Goal: Task Accomplishment & Management: Manage account settings

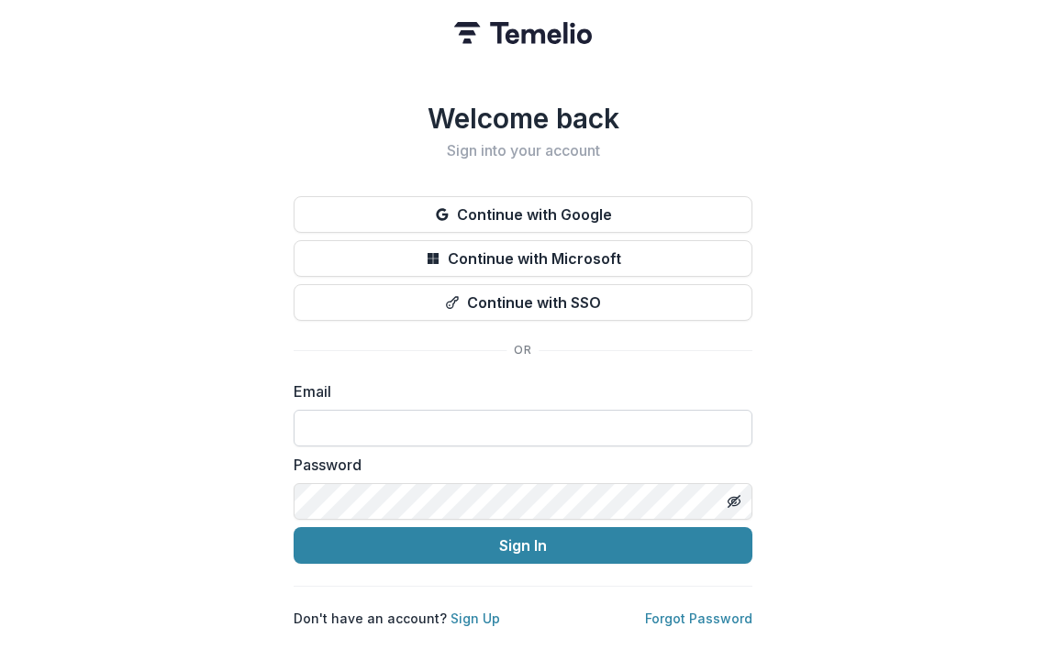
click at [414, 422] on input at bounding box center [523, 428] width 459 height 37
type input "**********"
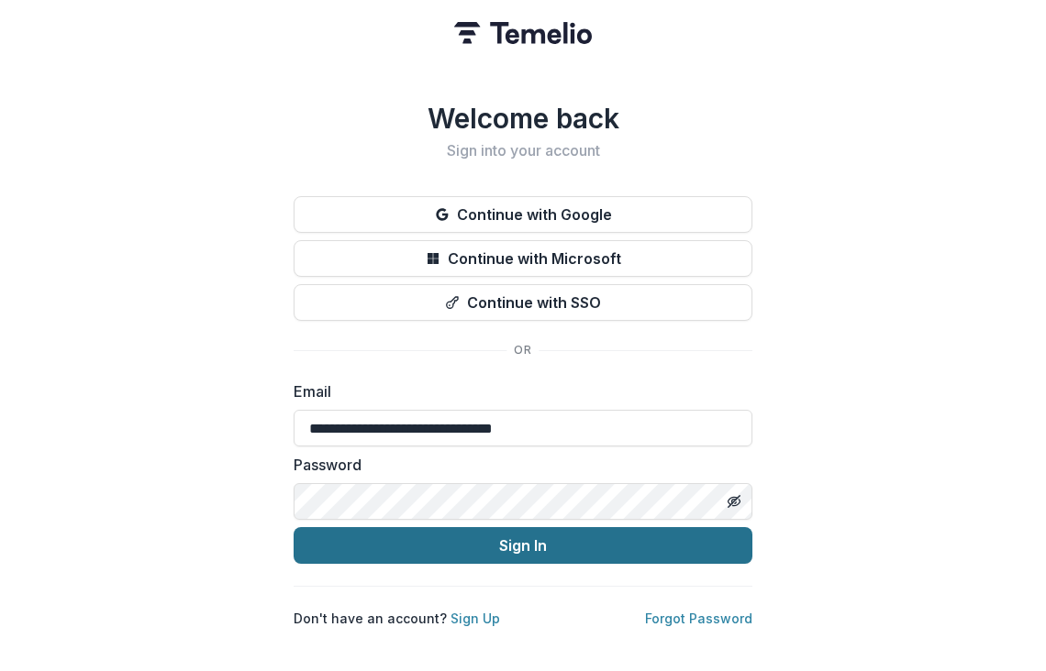
click at [522, 532] on button "Sign In" at bounding box center [523, 545] width 459 height 37
click at [544, 539] on button "Sign In" at bounding box center [523, 545] width 459 height 37
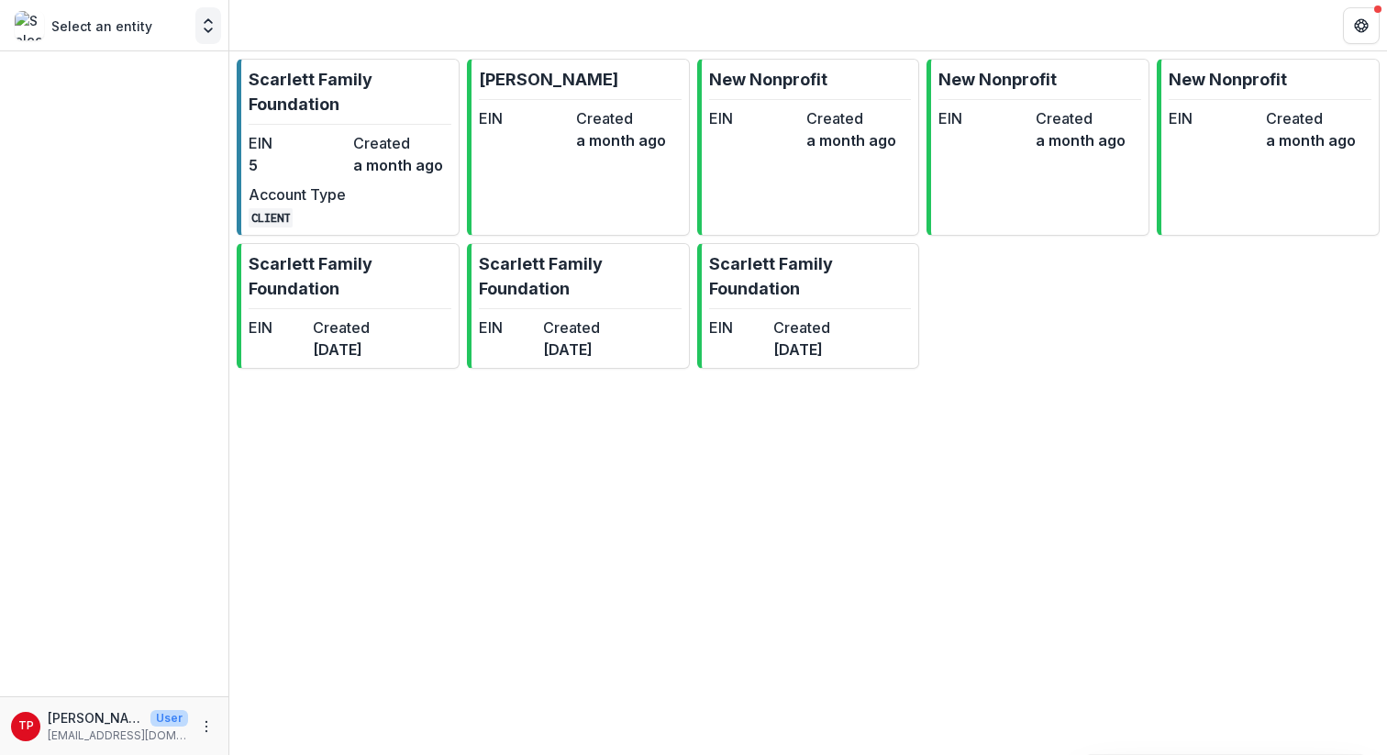
click at [211, 33] on icon "Open entity switcher" at bounding box center [208, 26] width 18 height 18
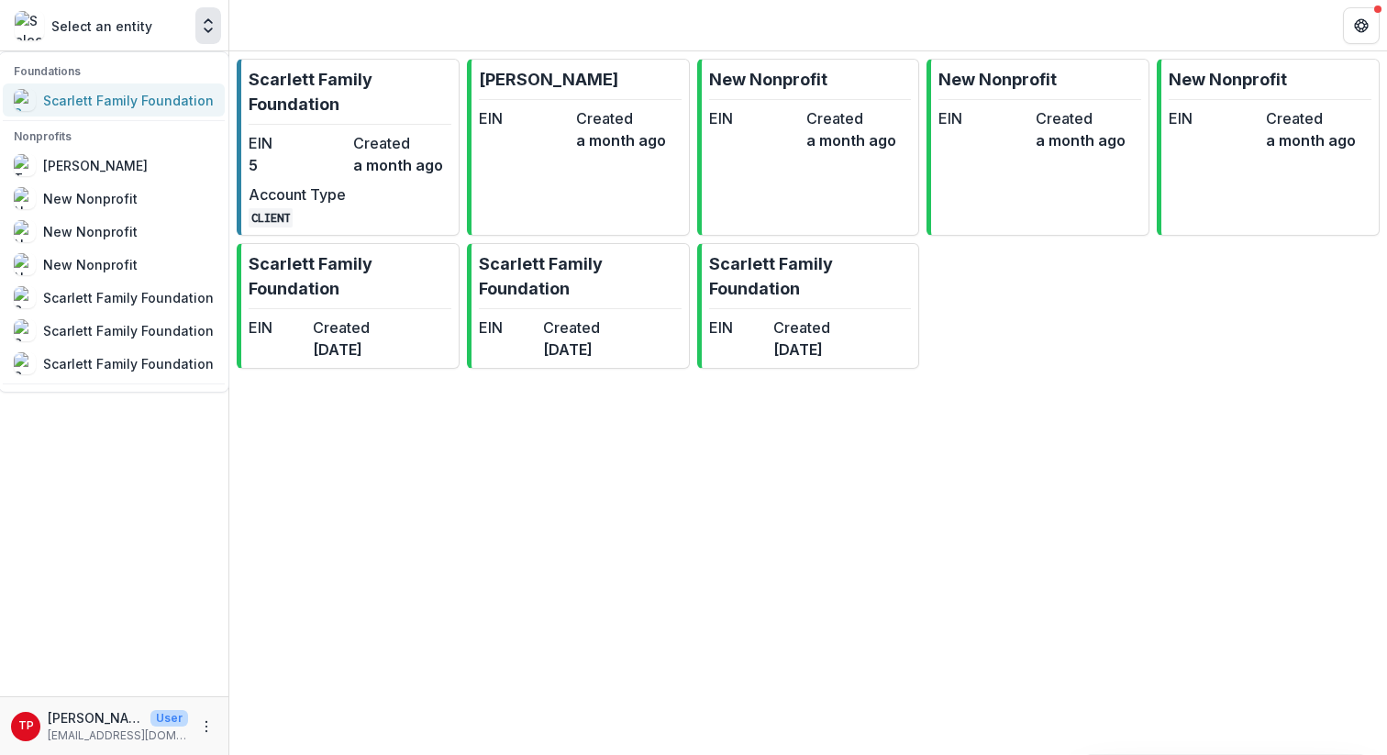
click at [103, 98] on div "Scarlett Family Foundation" at bounding box center [128, 100] width 171 height 19
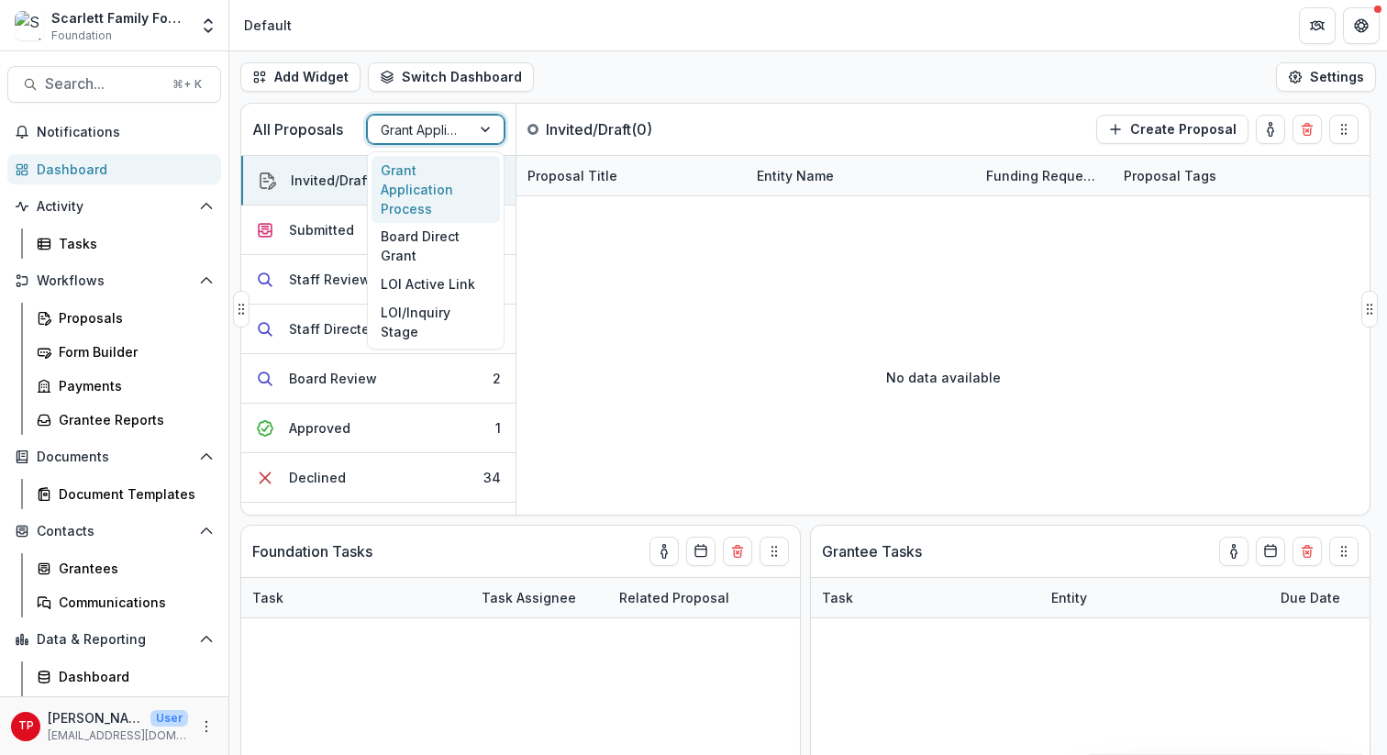
click at [482, 125] on div at bounding box center [487, 130] width 33 height 28
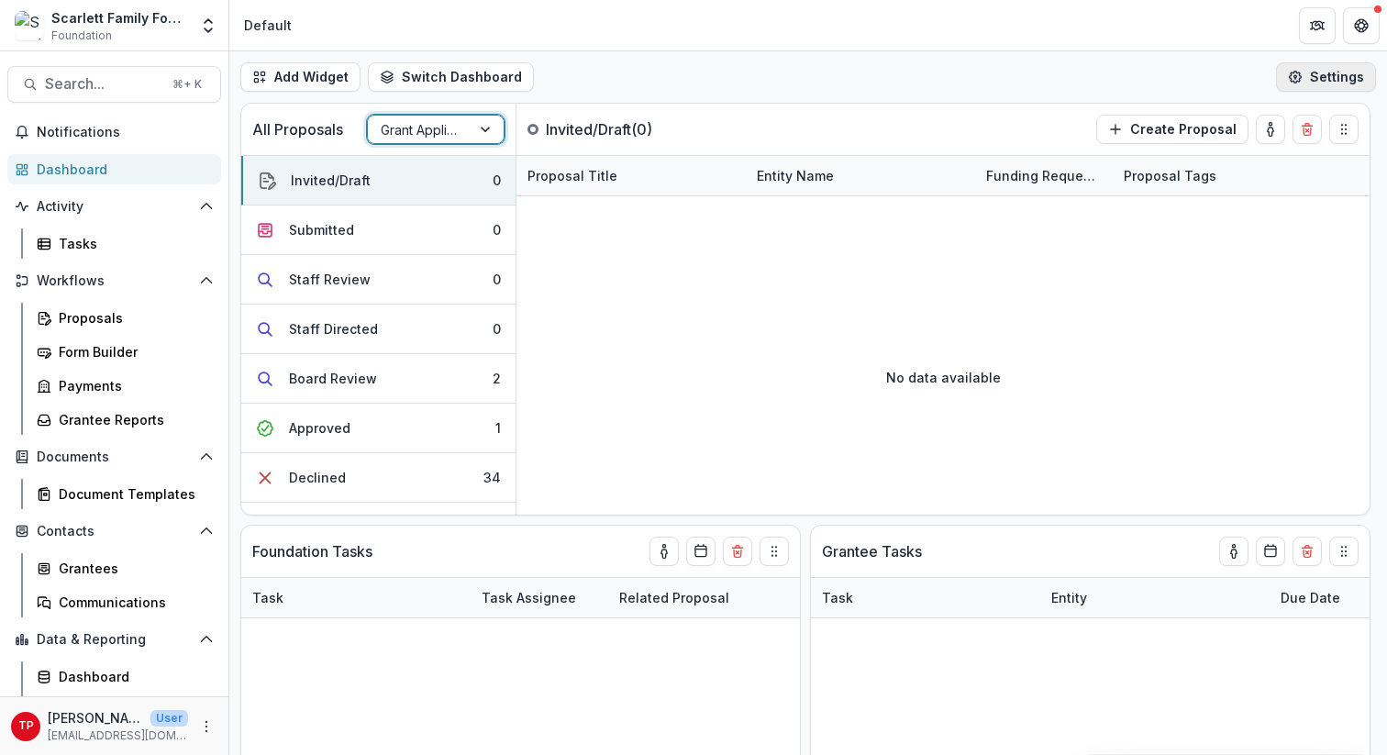
click at [1045, 78] on button "Settings" at bounding box center [1326, 76] width 100 height 29
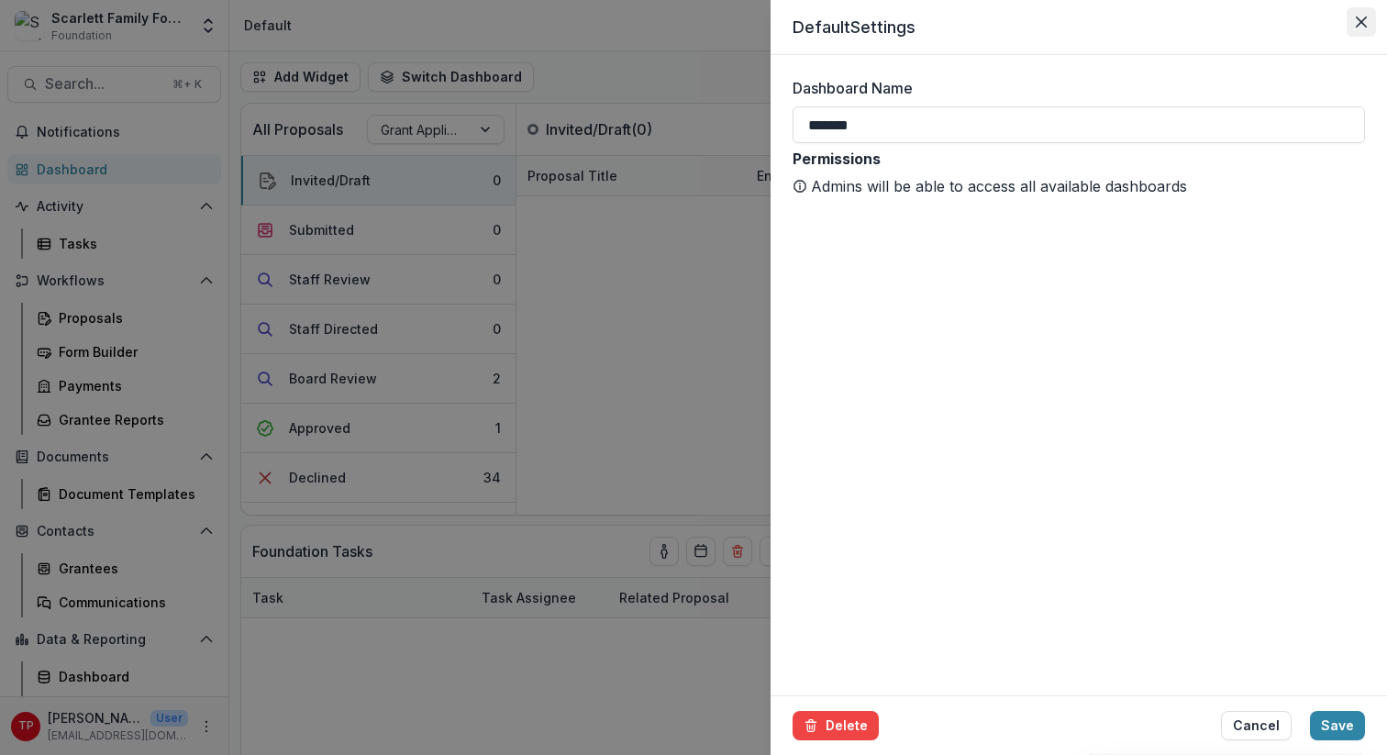
click at [1045, 22] on icon "Close" at bounding box center [1361, 22] width 11 height 11
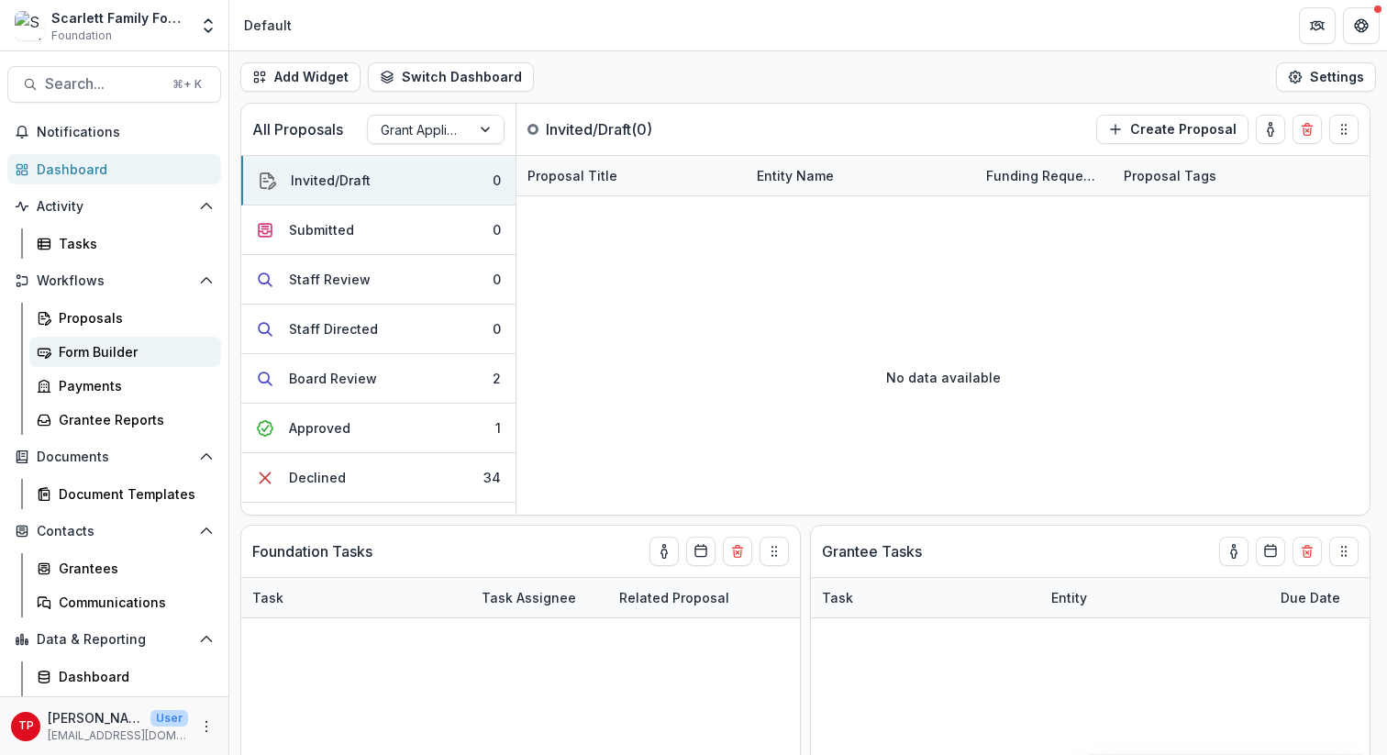
click at [82, 346] on div "Form Builder" at bounding box center [133, 351] width 148 height 19
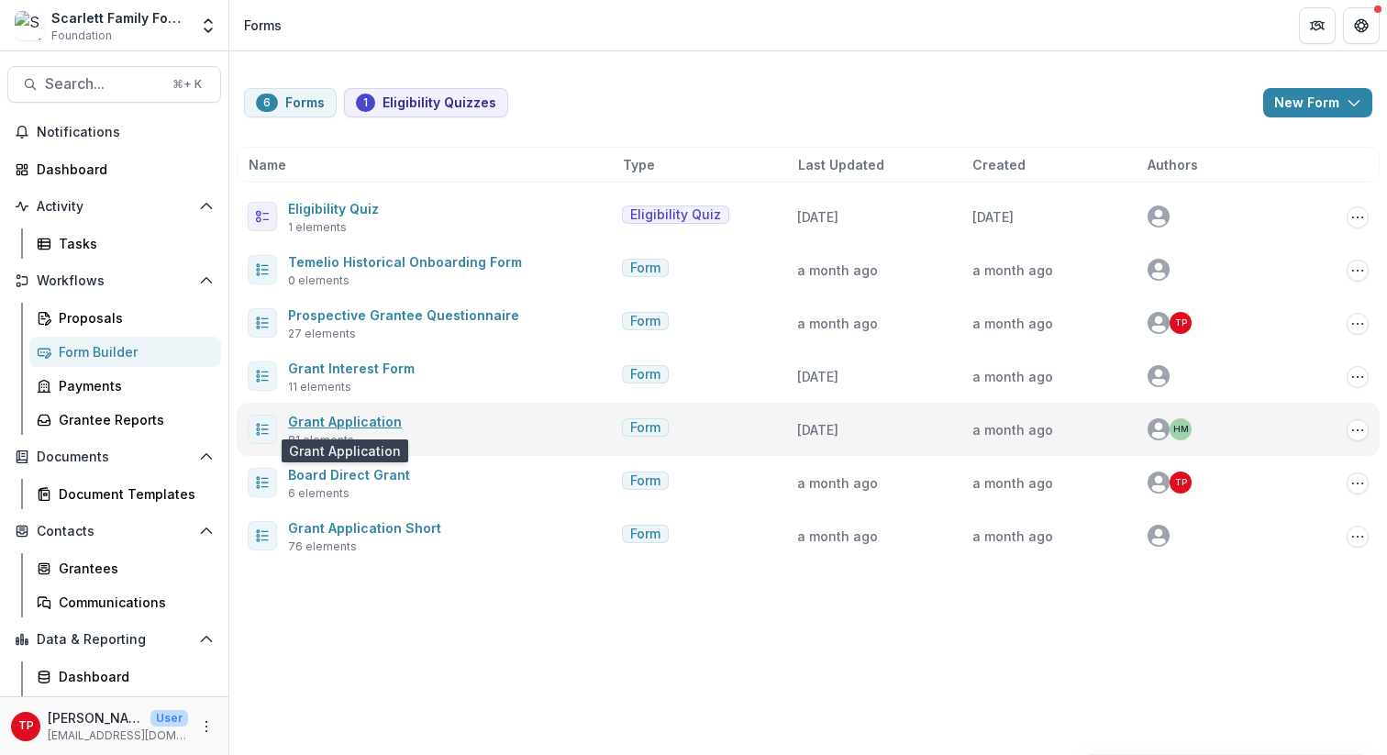
click at [327, 418] on link "Grant Application" at bounding box center [345, 422] width 114 height 16
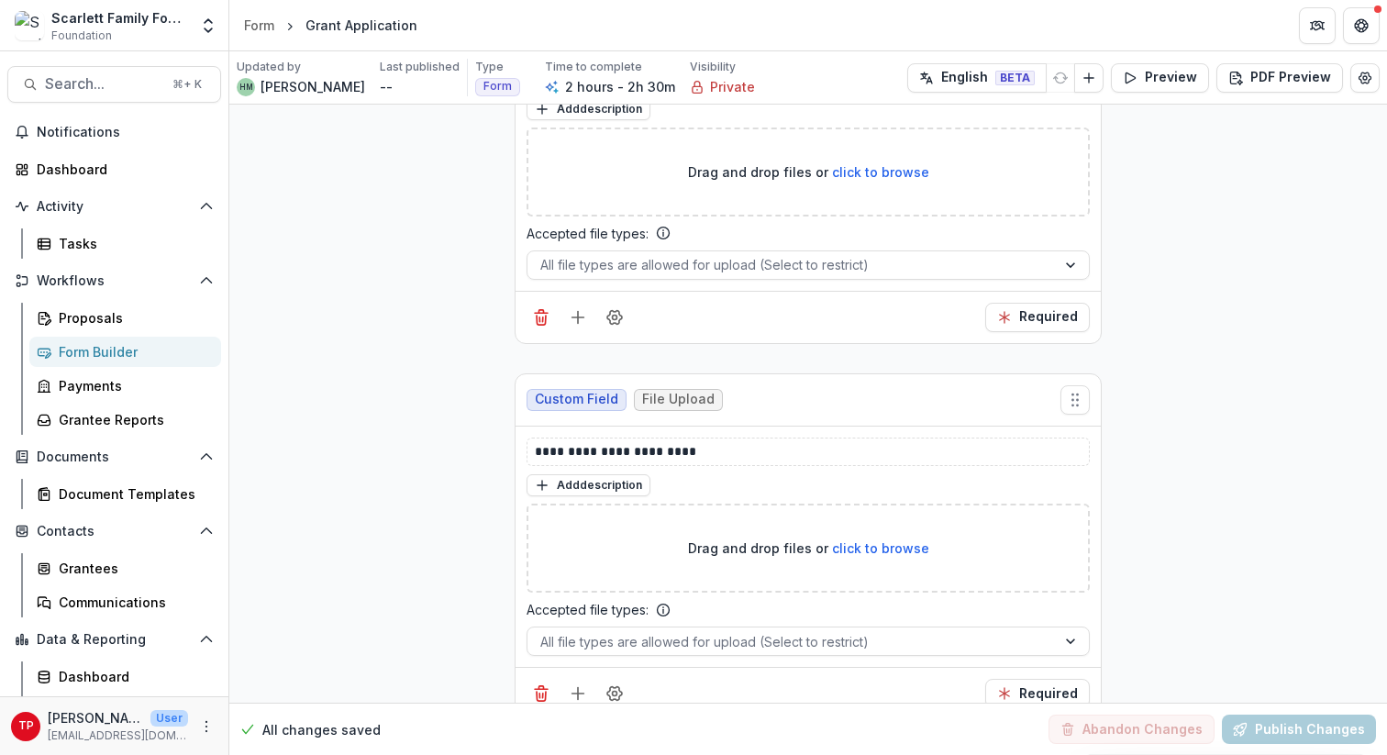
scroll to position [30057, 0]
click at [688, 444] on p "**********" at bounding box center [808, 453] width 547 height 19
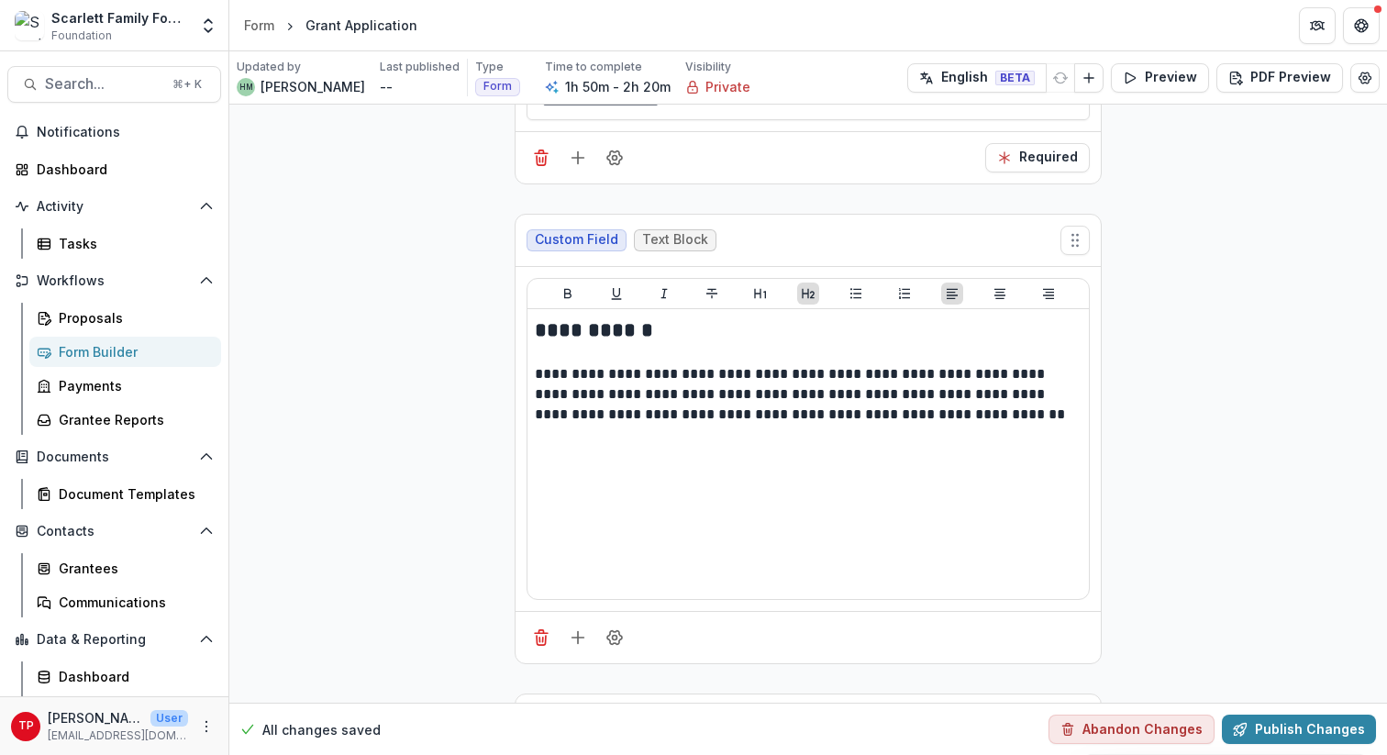
scroll to position [28983, 0]
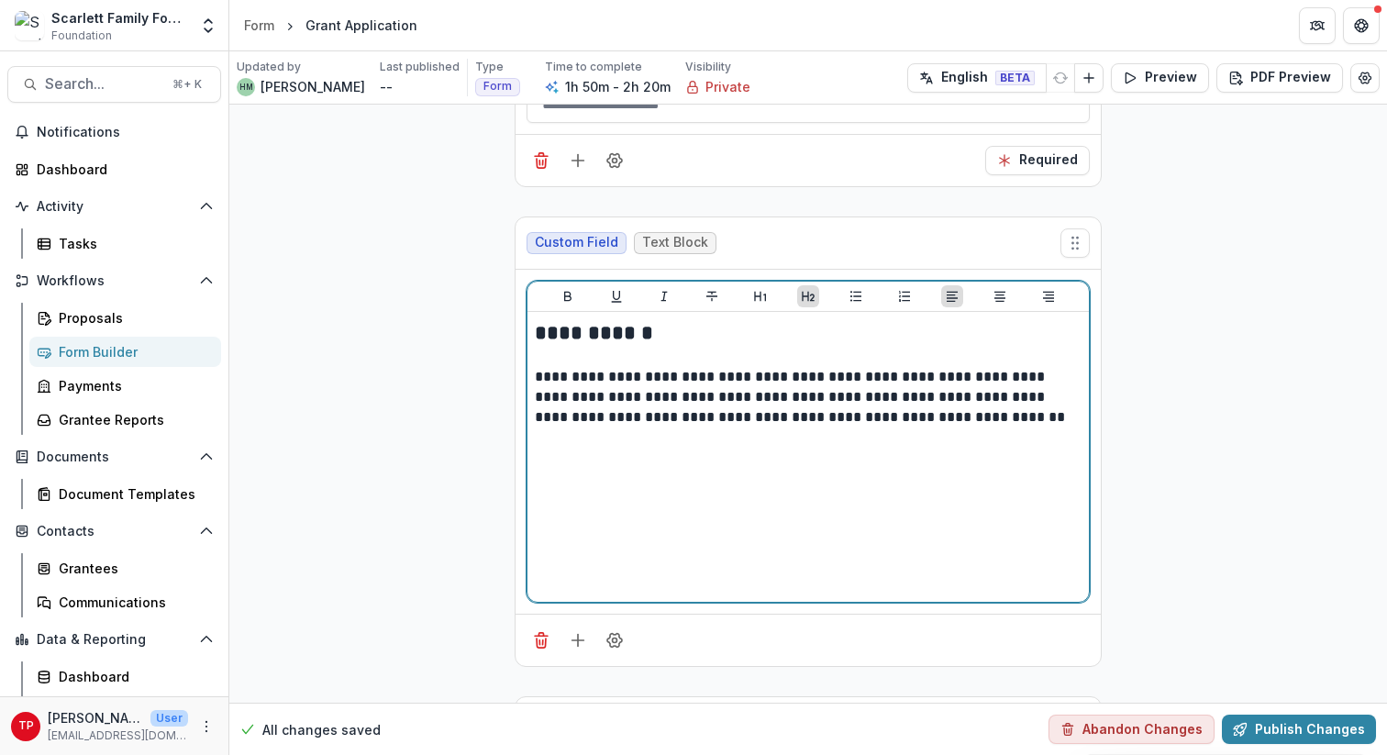
click at [927, 388] on p "**********" at bounding box center [808, 397] width 547 height 61
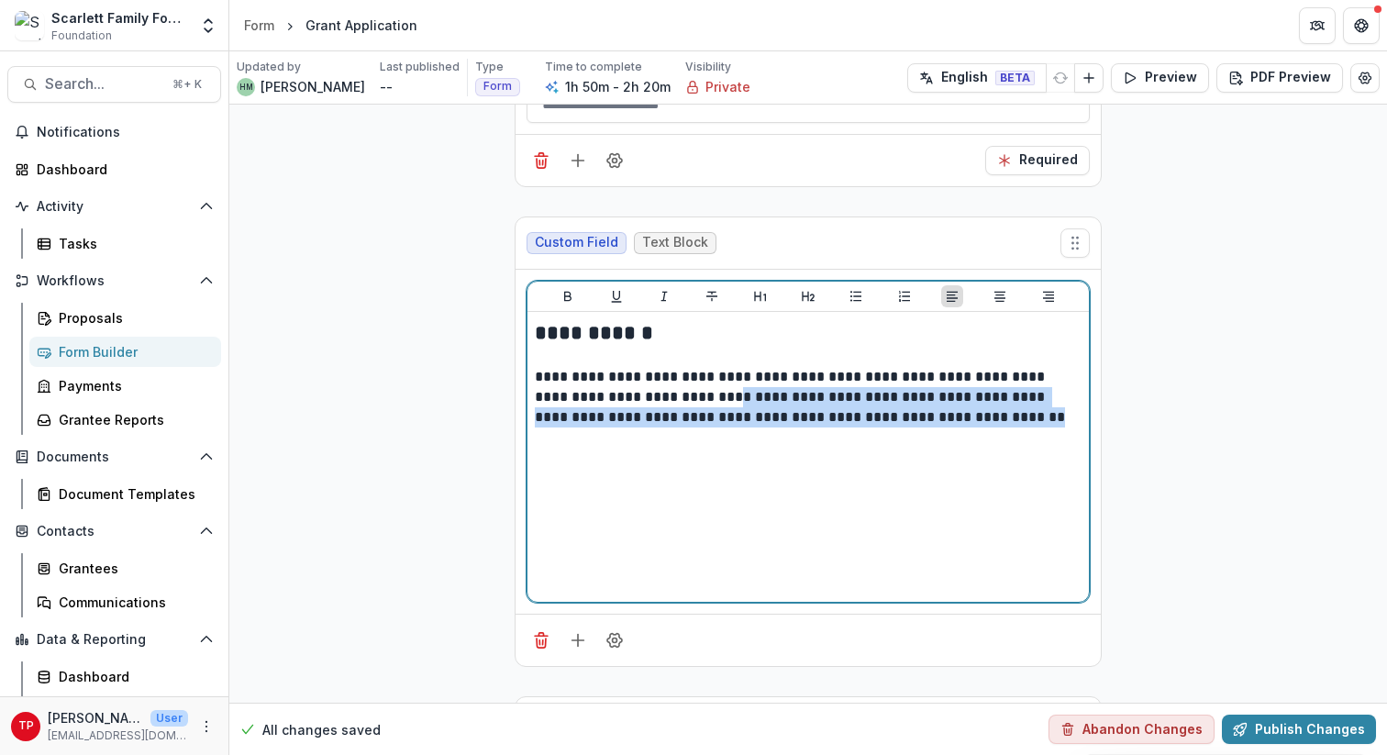
drag, startPoint x: 927, startPoint y: 388, endPoint x: 661, endPoint y: 362, distance: 267.2
click at [660, 367] on p "**********" at bounding box center [808, 397] width 547 height 61
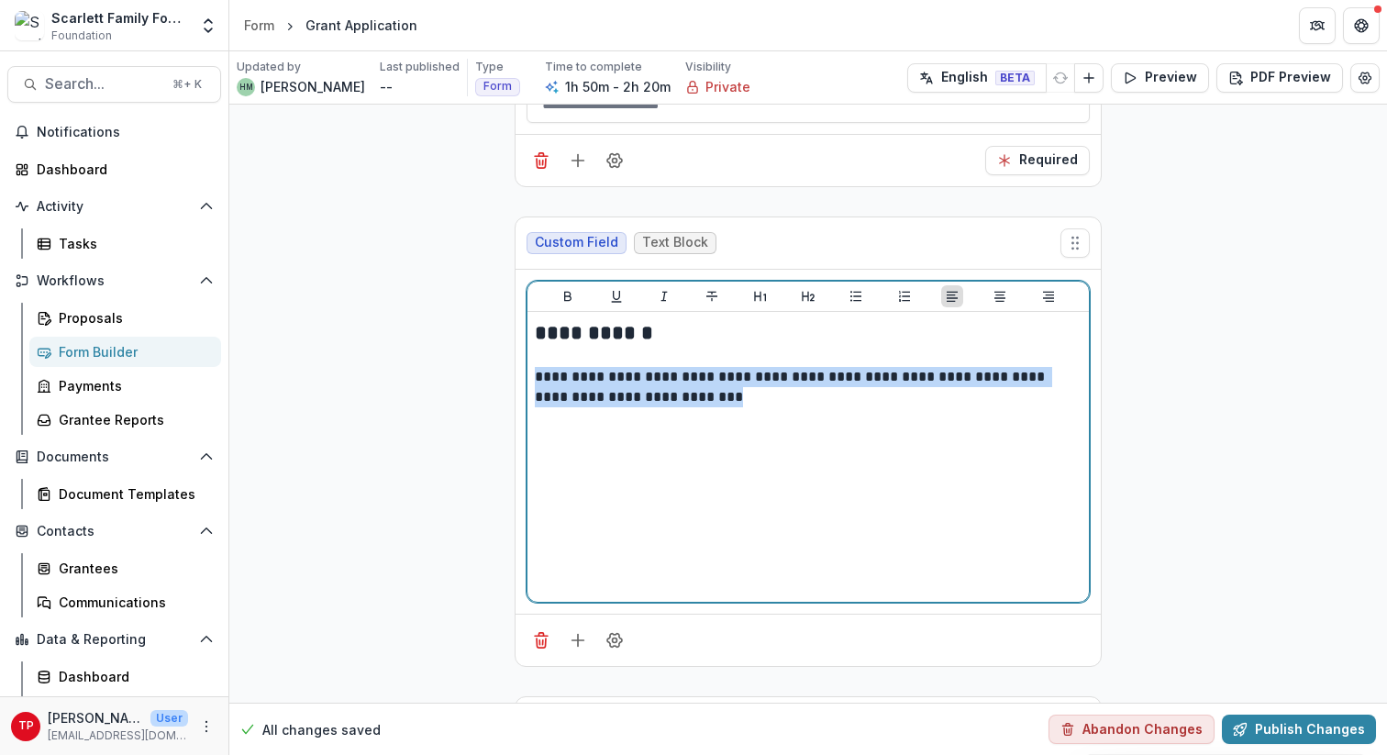
drag, startPoint x: 662, startPoint y: 369, endPoint x: 535, endPoint y: 345, distance: 129.7
click at [535, 367] on p "**********" at bounding box center [808, 387] width 547 height 40
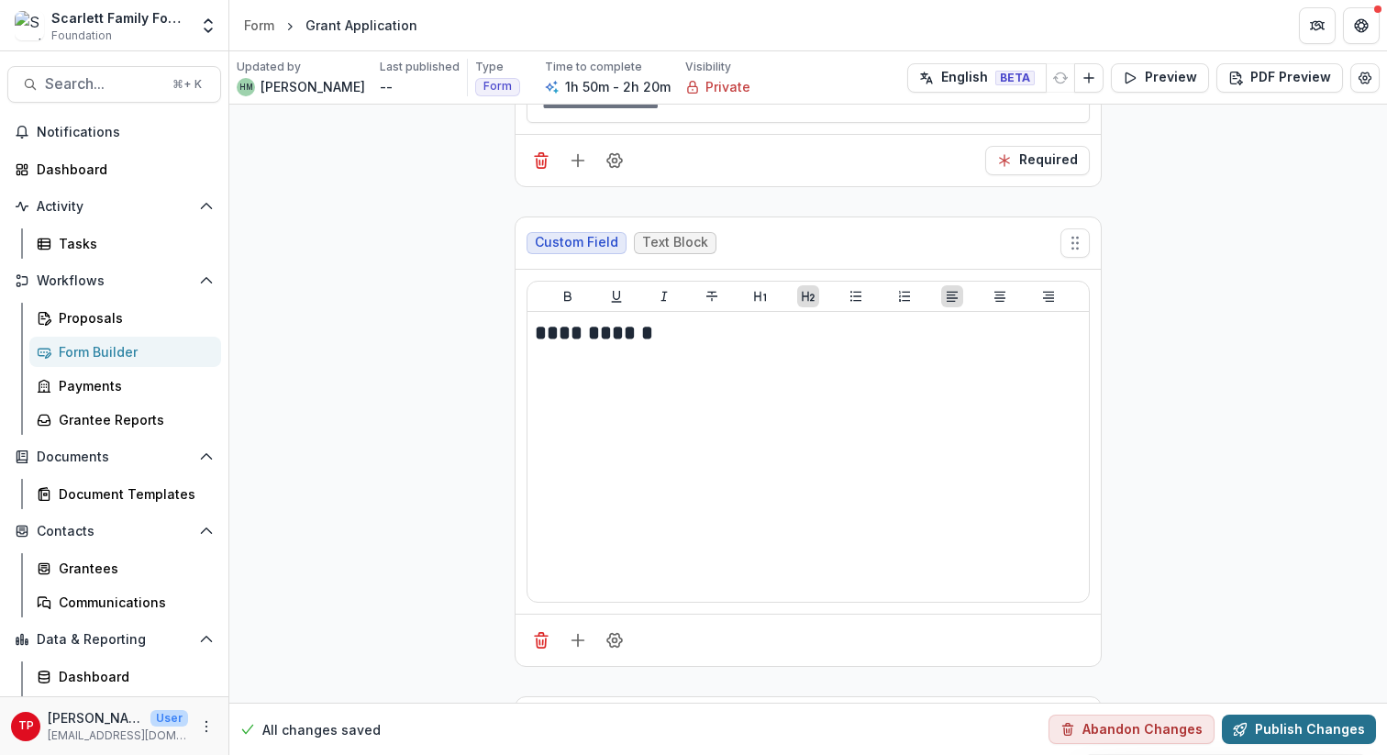
click at [1045, 670] on button "Publish Changes" at bounding box center [1299, 729] width 154 height 29
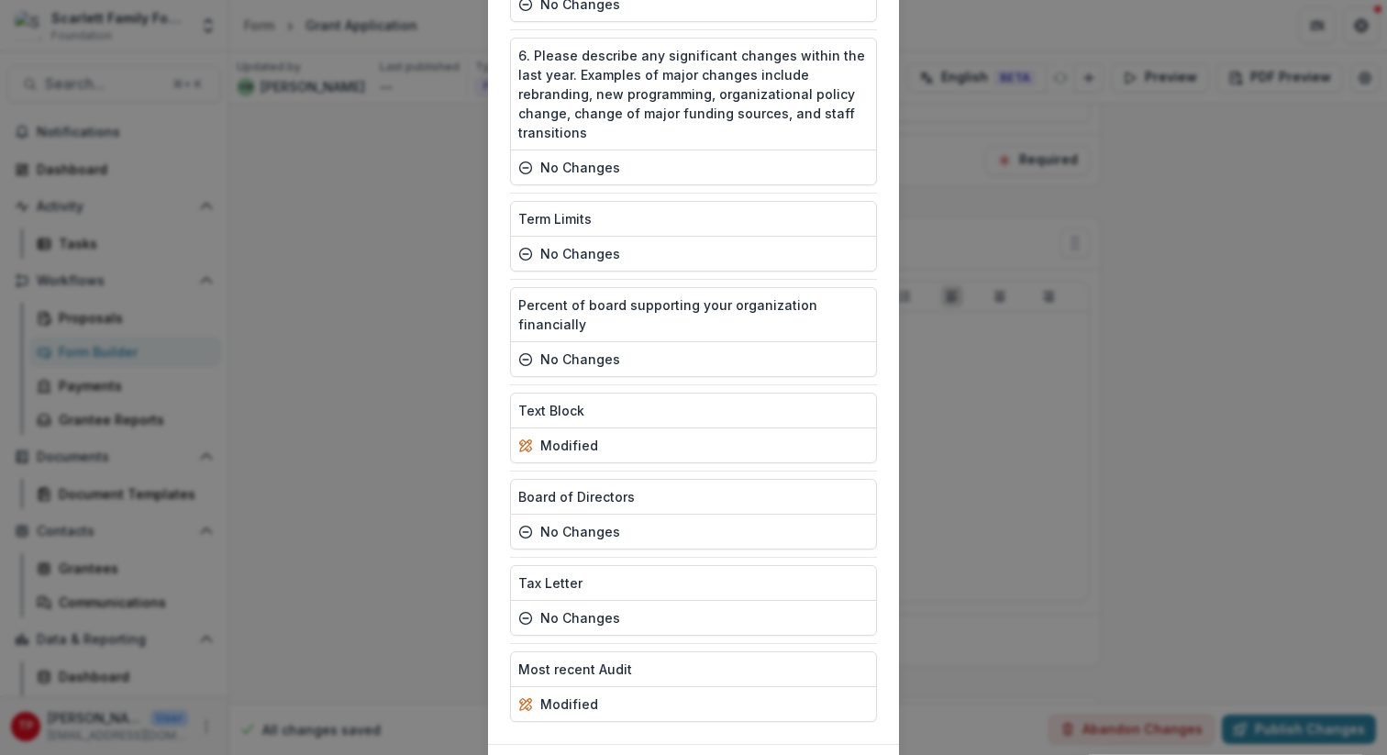
scroll to position [7202, 0]
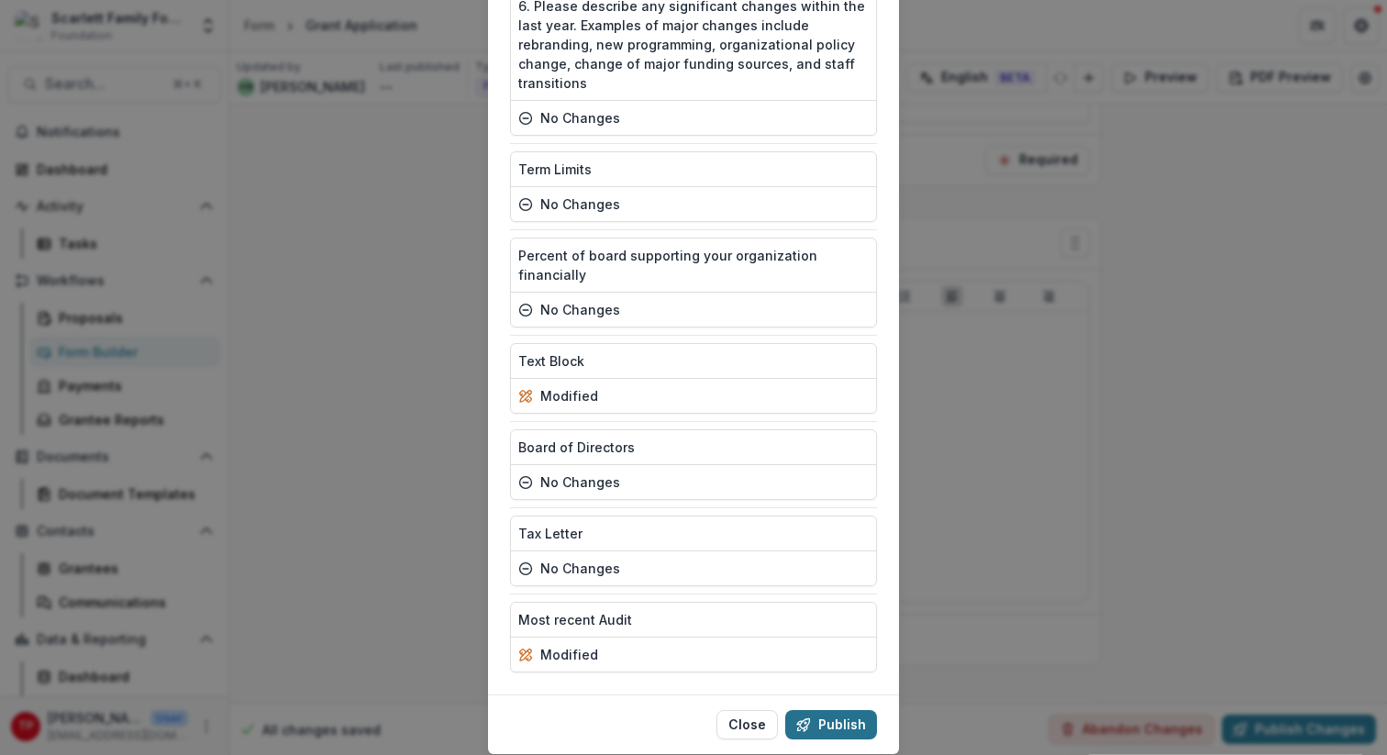
click at [839, 670] on button "Publish" at bounding box center [831, 724] width 92 height 29
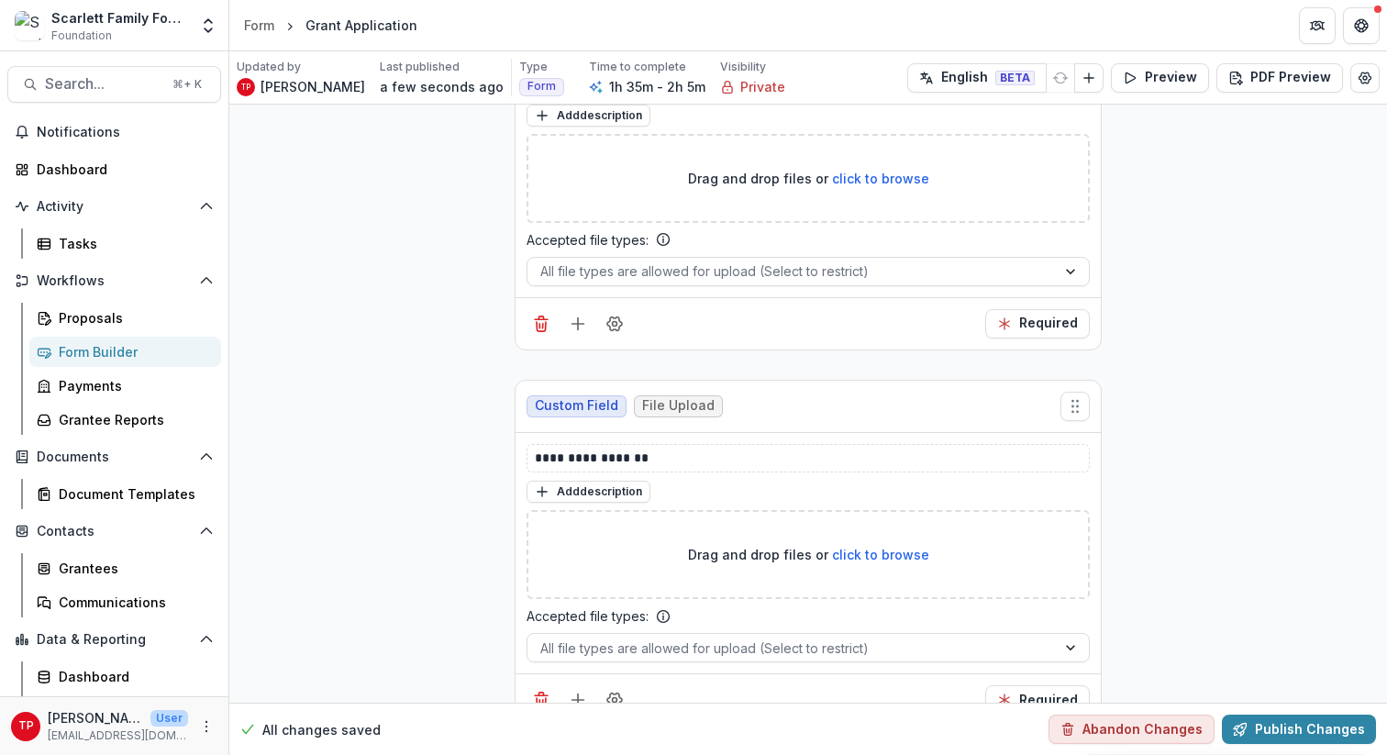
scroll to position [30059, 0]
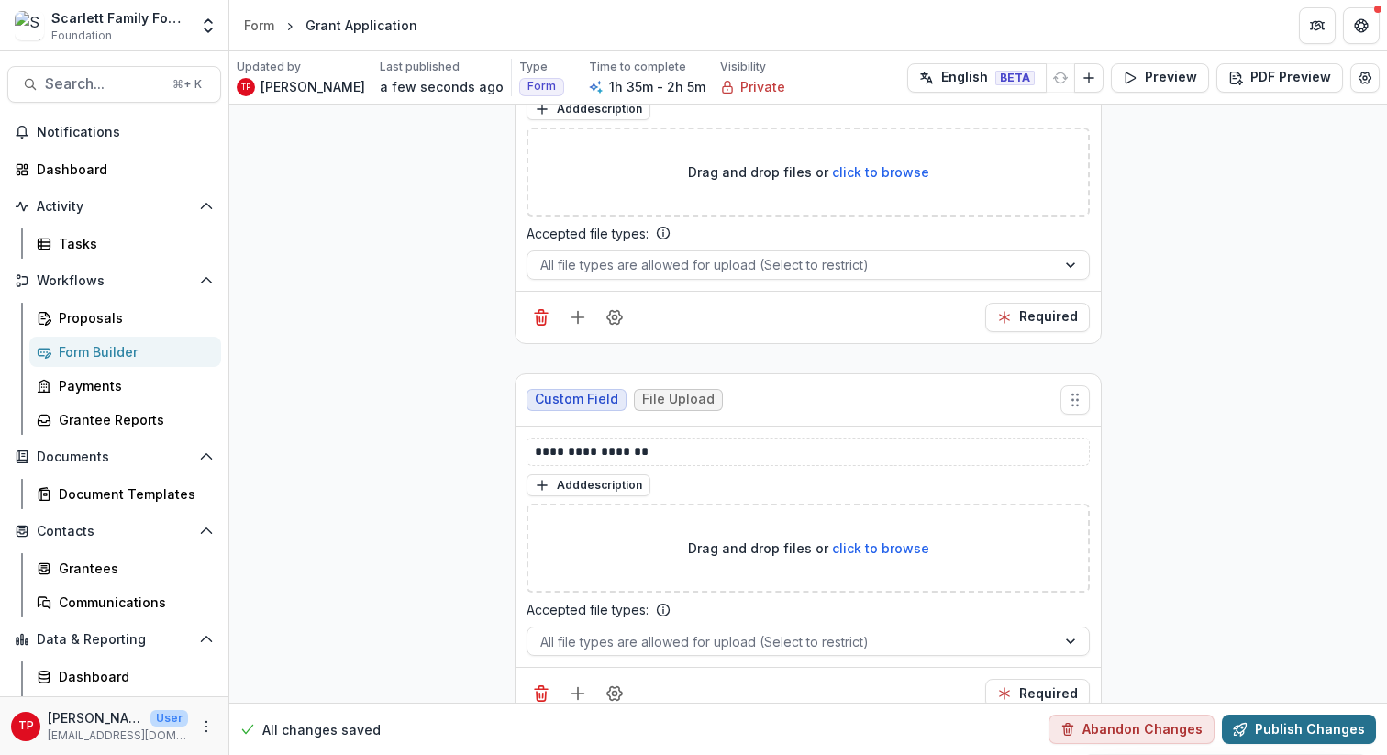
click at [1045, 670] on button "Publish Changes" at bounding box center [1299, 729] width 154 height 29
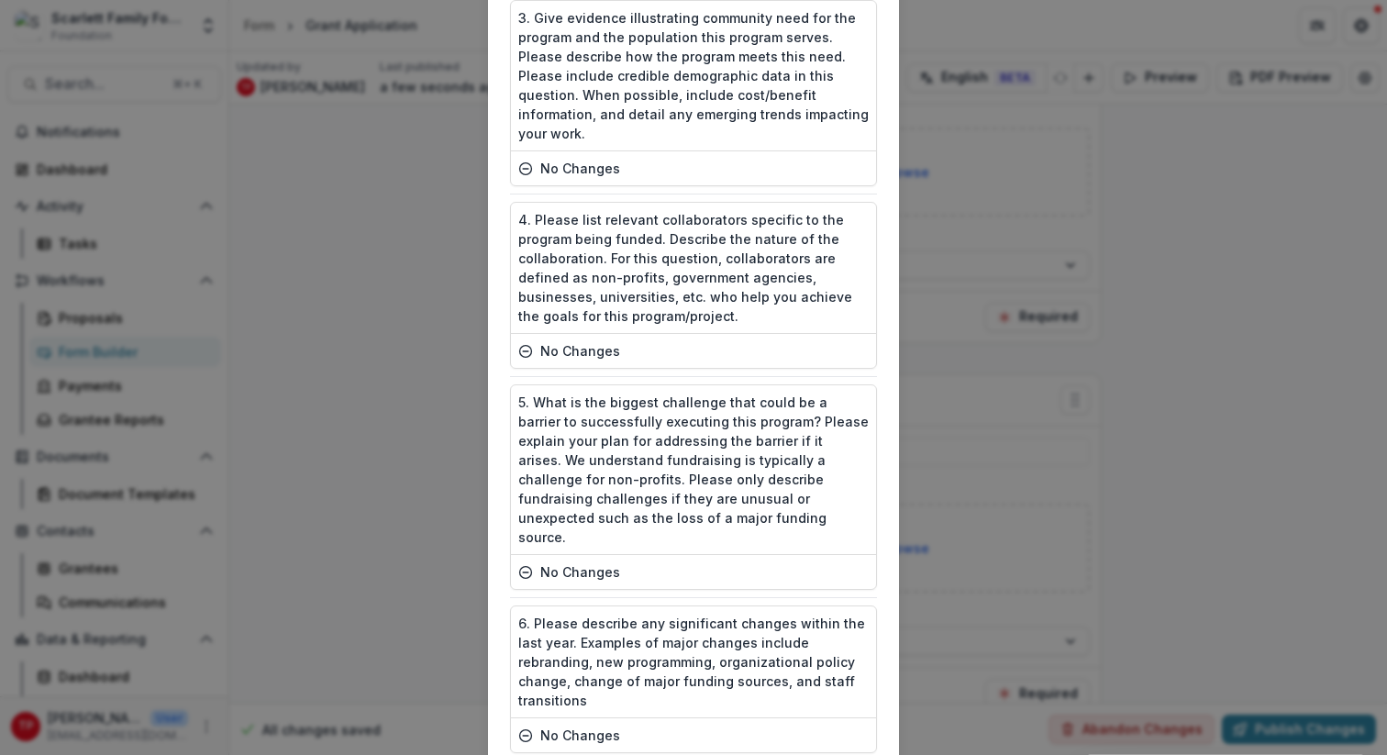
scroll to position [7202, 0]
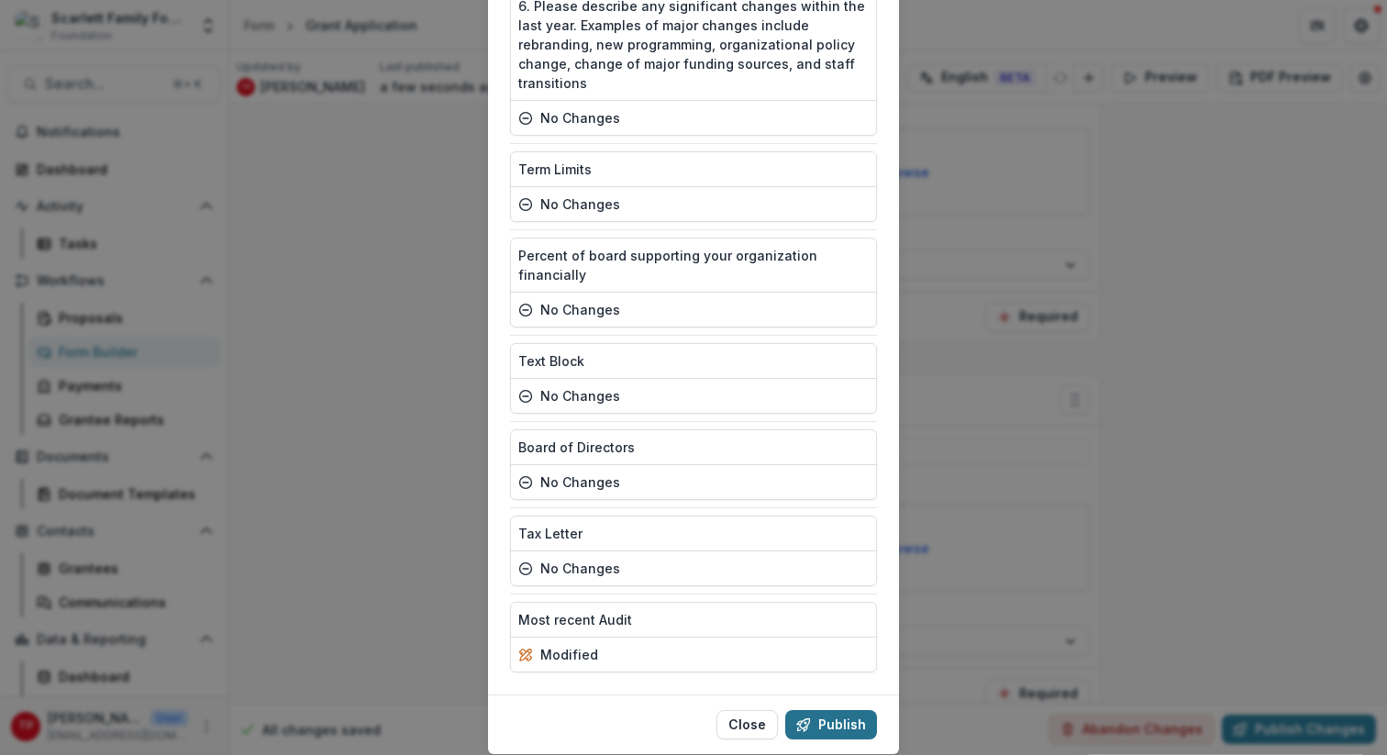
click at [830, 670] on button "Publish" at bounding box center [831, 724] width 92 height 29
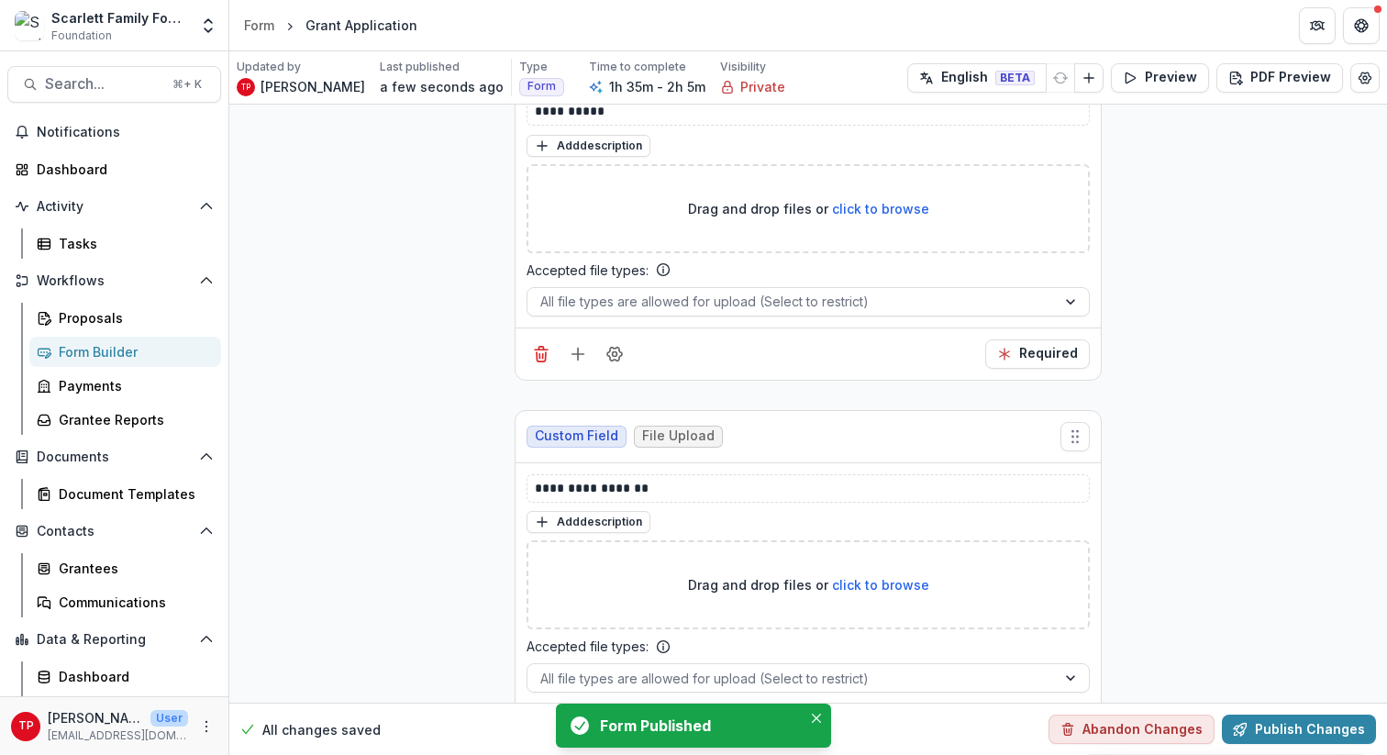
scroll to position [30009, 0]
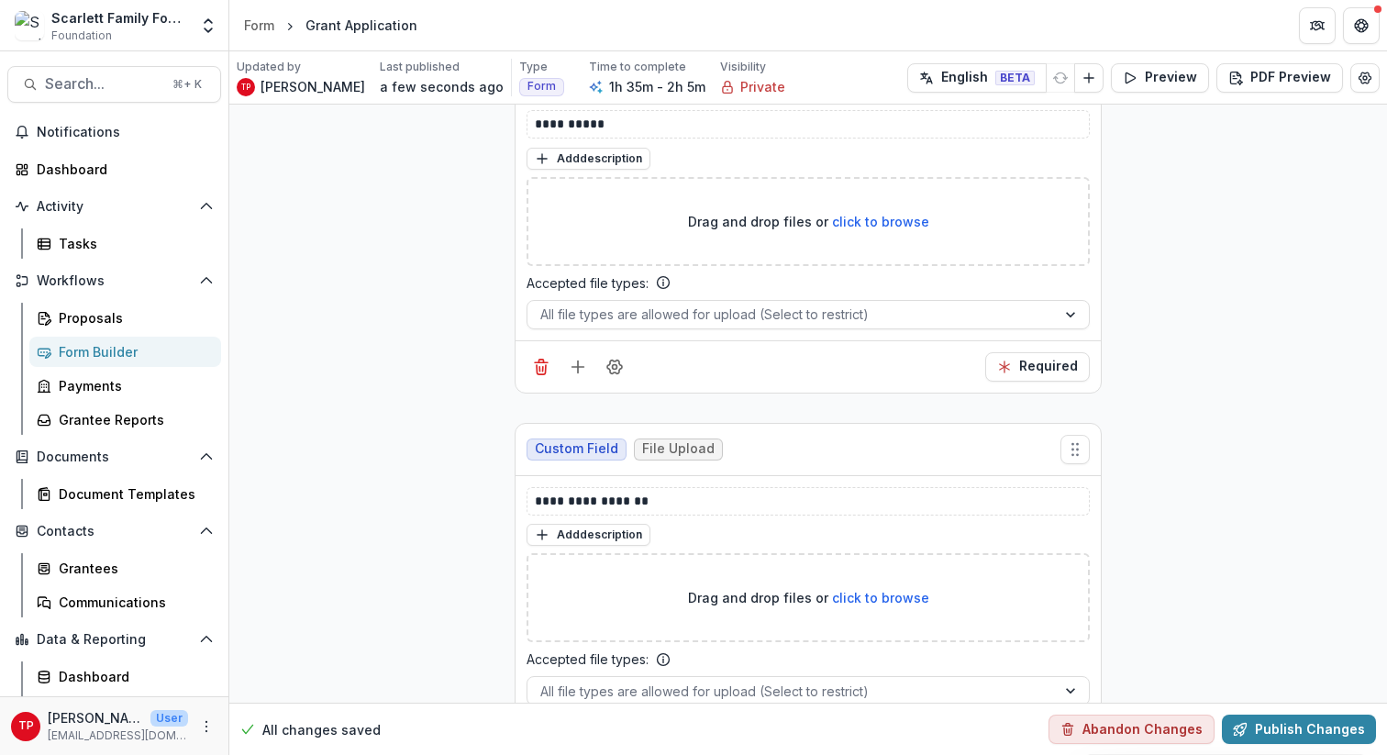
click at [94, 348] on div "Form Builder" at bounding box center [133, 351] width 148 height 19
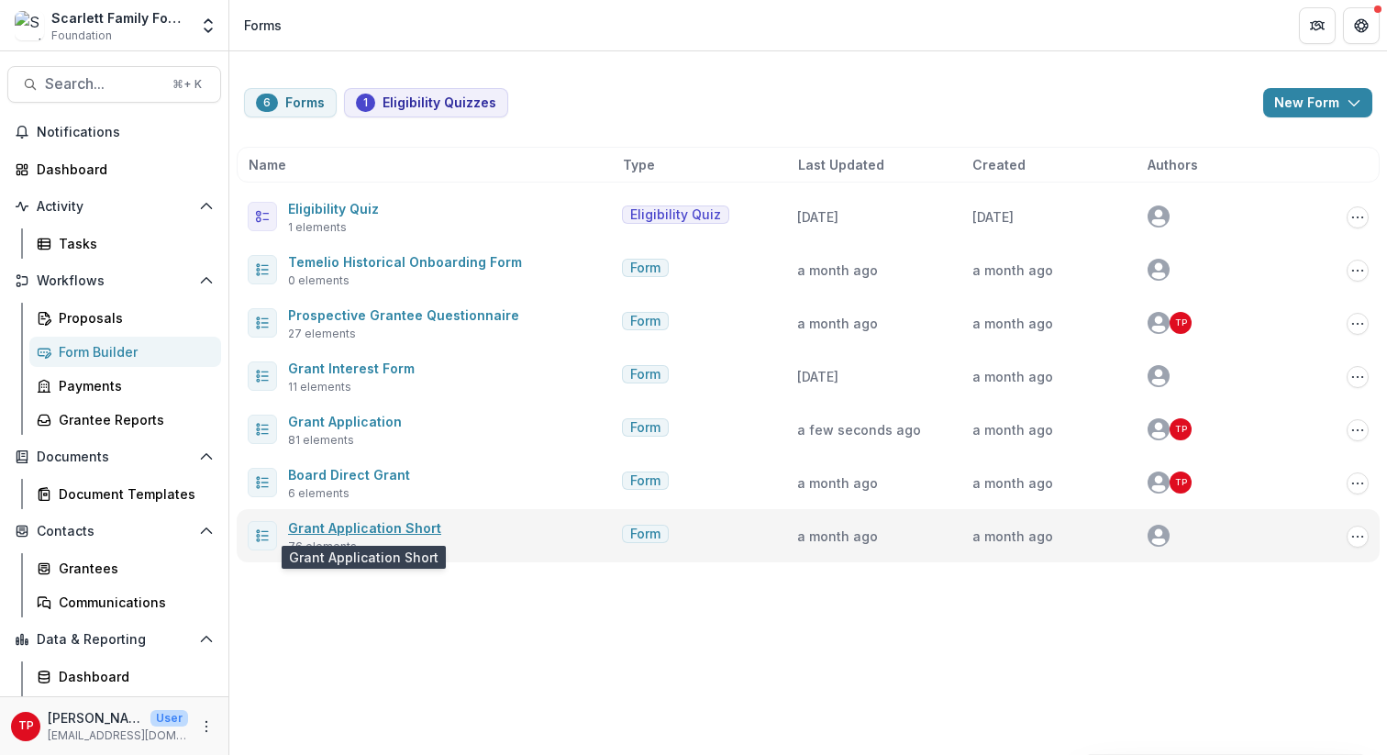
click at [369, 525] on link "Grant Application Short" at bounding box center [364, 528] width 153 height 16
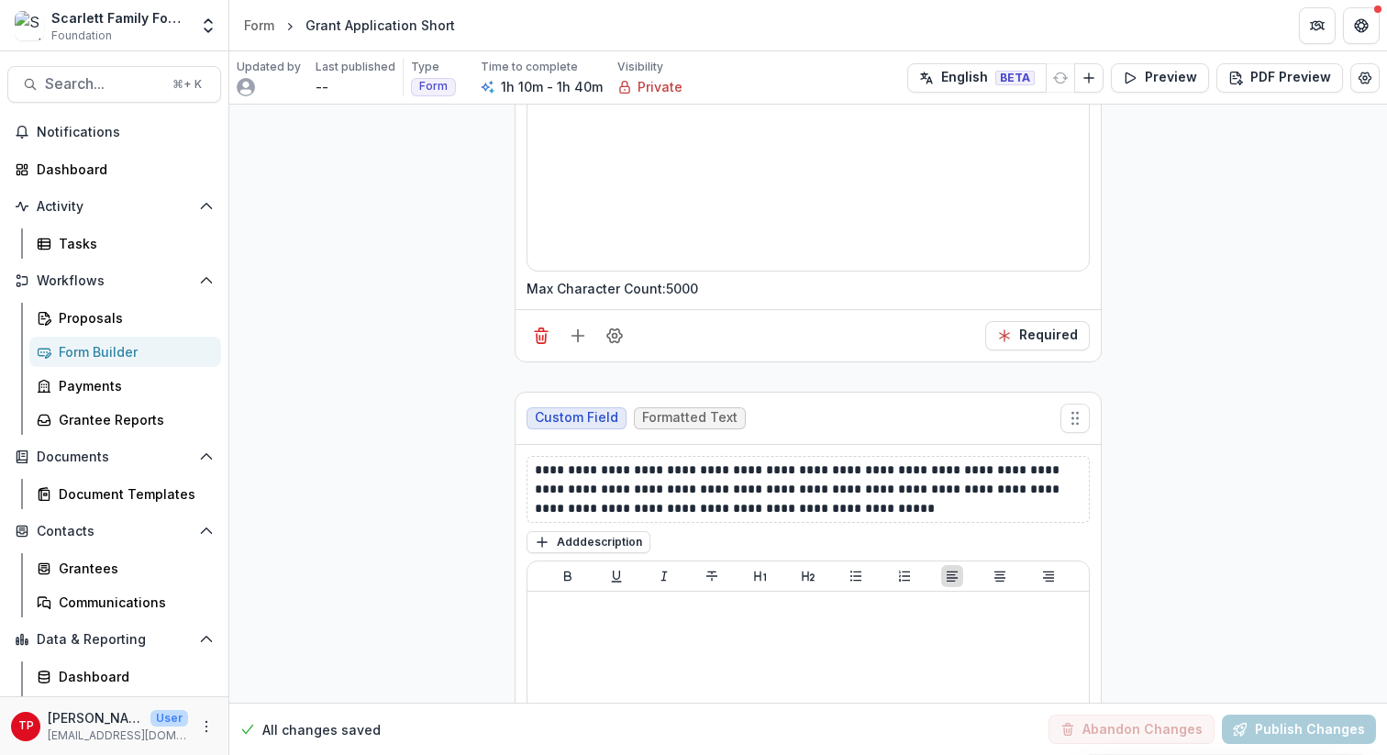
scroll to position [25682, 0]
click at [597, 461] on p "**********" at bounding box center [808, 490] width 547 height 58
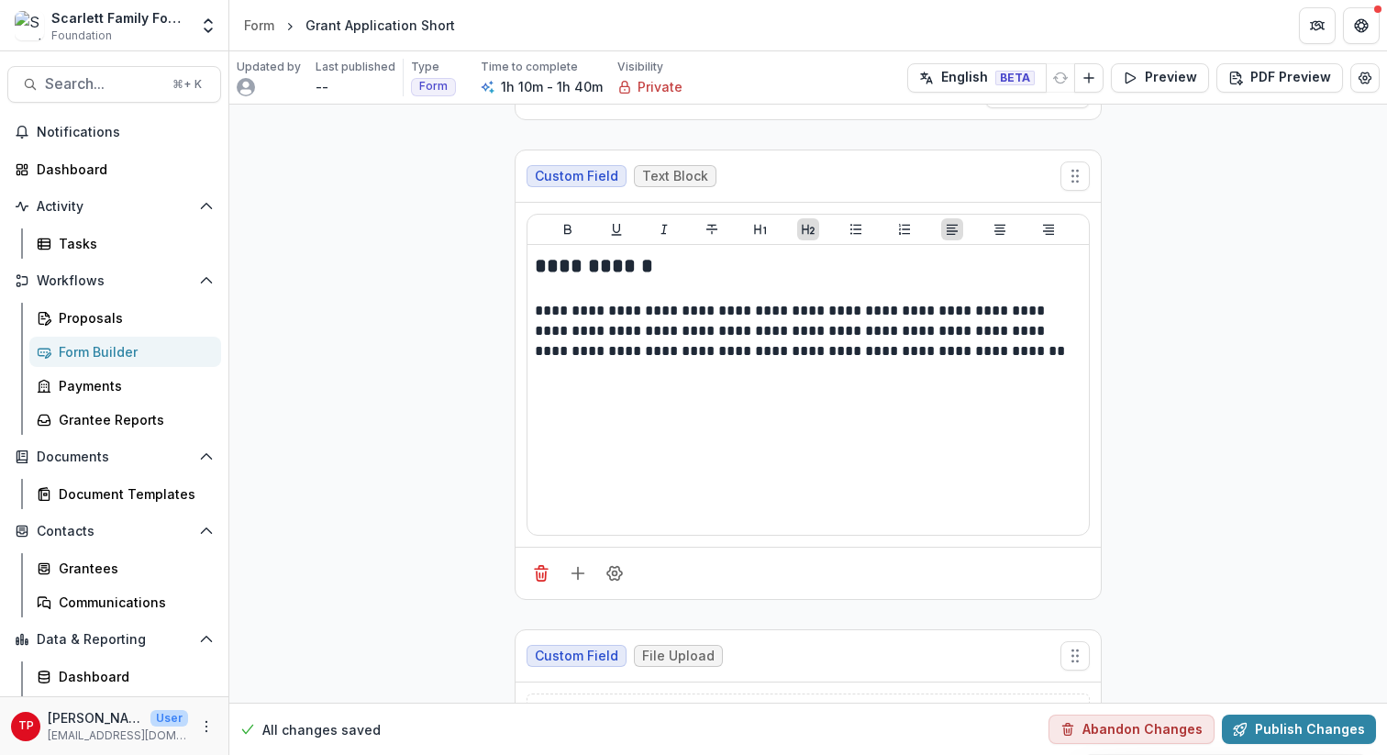
scroll to position [26539, 0]
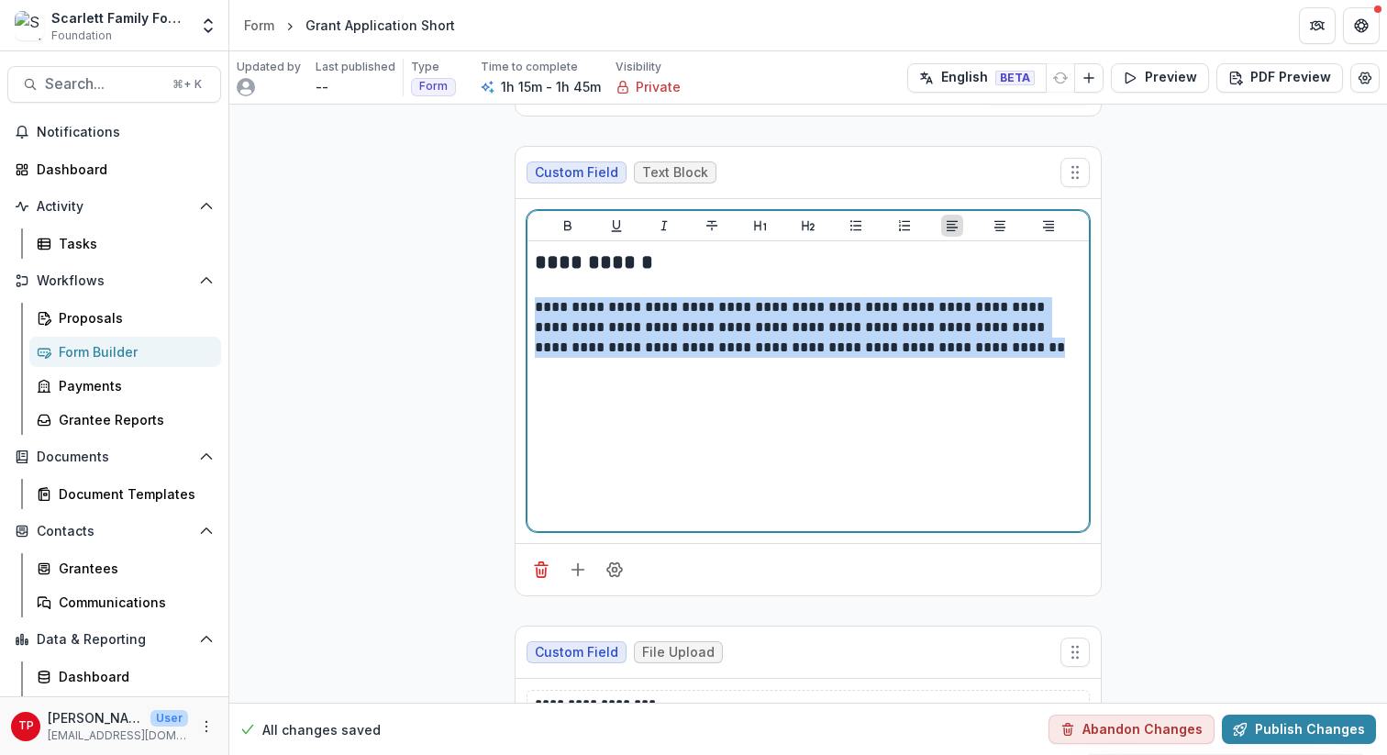
drag, startPoint x: 926, startPoint y: 327, endPoint x: 538, endPoint y: 287, distance: 390.0
click at [538, 297] on p "**********" at bounding box center [808, 327] width 547 height 61
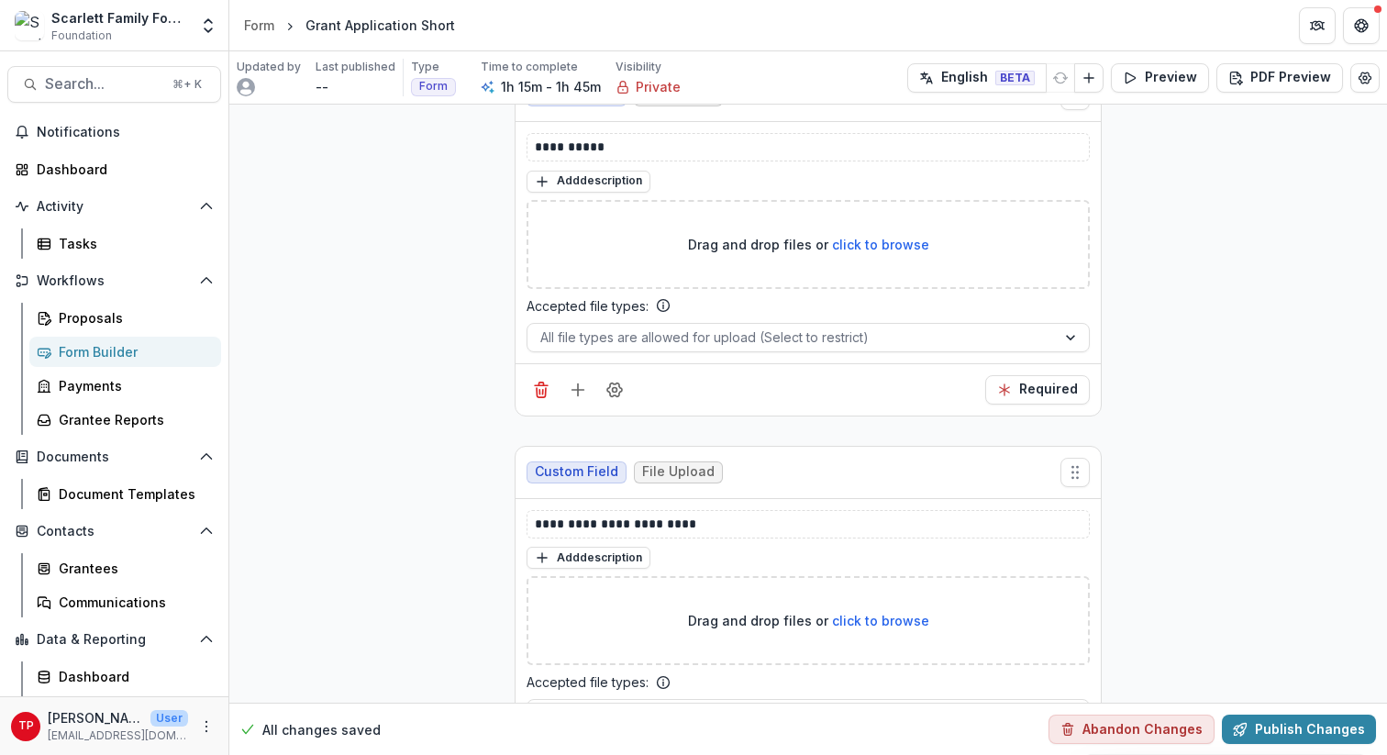
scroll to position [27480, 0]
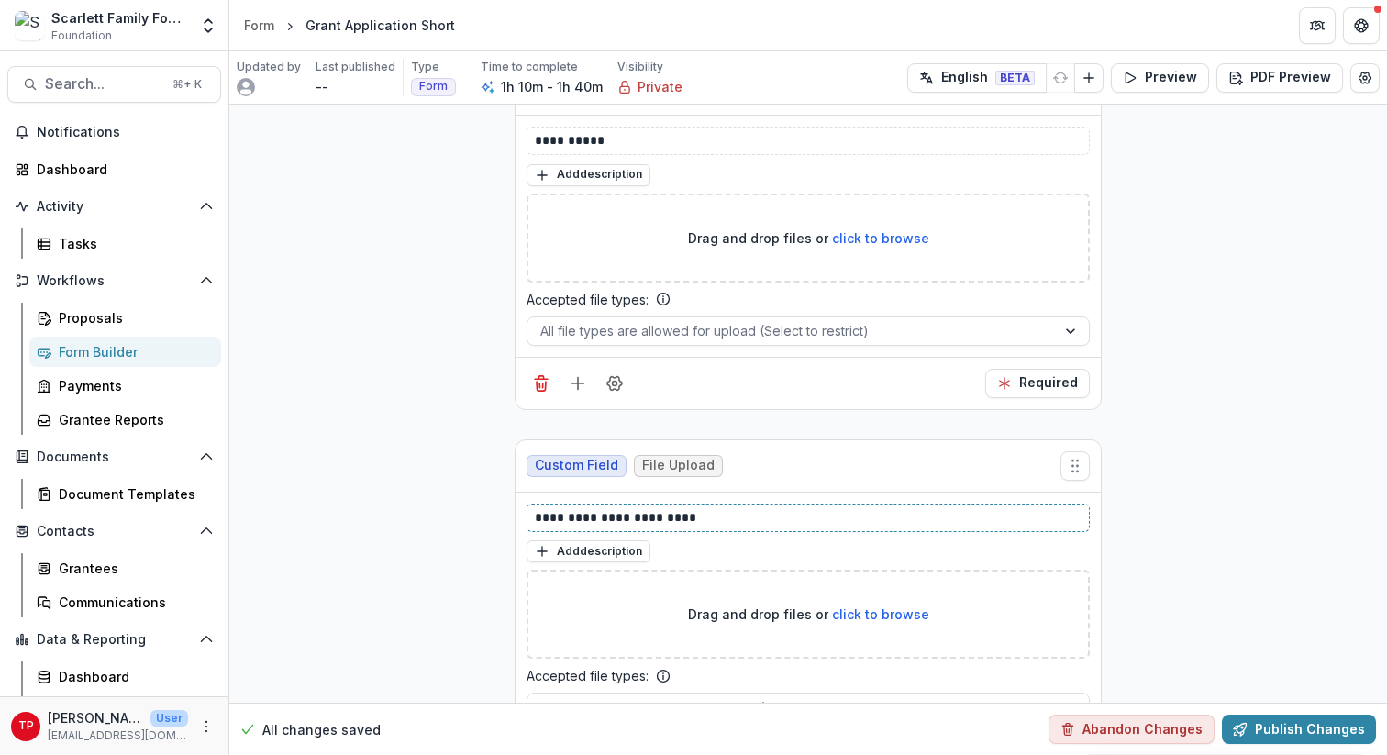
click at [692, 508] on p "**********" at bounding box center [808, 517] width 547 height 19
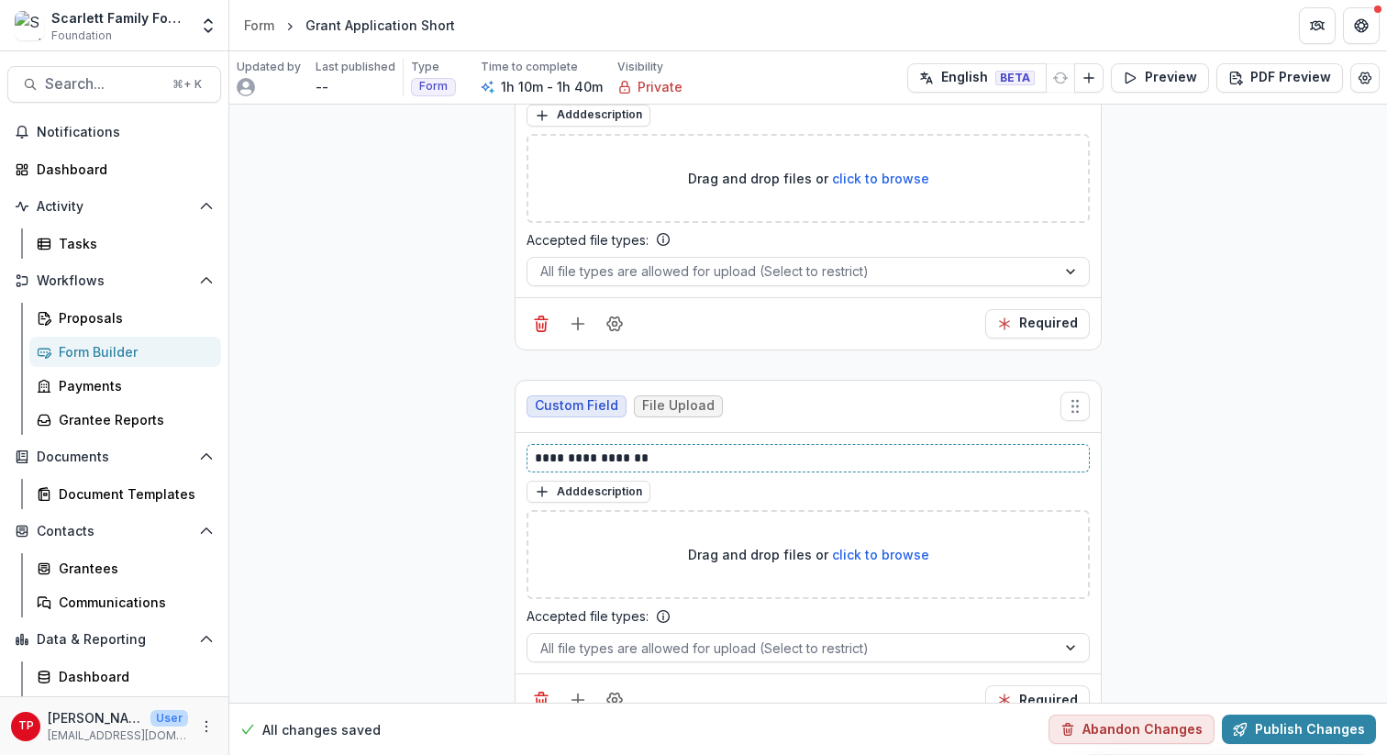
scroll to position [27548, 0]
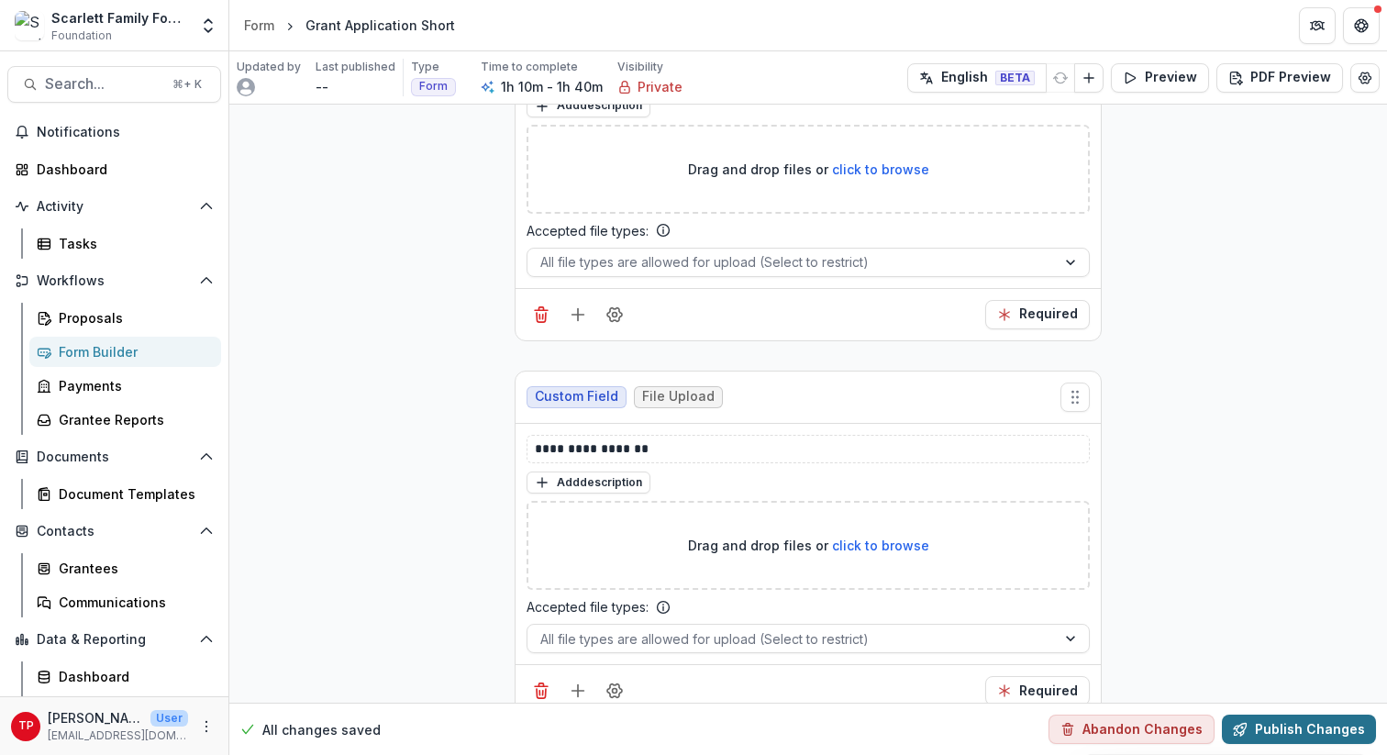
click at [1045, 670] on button "Publish Changes" at bounding box center [1299, 729] width 154 height 29
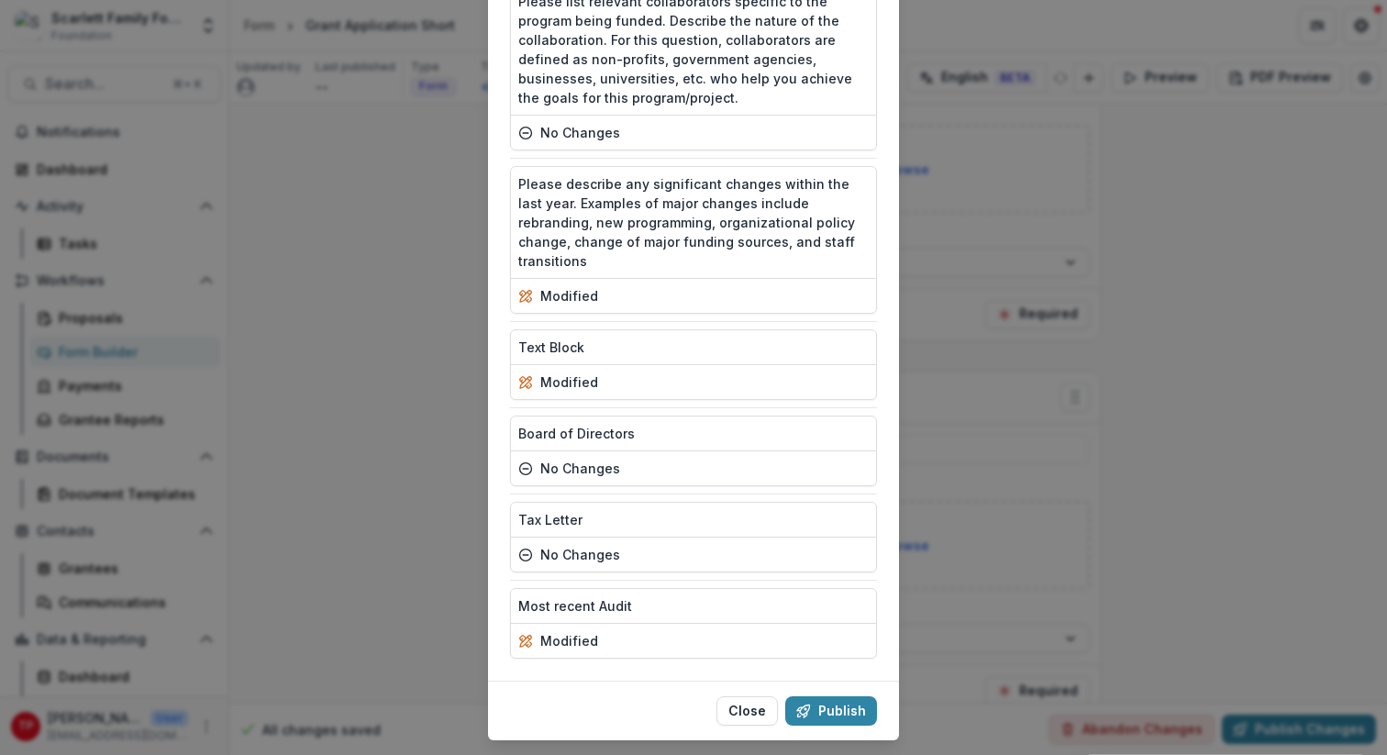
scroll to position [6559, 0]
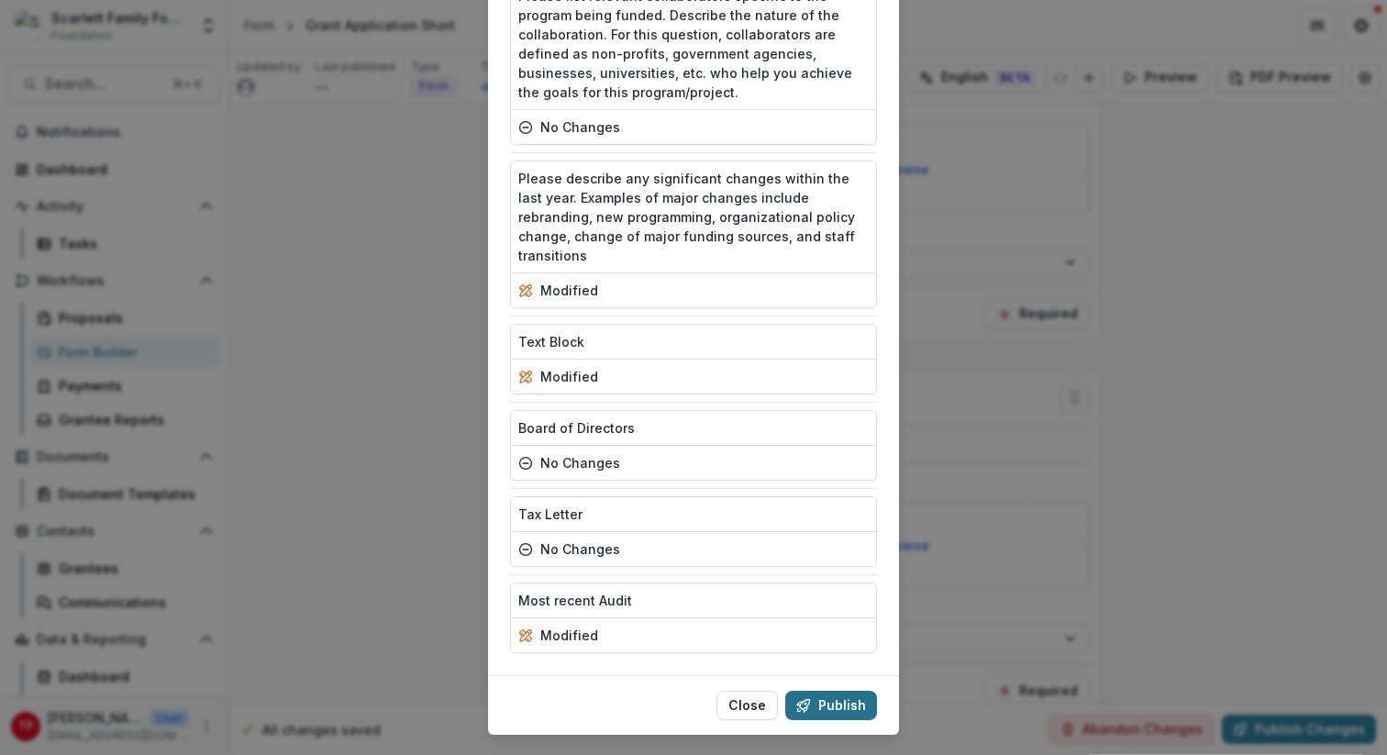
click at [847, 670] on button "Publish" at bounding box center [831, 705] width 92 height 29
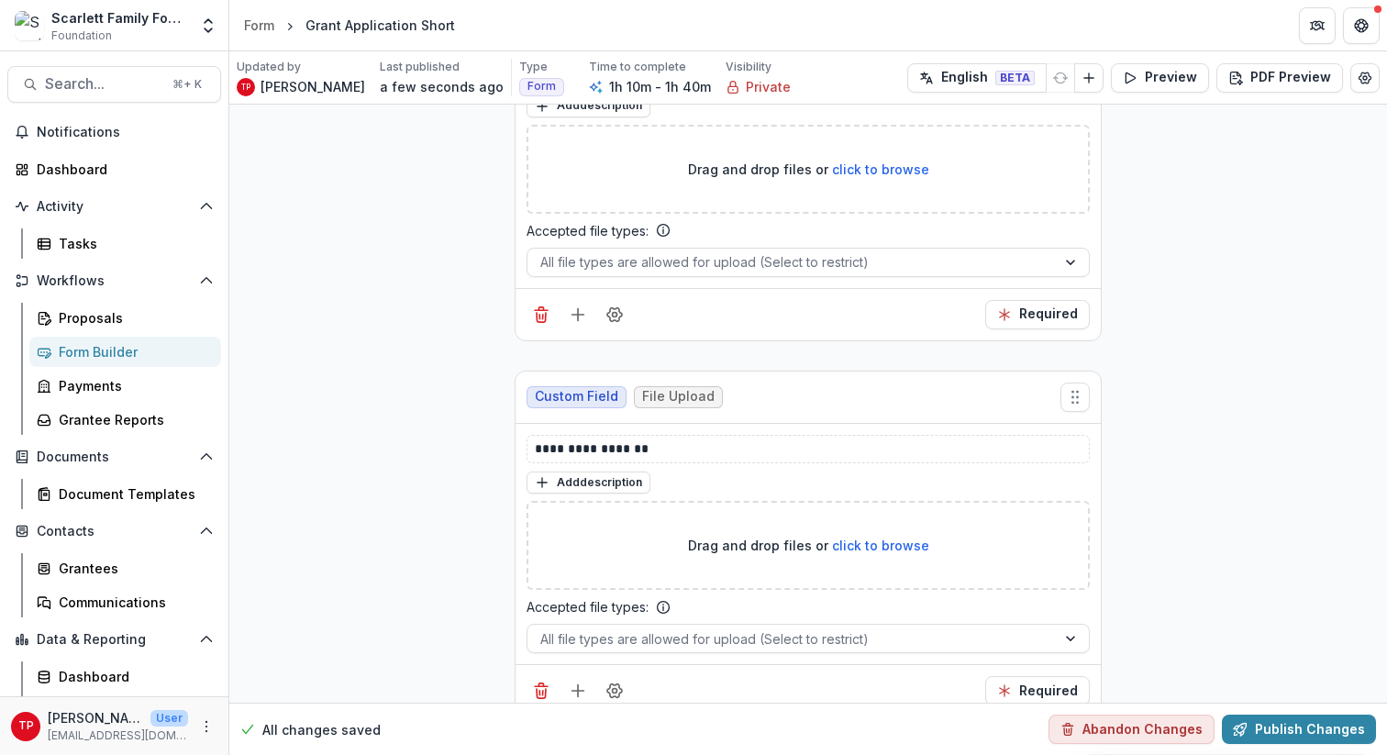
click at [117, 348] on div "Form Builder" at bounding box center [133, 351] width 148 height 19
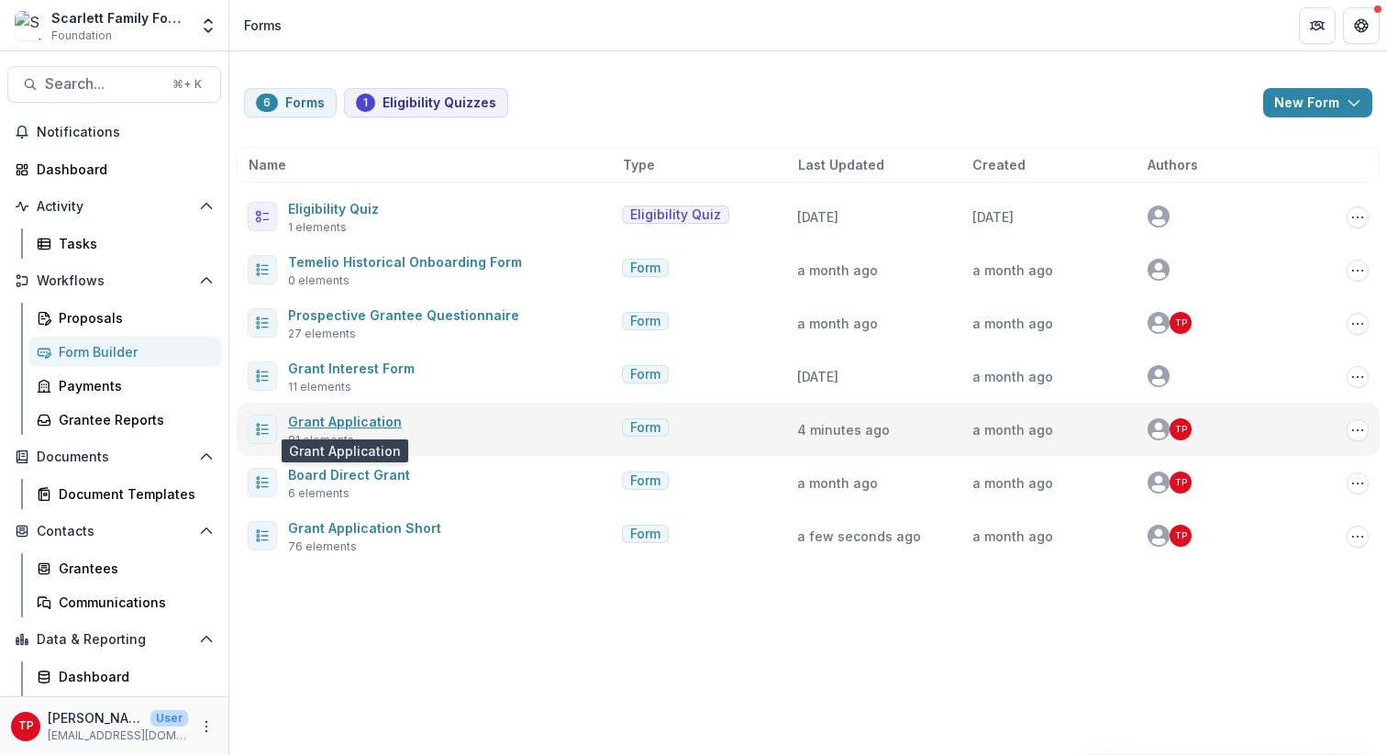
click at [355, 420] on link "Grant Application" at bounding box center [345, 422] width 114 height 16
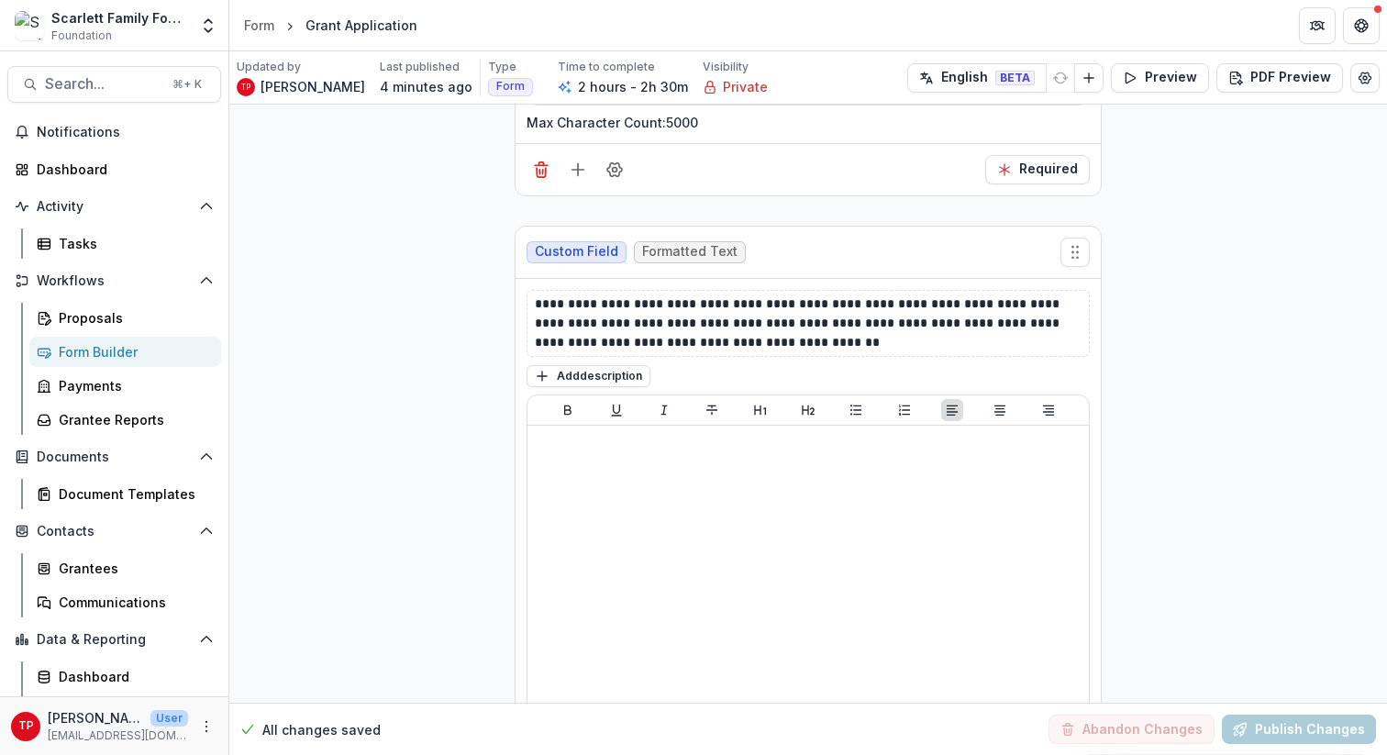
scroll to position [27394, 0]
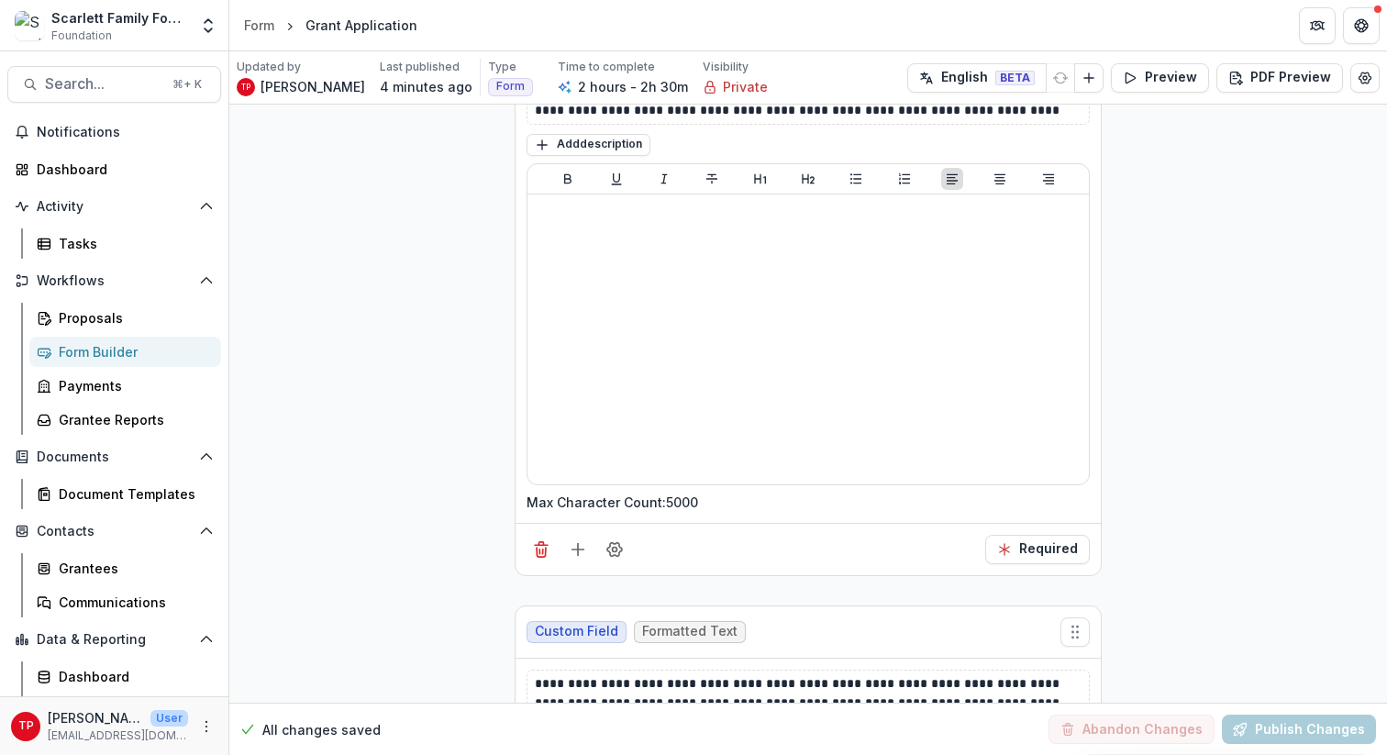
click at [101, 351] on div "Form Builder" at bounding box center [133, 351] width 148 height 19
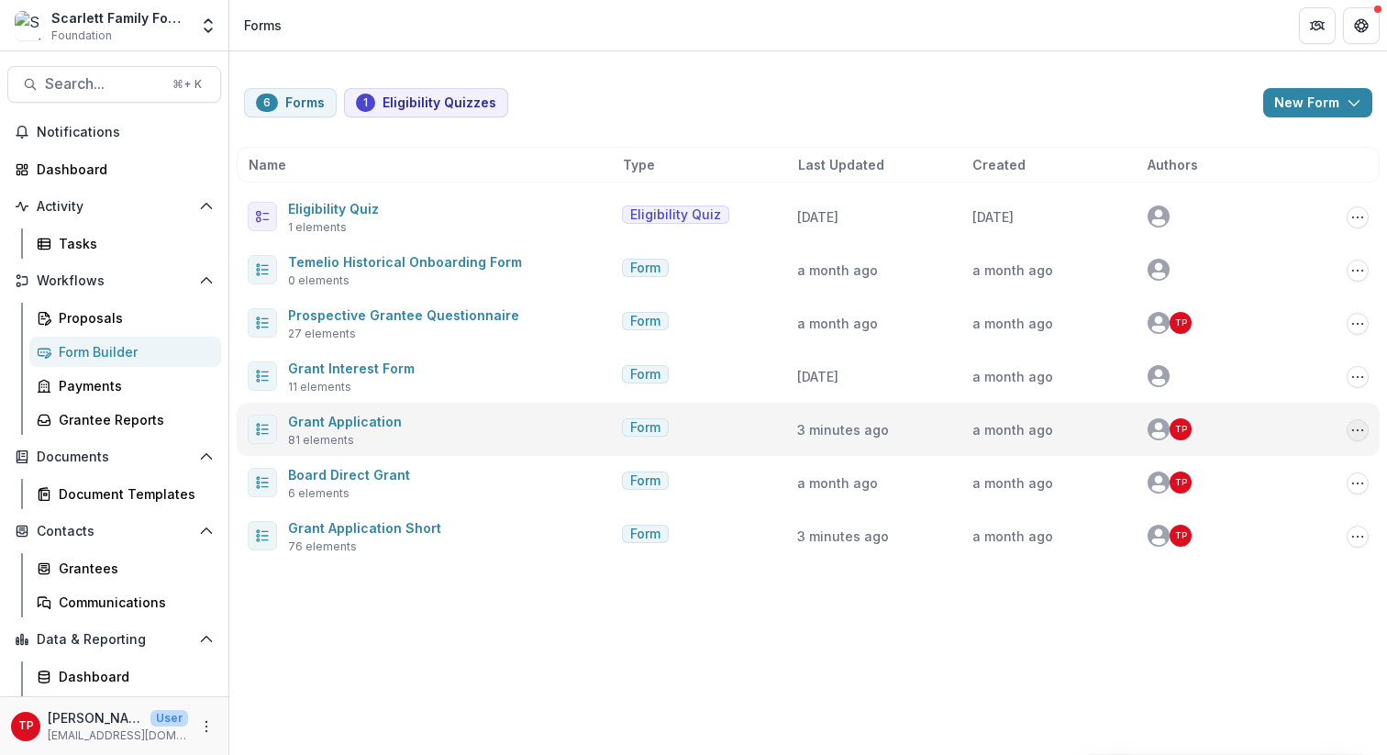
click at [1045, 427] on icon "Options" at bounding box center [1357, 430] width 15 height 15
click at [341, 420] on link "Grant Application" at bounding box center [345, 422] width 114 height 16
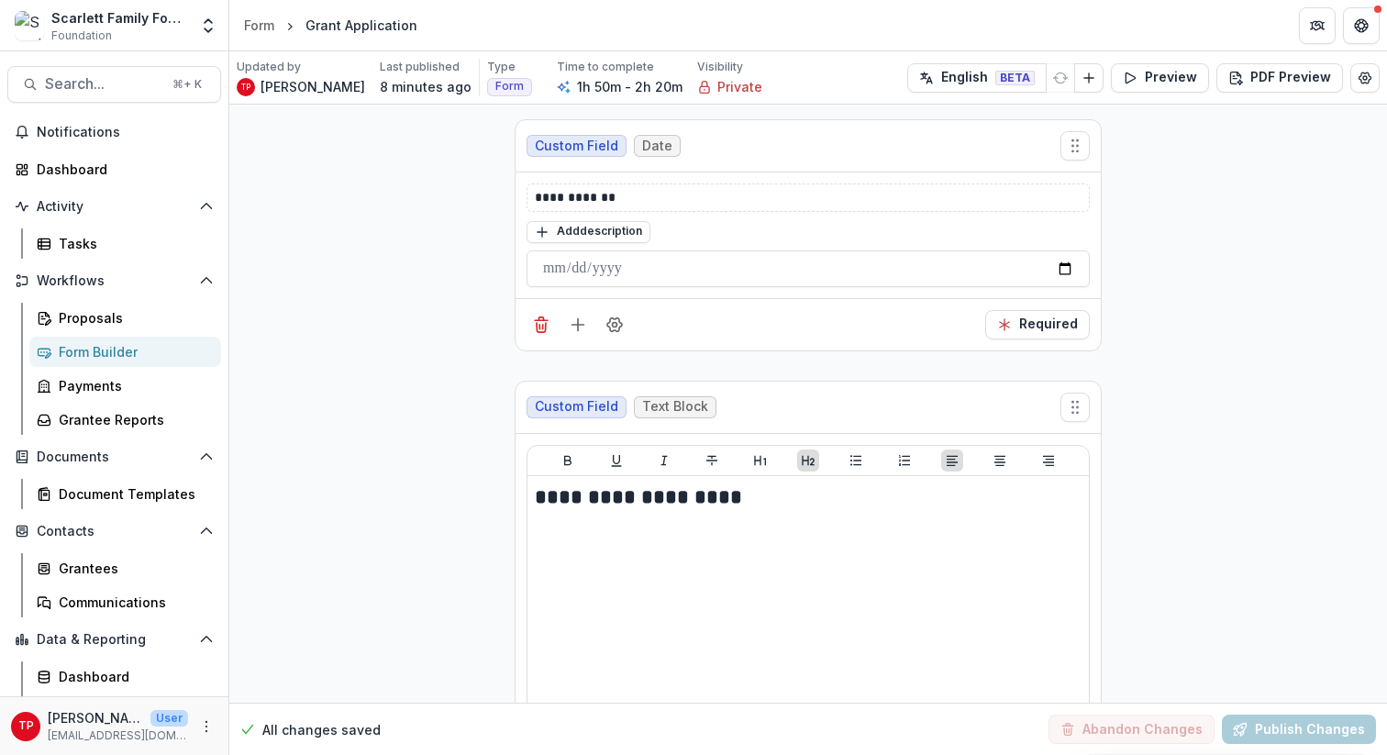
click at [101, 352] on div "Form Builder" at bounding box center [133, 351] width 148 height 19
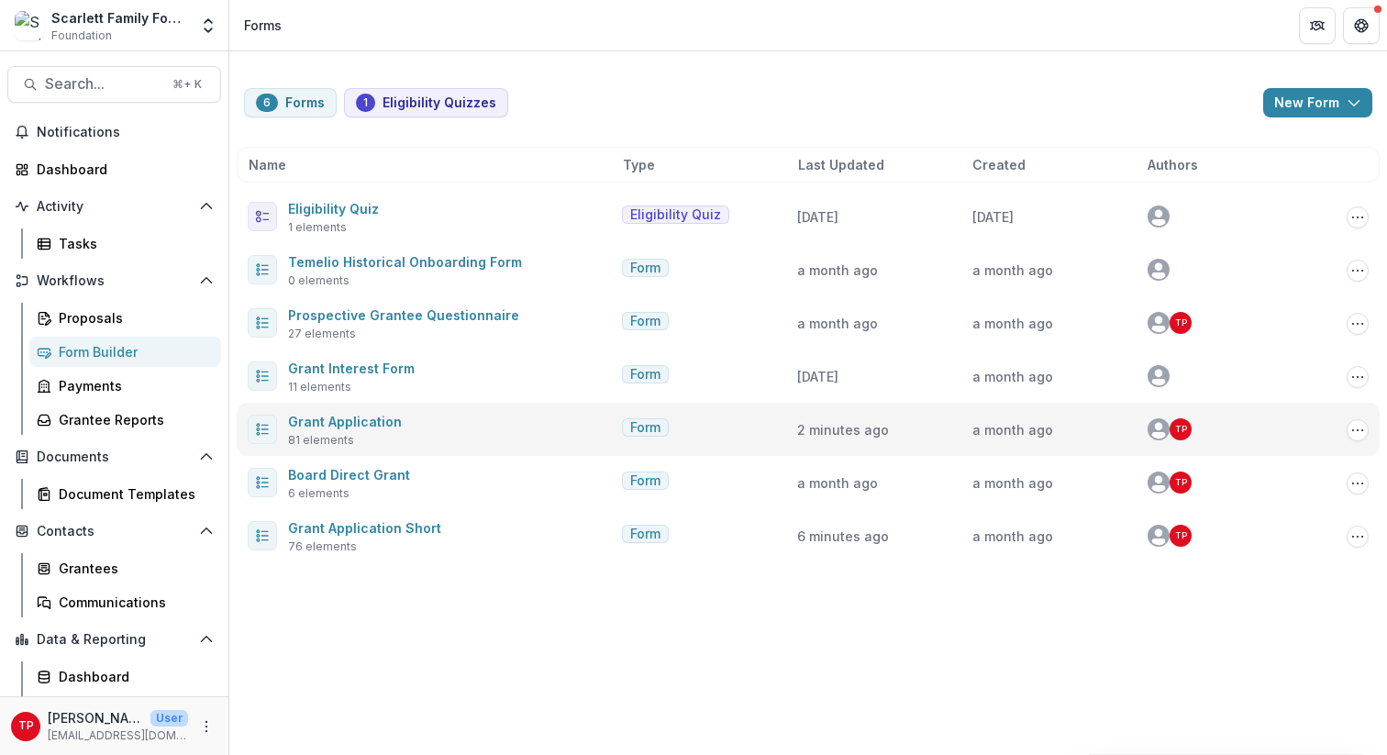
click at [260, 426] on icon at bounding box center [262, 429] width 15 height 15
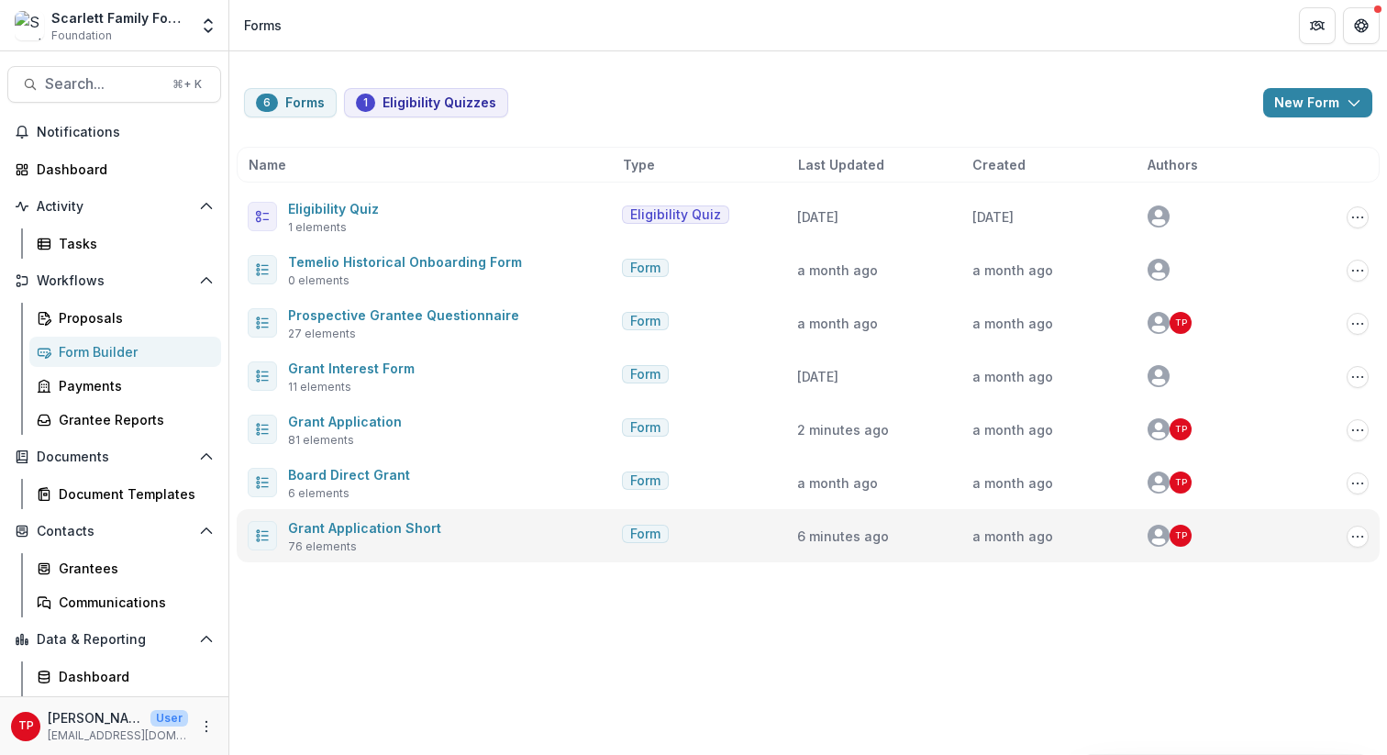
click at [269, 530] on icon at bounding box center [262, 535] width 15 height 15
click at [1045, 537] on icon "Options" at bounding box center [1357, 536] width 15 height 15
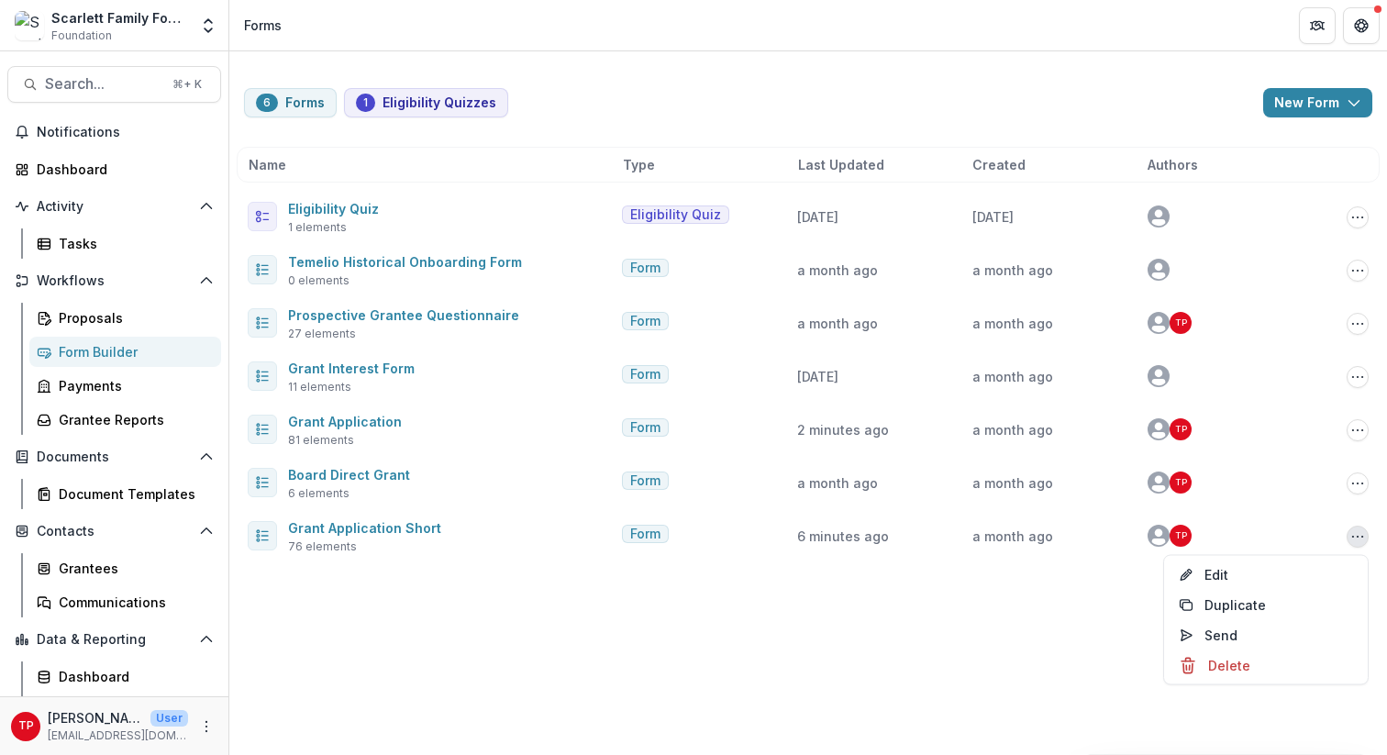
click at [852, 640] on div "6 Forms 1 Eligibility Quizzes New Form New Eligibility Quiz New Form Name Type …" at bounding box center [808, 402] width 1158 height 703
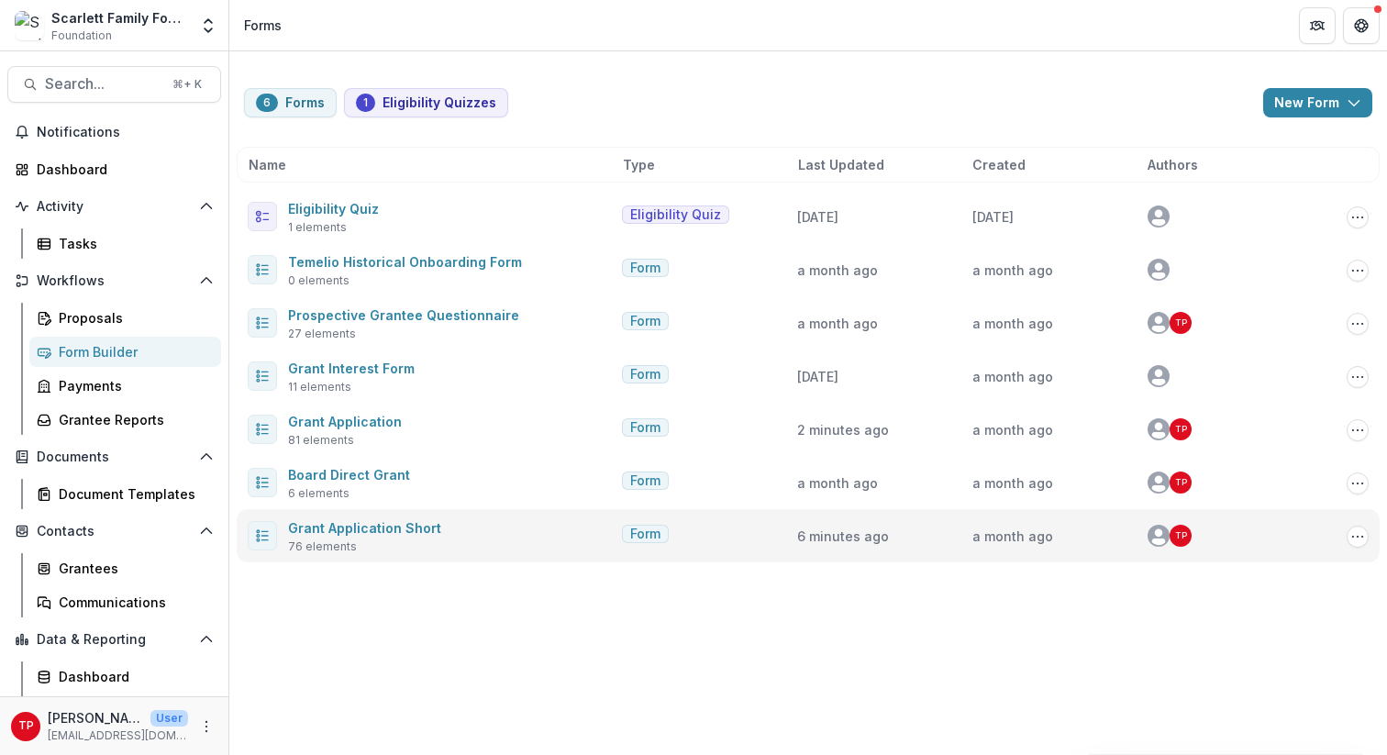
click at [260, 525] on div at bounding box center [262, 535] width 29 height 29
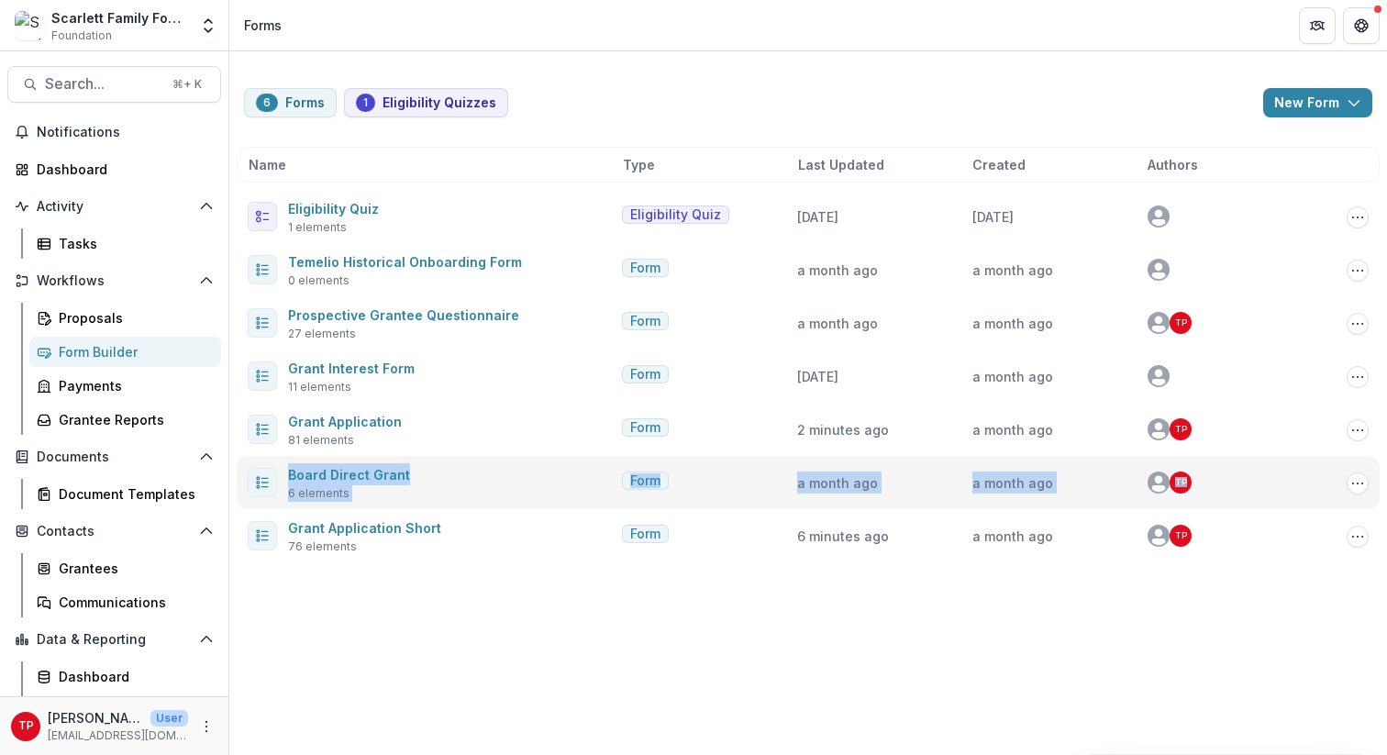
drag, startPoint x: 263, startPoint y: 528, endPoint x: 345, endPoint y: 456, distance: 109.2
click at [345, 456] on div "Name Type Last Updated Created Authors Eligibility Quiz 1 elements Eligibility …" at bounding box center [808, 354] width 1143 height 415
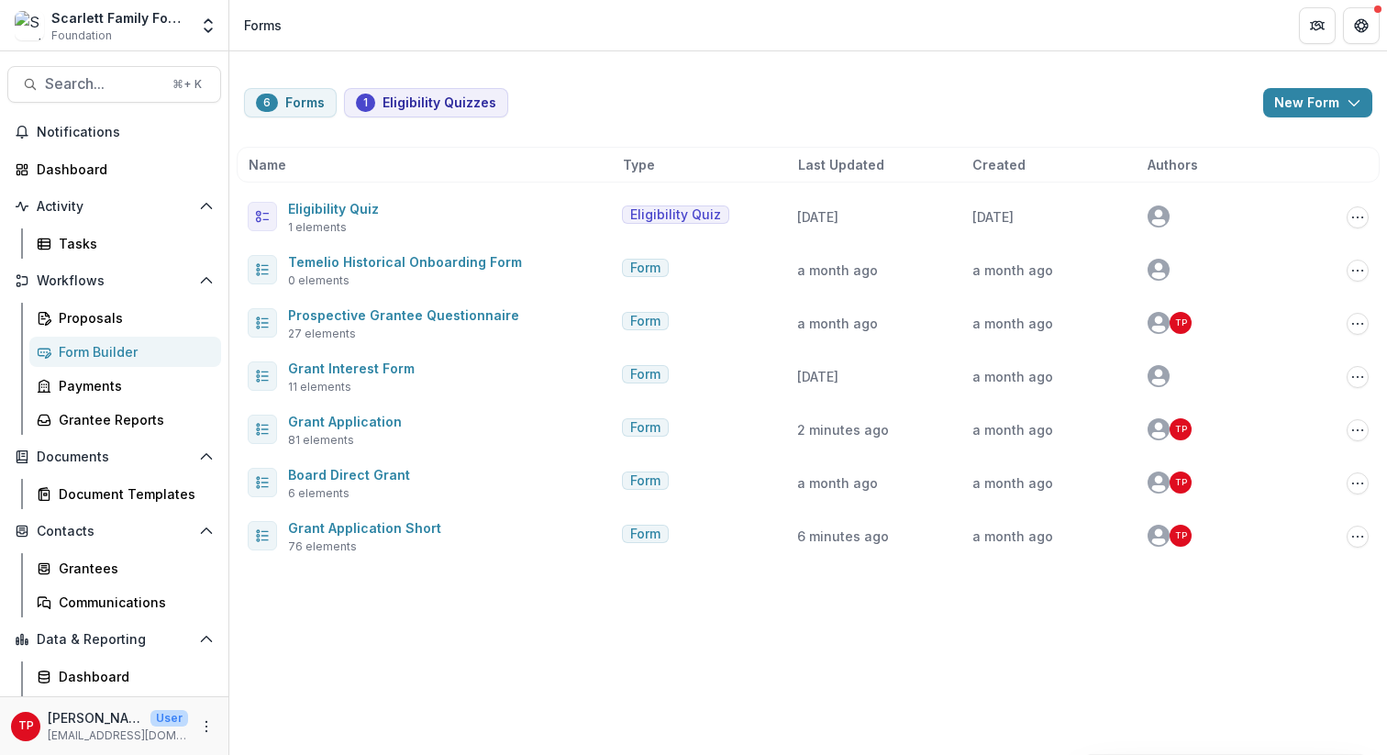
click at [459, 582] on div "6 Forms 1 Eligibility Quizzes New Form New Eligibility Quiz New Form Name Type …" at bounding box center [808, 402] width 1158 height 703
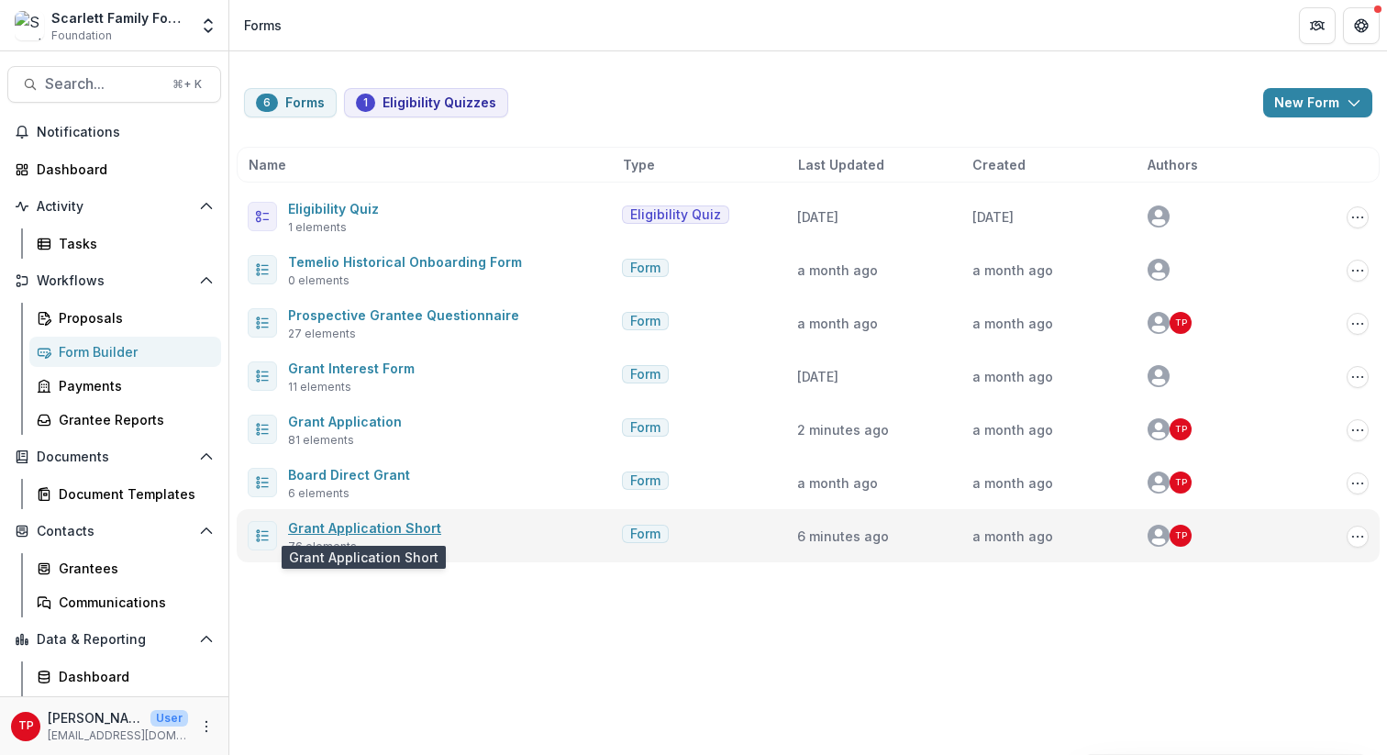
click at [338, 527] on link "Grant Application Short" at bounding box center [364, 528] width 153 height 16
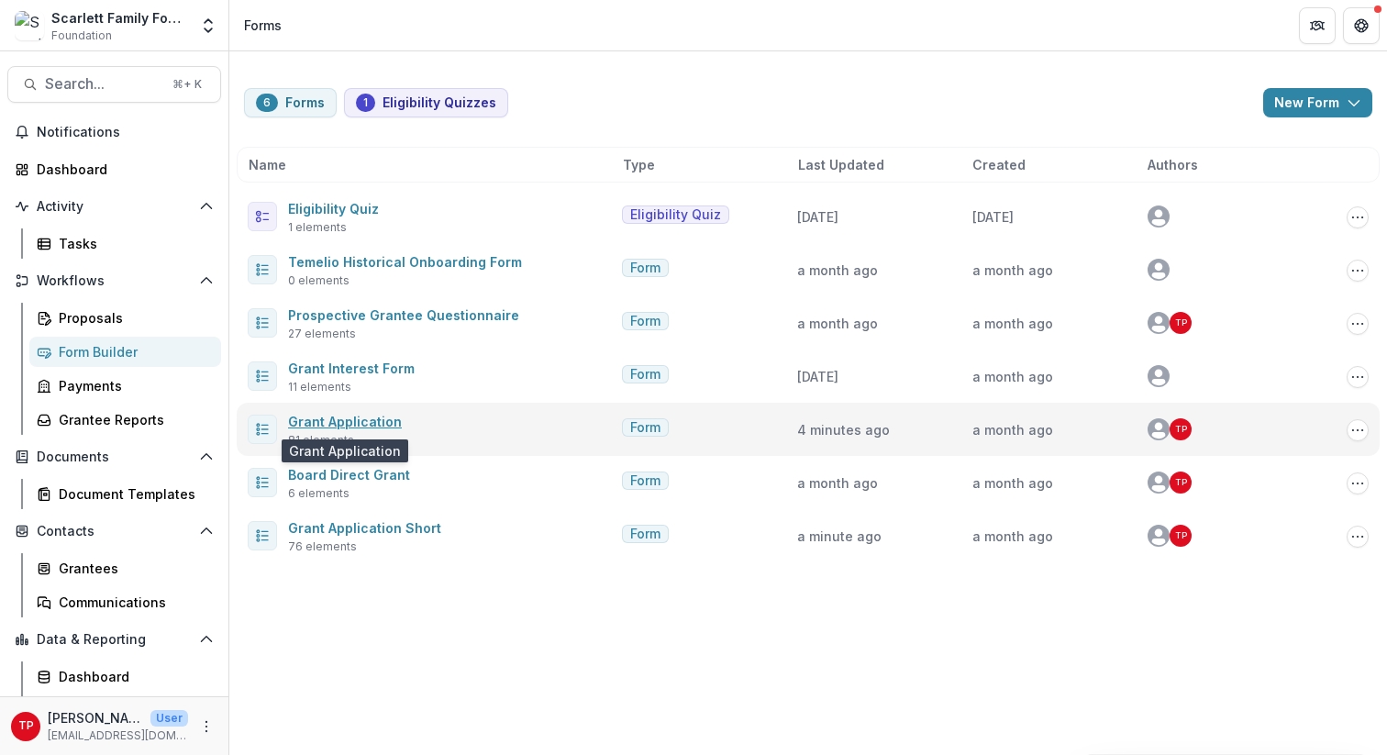
click at [355, 417] on link "Grant Application" at bounding box center [345, 422] width 114 height 16
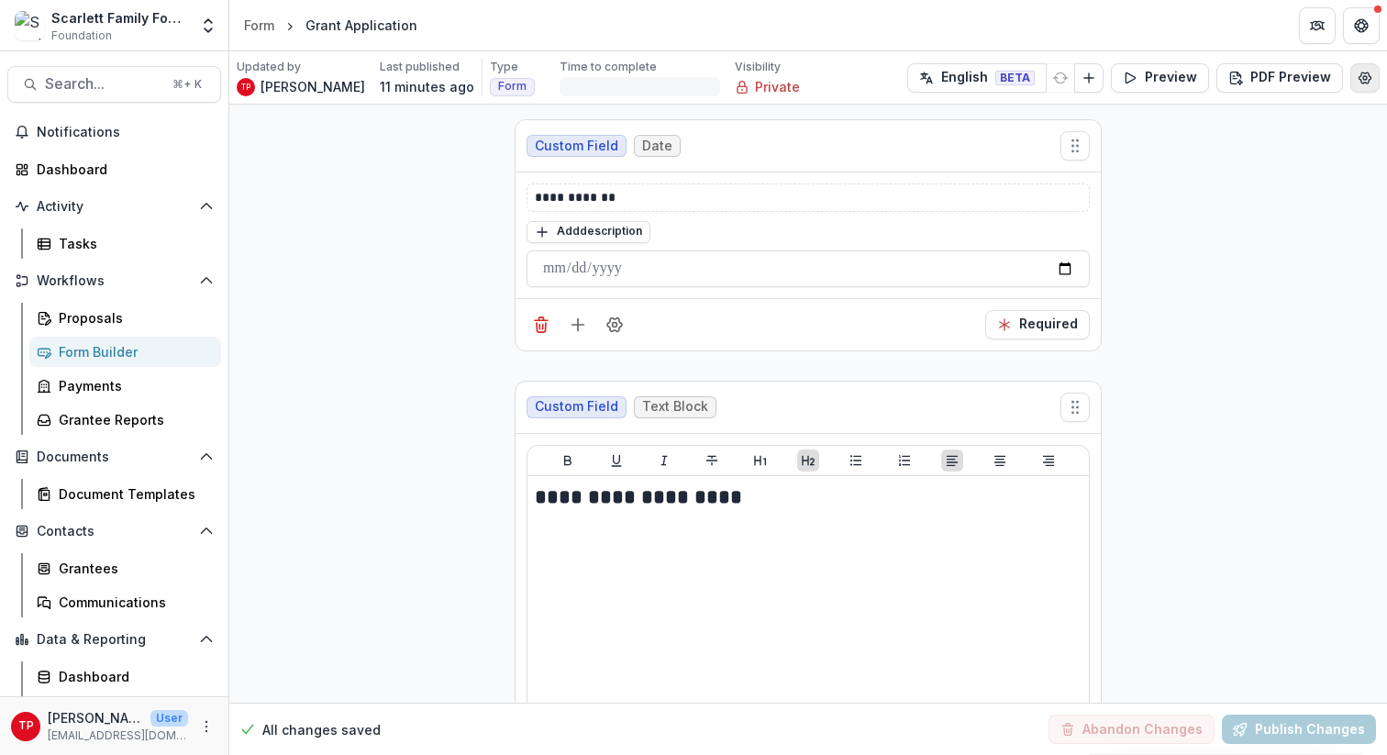
click at [1045, 73] on icon "Edit Form Settings" at bounding box center [1364, 78] width 15 height 15
select select "*******"
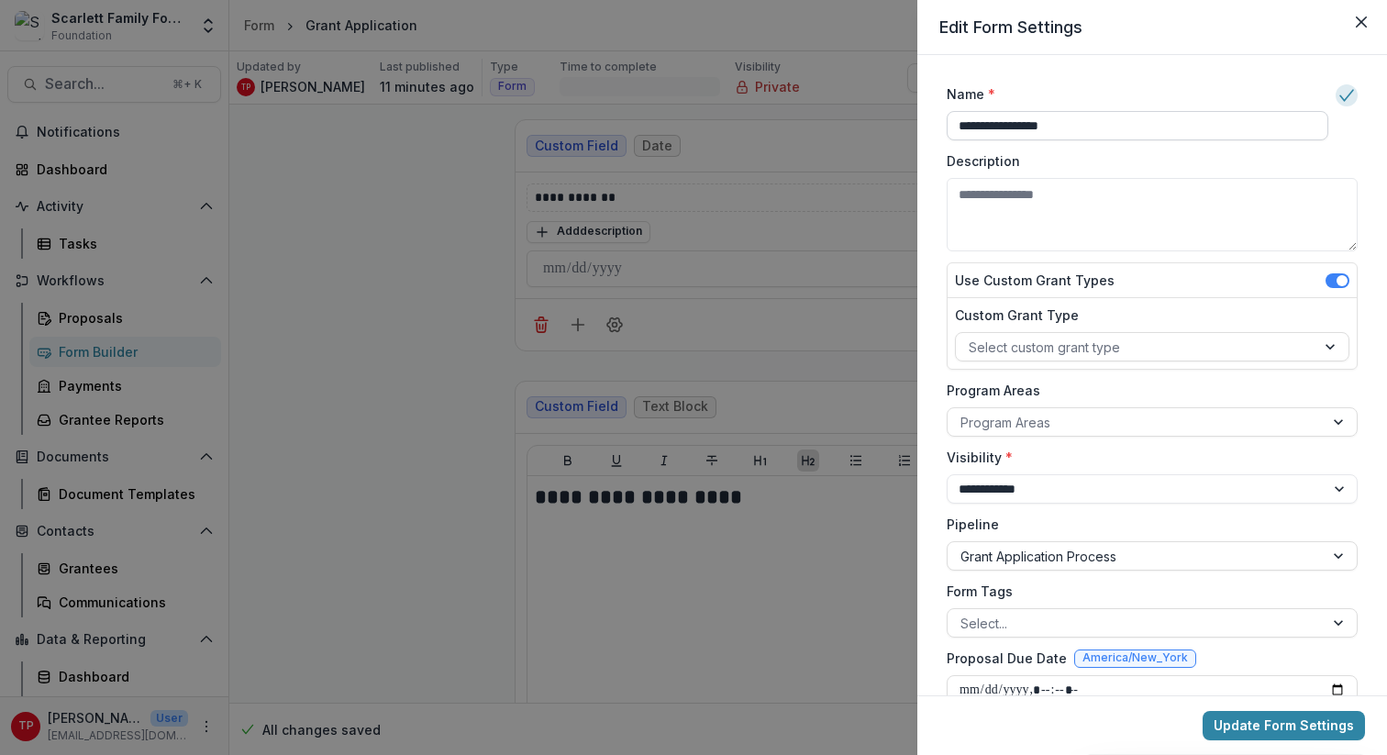
click at [1045, 127] on input "**********" at bounding box center [1138, 125] width 382 height 29
type input "**********"
click at [1045, 670] on button "Update Form Settings" at bounding box center [1283, 725] width 162 height 29
click at [1045, 17] on icon "Close" at bounding box center [1361, 22] width 11 height 11
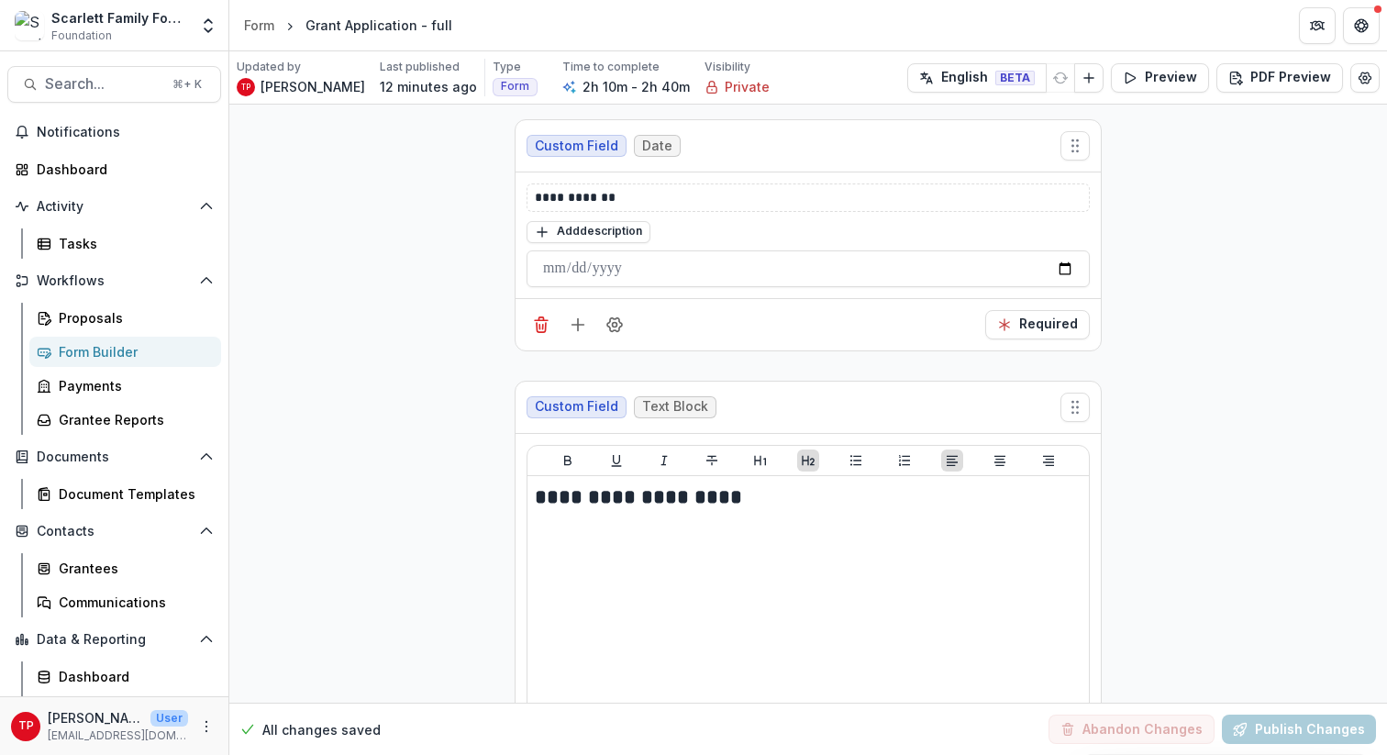
click at [109, 352] on div "Form Builder" at bounding box center [133, 351] width 148 height 19
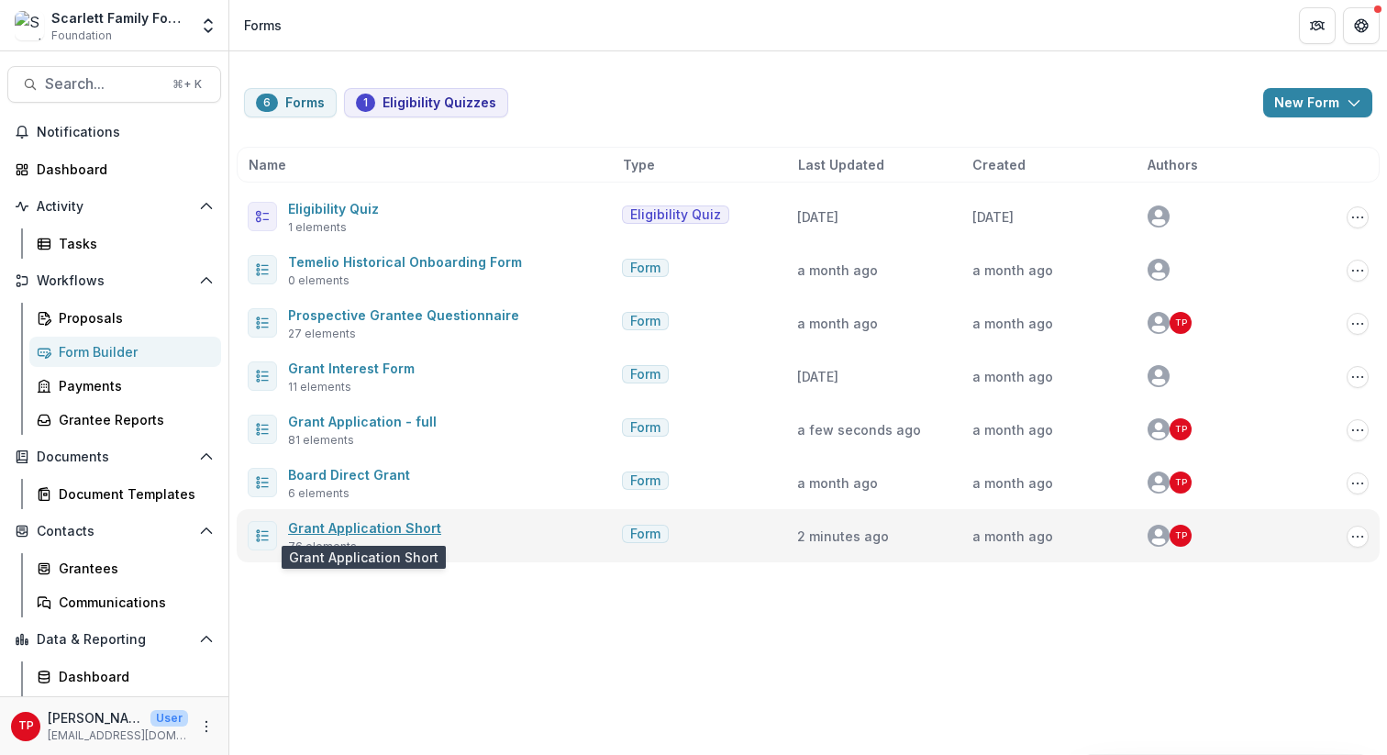
click at [359, 530] on link "Grant Application Short" at bounding box center [364, 528] width 153 height 16
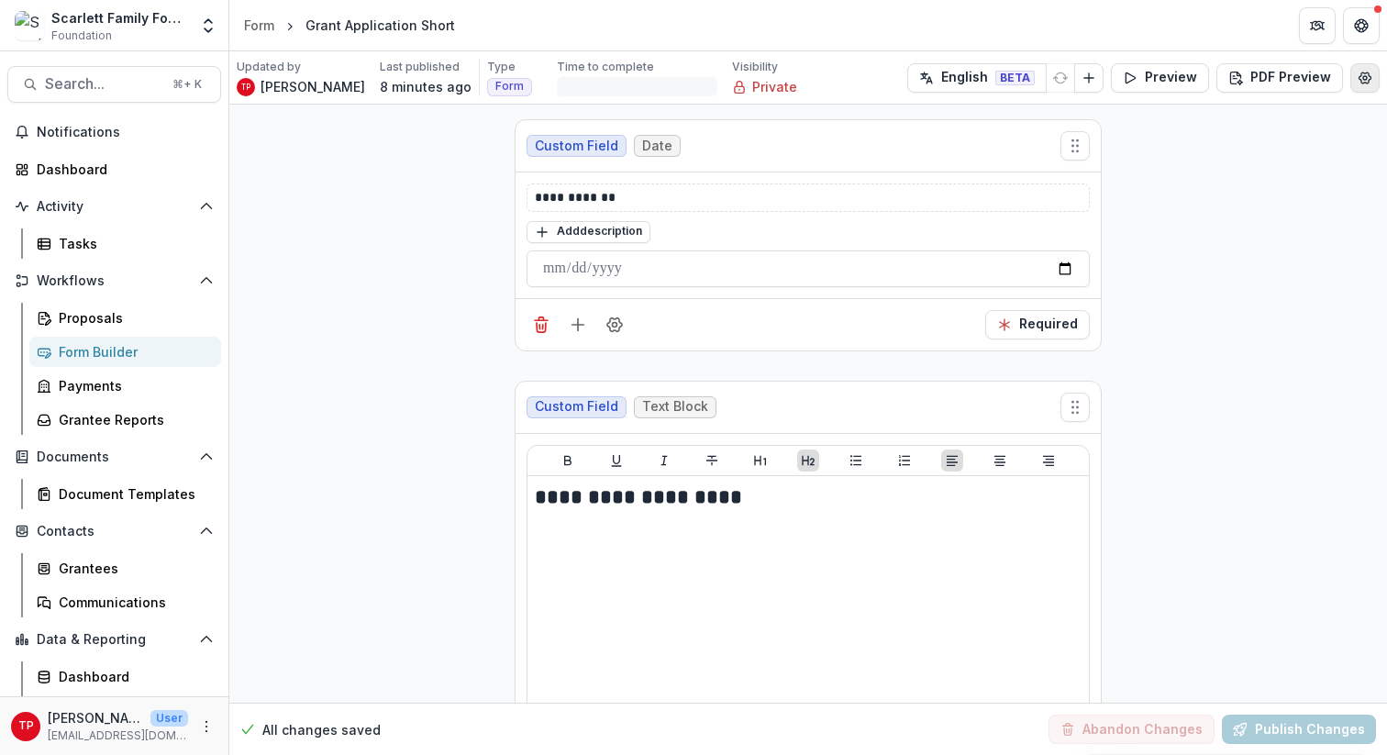
click at [1045, 78] on circle "Edit Form Settings" at bounding box center [1365, 77] width 4 height 4
select select "*******"
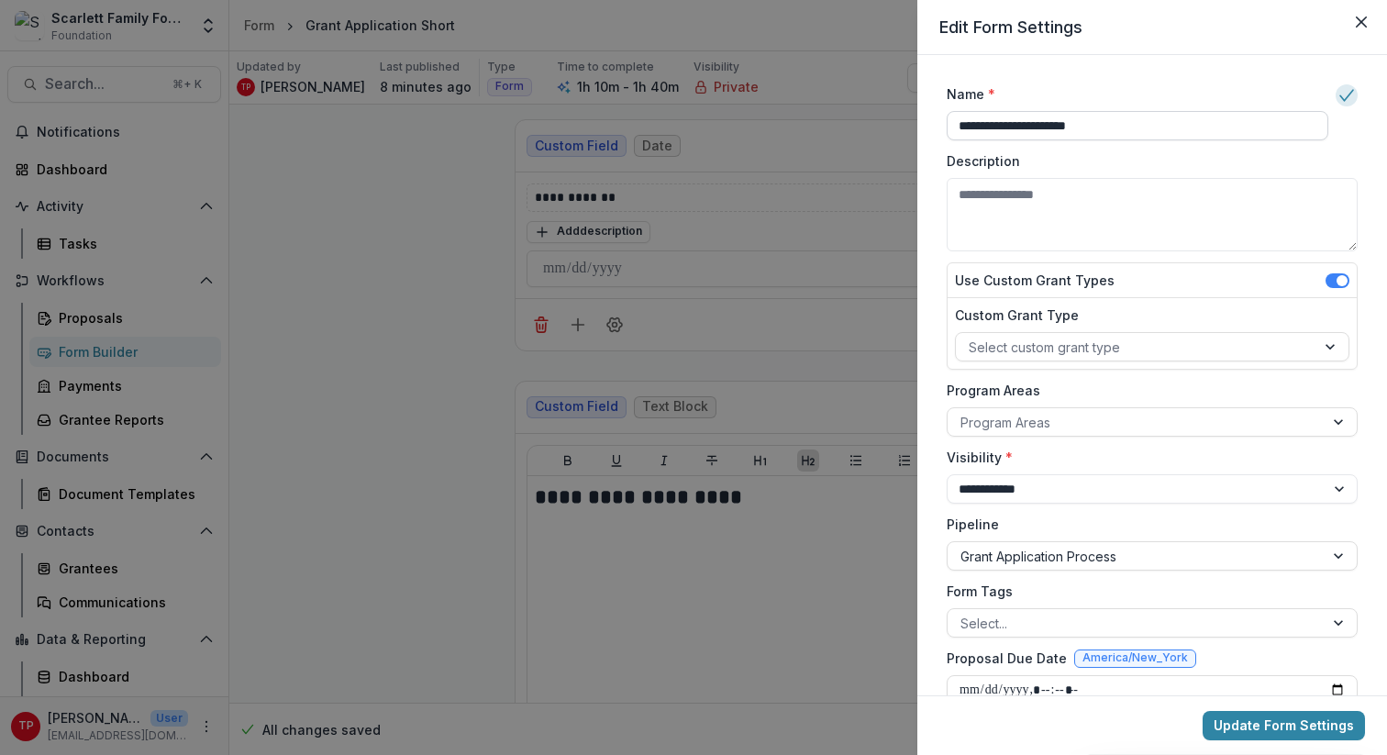
click at [1045, 126] on input "**********" at bounding box center [1138, 125] width 382 height 29
type input "**********"
click at [1045, 670] on button "Update Form Settings" at bounding box center [1283, 725] width 162 height 29
click at [1045, 21] on icon "Close" at bounding box center [1361, 22] width 11 height 11
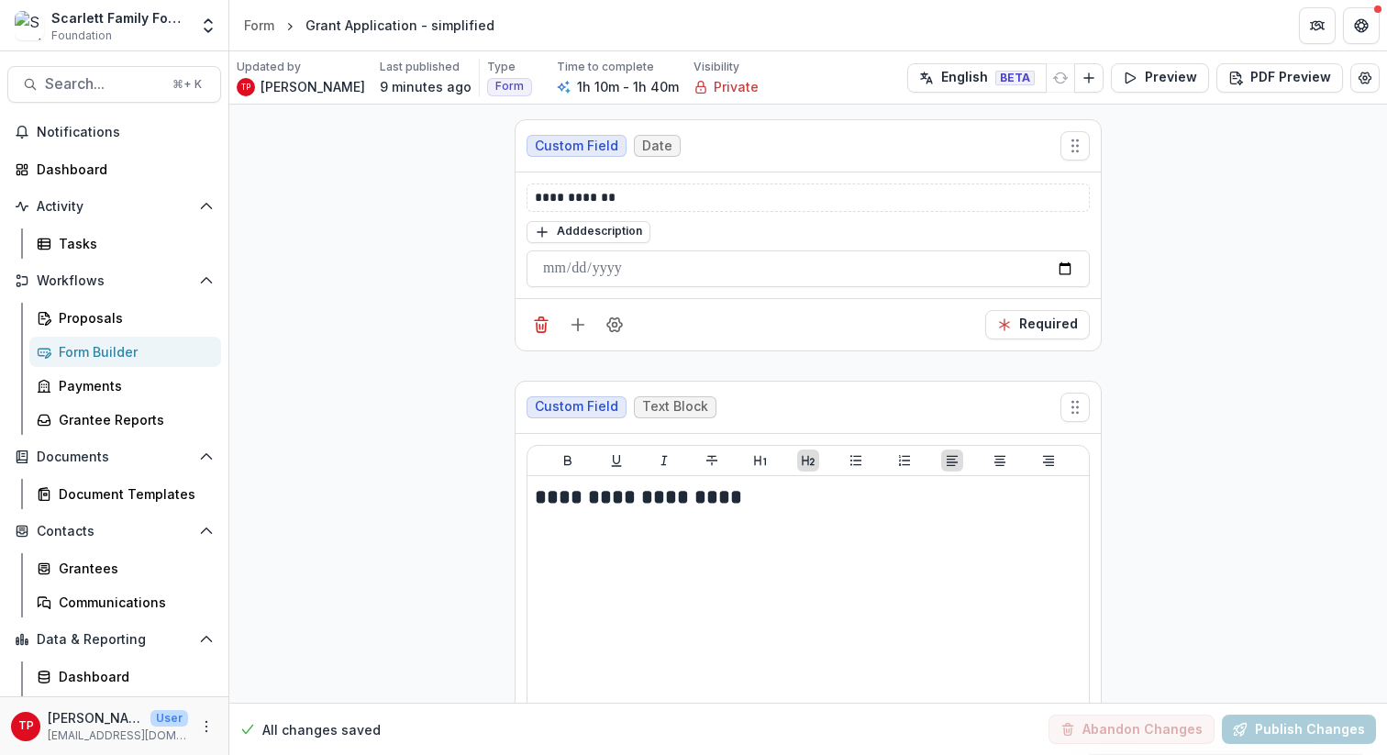
click at [99, 356] on div "Form Builder" at bounding box center [133, 351] width 148 height 19
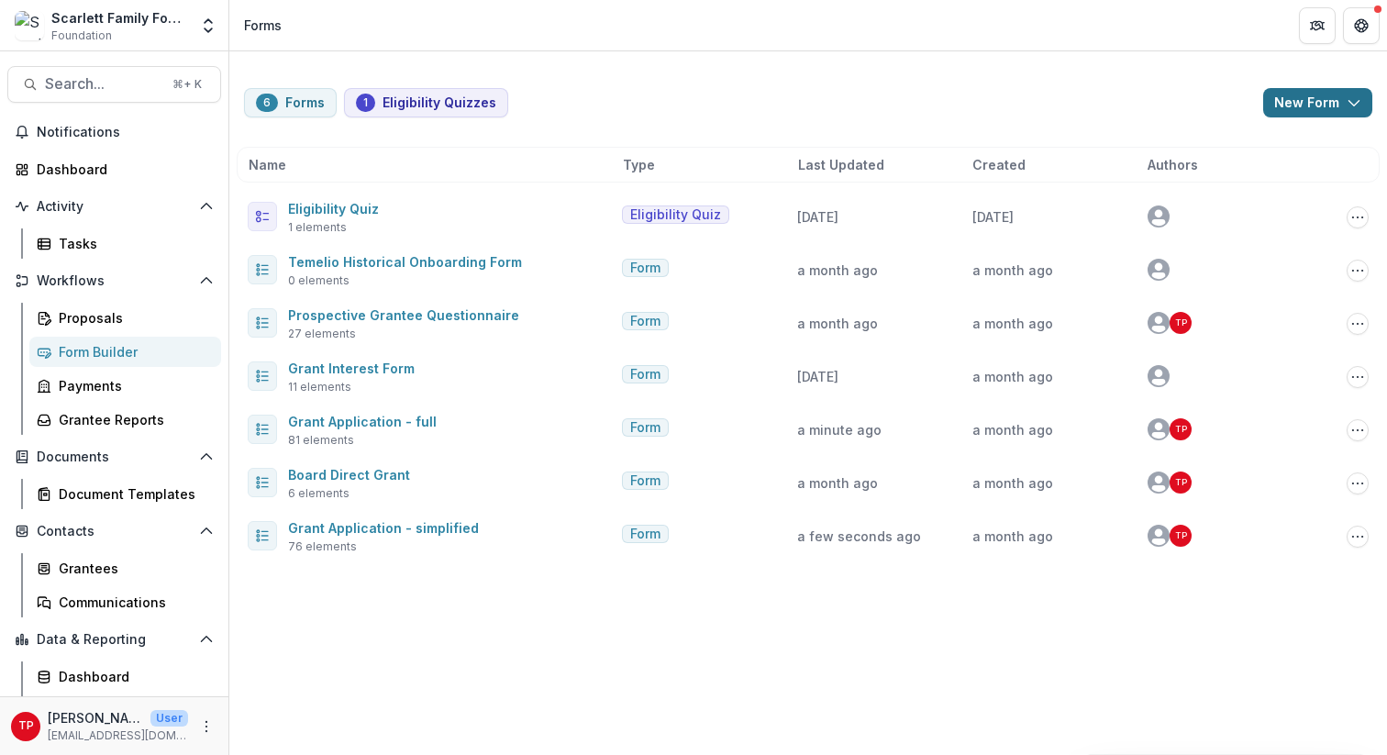
click at [1045, 101] on icon "button" at bounding box center [1353, 102] width 15 height 15
click at [1045, 80] on div "6 Forms 1 Eligibility Quizzes New Form New Eligibility Quiz New Form Name Type …" at bounding box center [808, 314] width 1158 height 526
click at [491, 163] on div "Name" at bounding box center [432, 164] width 367 height 19
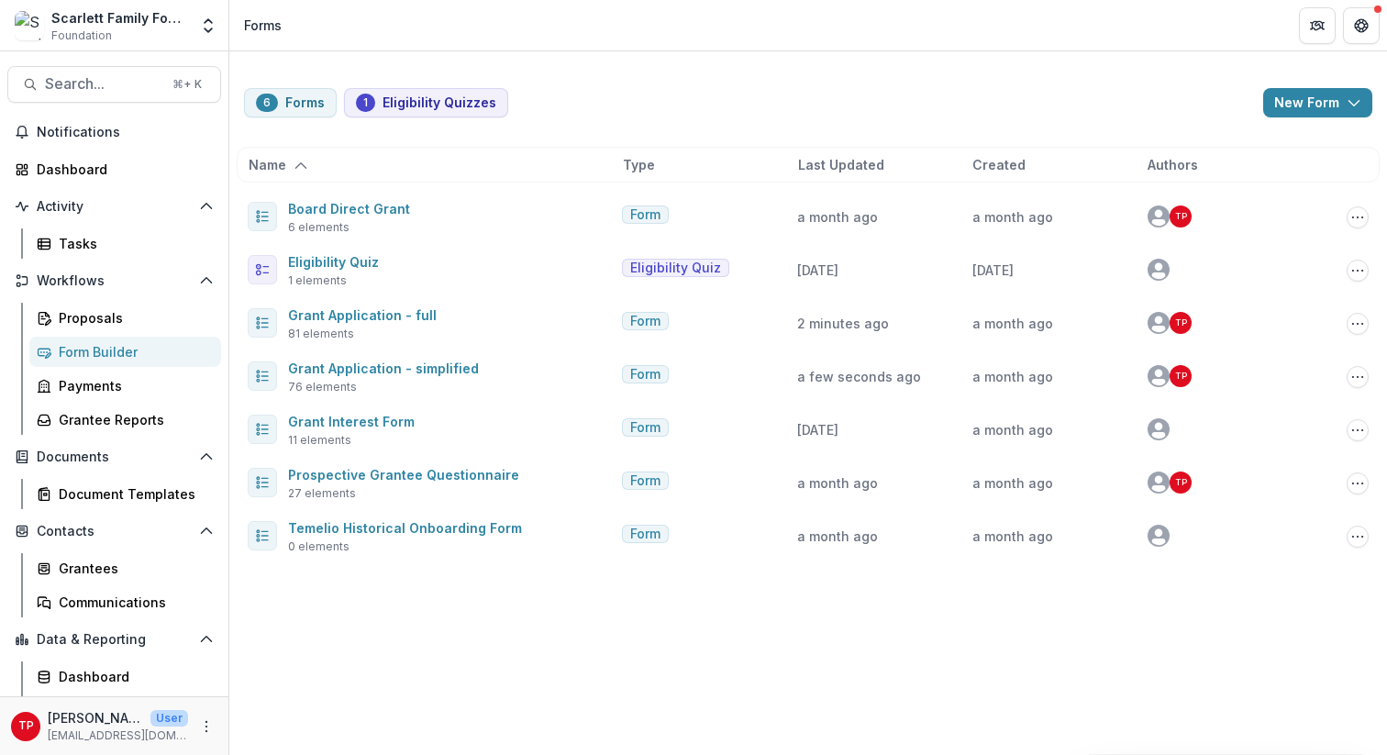
click at [297, 163] on icon "sorted ascending" at bounding box center [301, 166] width 15 height 15
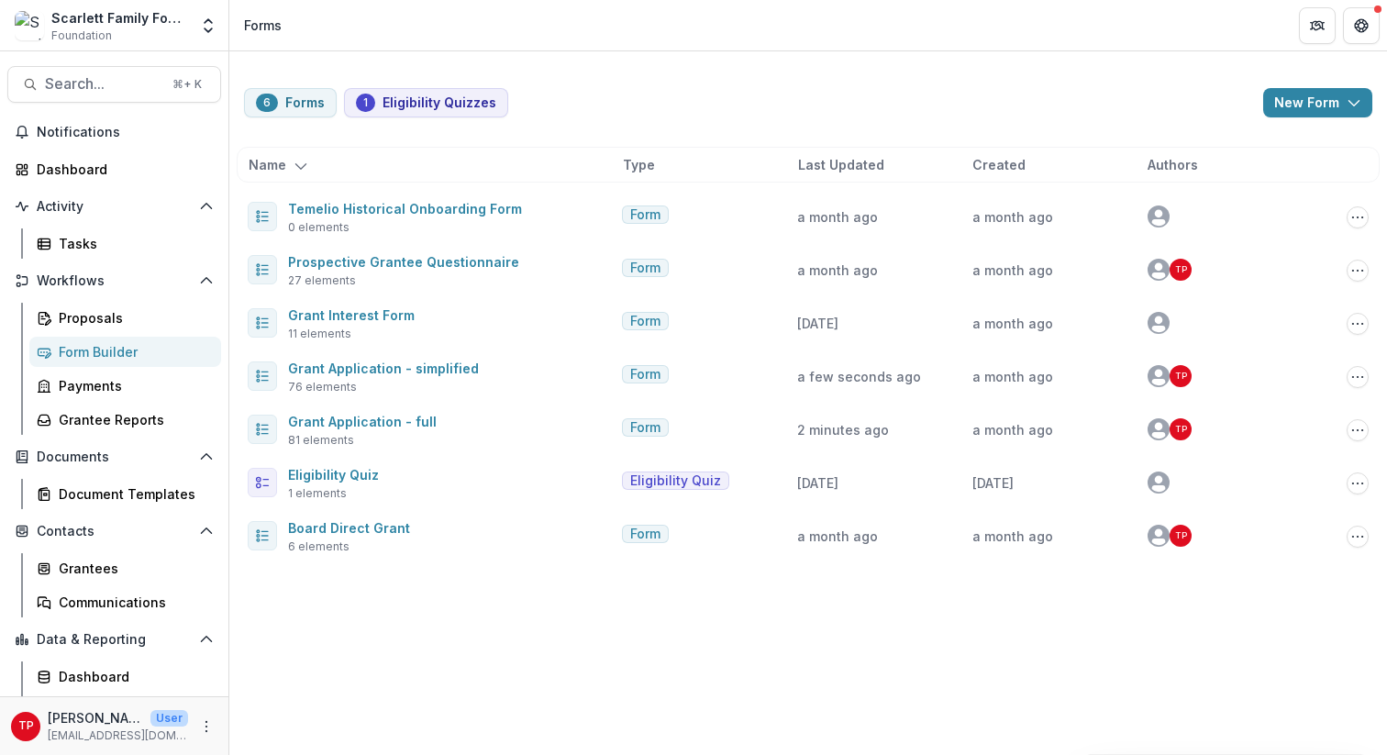
click at [301, 165] on polyline "sorted descending" at bounding box center [300, 167] width 10 height 6
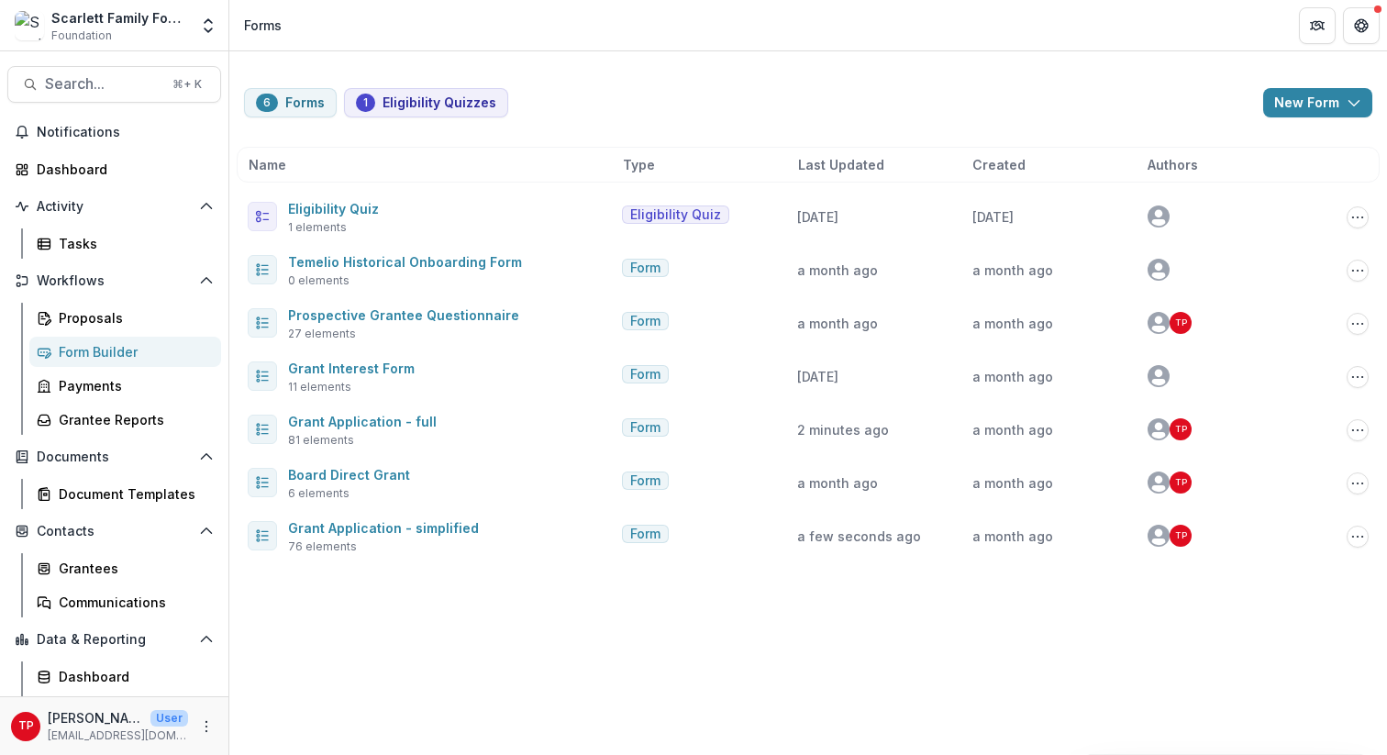
click at [295, 161] on div "Name" at bounding box center [432, 164] width 367 height 19
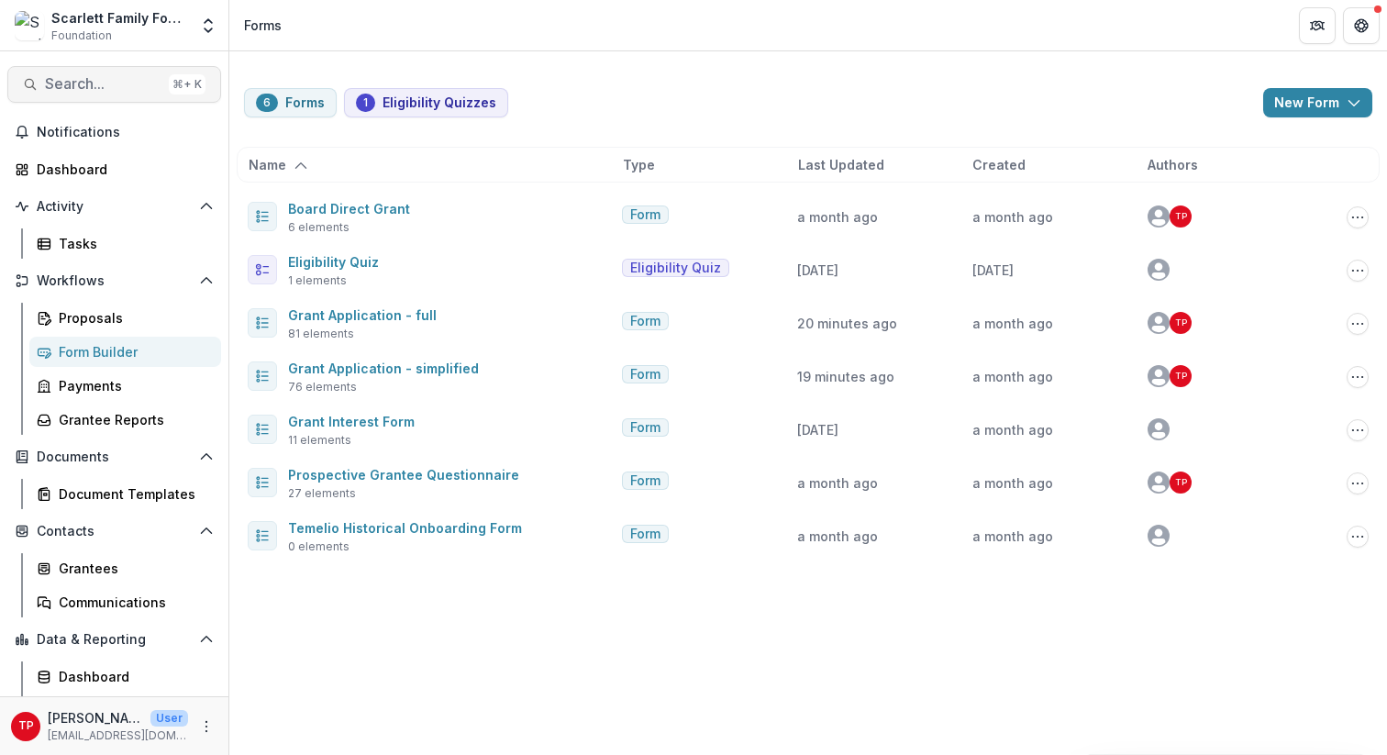
click at [131, 84] on span "Search..." at bounding box center [103, 83] width 116 height 17
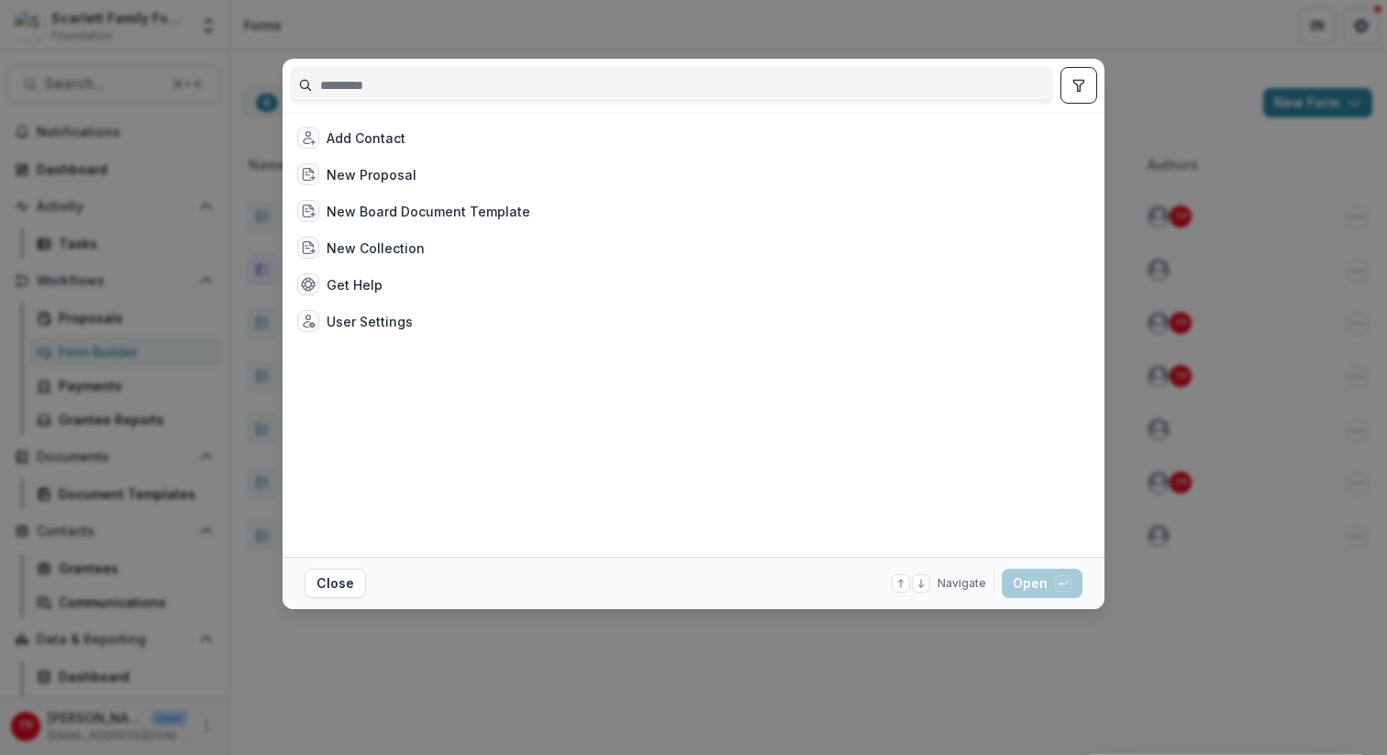
click at [370, 79] on input at bounding box center [671, 85] width 761 height 29
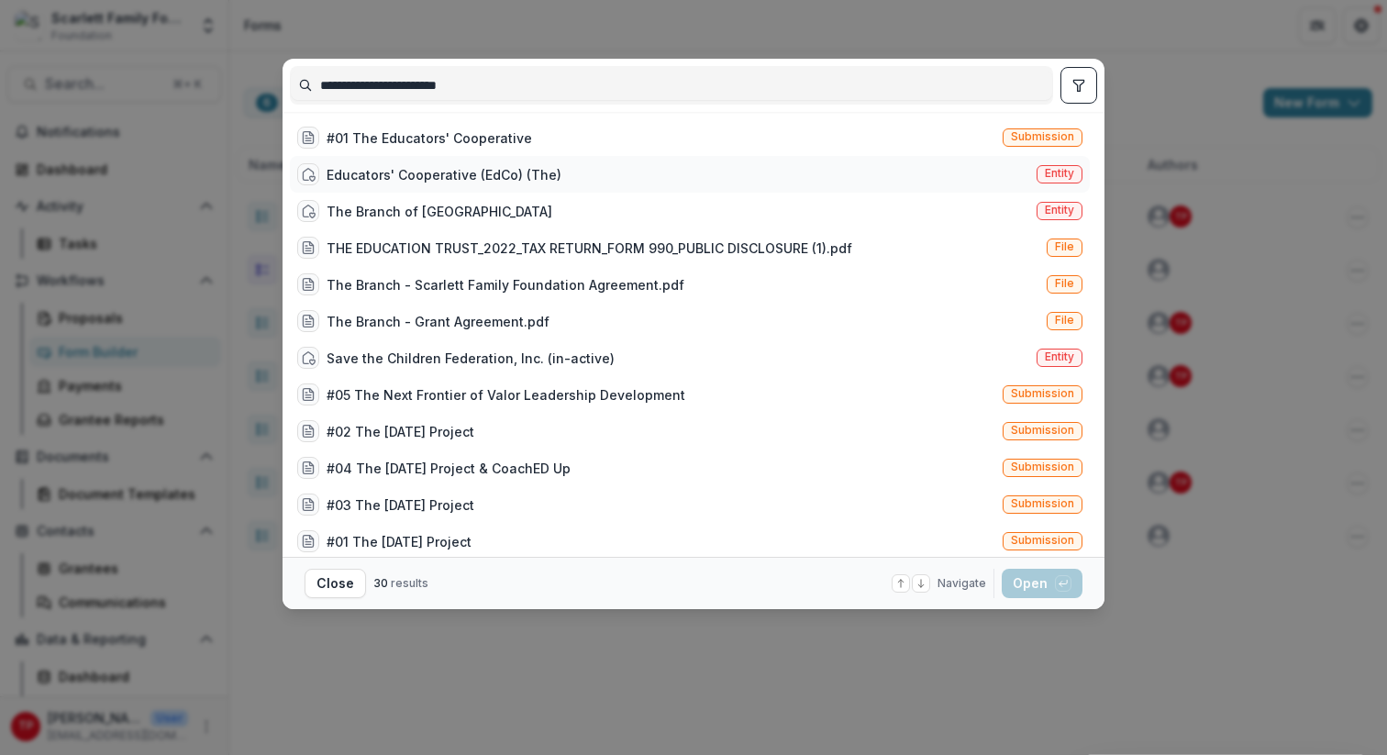
type input "**********"
click at [434, 174] on div "Educators' Cooperative (EdCo) (The)" at bounding box center [444, 174] width 235 height 19
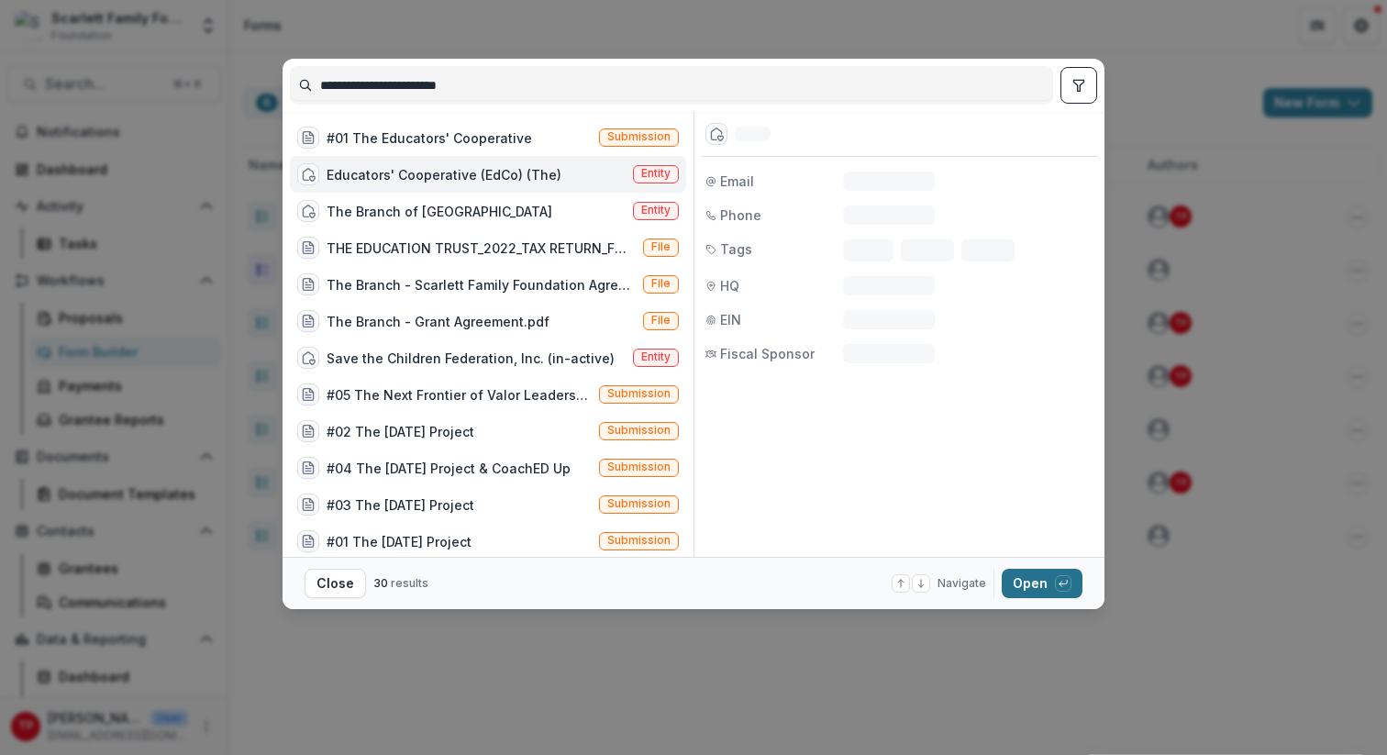
click at [1042, 582] on button "Open with enter key" at bounding box center [1042, 583] width 81 height 29
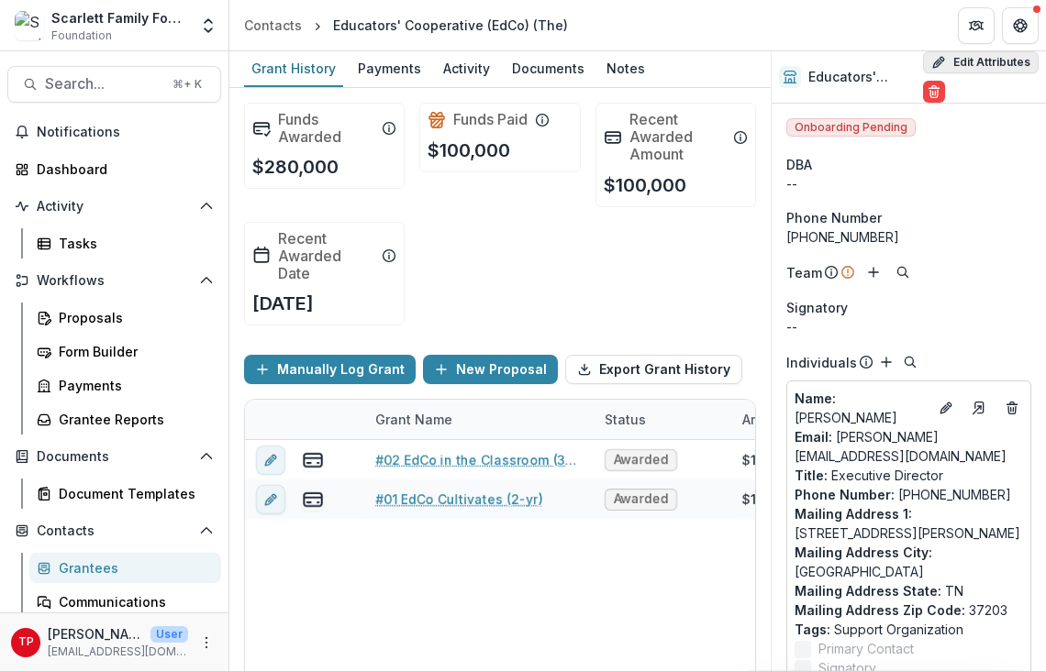
click at [978, 61] on button "Edit Attributes" at bounding box center [981, 62] width 116 height 22
select select
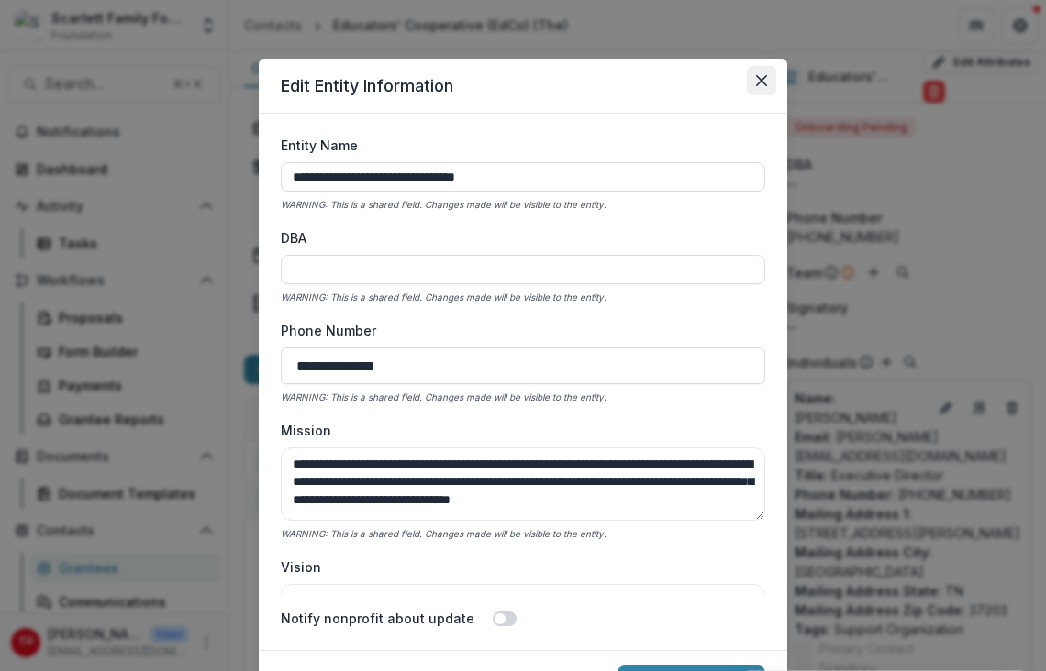
click at [759, 83] on icon "Close" at bounding box center [761, 80] width 11 height 11
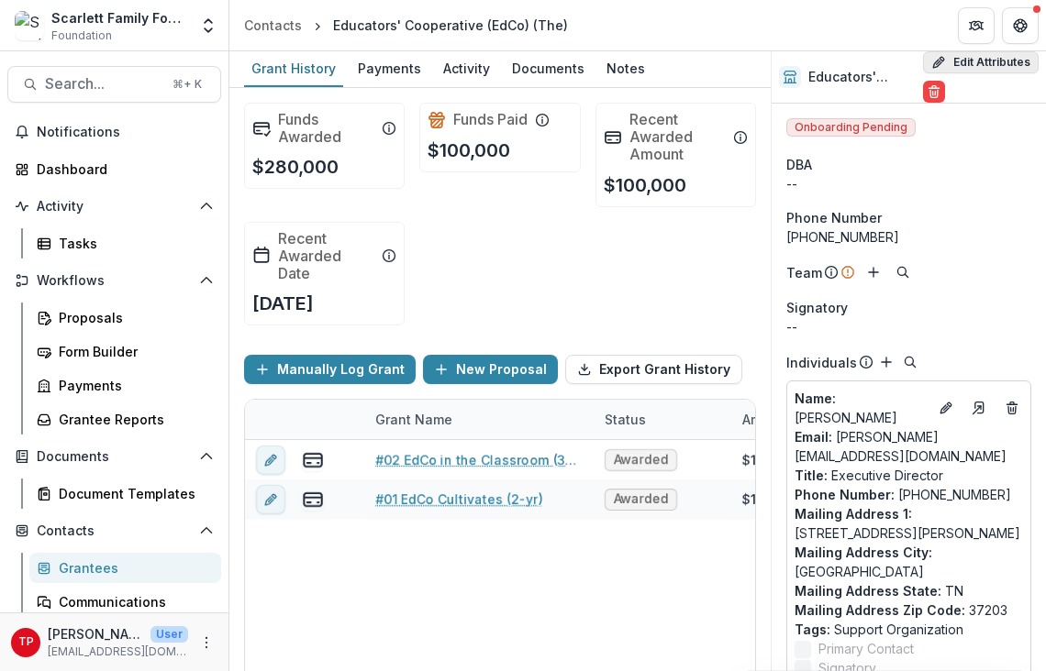
click at [997, 64] on button "Edit Attributes" at bounding box center [981, 62] width 116 height 22
select select
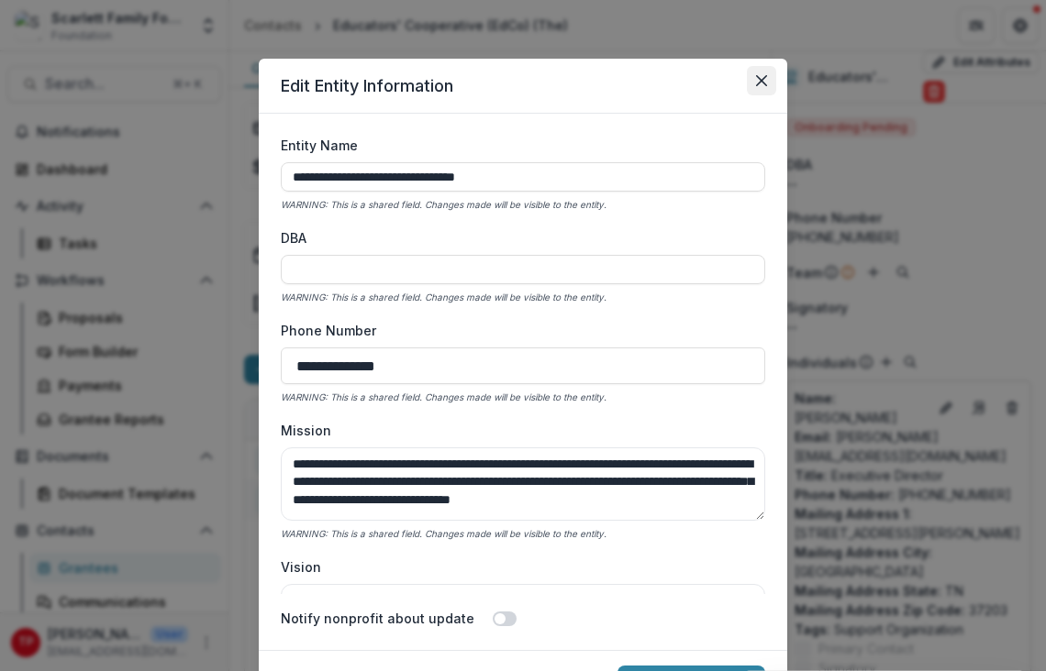
click at [759, 75] on icon "Close" at bounding box center [761, 80] width 11 height 11
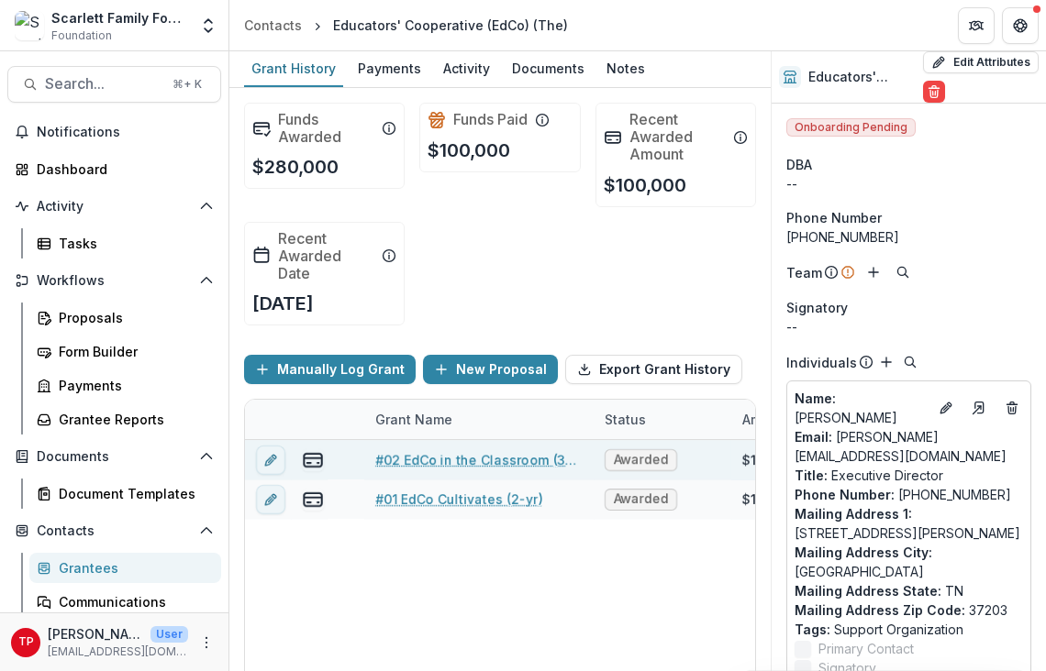
click at [407, 457] on link "#02 EdCo in the Classroom (3-yr)" at bounding box center [478, 459] width 207 height 19
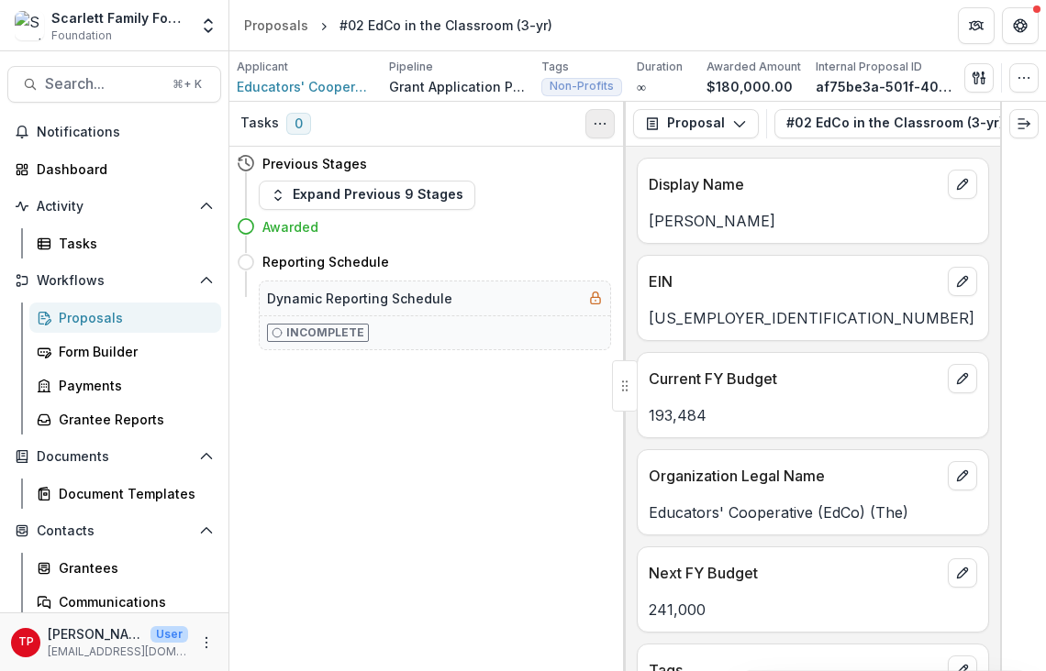
click at [600, 120] on icon "Toggle View Cancelled Tasks" at bounding box center [600, 123] width 15 height 15
click at [737, 121] on icon "button" at bounding box center [739, 123] width 15 height 15
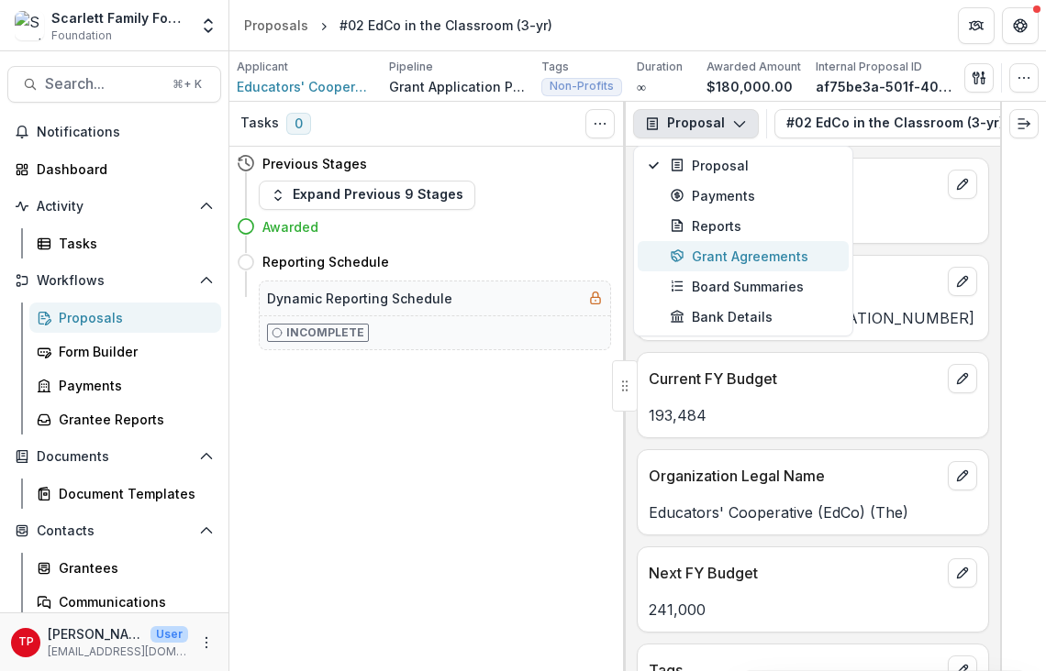
click at [730, 259] on div "Grant Agreements" at bounding box center [754, 256] width 168 height 19
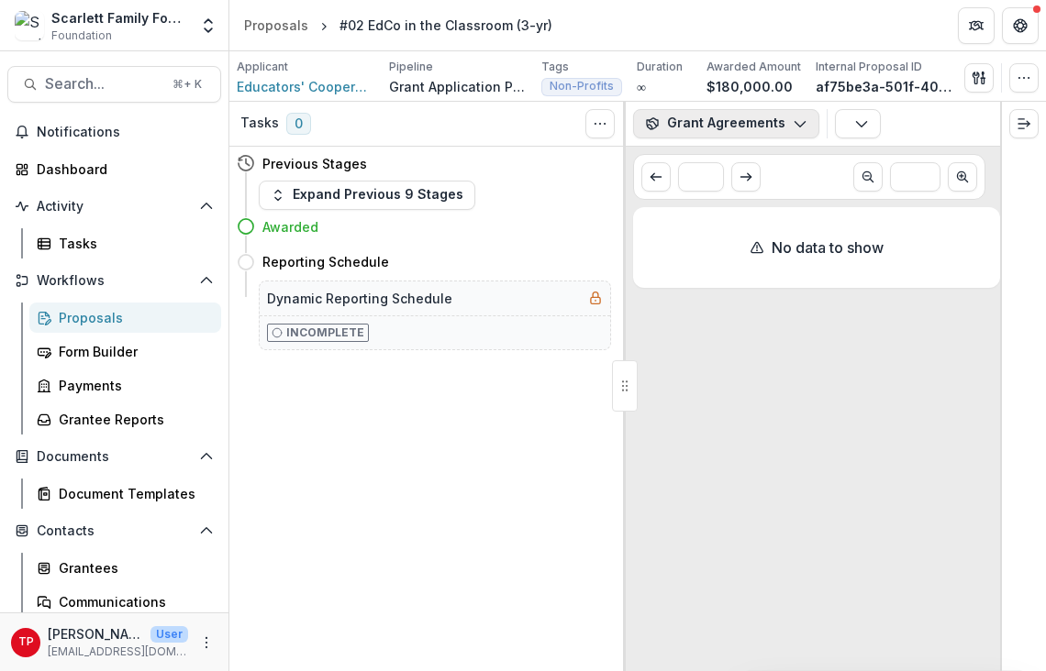
click at [798, 124] on icon "button" at bounding box center [799, 123] width 15 height 15
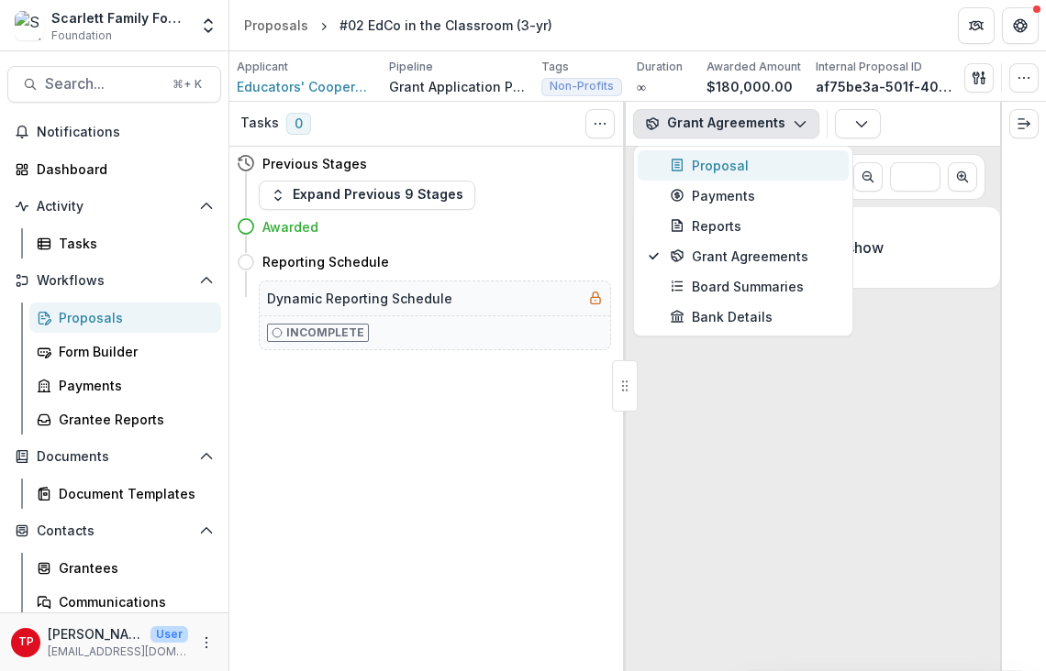
click at [724, 168] on div "Proposal" at bounding box center [754, 165] width 168 height 19
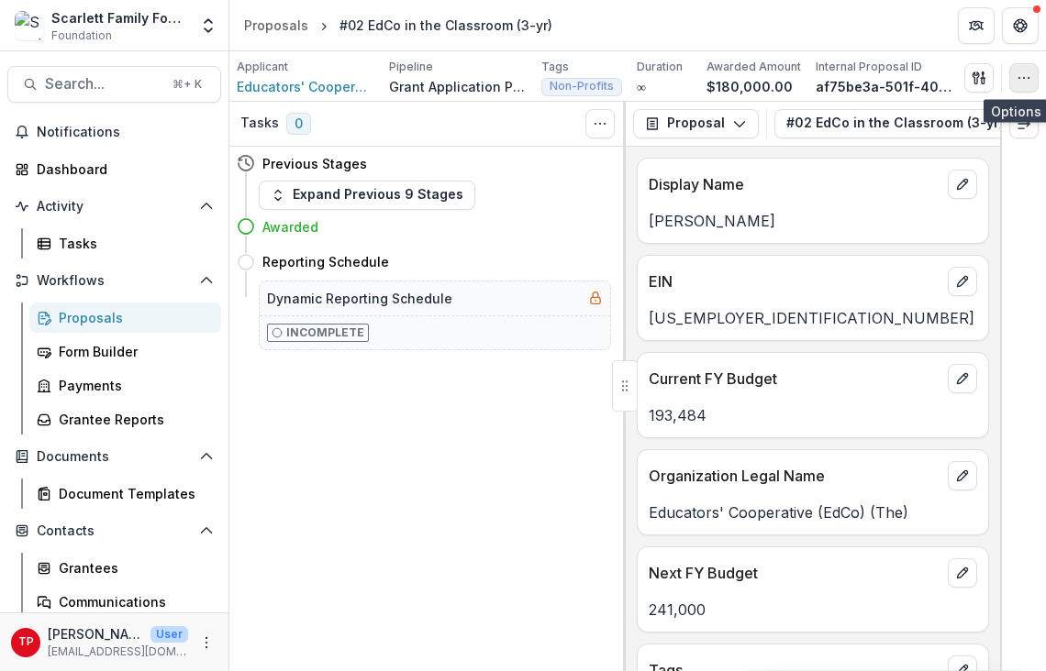
click at [1021, 77] on icon "button" at bounding box center [1023, 78] width 15 height 15
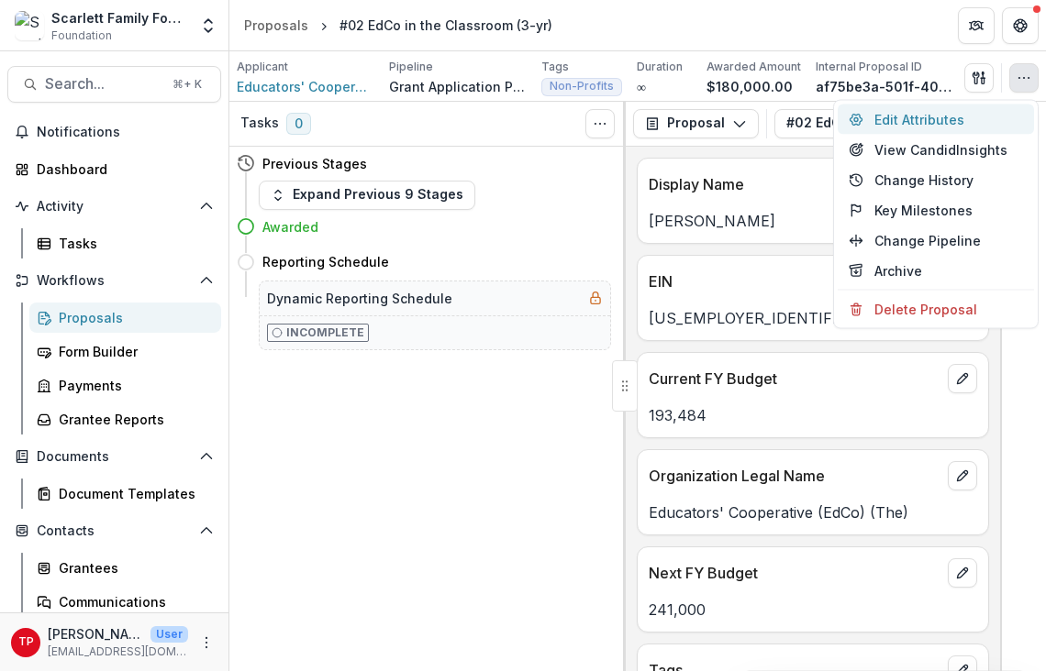
click at [935, 116] on button "Edit Attributes" at bounding box center [935, 120] width 196 height 30
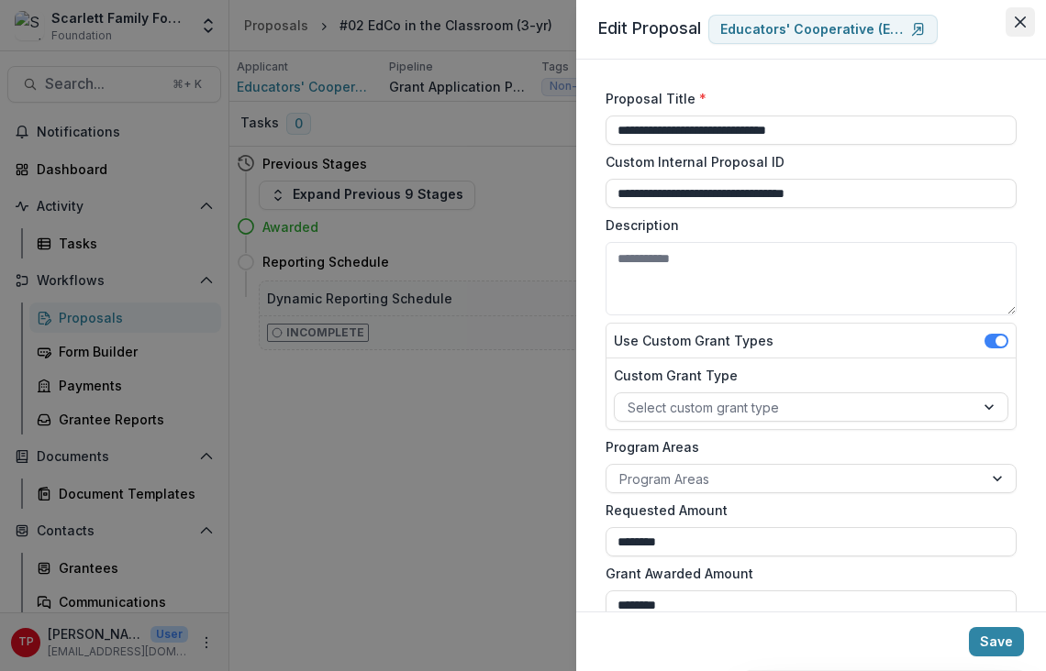
click at [1019, 19] on icon "Close" at bounding box center [1019, 22] width 11 height 11
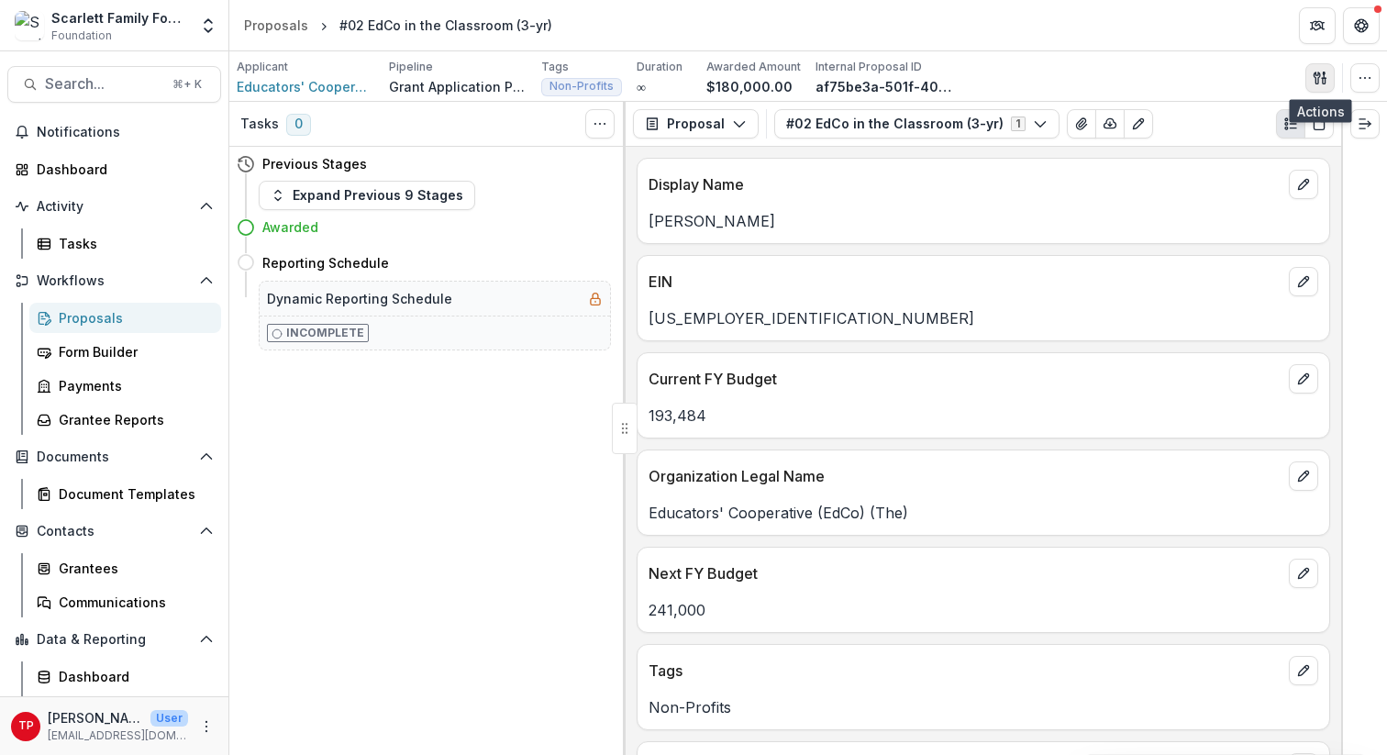
click at [1045, 74] on icon "button" at bounding box center [1320, 78] width 15 height 15
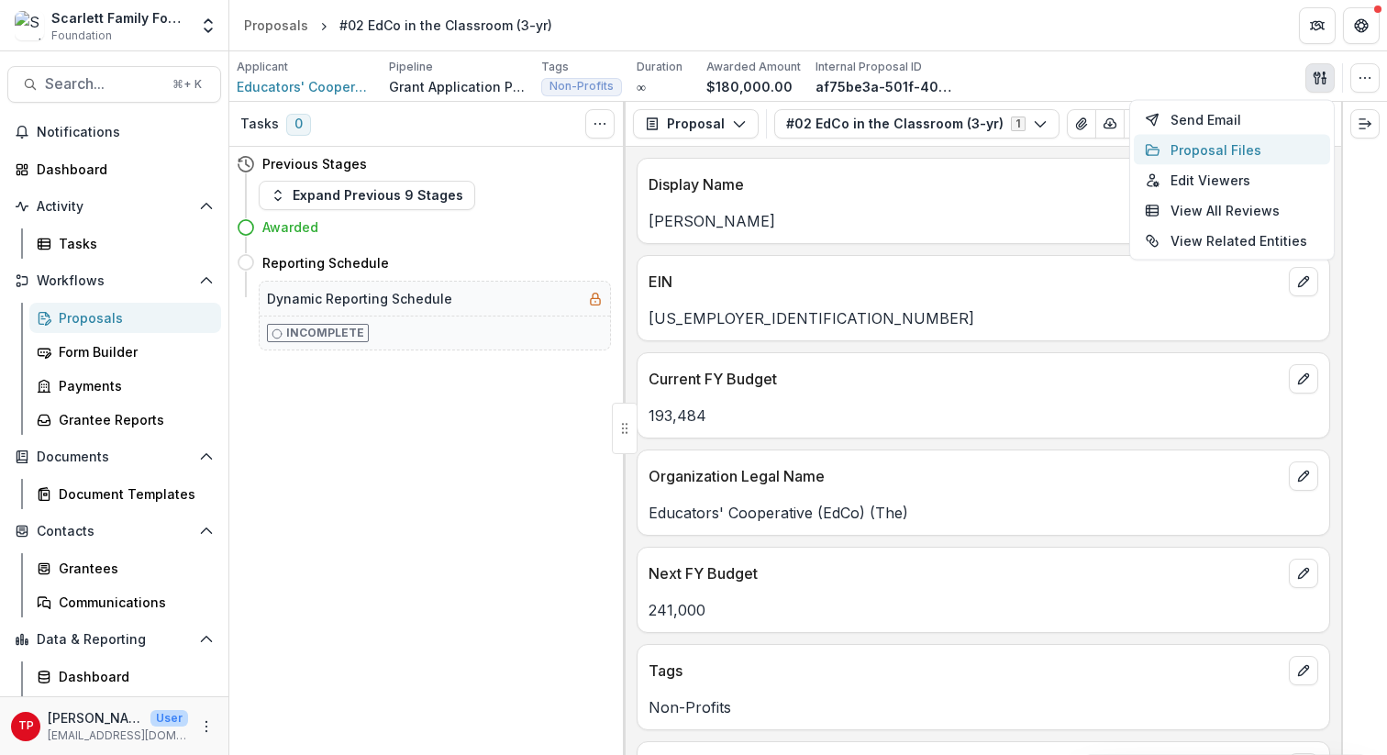
click at [1045, 150] on button "Proposal Files" at bounding box center [1232, 150] width 196 height 30
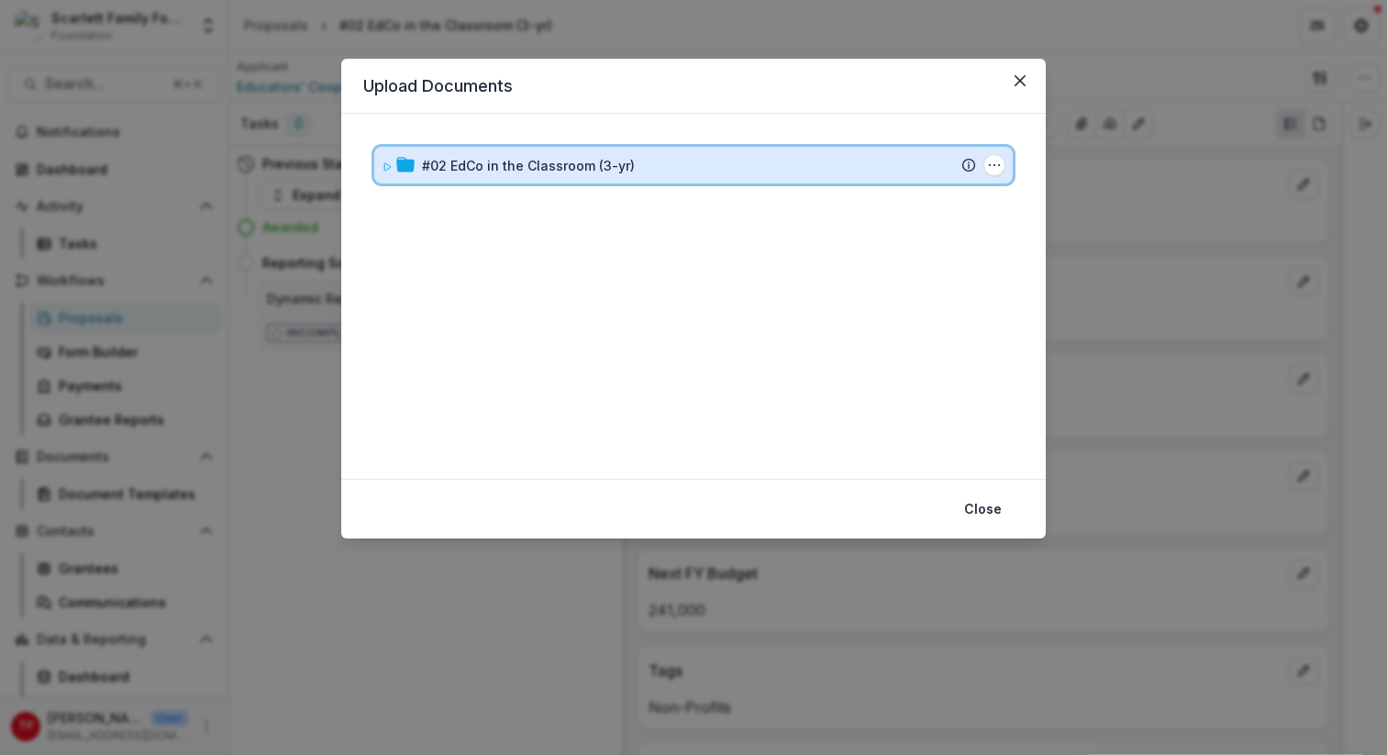
click at [391, 162] on icon at bounding box center [387, 166] width 11 height 11
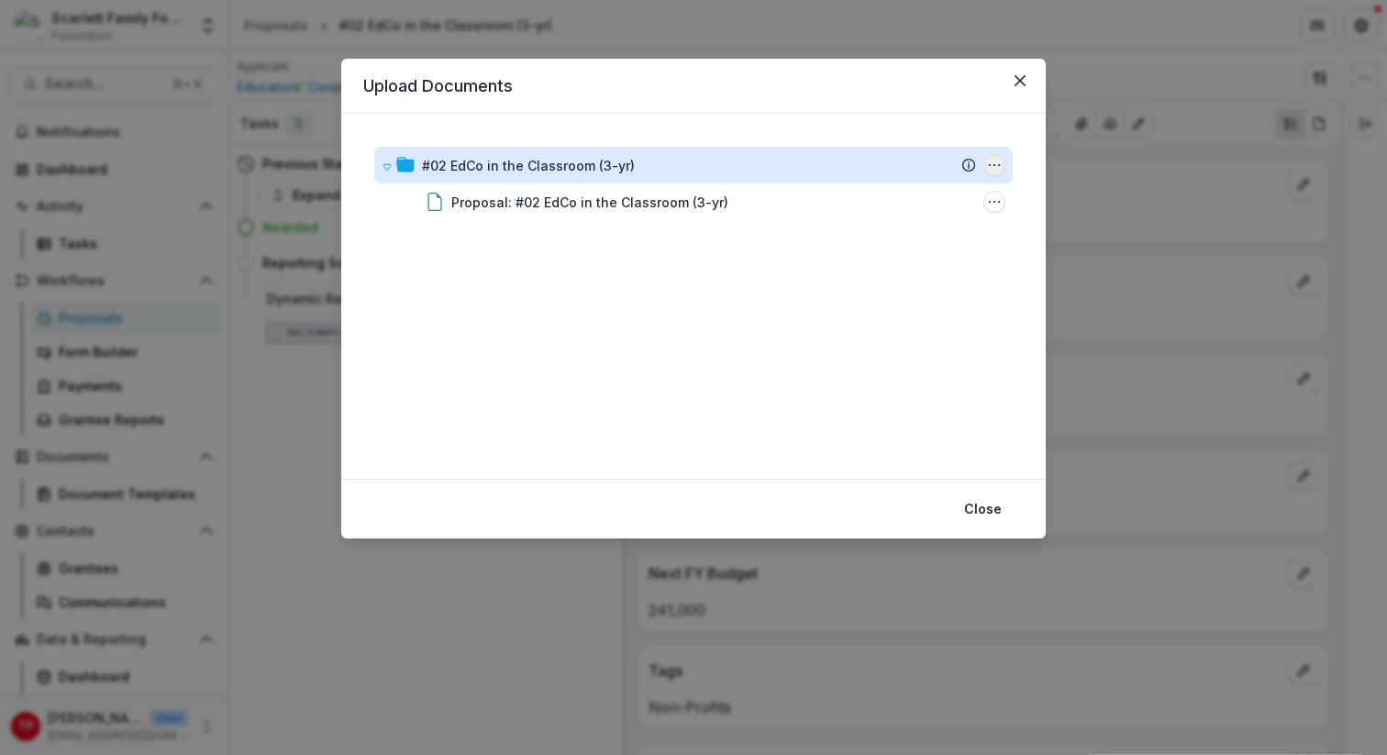
click at [992, 168] on icon "#02 EdCo in the Classroom (3-yr) Options" at bounding box center [994, 165] width 15 height 15
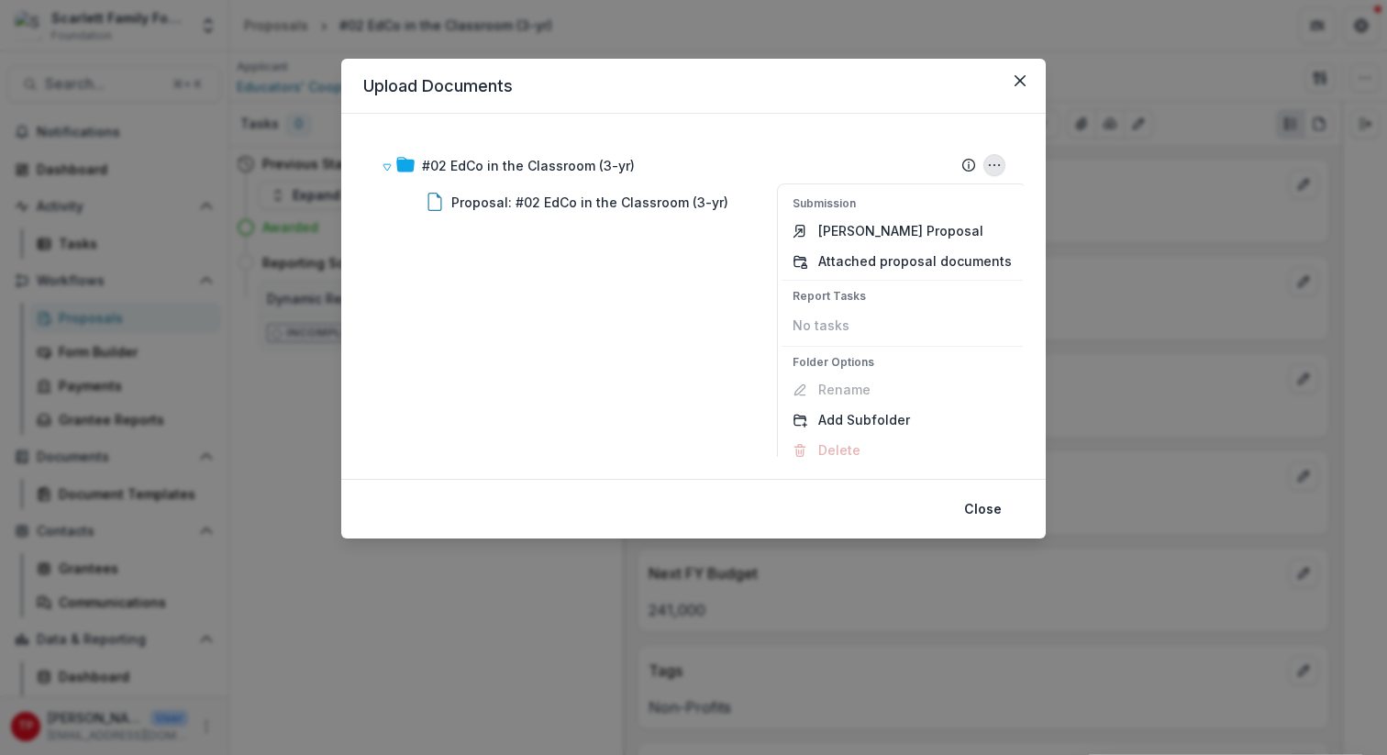
click at [876, 91] on header "Upload Documents" at bounding box center [693, 86] width 704 height 55
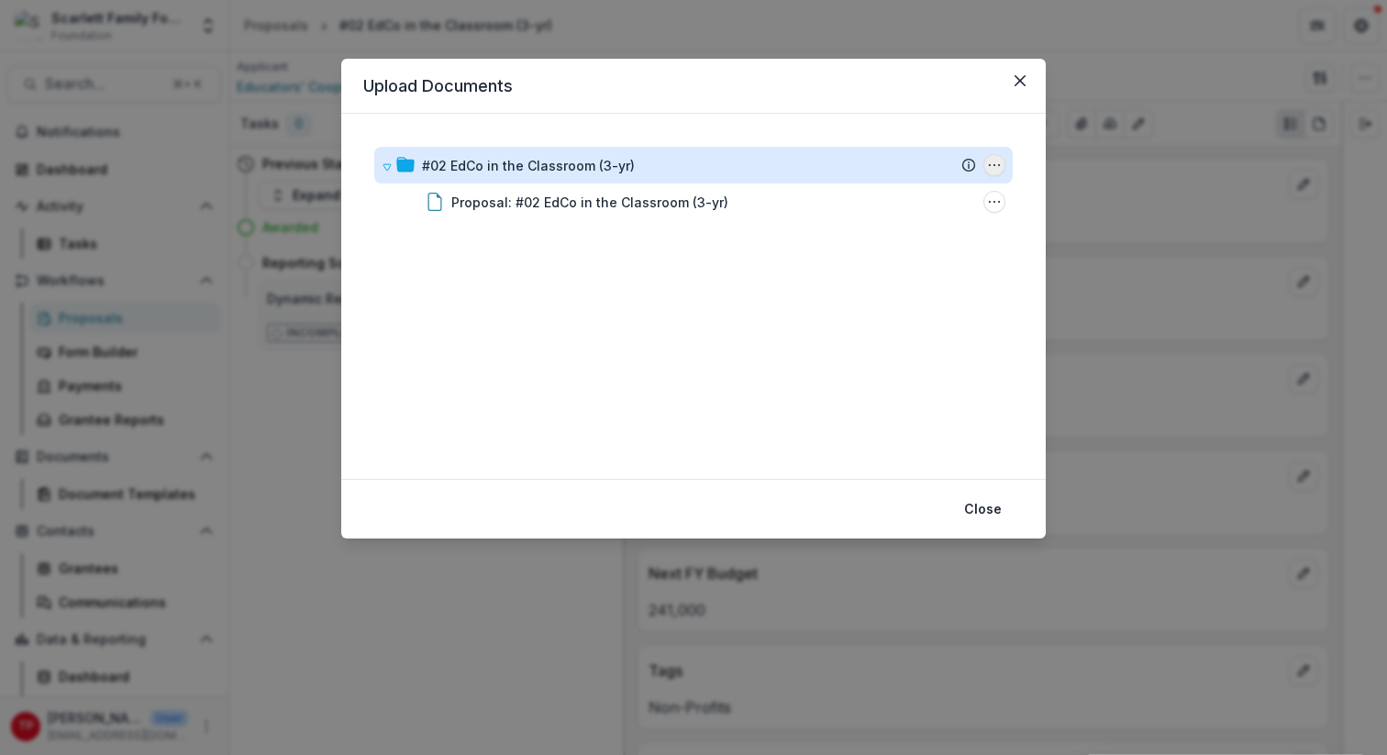
click at [999, 165] on circle "#02 EdCo in the Classroom (3-yr) Options" at bounding box center [999, 165] width 1 height 1
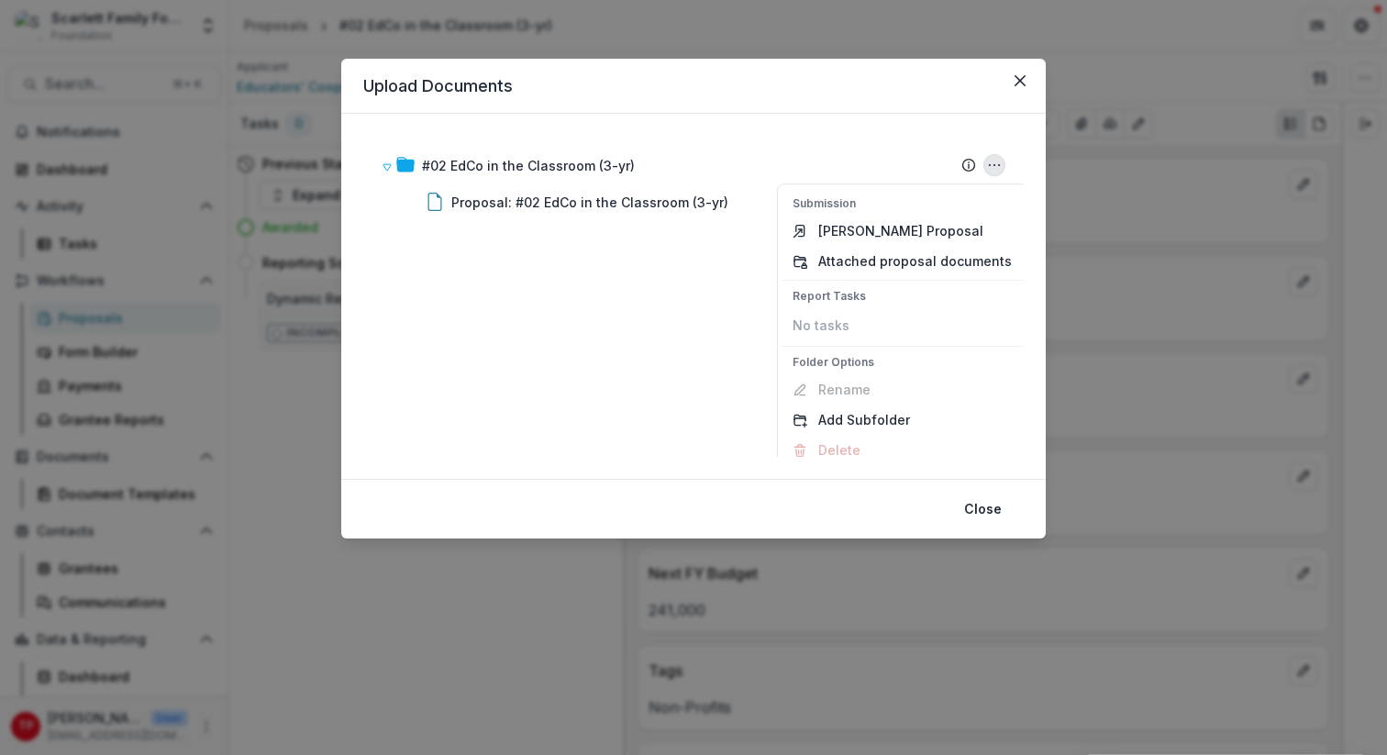
scroll to position [13, 0]
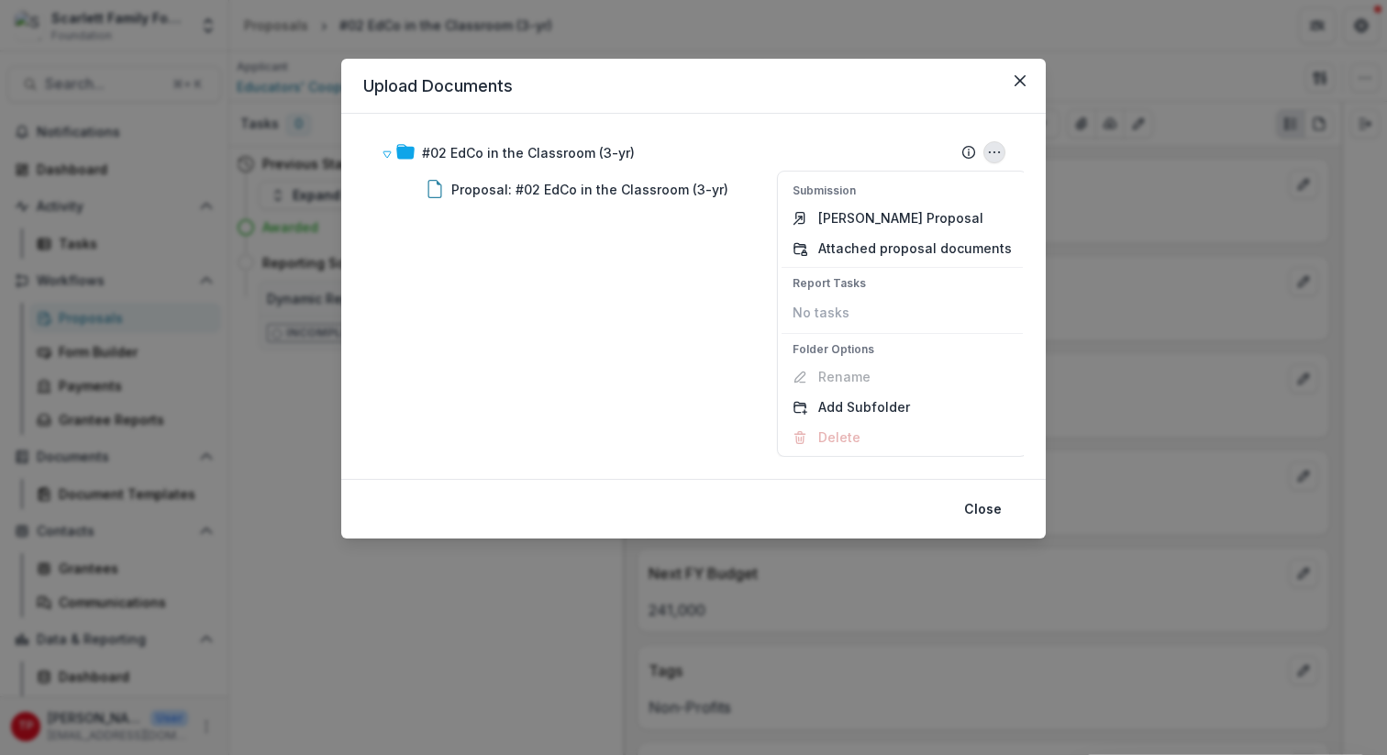
click at [602, 324] on div "#02 EdCo in the Classroom (3-yr) Submission Temelio Proposal Attached proposal …" at bounding box center [693, 296] width 660 height 321
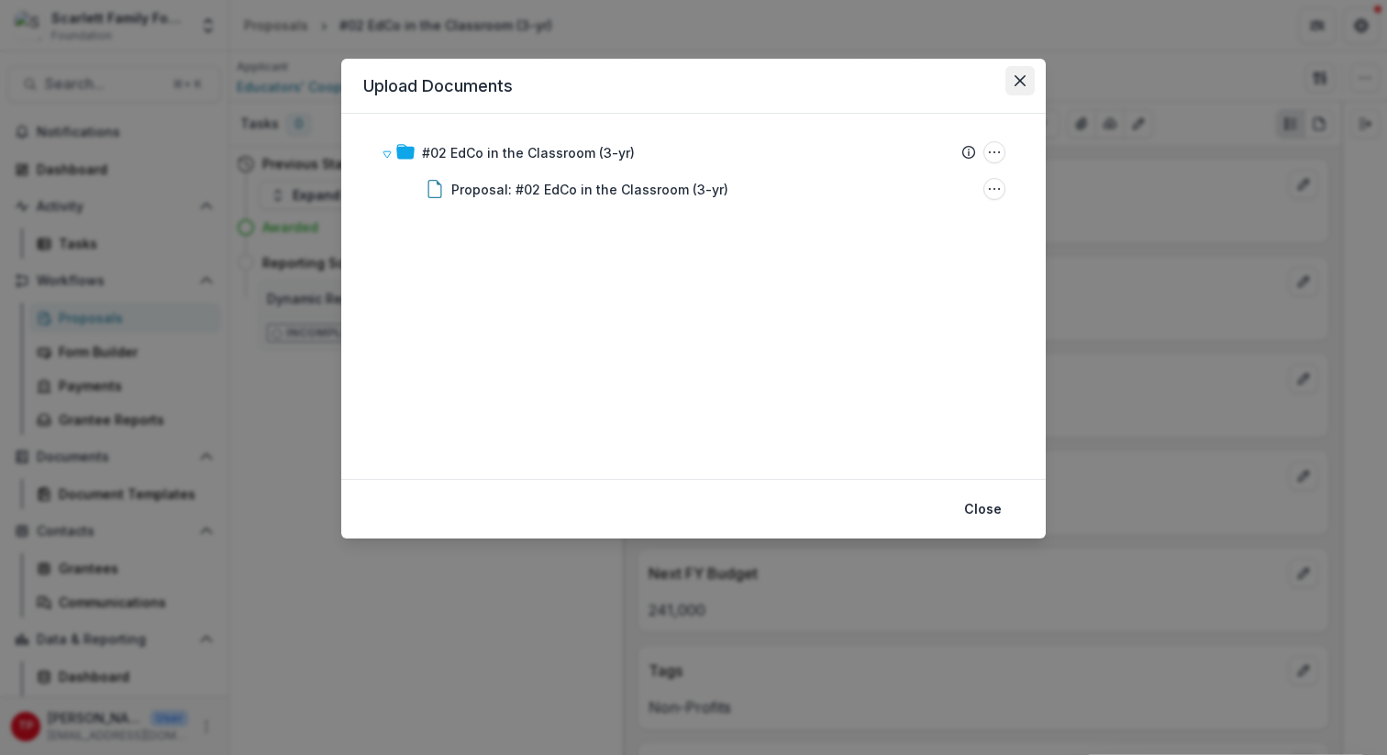
click at [1025, 80] on icon "Close" at bounding box center [1019, 80] width 11 height 11
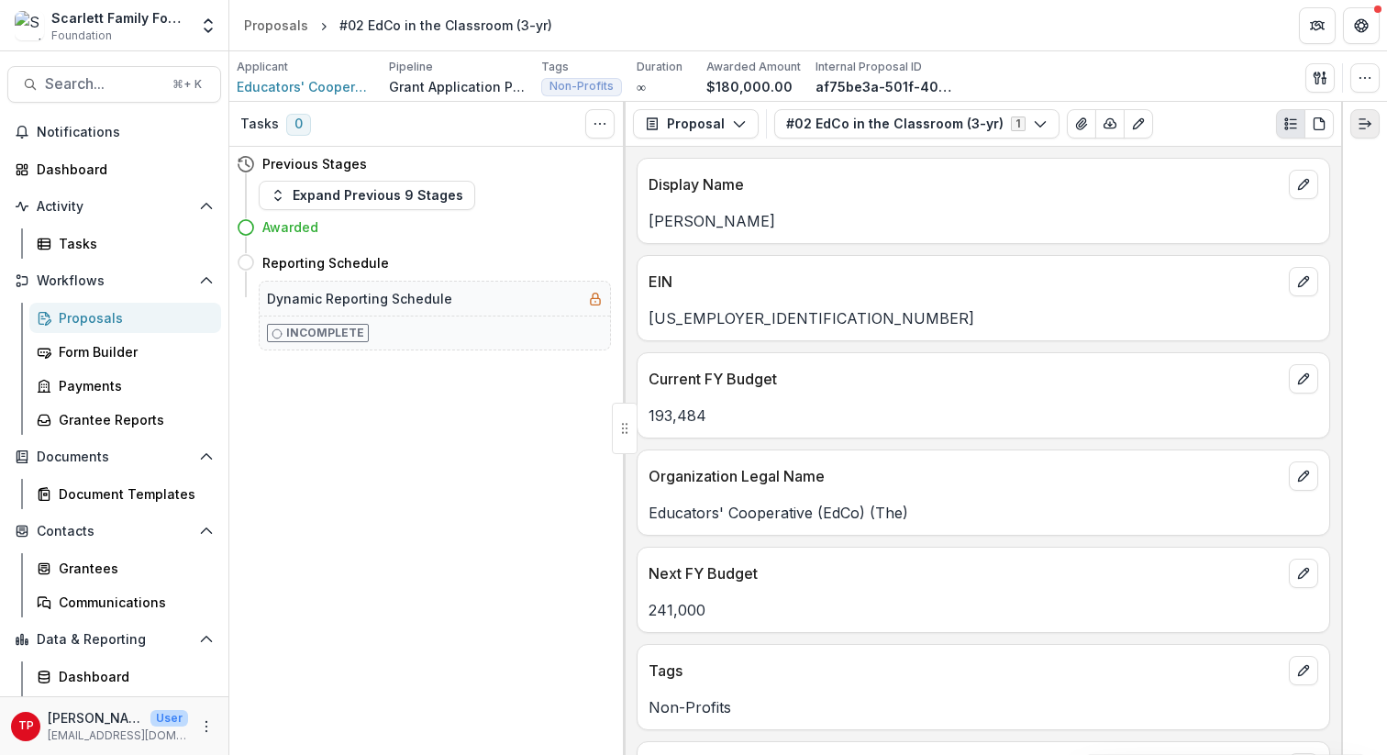
click at [1045, 127] on icon "Expand right" at bounding box center [1364, 123] width 15 height 15
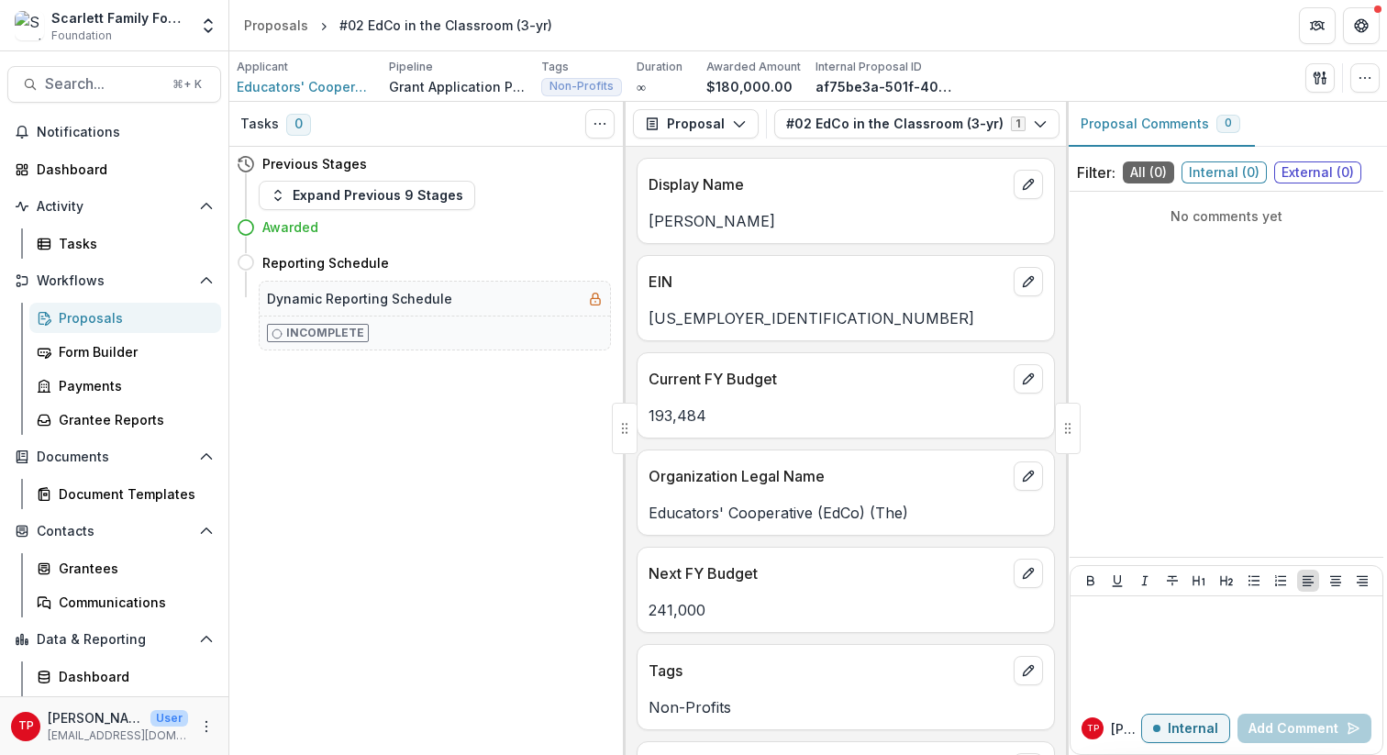
click at [1045, 425] on div at bounding box center [1068, 428] width 26 height 51
click at [1045, 426] on div at bounding box center [1068, 428] width 26 height 51
drag, startPoint x: 1062, startPoint y: 426, endPoint x: 1225, endPoint y: 419, distance: 163.4
click at [1045, 419] on div "Proposal Comments 0 Filter: All ( 0 ) Internal ( 0 ) External ( 0 ) No comments…" at bounding box center [1226, 428] width 321 height 653
drag, startPoint x: 1065, startPoint y: 367, endPoint x: 1357, endPoint y: 367, distance: 292.6
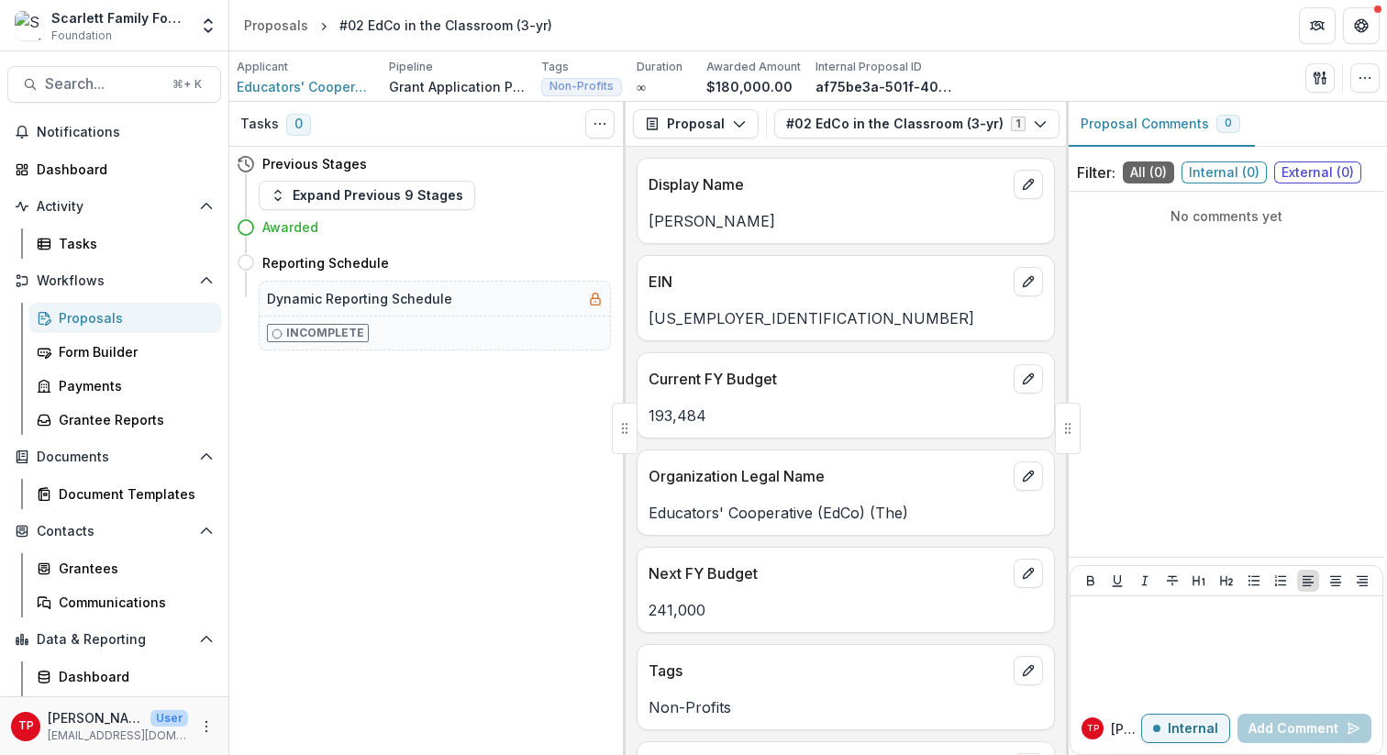
click at [1045, 367] on div "Proposal Comments 0 Filter: All ( 0 ) Internal ( 0 ) External ( 0 ) No comments…" at bounding box center [1226, 428] width 321 height 653
click at [1045, 57] on div "Applicant Educators' Cooperative (EdCo) (The) Pipeline Grant Application Proces…" at bounding box center [808, 76] width 1158 height 50
click at [1045, 81] on icon "button" at bounding box center [1316, 78] width 6 height 12
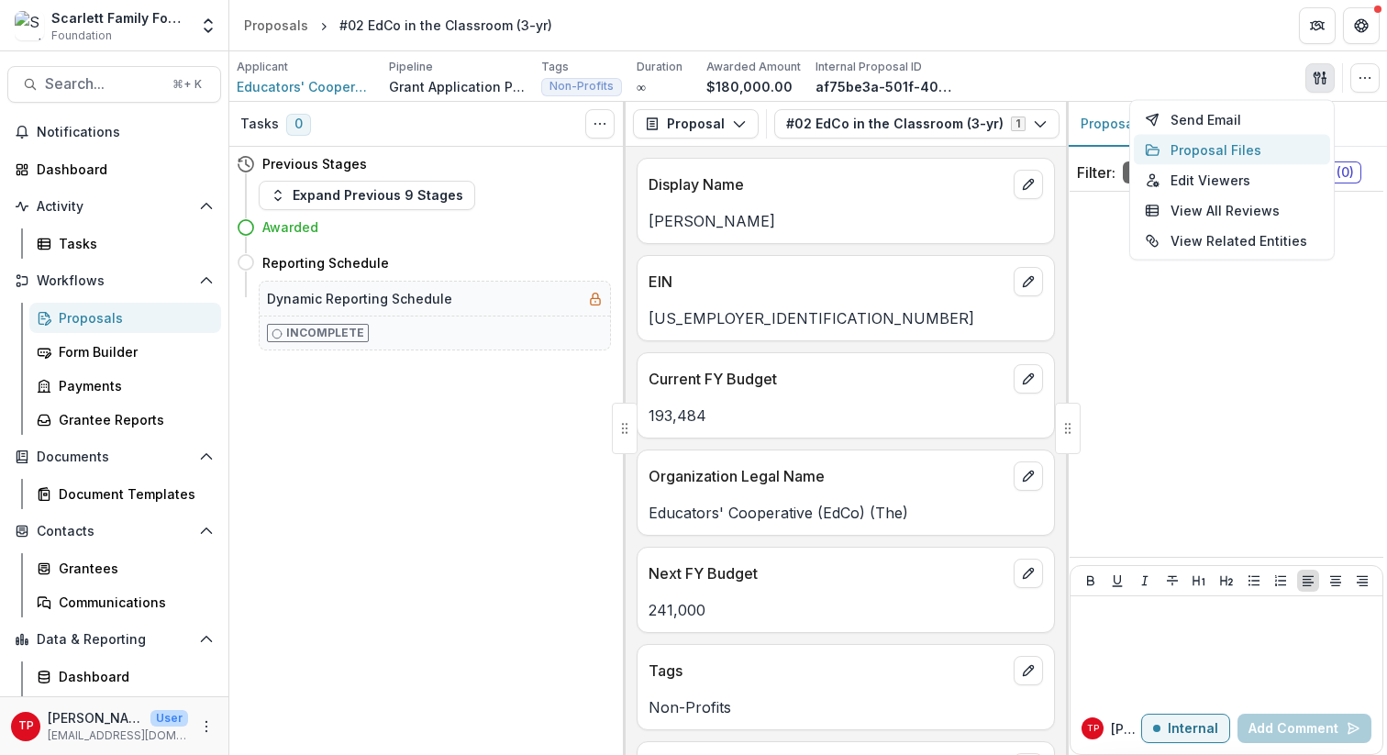
click at [1045, 147] on button "Proposal Files" at bounding box center [1232, 150] width 196 height 30
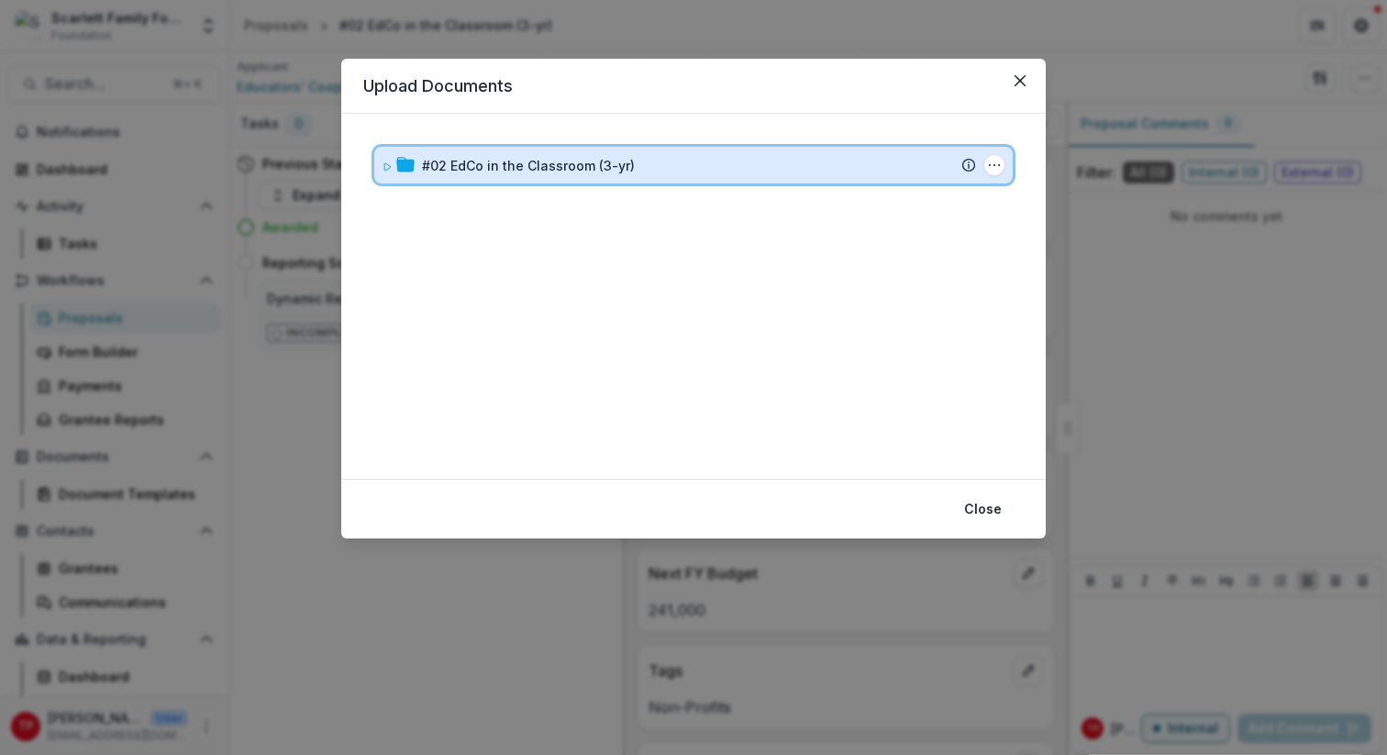
click at [386, 165] on icon at bounding box center [387, 166] width 11 height 11
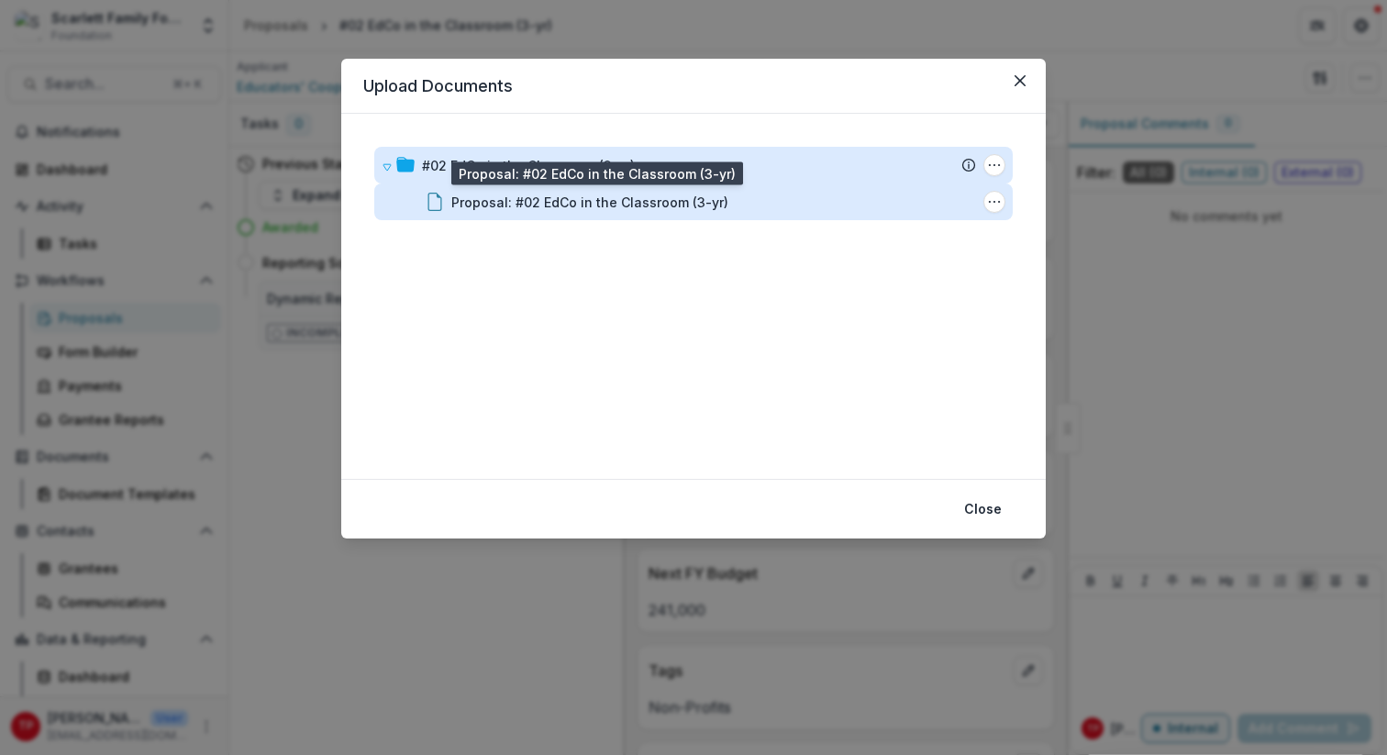
click at [535, 208] on div "Proposal: #02 EdCo in the Classroom (3-yr)" at bounding box center [589, 202] width 277 height 19
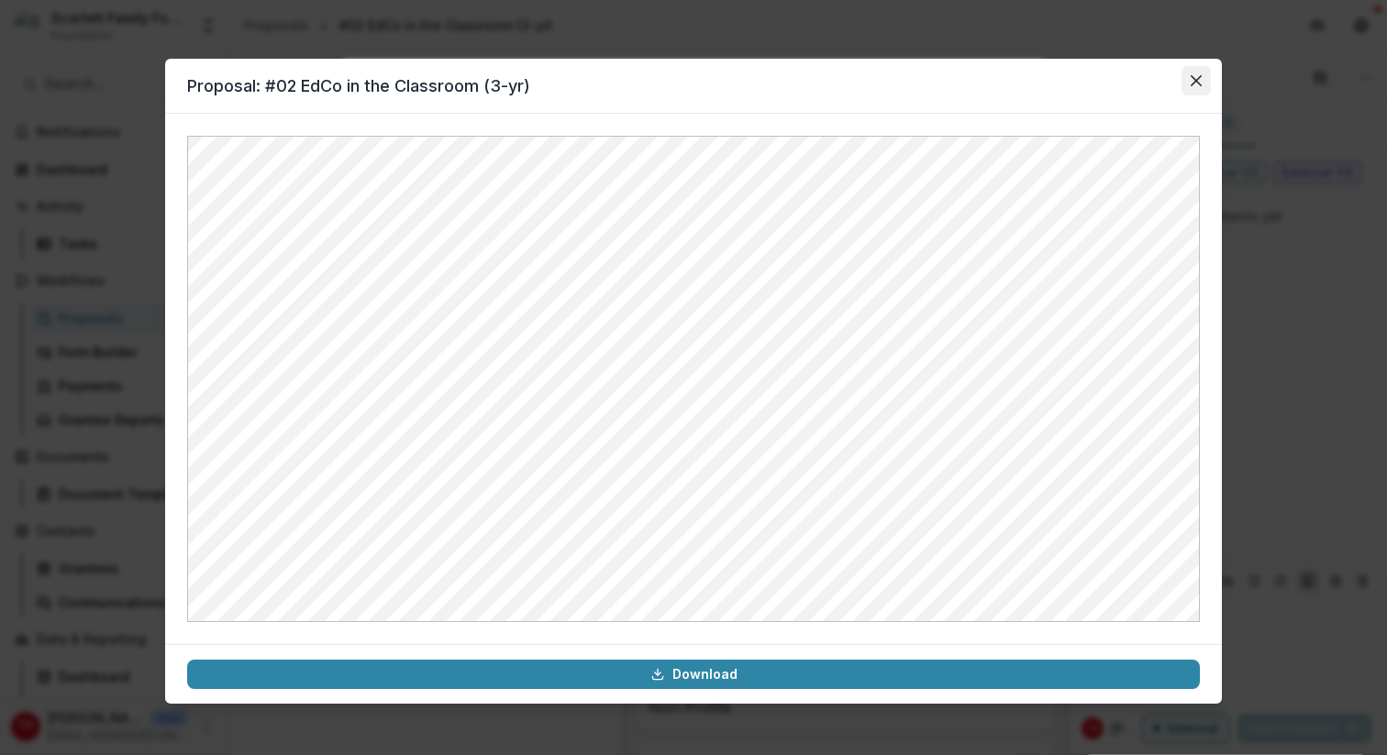
click at [1045, 76] on icon "Close" at bounding box center [1196, 80] width 11 height 11
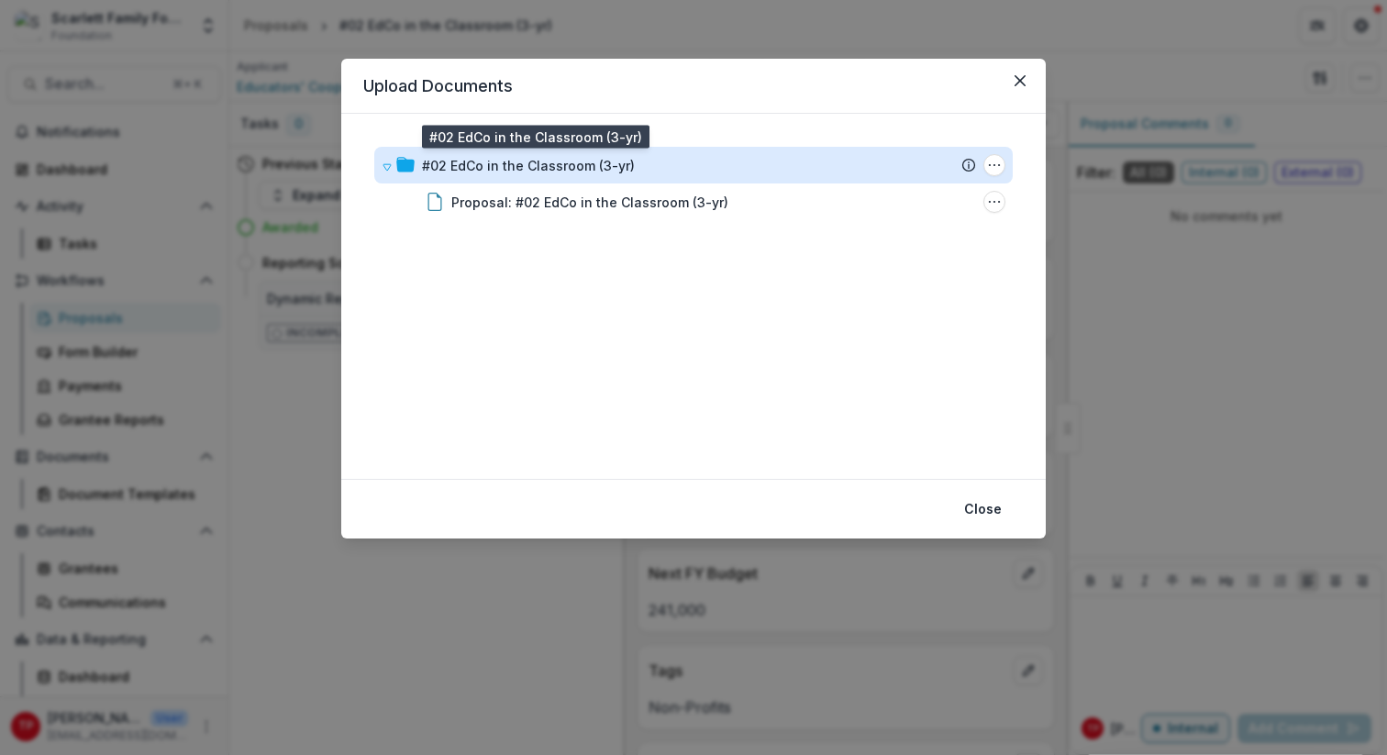
click at [524, 166] on div "#02 EdCo in the Classroom (3-yr)" at bounding box center [528, 165] width 213 height 19
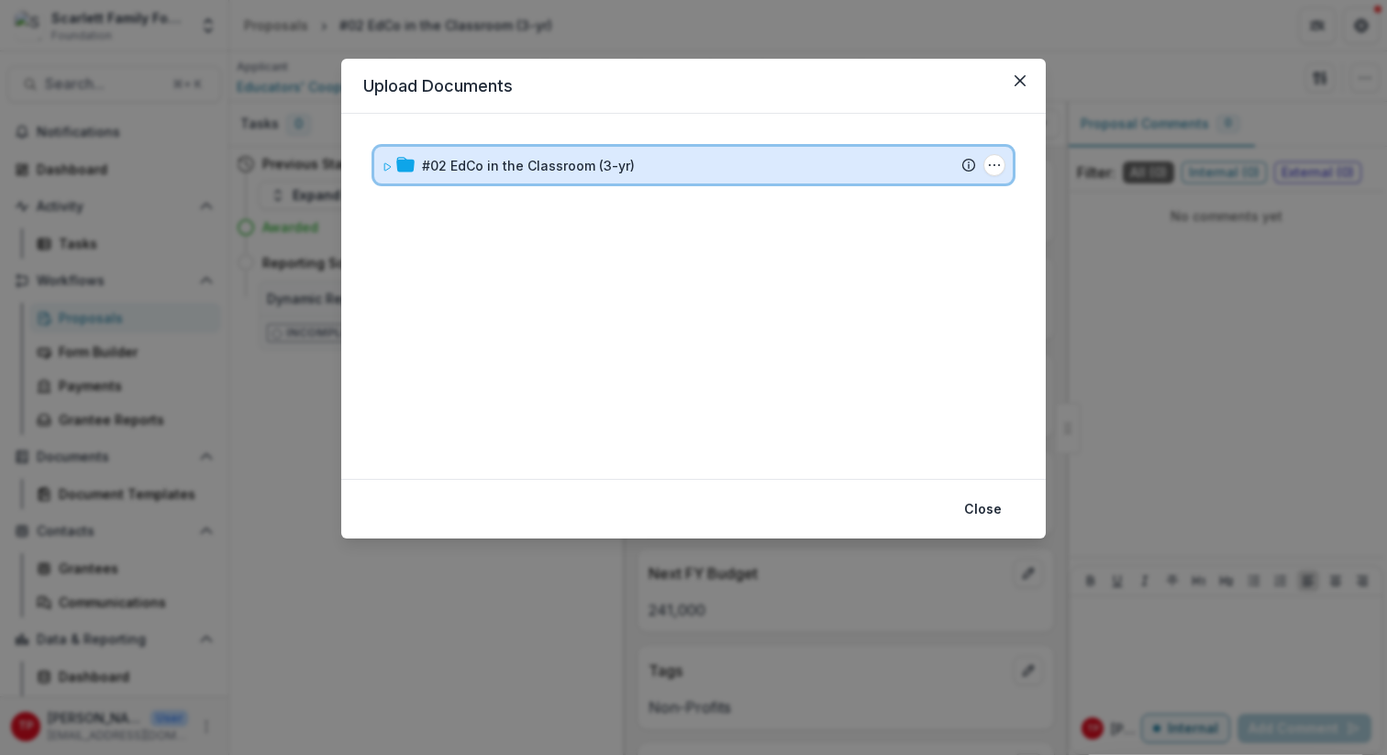
click at [388, 166] on icon at bounding box center [387, 166] width 11 height 11
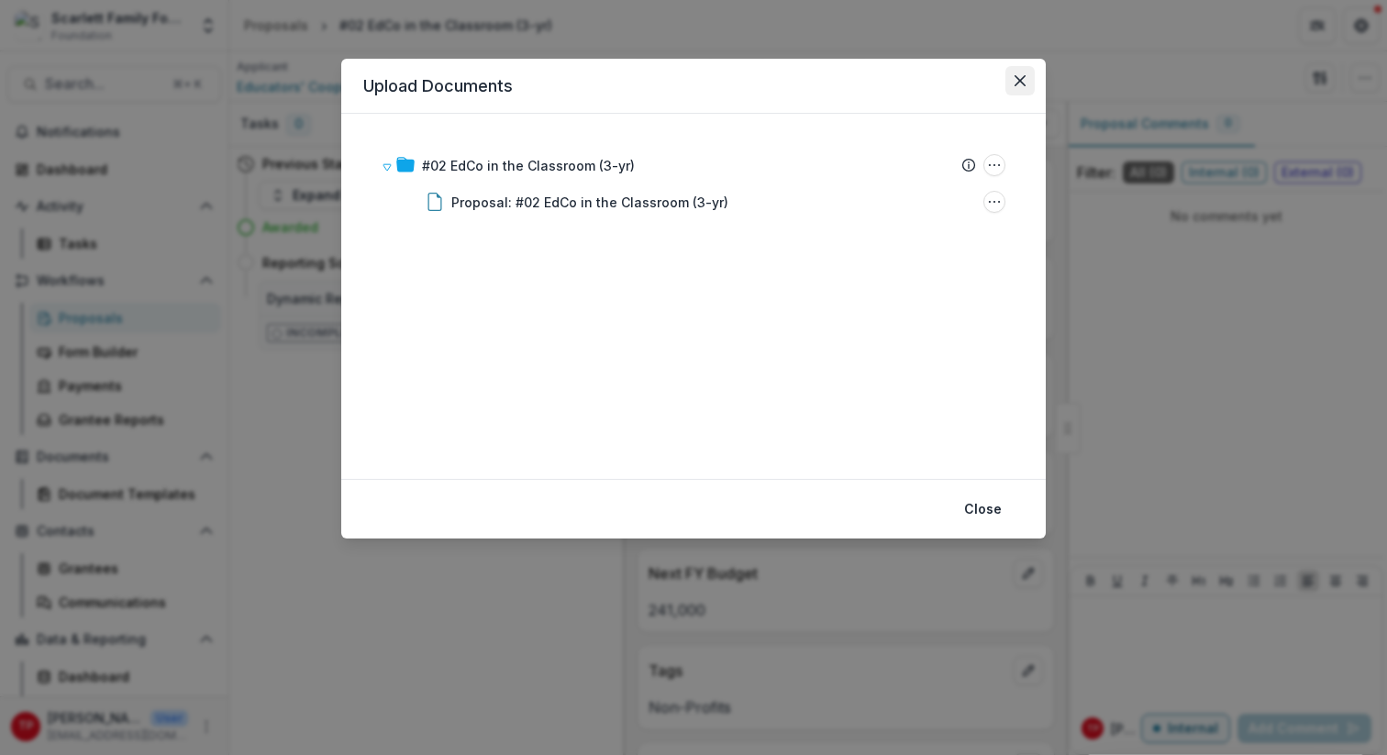
click at [1020, 78] on icon "Close" at bounding box center [1019, 80] width 11 height 11
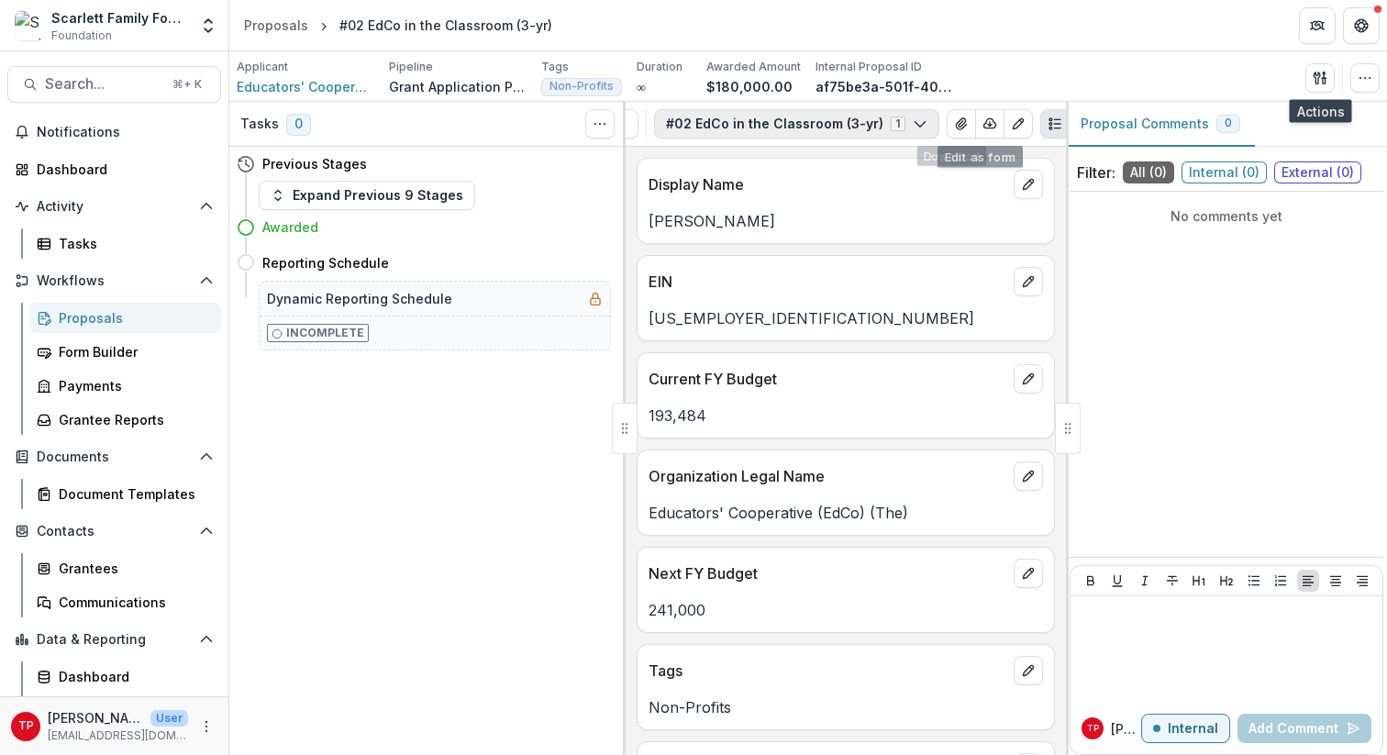
scroll to position [0, 146]
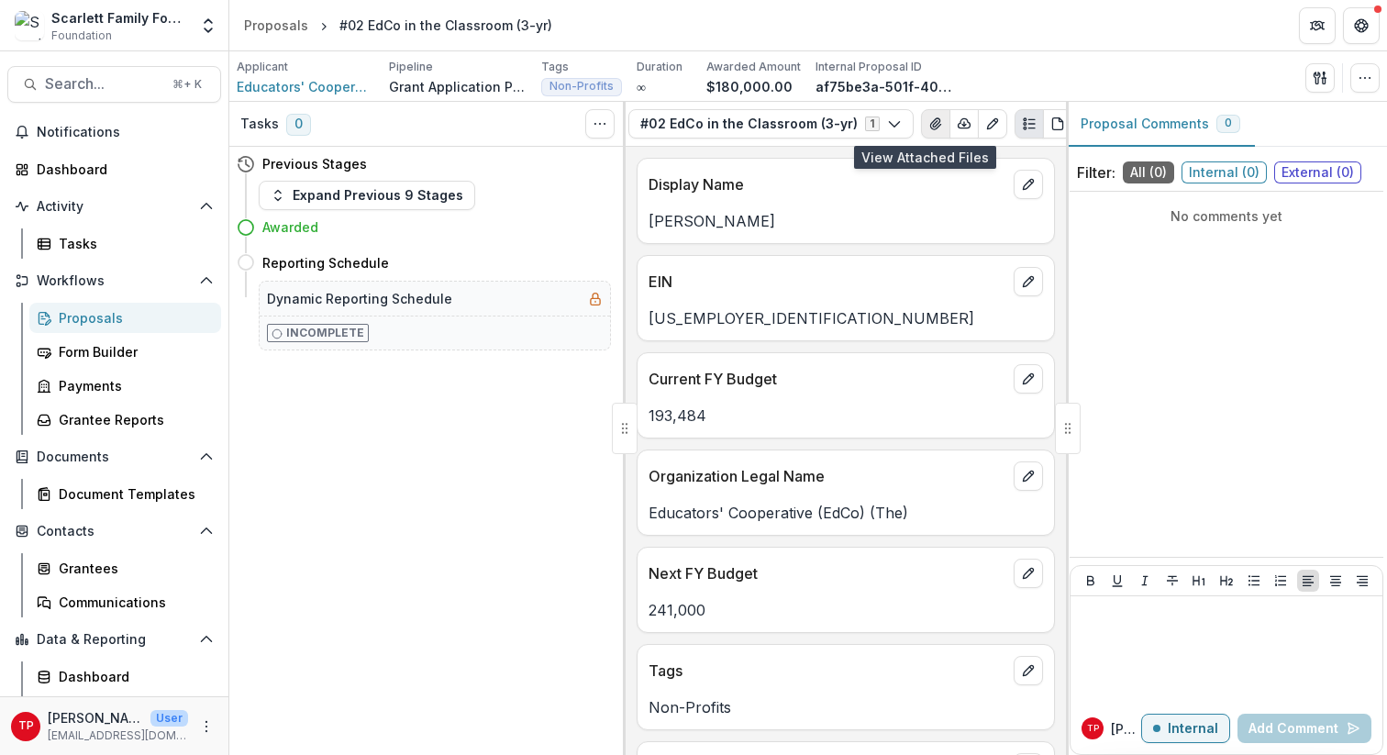
click at [930, 119] on icon "View Attached Files" at bounding box center [935, 123] width 10 height 11
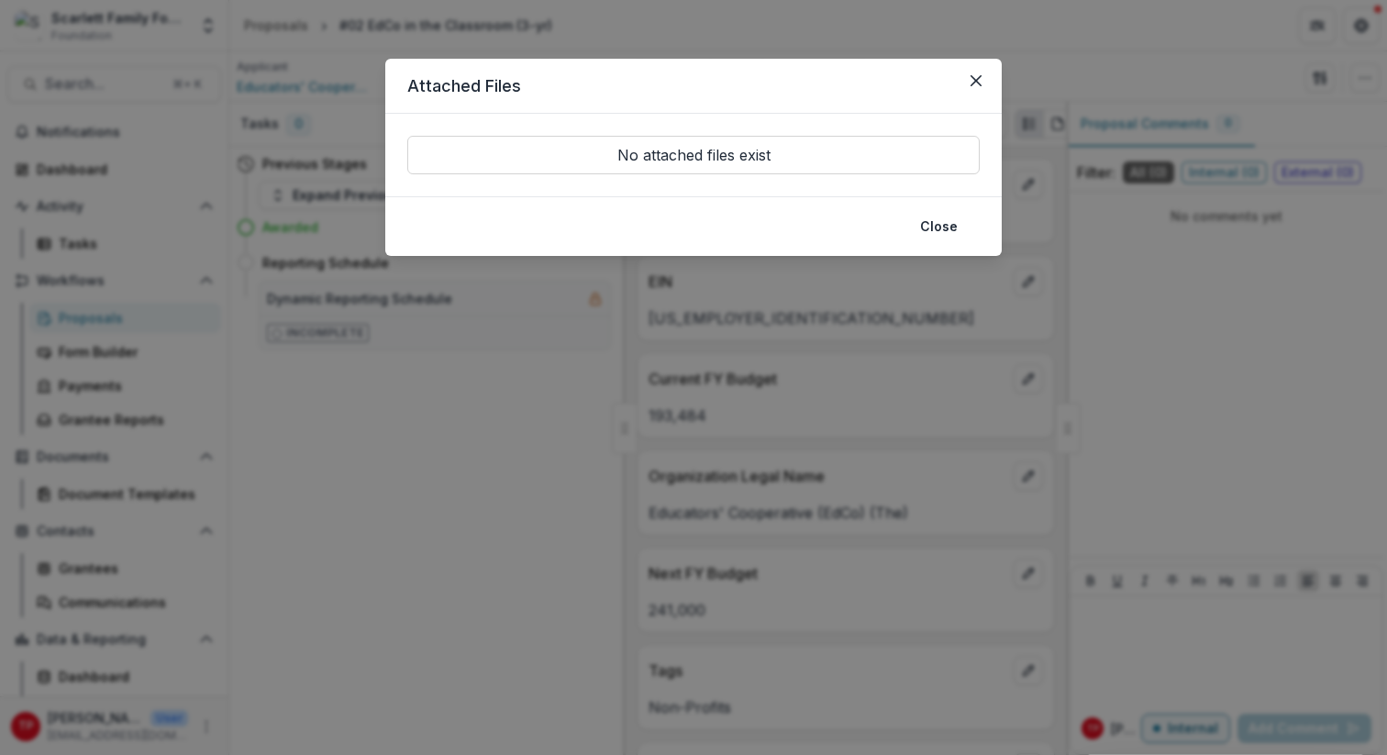
click at [839, 154] on p "No attached files exist" at bounding box center [693, 155] width 572 height 39
click at [734, 158] on p "No attached files exist" at bounding box center [693, 155] width 572 height 39
click at [978, 75] on icon "Close" at bounding box center [975, 80] width 11 height 11
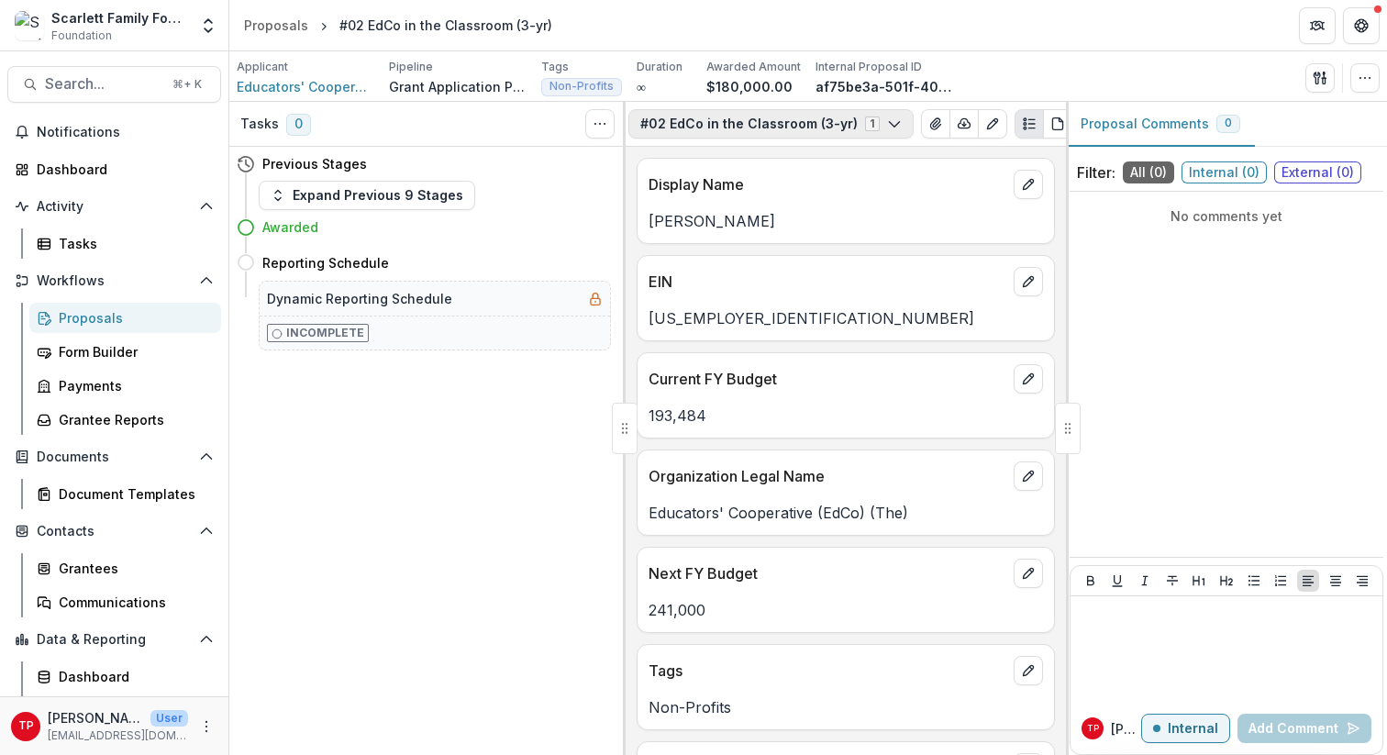
click at [887, 122] on icon "button" at bounding box center [894, 123] width 15 height 15
click at [1022, 122] on icon "Plaintext view" at bounding box center [1029, 123] width 15 height 15
click at [1045, 123] on button "PDF view" at bounding box center [1057, 123] width 29 height 29
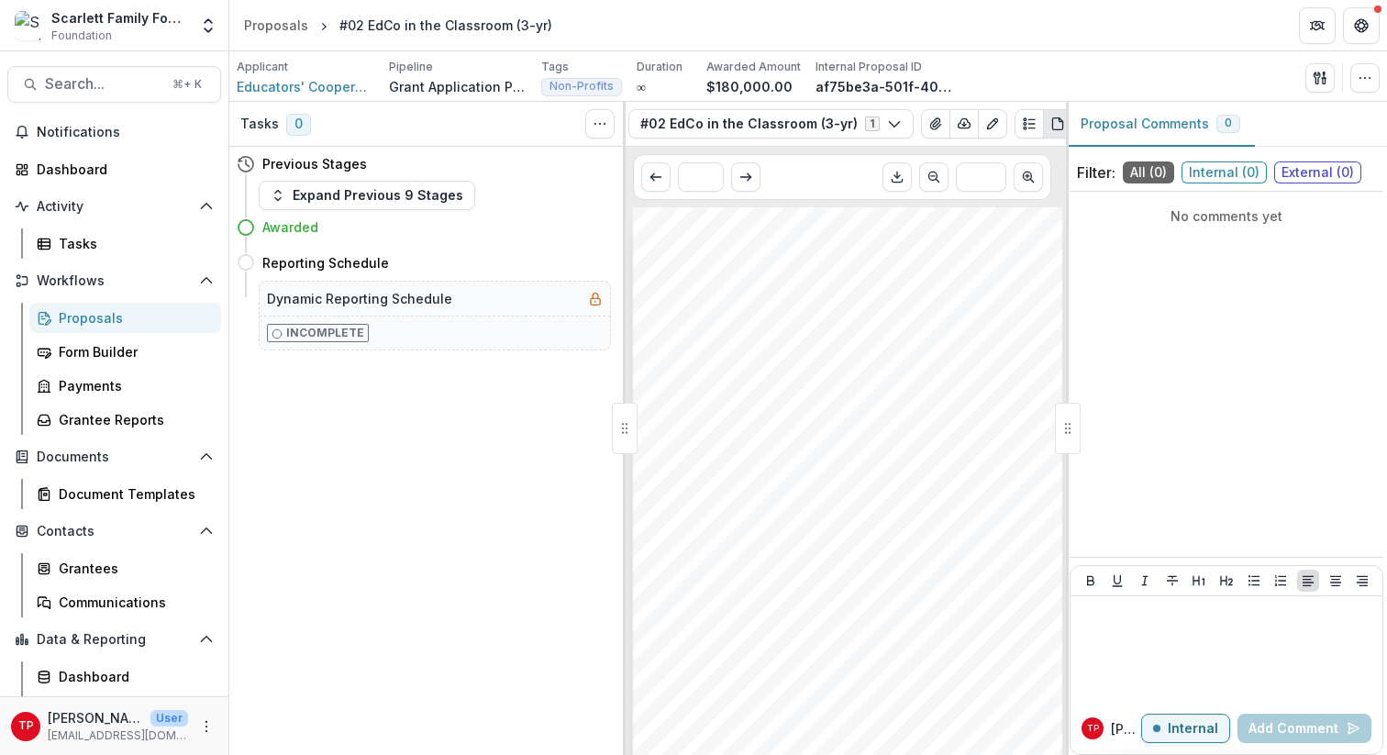
click at [1045, 64] on div "Applicant Educators' Cooperative (EdCo) (The) Pipeline Grant Application Proces…" at bounding box center [808, 78] width 1143 height 38
click at [736, 121] on button "#02 EdCo in the Classroom (3-yr) 1" at bounding box center [770, 123] width 285 height 29
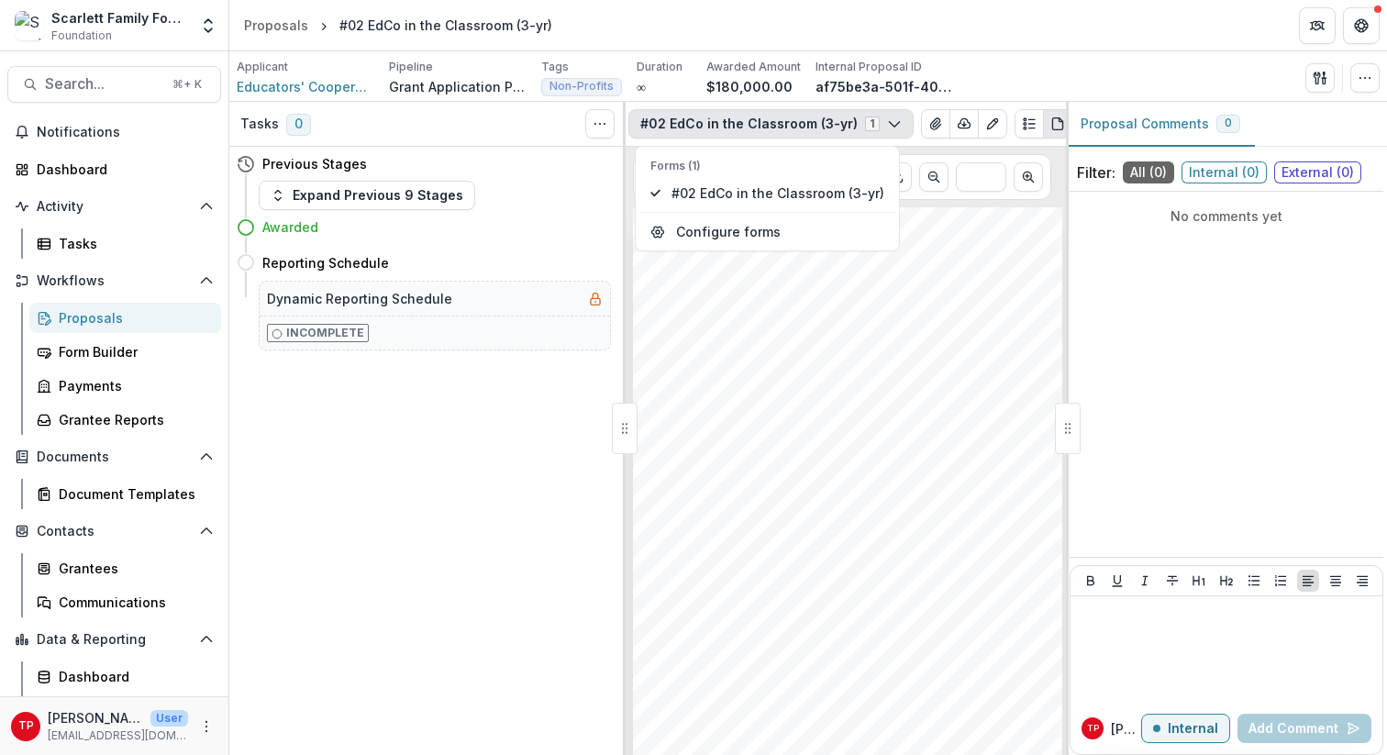
click at [666, 164] on p "Forms (1)" at bounding box center [767, 166] width 234 height 17
click at [1045, 72] on div "Applicant Educators' Cooperative (EdCo) (The) Pipeline Grant Application Proces…" at bounding box center [808, 78] width 1143 height 38
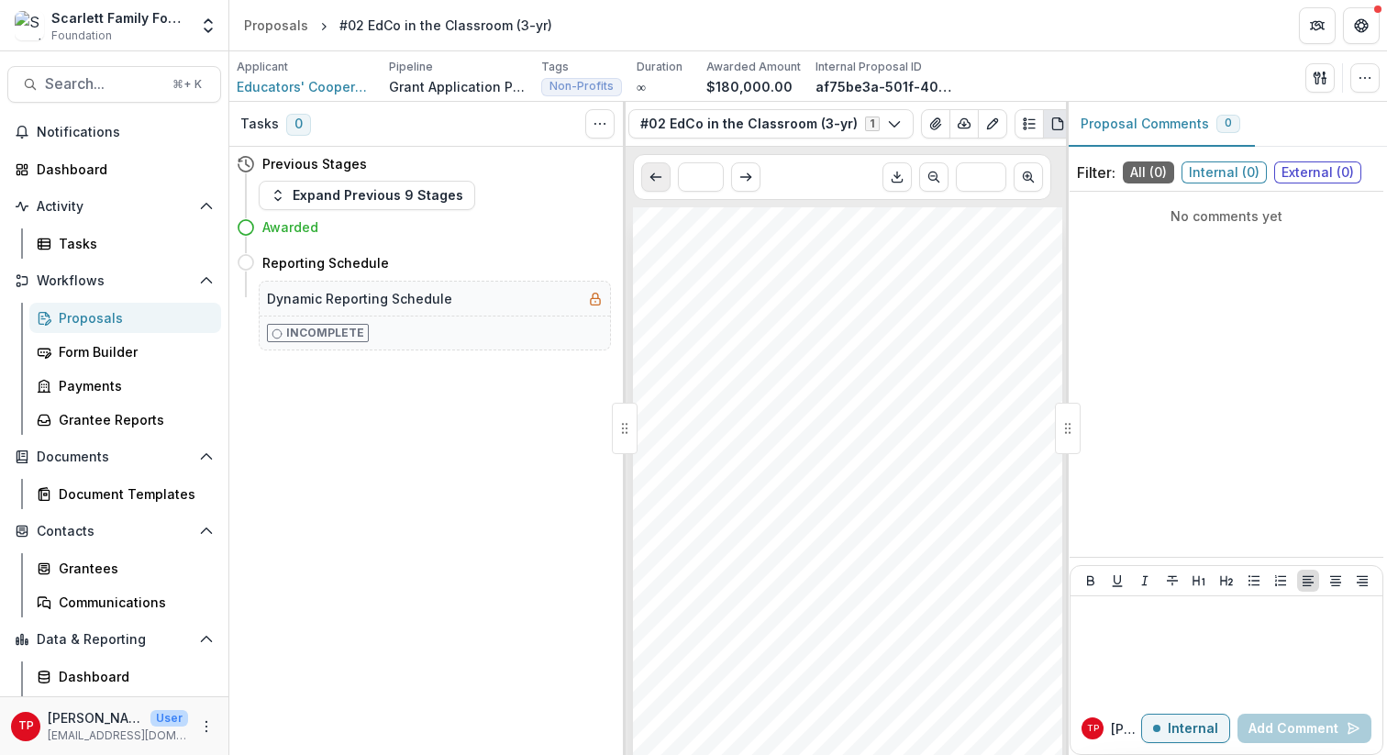
click at [663, 177] on button "Scroll to previous page" at bounding box center [655, 176] width 29 height 29
click at [1045, 77] on line "button" at bounding box center [1324, 75] width 0 height 6
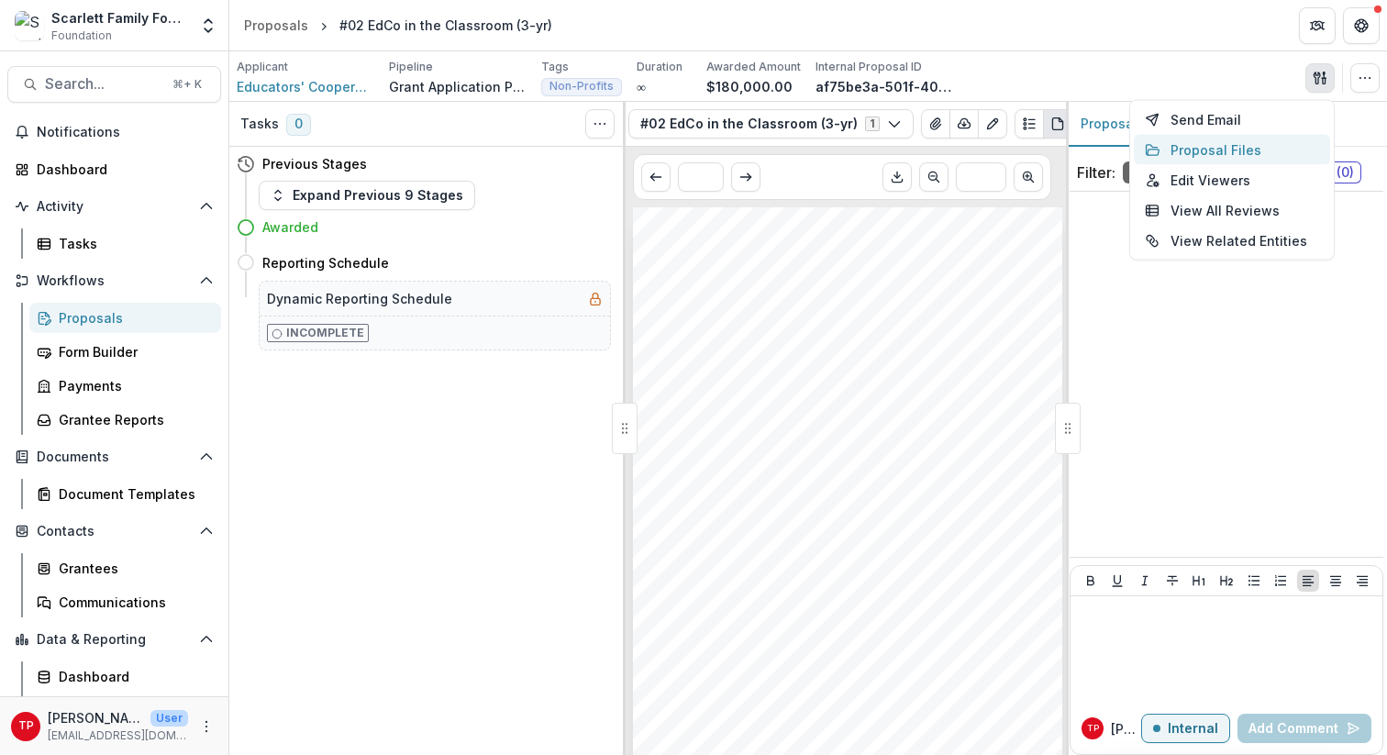
click at [1045, 148] on button "Proposal Files" at bounding box center [1232, 150] width 196 height 30
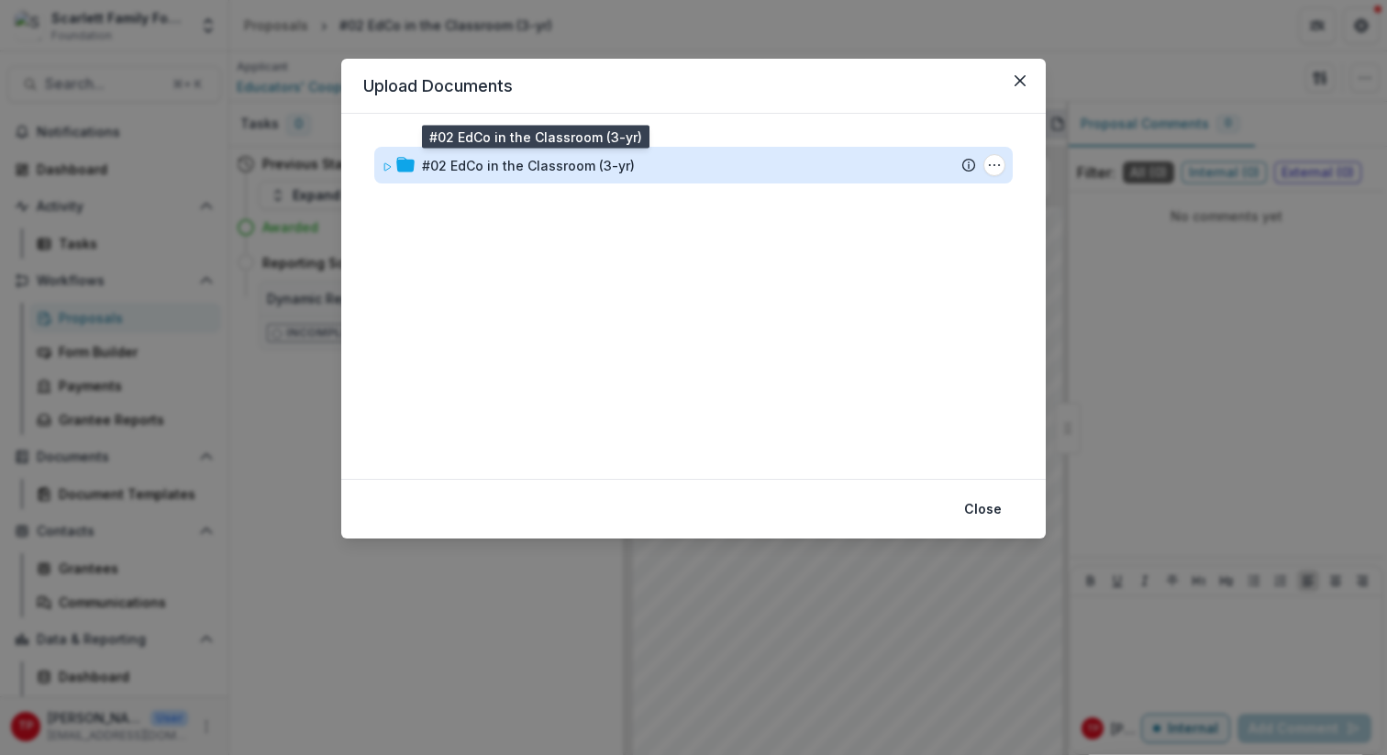
click at [527, 163] on div "#02 EdCo in the Classroom (3-yr)" at bounding box center [528, 165] width 213 height 19
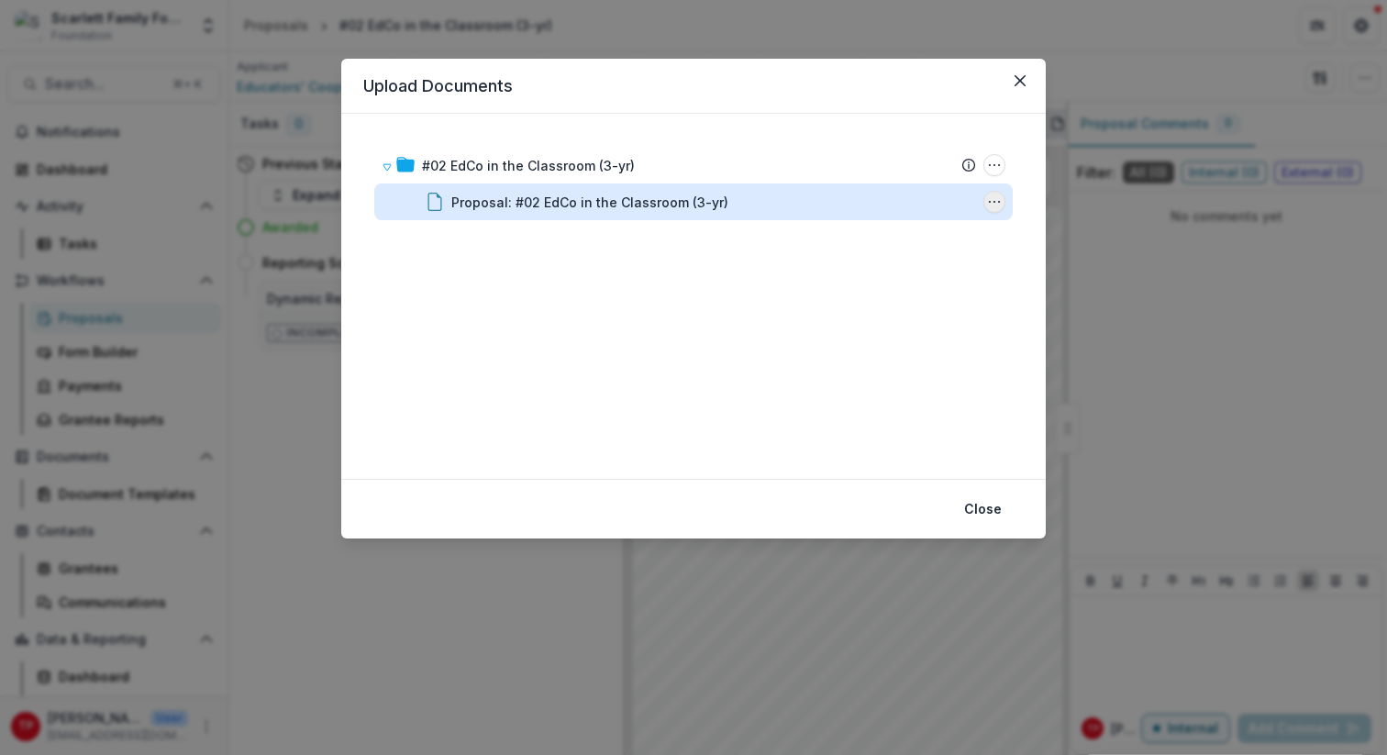
click at [994, 199] on icon "Proposal: #02 EdCo in the Classroom (3-yr) Options" at bounding box center [994, 201] width 15 height 15
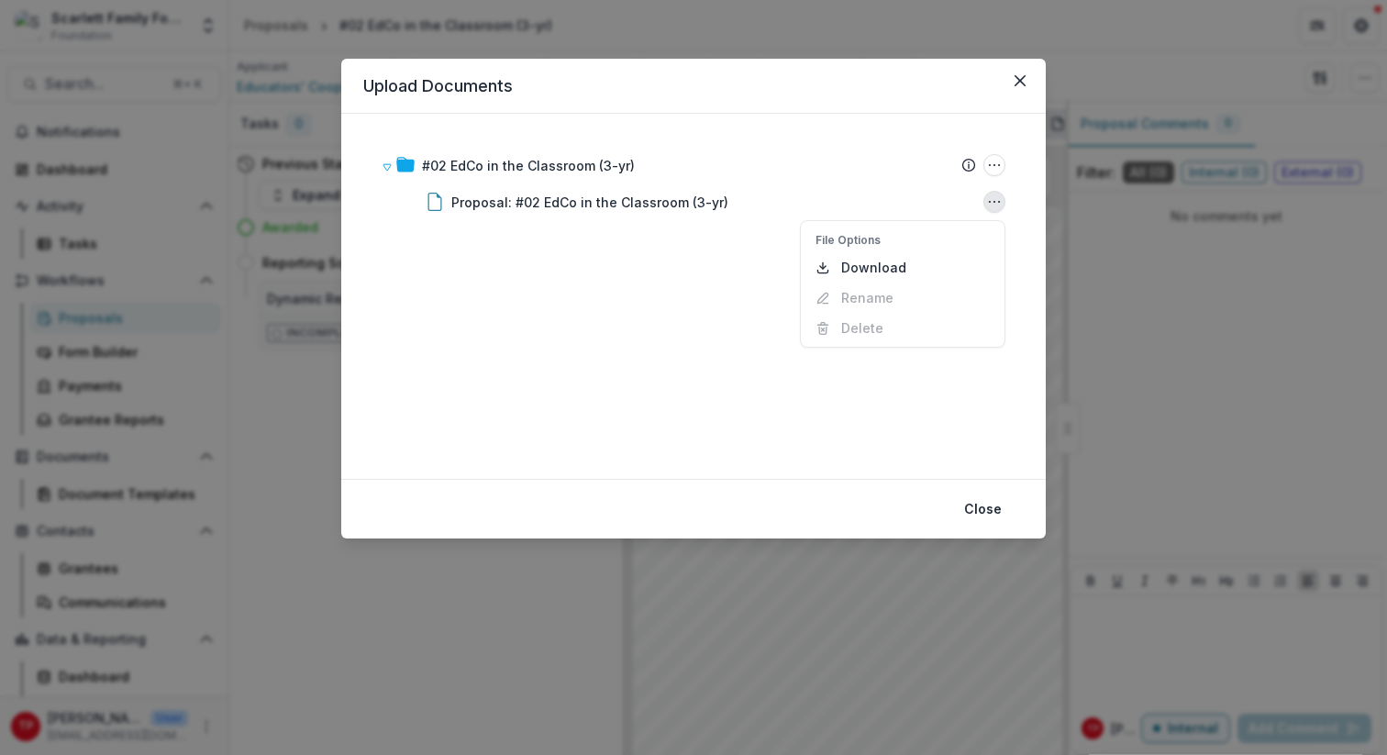
click at [686, 288] on div "#02 EdCo in the Classroom (3-yr) Submission Temelio Proposal Attached proposal …" at bounding box center [693, 296] width 660 height 321
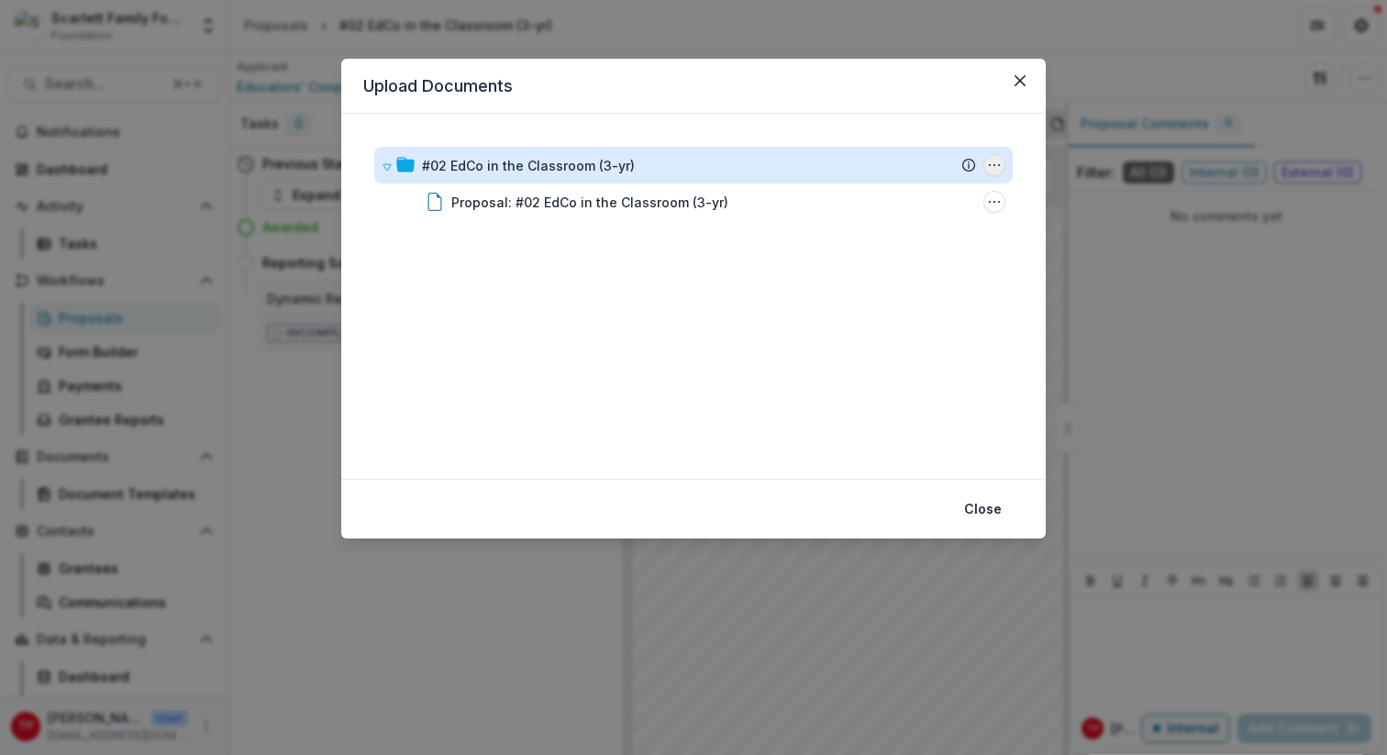
click at [993, 167] on icon "#02 EdCo in the Classroom (3-yr) Options" at bounding box center [994, 165] width 15 height 15
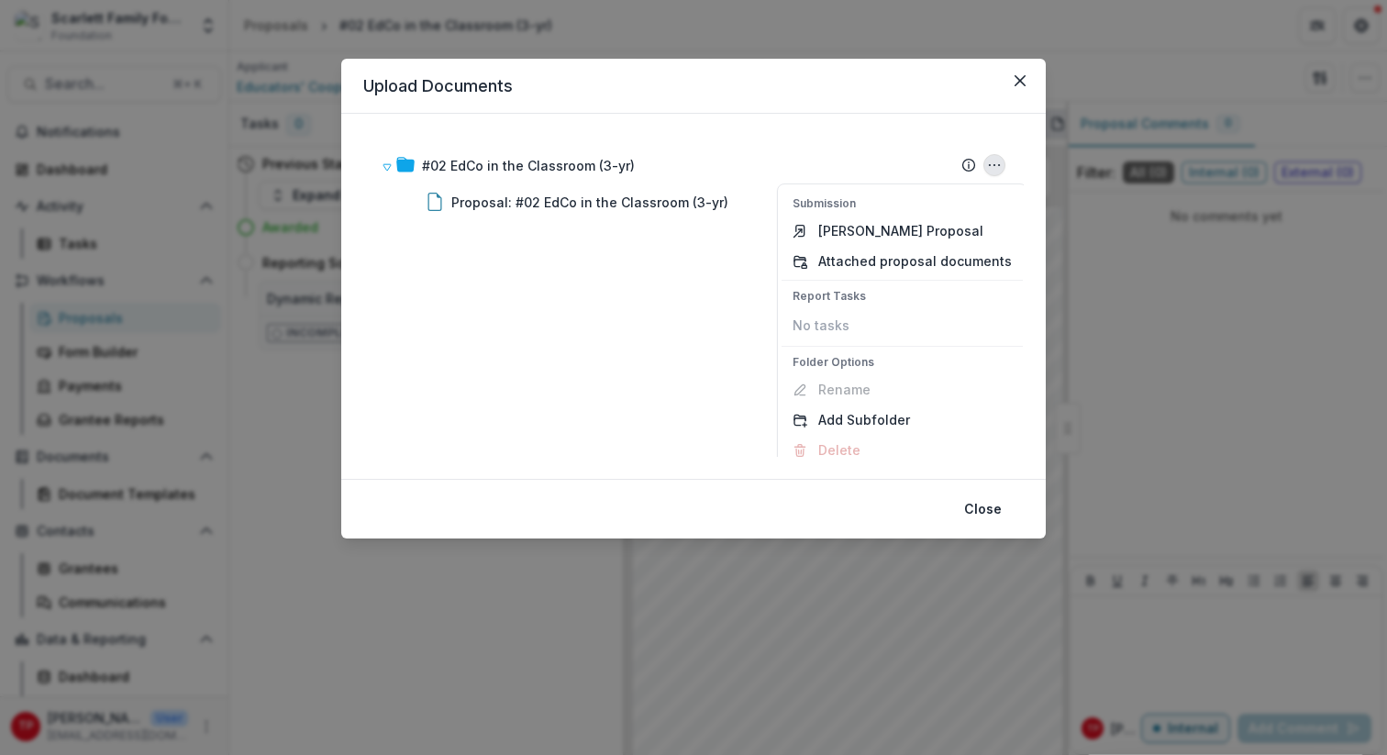
click at [604, 263] on div "#02 EdCo in the Classroom (3-yr) Submission Temelio Proposal Attached proposal …" at bounding box center [693, 296] width 660 height 321
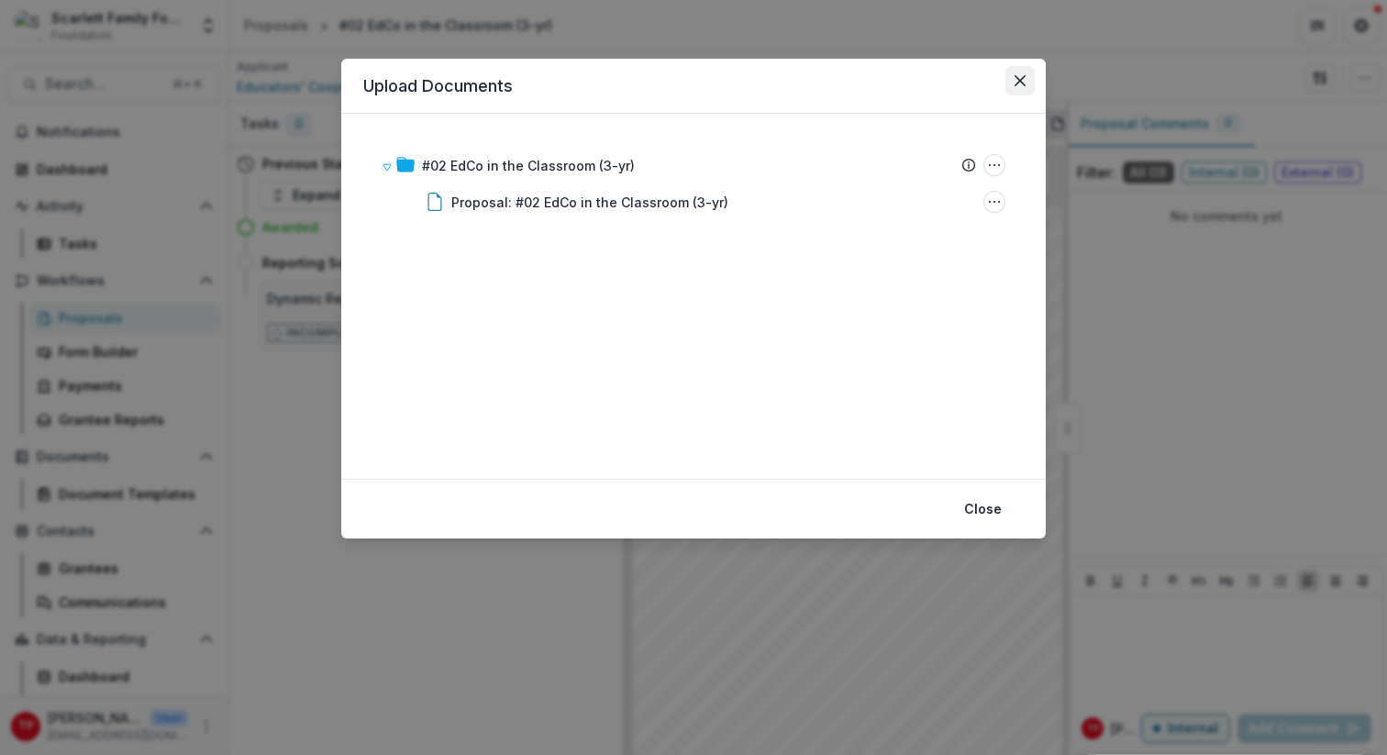
click at [1026, 79] on button "Close" at bounding box center [1019, 80] width 29 height 29
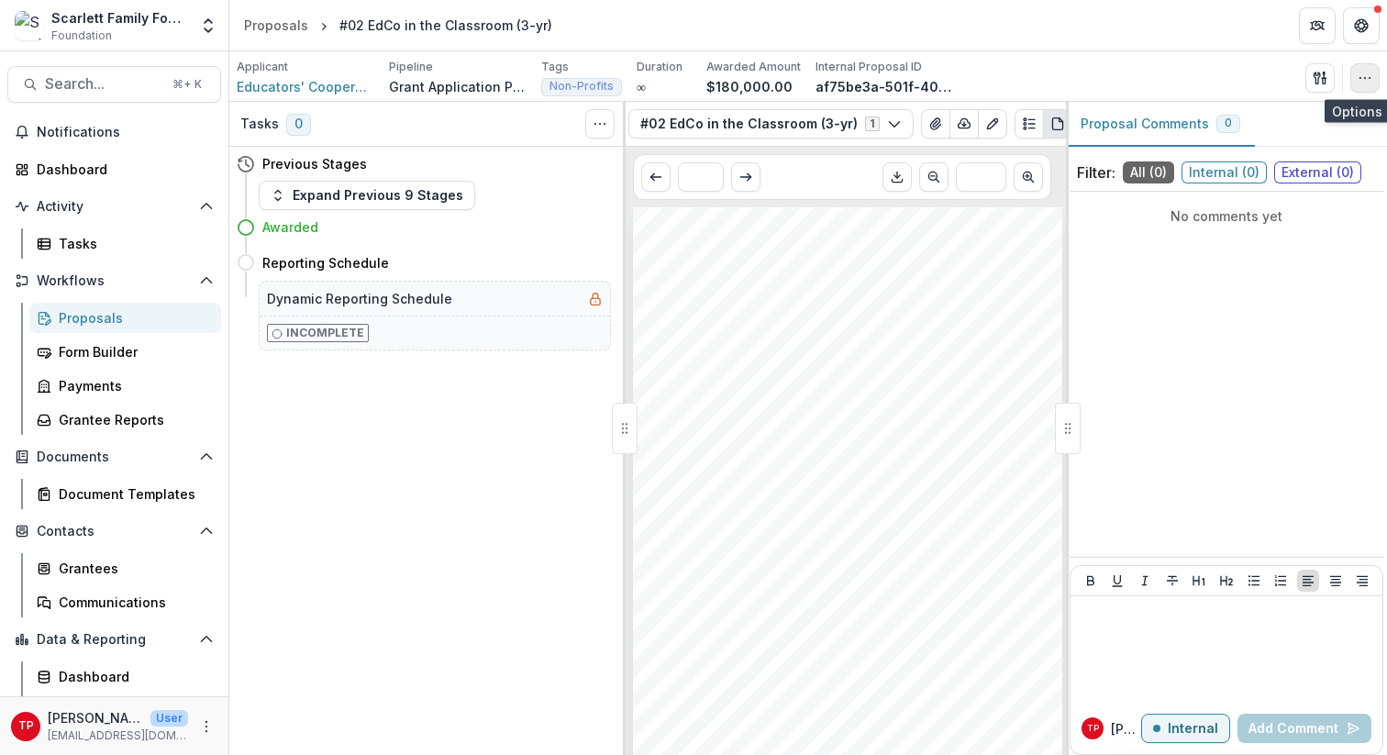
click at [1045, 78] on icon "button" at bounding box center [1364, 78] width 15 height 15
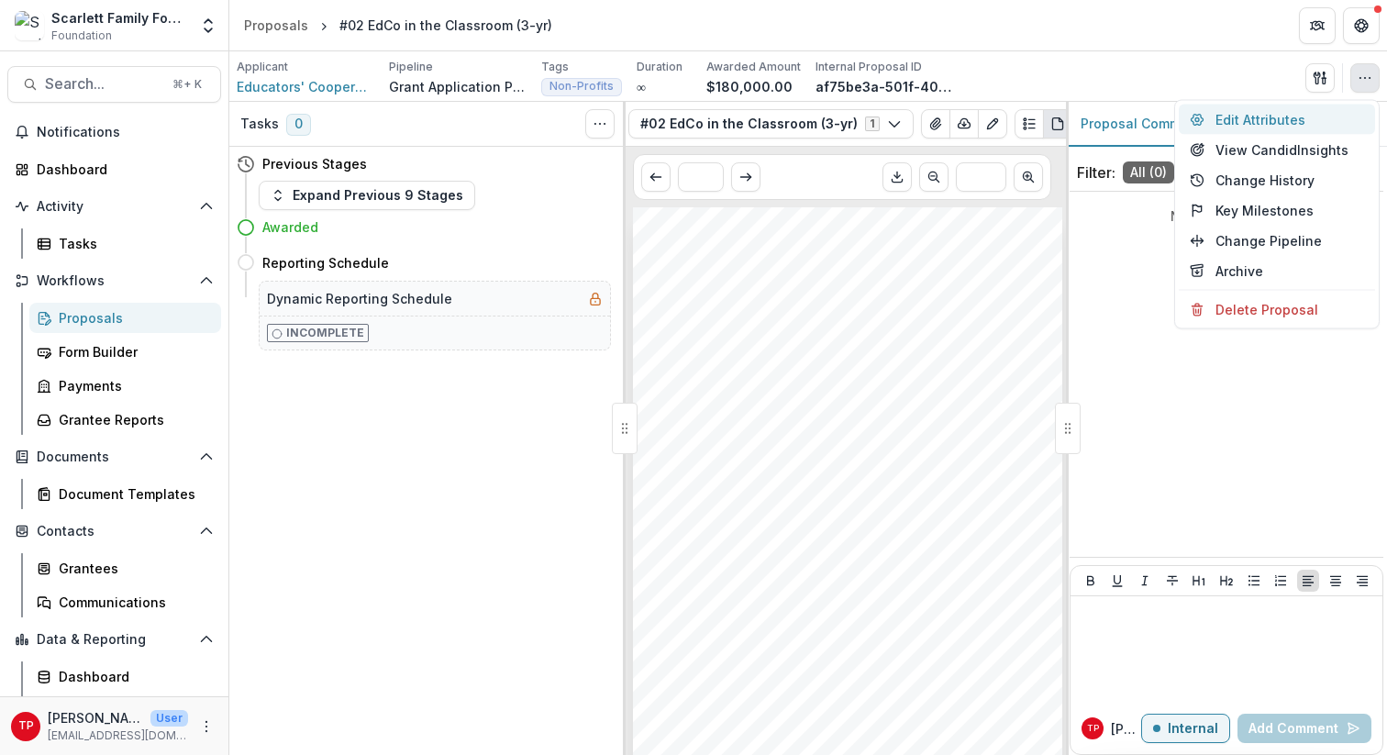
click at [1045, 124] on button "Edit Attributes" at bounding box center [1277, 120] width 196 height 30
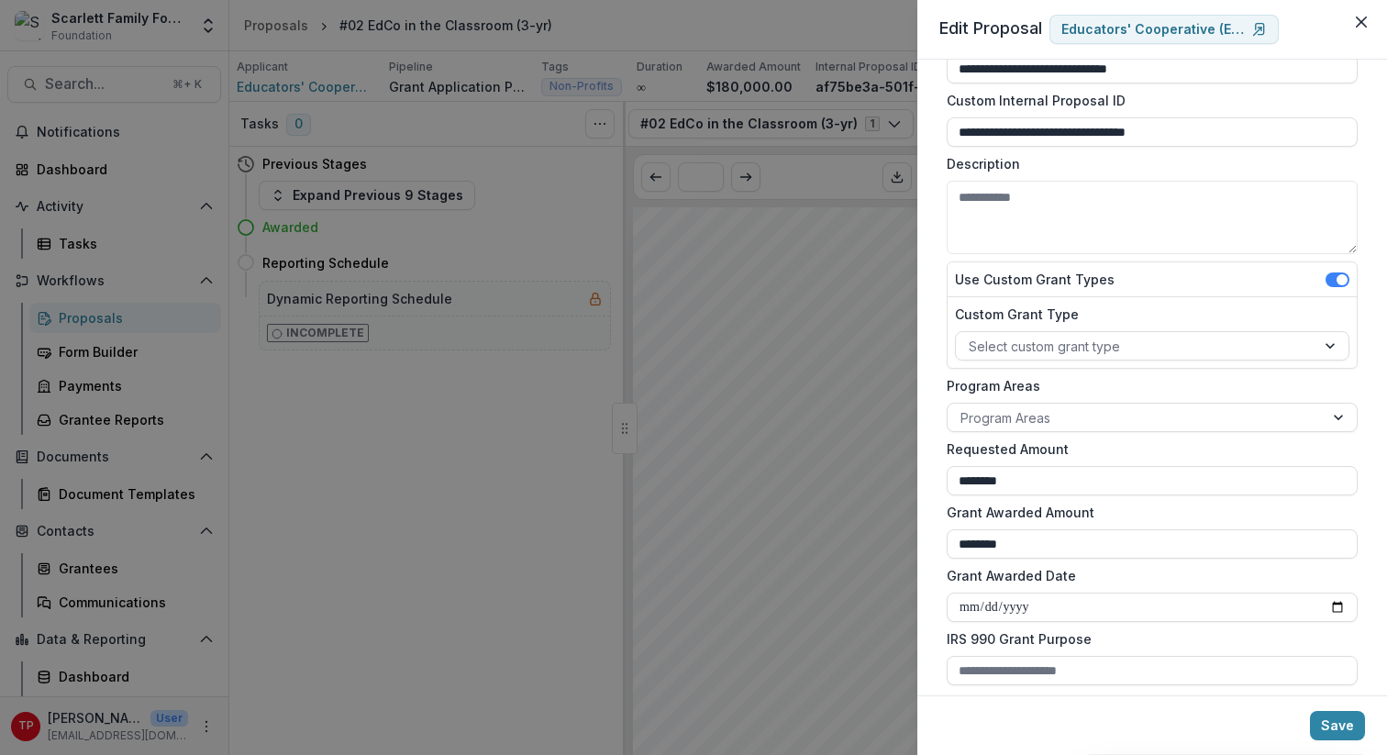
scroll to position [0, 0]
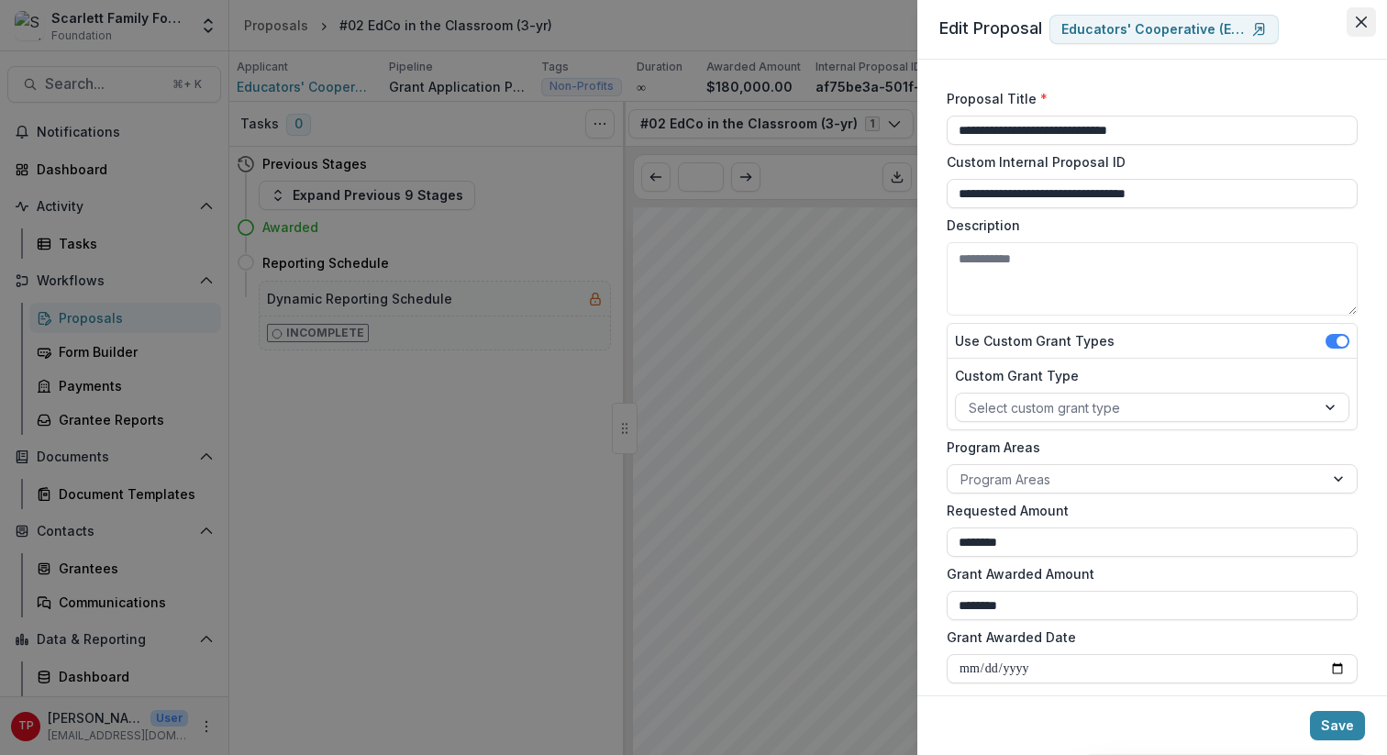
click at [1045, 21] on icon "Close" at bounding box center [1361, 22] width 11 height 11
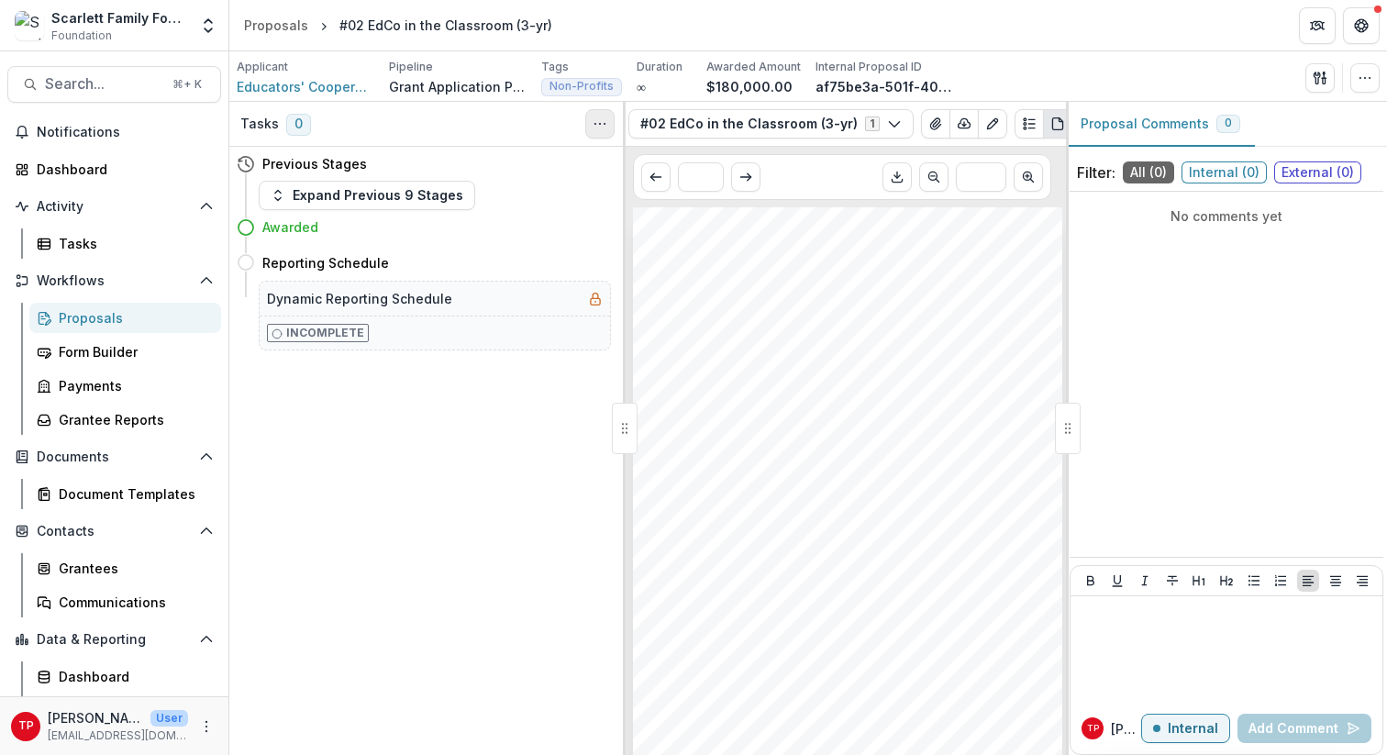
click at [600, 121] on icon "Toggle View Cancelled Tasks" at bounding box center [600, 123] width 15 height 15
click at [748, 425] on div "Educators' Cooperative (EdCo) (The) #02 EdCo in the Classroom (3-yr) Nonprofit …" at bounding box center [847, 510] width 429 height 607
click at [657, 177] on line "Scroll to previous page" at bounding box center [655, 177] width 10 height 0
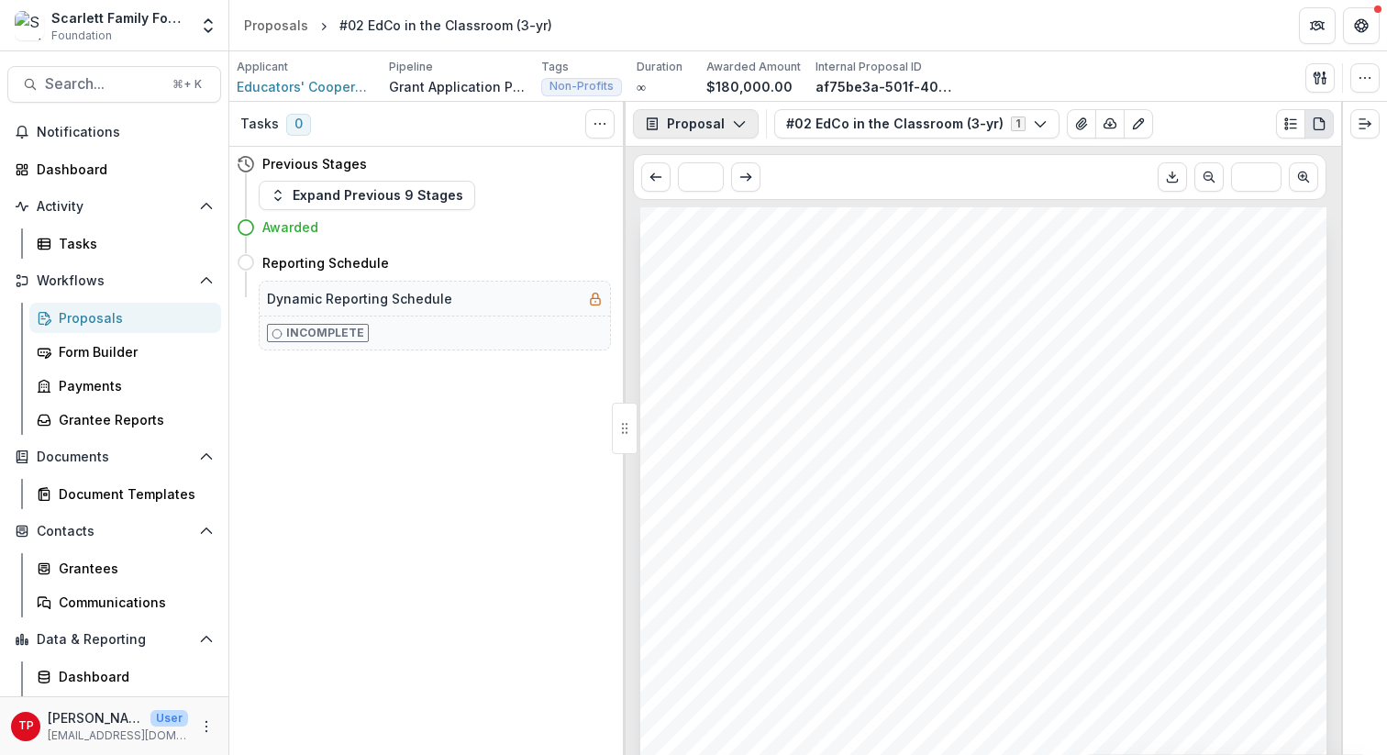
click at [738, 124] on polyline "button" at bounding box center [739, 125] width 10 height 6
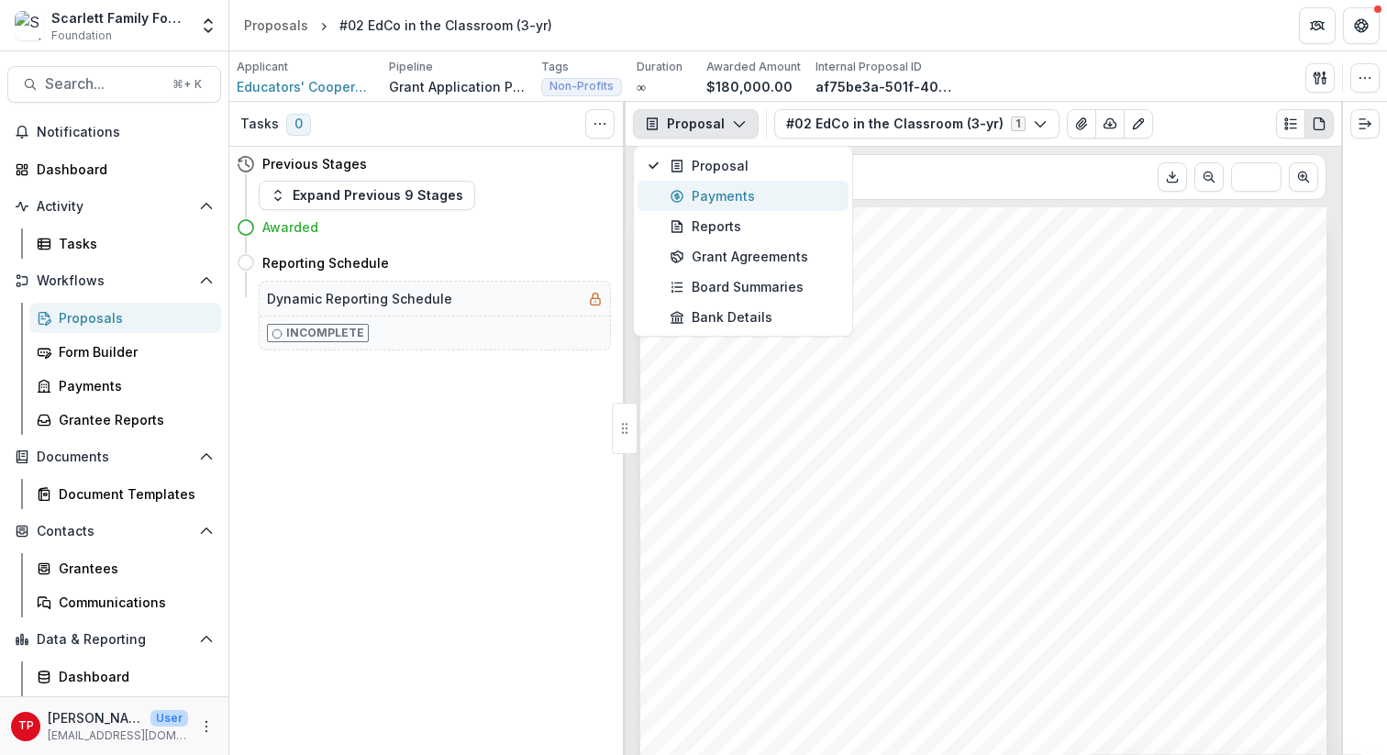
click at [718, 192] on div "Payments" at bounding box center [754, 195] width 168 height 19
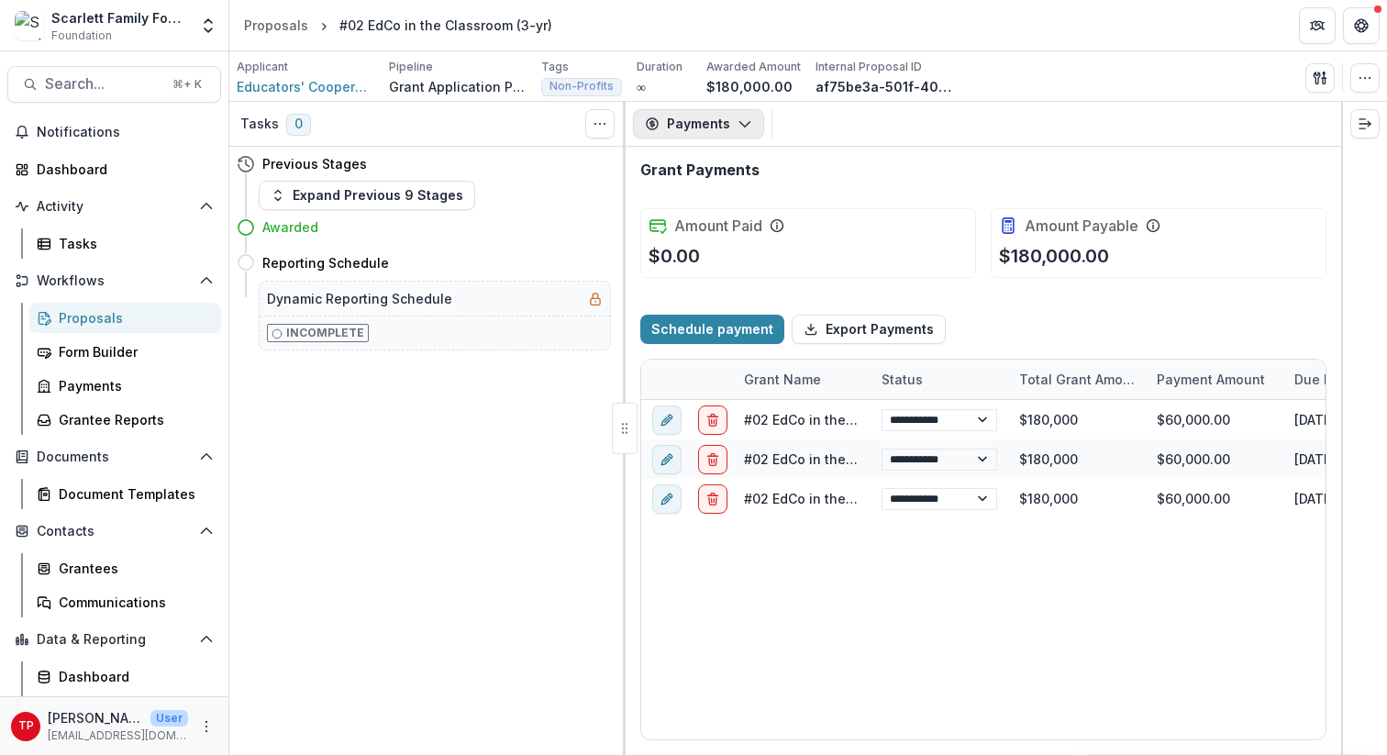
click at [749, 116] on icon "button" at bounding box center [744, 123] width 15 height 15
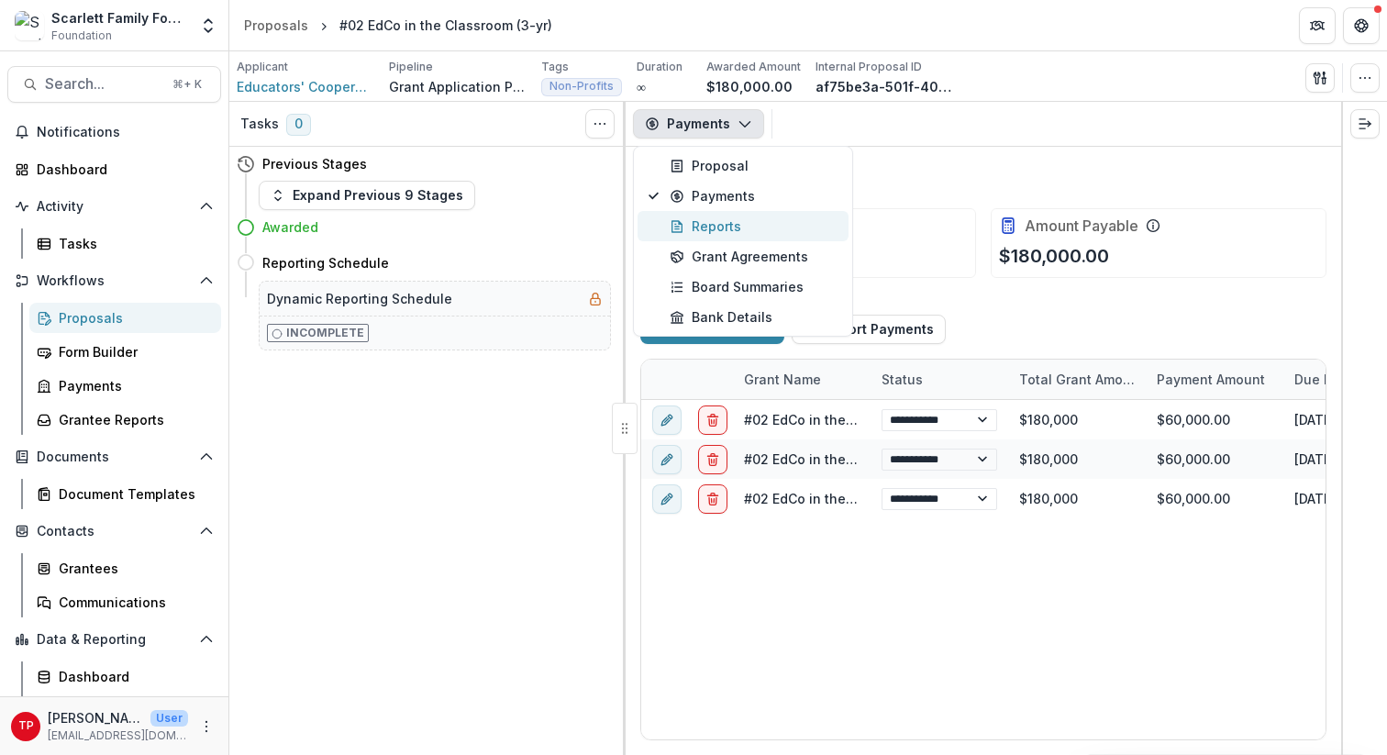
click at [712, 227] on div "Reports" at bounding box center [754, 225] width 168 height 19
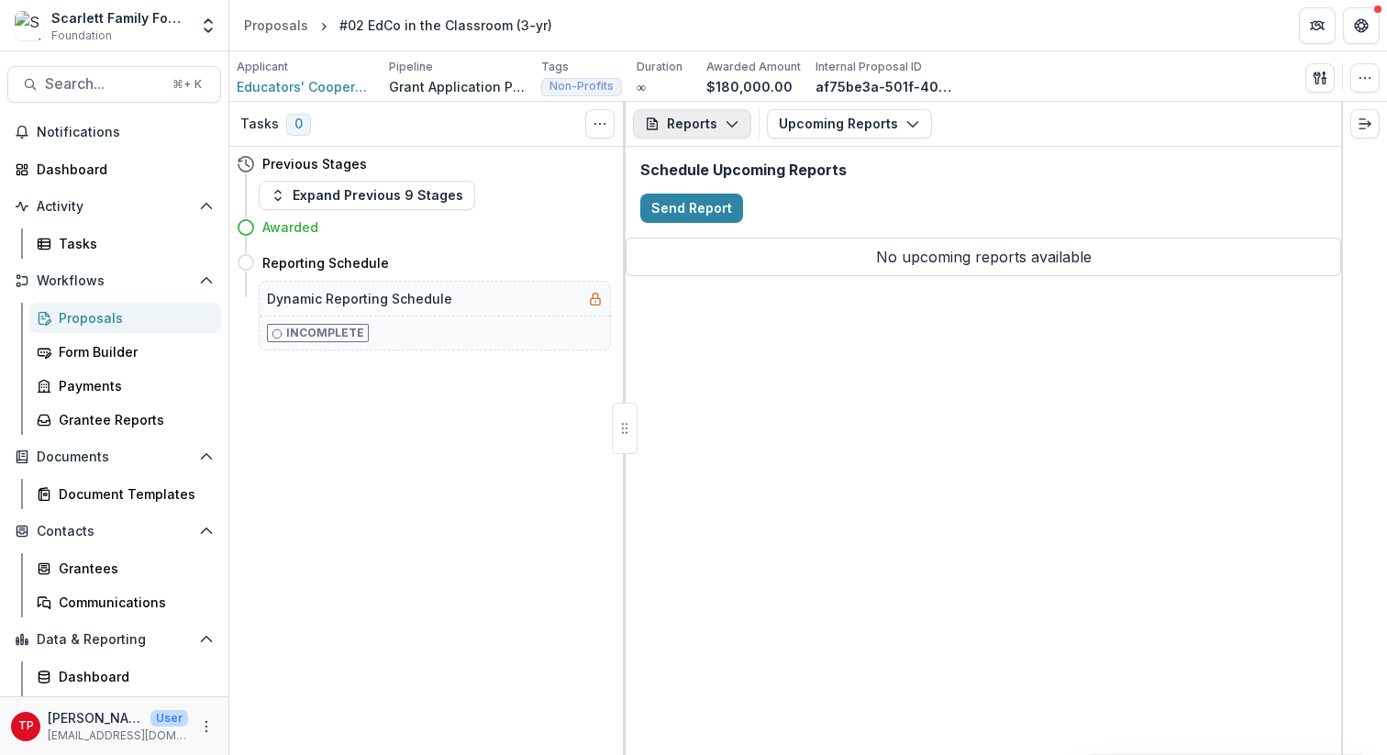
click at [730, 119] on icon "button" at bounding box center [732, 123] width 15 height 15
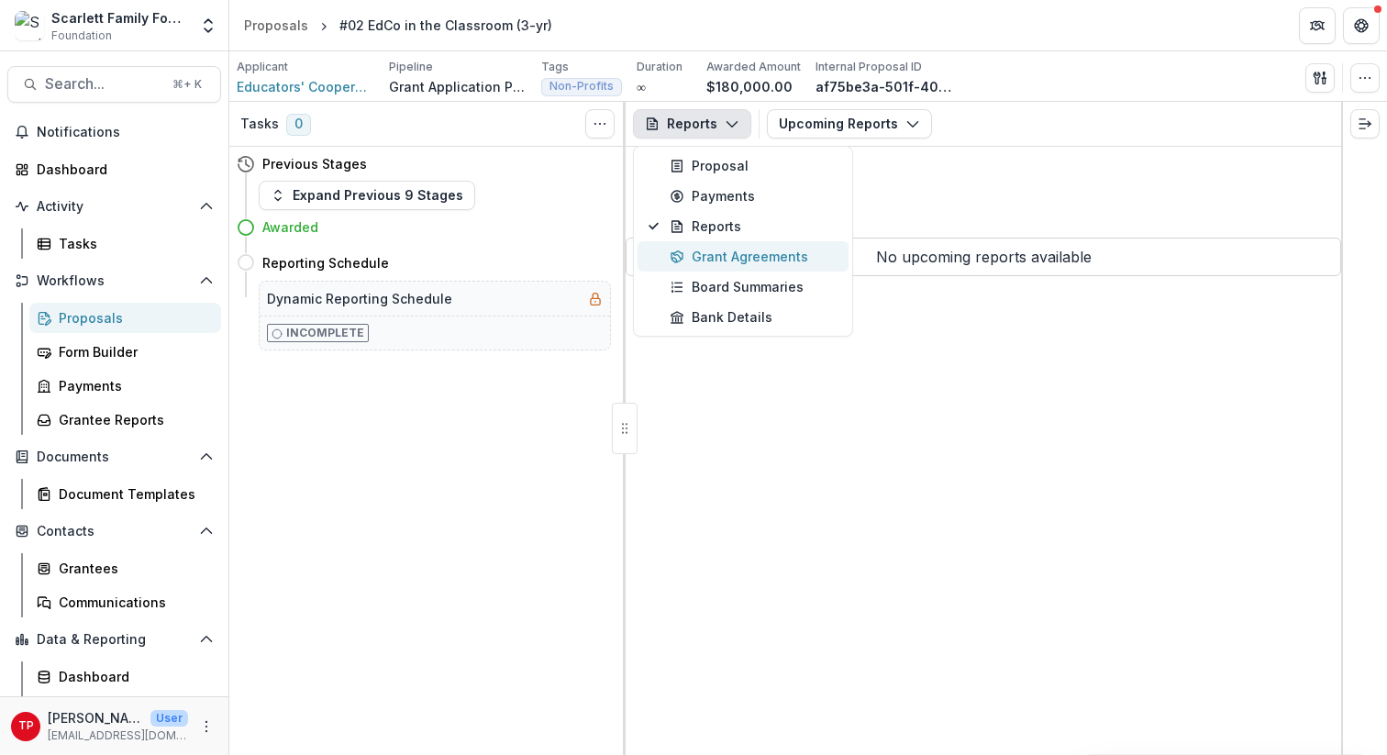
click at [725, 259] on div "Grant Agreements" at bounding box center [754, 256] width 168 height 19
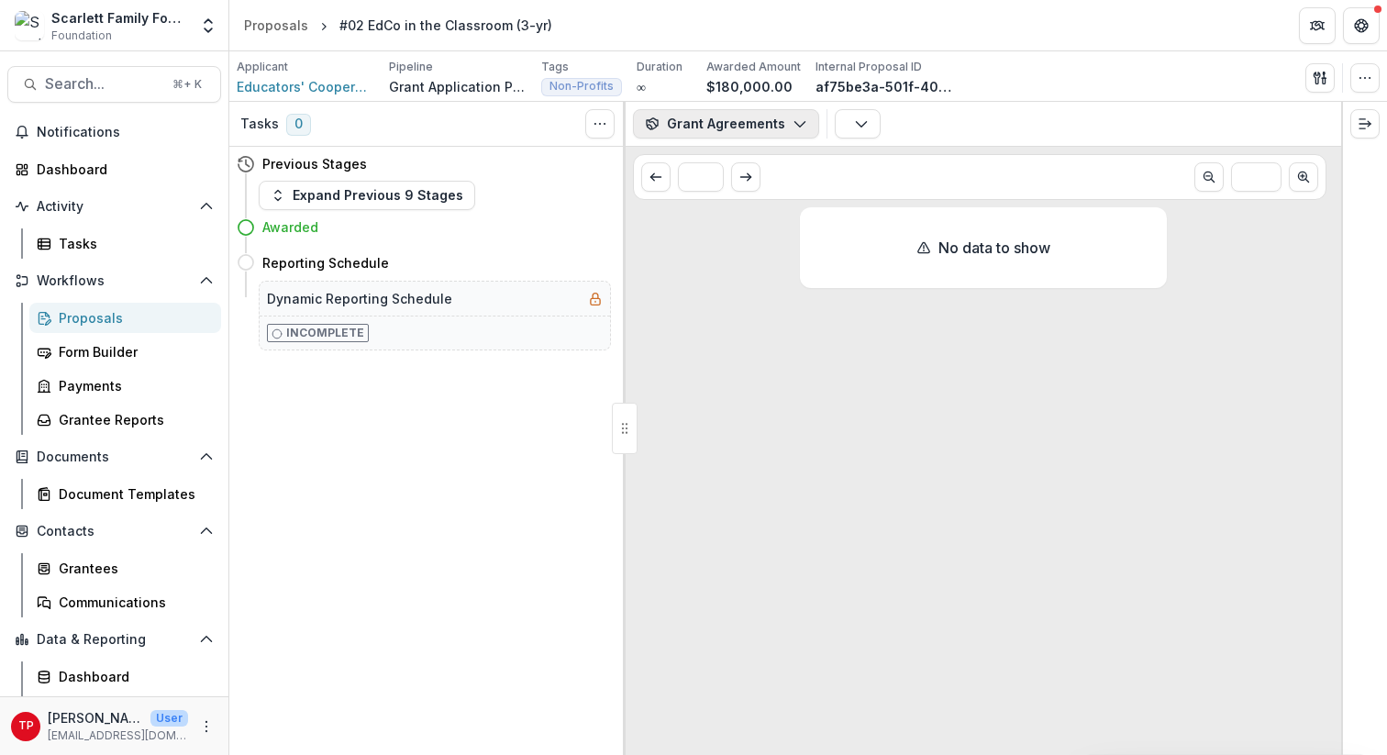
click at [795, 121] on icon "button" at bounding box center [799, 123] width 15 height 15
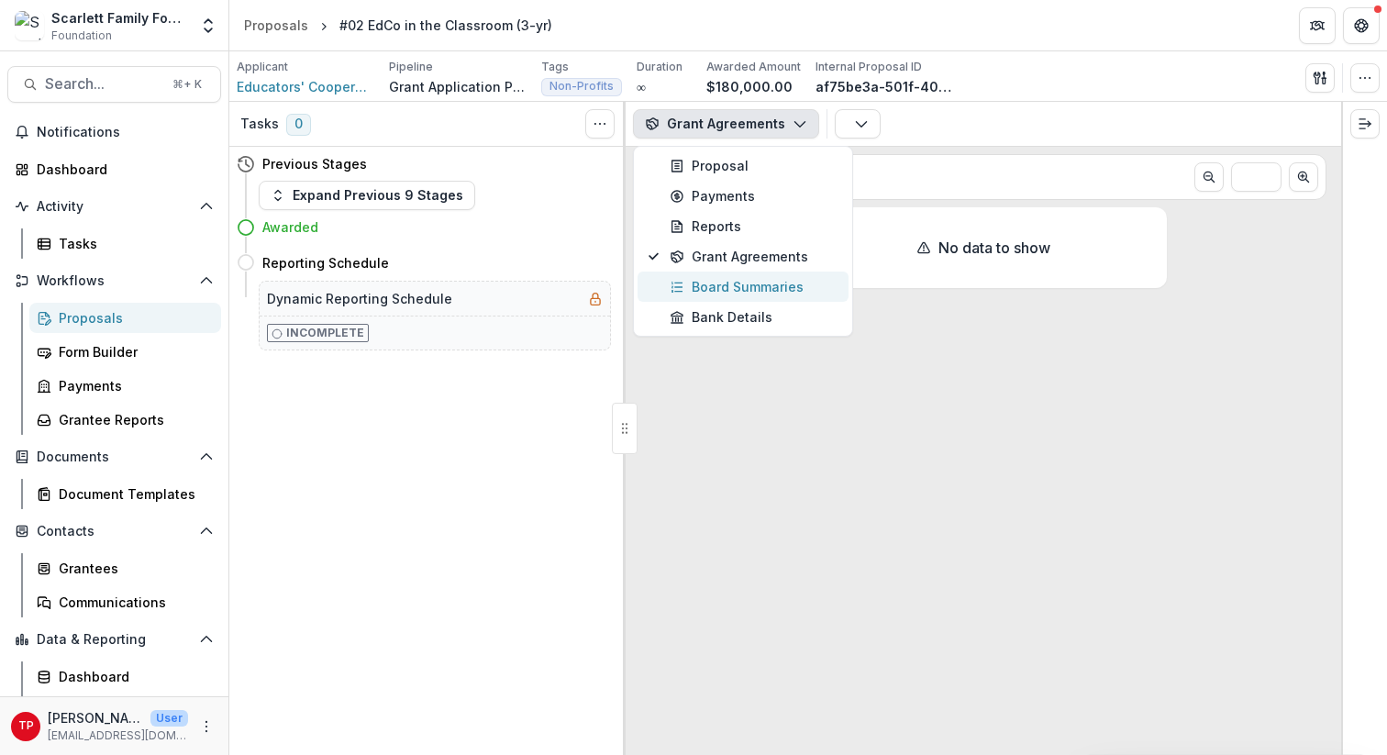
click at [760, 288] on div "Board Summaries" at bounding box center [754, 286] width 168 height 19
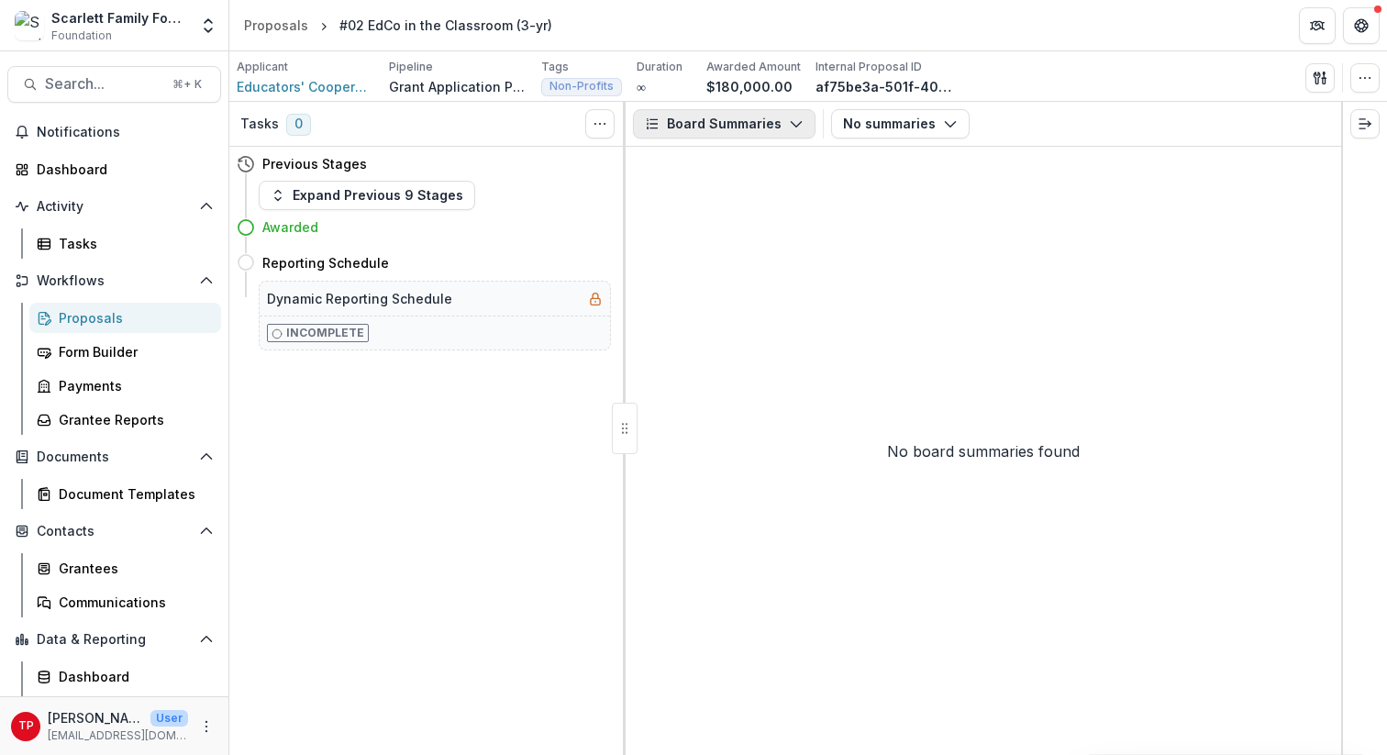
click at [793, 119] on icon "button" at bounding box center [796, 123] width 15 height 15
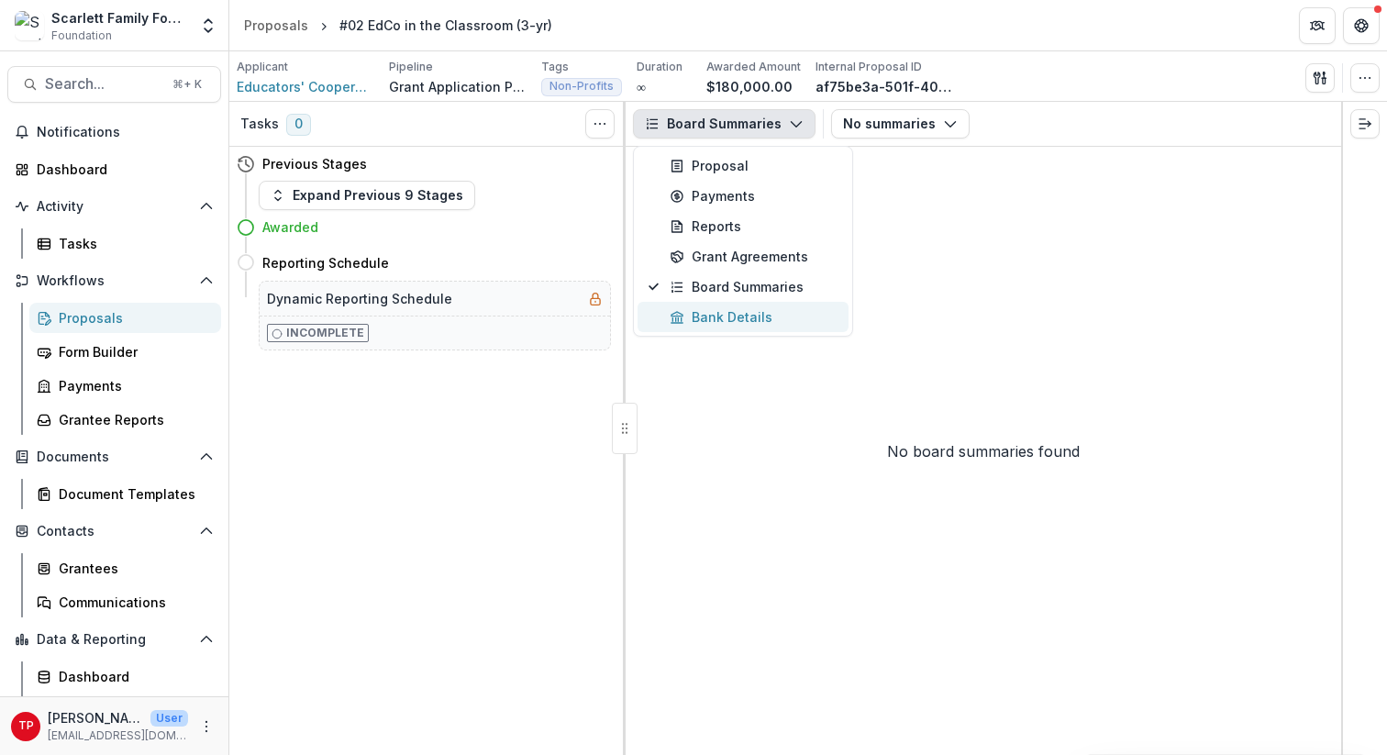
click at [732, 323] on div "Bank Details" at bounding box center [754, 316] width 168 height 19
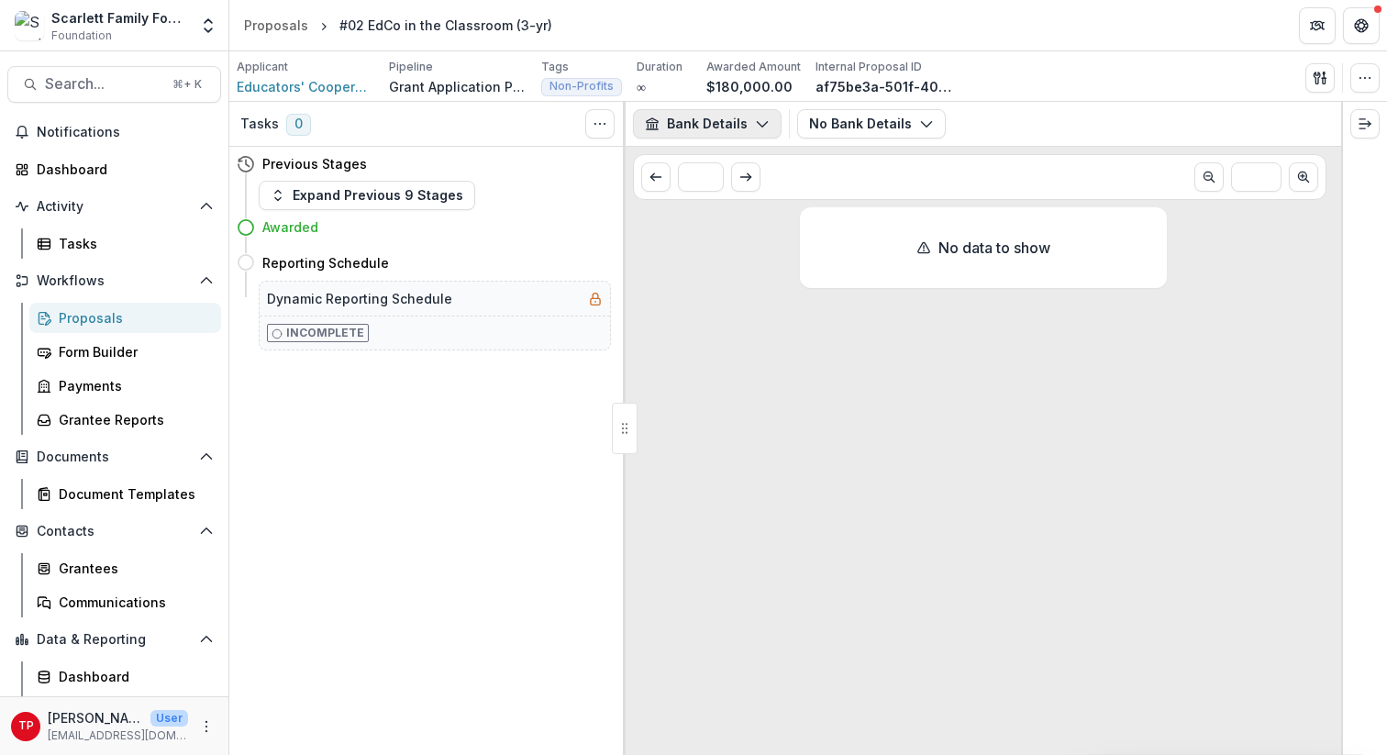
click at [759, 123] on icon "button" at bounding box center [762, 123] width 15 height 15
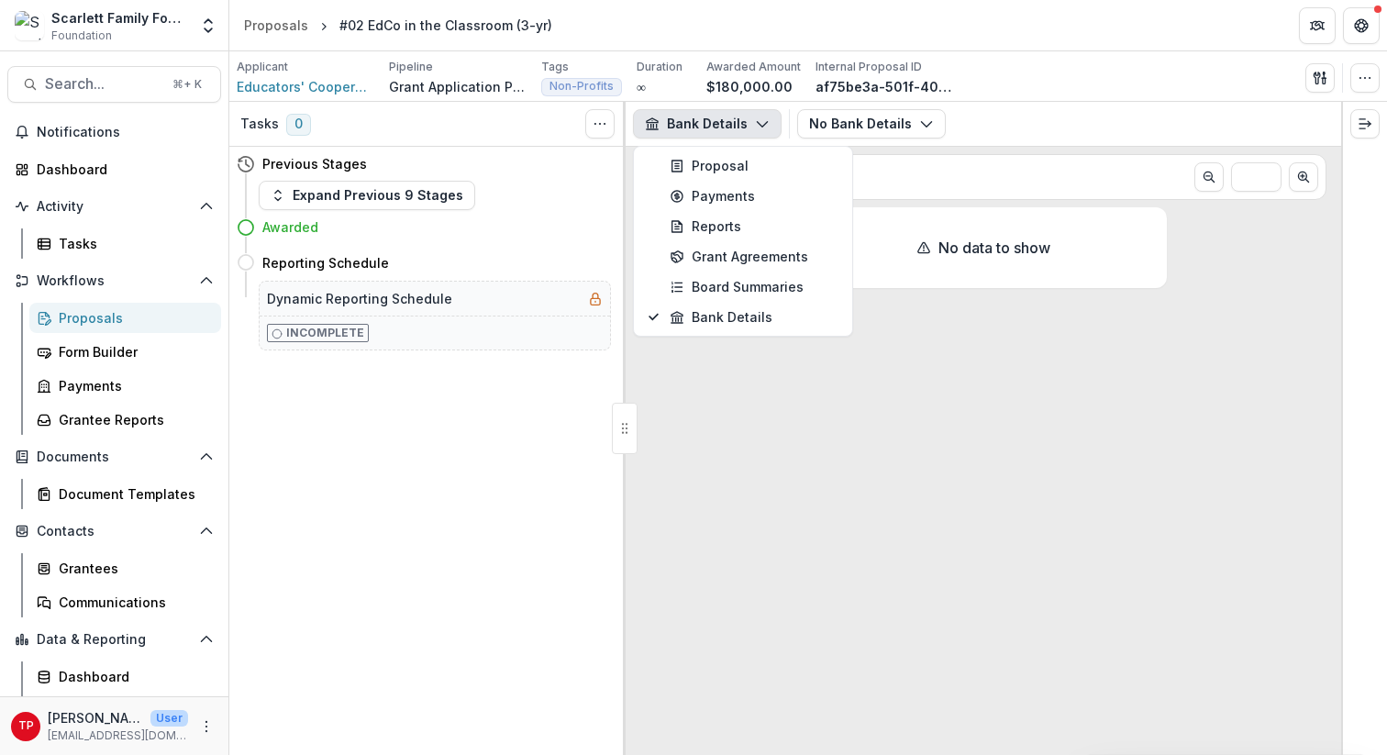
click at [536, 168] on div "Previous Stages" at bounding box center [424, 164] width 374 height 34
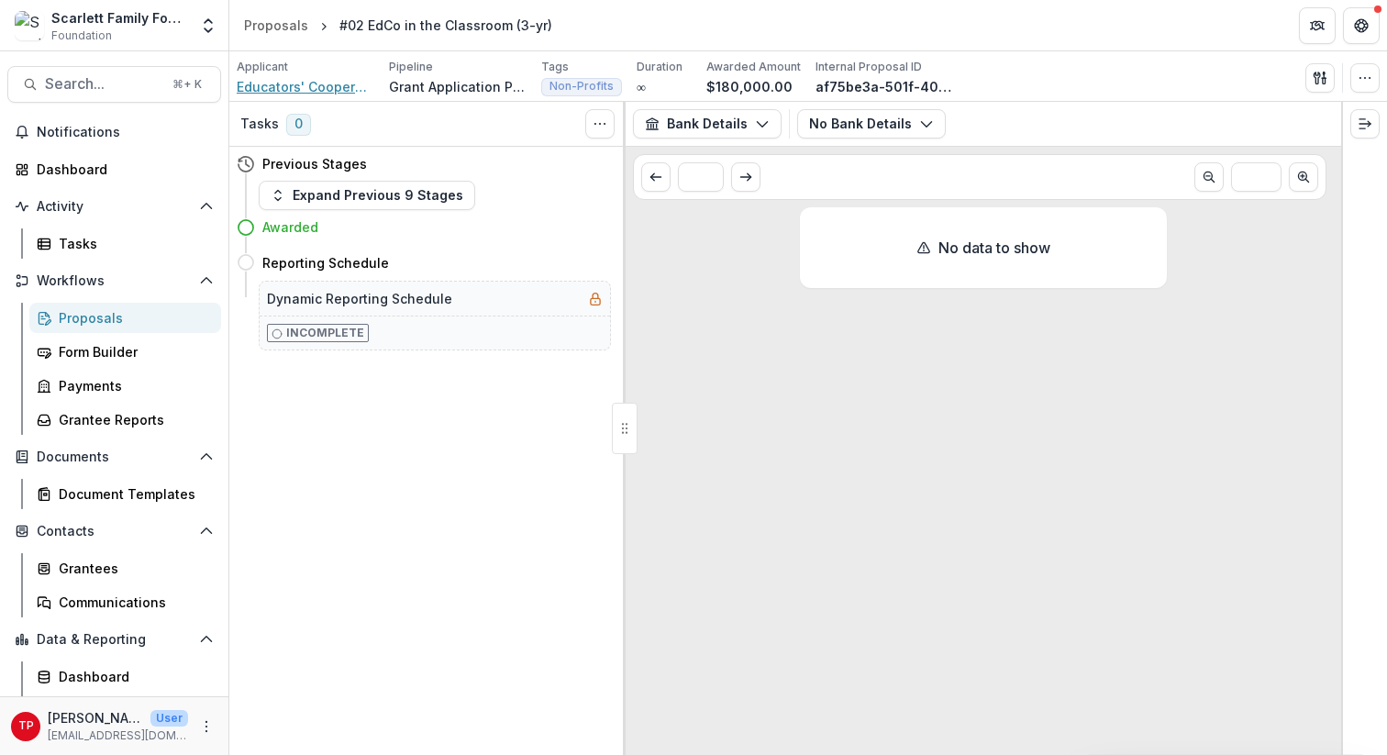
click at [339, 89] on span "Educators' Cooperative (EdCo) (The)" at bounding box center [306, 86] width 138 height 19
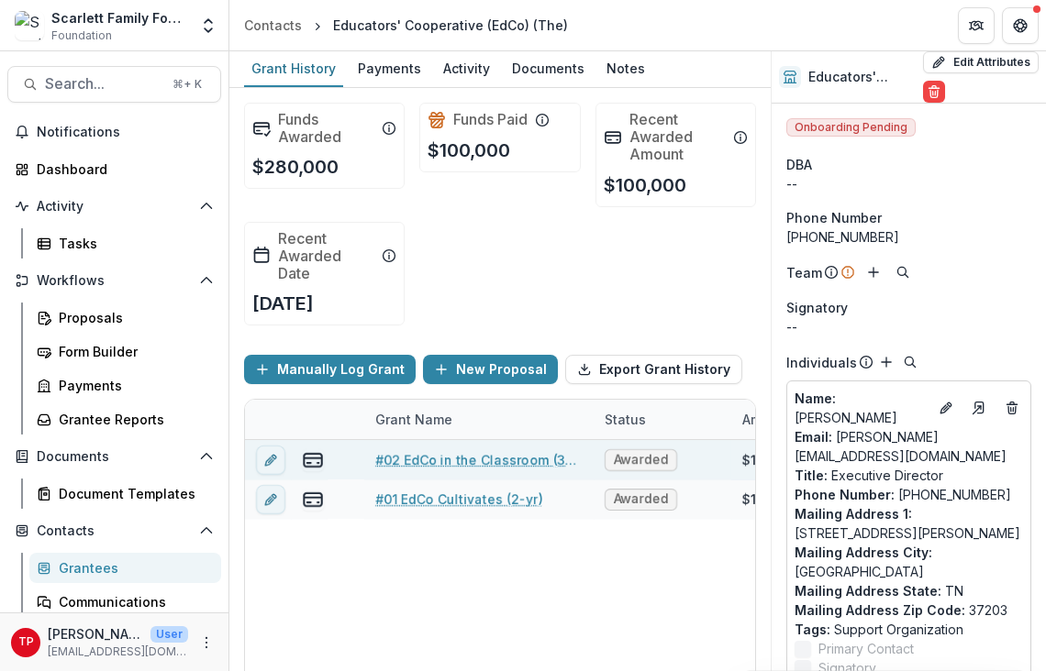
click at [455, 458] on link "#02 EdCo in the Classroom (3-yr)" at bounding box center [478, 459] width 207 height 19
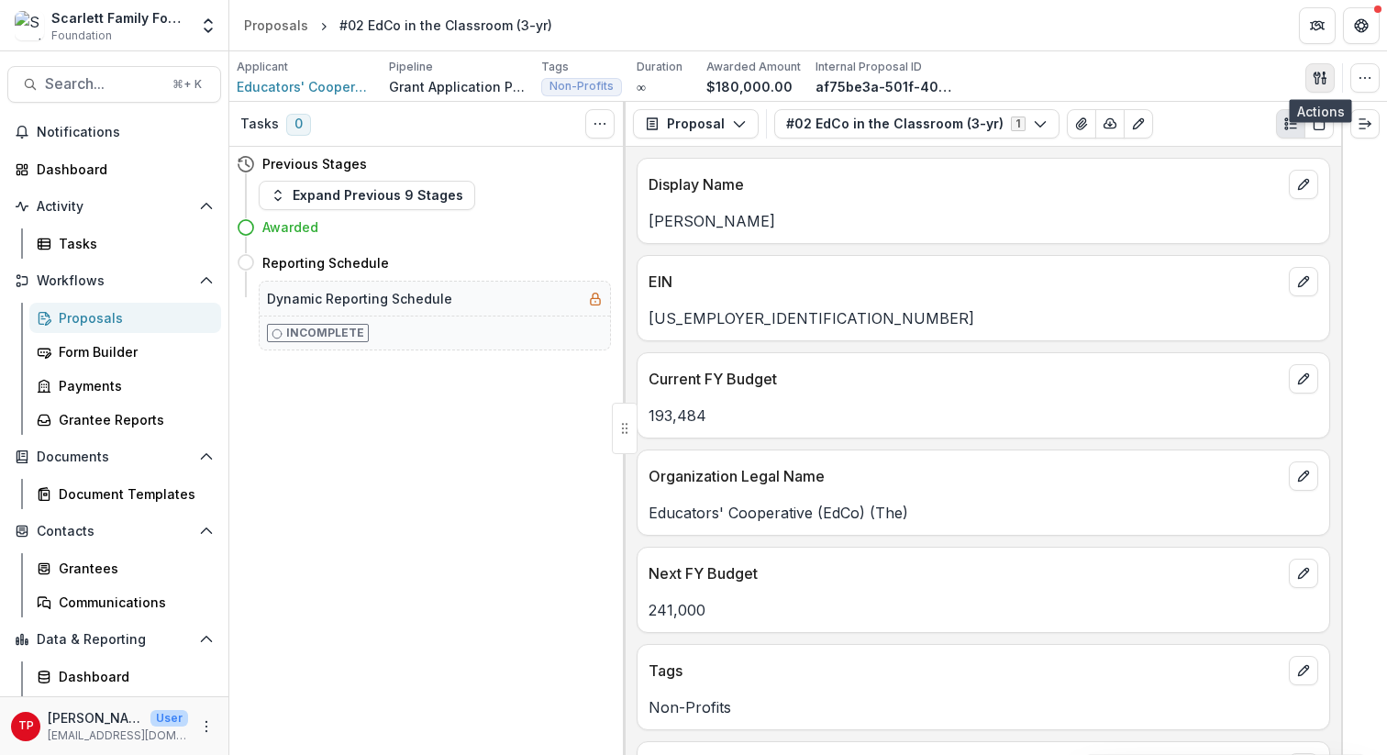
click at [1045, 71] on icon "button" at bounding box center [1320, 78] width 15 height 15
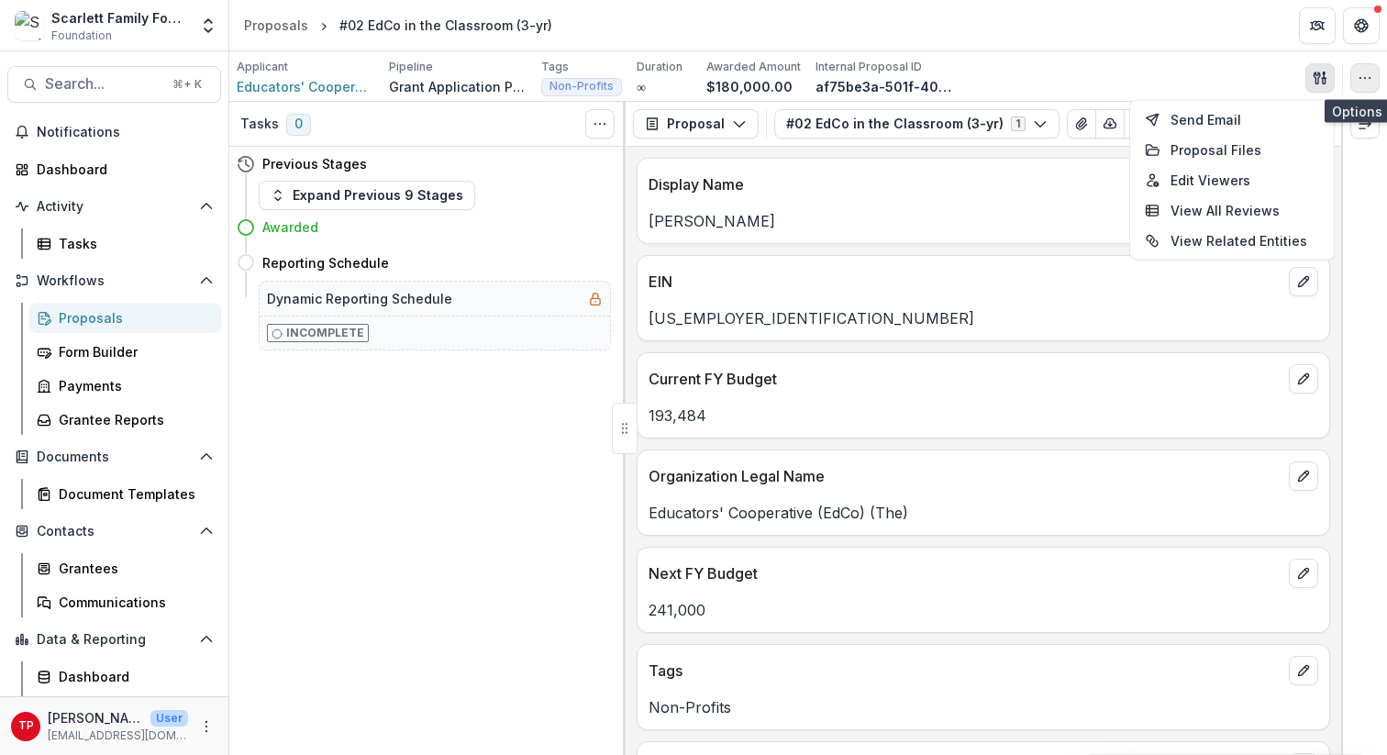
click at [1045, 79] on icon "button" at bounding box center [1364, 78] width 15 height 15
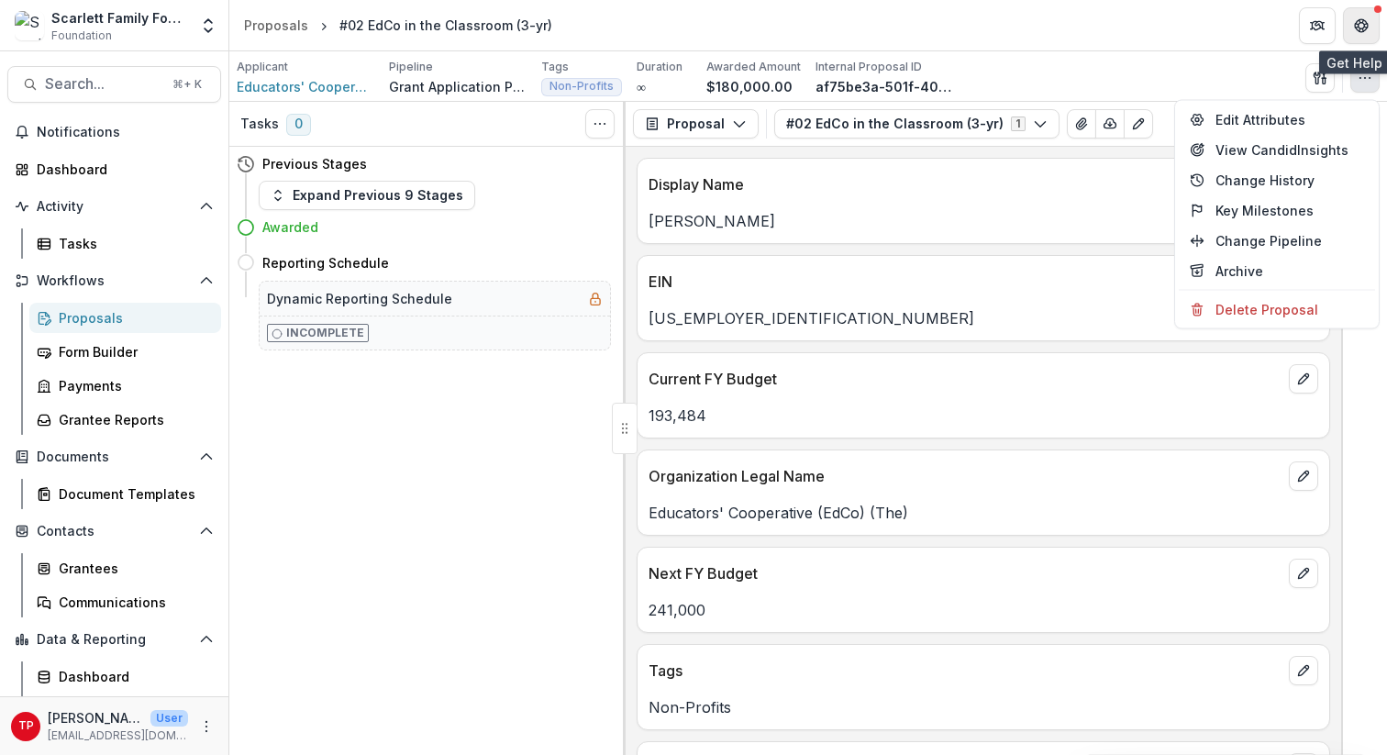
click at [1045, 21] on icon "Get Help" at bounding box center [1361, 25] width 15 height 15
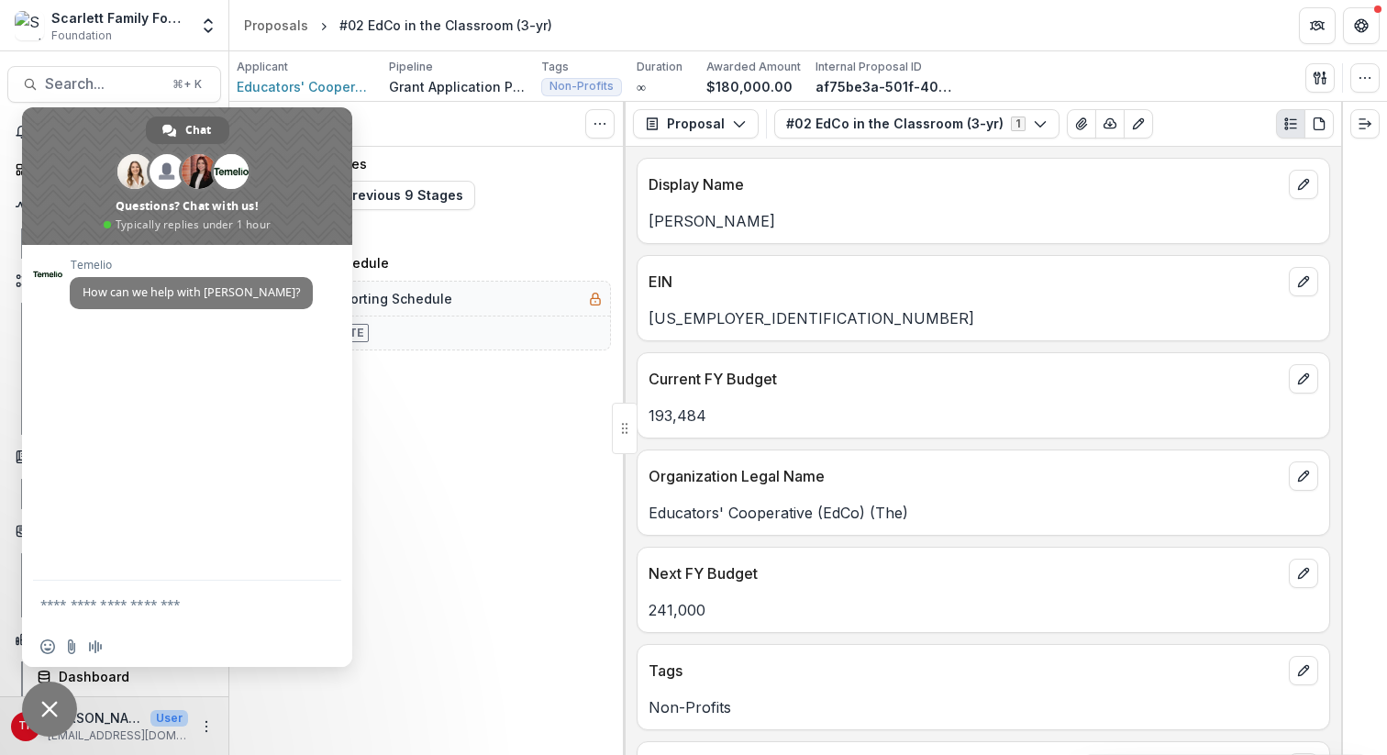
click at [466, 163] on div "Previous Stages" at bounding box center [424, 164] width 374 height 34
click at [278, 142] on span at bounding box center [187, 176] width 330 height 138
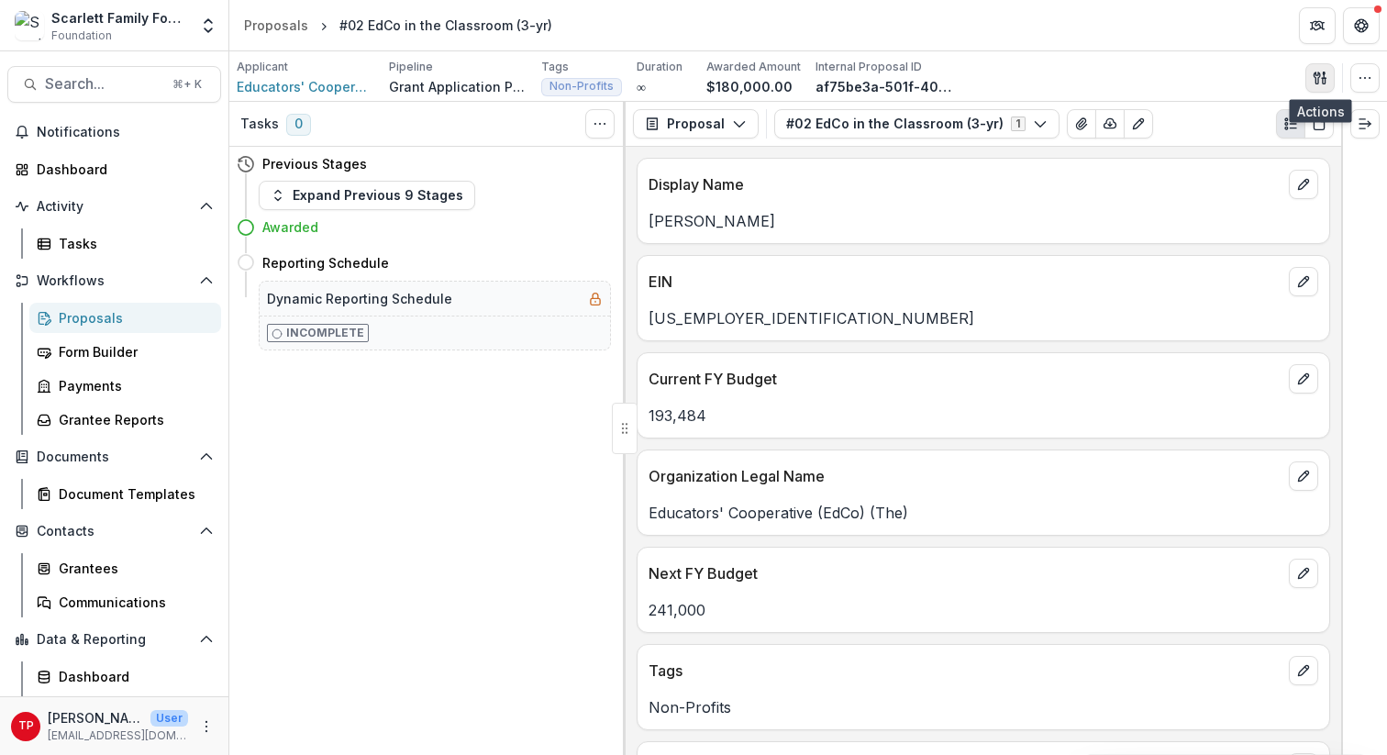
click at [1045, 74] on icon "button" at bounding box center [1316, 78] width 6 height 12
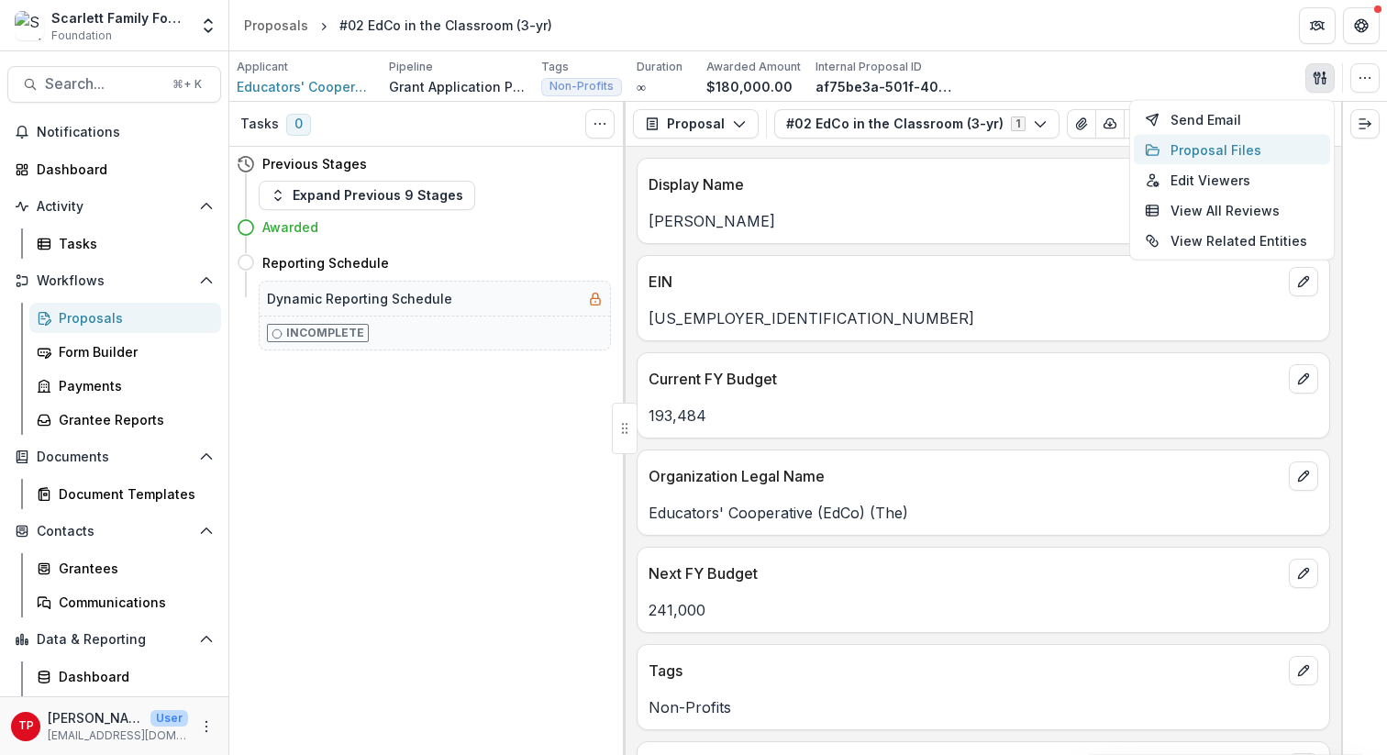
click at [1045, 155] on button "Proposal Files" at bounding box center [1232, 150] width 196 height 30
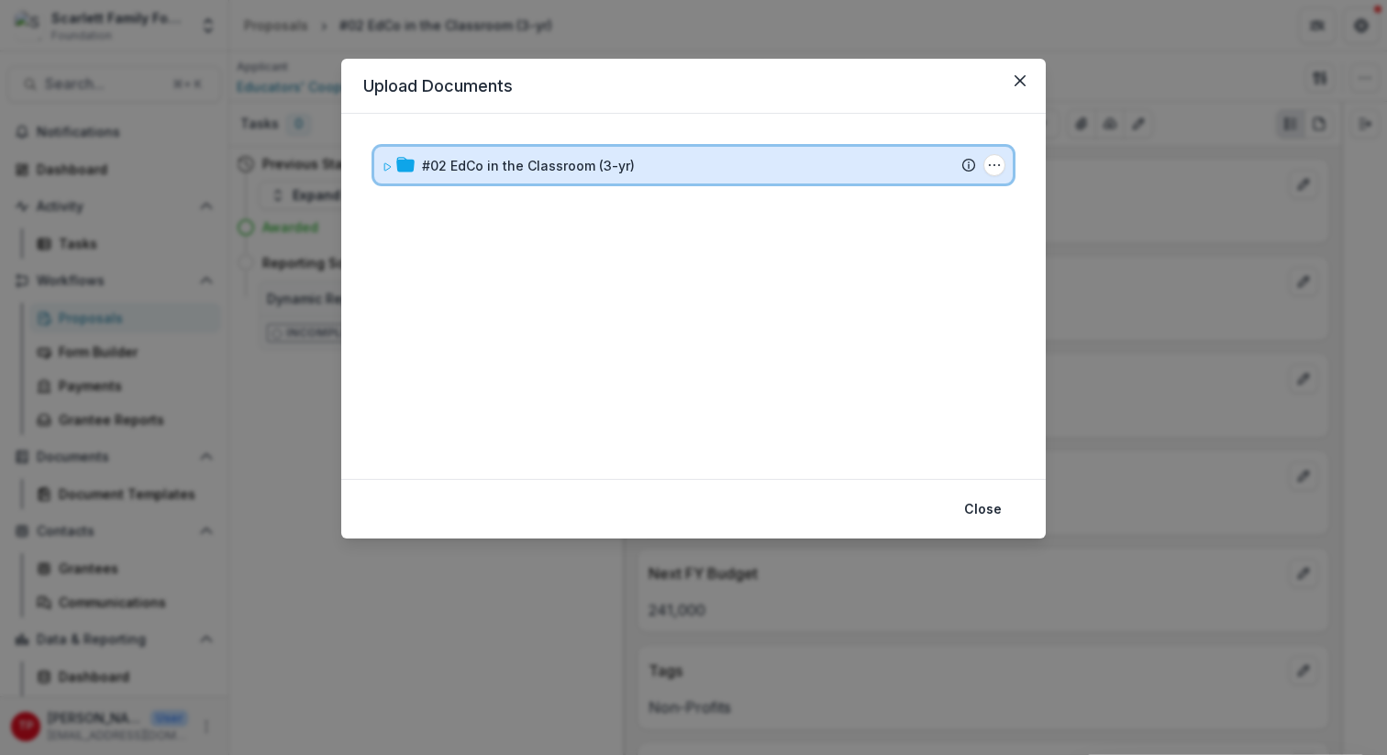
click at [389, 161] on icon at bounding box center [387, 166] width 11 height 11
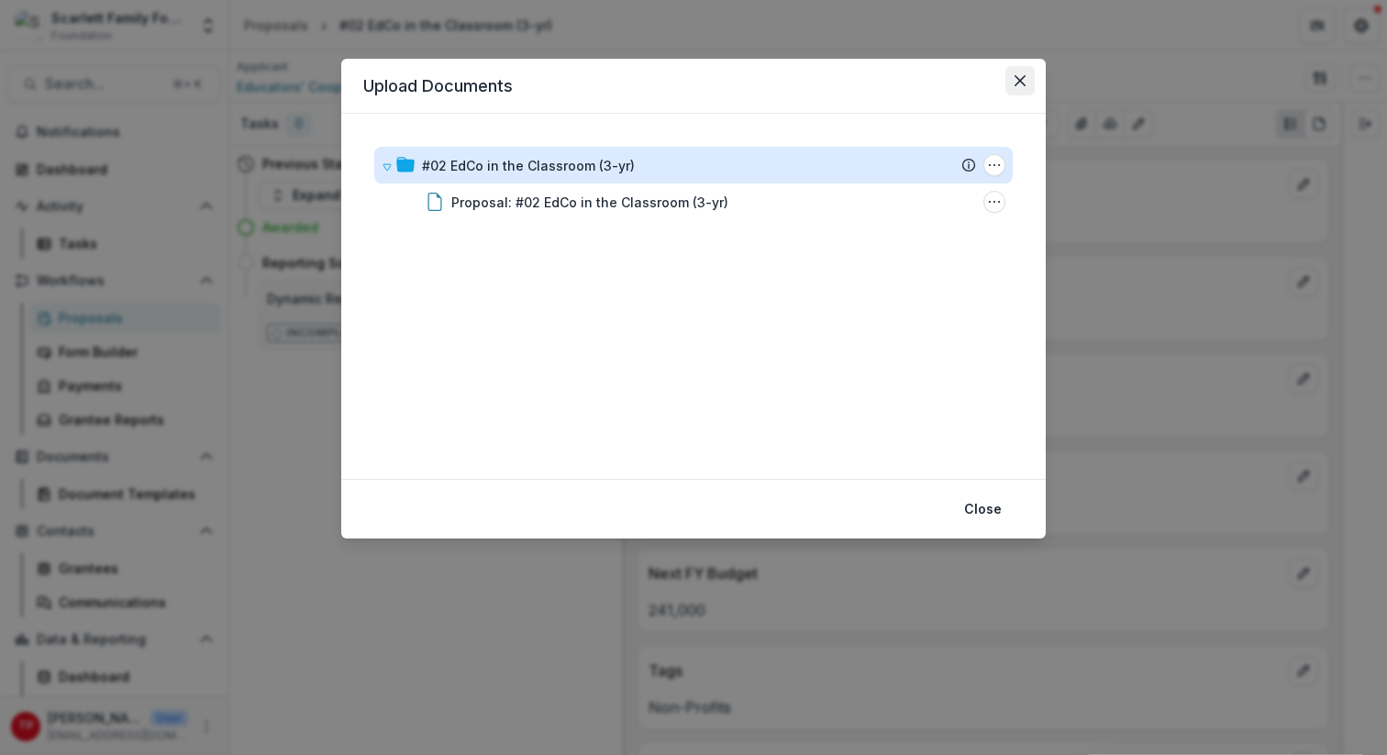
click at [1020, 82] on icon "Close" at bounding box center [1019, 80] width 11 height 11
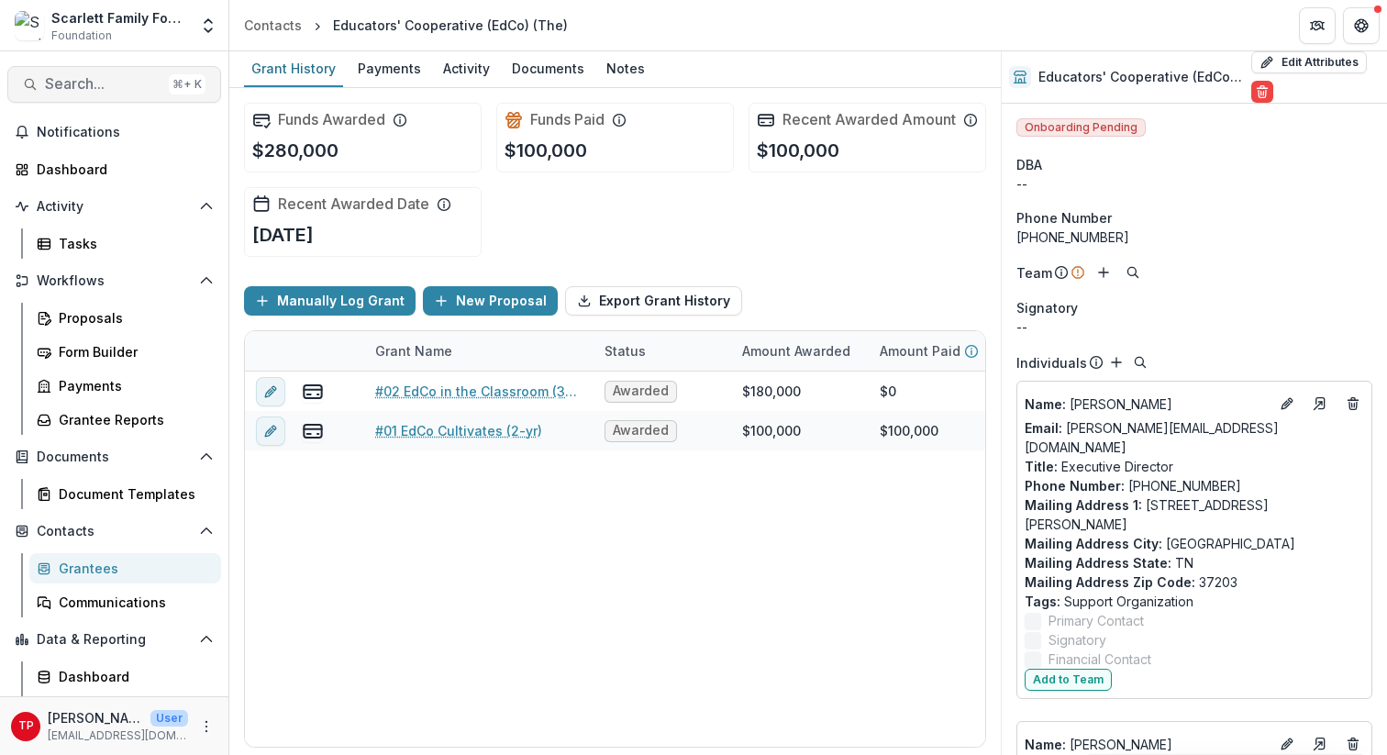
click at [94, 82] on span "Search..." at bounding box center [103, 83] width 116 height 17
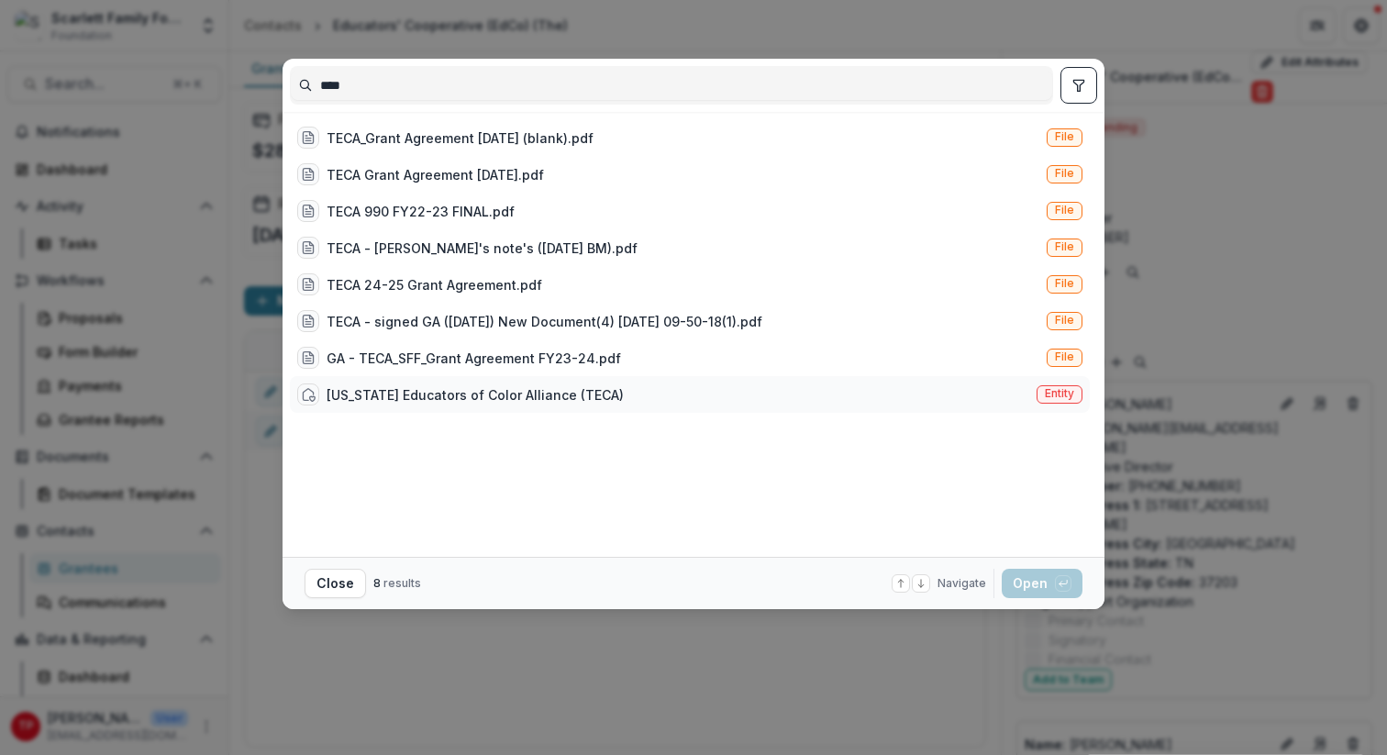
type input "****"
click at [405, 389] on div "[US_STATE] Educators of Color Alliance (TECA)" at bounding box center [475, 394] width 297 height 19
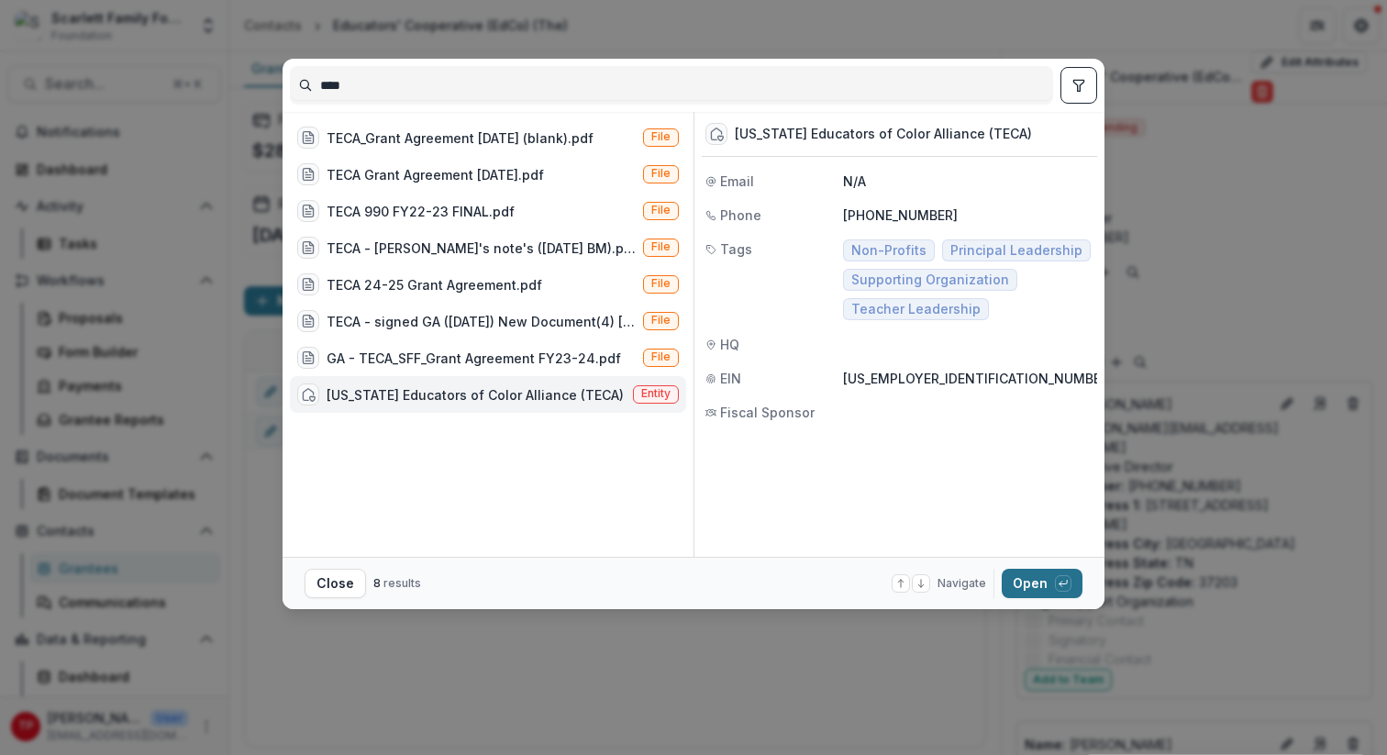
click at [1035, 587] on button "Open with enter key" at bounding box center [1042, 583] width 81 height 29
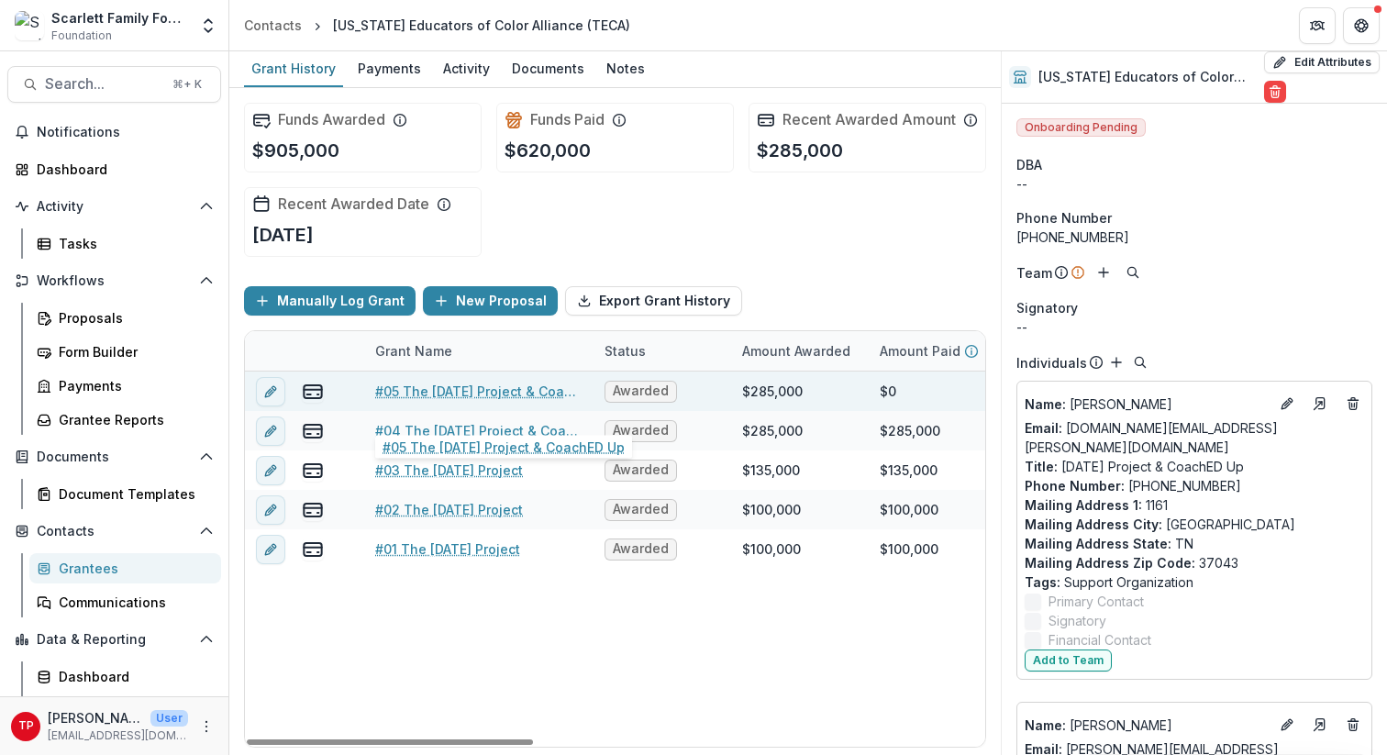
click at [439, 401] on link "#05 The [DATE] Project & CoachED Up" at bounding box center [478, 391] width 207 height 19
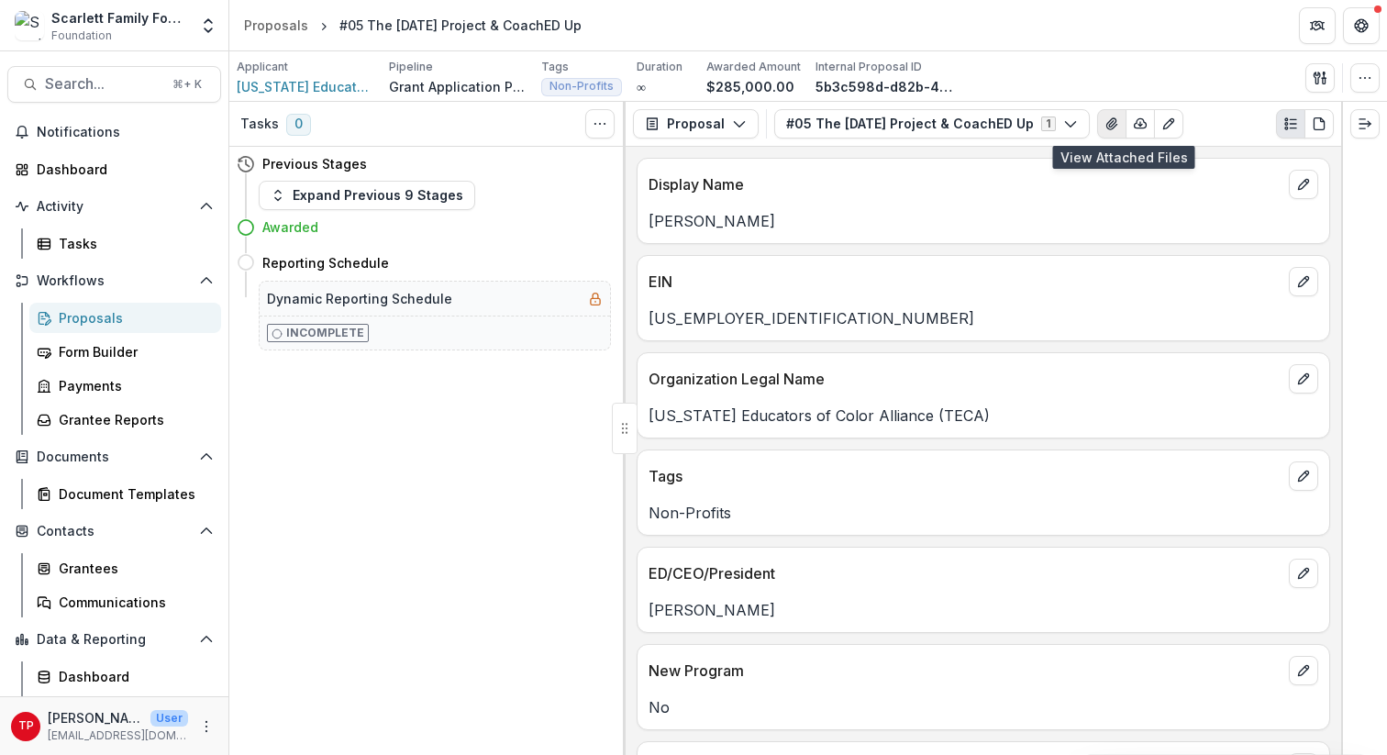
click at [1045, 125] on icon "View Attached Files" at bounding box center [1111, 123] width 10 height 11
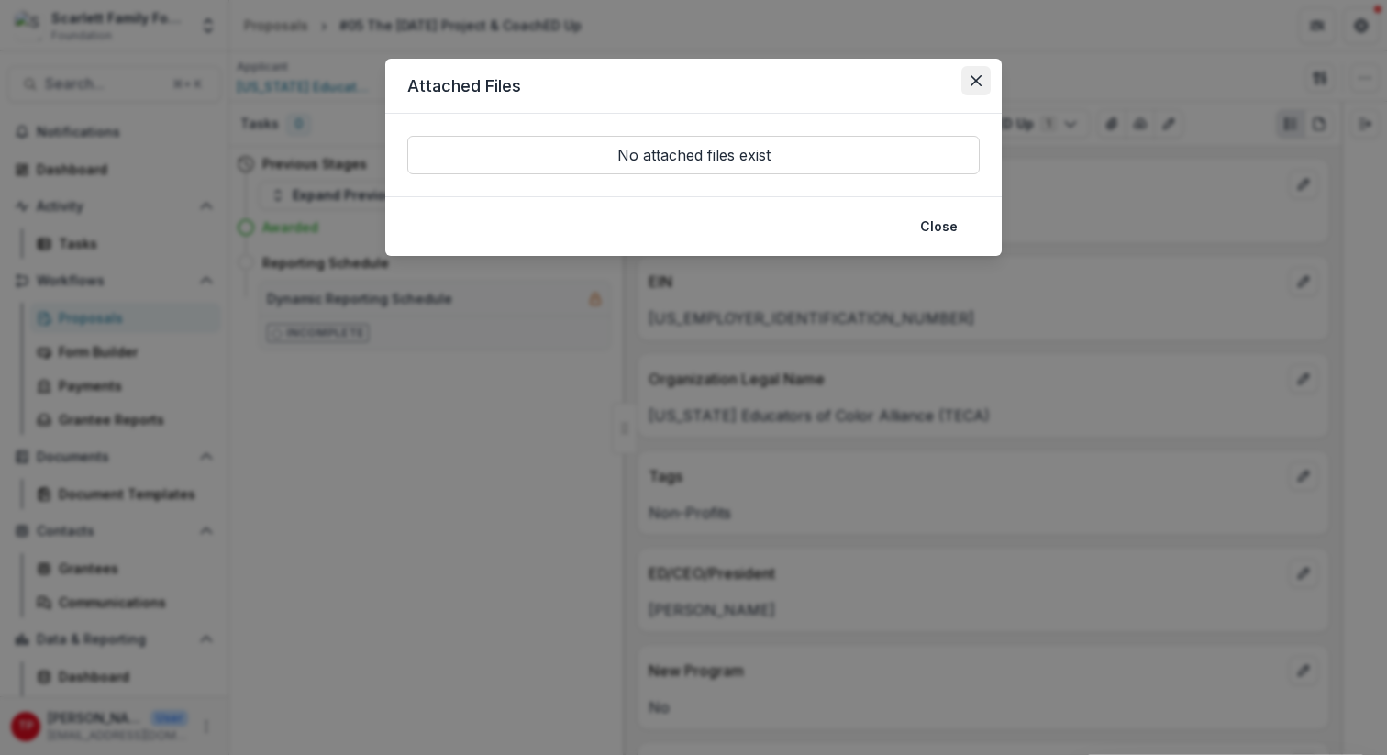
click at [978, 78] on icon "Close" at bounding box center [975, 80] width 11 height 11
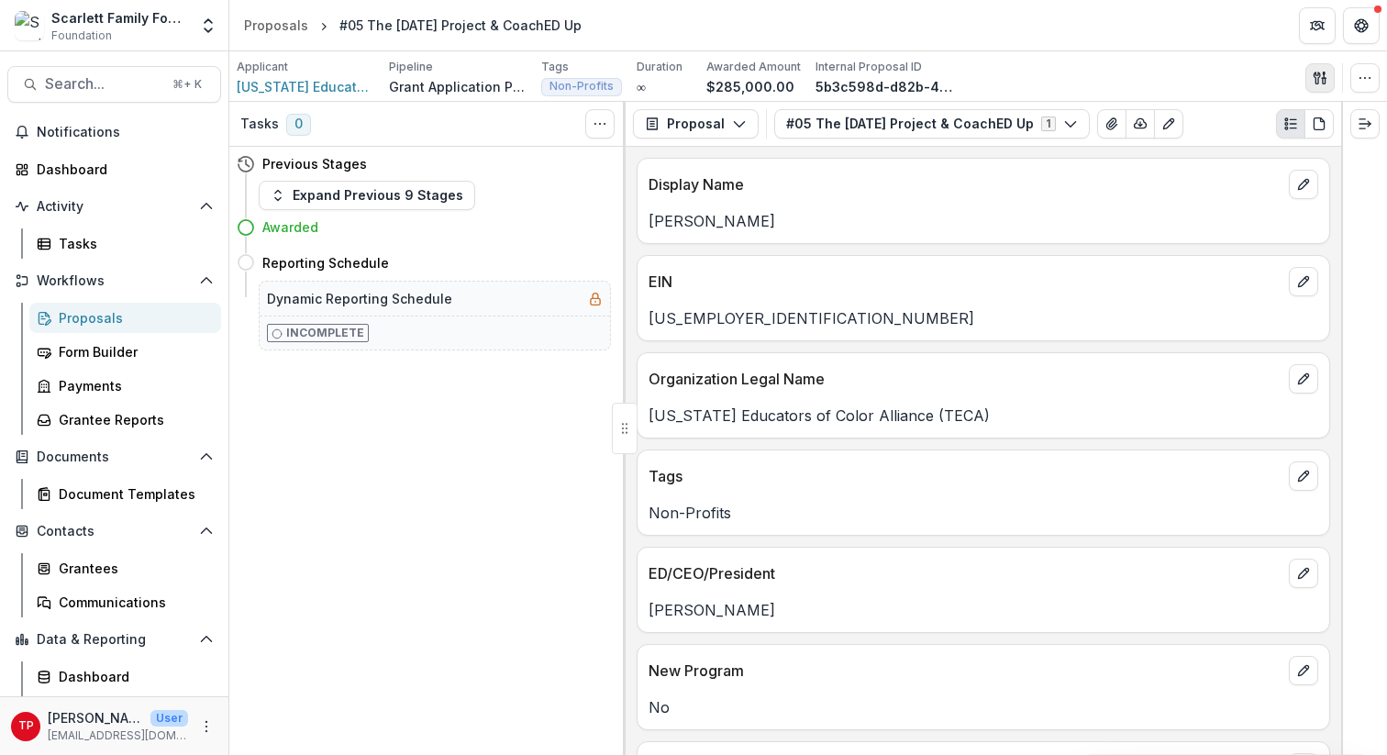
click at [1045, 77] on icon "button" at bounding box center [1316, 78] width 6 height 12
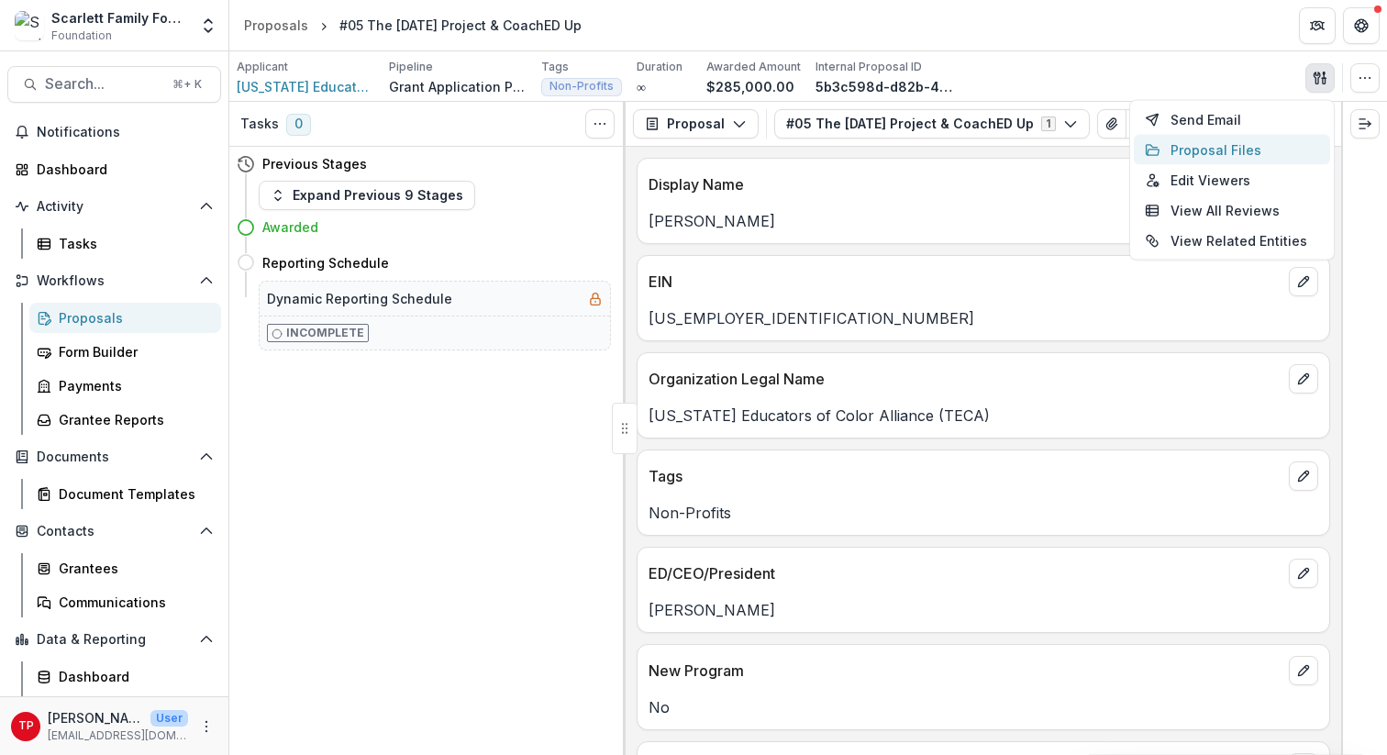
click at [1045, 143] on button "Proposal Files" at bounding box center [1232, 150] width 196 height 30
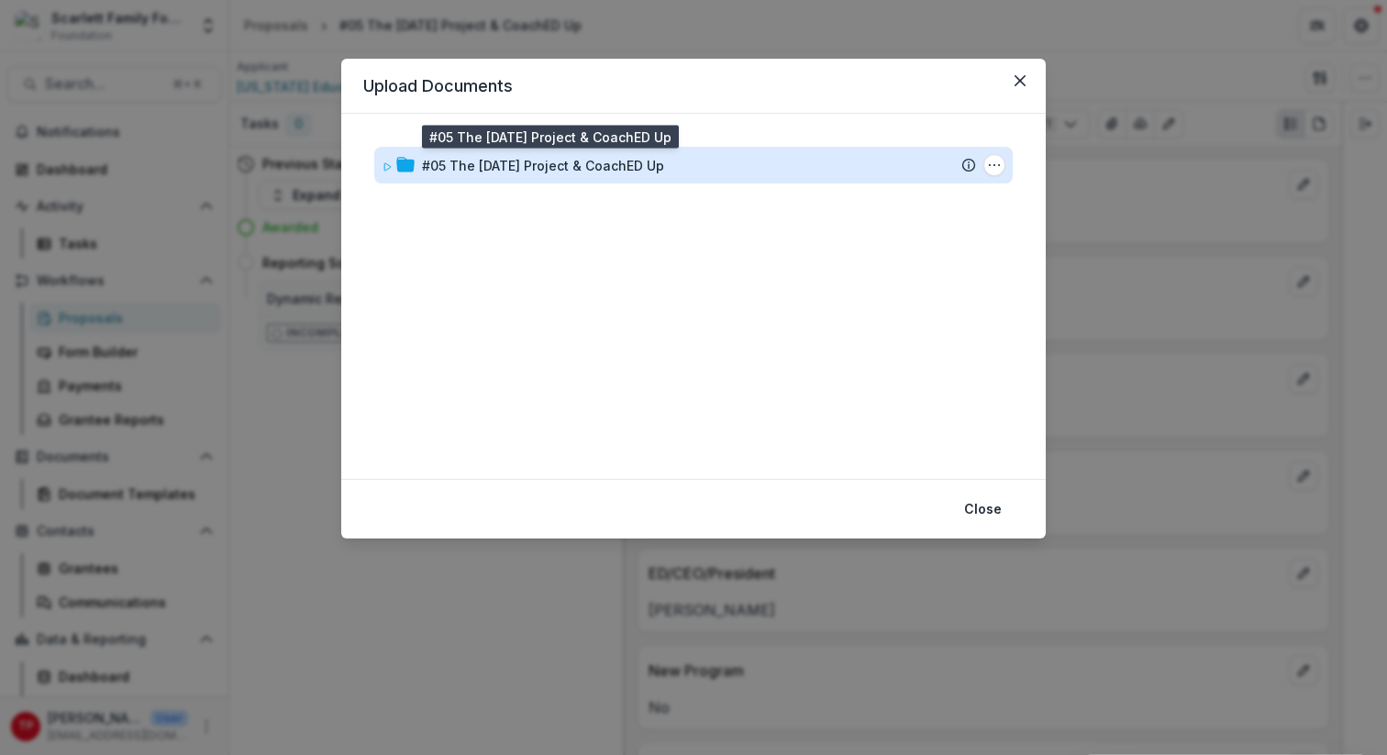
click at [524, 168] on div "#05 The [DATE] Project & CoachED Up" at bounding box center [543, 165] width 242 height 19
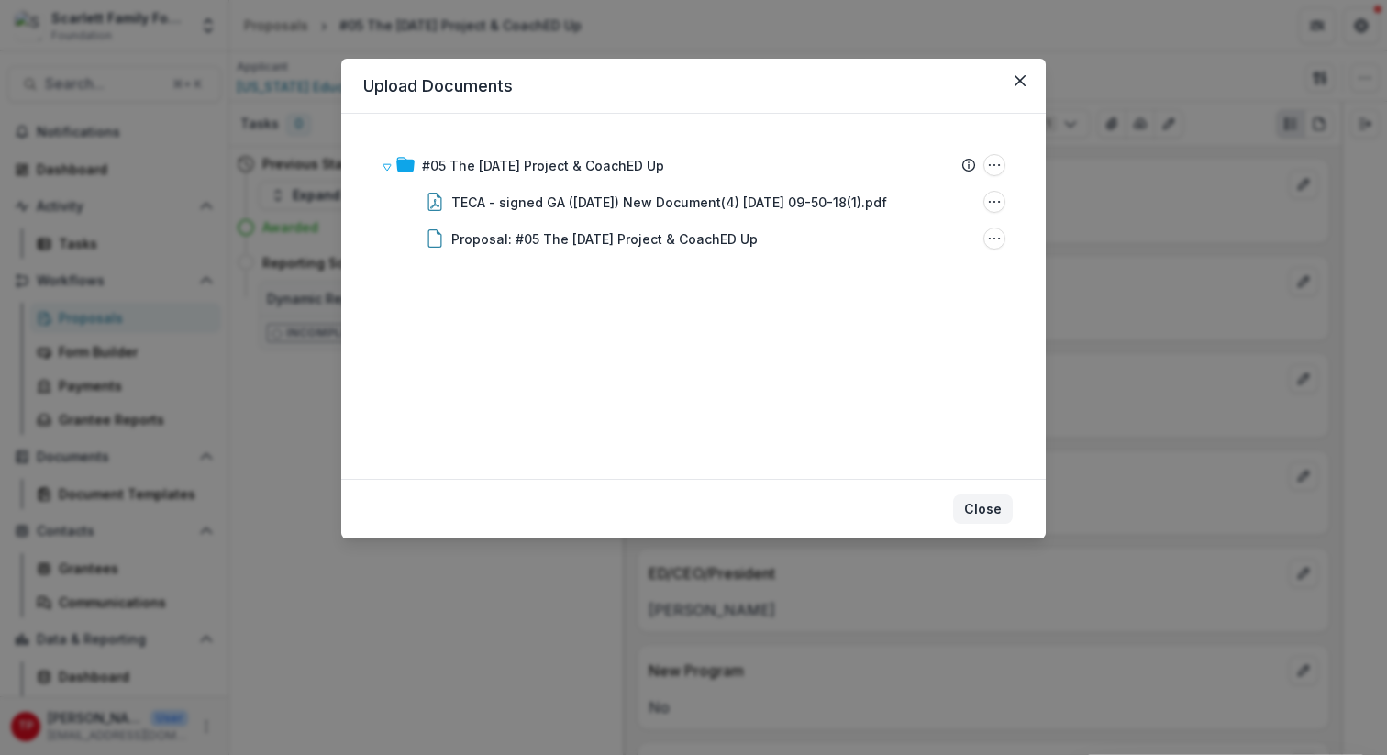
click at [981, 506] on button "Close" at bounding box center [983, 508] width 60 height 29
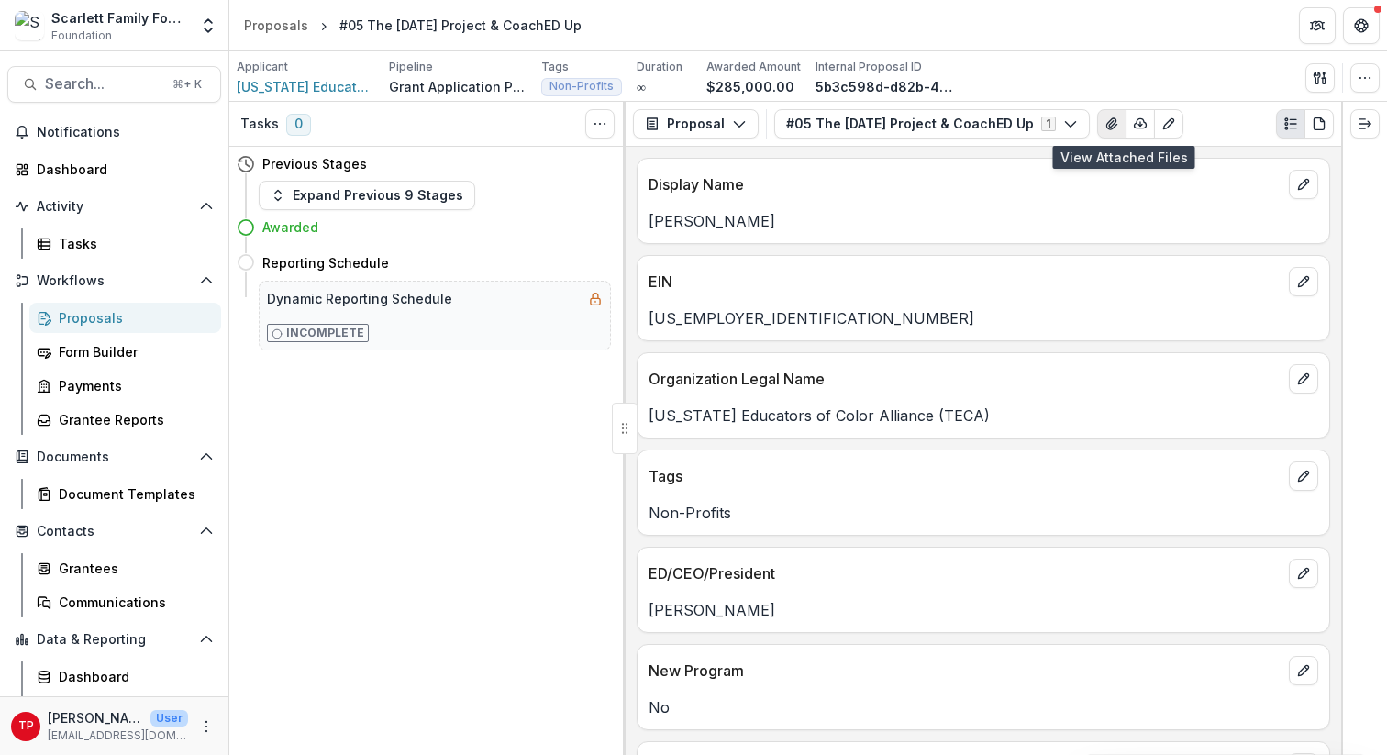
click at [1045, 120] on icon "View Attached Files" at bounding box center [1111, 123] width 15 height 15
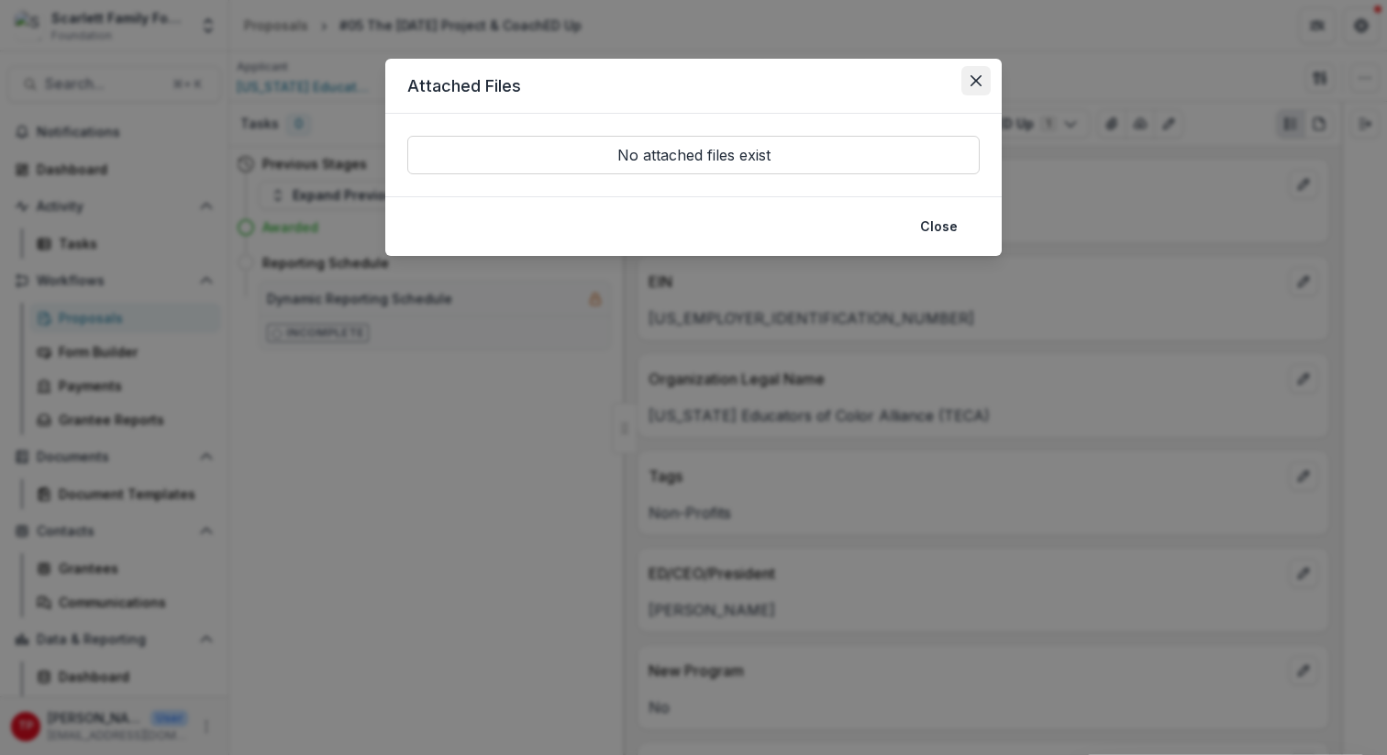
click at [974, 77] on icon "Close" at bounding box center [975, 80] width 11 height 11
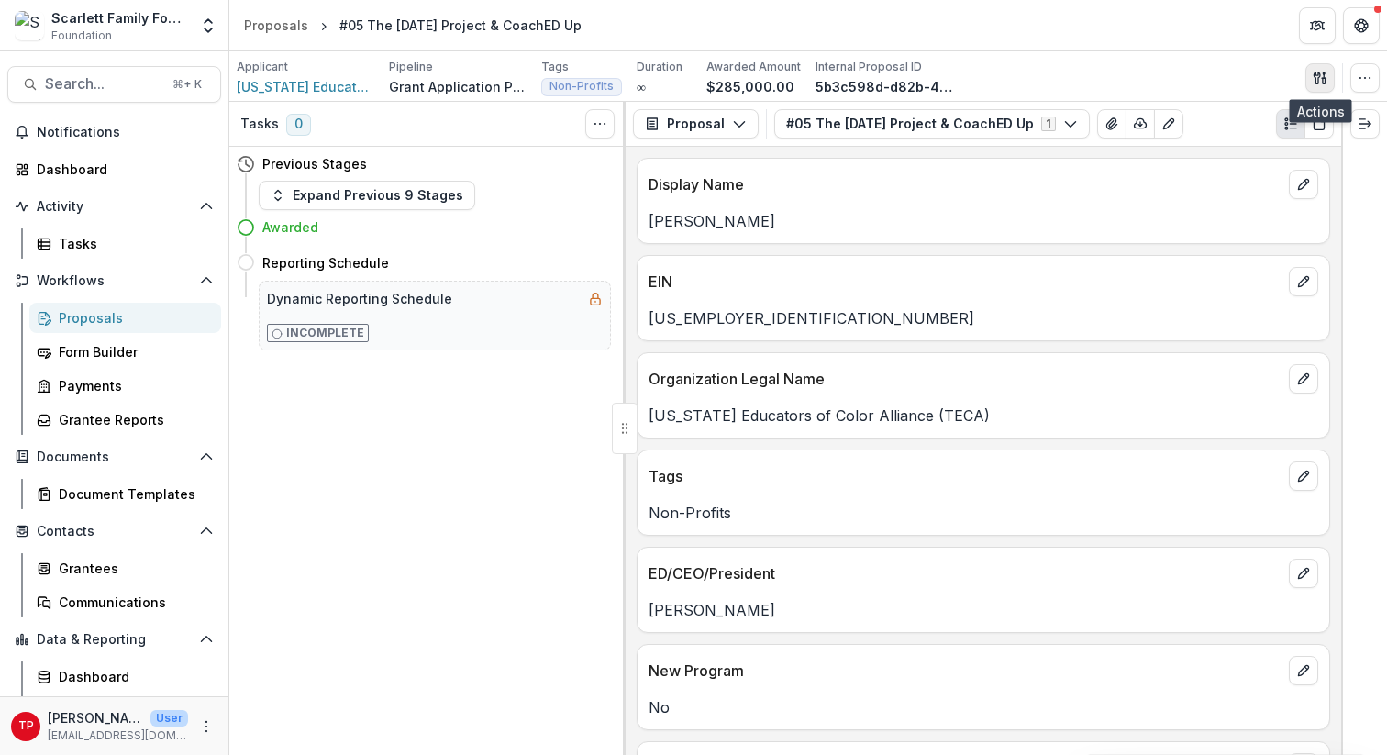
click at [1045, 79] on icon "button" at bounding box center [1316, 78] width 6 height 12
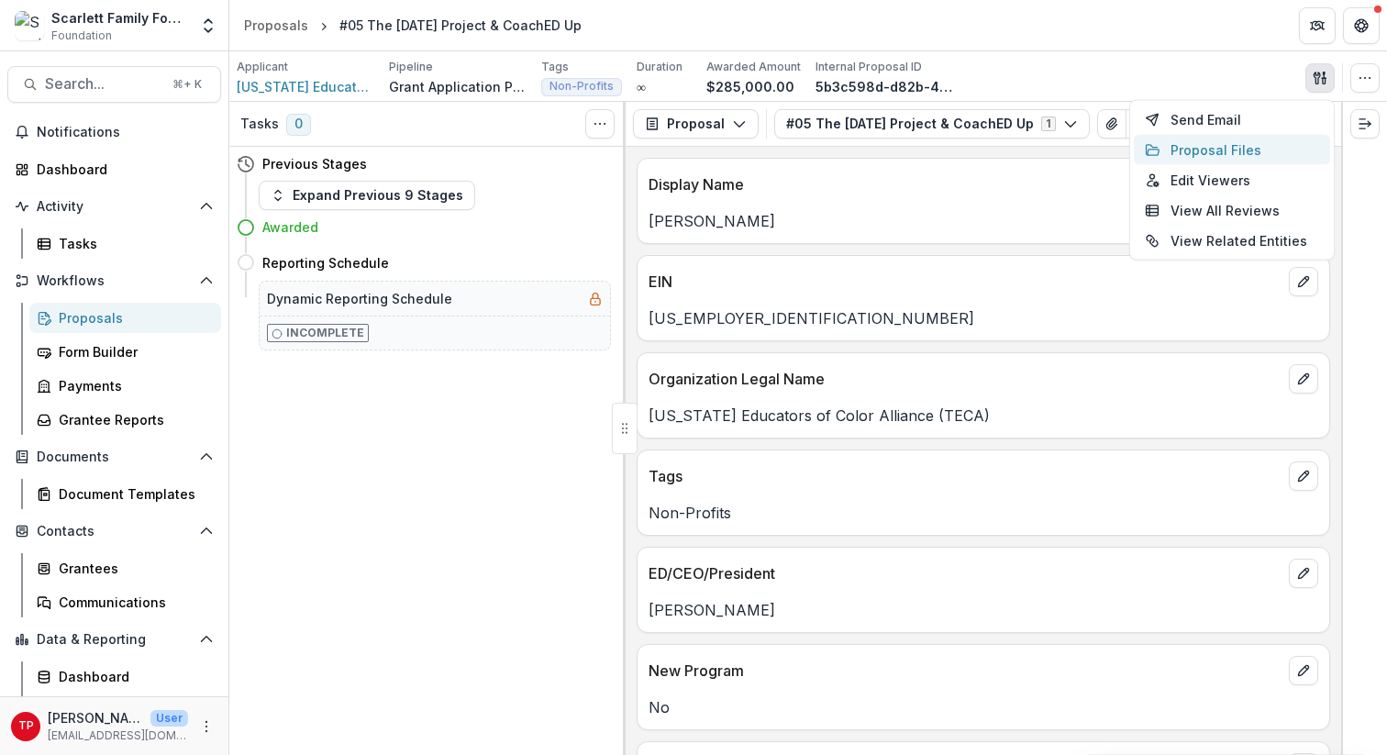
click at [1045, 156] on button "Proposal Files" at bounding box center [1232, 150] width 196 height 30
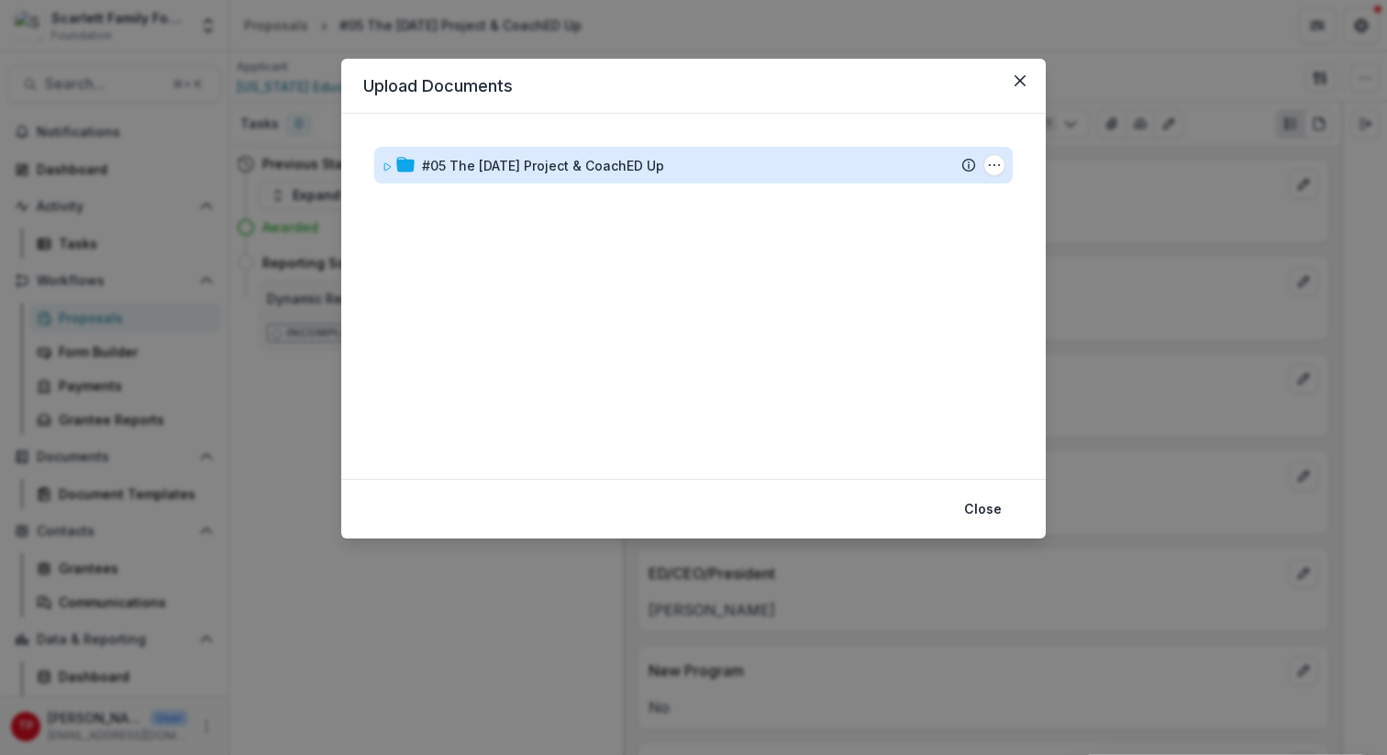
click at [641, 169] on div "#05 The [DATE] Project & CoachED Up" at bounding box center [543, 165] width 242 height 19
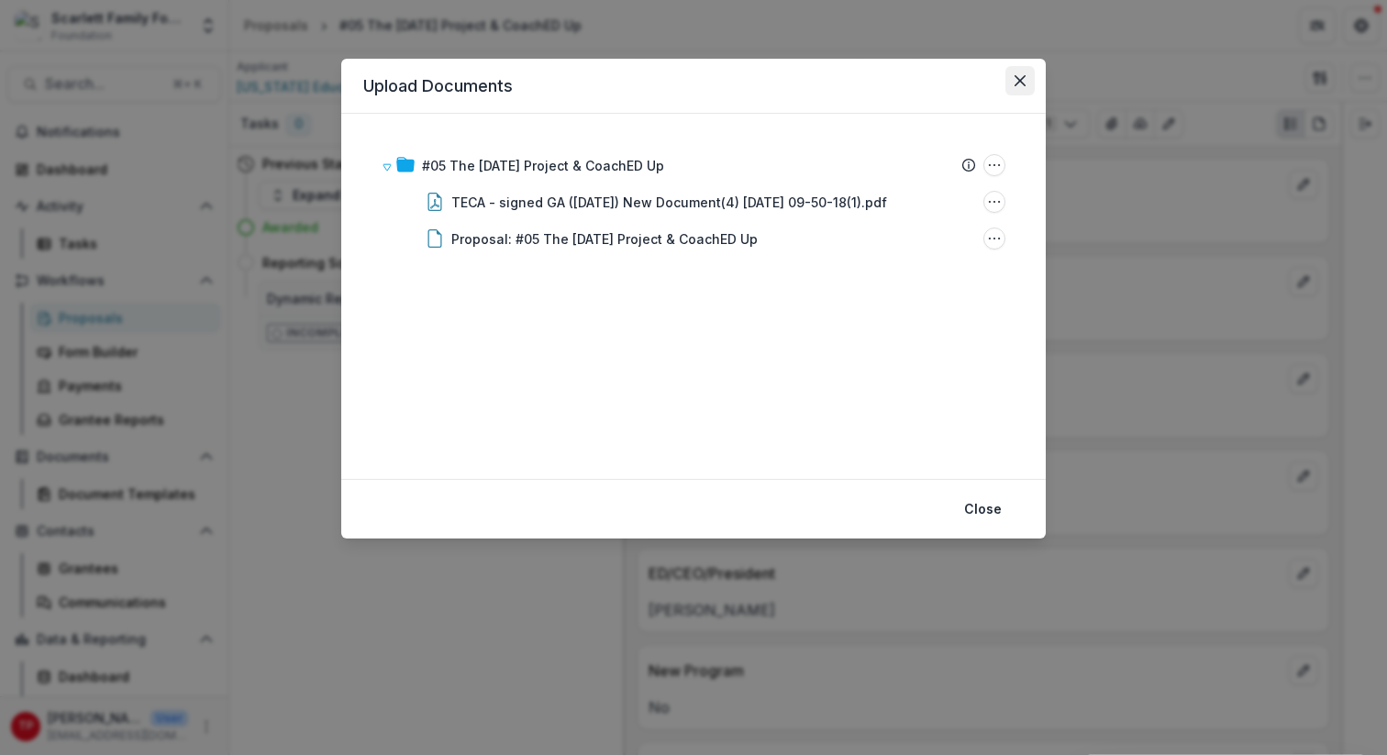
click at [1023, 81] on icon "Close" at bounding box center [1019, 80] width 11 height 11
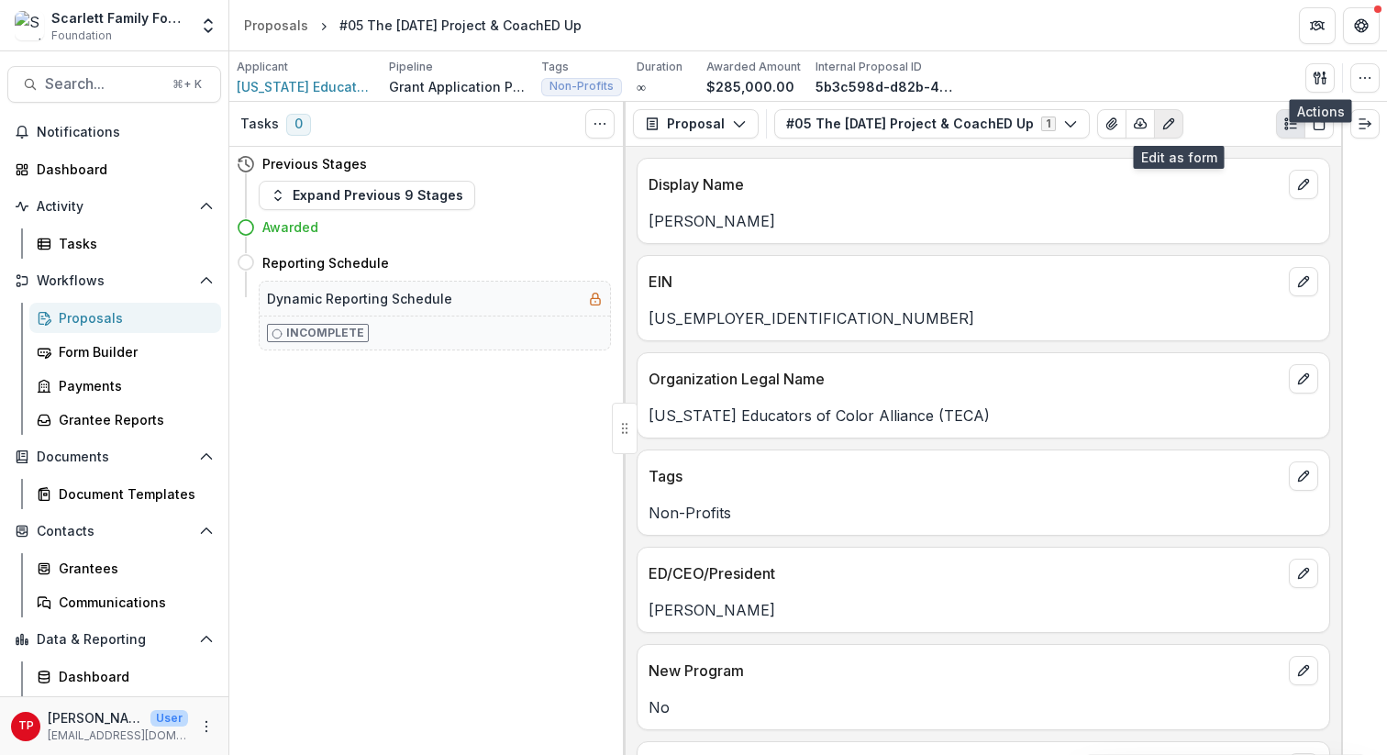
click at [1045, 125] on icon "Edit as form" at bounding box center [1168, 124] width 10 height 10
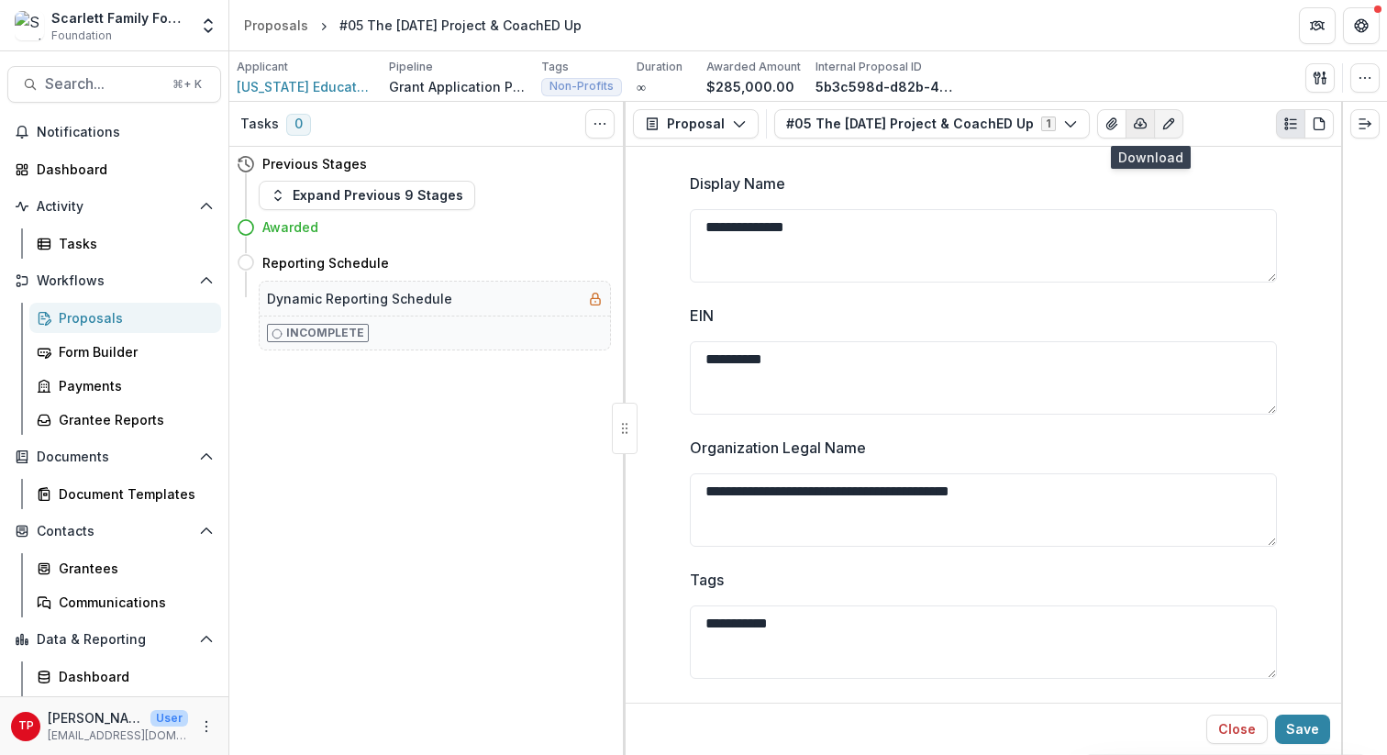
click at [1045, 121] on icon "button" at bounding box center [1141, 123] width 12 height 9
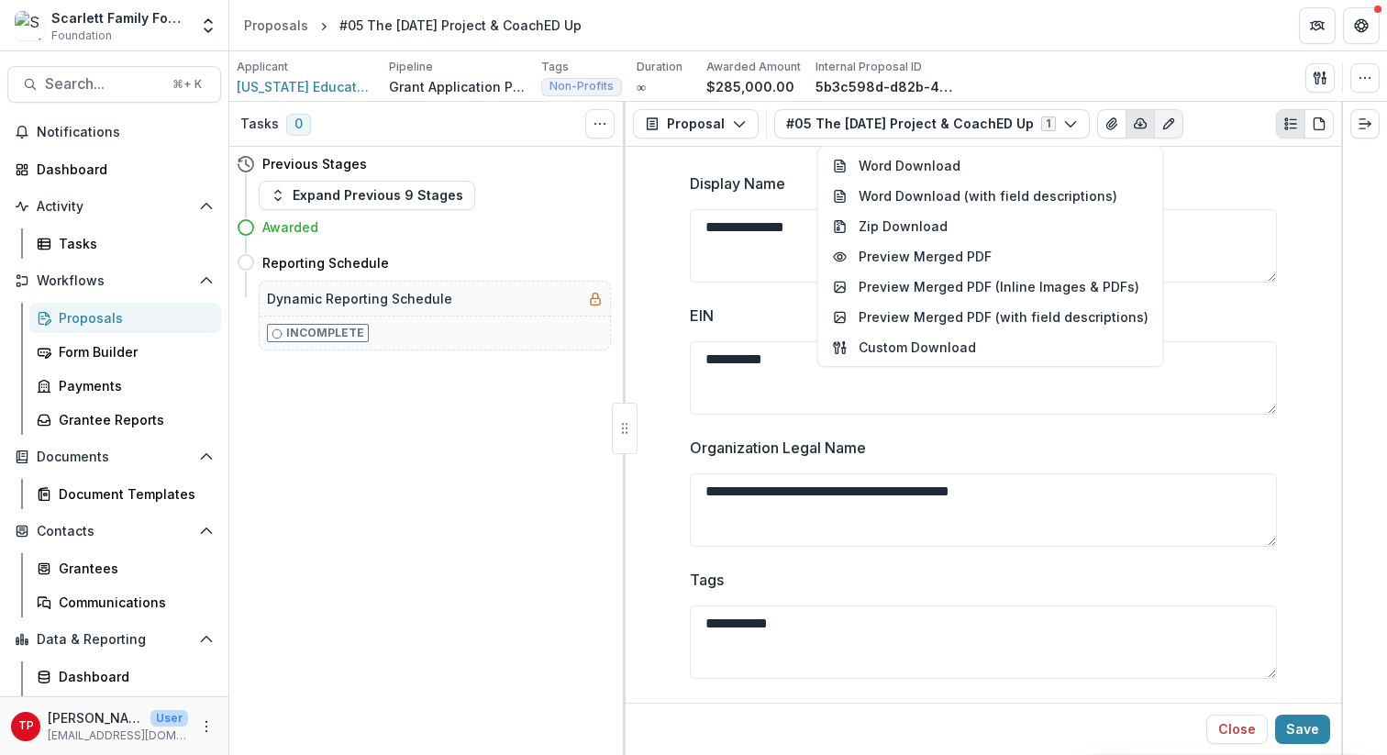
click at [1045, 184] on label "Display Name" at bounding box center [978, 183] width 576 height 22
click at [1045, 209] on textarea "**********" at bounding box center [983, 245] width 587 height 73
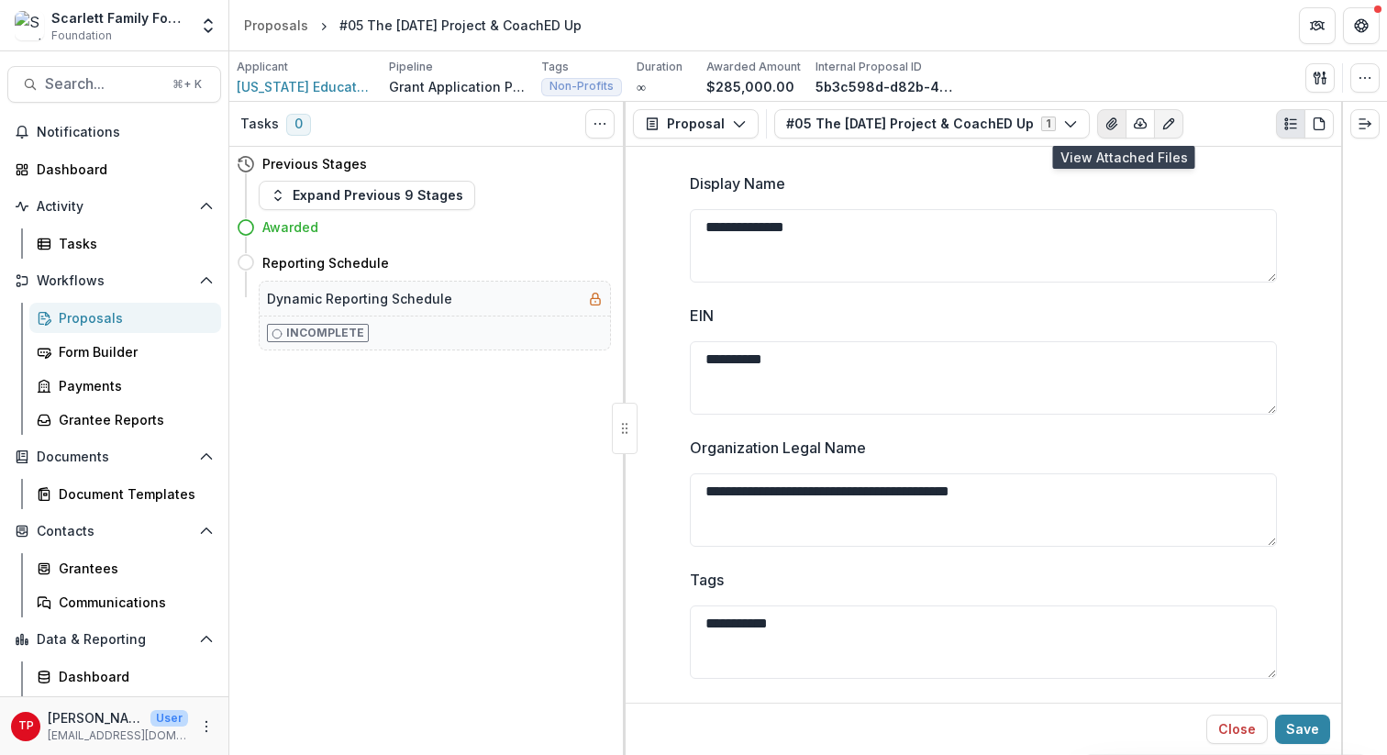
click at [1045, 122] on icon "View Attached Files" at bounding box center [1111, 123] width 10 height 11
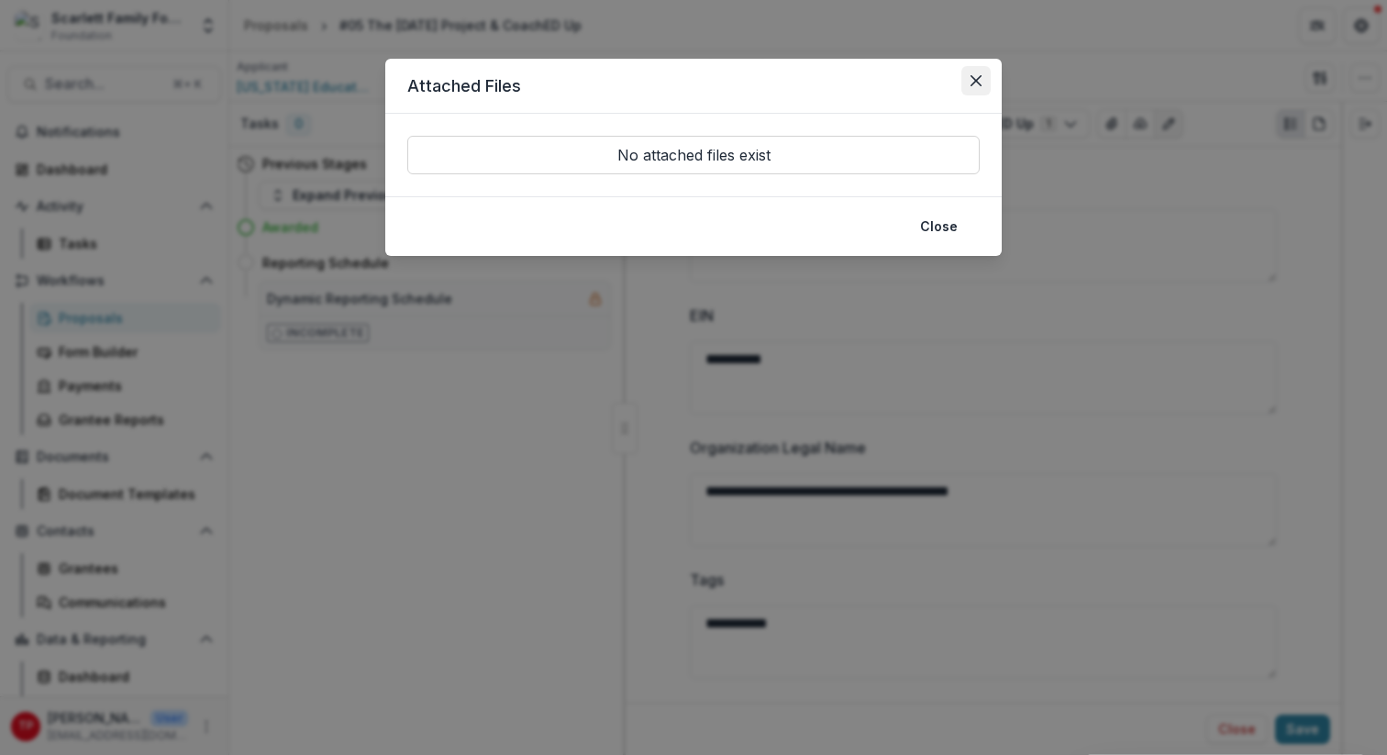
click at [974, 78] on icon "Close" at bounding box center [975, 80] width 11 height 11
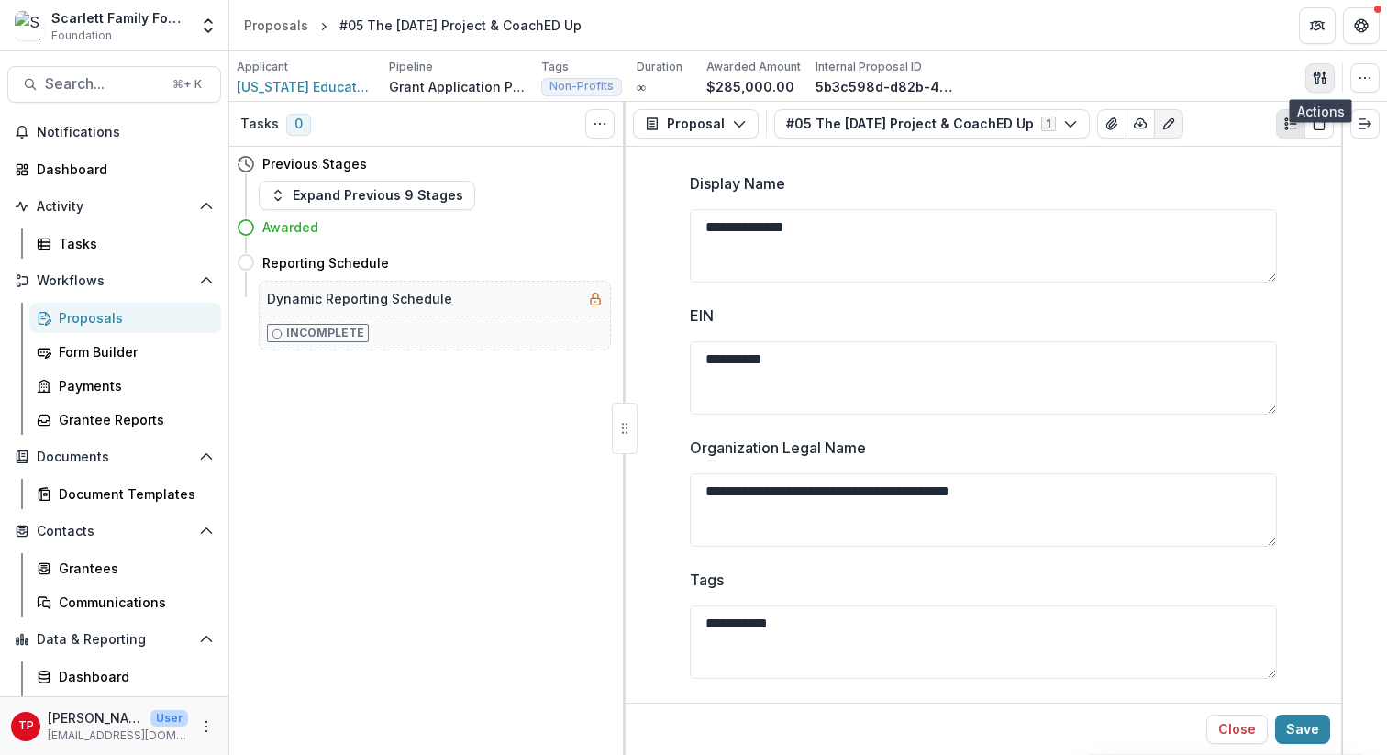
click at [1045, 76] on line "button" at bounding box center [1324, 75] width 0 height 6
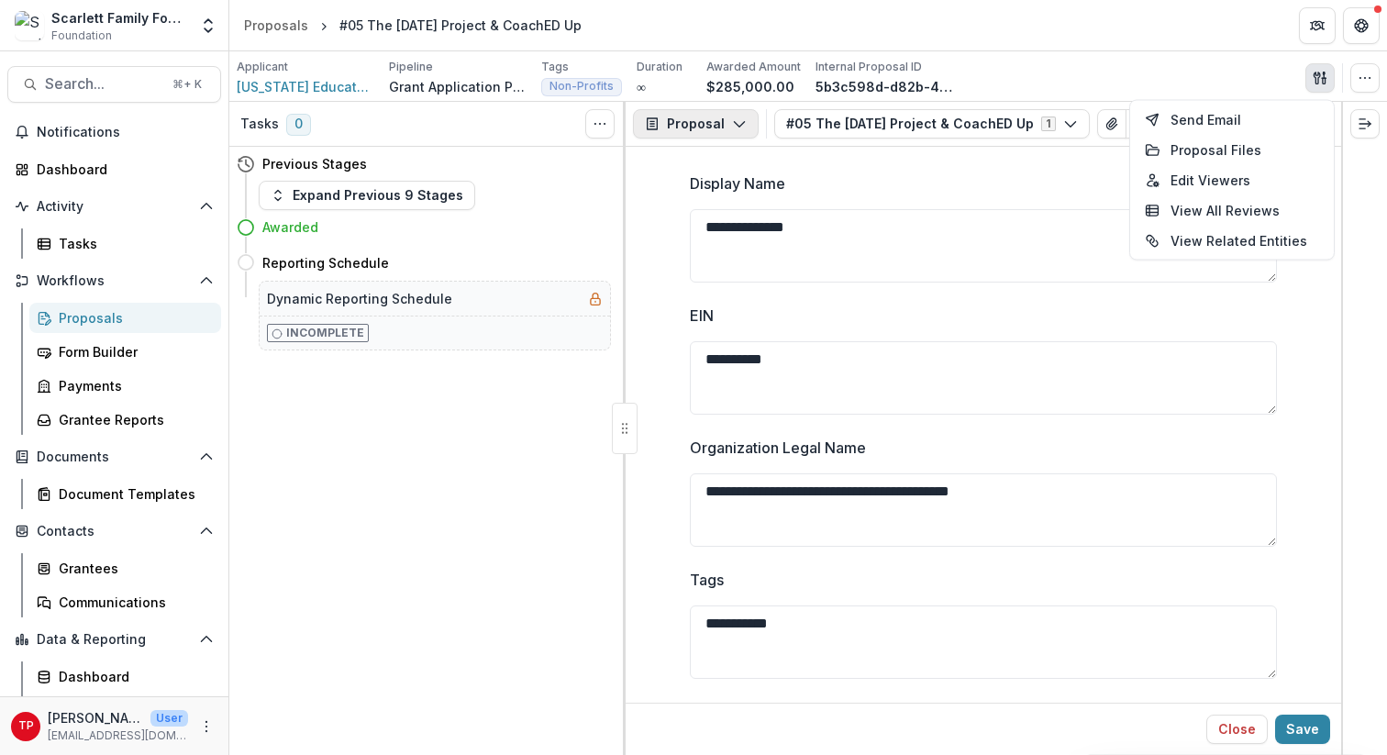
click at [740, 121] on icon "button" at bounding box center [739, 123] width 15 height 15
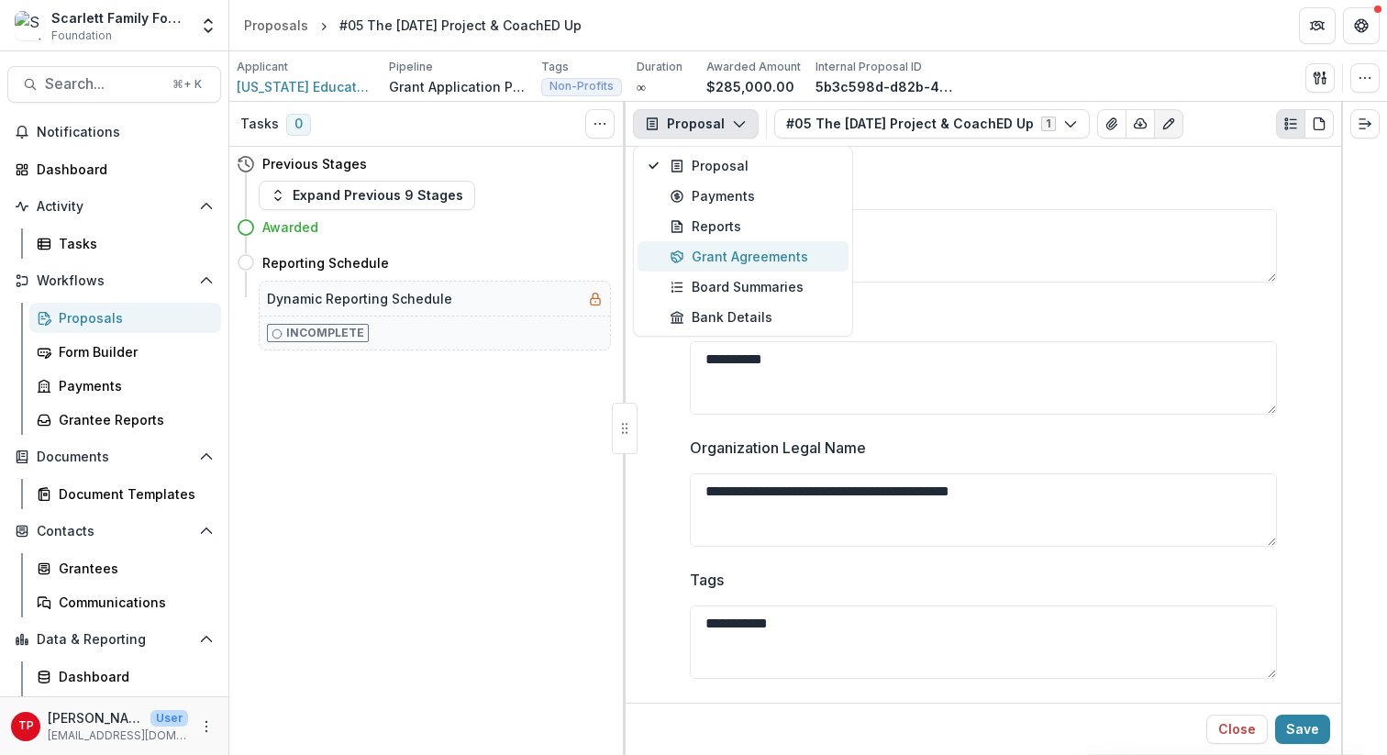
click at [742, 255] on div "Grant Agreements" at bounding box center [754, 256] width 168 height 19
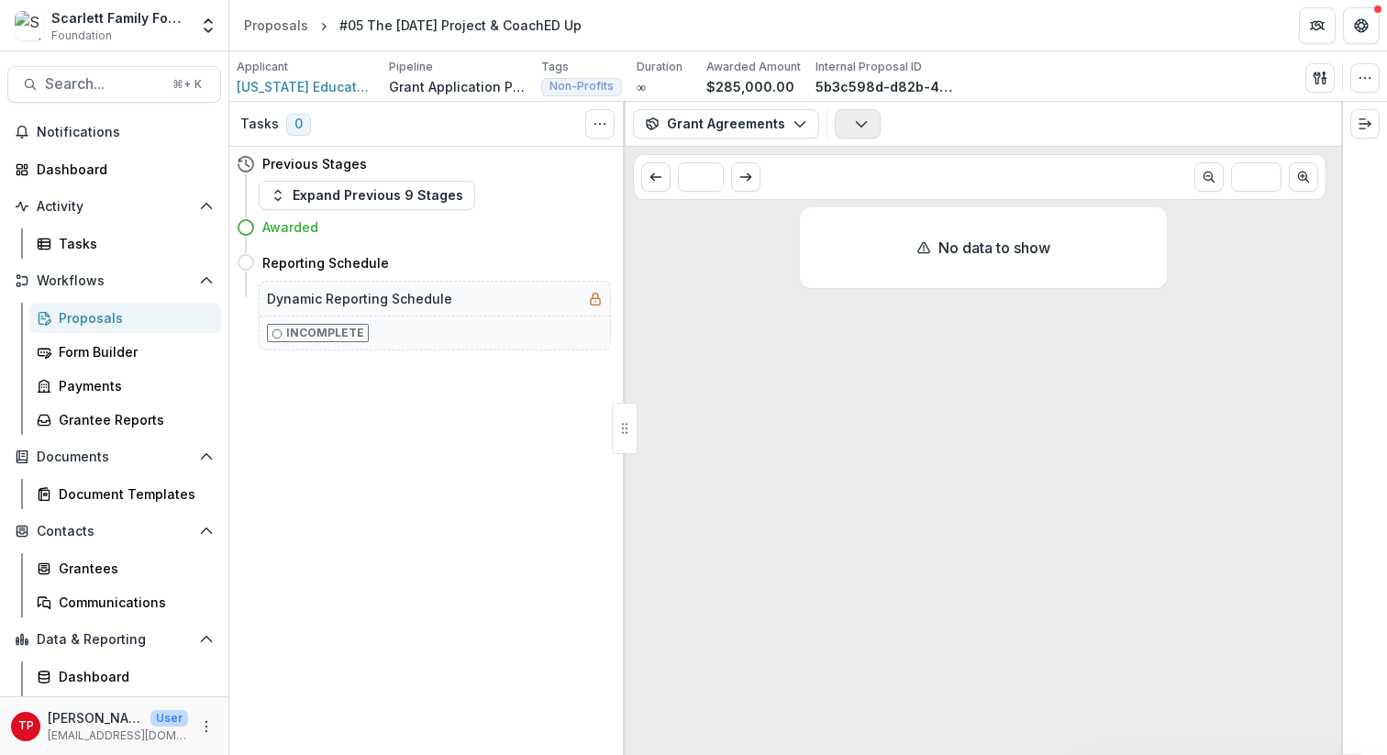
click at [857, 122] on icon "button" at bounding box center [861, 123] width 15 height 15
click at [784, 372] on div "No data to show" at bounding box center [983, 481] width 715 height 548
click at [122, 76] on span "Search..." at bounding box center [103, 83] width 116 height 17
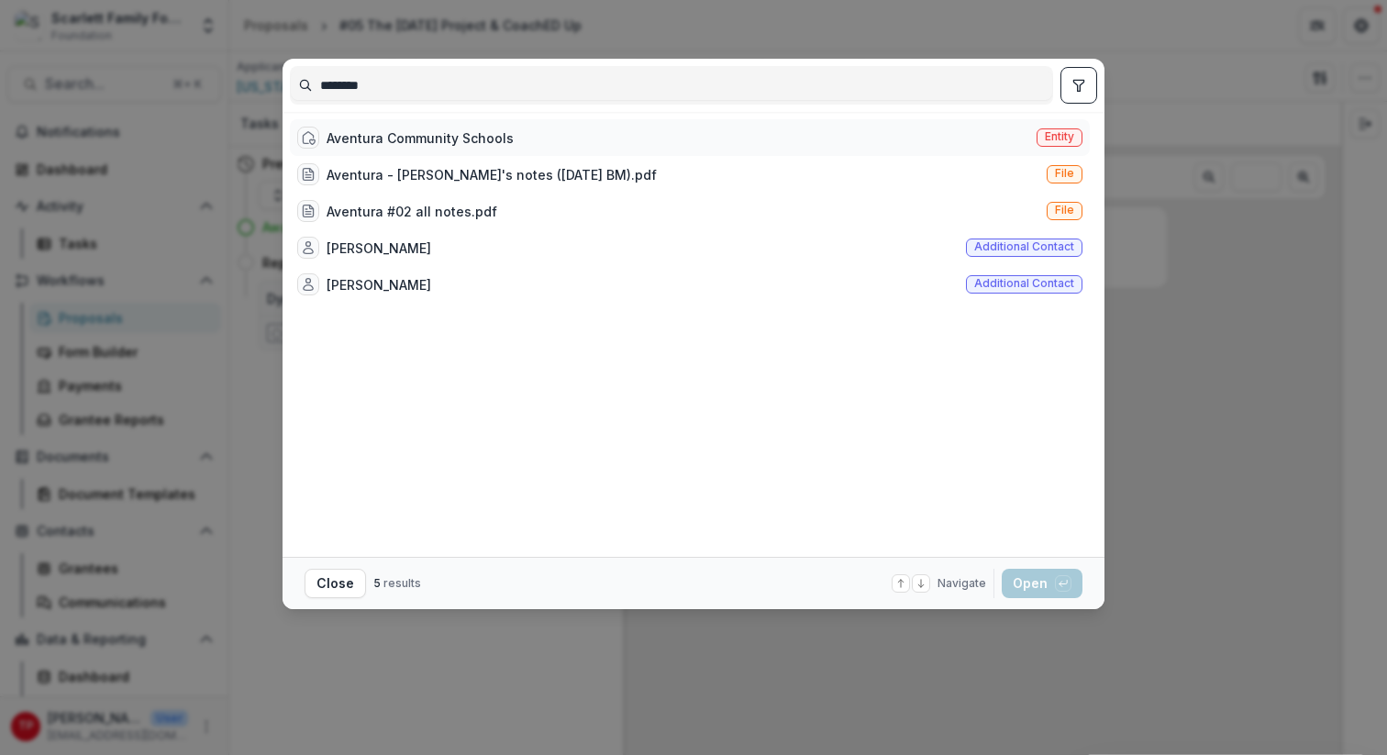
type input "********"
click at [437, 134] on div "Aventura Community Schools" at bounding box center [420, 137] width 187 height 19
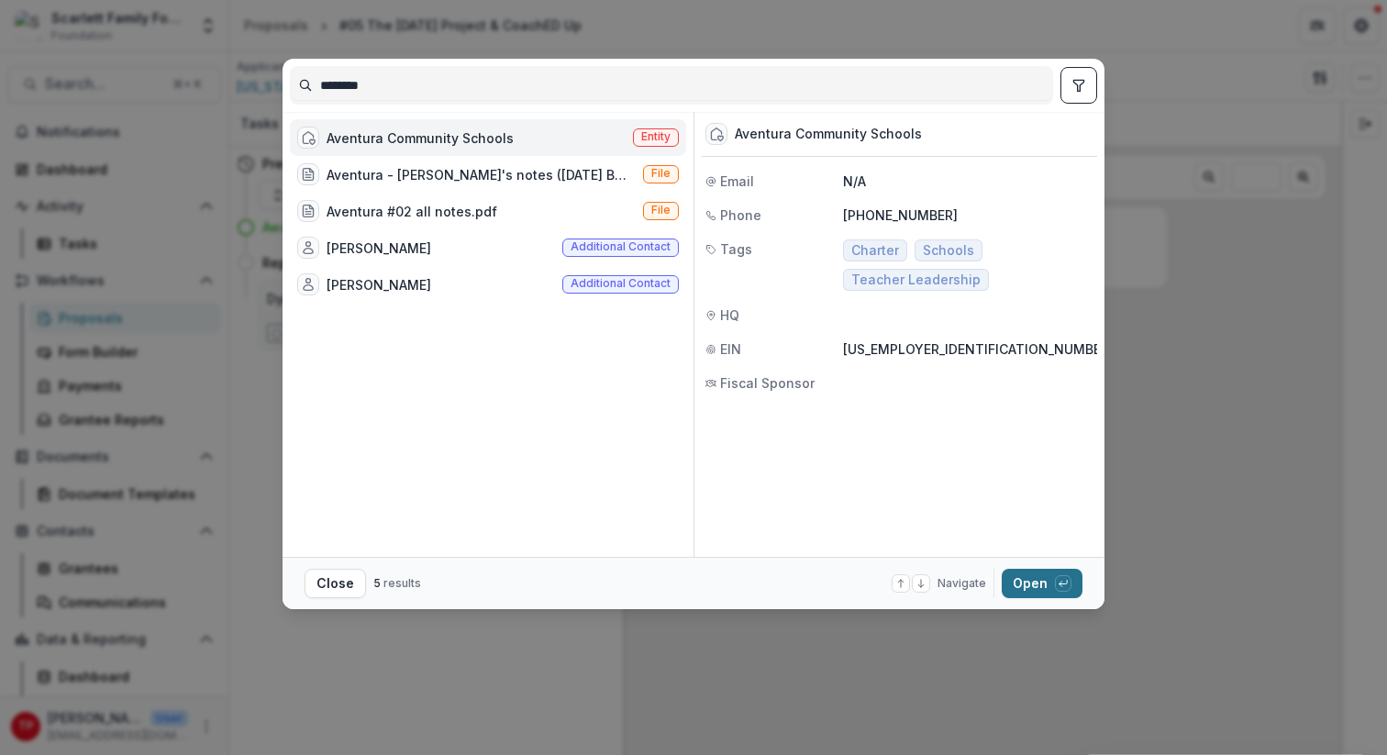
click at [1030, 583] on button "Open with enter key" at bounding box center [1042, 583] width 81 height 29
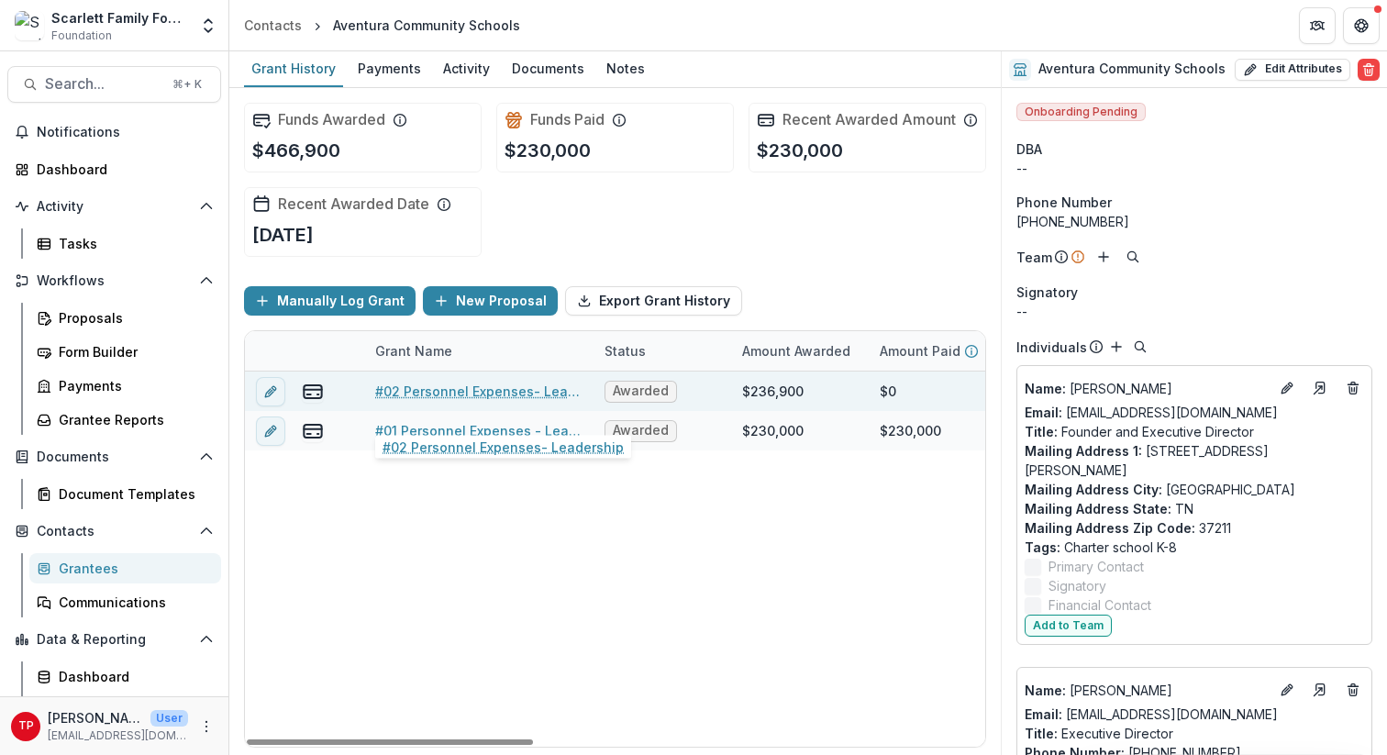
click at [518, 401] on link "#02 Personnel Expenses- Leadership" at bounding box center [478, 391] width 207 height 19
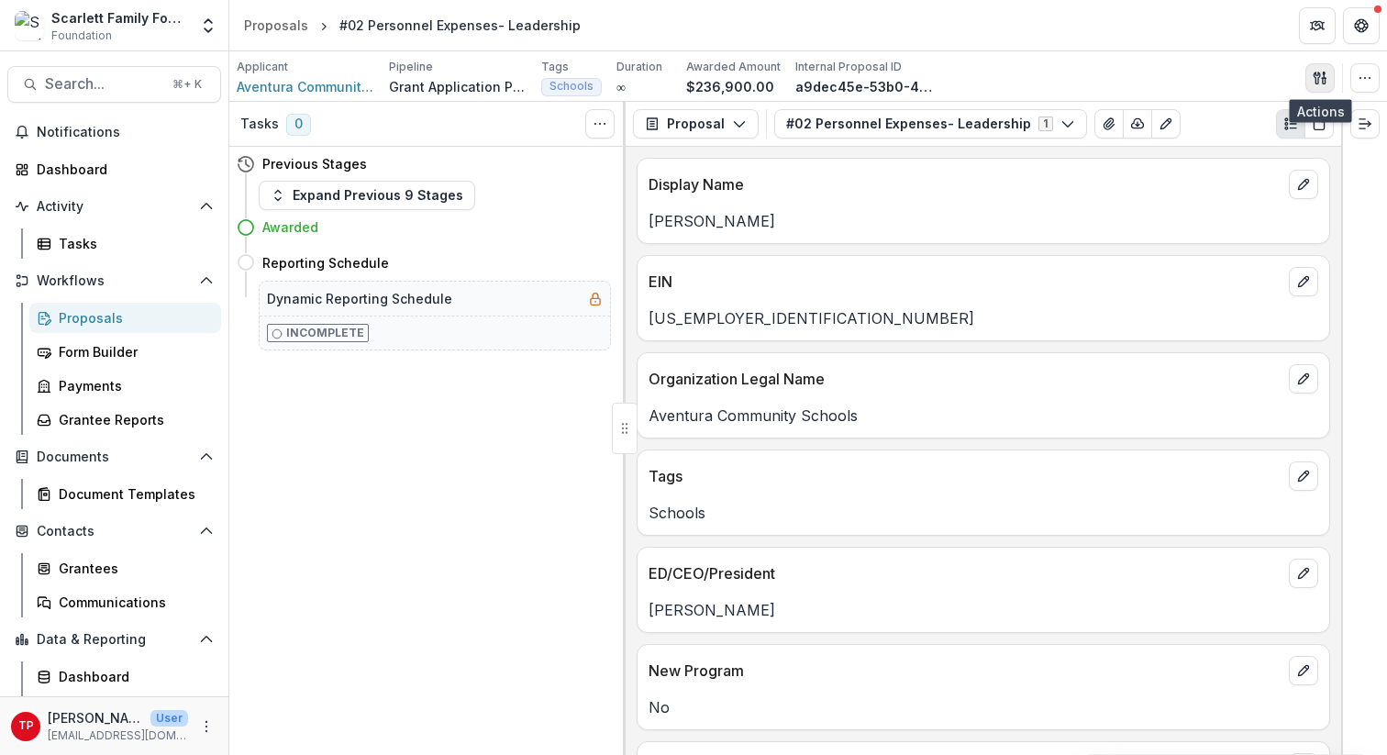
click at [1045, 81] on icon "button" at bounding box center [1316, 78] width 6 height 12
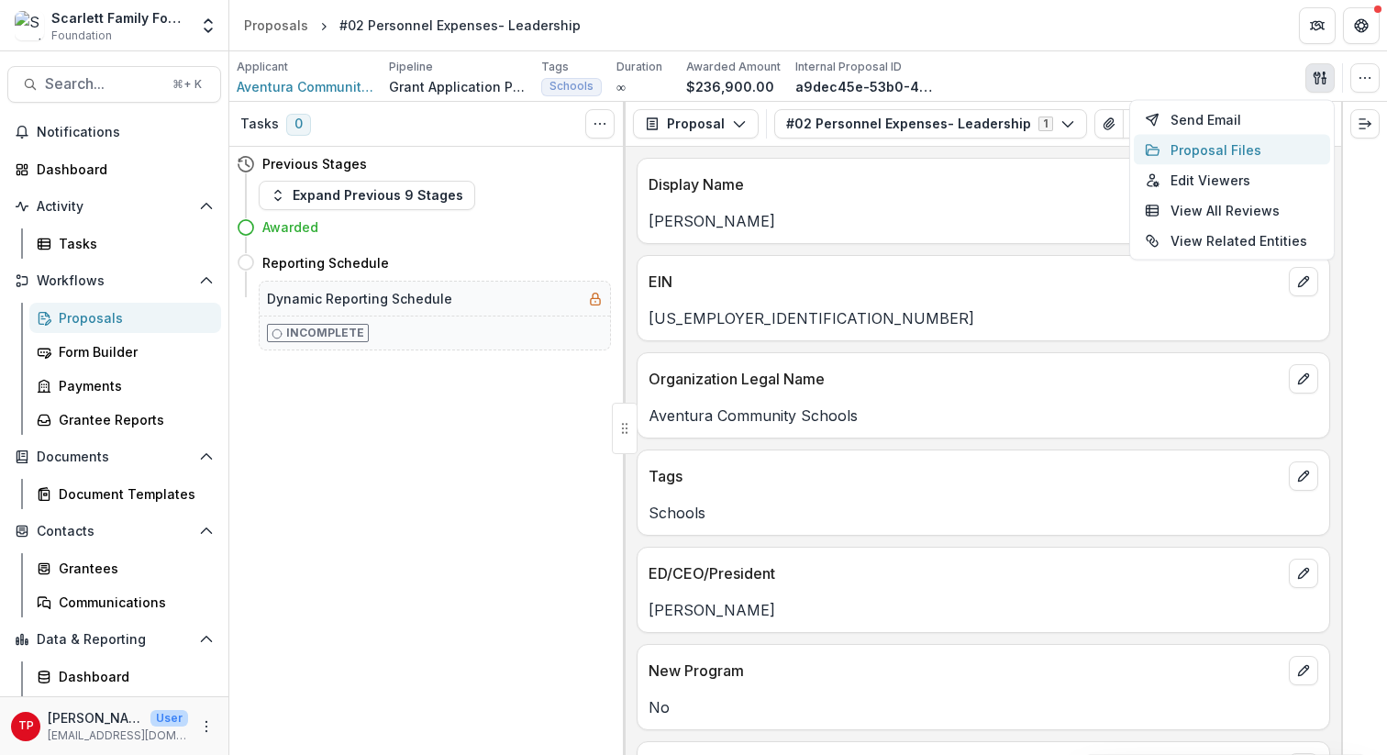
click at [1045, 149] on button "Proposal Files" at bounding box center [1232, 150] width 196 height 30
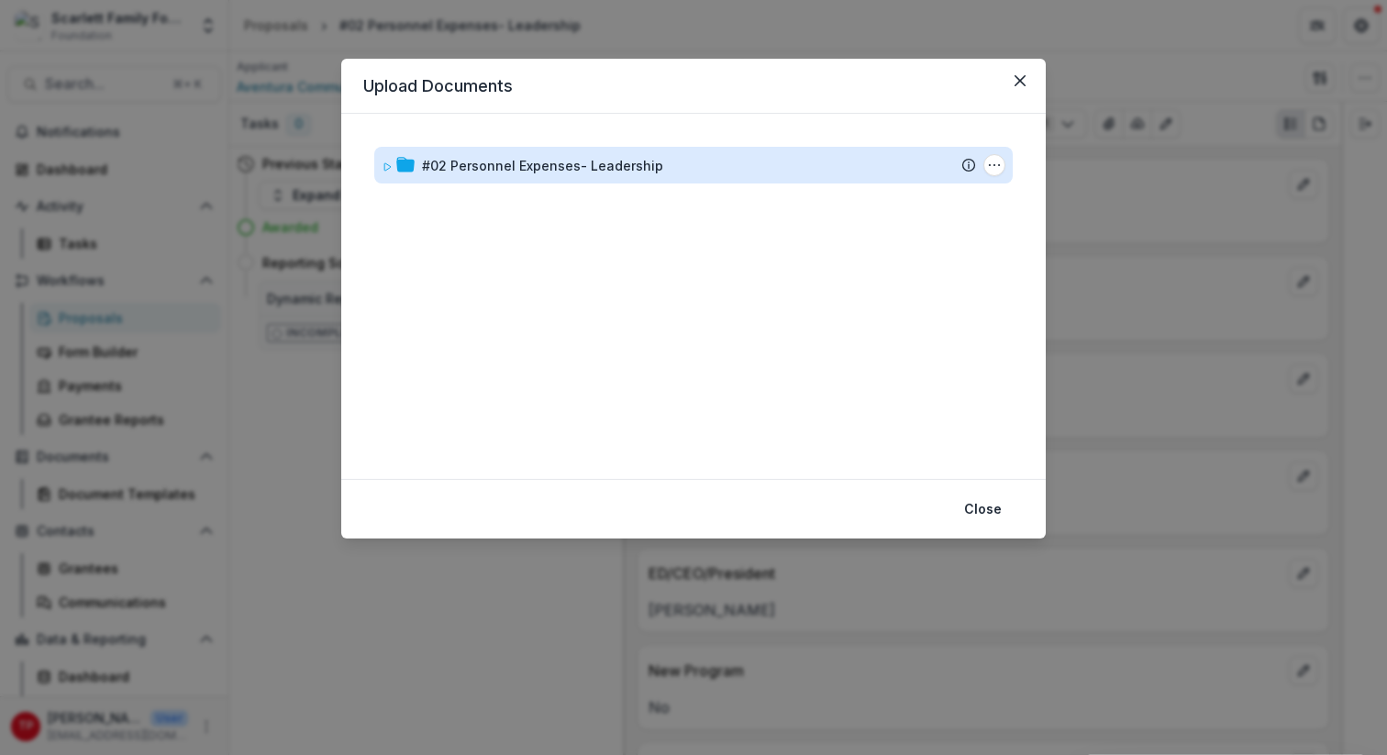
click at [548, 171] on div "#02 Personnel Expenses- Leadership" at bounding box center [542, 165] width 241 height 19
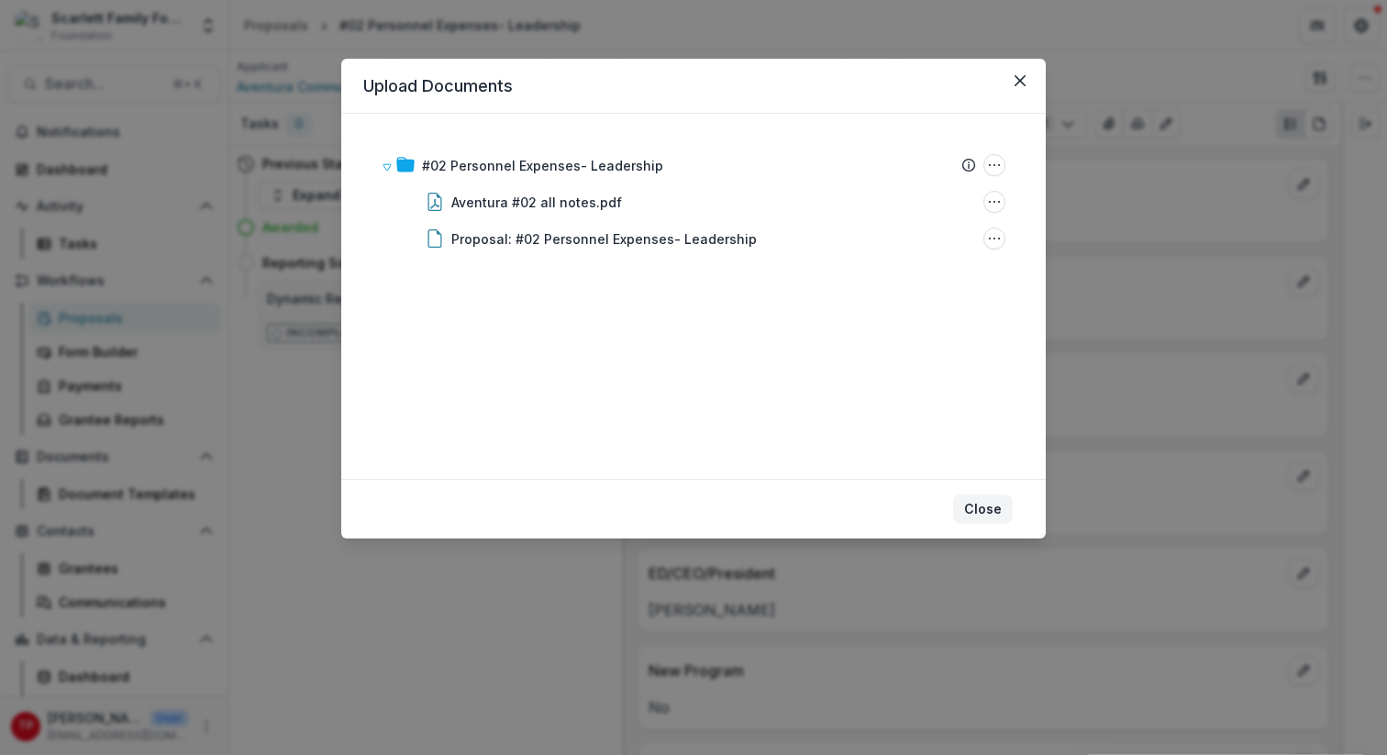
click at [989, 505] on button "Close" at bounding box center [983, 508] width 60 height 29
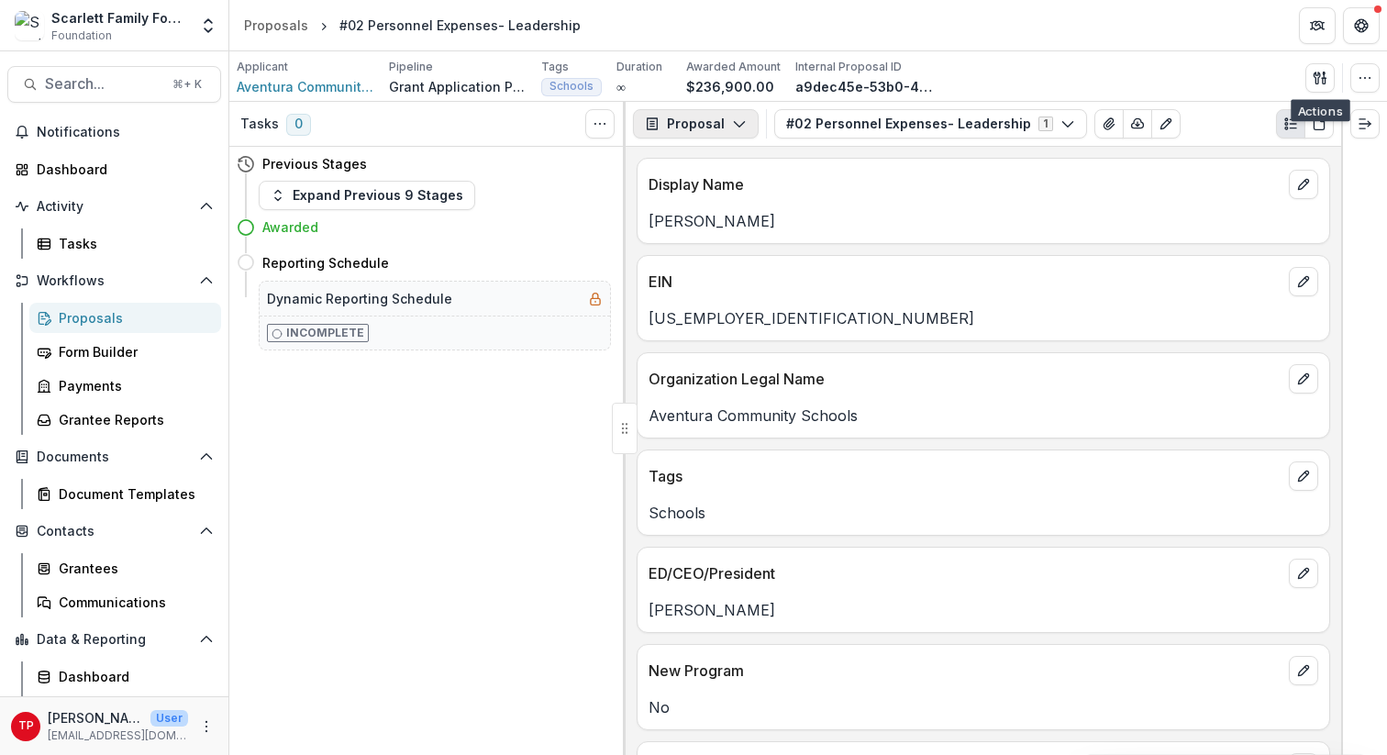
click at [738, 121] on icon "button" at bounding box center [739, 123] width 15 height 15
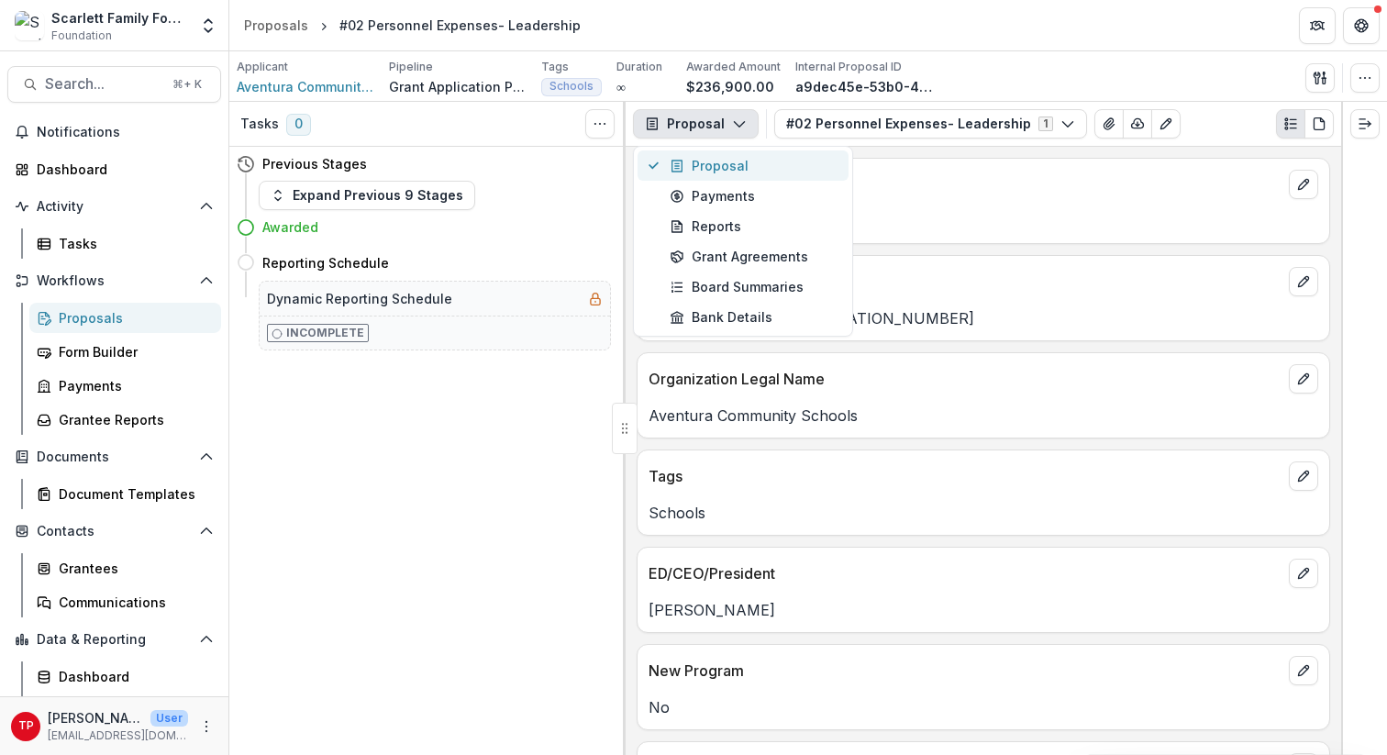
click at [726, 159] on div "Proposal" at bounding box center [754, 165] width 168 height 19
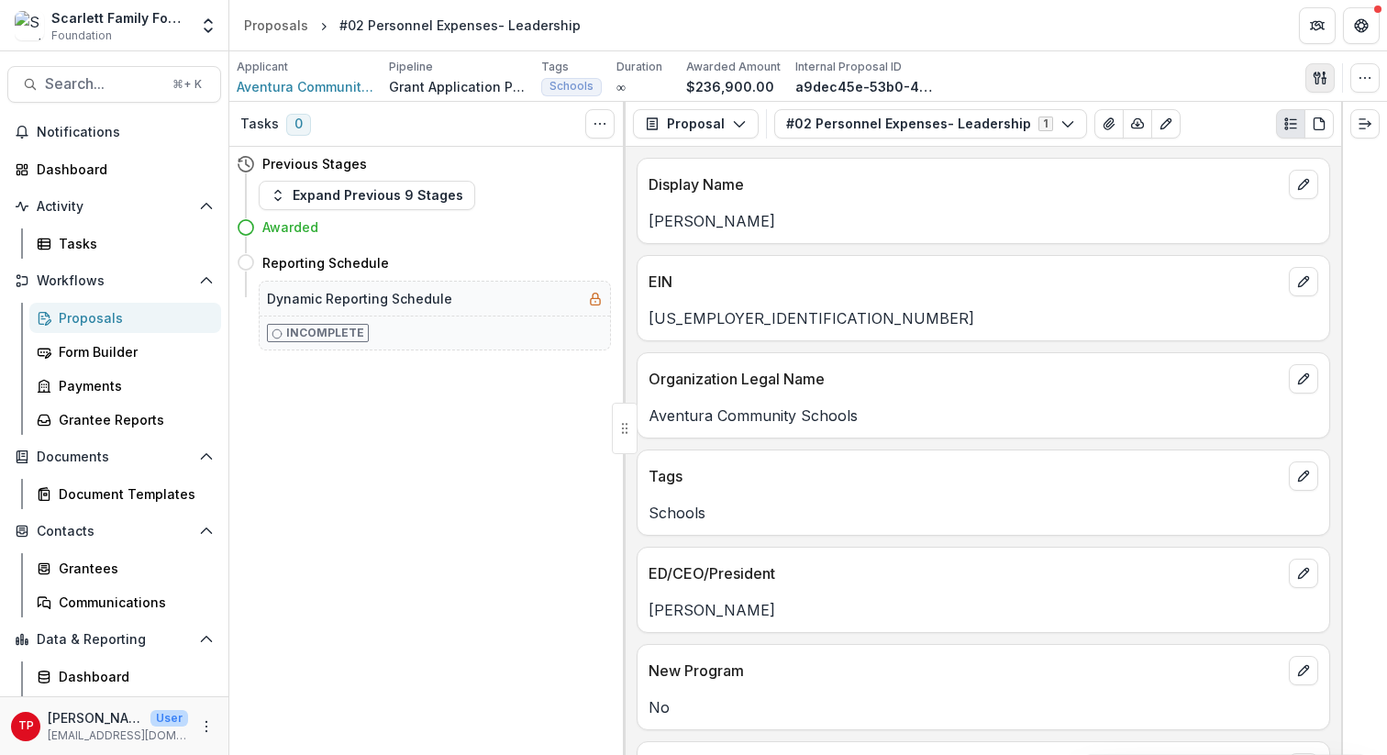
click at [1045, 76] on icon "button" at bounding box center [1320, 78] width 15 height 15
click at [1045, 78] on div "Applicant Aventura Community Schools Pipeline Grant Application Process Tags Sc…" at bounding box center [808, 78] width 1143 height 38
click at [974, 636] on div "Display Name Natalie Morosi EIN 85-3501270 Organization Legal Name Aventura Com…" at bounding box center [983, 451] width 715 height 608
click at [1045, 126] on icon "Expand right" at bounding box center [1364, 123] width 15 height 15
click at [1045, 127] on icon "PDF view" at bounding box center [1319, 123] width 15 height 15
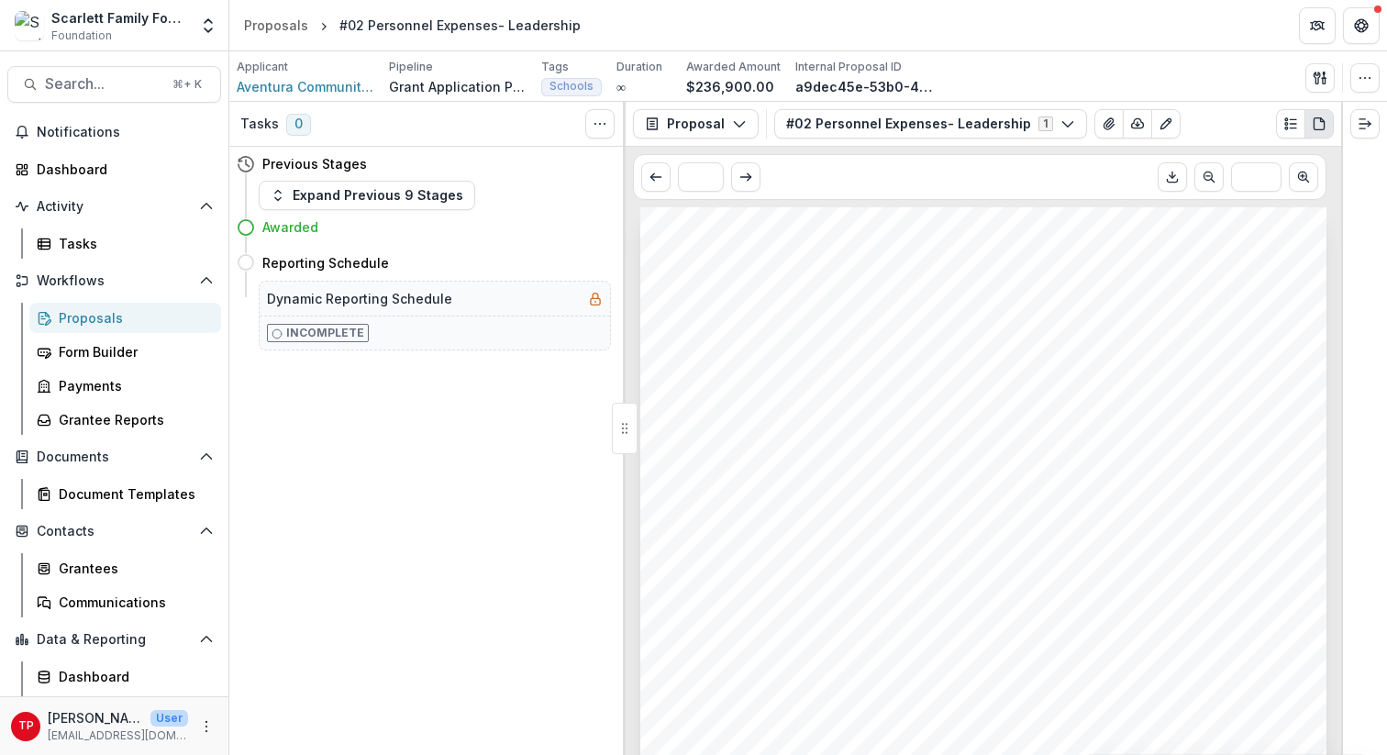
click at [1045, 127] on icon "PDF view" at bounding box center [1319, 123] width 15 height 15
click at [1045, 129] on icon "Plaintext view" at bounding box center [1290, 123] width 15 height 15
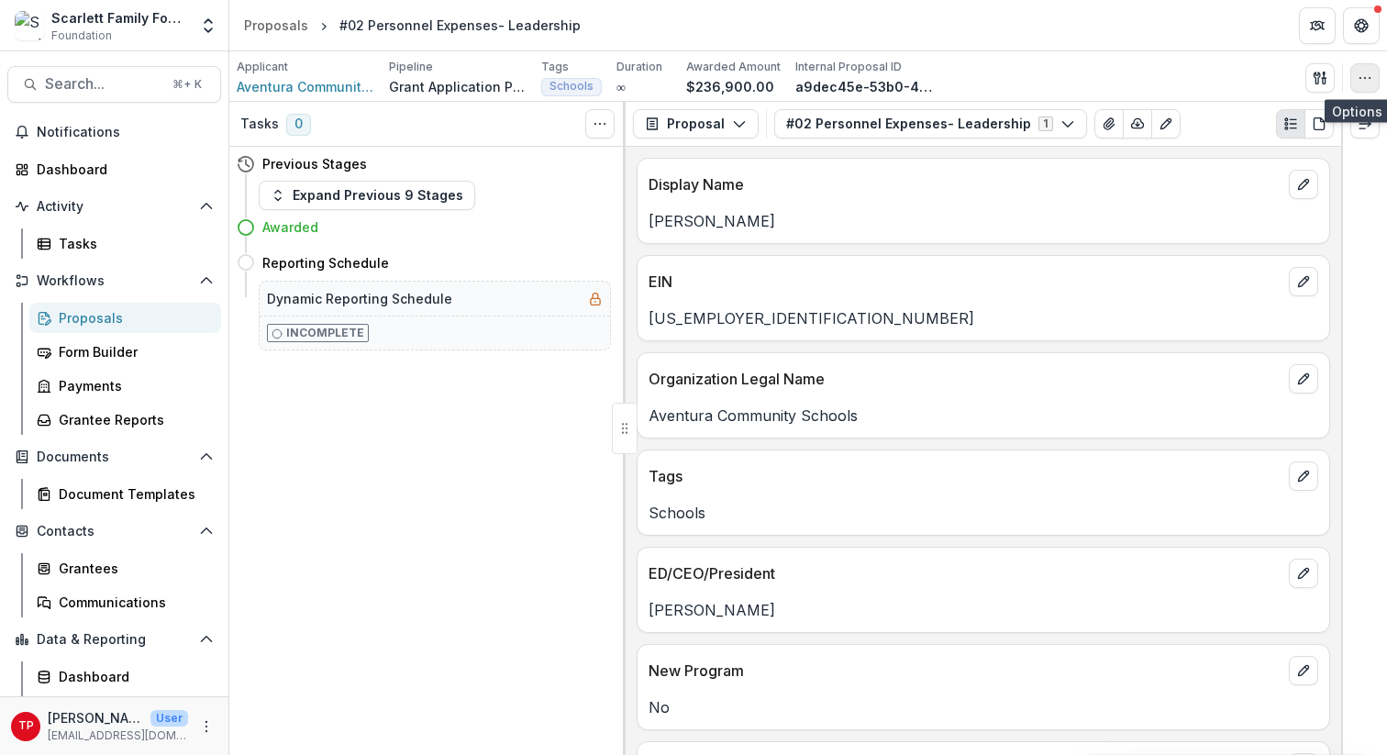
click at [1045, 79] on icon "button" at bounding box center [1364, 78] width 15 height 15
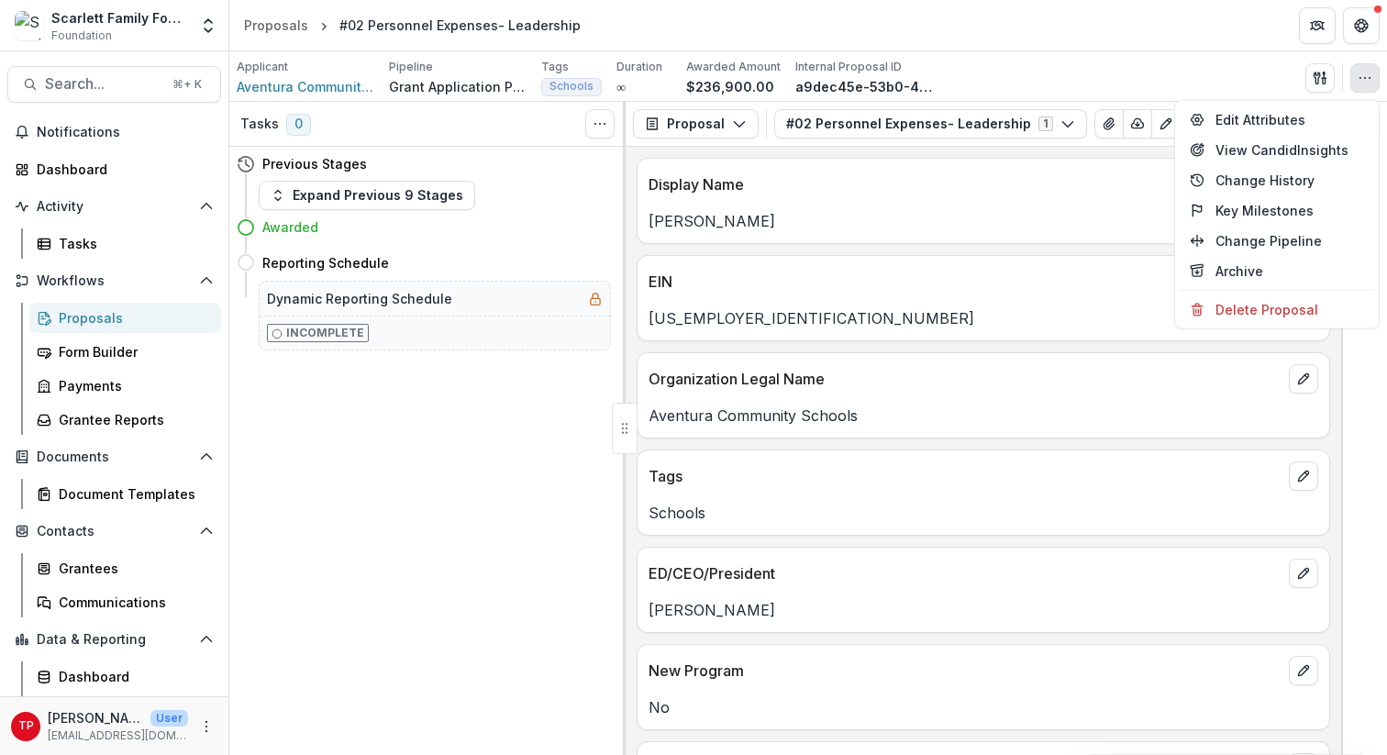
click at [1045, 67] on div "Applicant Aventura Community Schools Pipeline Grant Application Process Tags Sc…" at bounding box center [808, 78] width 1143 height 38
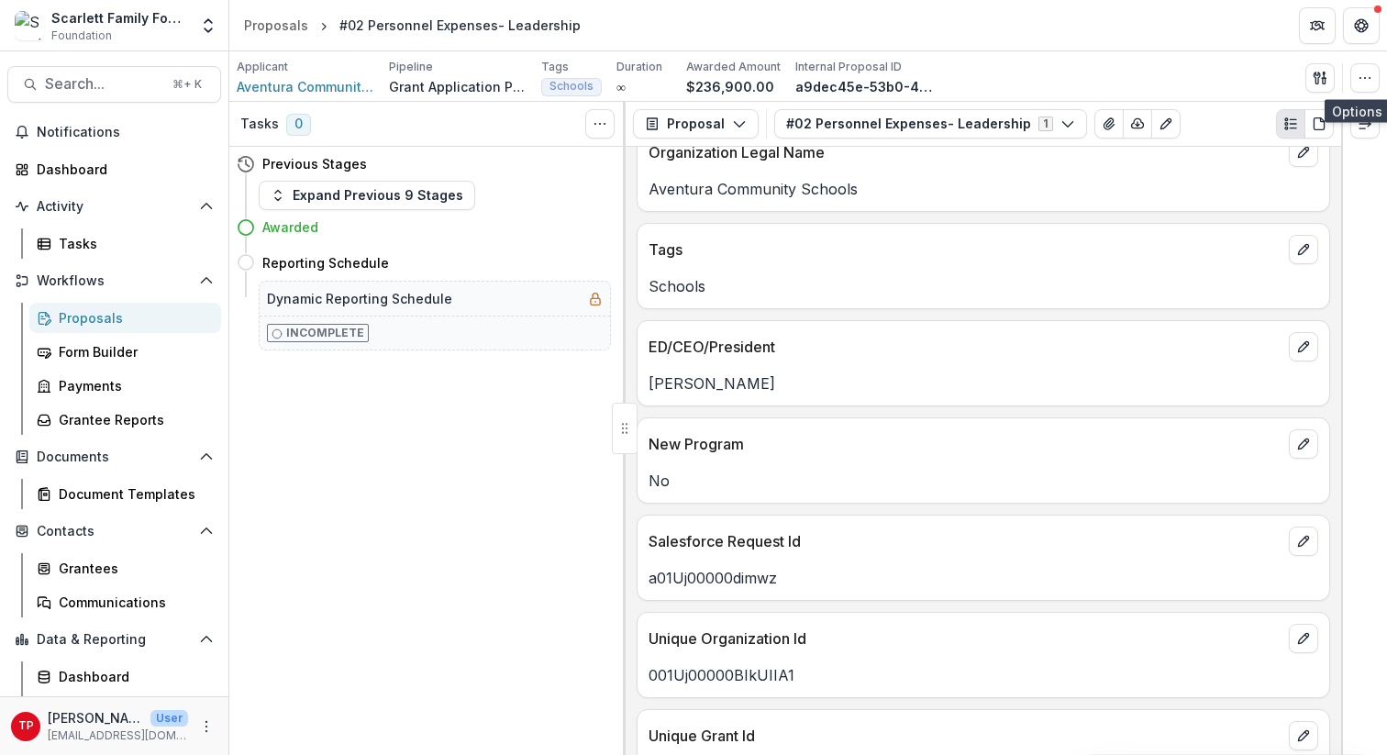
scroll to position [226, 0]
click at [70, 80] on span "Search..." at bounding box center [103, 83] width 116 height 17
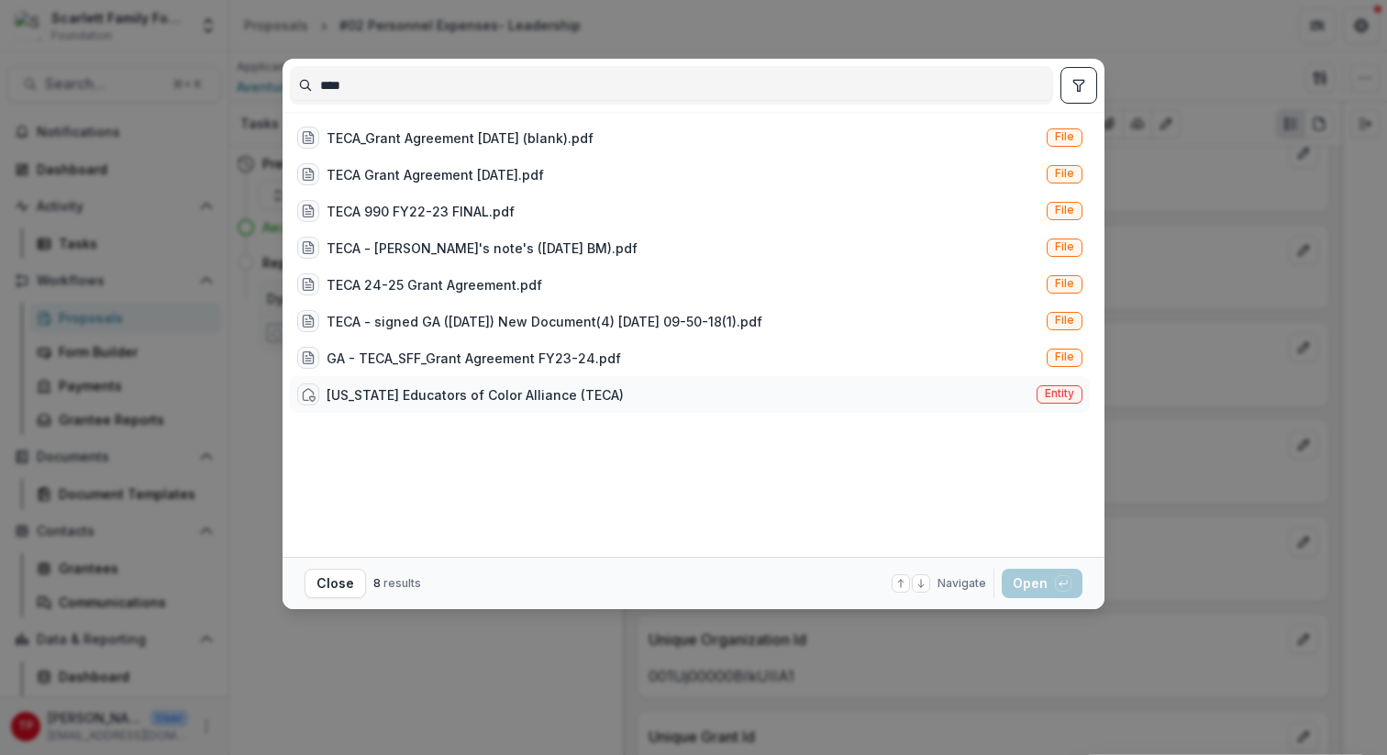
type input "****"
click at [474, 390] on div "[US_STATE] Educators of Color Alliance (TECA)" at bounding box center [475, 394] width 297 height 19
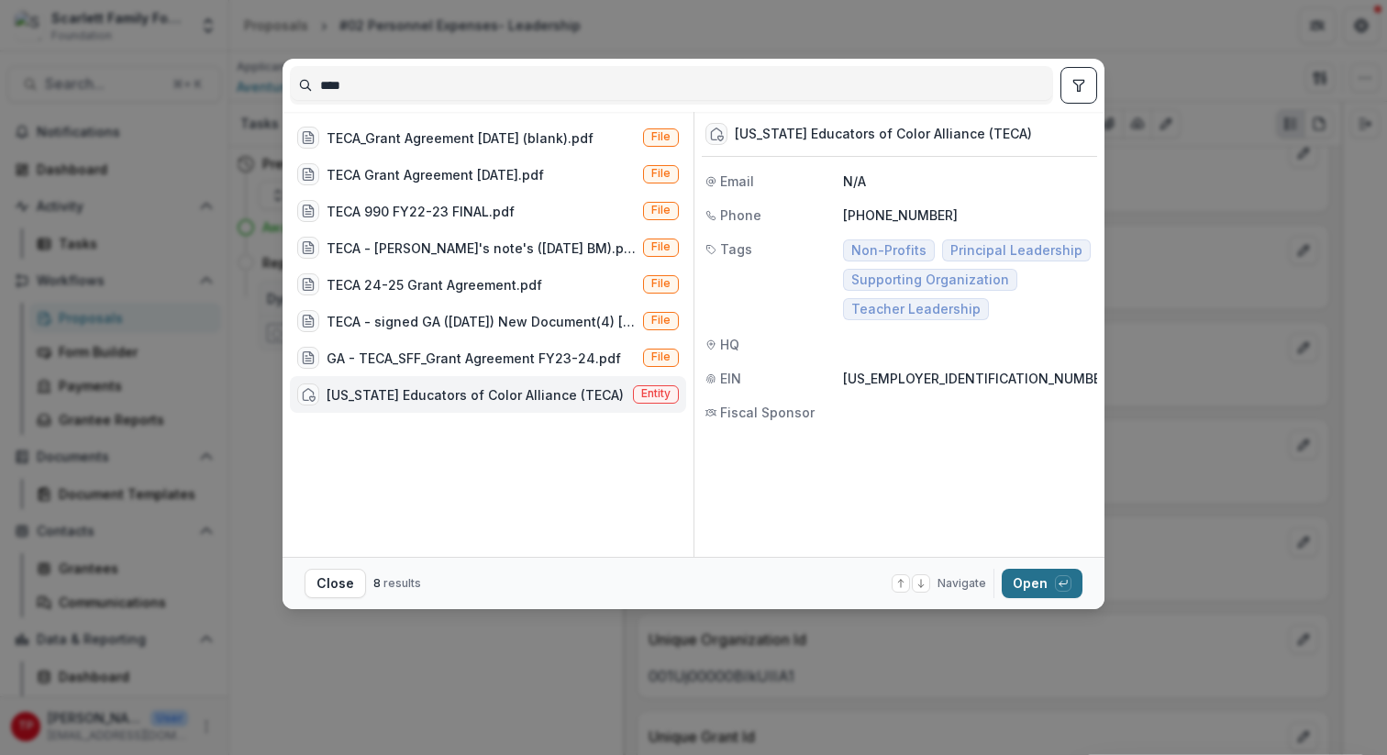
click at [1041, 573] on button "Open with enter key" at bounding box center [1042, 583] width 81 height 29
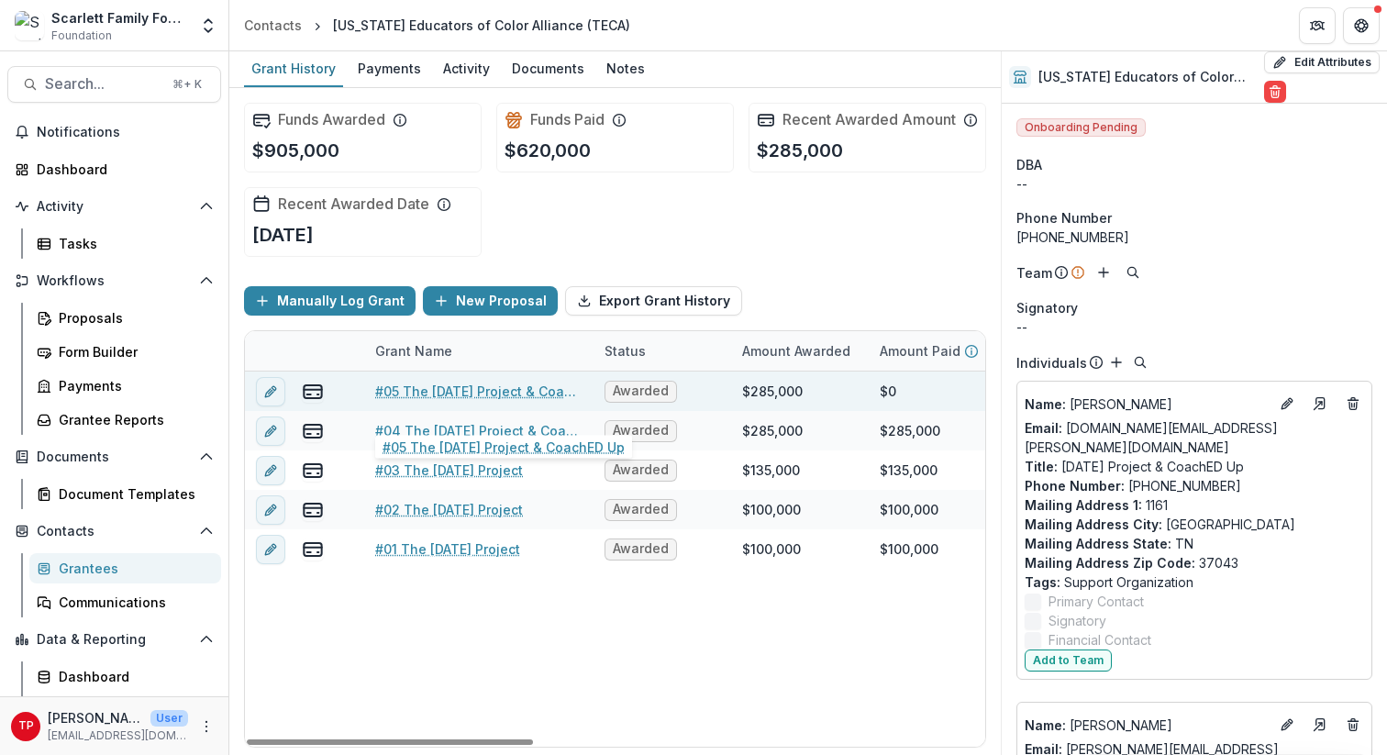
click at [442, 401] on link "#05 The [DATE] Project & CoachED Up" at bounding box center [478, 391] width 207 height 19
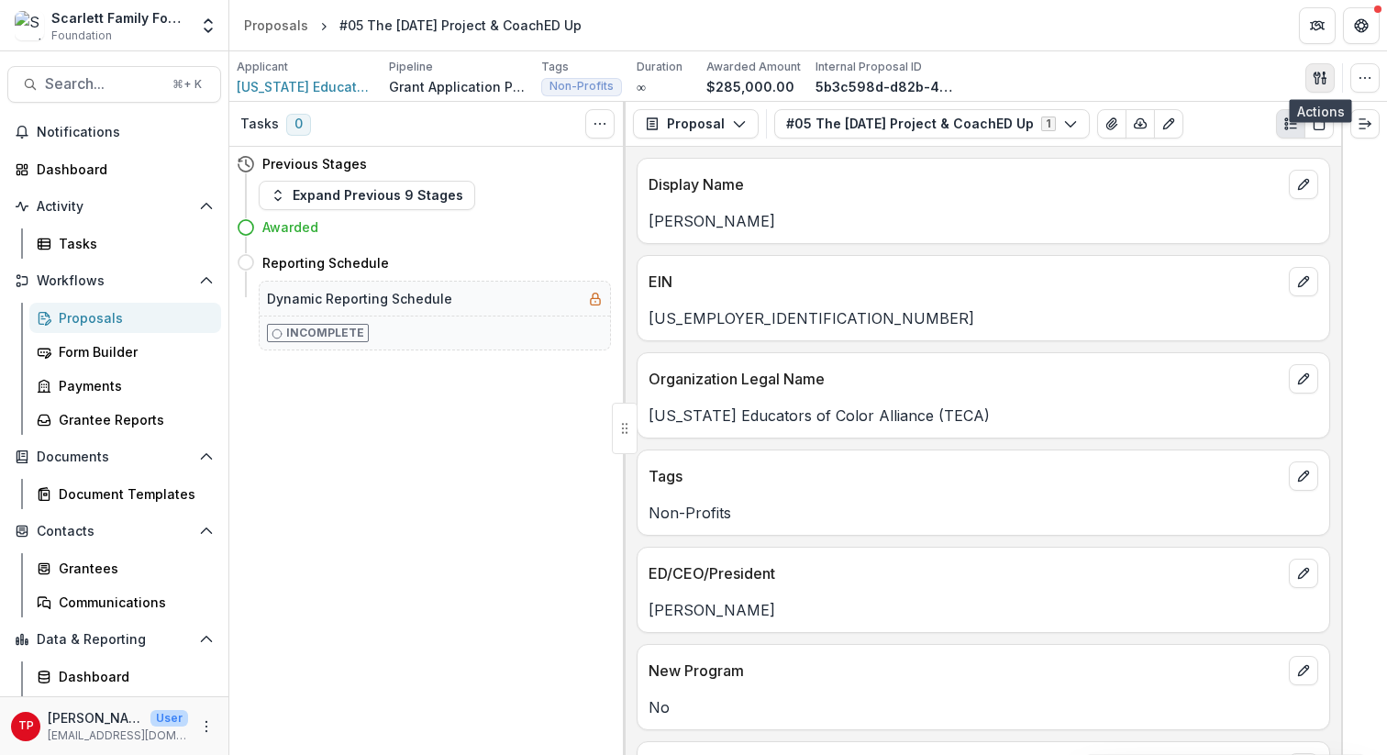
click at [1045, 71] on icon "button" at bounding box center [1320, 78] width 15 height 15
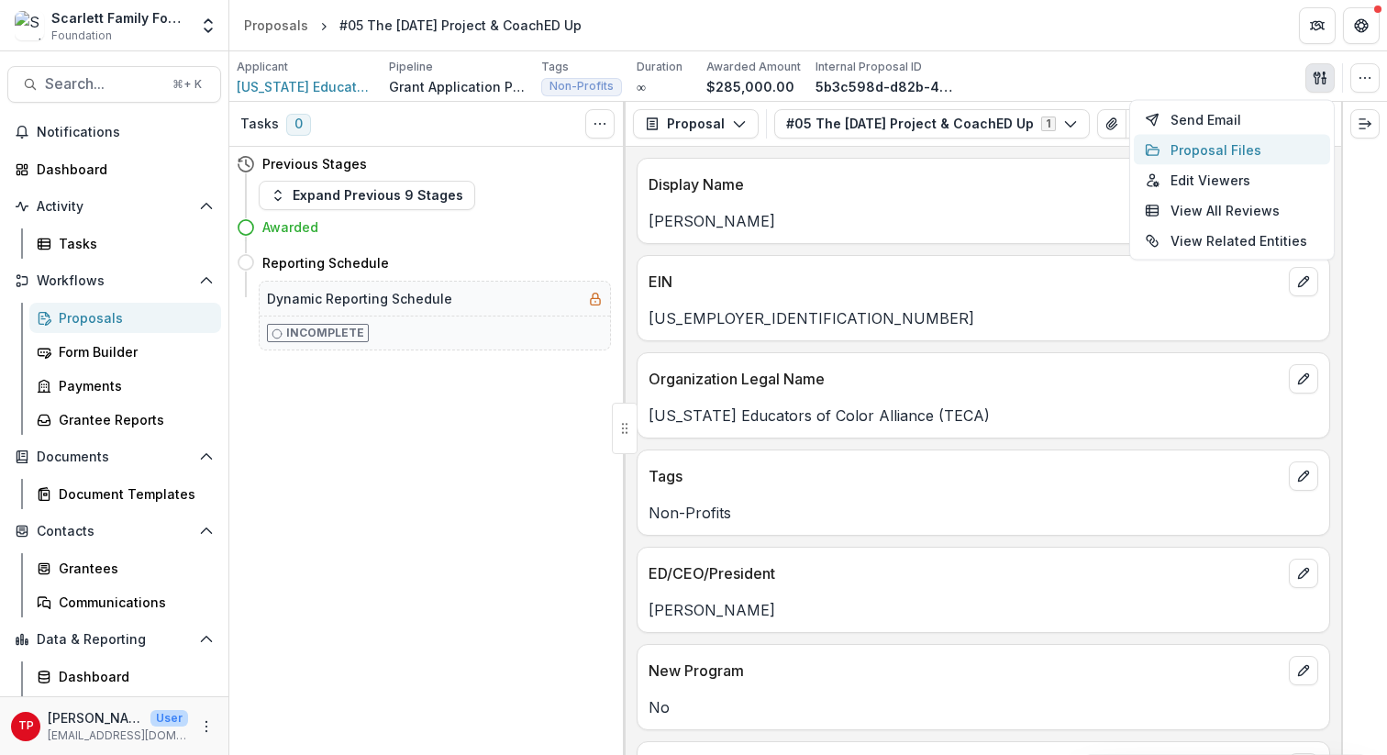
click at [1045, 158] on button "Proposal Files" at bounding box center [1232, 150] width 196 height 30
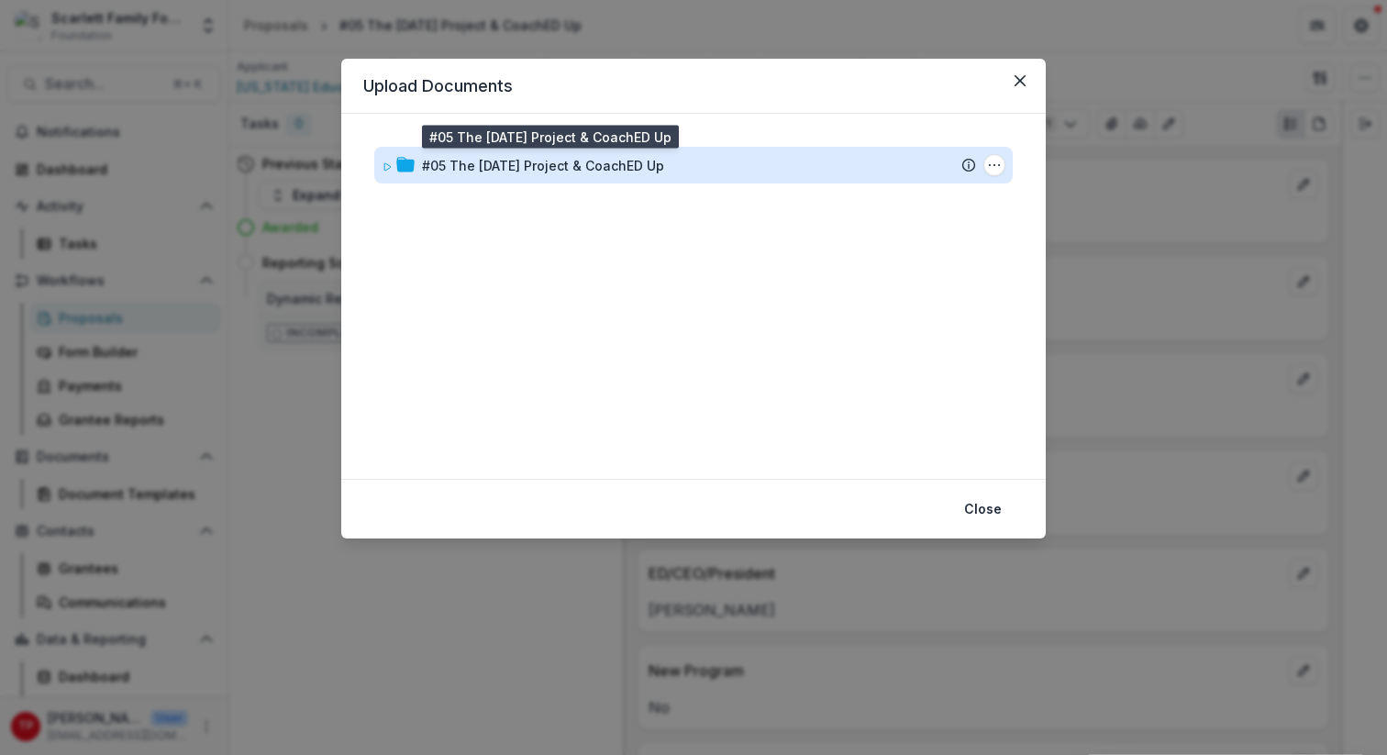
click at [427, 169] on div "#05 The [DATE] Project & CoachED Up" at bounding box center [543, 165] width 242 height 19
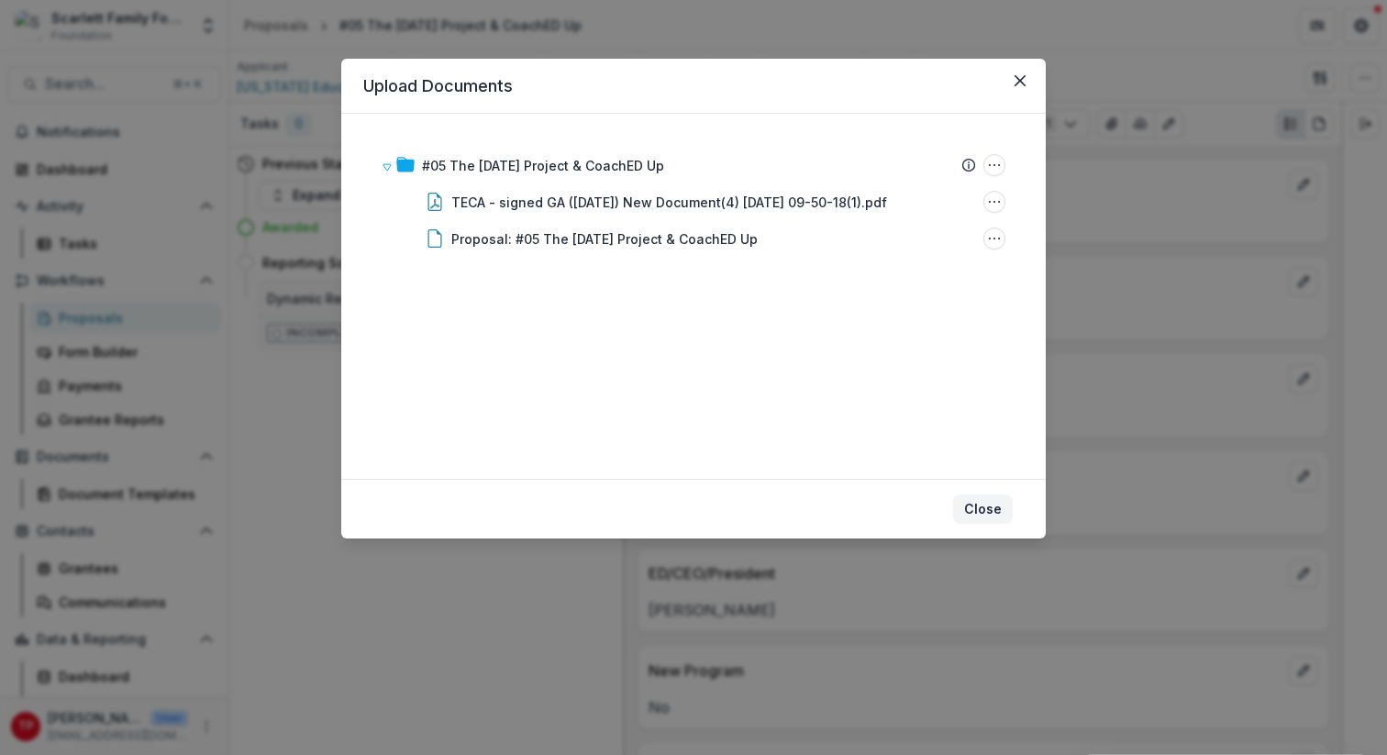
click at [987, 505] on button "Close" at bounding box center [983, 508] width 60 height 29
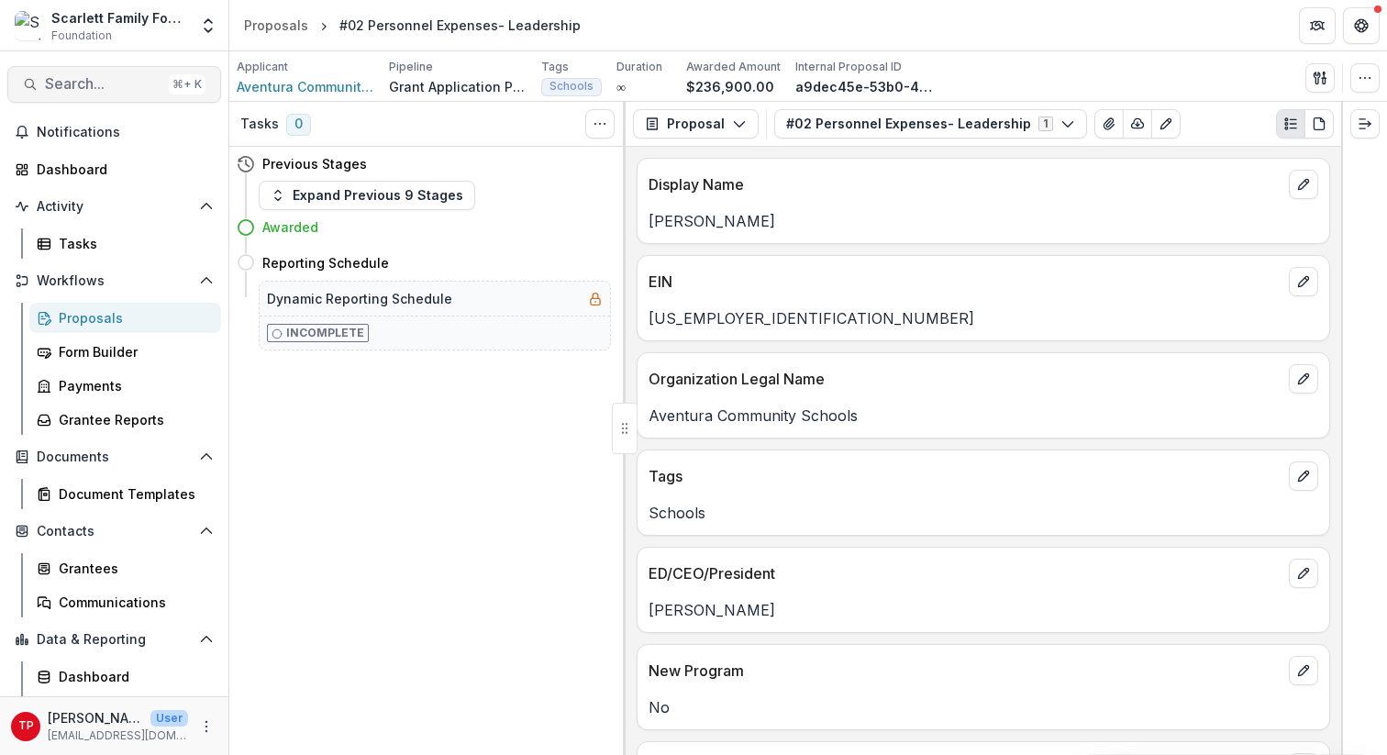
click at [92, 83] on span "Search..." at bounding box center [103, 83] width 116 height 17
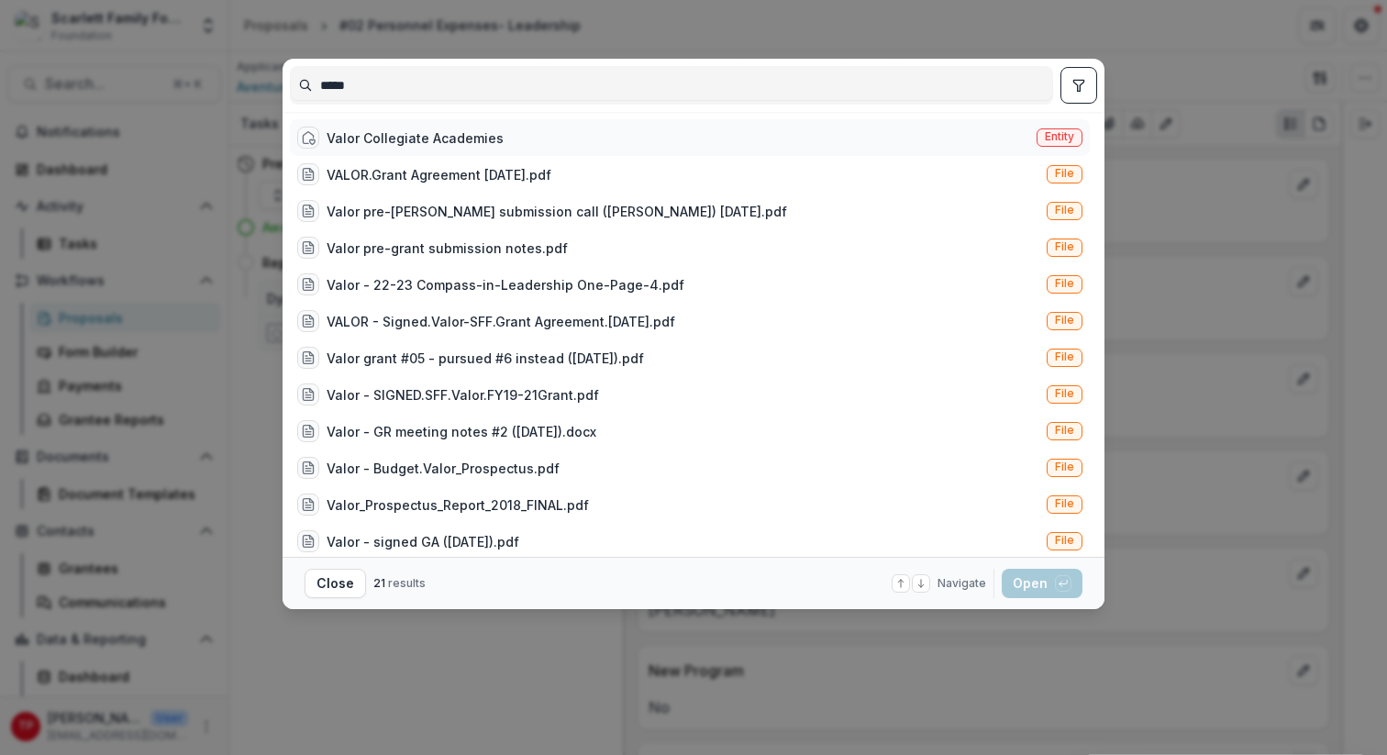
type input "*****"
click at [407, 147] on div "Valor Collegiate Academies" at bounding box center [415, 137] width 177 height 19
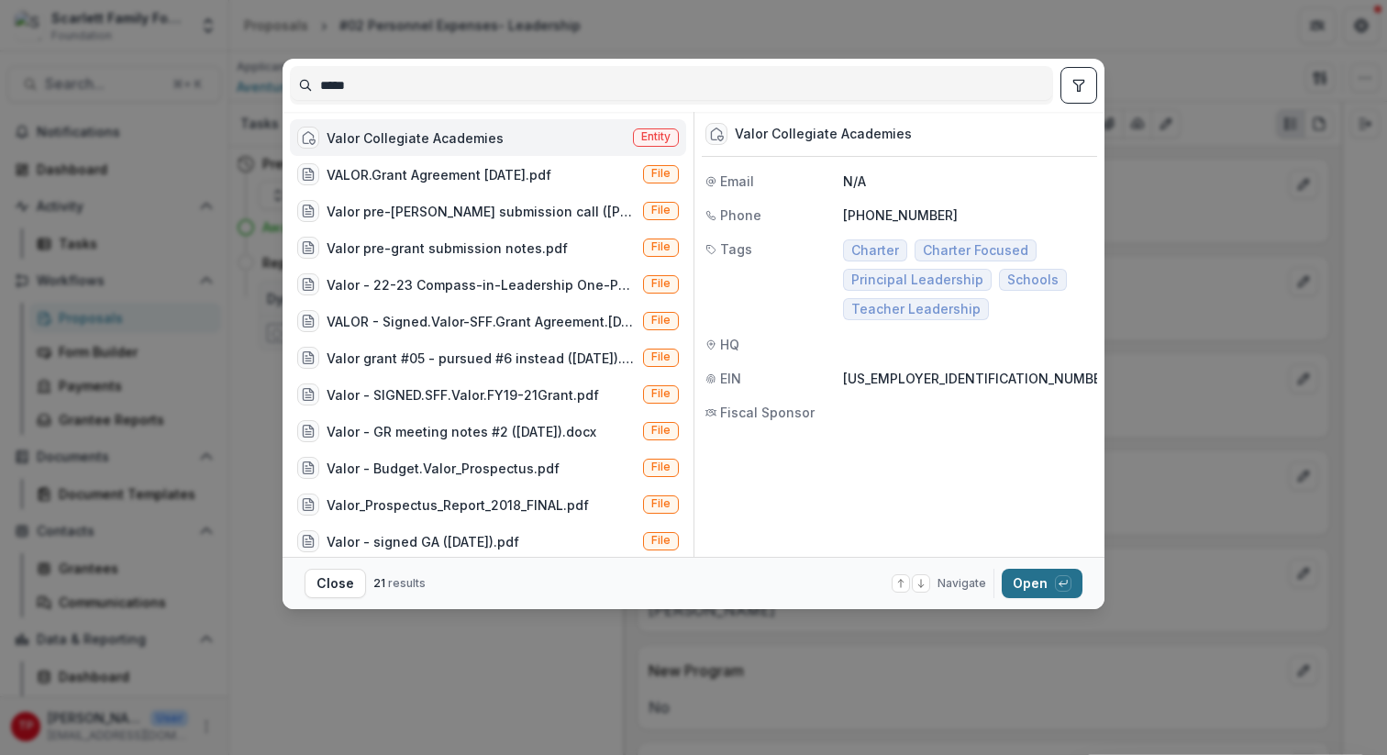
click at [1026, 581] on button "Open with enter key" at bounding box center [1042, 583] width 81 height 29
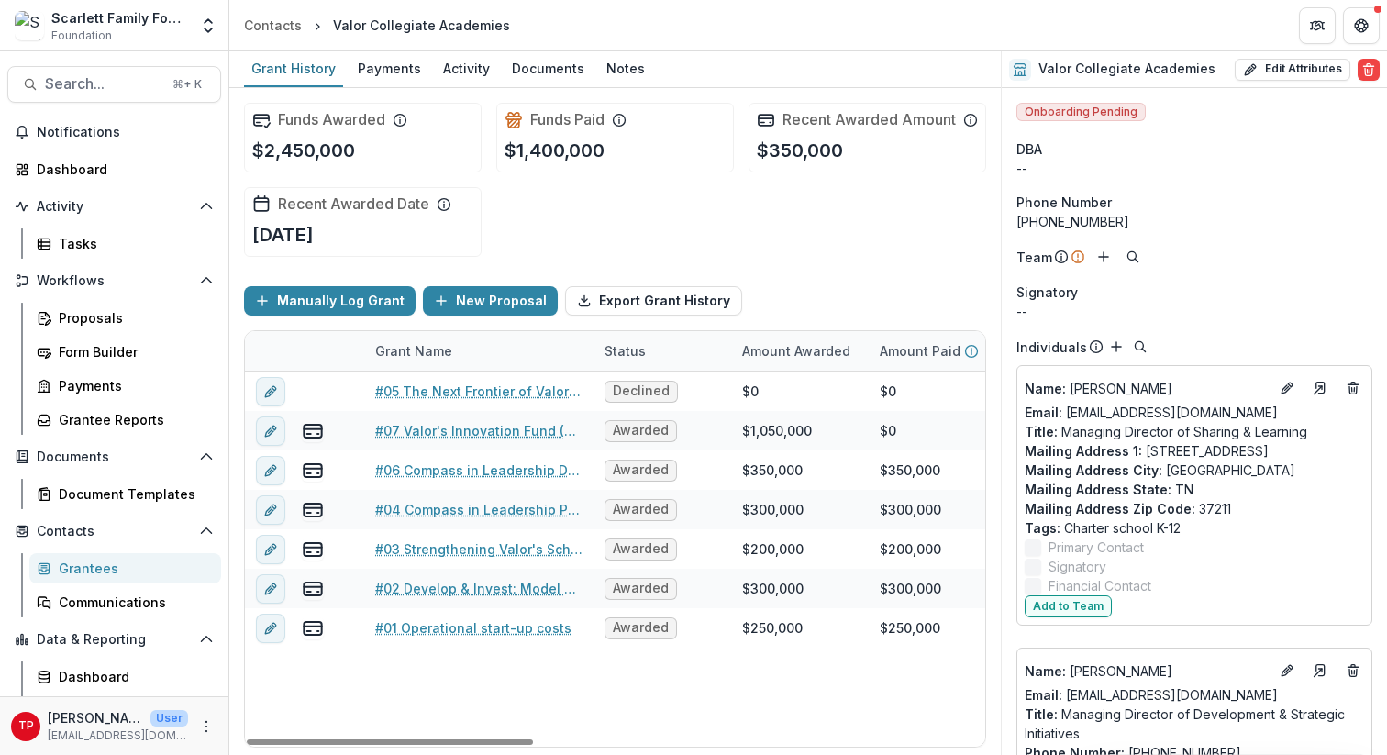
click at [414, 360] on div "Grant Name" at bounding box center [413, 350] width 99 height 19
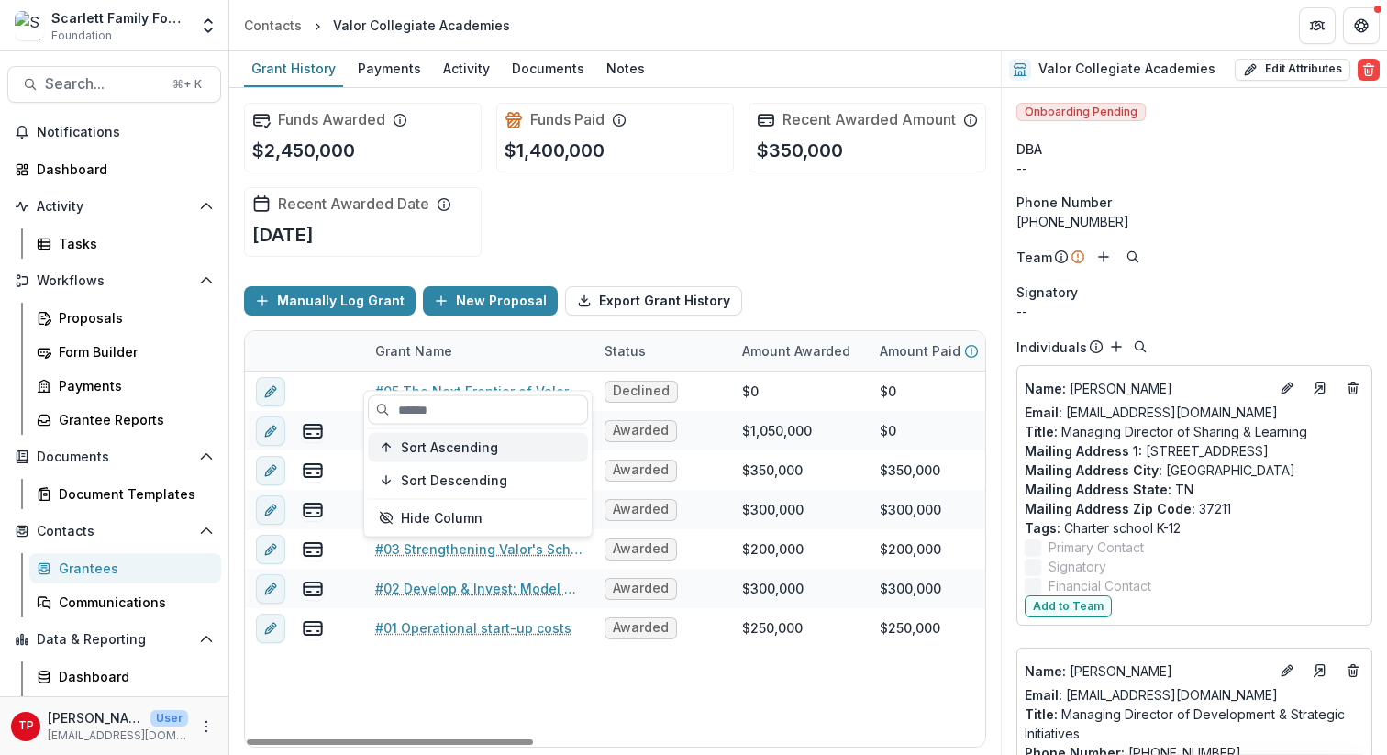
click at [435, 439] on span "Sort Ascending" at bounding box center [449, 447] width 97 height 16
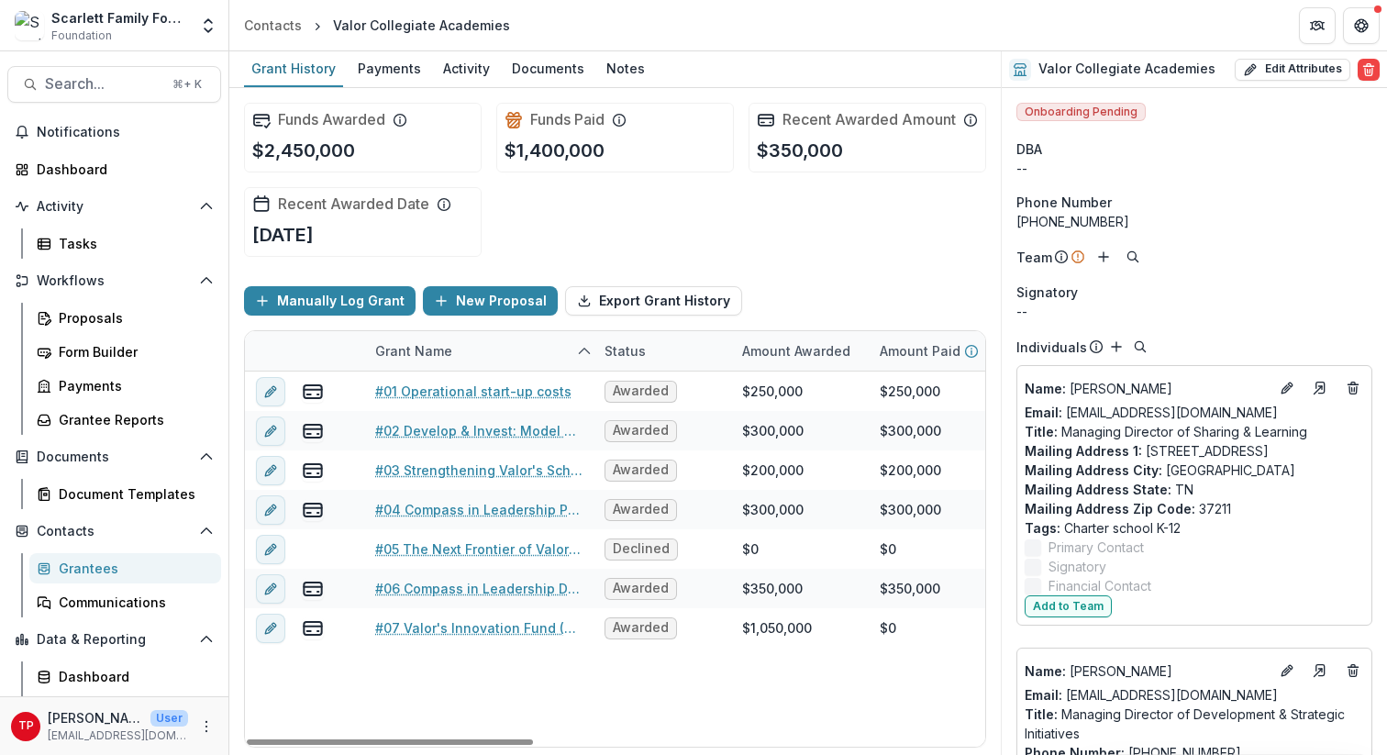
click at [544, 670] on div "#01 Operational start-up costs Awarded $250,000 $250,000 $0 Jul 1, 2016 Jul 1, …" at bounding box center [1199, 558] width 1908 height 375
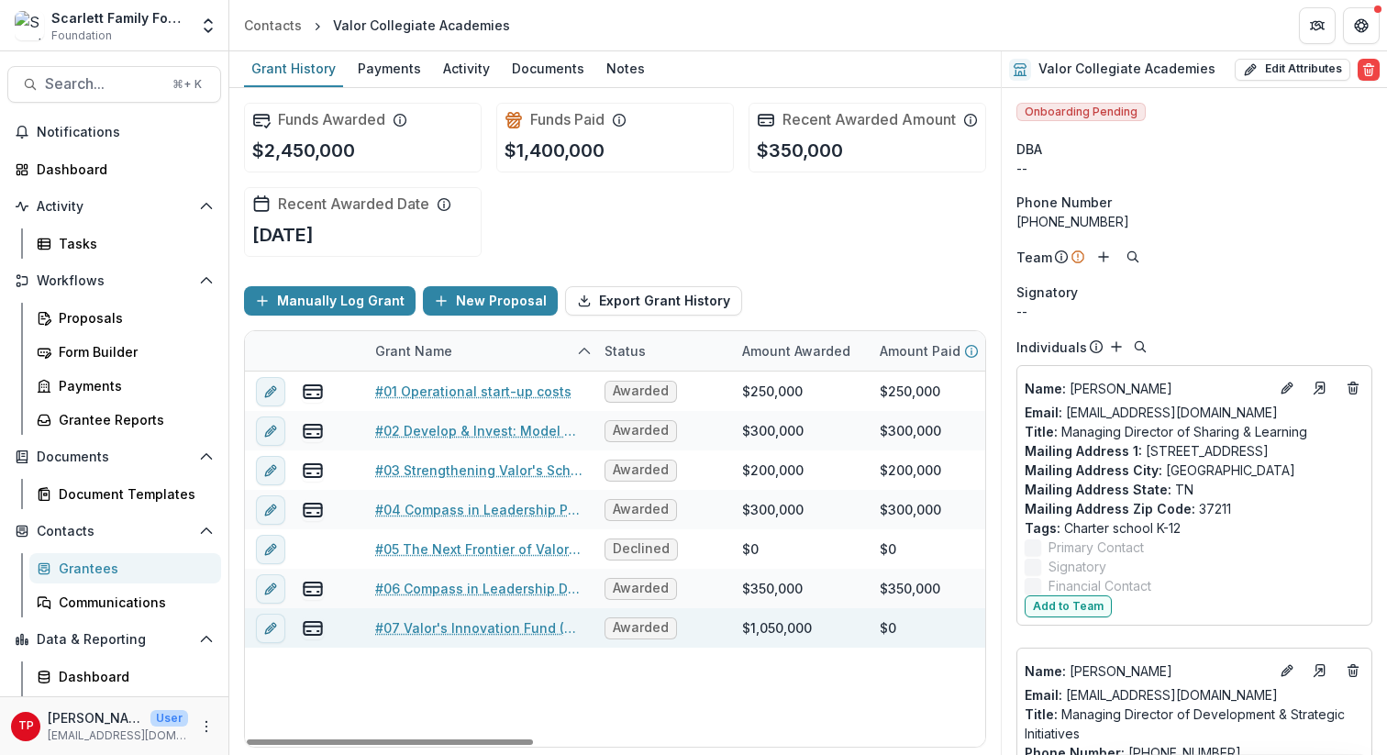
click at [449, 637] on link "#07 Valor's Innovation Fund (3-yr)" at bounding box center [478, 627] width 207 height 19
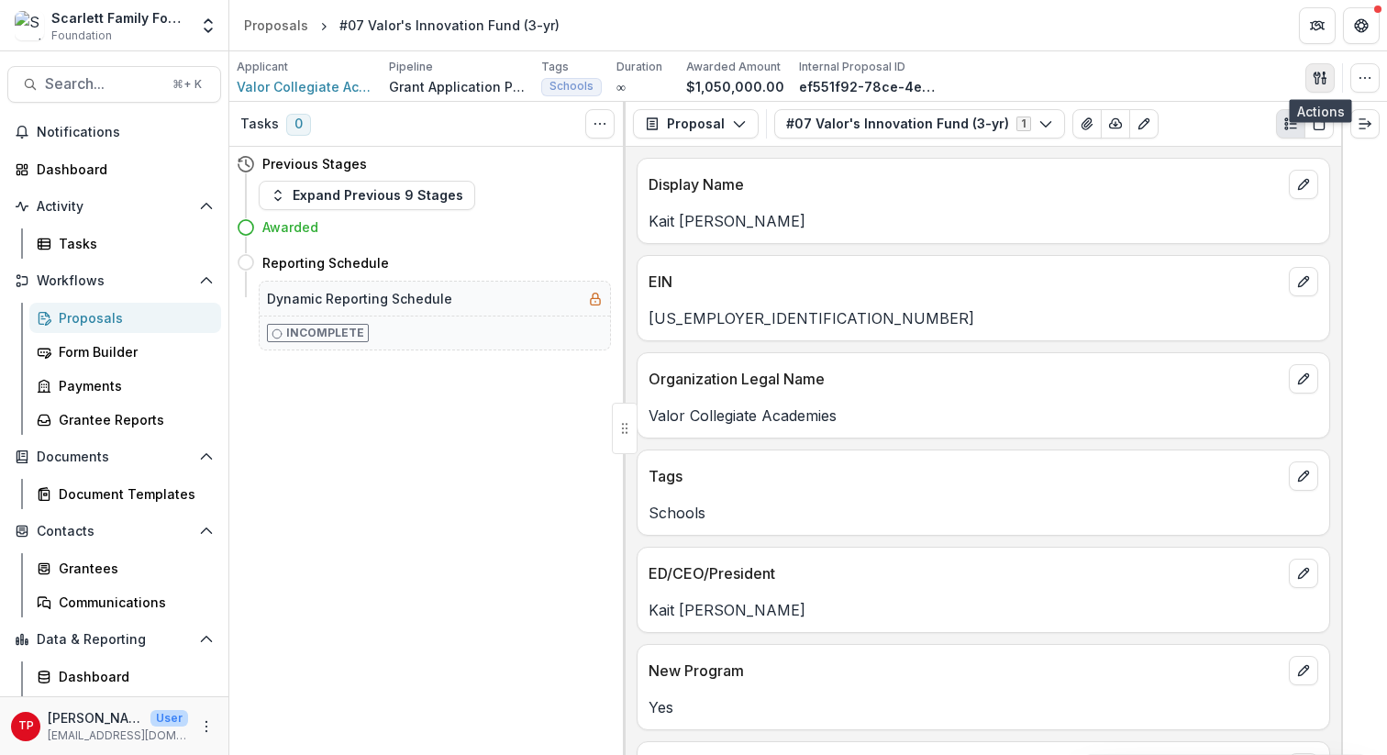
click at [1045, 79] on icon "button" at bounding box center [1316, 78] width 6 height 12
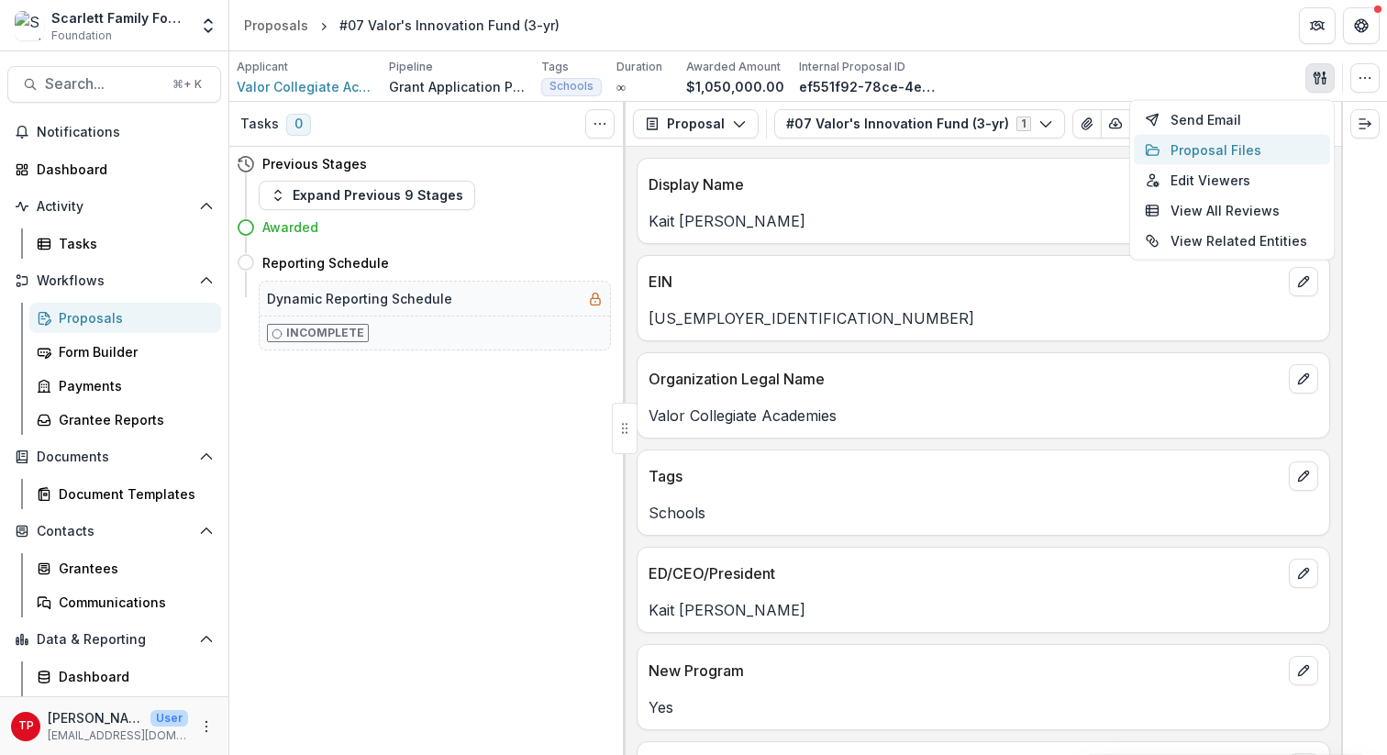
click at [1045, 147] on button "Proposal Files" at bounding box center [1232, 150] width 196 height 30
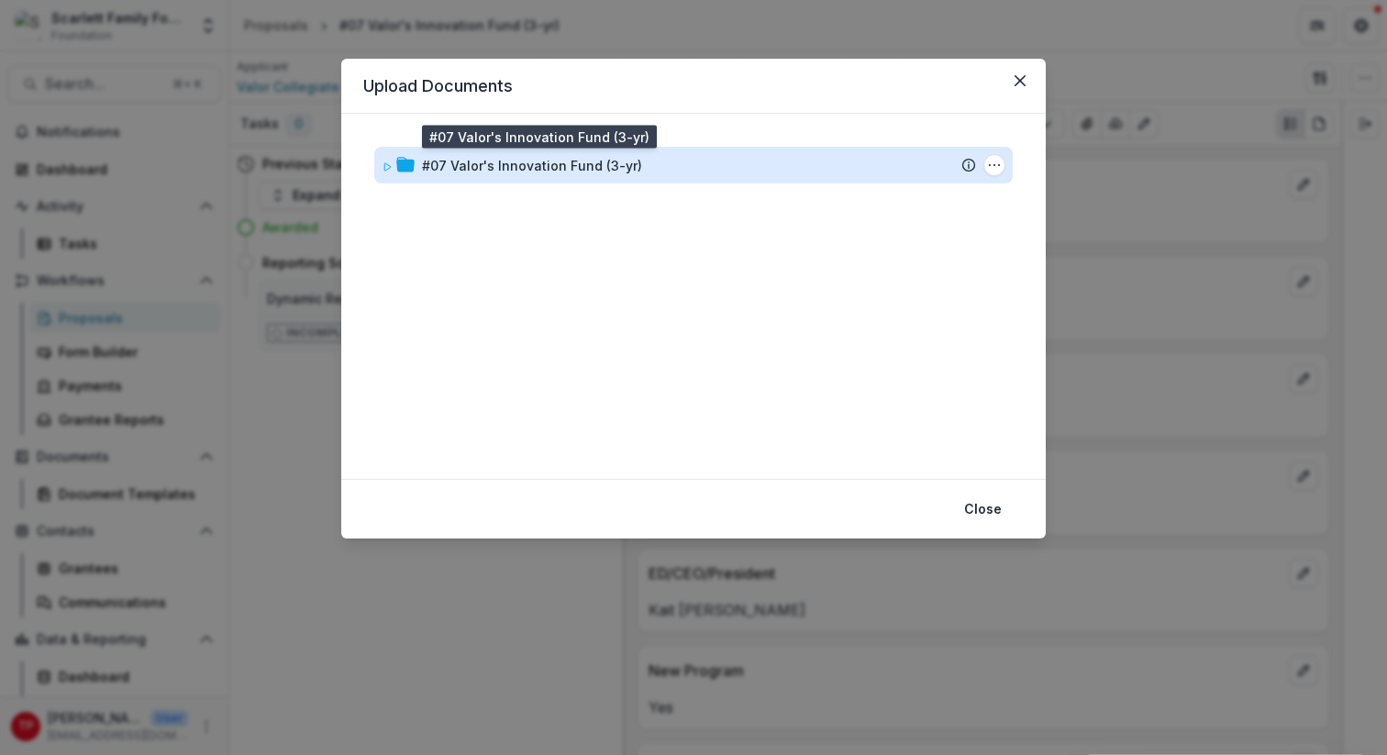
click at [565, 170] on div "#07 Valor's Innovation Fund (3-yr)" at bounding box center [532, 165] width 220 height 19
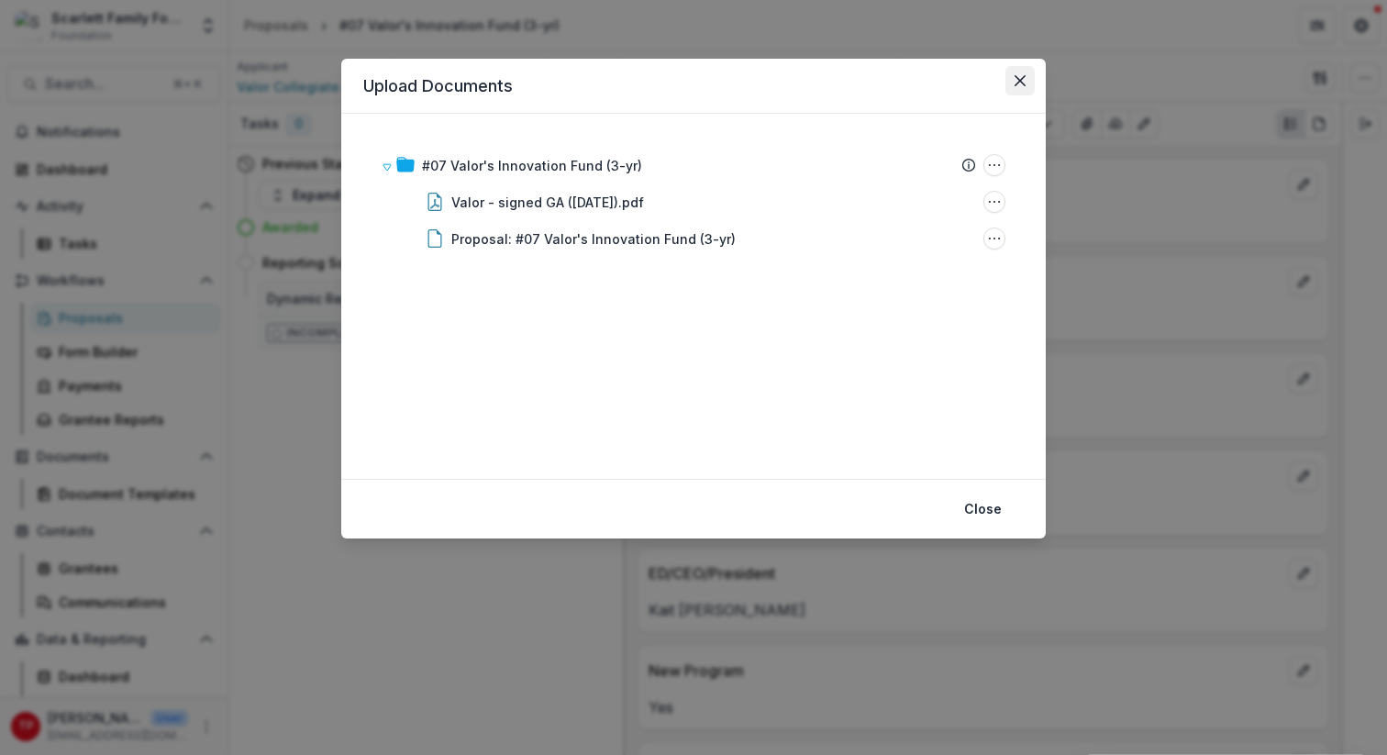
click at [1025, 77] on icon "Close" at bounding box center [1019, 80] width 11 height 11
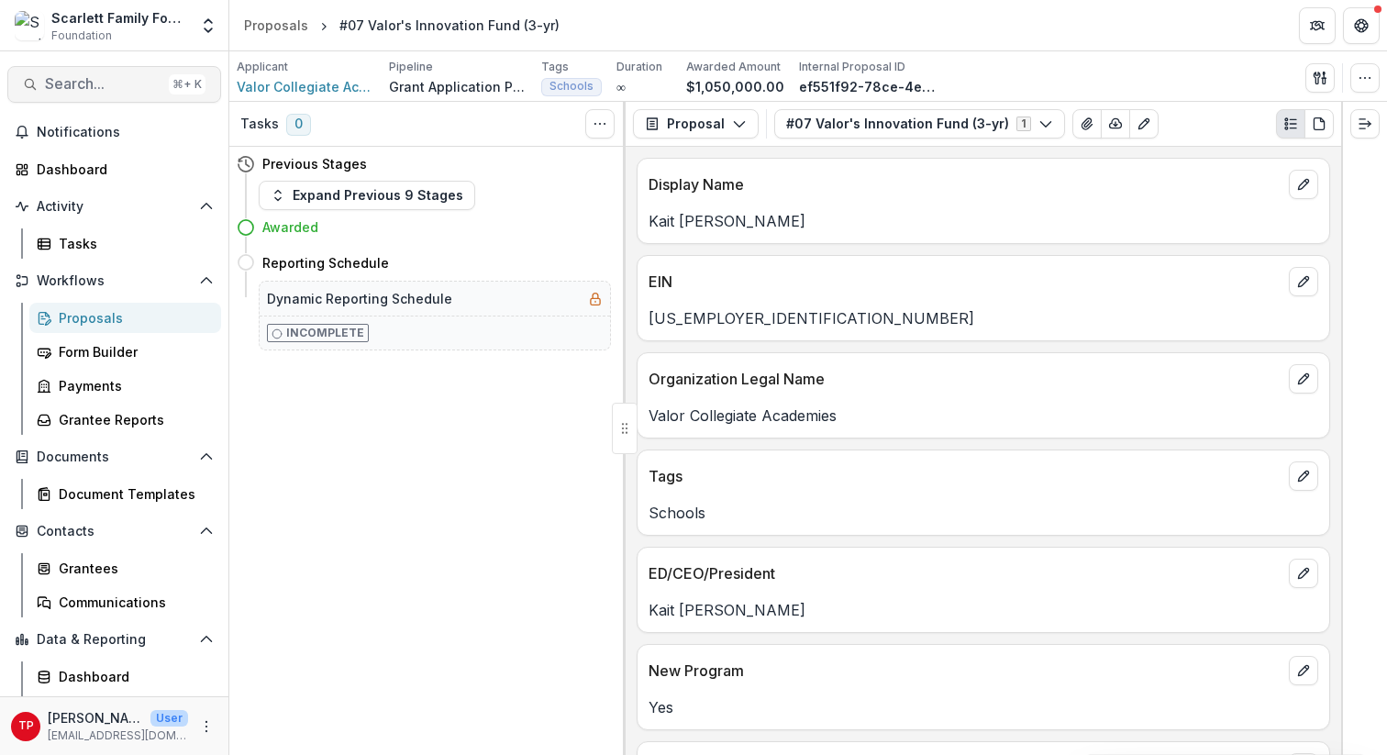
click at [127, 73] on button "Search... ⌘ + K" at bounding box center [114, 84] width 214 height 37
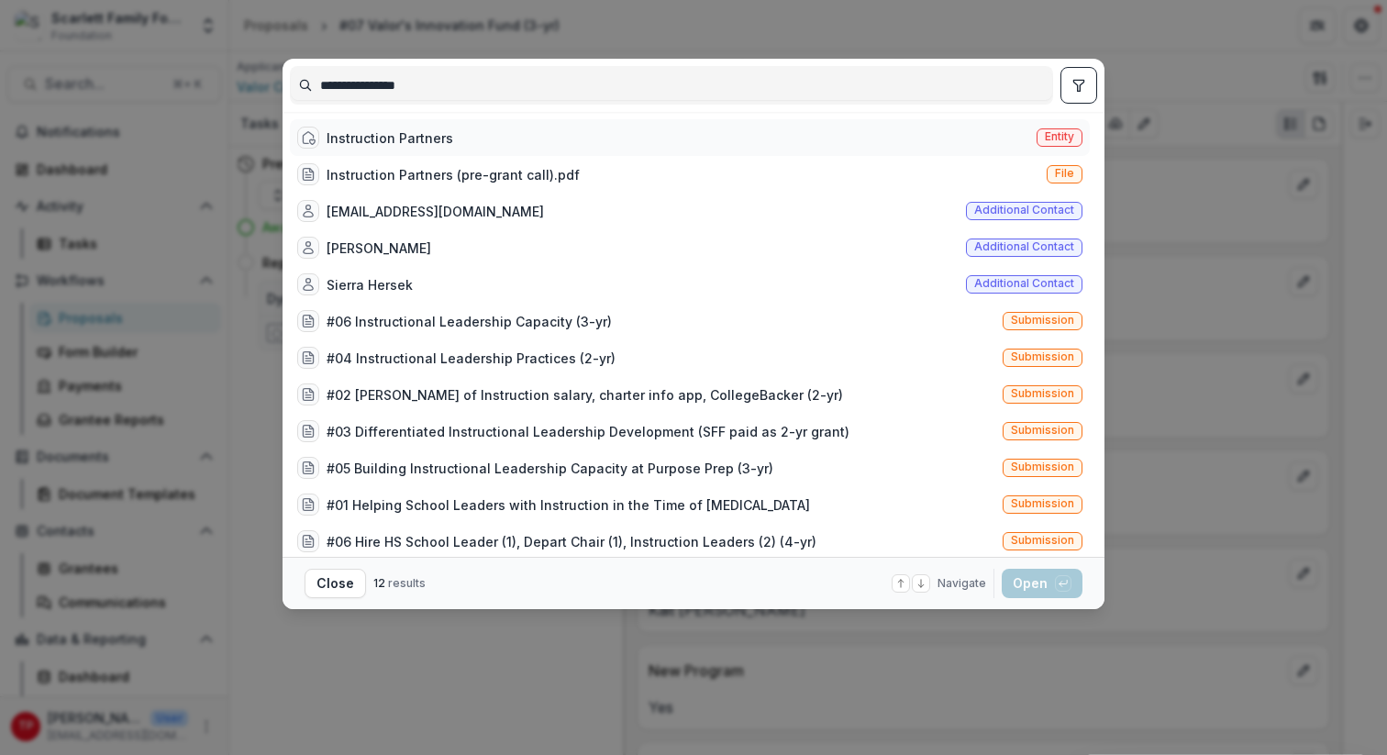
type input "**********"
click at [386, 139] on div "Instruction Partners" at bounding box center [390, 137] width 127 height 19
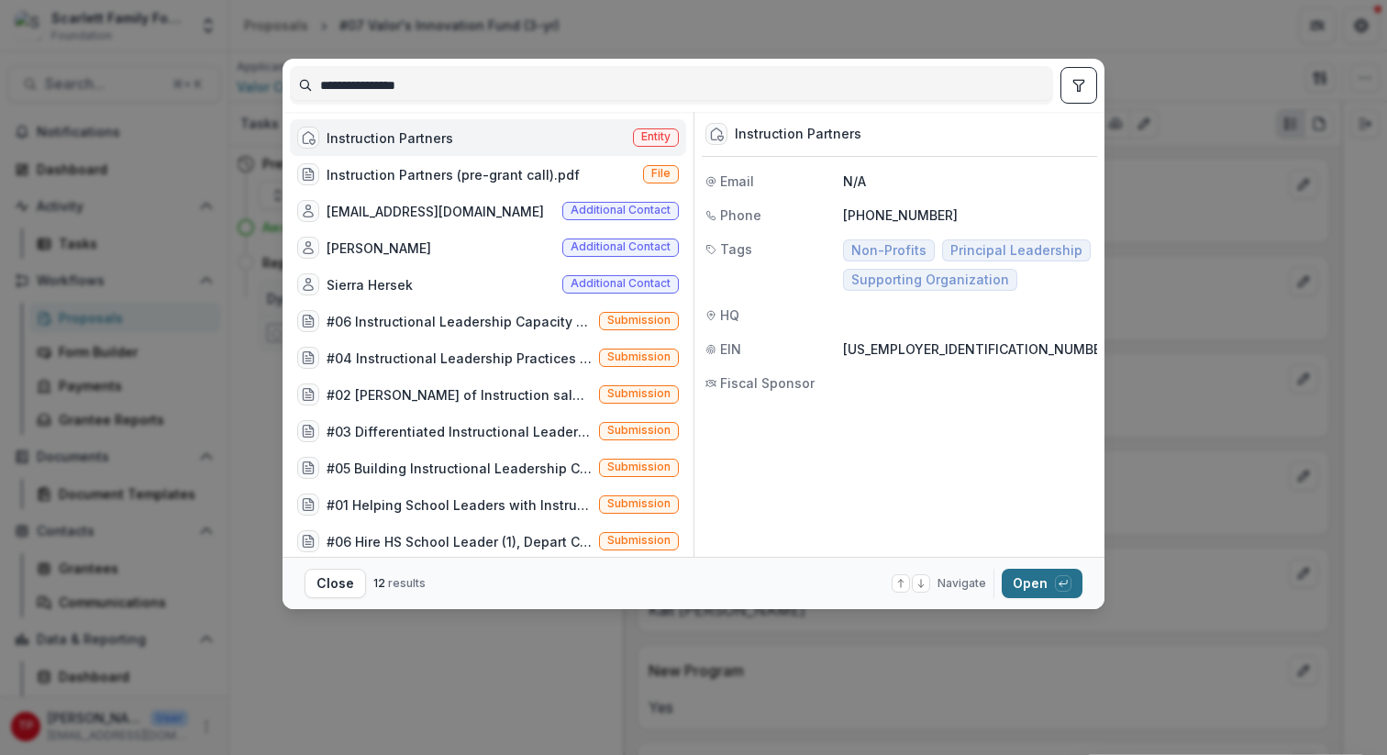
click at [1034, 577] on button "Open with enter key" at bounding box center [1042, 583] width 81 height 29
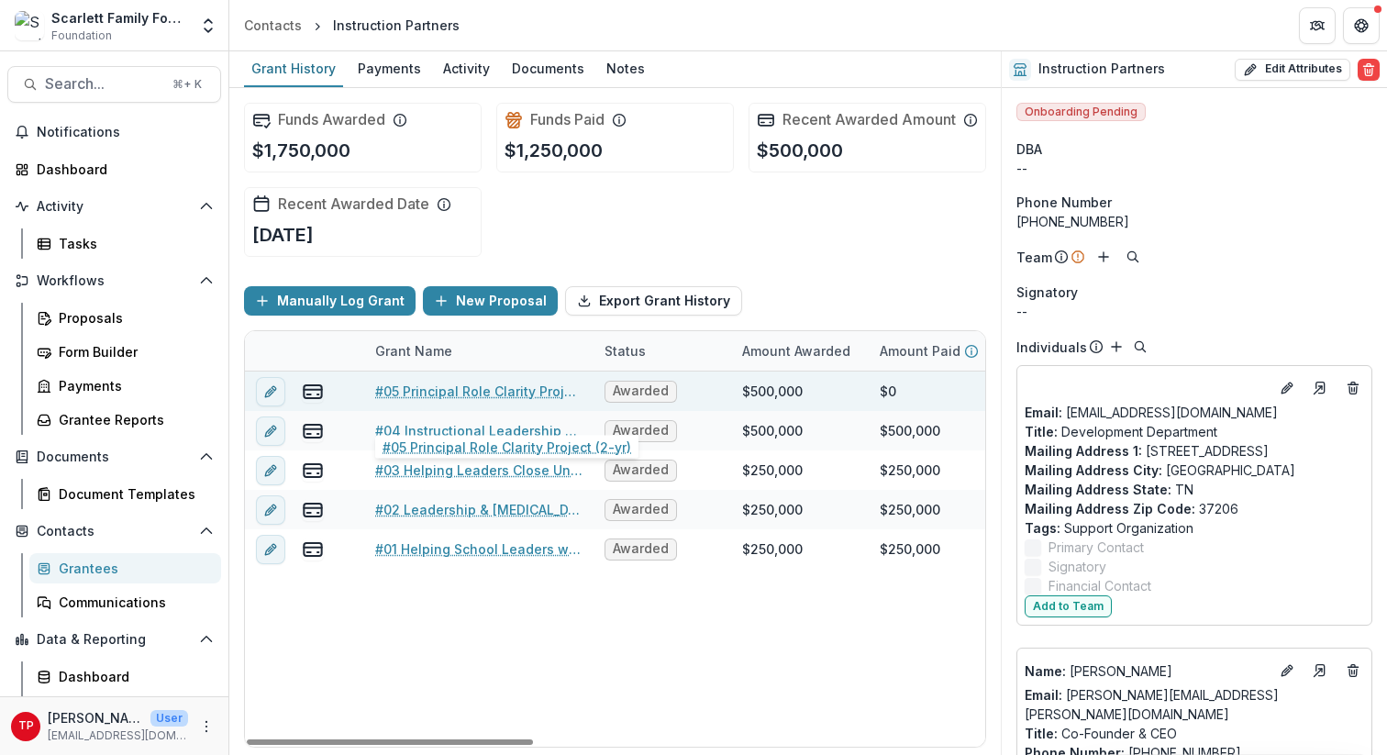
click at [465, 401] on link "#05 Principal Role Clarity Project (2-yr)" at bounding box center [478, 391] width 207 height 19
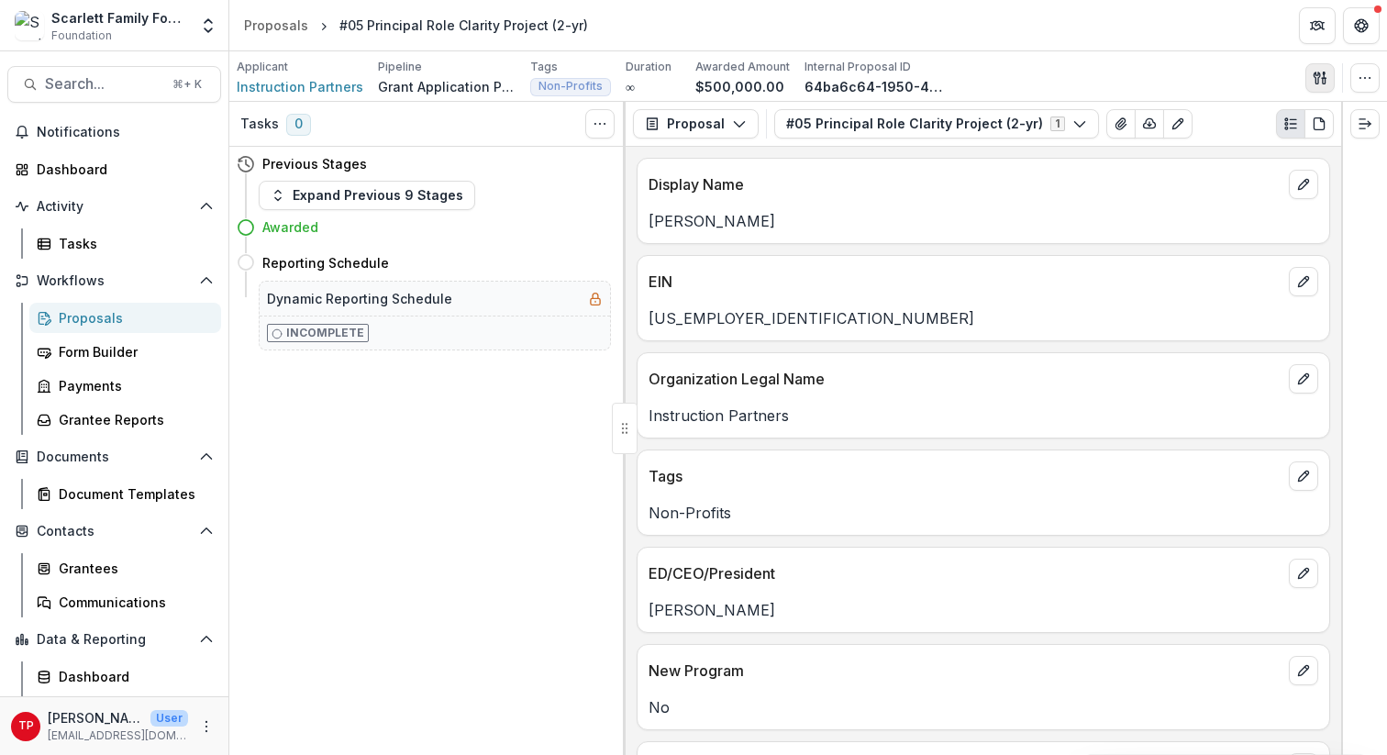
click at [1045, 71] on icon "button" at bounding box center [1320, 78] width 15 height 15
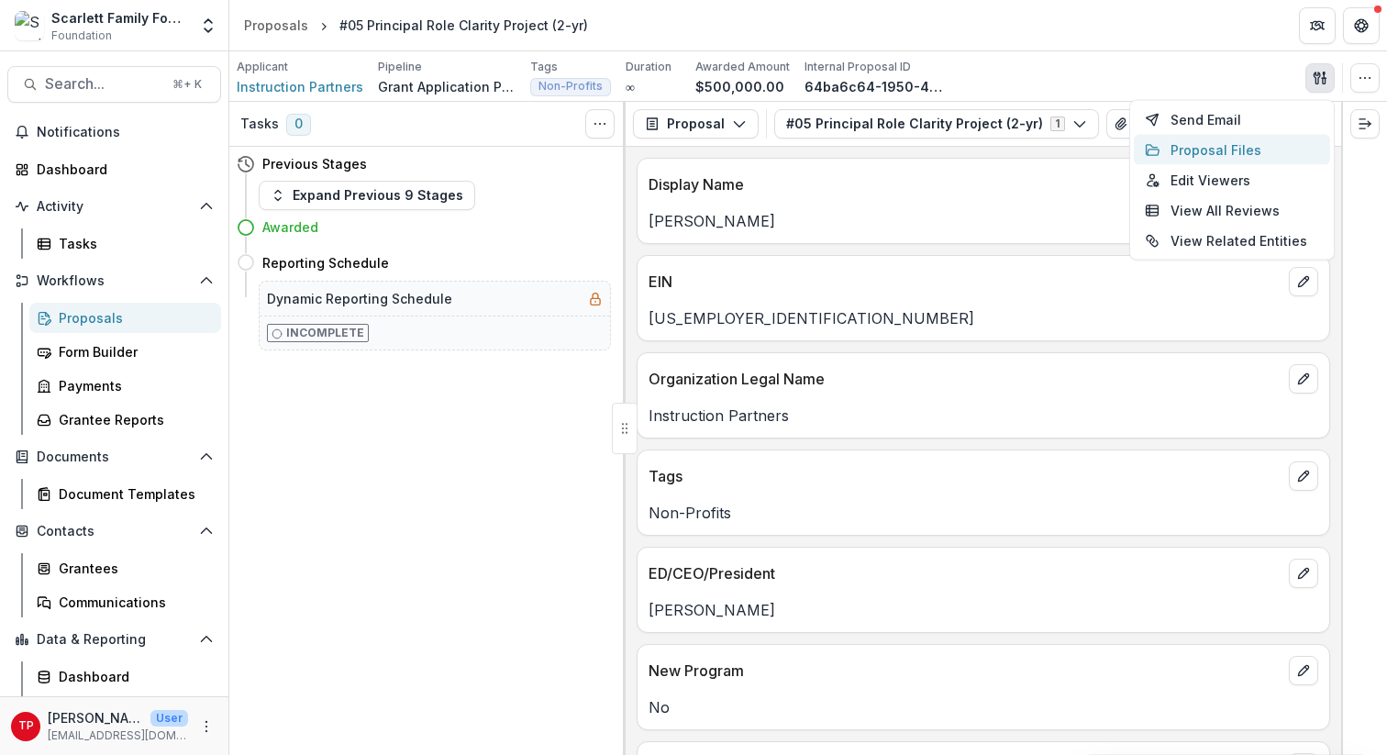
click at [1045, 148] on button "Proposal Files" at bounding box center [1232, 150] width 196 height 30
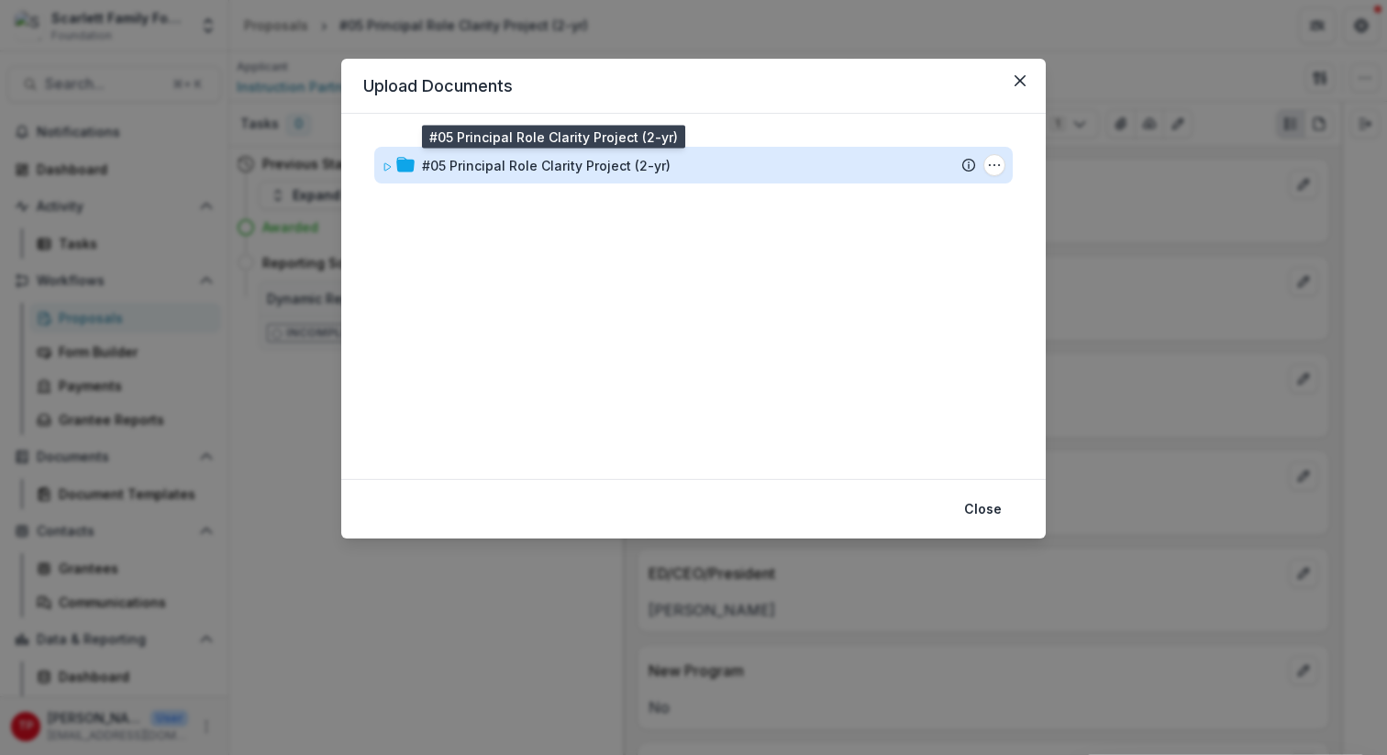
click at [551, 162] on div "#05 Principal Role Clarity Project (2-yr)" at bounding box center [546, 165] width 249 height 19
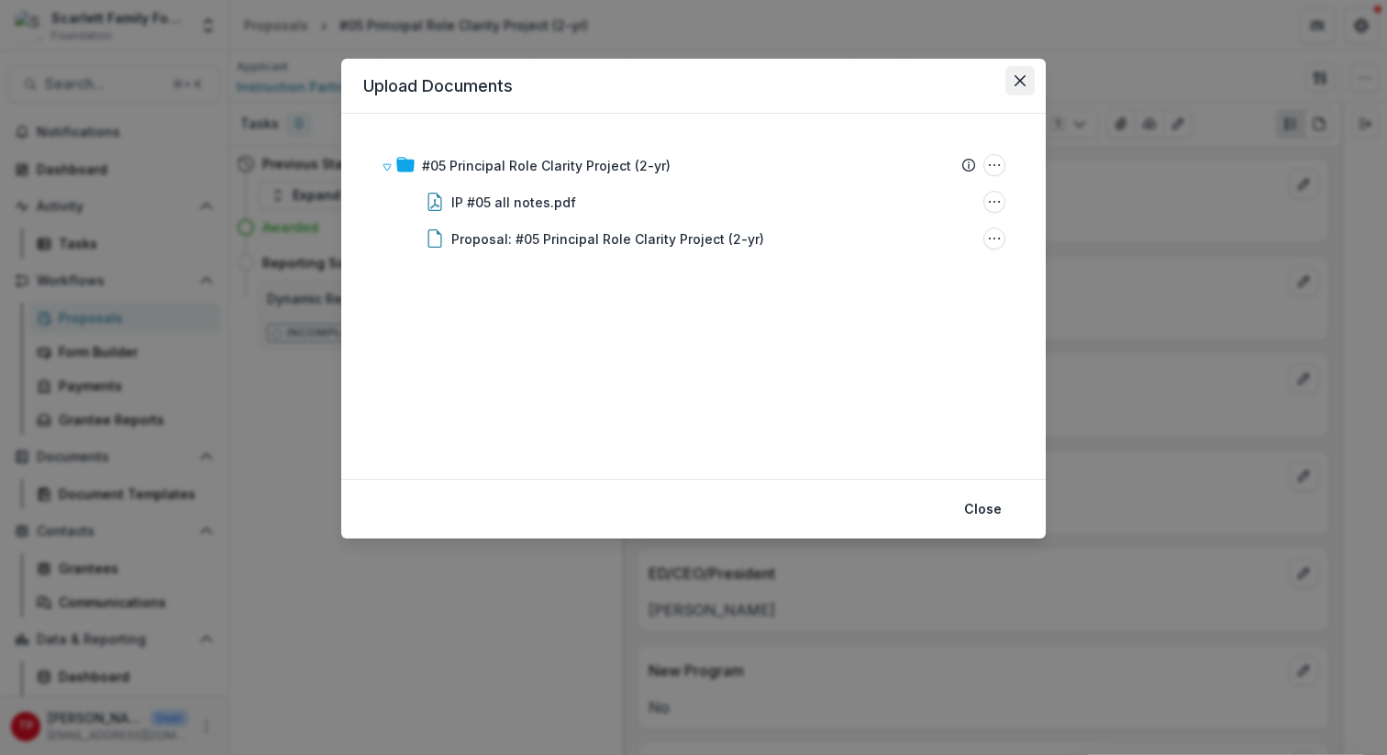
click at [1021, 81] on icon "Close" at bounding box center [1019, 80] width 11 height 11
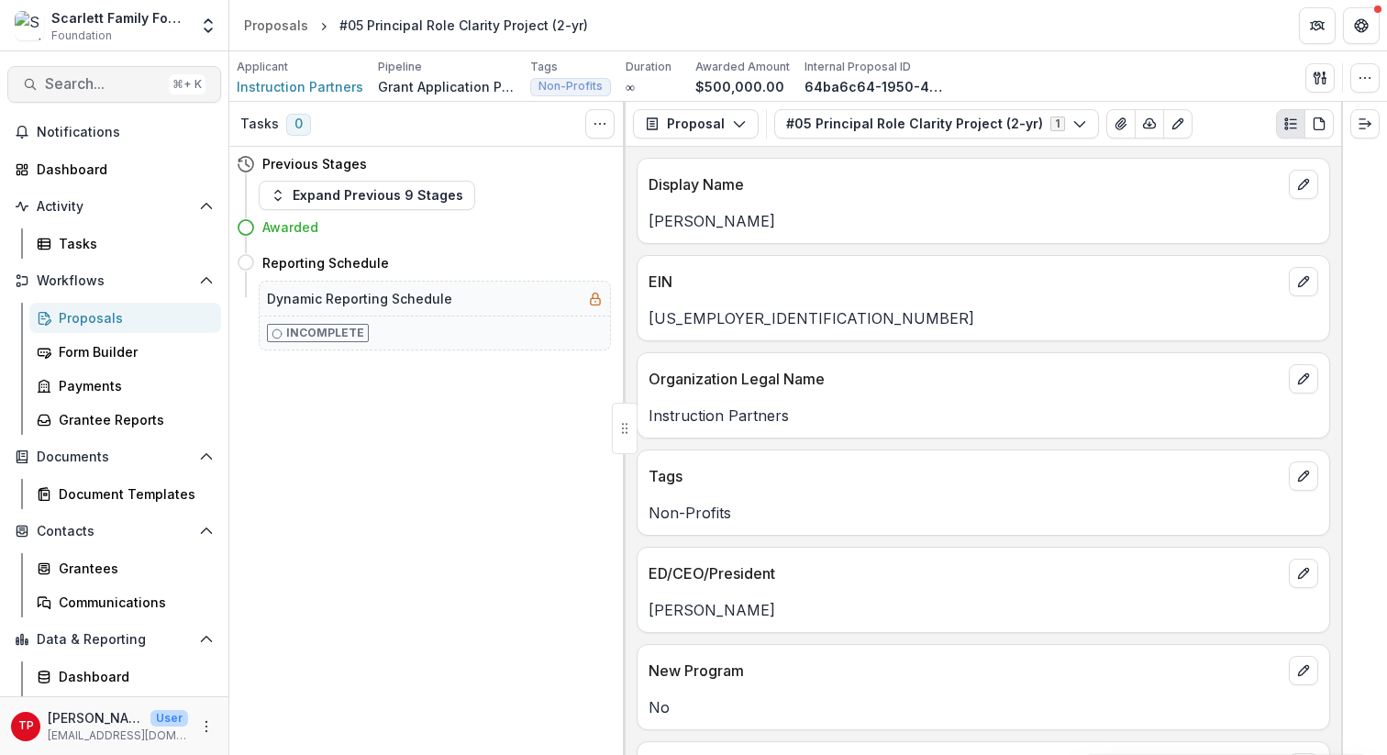
click at [99, 85] on span "Search..." at bounding box center [103, 83] width 116 height 17
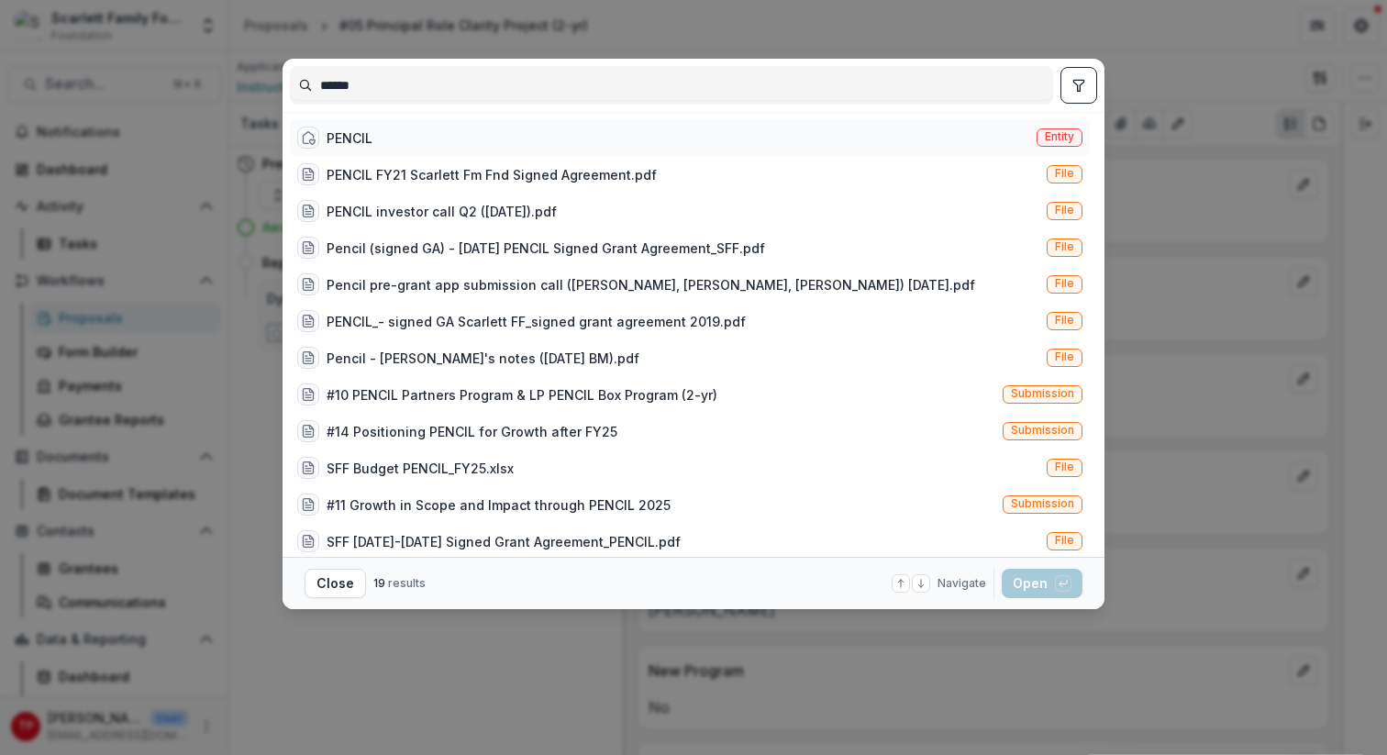
type input "******"
click at [348, 134] on div "PENCIL" at bounding box center [350, 137] width 46 height 19
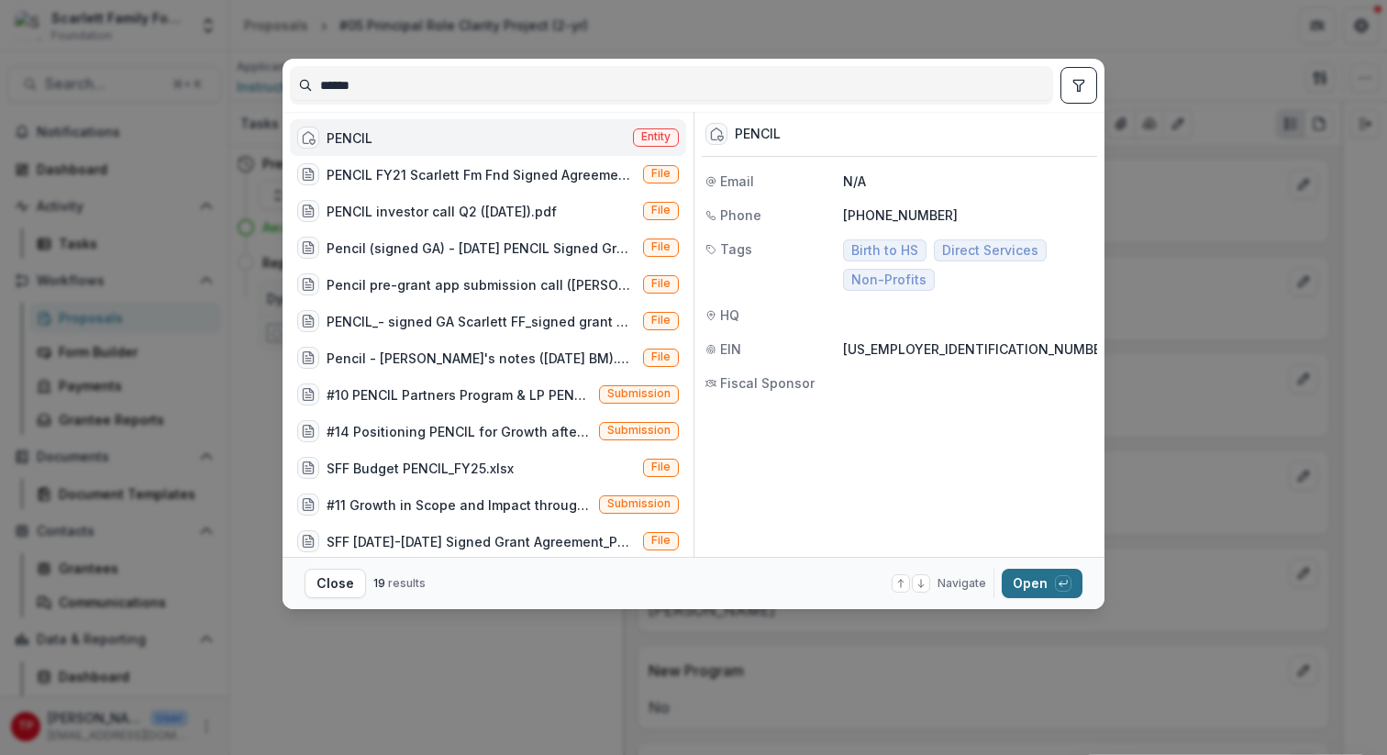
click at [1042, 581] on button "Open with enter key" at bounding box center [1042, 583] width 81 height 29
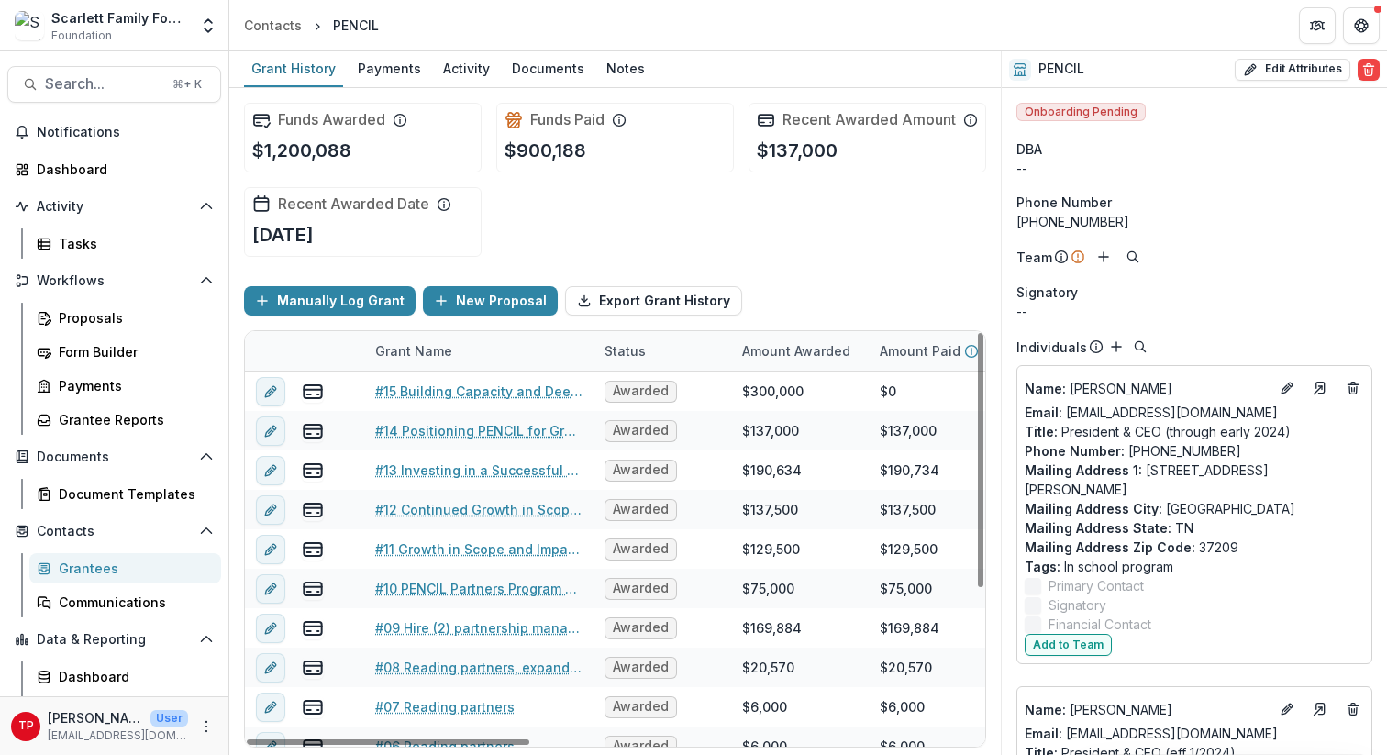
click at [458, 360] on div "Grant Name" at bounding box center [413, 350] width 99 height 19
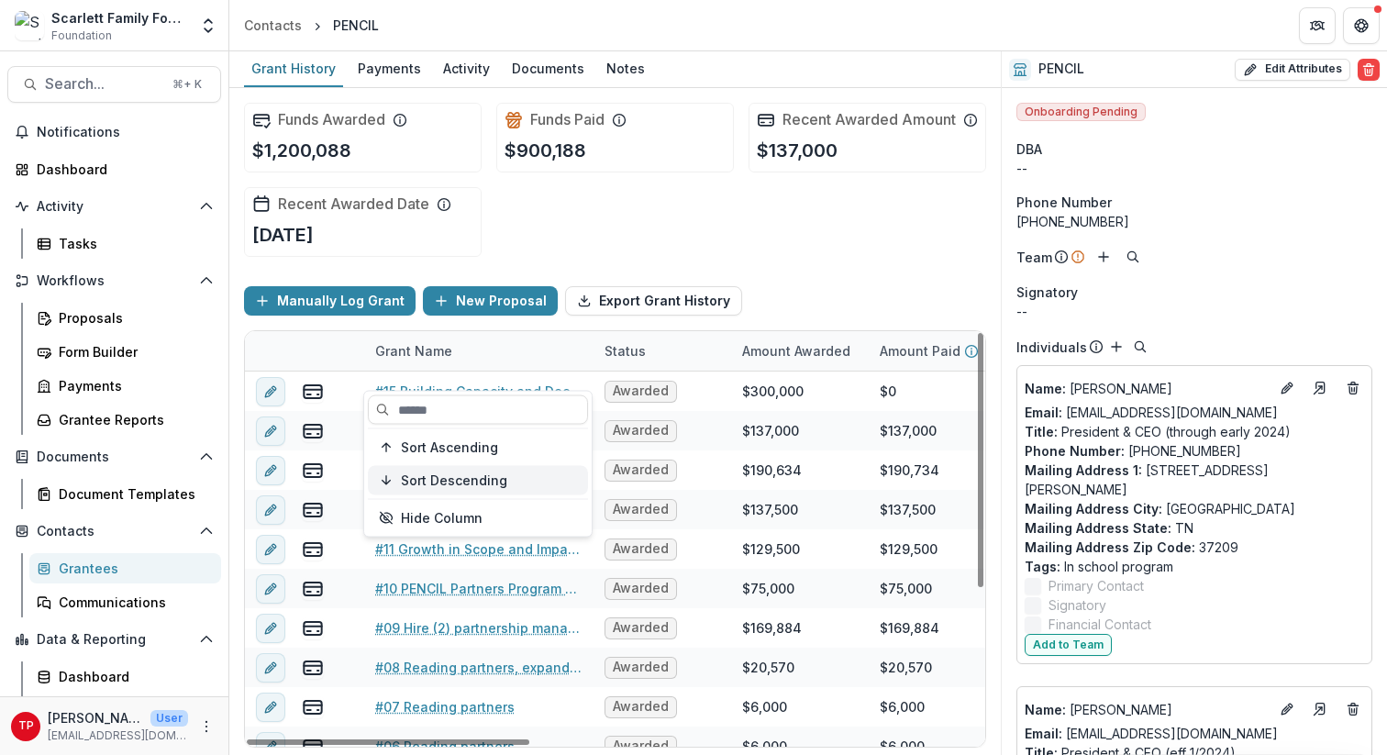
click at [433, 479] on span "Sort Descending" at bounding box center [454, 480] width 106 height 16
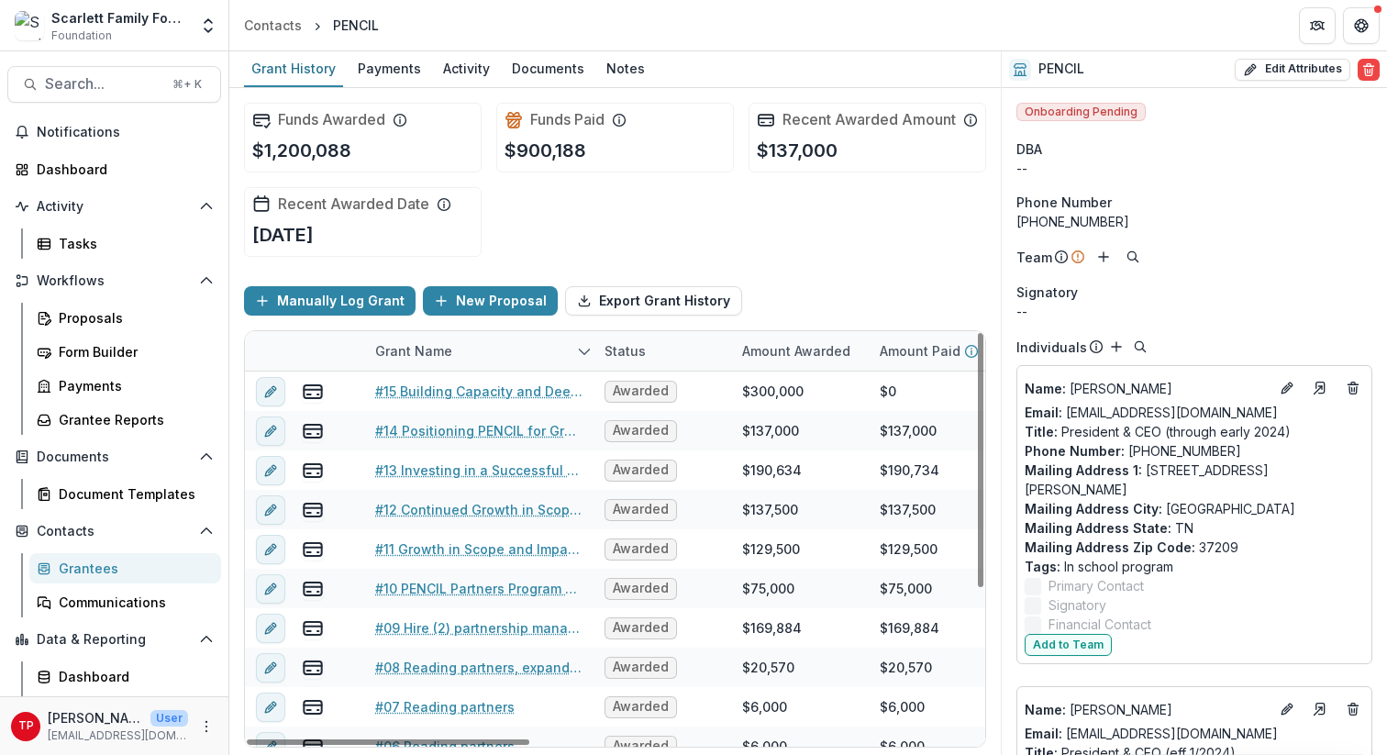
click at [619, 260] on div "Funds Awarded $1,200,088 Funds Paid $900,188 Recent Awarded Amount $137,000 Rec…" at bounding box center [615, 179] width 742 height 183
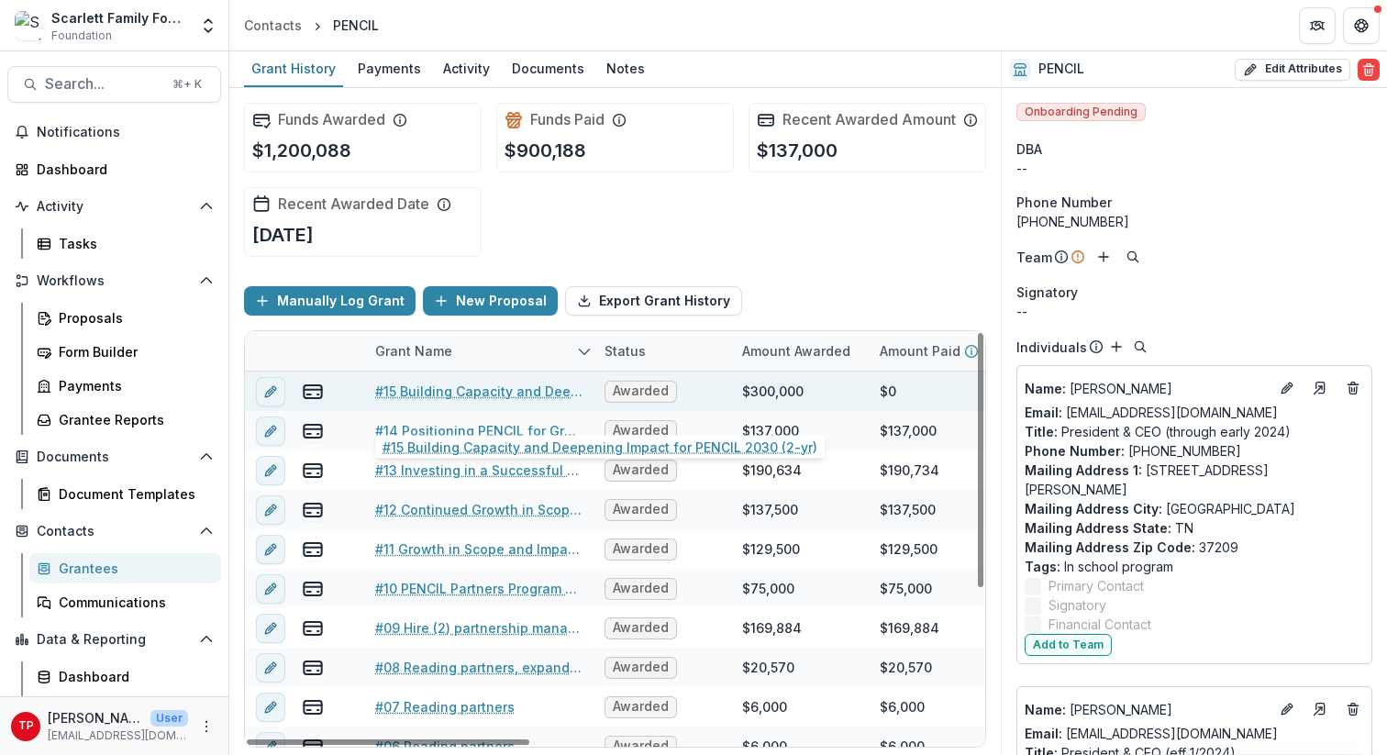
click at [457, 401] on link "#15 Building Capacity and Deepening Impact for PENCIL 2030 (2-yr)" at bounding box center [478, 391] width 207 height 19
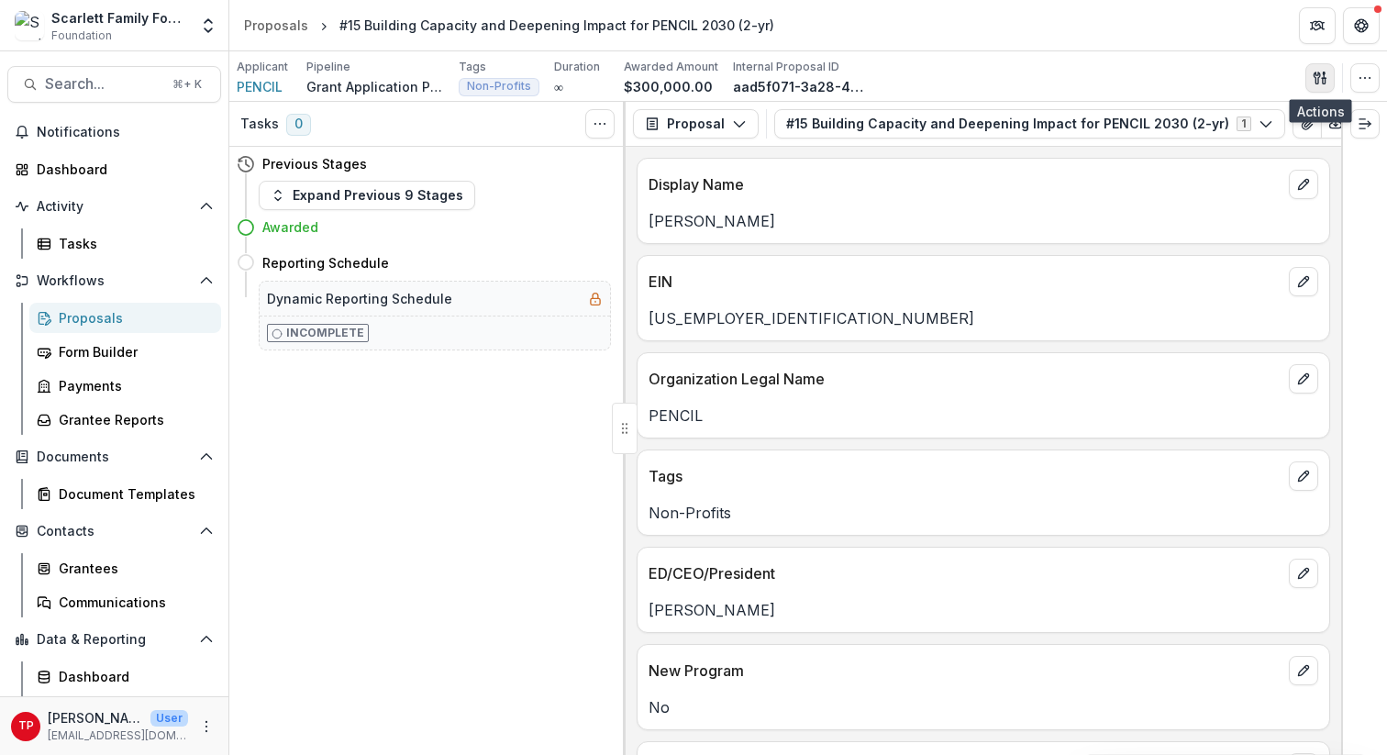
click at [1045, 76] on icon "button" at bounding box center [1320, 78] width 15 height 15
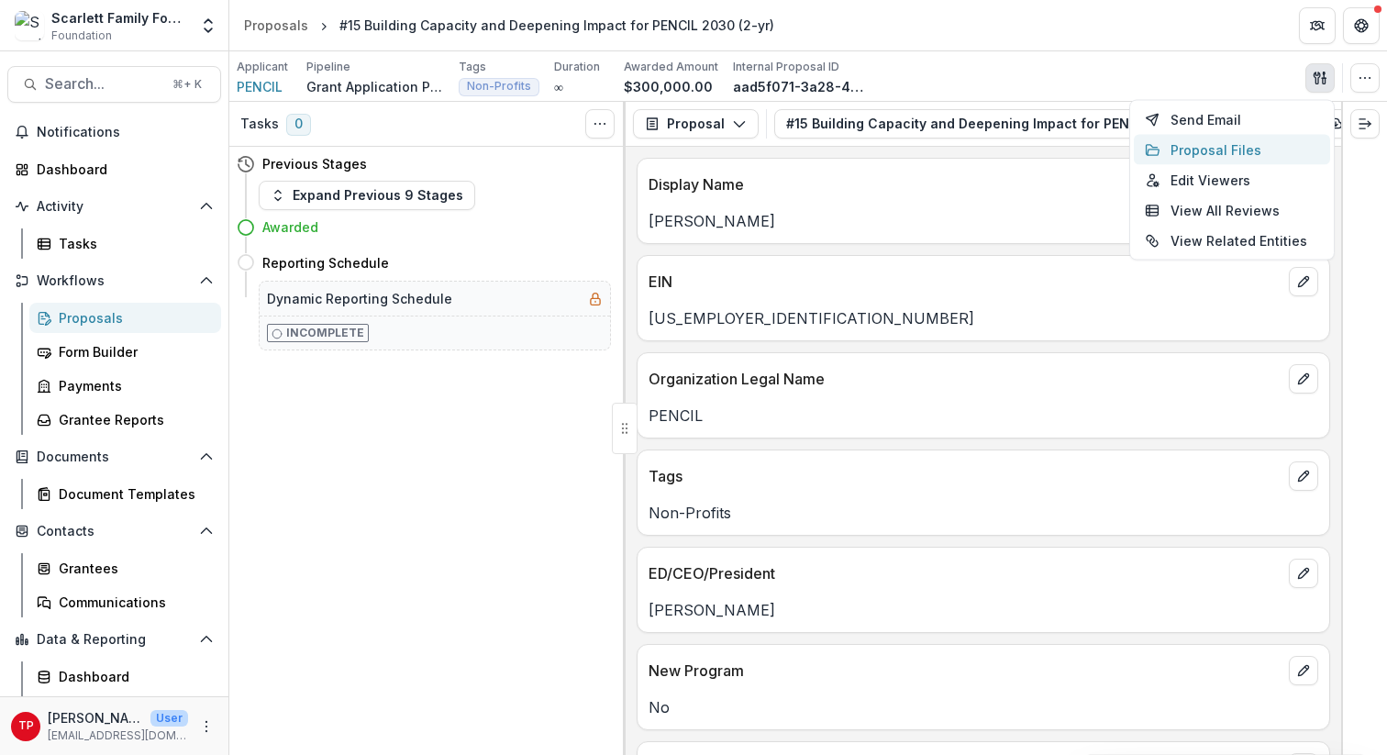
click at [1045, 140] on button "Proposal Files" at bounding box center [1232, 150] width 196 height 30
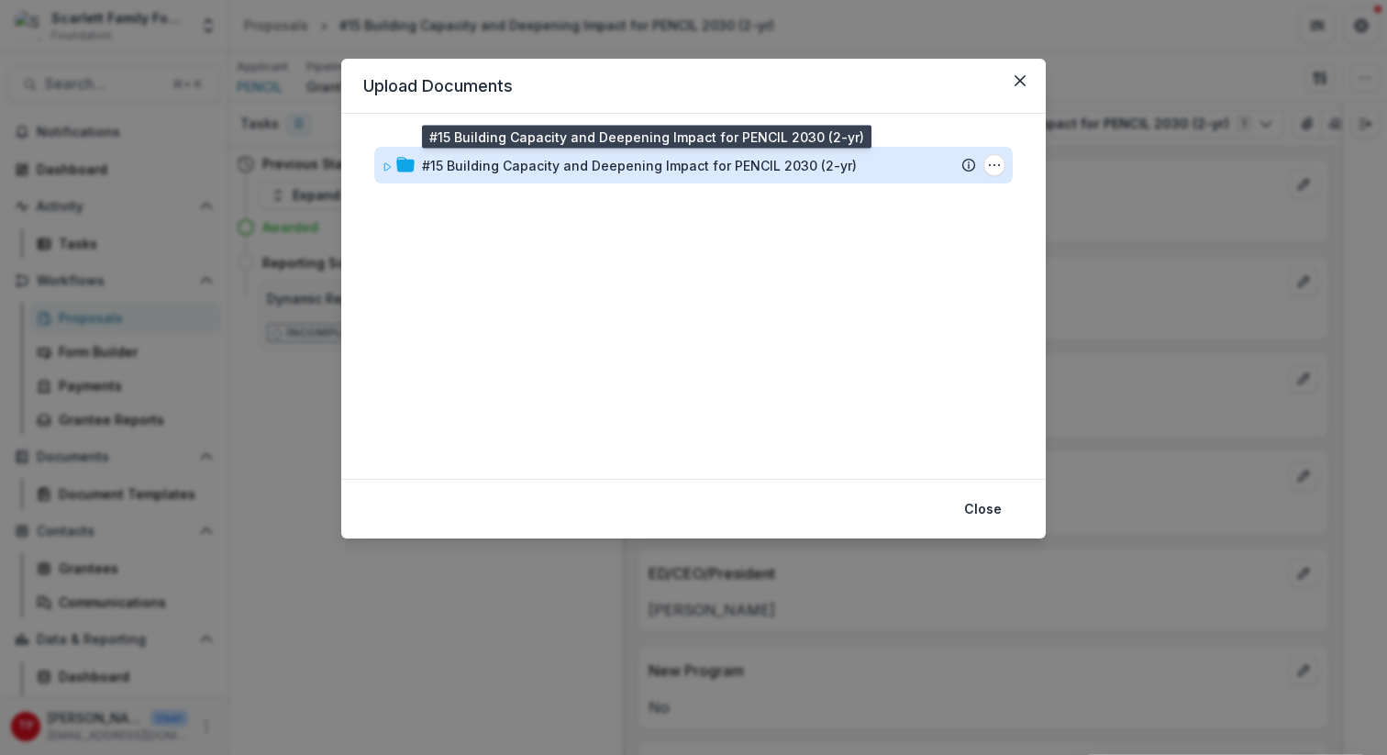
click at [507, 163] on div "#15 Building Capacity and Deepening Impact for PENCIL 2030 (2-yr)" at bounding box center [639, 165] width 435 height 19
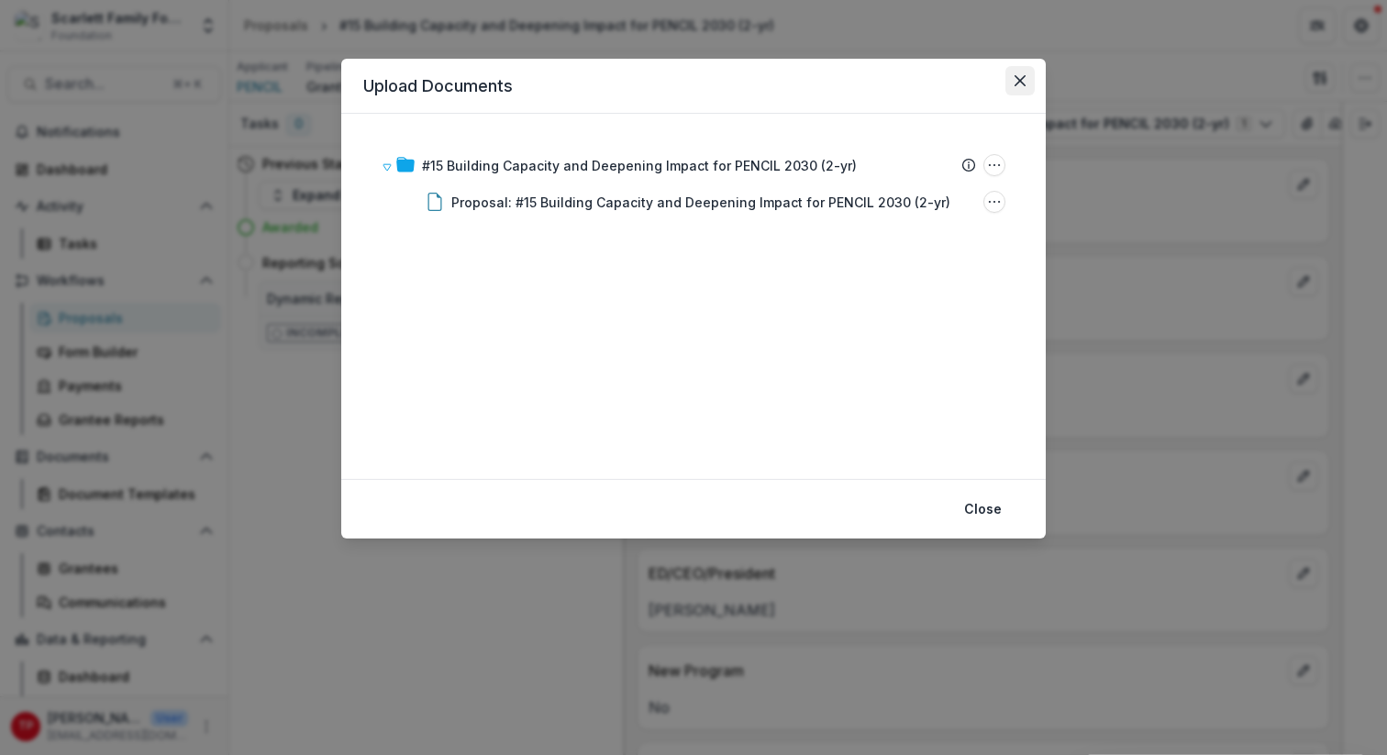
click at [1015, 73] on button "Close" at bounding box center [1019, 80] width 29 height 29
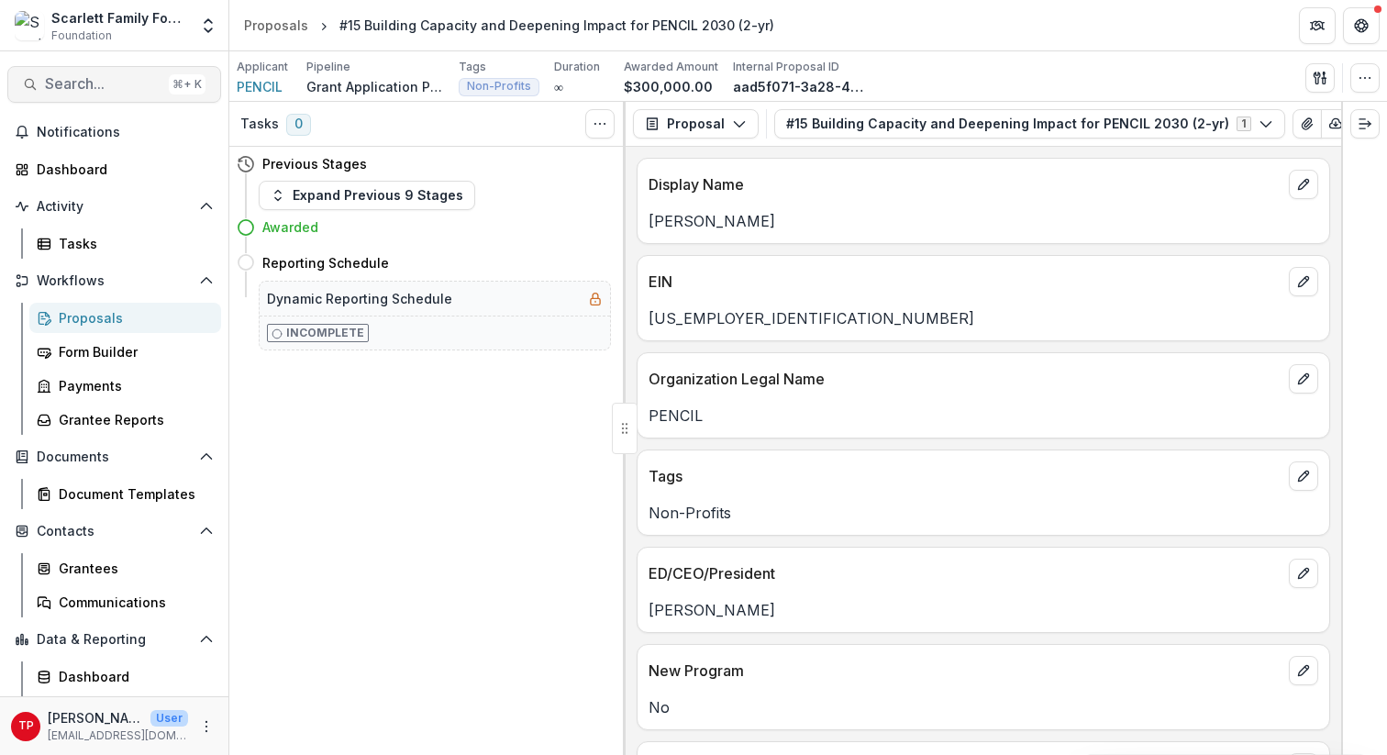
click at [92, 83] on span "Search..." at bounding box center [103, 83] width 116 height 17
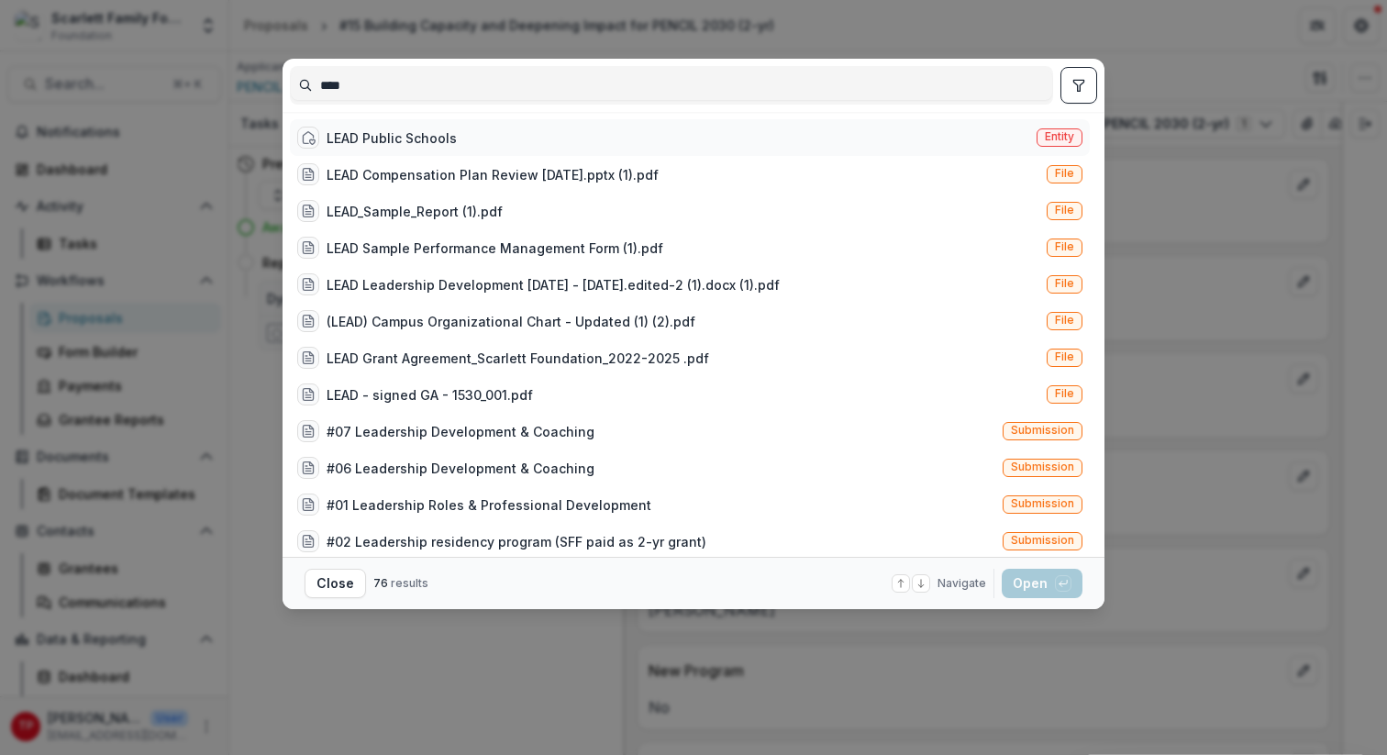
type input "****"
click at [422, 144] on div "LEAD Public Schools" at bounding box center [392, 137] width 130 height 19
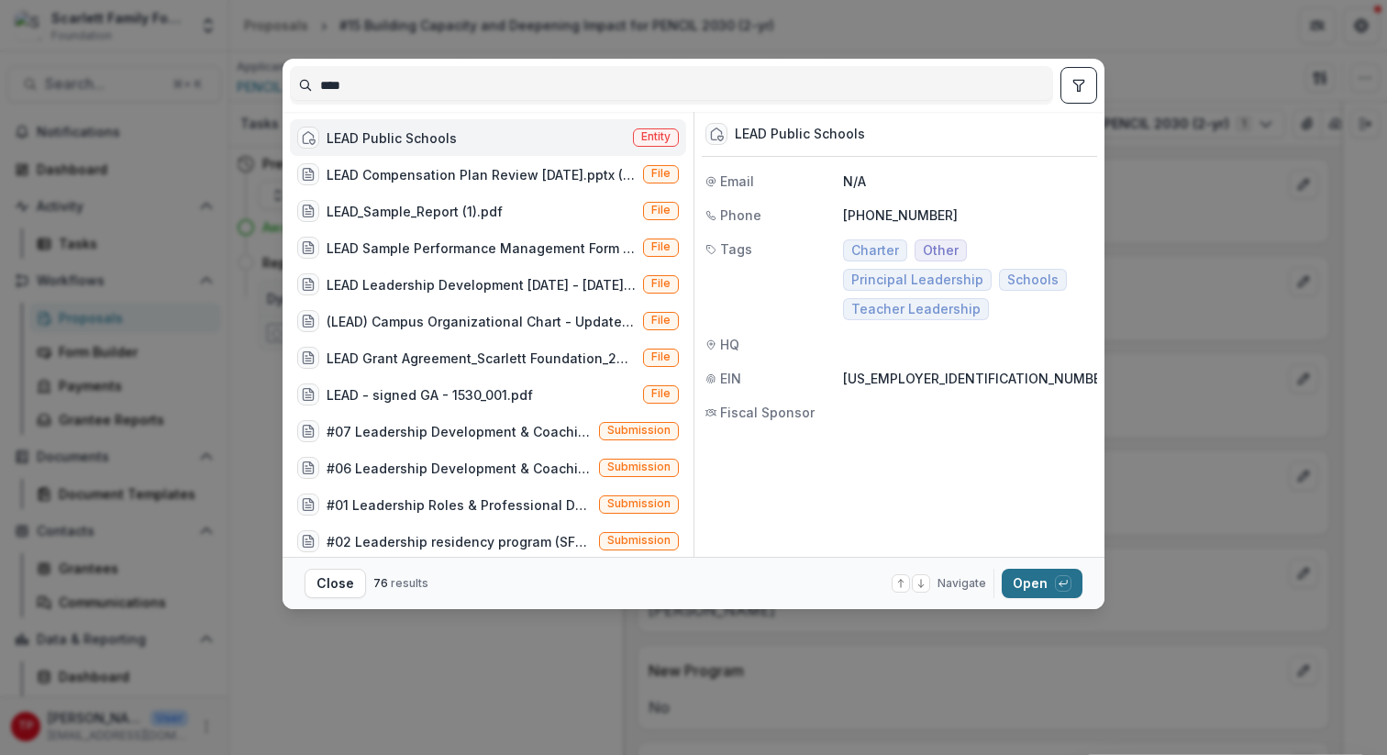
click at [1045, 574] on button "Open with enter key" at bounding box center [1042, 583] width 81 height 29
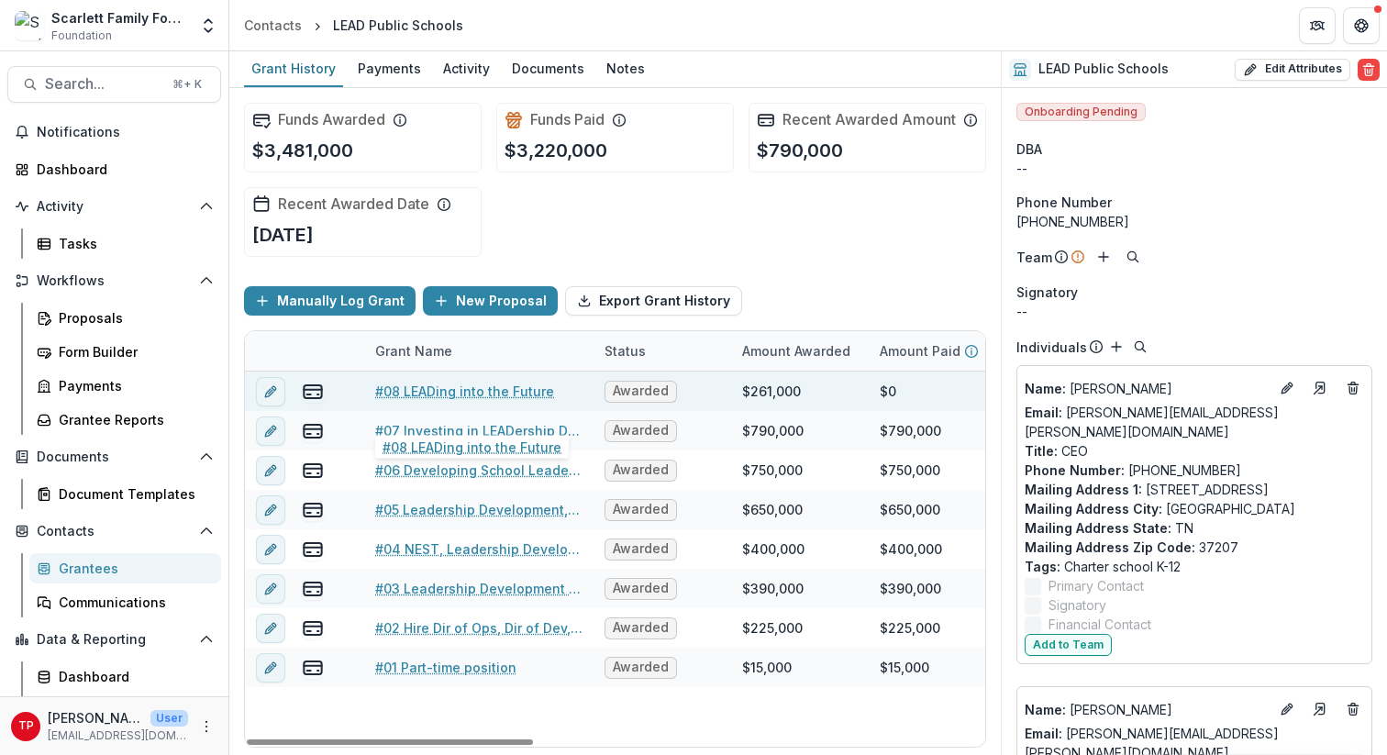
click at [454, 401] on link "#08 LEADing into the Future" at bounding box center [464, 391] width 179 height 19
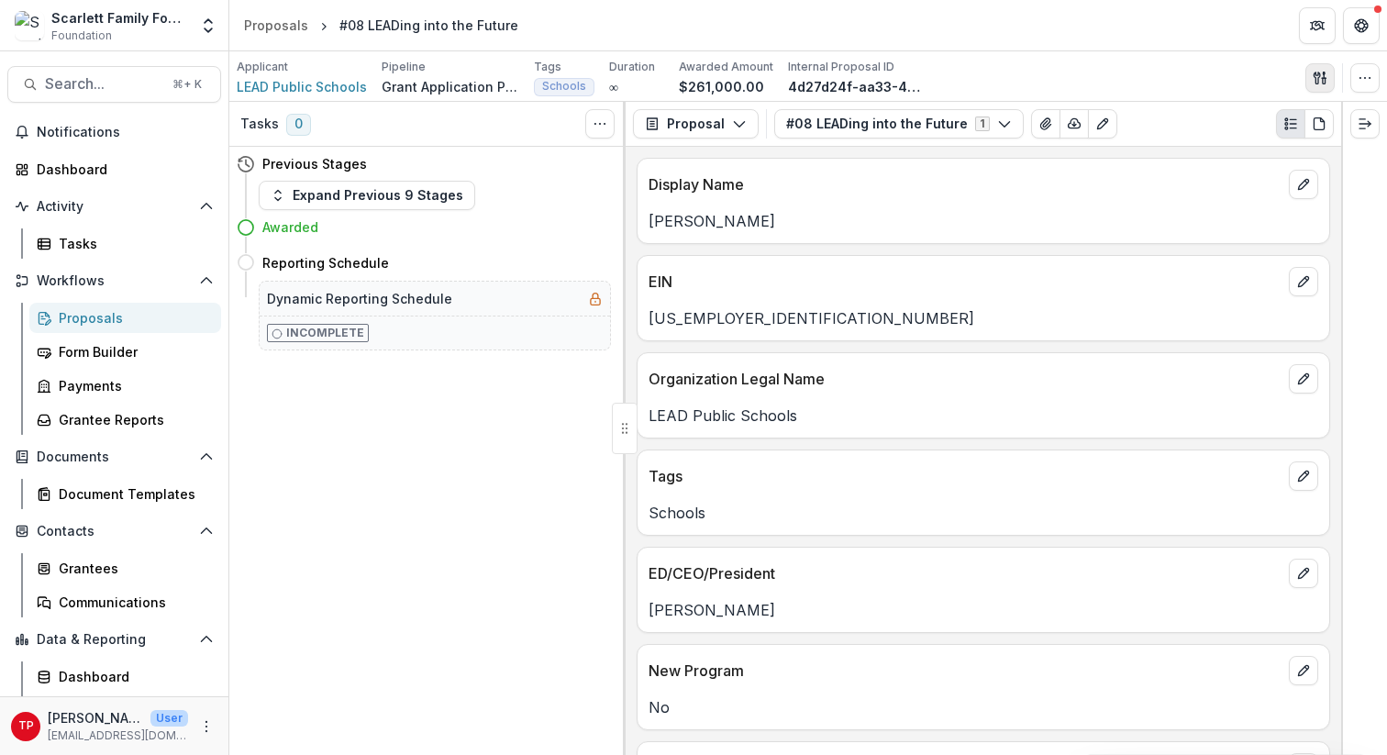
click at [1045, 77] on line "button" at bounding box center [1324, 75] width 0 height 6
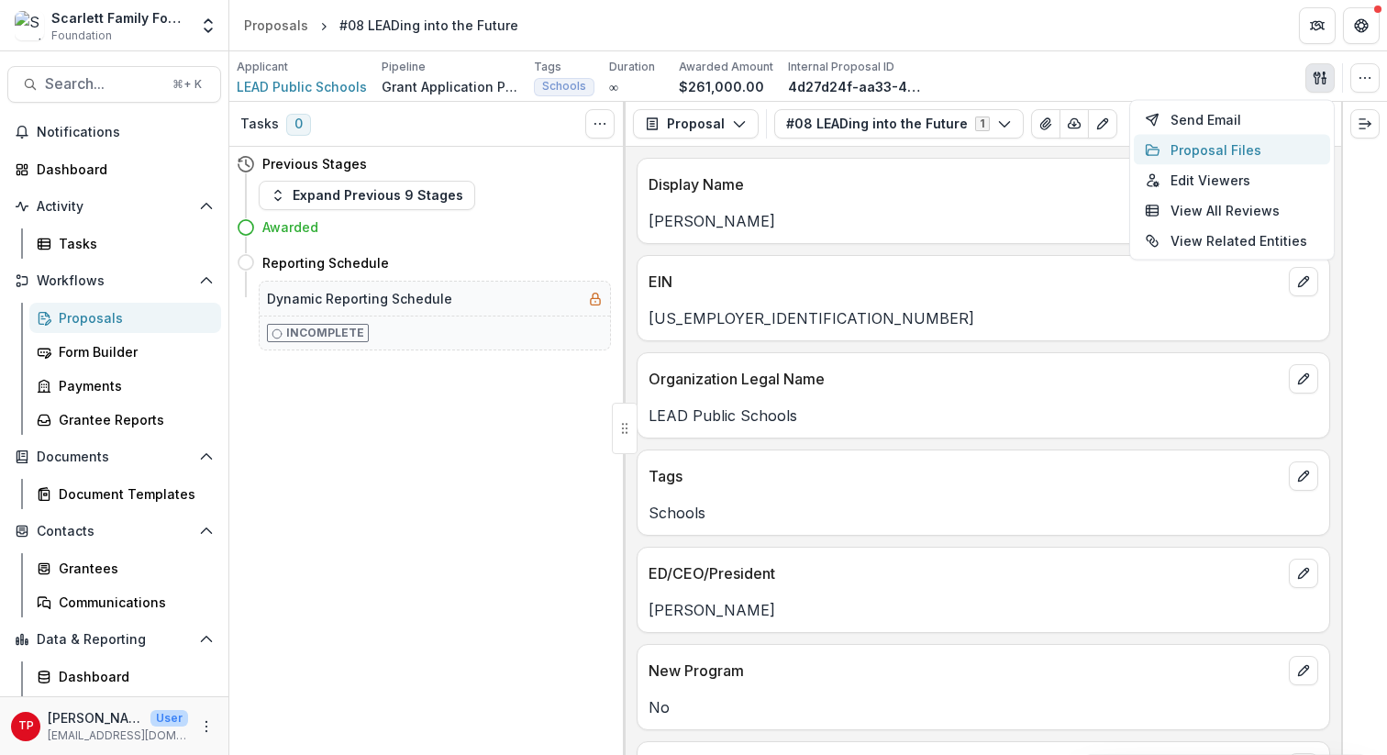
click at [1045, 157] on button "Proposal Files" at bounding box center [1232, 150] width 196 height 30
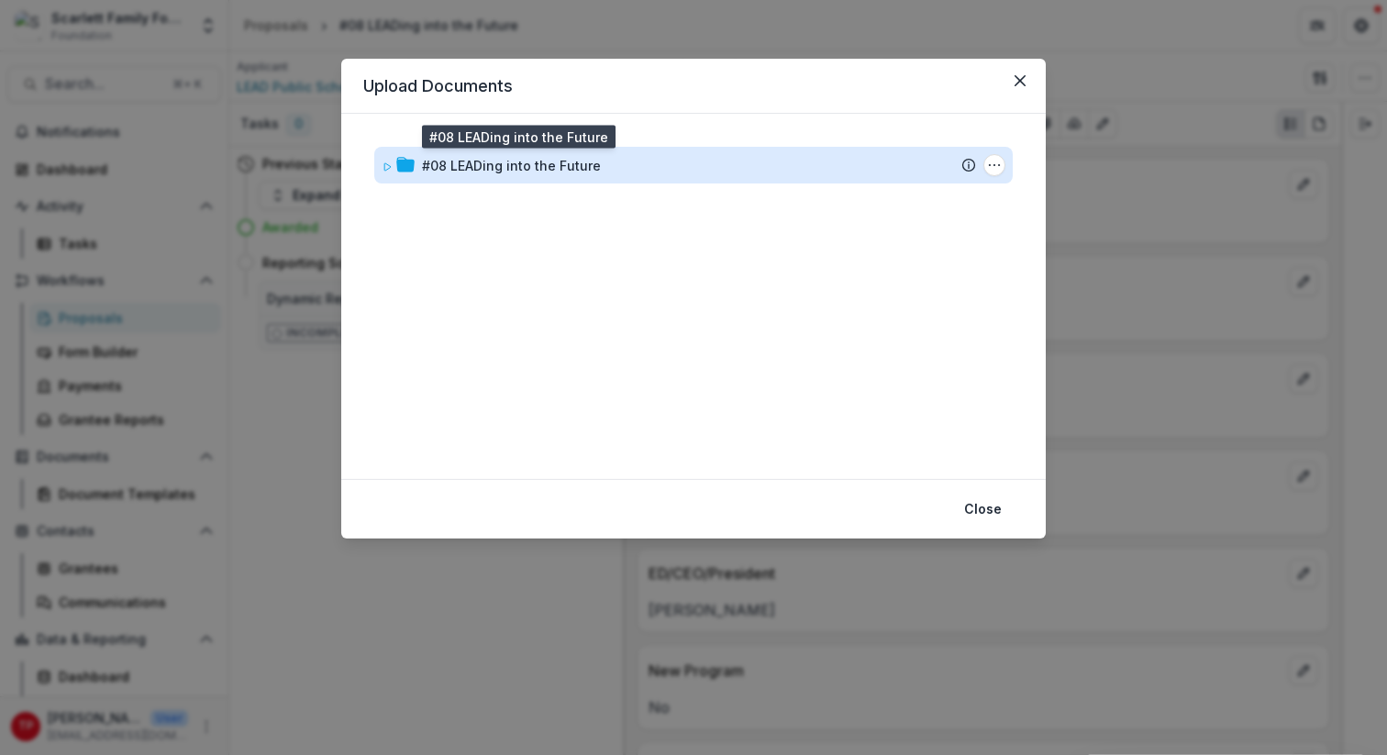
click at [493, 170] on div "#08 LEADing into the Future" at bounding box center [511, 165] width 179 height 19
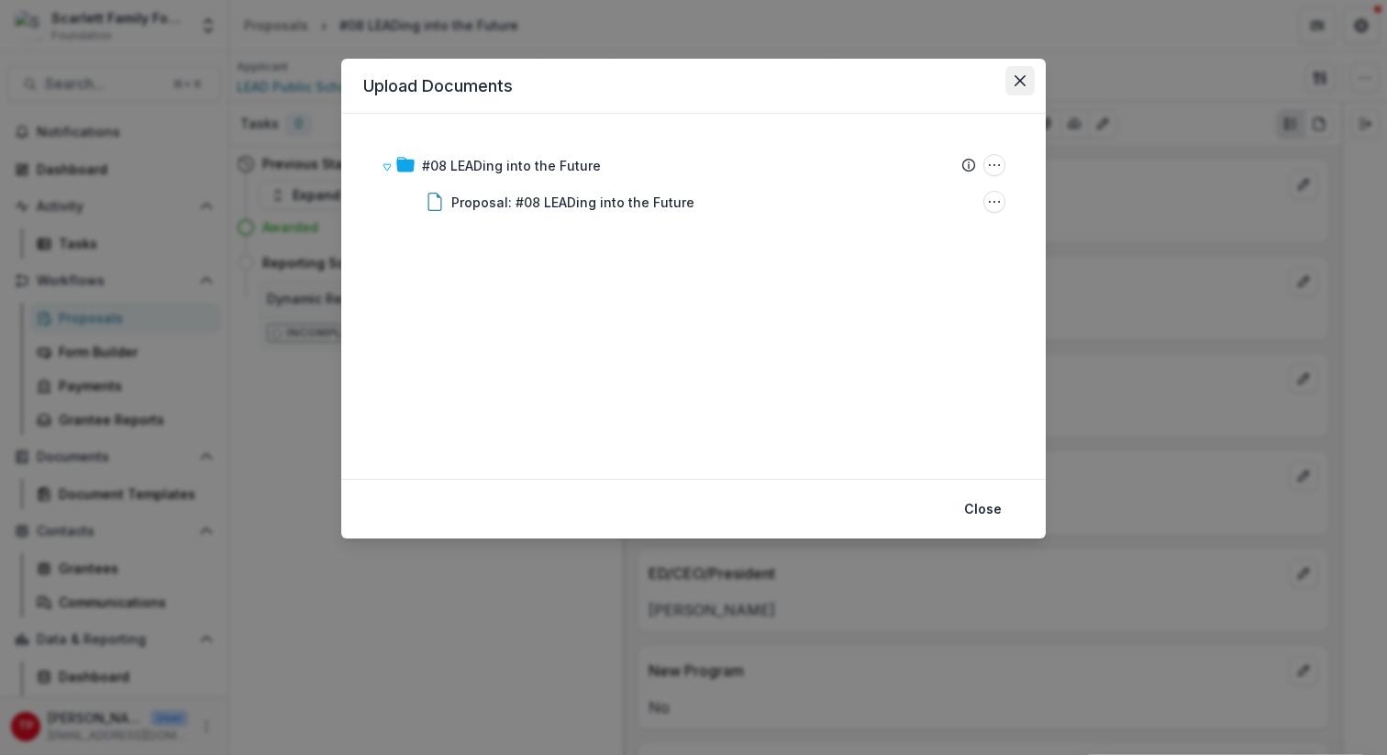
click at [1016, 78] on icon "Close" at bounding box center [1019, 80] width 11 height 11
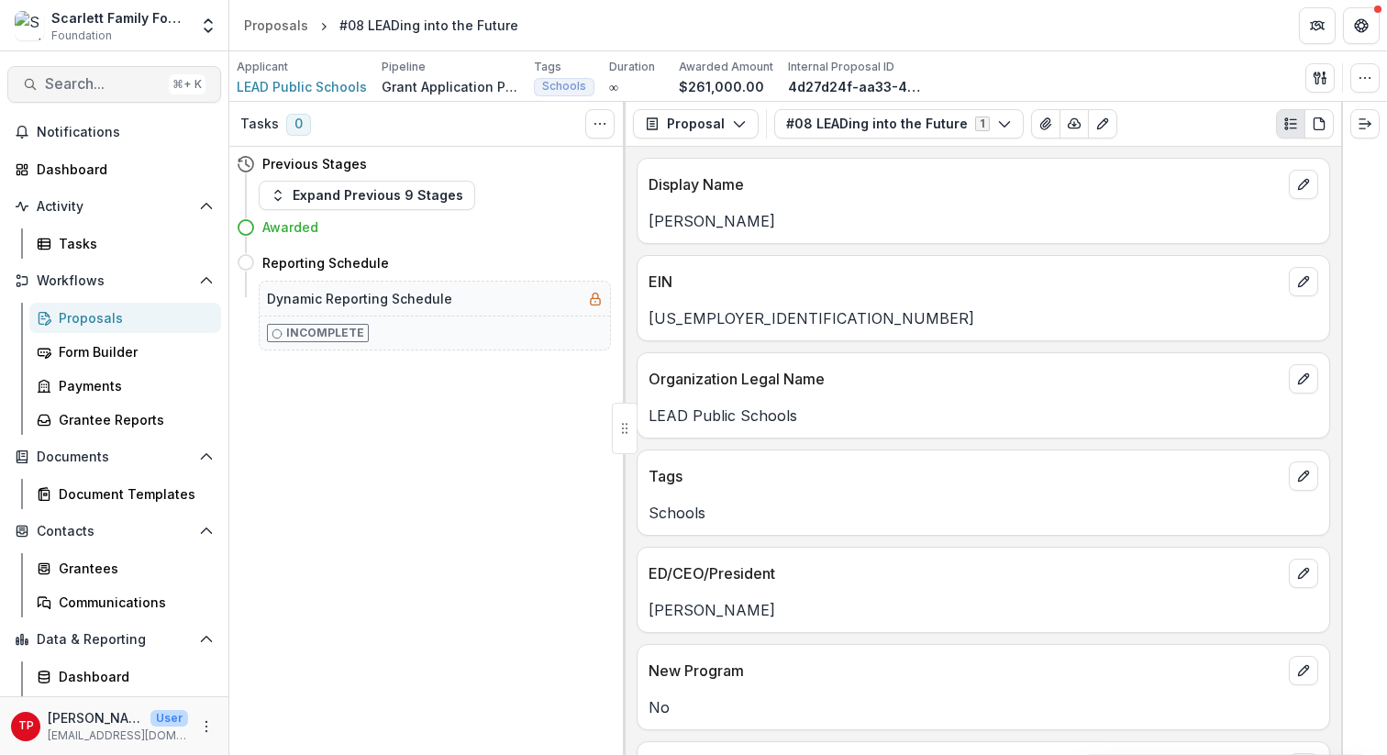
click at [114, 83] on span "Search..." at bounding box center [103, 83] width 116 height 17
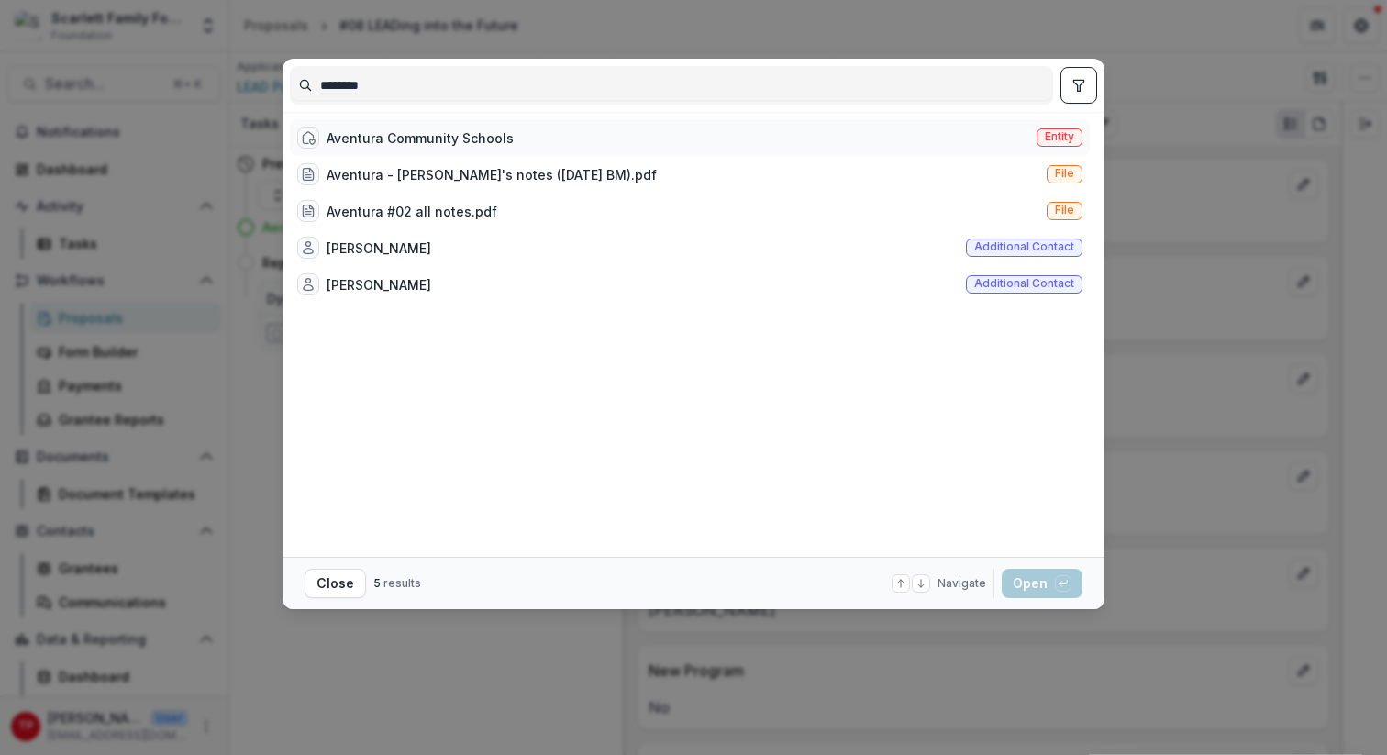
type input "********"
click at [362, 143] on div "Aventura Community Schools" at bounding box center [420, 137] width 187 height 19
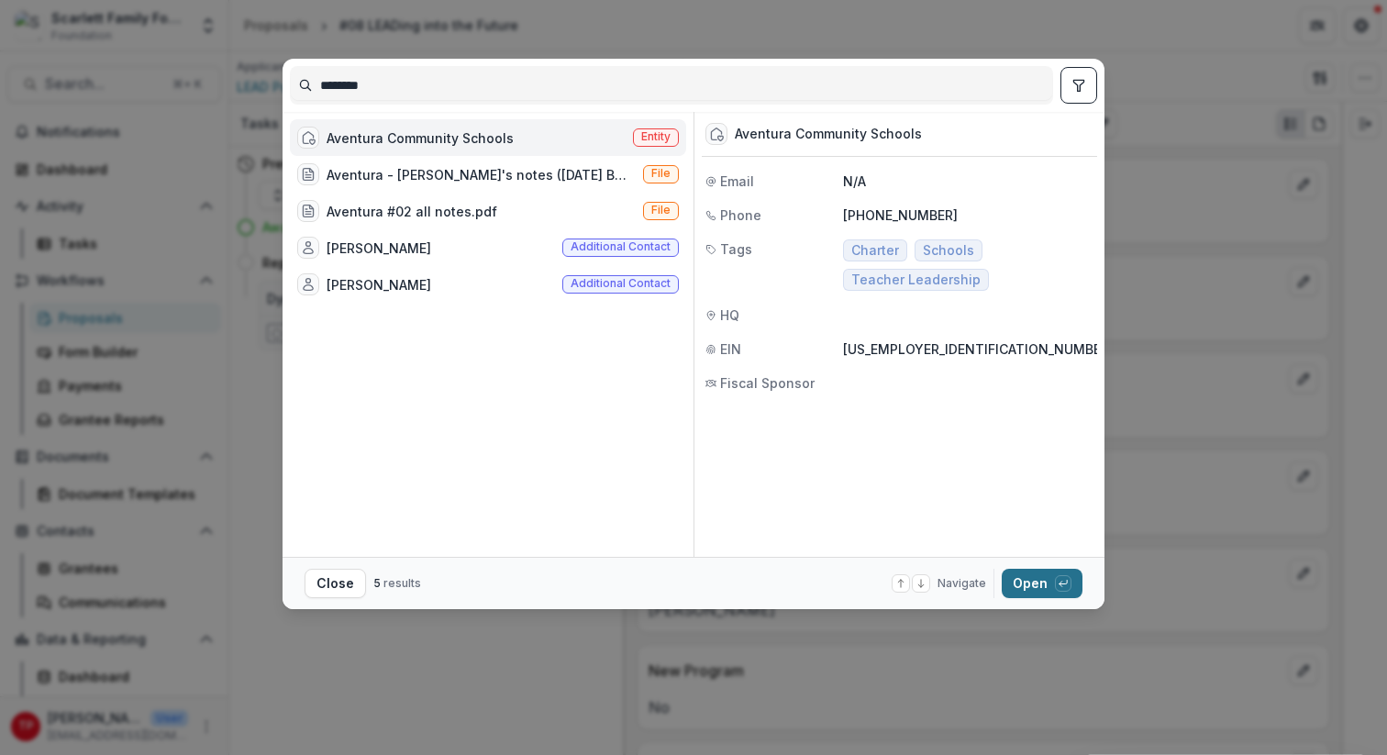
click at [1030, 581] on button "Open with enter key" at bounding box center [1042, 583] width 81 height 29
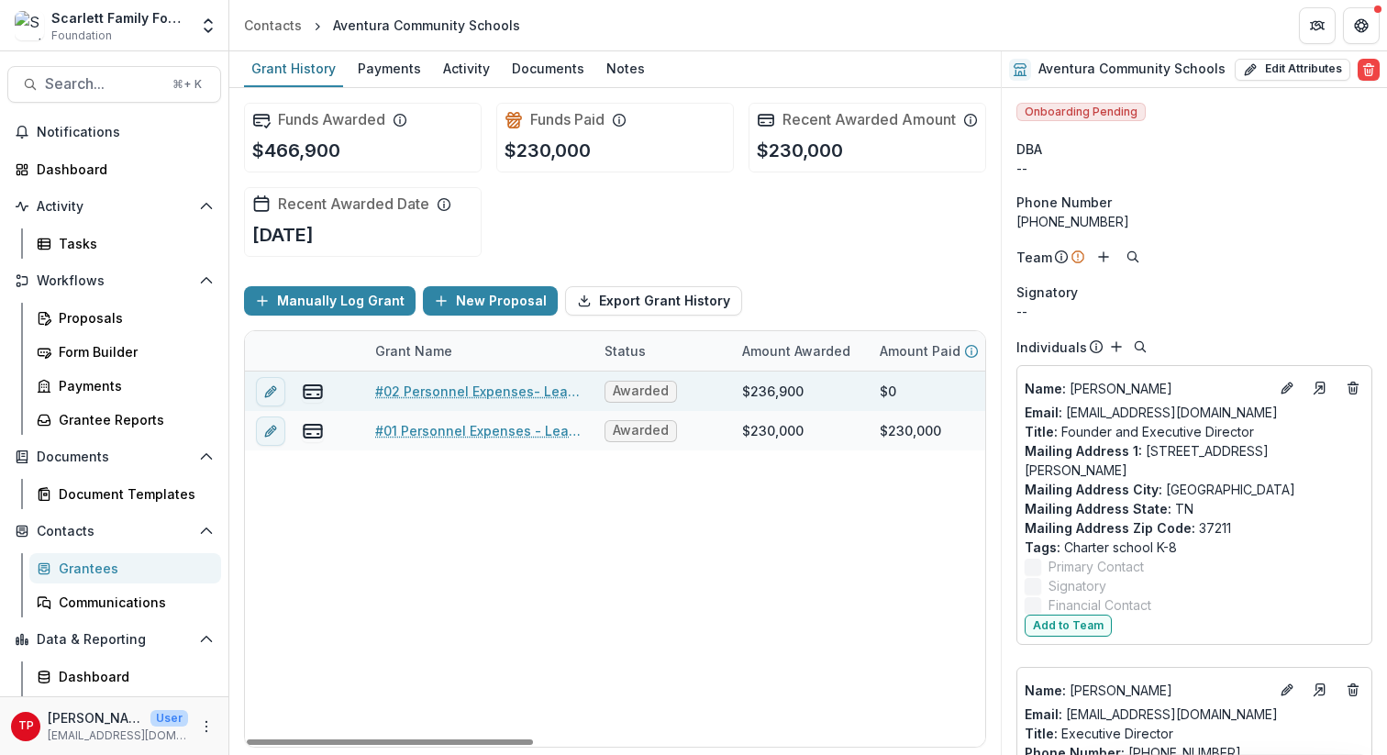
click at [483, 401] on link "#02 Personnel Expenses- Leadership" at bounding box center [478, 391] width 207 height 19
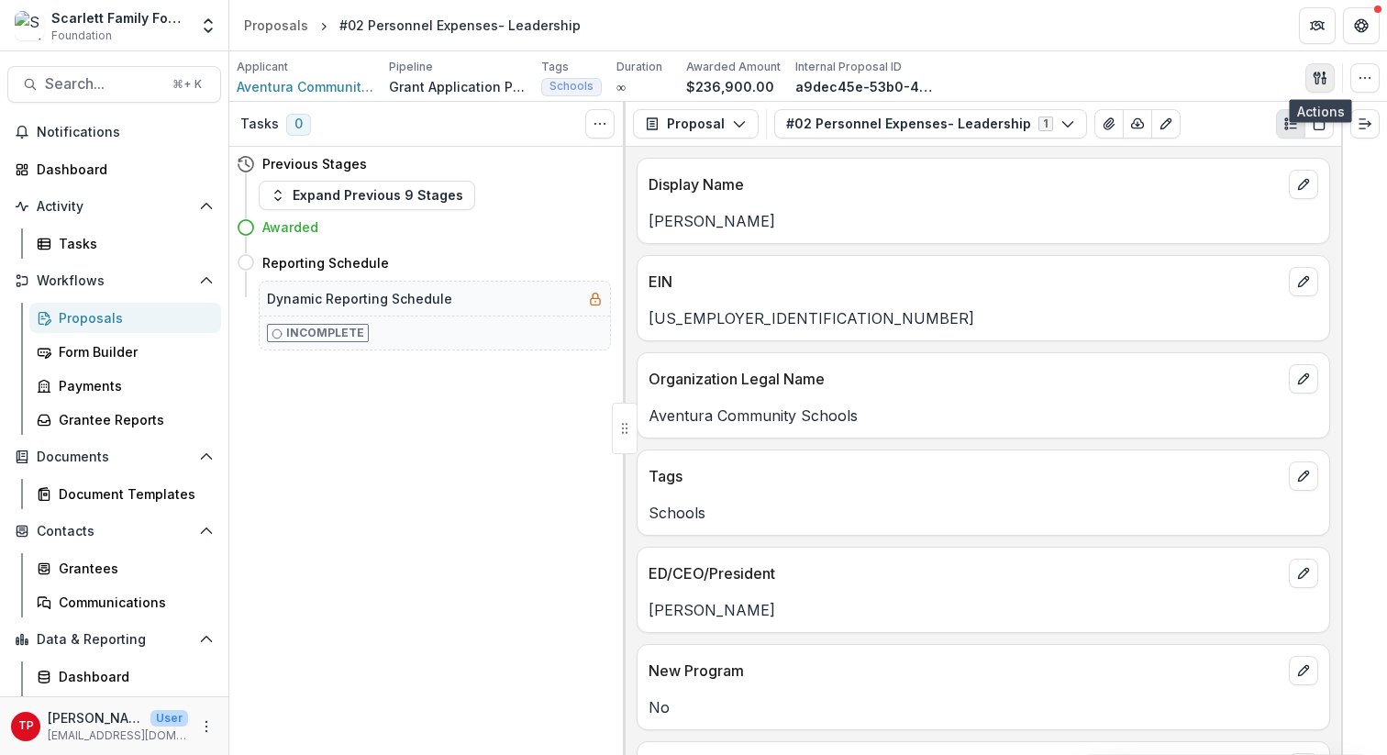
click at [1045, 79] on icon "button" at bounding box center [1324, 81] width 3 height 6
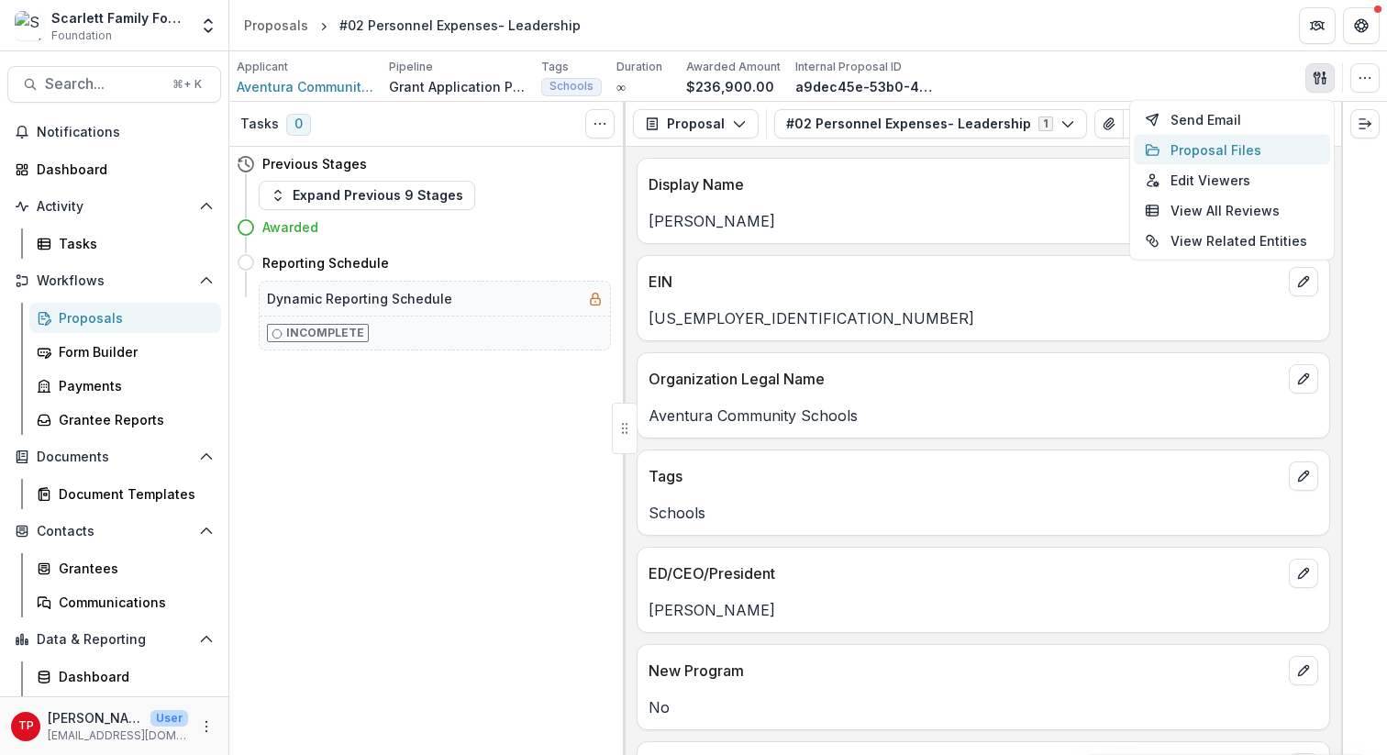
click at [1045, 151] on button "Proposal Files" at bounding box center [1232, 150] width 196 height 30
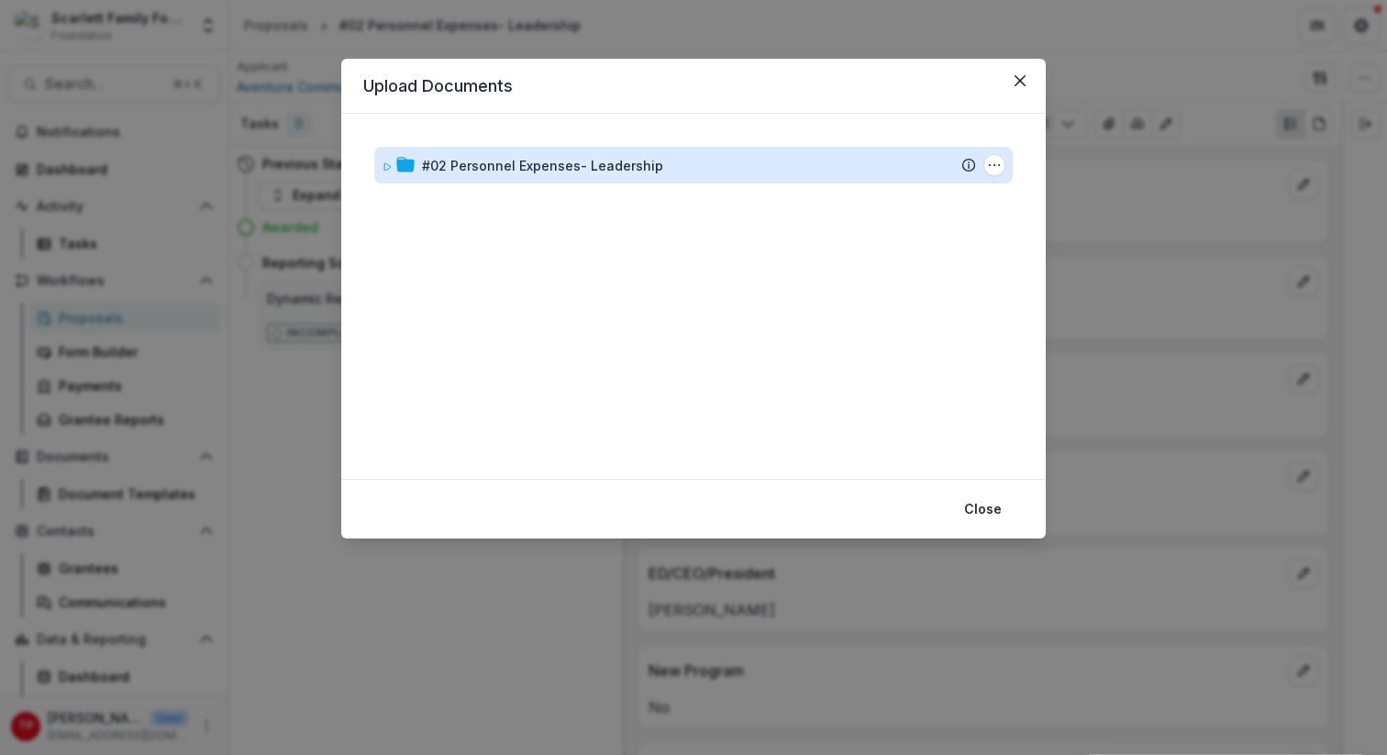
click at [553, 168] on div "#02 Personnel Expenses- Leadership" at bounding box center [542, 165] width 241 height 19
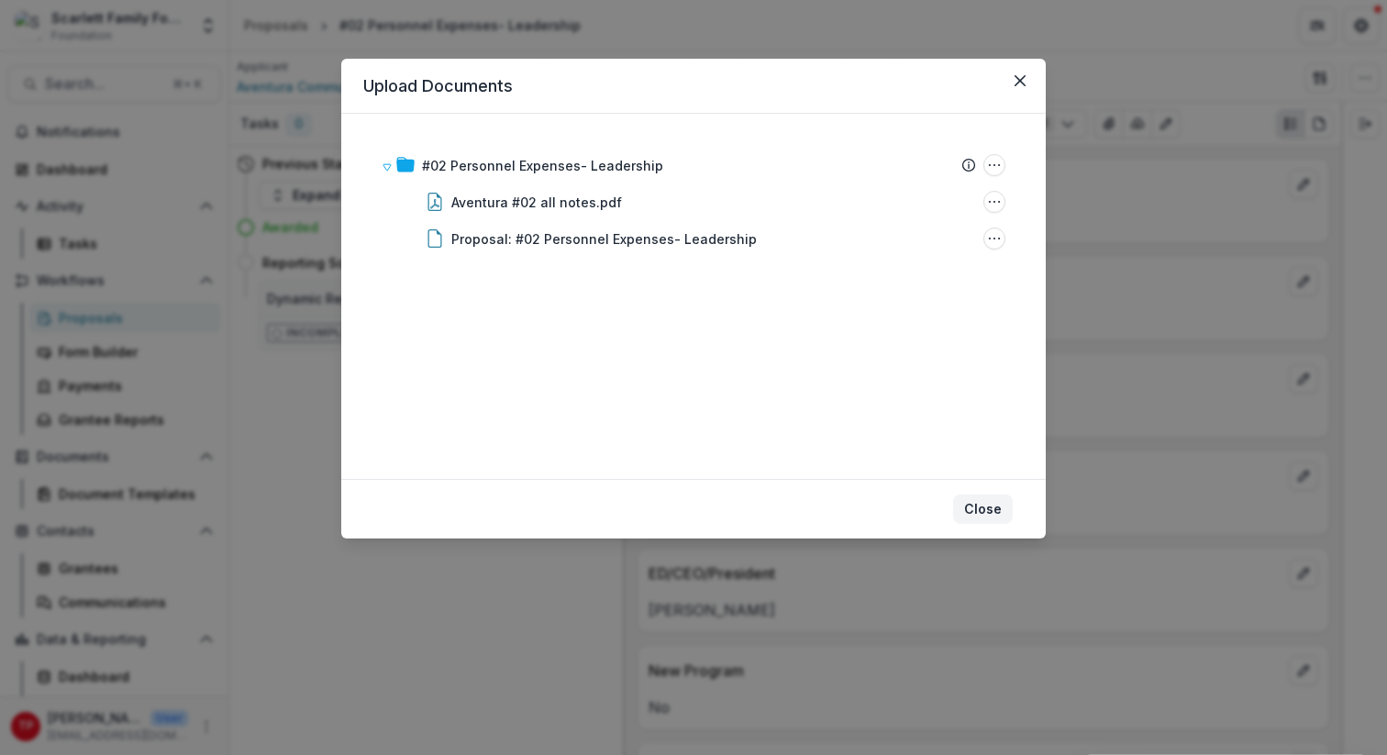
click at [981, 508] on button "Close" at bounding box center [983, 508] width 60 height 29
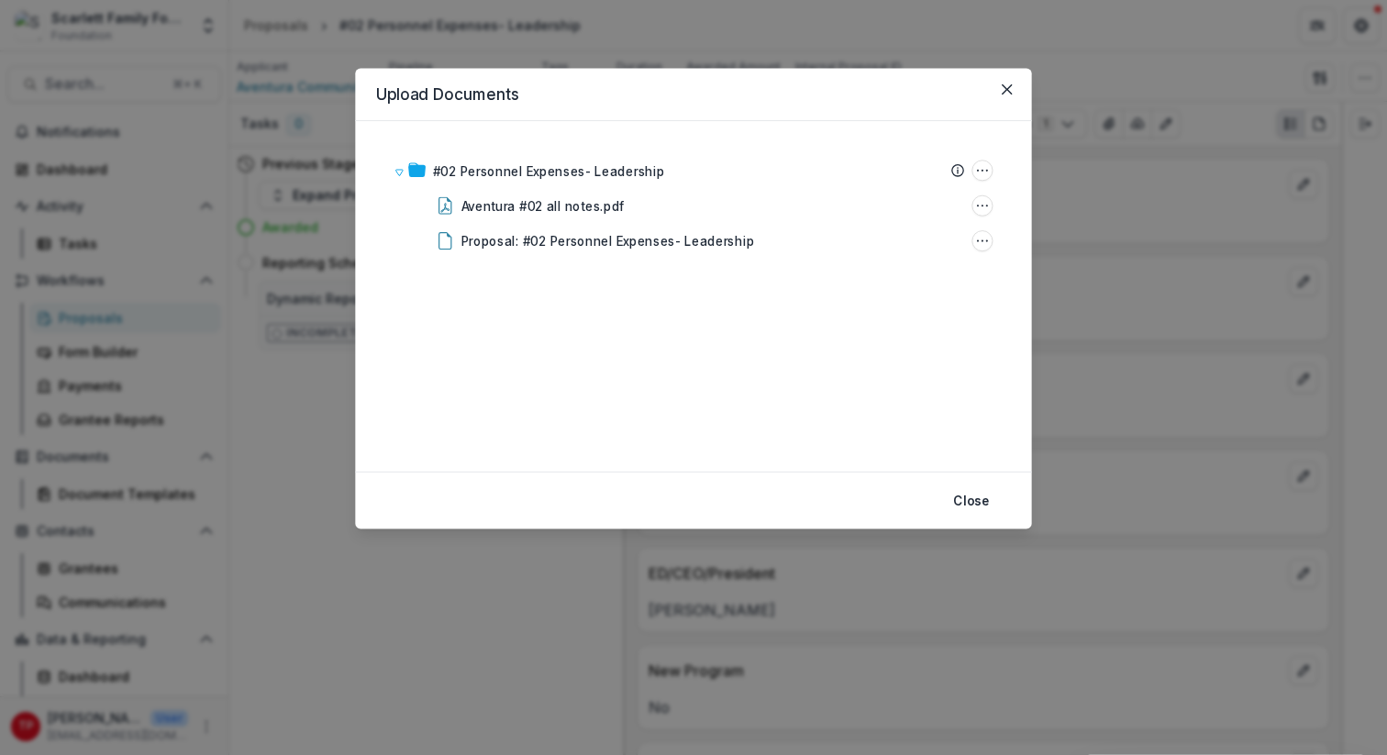
drag, startPoint x: 981, startPoint y: 508, endPoint x: 563, endPoint y: 221, distance: 507.3
click at [977, 508] on p "Schools" at bounding box center [983, 513] width 670 height 22
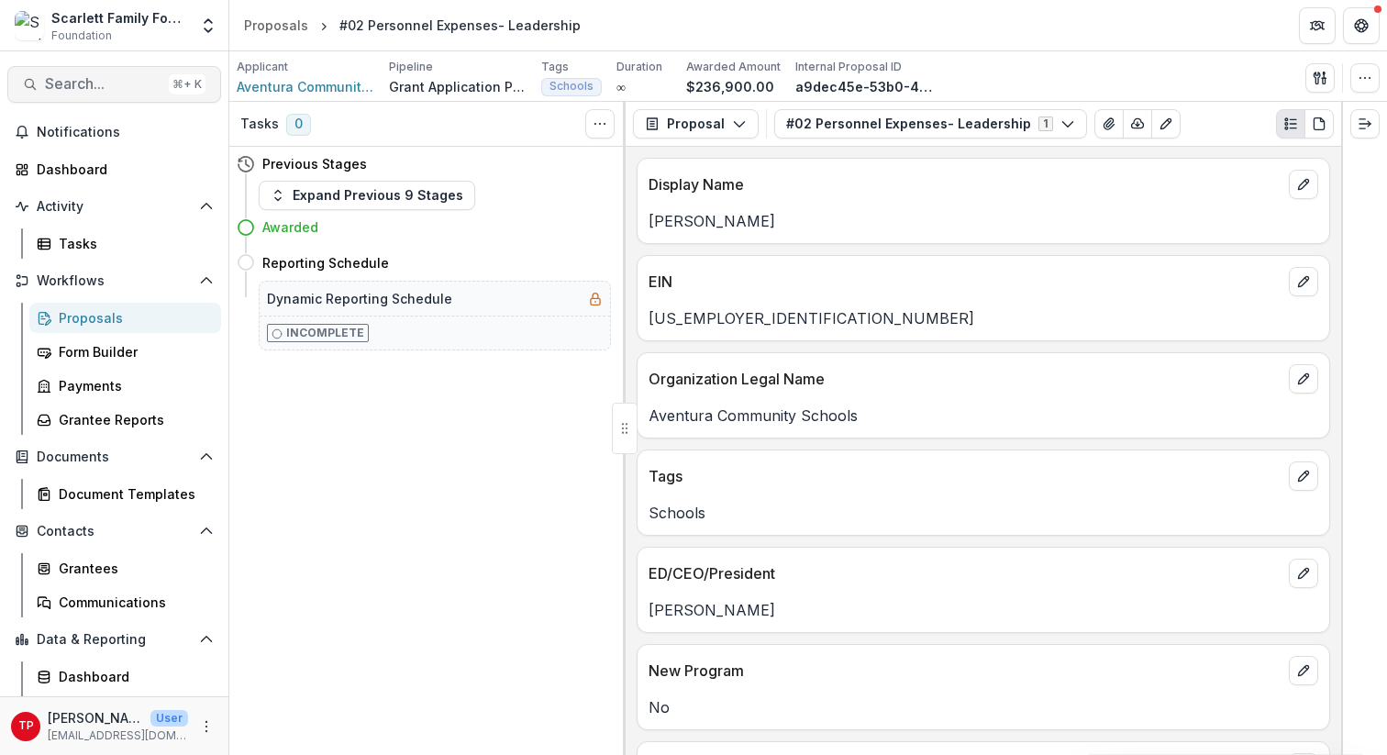
click at [96, 81] on span "Search..." at bounding box center [103, 83] width 116 height 17
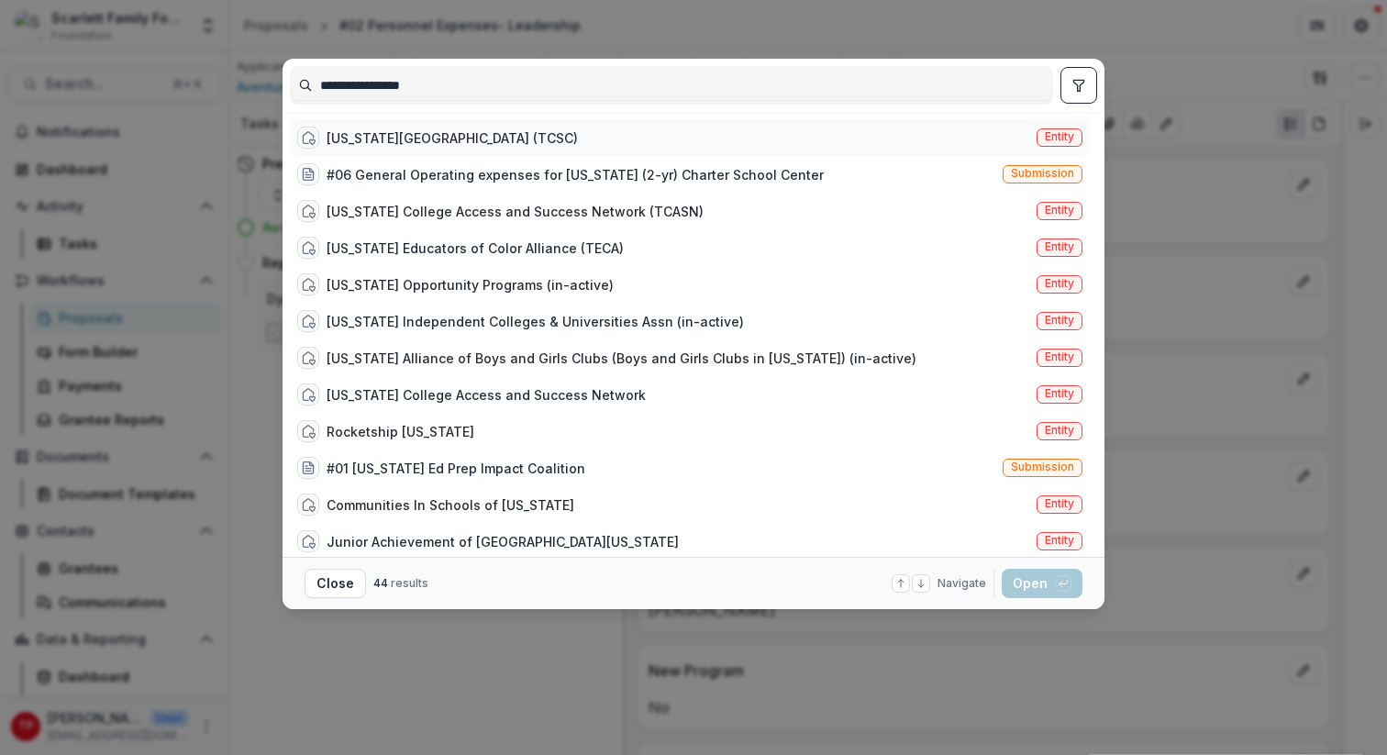
type input "**********"
click at [443, 138] on div "[US_STATE][GEOGRAPHIC_DATA] (TCSC)" at bounding box center [452, 137] width 251 height 19
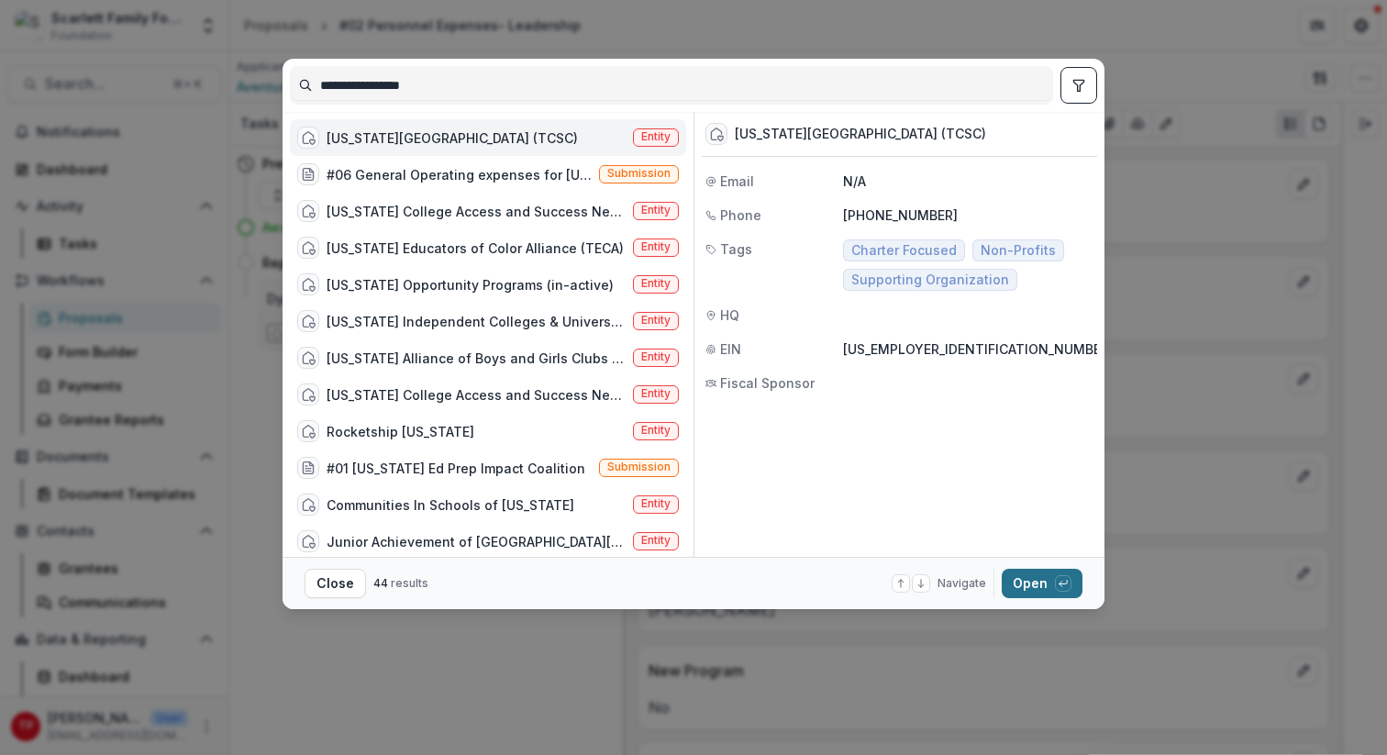
click at [1034, 582] on button "Open with enter key" at bounding box center [1042, 583] width 81 height 29
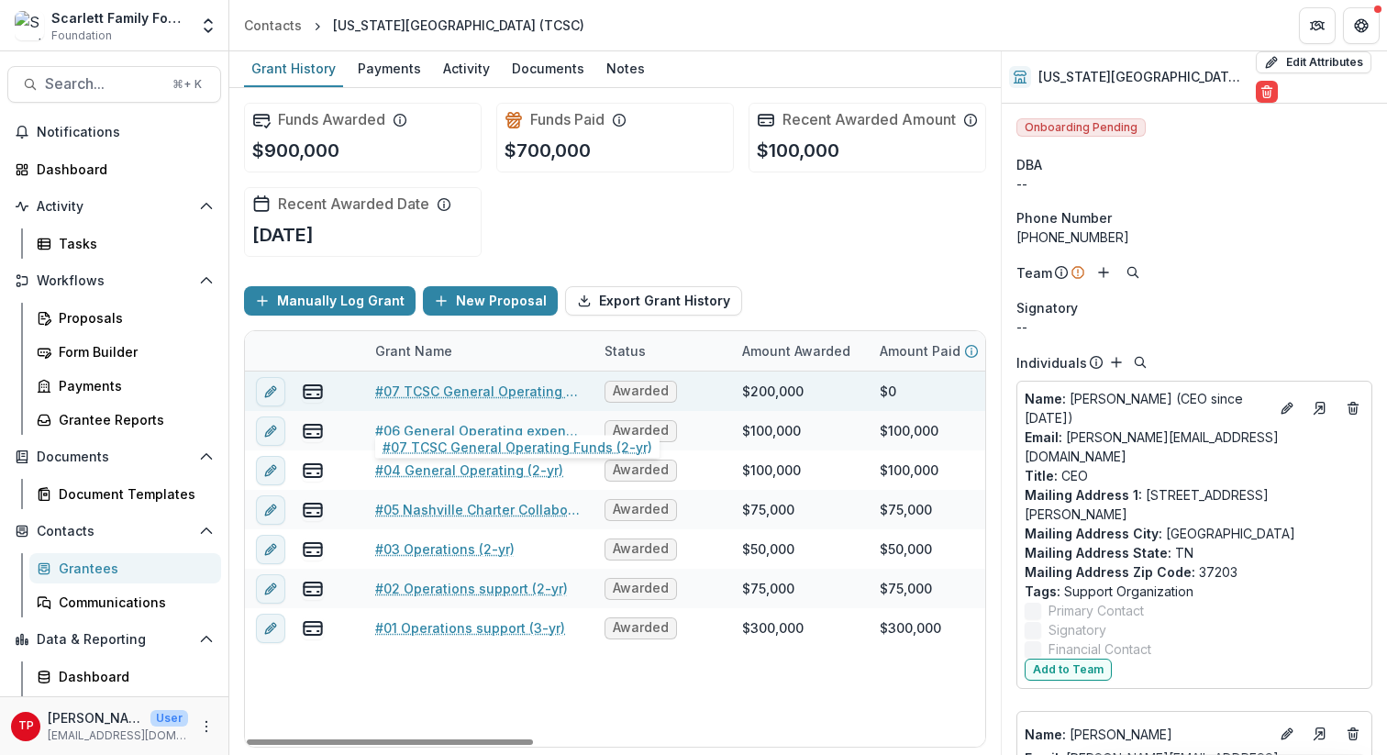
click at [425, 401] on link "#07 TCSC General Operating Funds (2-yr)" at bounding box center [478, 391] width 207 height 19
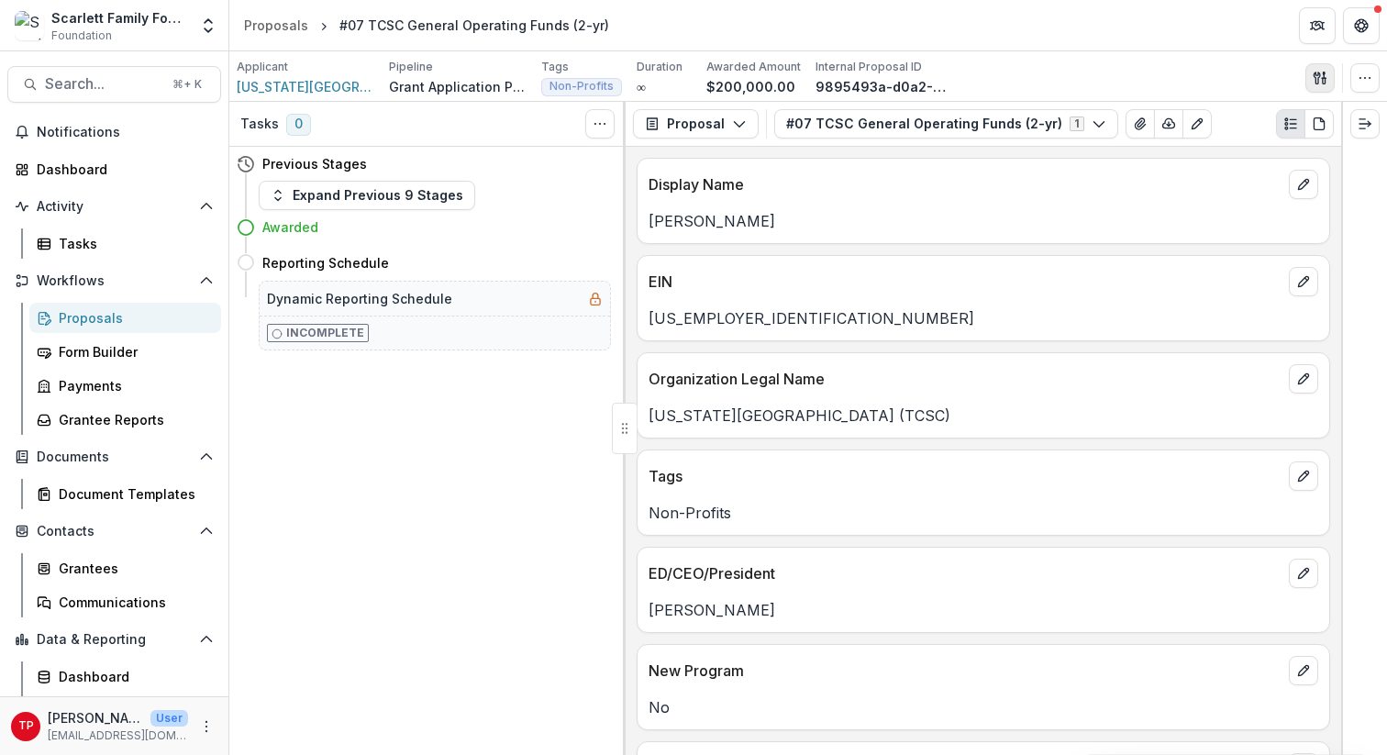
click at [1045, 81] on icon "button" at bounding box center [1324, 81] width 3 height 6
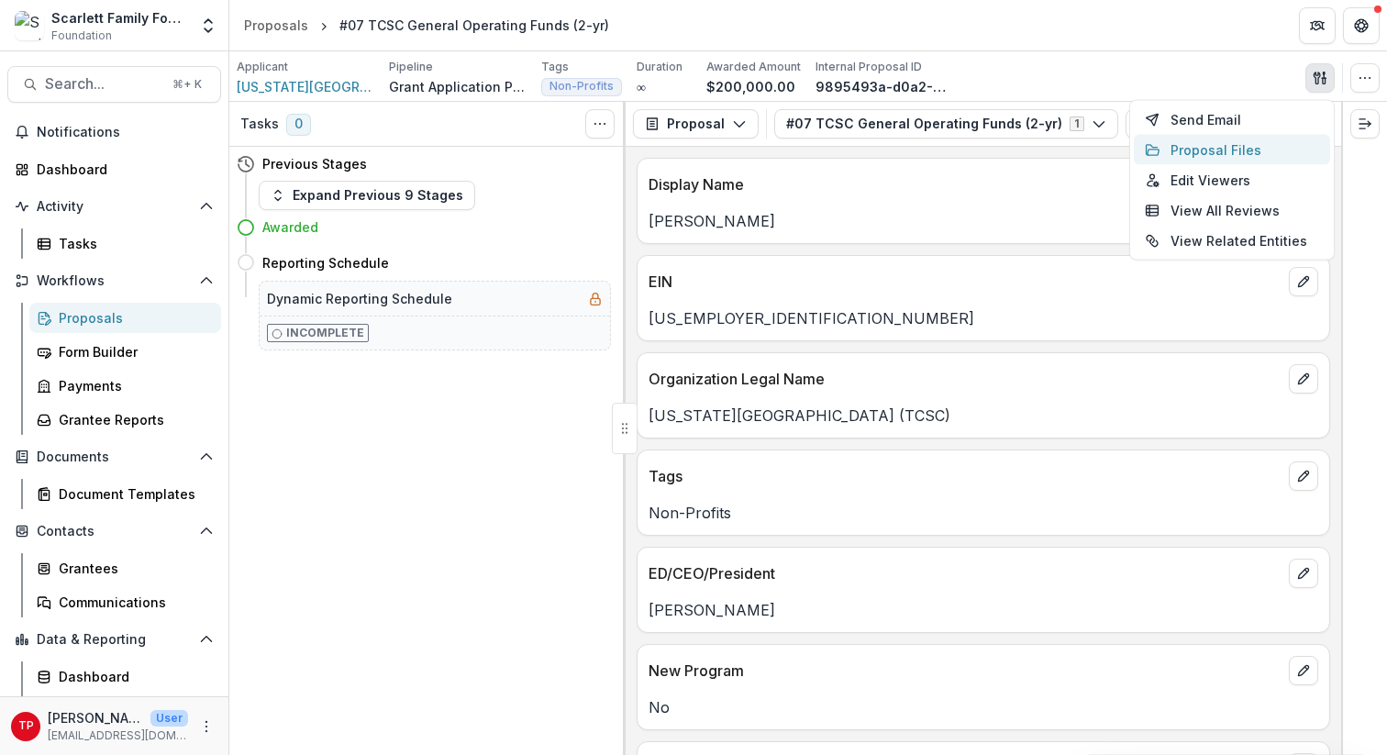
click at [1045, 145] on button "Proposal Files" at bounding box center [1232, 150] width 196 height 30
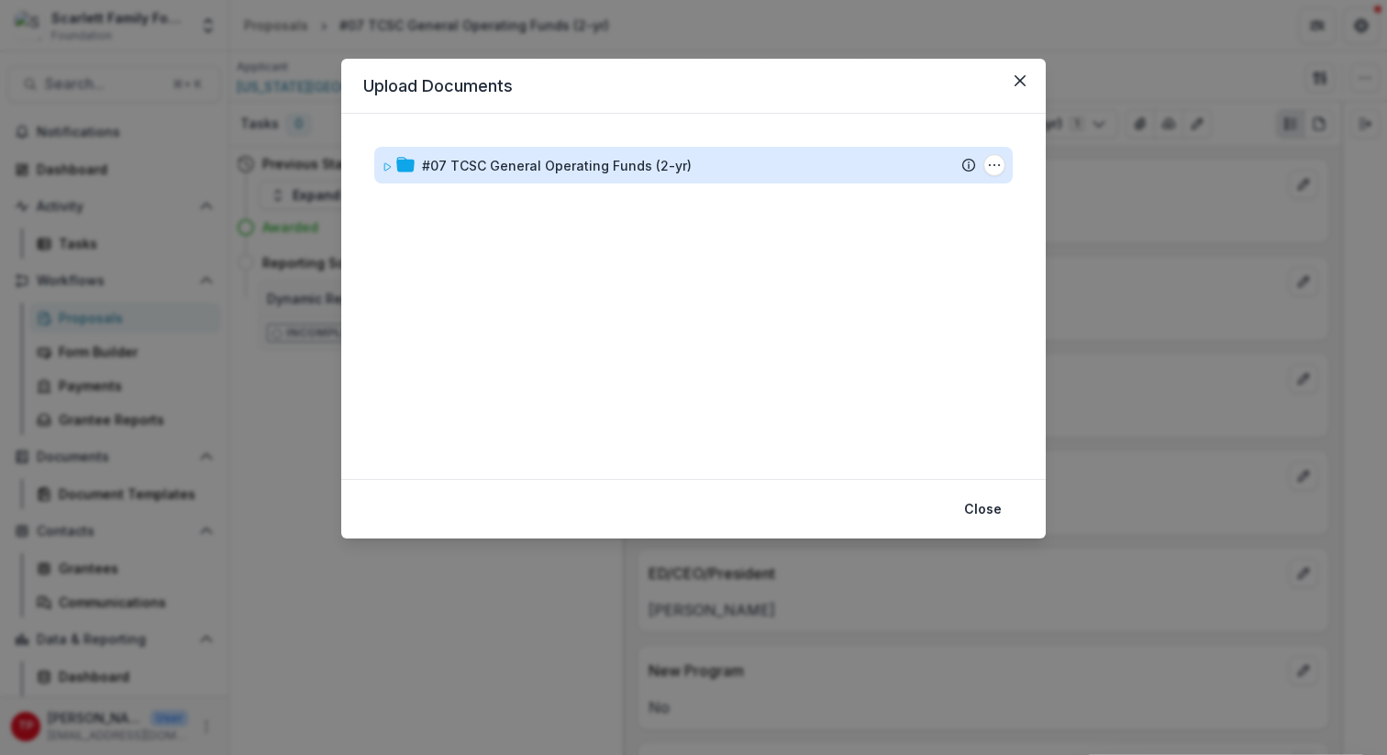
click at [660, 162] on div "#07 TCSC General Operating Funds (2-yr)" at bounding box center [557, 165] width 270 height 19
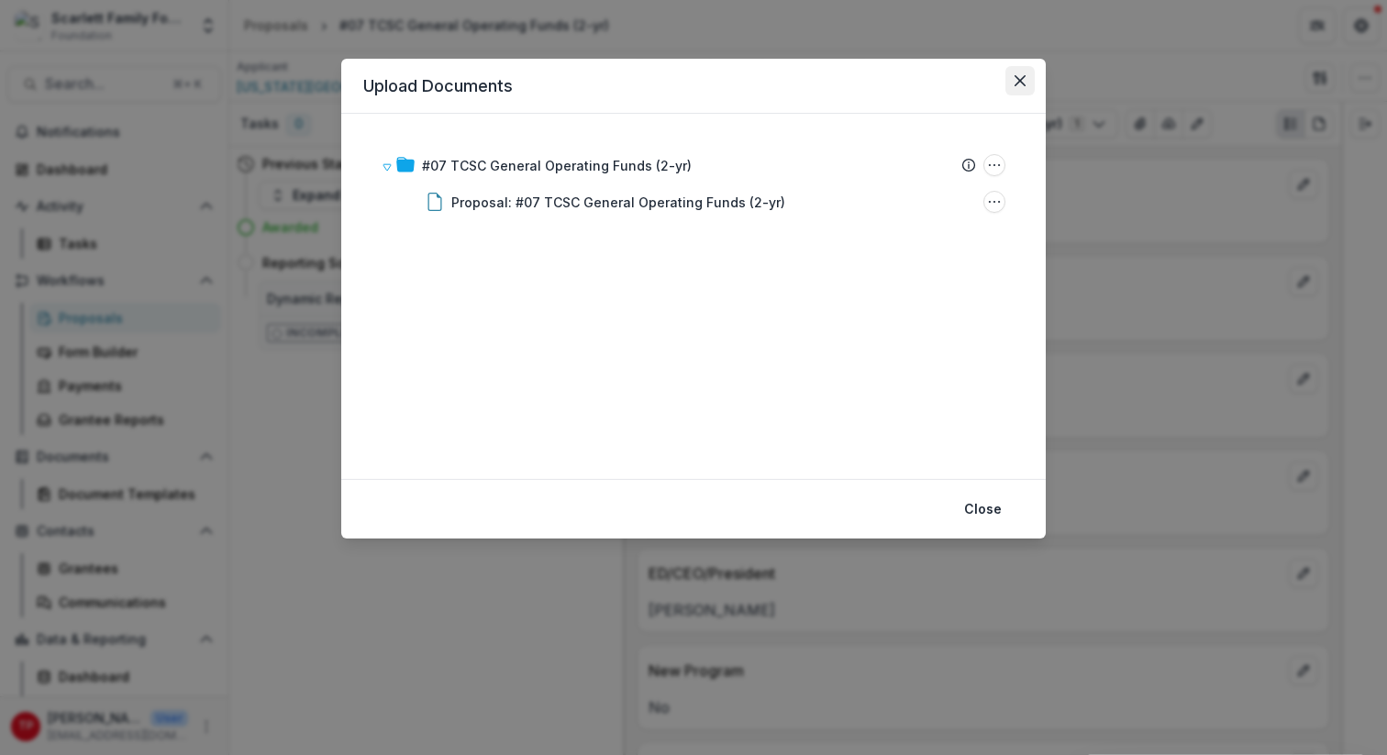
click at [1016, 86] on button "Close" at bounding box center [1019, 80] width 29 height 29
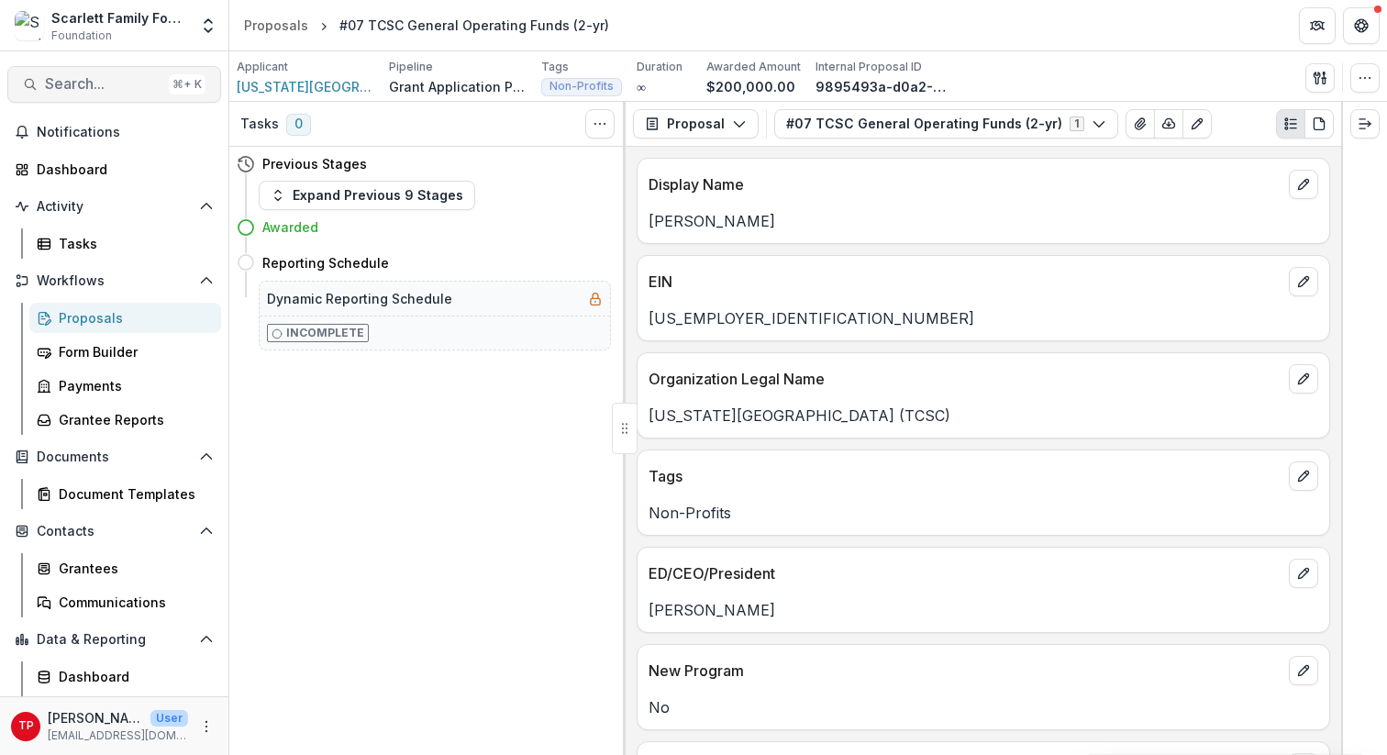
click at [114, 86] on span "Search..." at bounding box center [103, 83] width 116 height 17
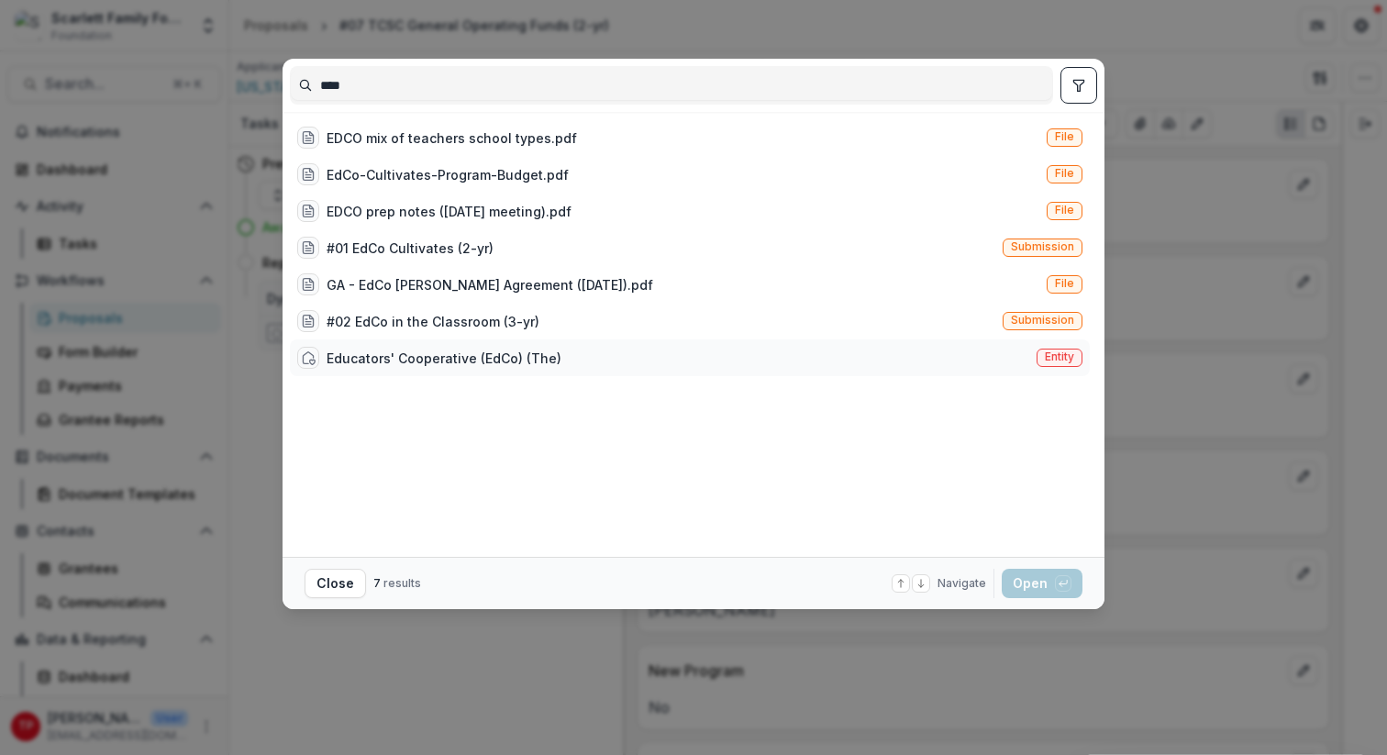
type input "****"
click at [450, 355] on div "Educators' Cooperative (EdCo) (The)" at bounding box center [444, 358] width 235 height 19
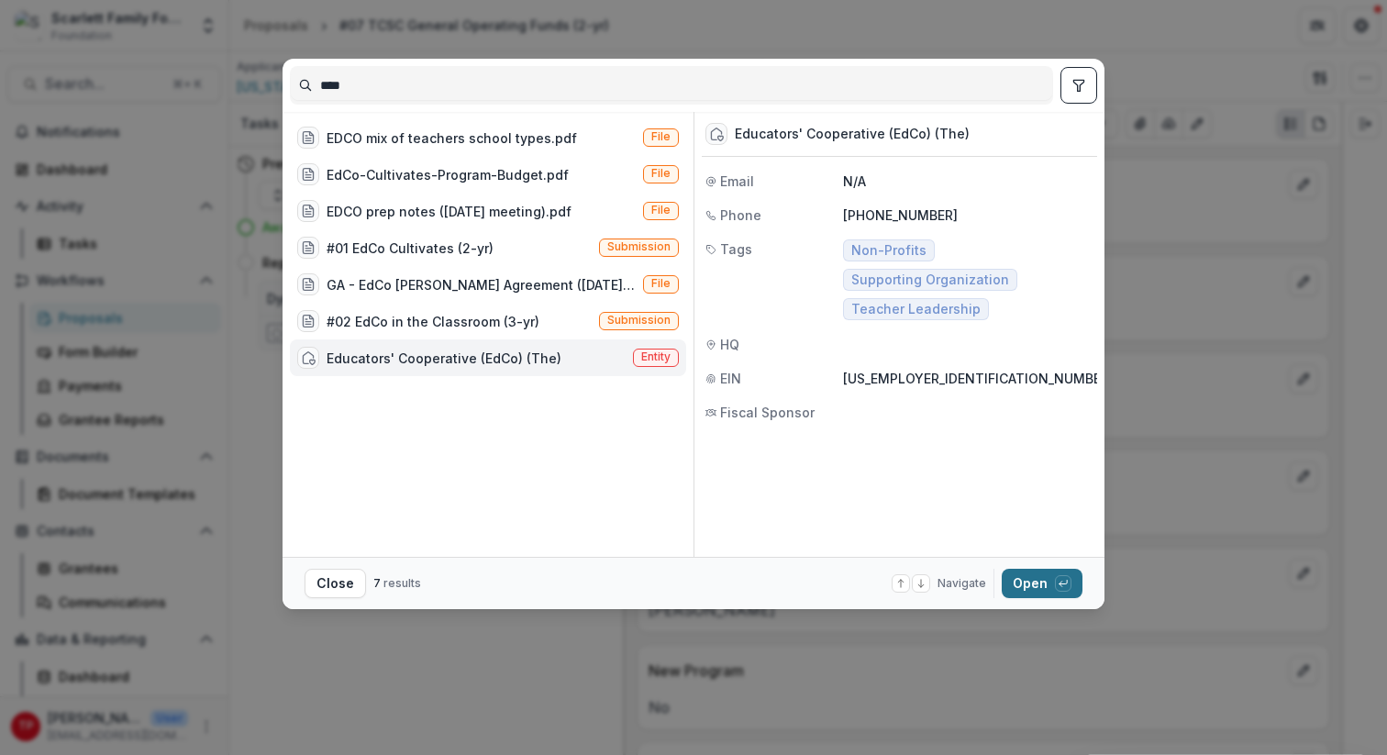
click at [1034, 585] on button "Open with enter key" at bounding box center [1042, 583] width 81 height 29
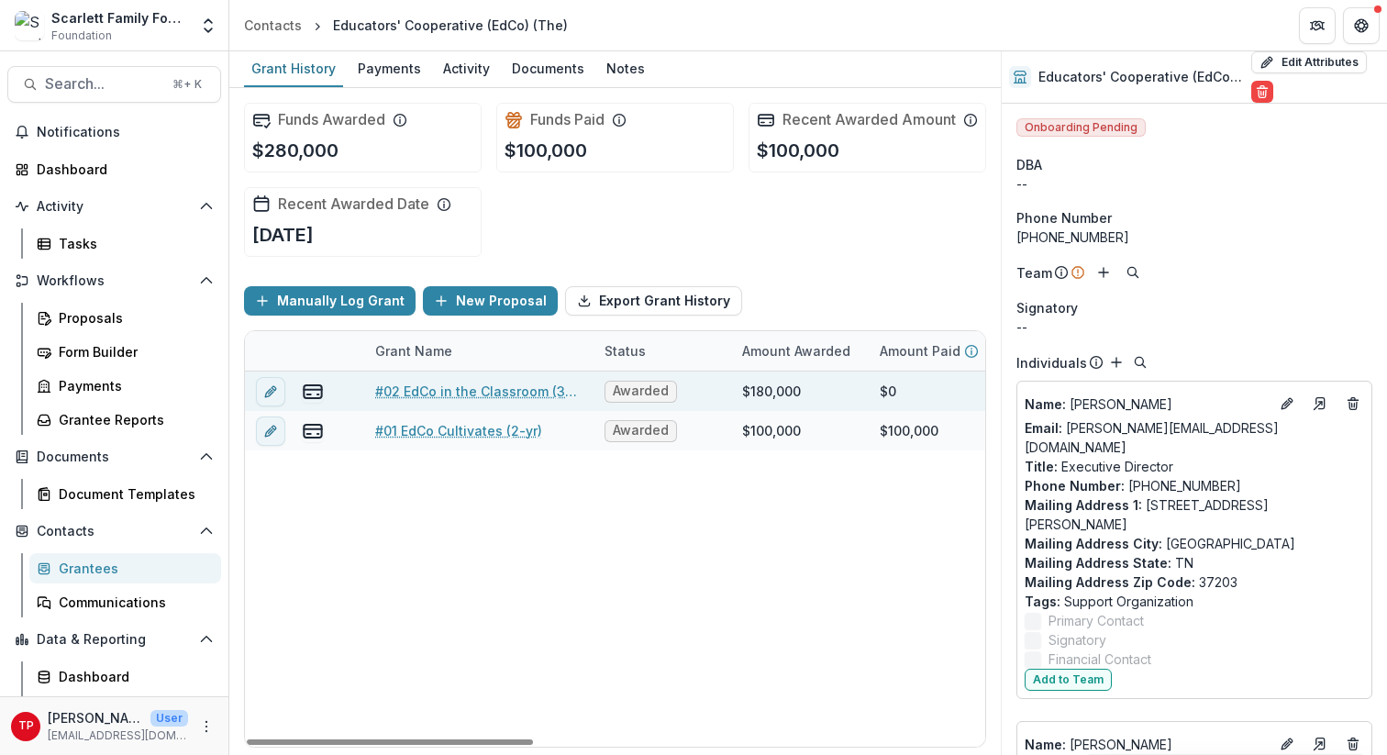
click at [518, 401] on link "#02 EdCo in the Classroom (3-yr)" at bounding box center [478, 391] width 207 height 19
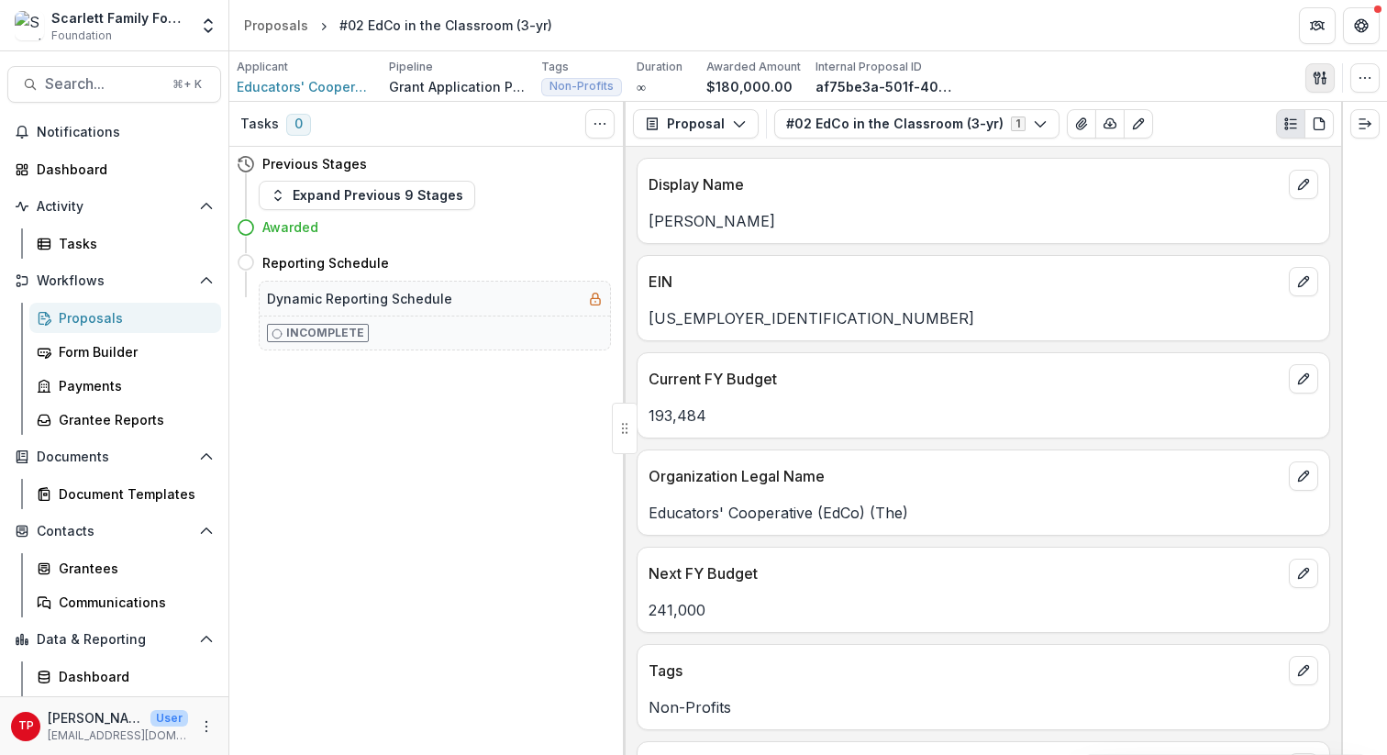
click at [1045, 74] on icon "button" at bounding box center [1316, 78] width 6 height 12
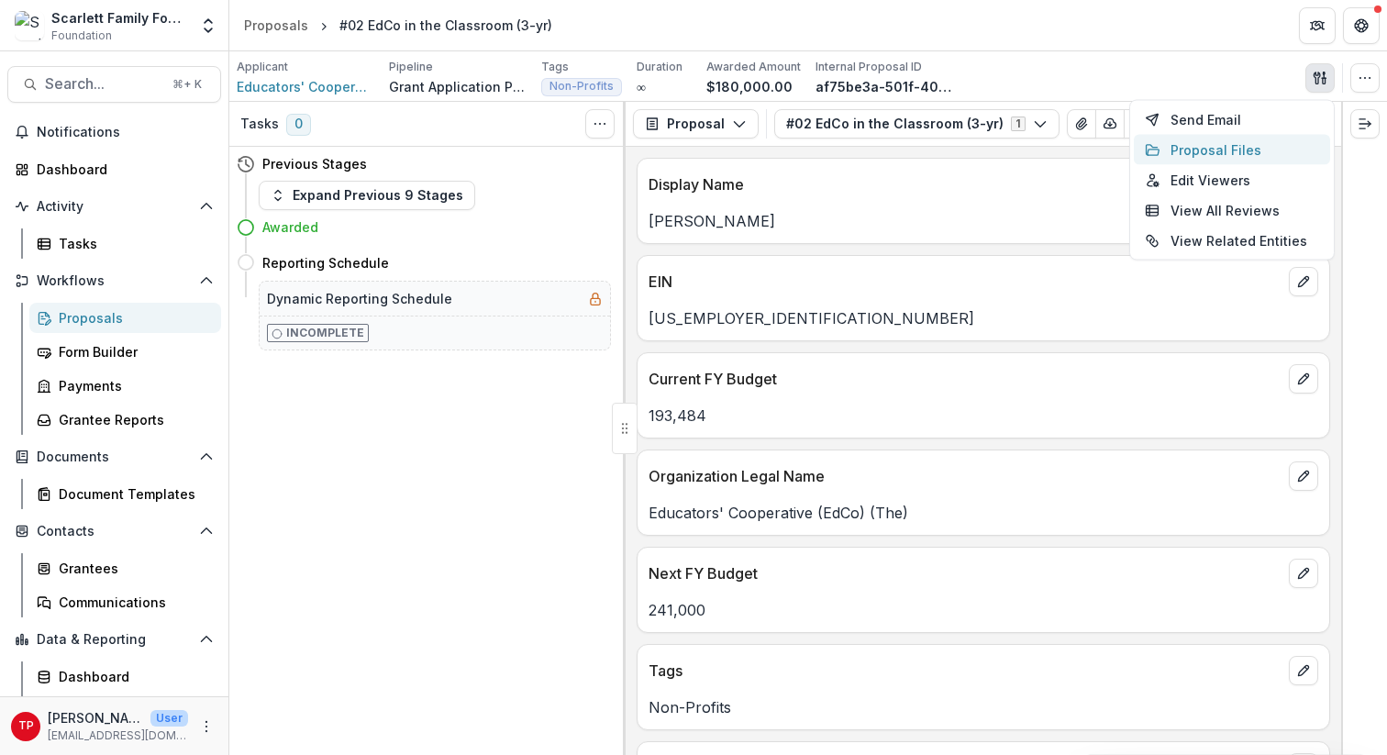
click at [1045, 154] on button "Proposal Files" at bounding box center [1232, 150] width 196 height 30
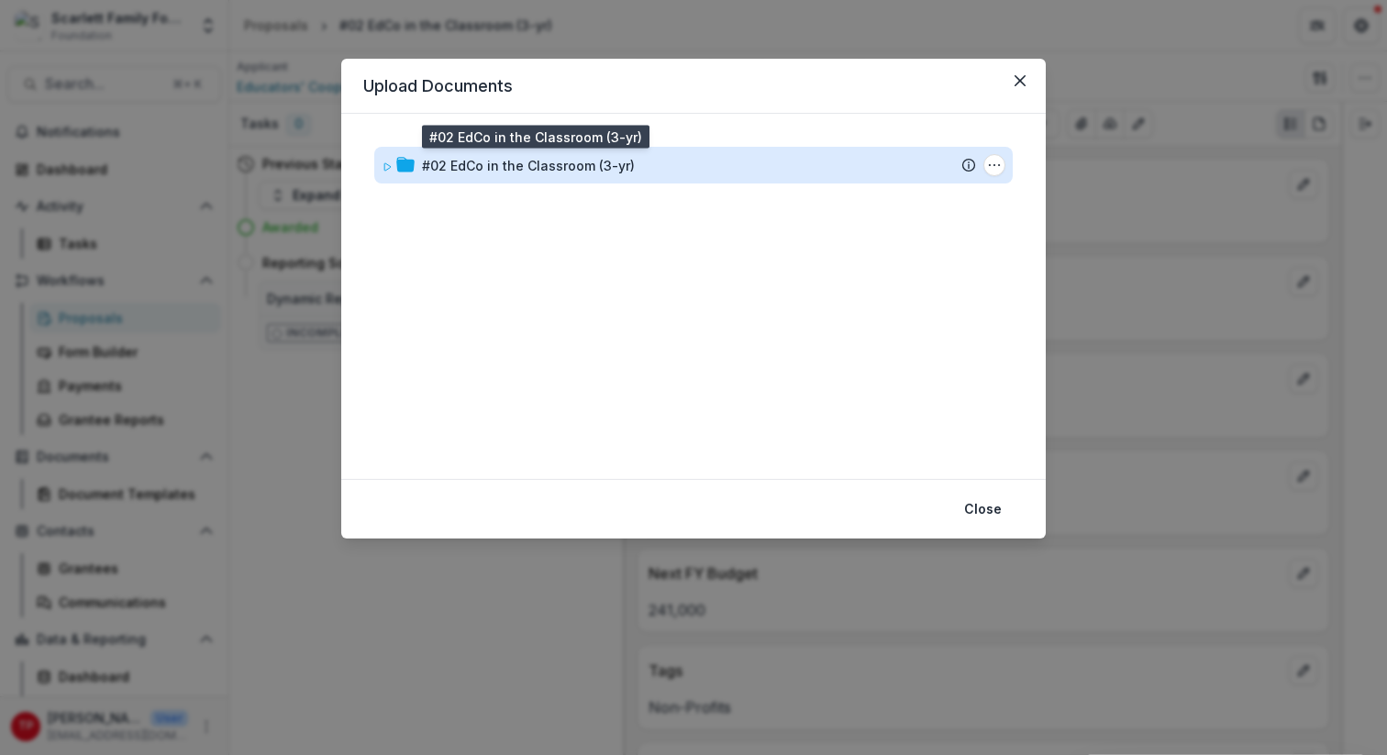
click at [583, 162] on div "#02 EdCo in the Classroom (3-yr)" at bounding box center [528, 165] width 213 height 19
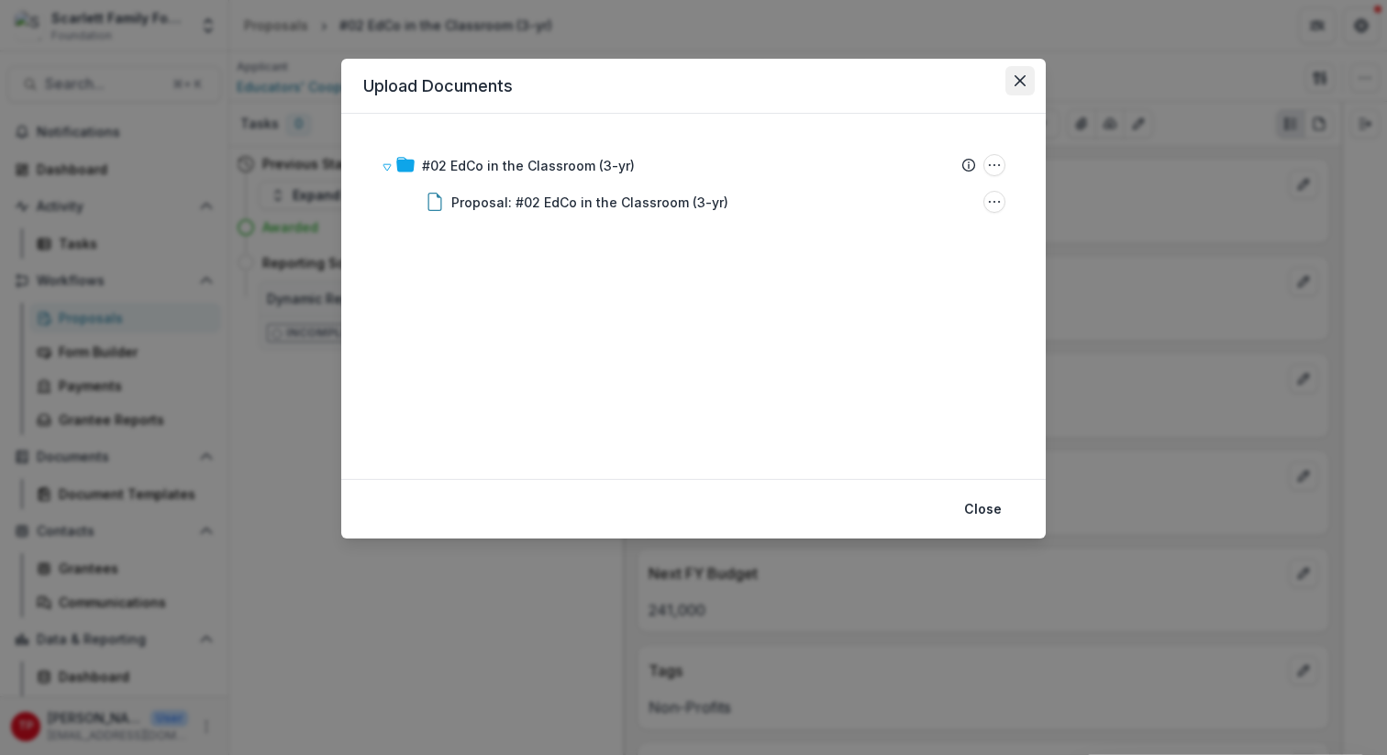
click at [1018, 78] on icon "Close" at bounding box center [1019, 80] width 11 height 11
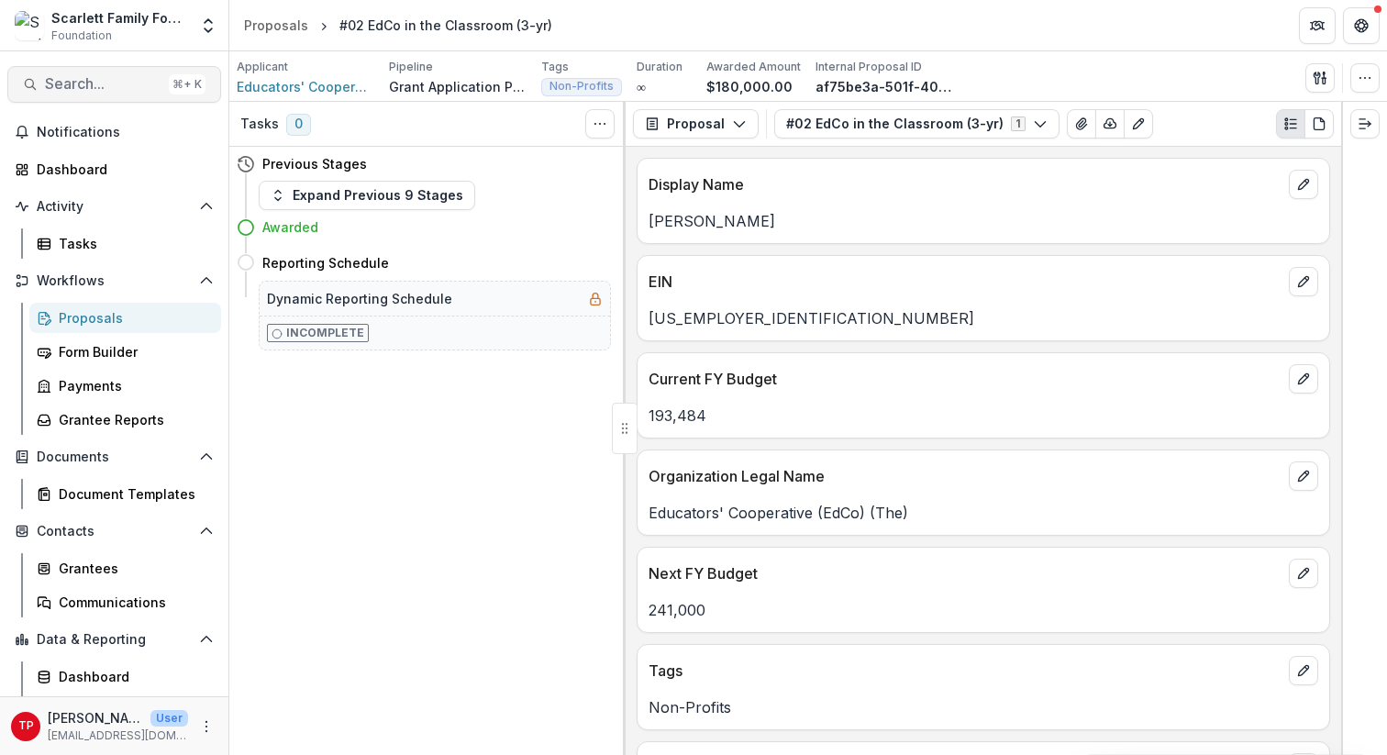
click at [100, 87] on span "Search..." at bounding box center [103, 83] width 116 height 17
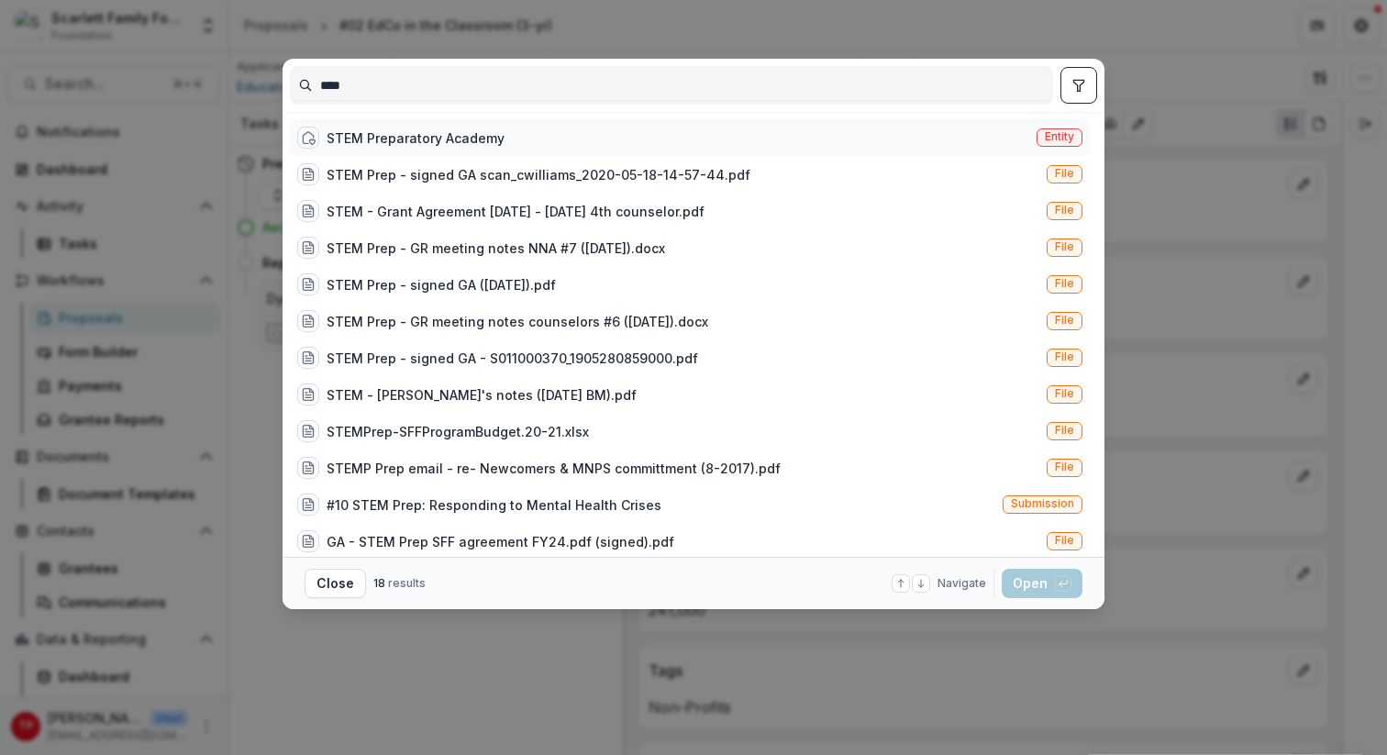
type input "****"
click at [418, 145] on div "STEM Preparatory Academy" at bounding box center [416, 137] width 178 height 19
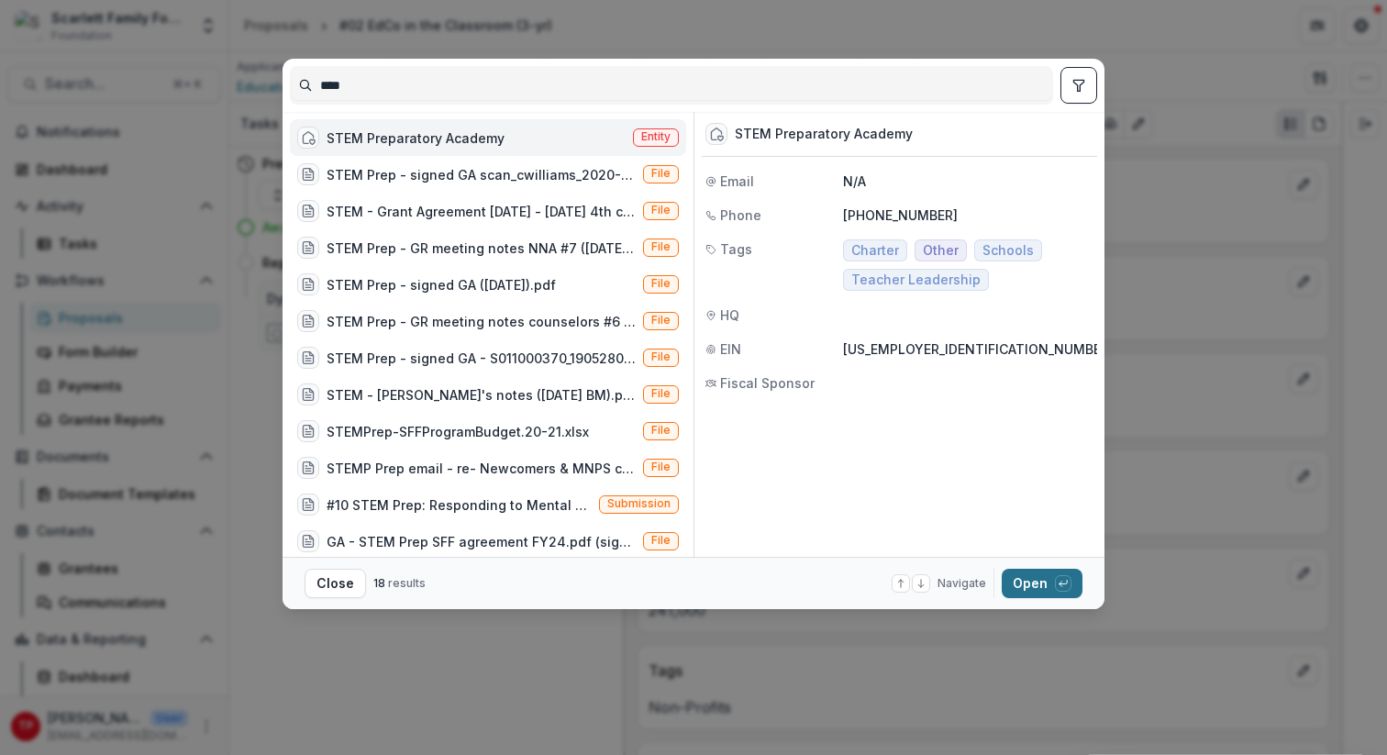
click at [1023, 579] on button "Open with enter key" at bounding box center [1042, 583] width 81 height 29
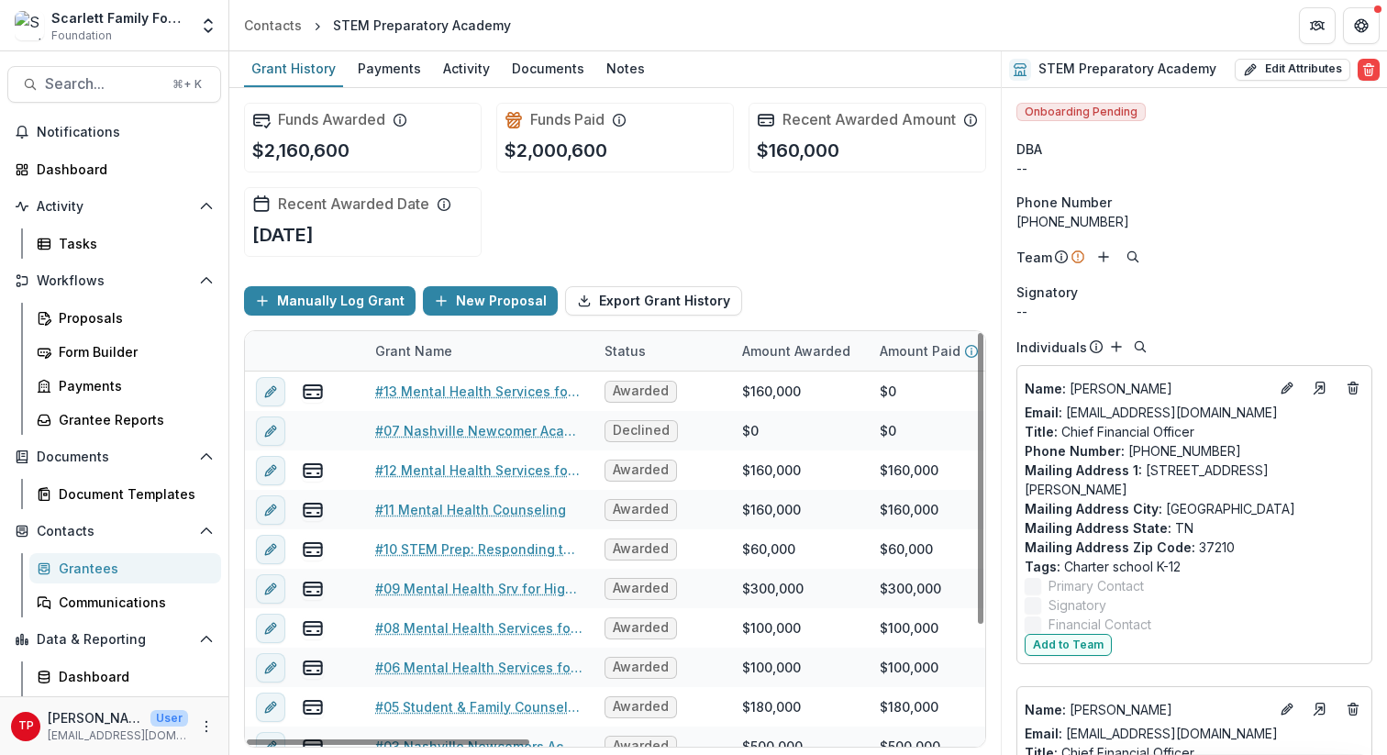
click at [444, 360] on div "Grant Name" at bounding box center [413, 350] width 99 height 19
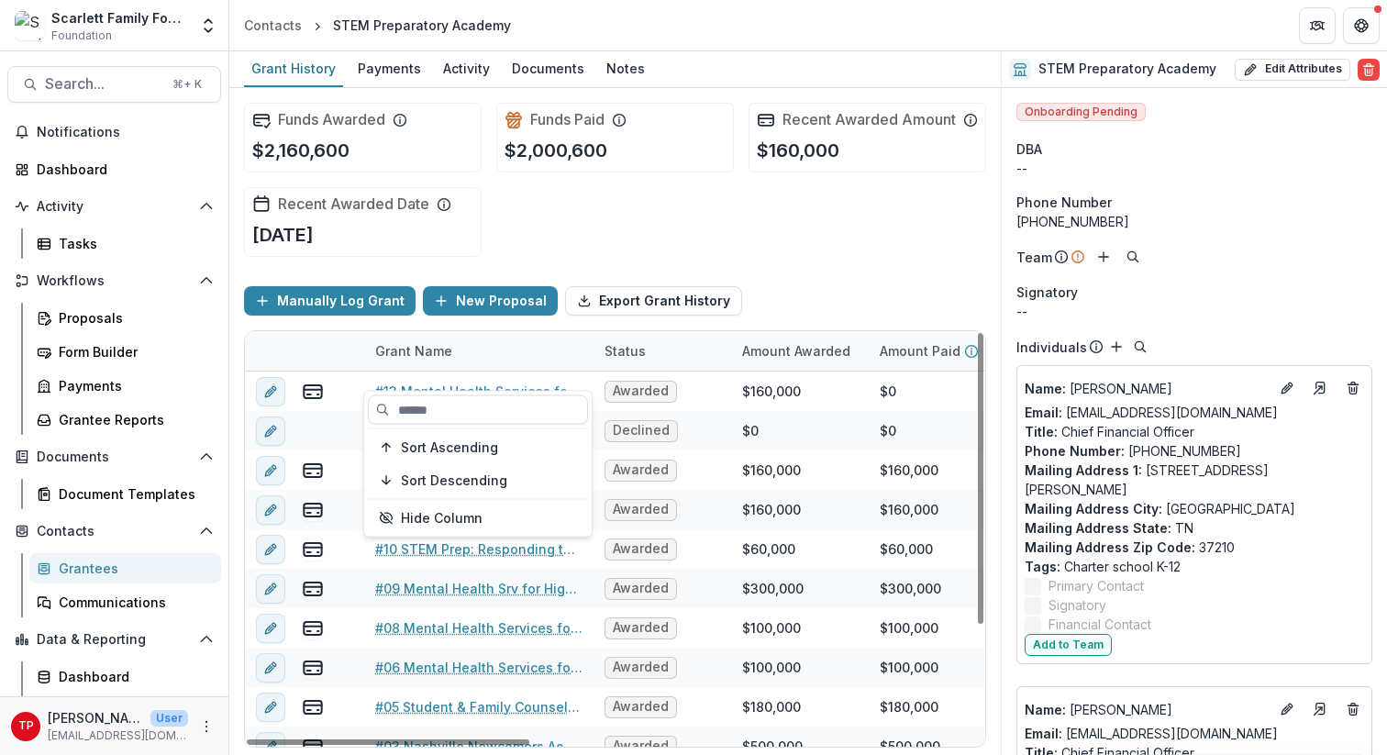
click at [446, 463] on div "Sort Ascending Sort Descending Hide Column" at bounding box center [477, 464] width 227 height 145
click at [446, 449] on span "Sort Ascending" at bounding box center [449, 447] width 97 height 16
click at [772, 235] on div "Funds Awarded $2,160,600 Funds Paid $2,000,600 Recent Awarded Amount $160,000 R…" at bounding box center [615, 179] width 742 height 183
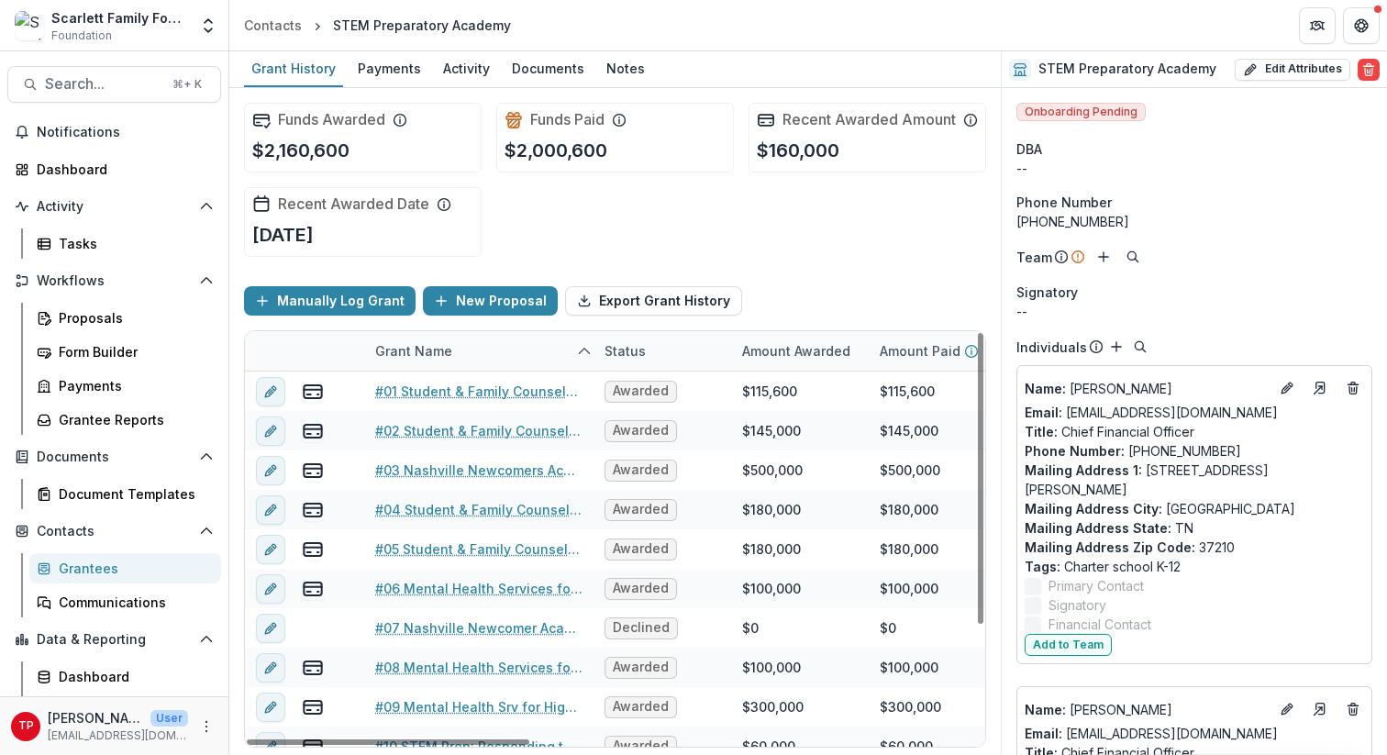
click at [447, 360] on div "Grant Name" at bounding box center [413, 350] width 99 height 19
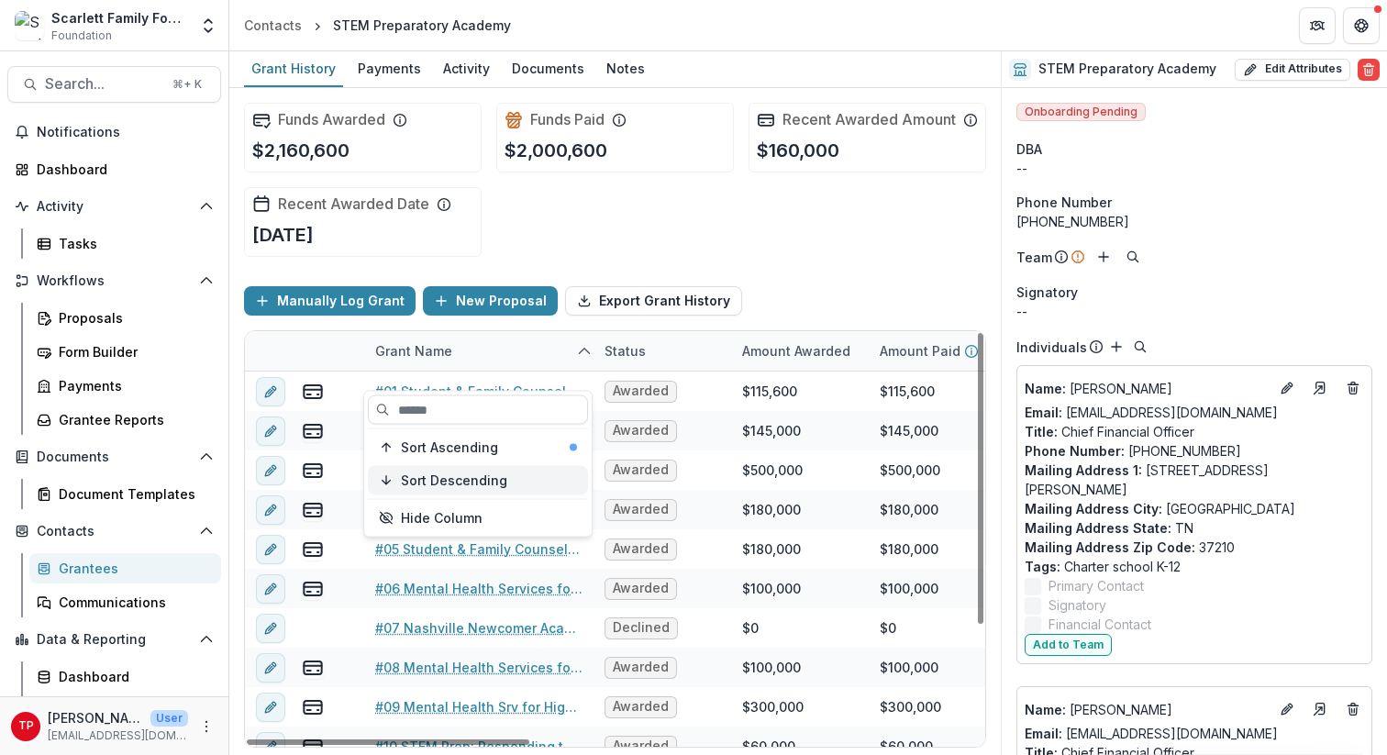
click at [444, 482] on span "Sort Descending" at bounding box center [454, 480] width 106 height 16
click at [751, 269] on div "Funds Awarded $2,160,600 Funds Paid $2,000,600 Recent Awarded Amount $160,000 R…" at bounding box center [615, 179] width 742 height 183
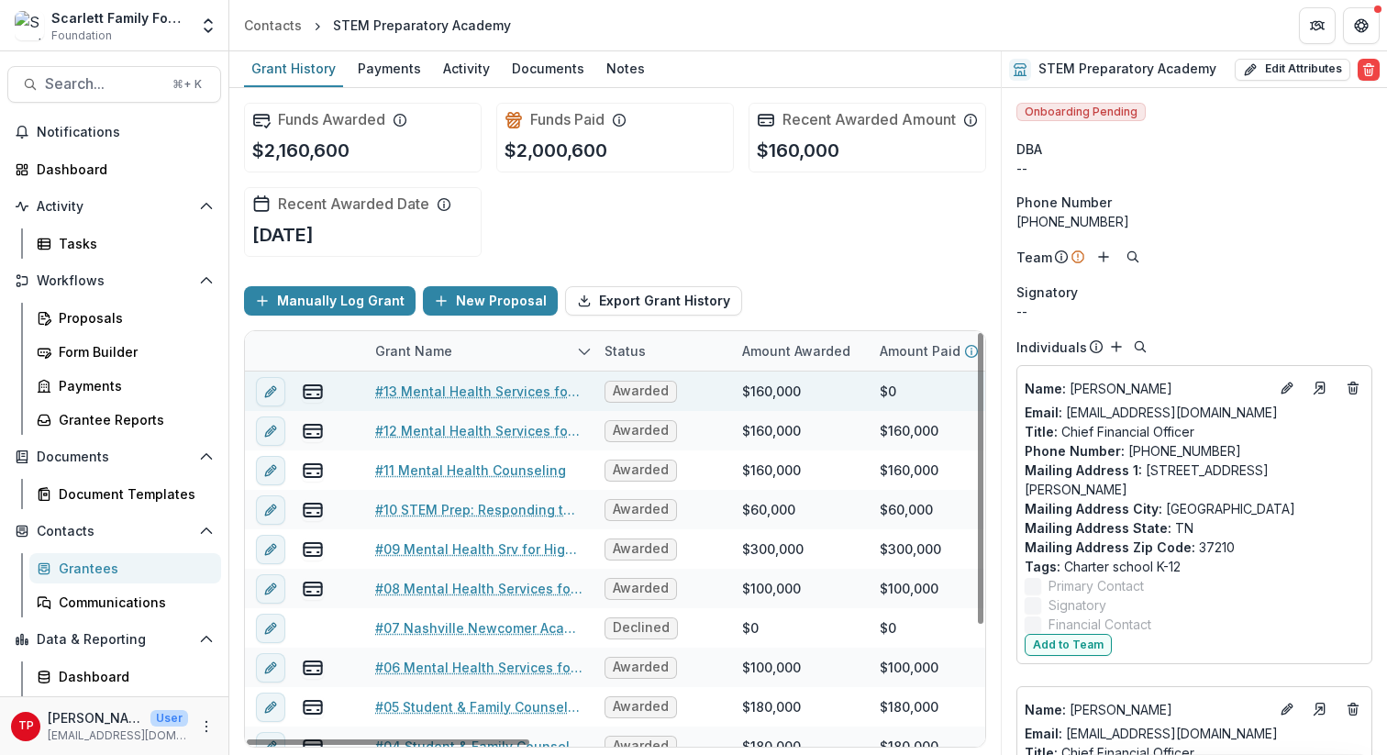
click at [523, 401] on link "#13 Mental Health Services for High-Needs Immigrant and Refugee Students" at bounding box center [478, 391] width 207 height 19
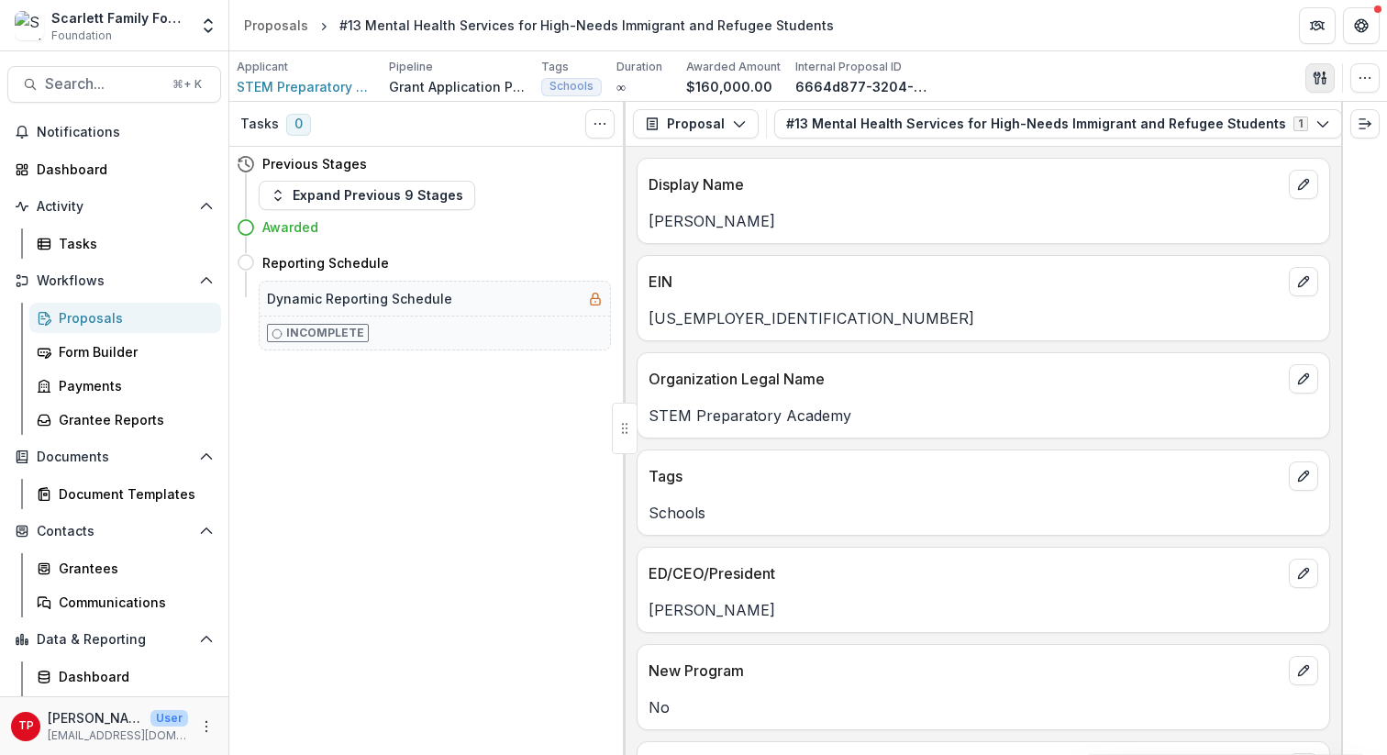
click at [1045, 78] on icon "button" at bounding box center [1320, 78] width 15 height 15
click at [1045, 149] on button "Proposal Files" at bounding box center [1232, 150] width 196 height 30
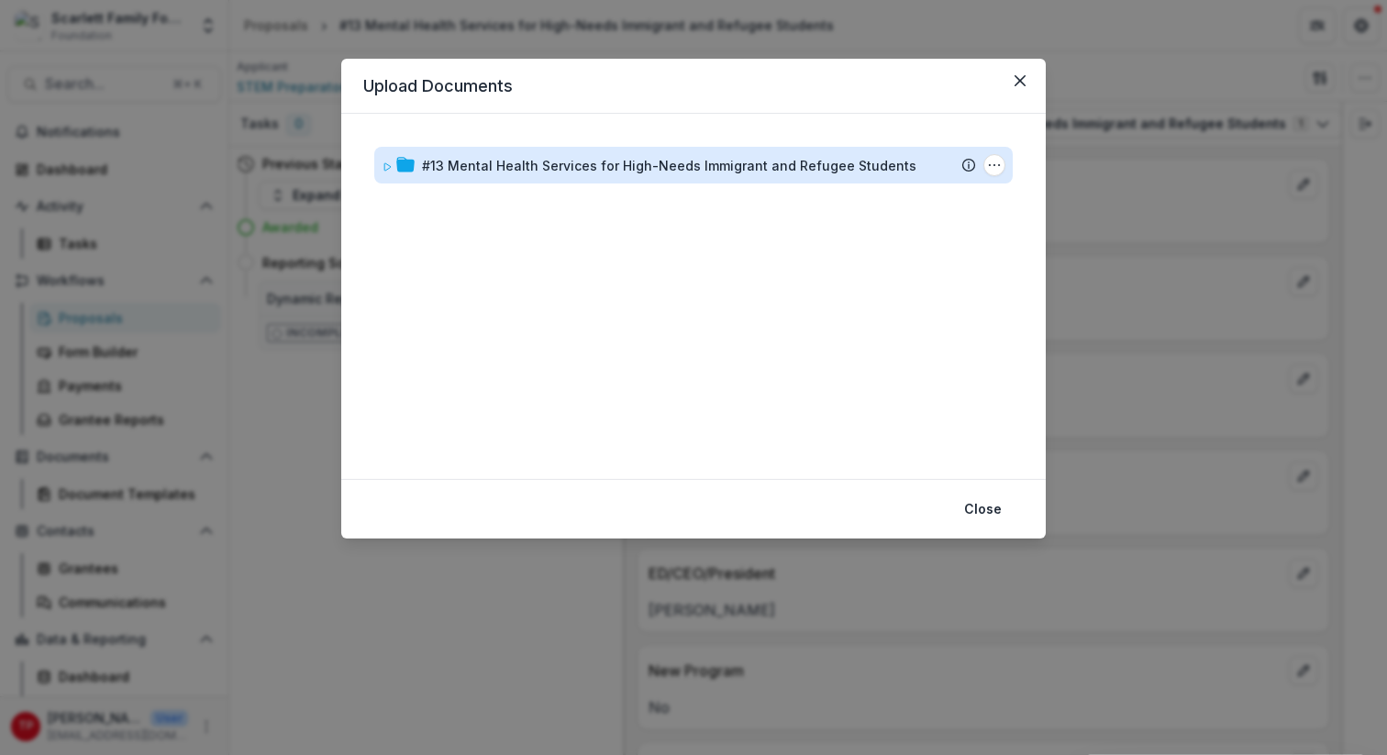
click at [485, 170] on div "#13 Mental Health Services for High-Needs Immigrant and Refugee Students" at bounding box center [669, 165] width 494 height 19
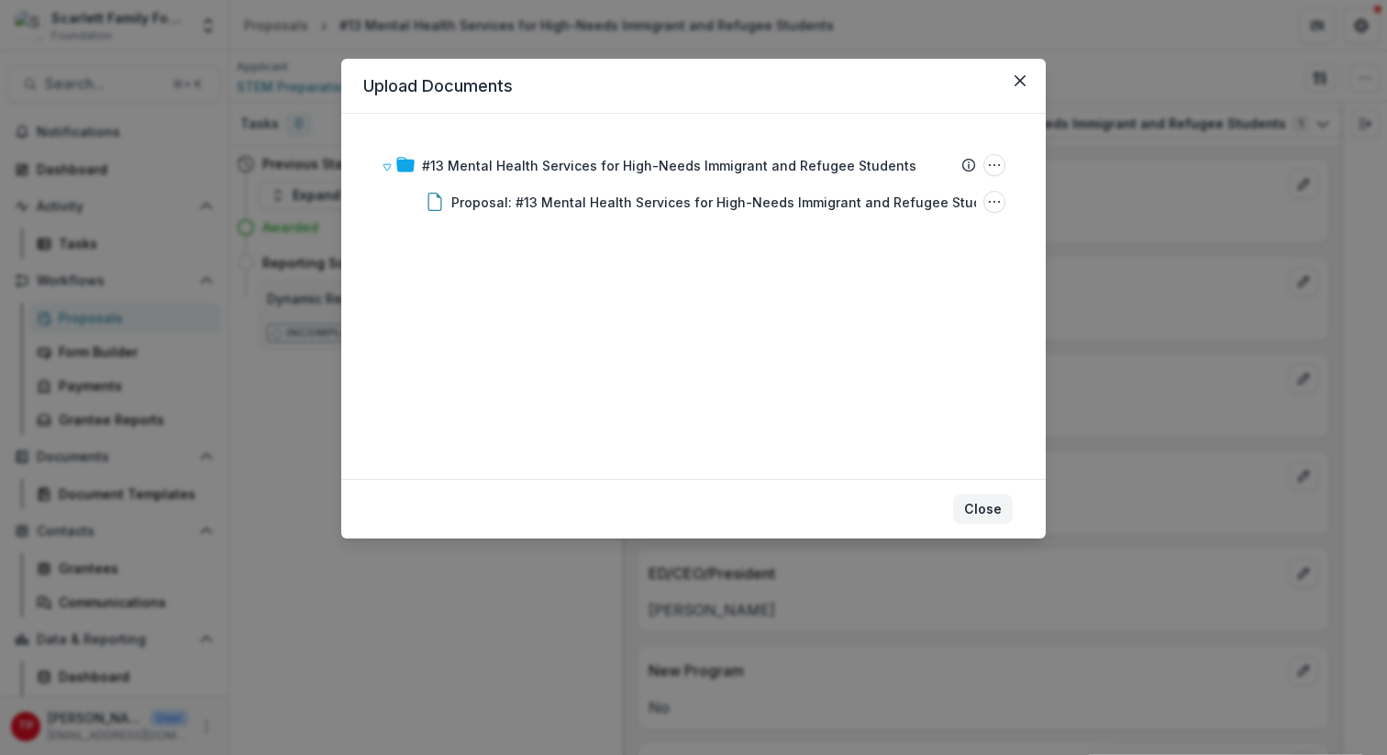
click at [987, 504] on button "Close" at bounding box center [983, 508] width 60 height 29
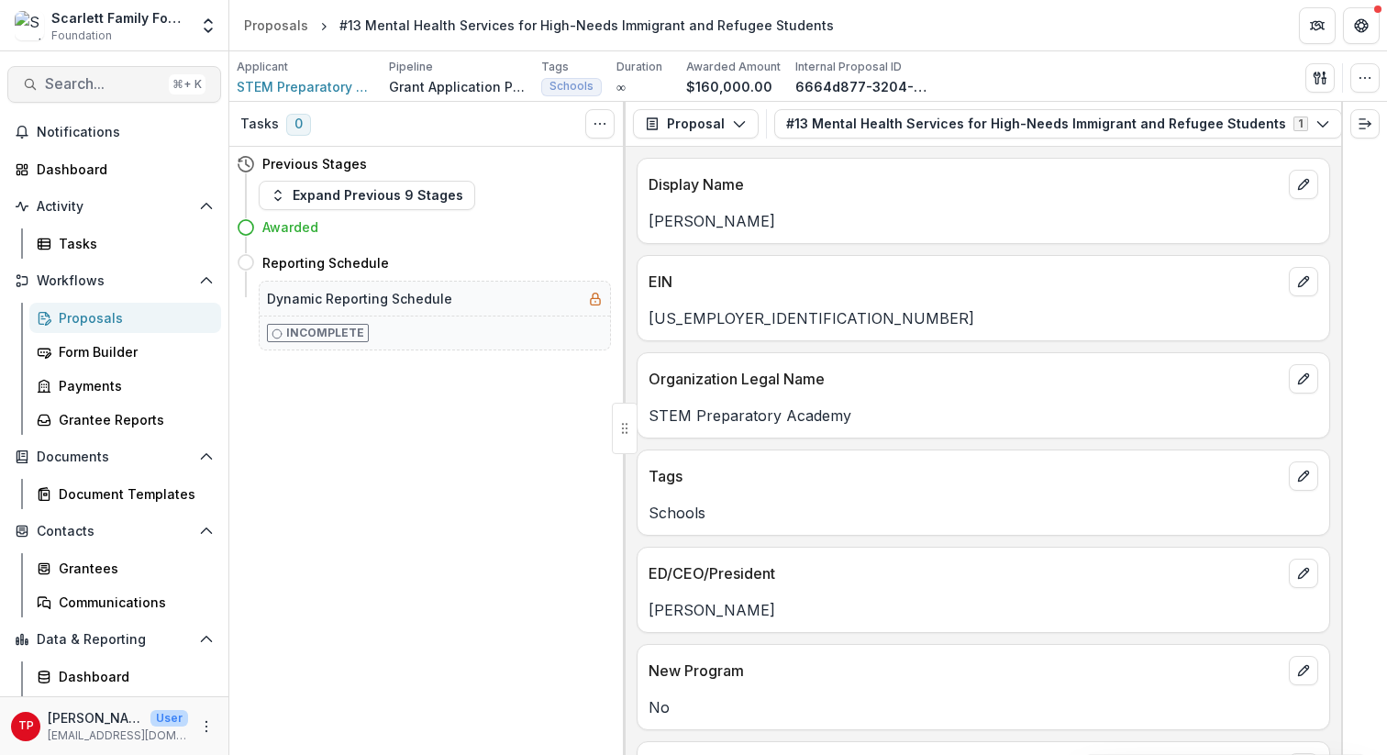
click at [115, 80] on span "Search..." at bounding box center [103, 83] width 116 height 17
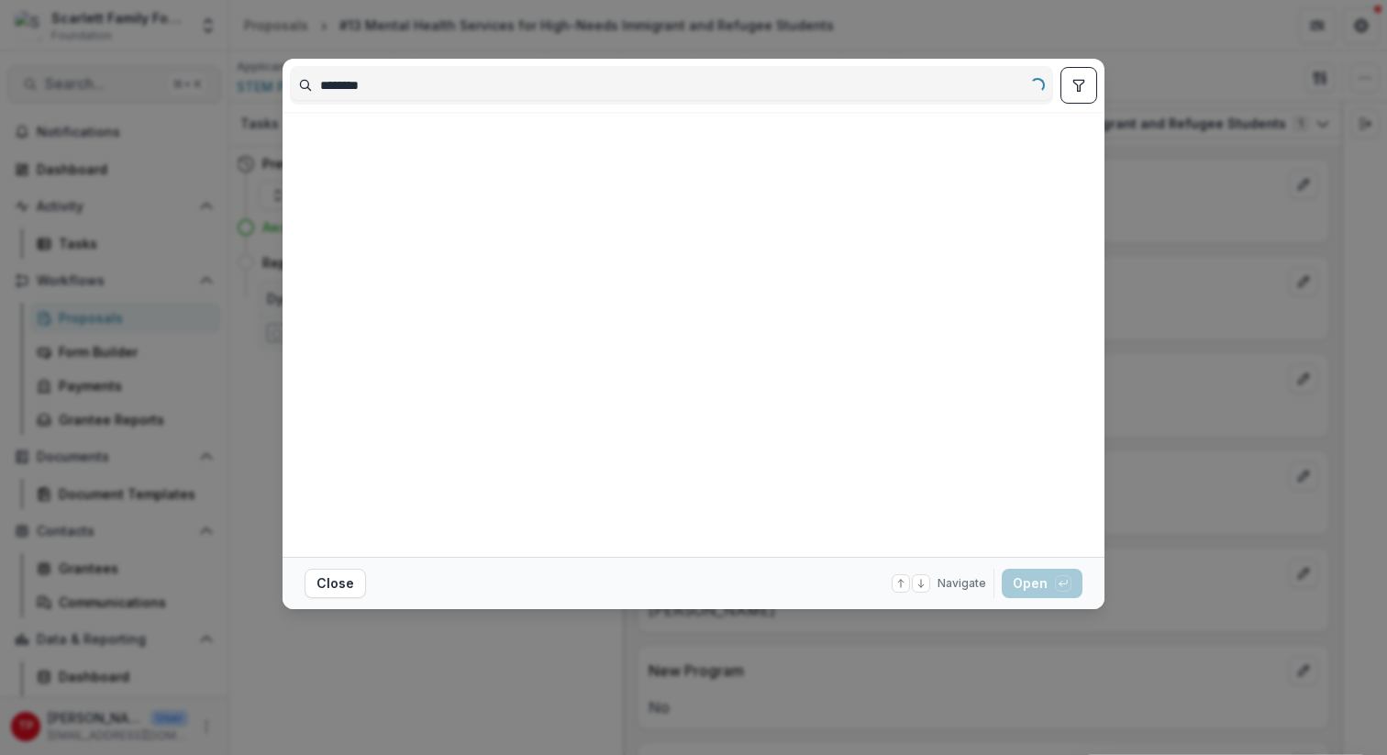
type input "********"
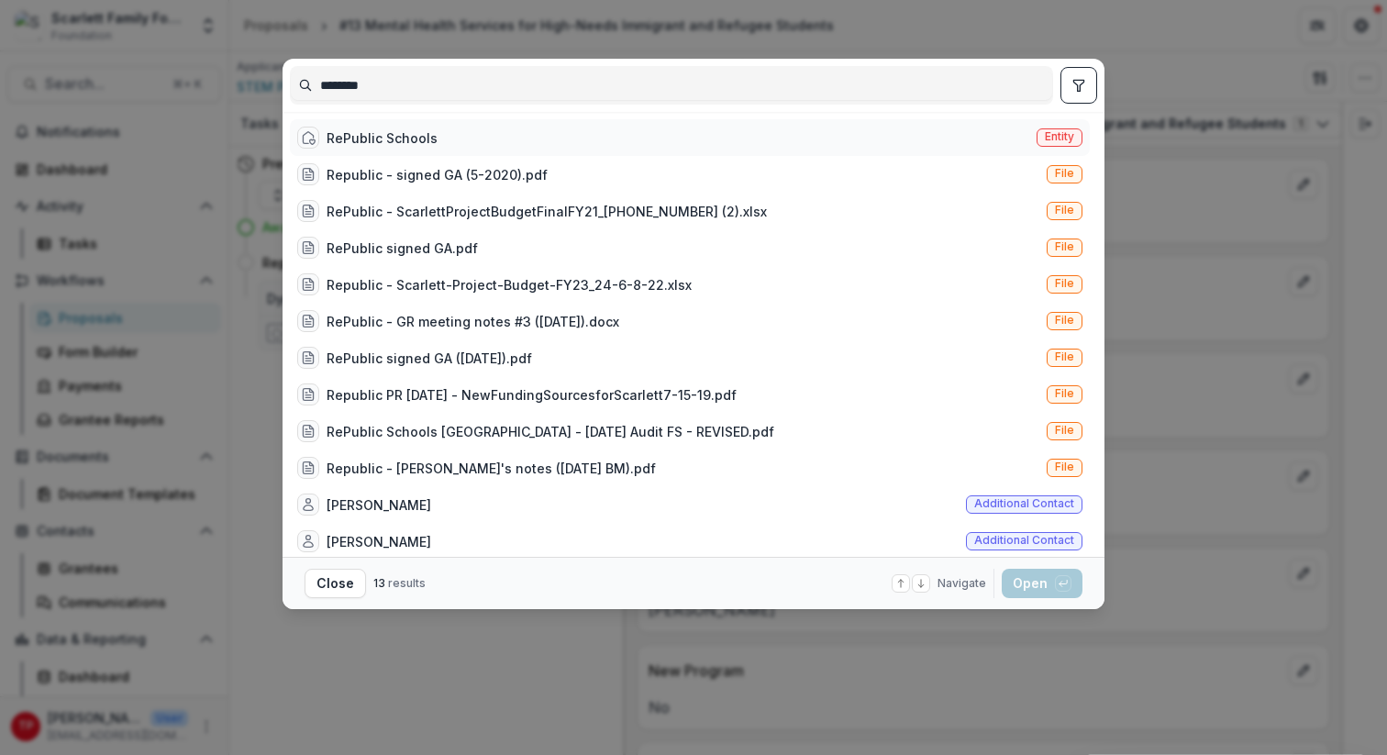
click at [402, 136] on div "RePublic Schools" at bounding box center [382, 137] width 111 height 19
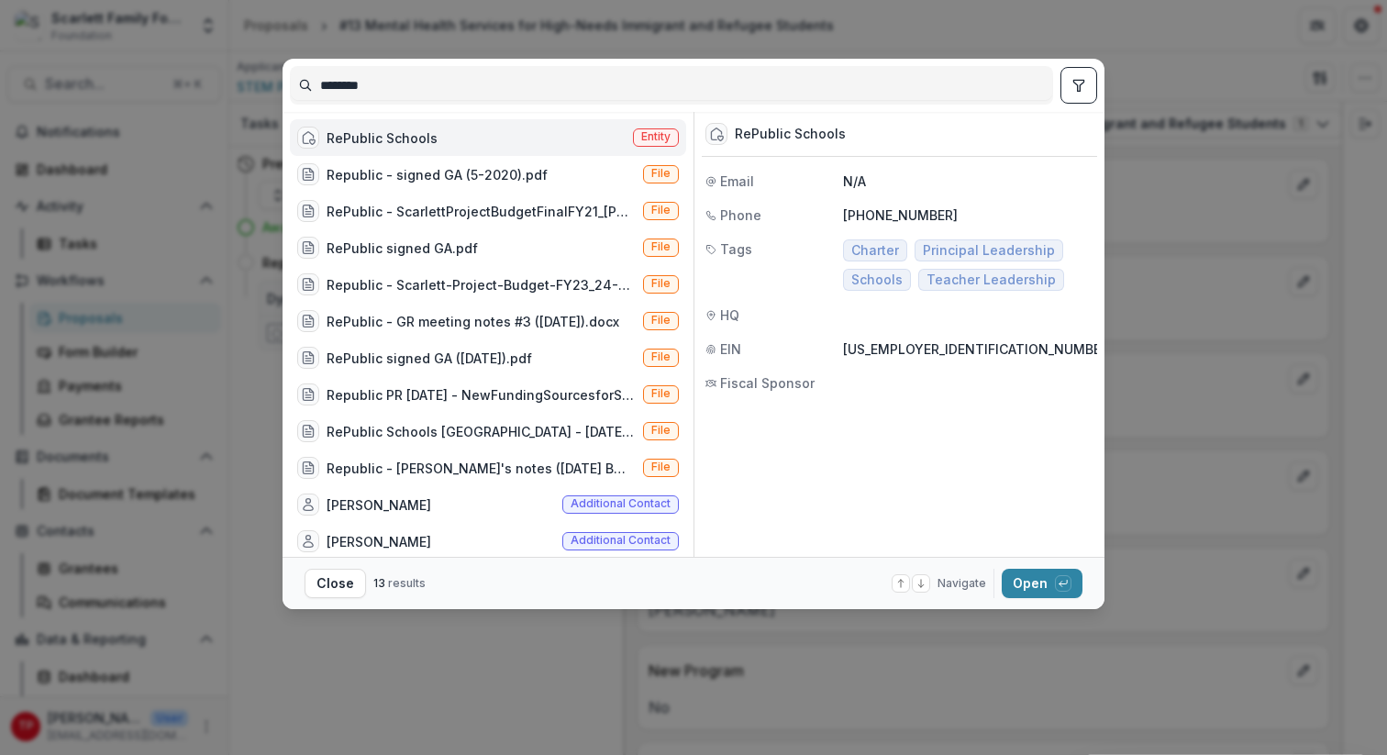
click at [476, 137] on div "RePublic Schools Entity" at bounding box center [488, 137] width 396 height 37
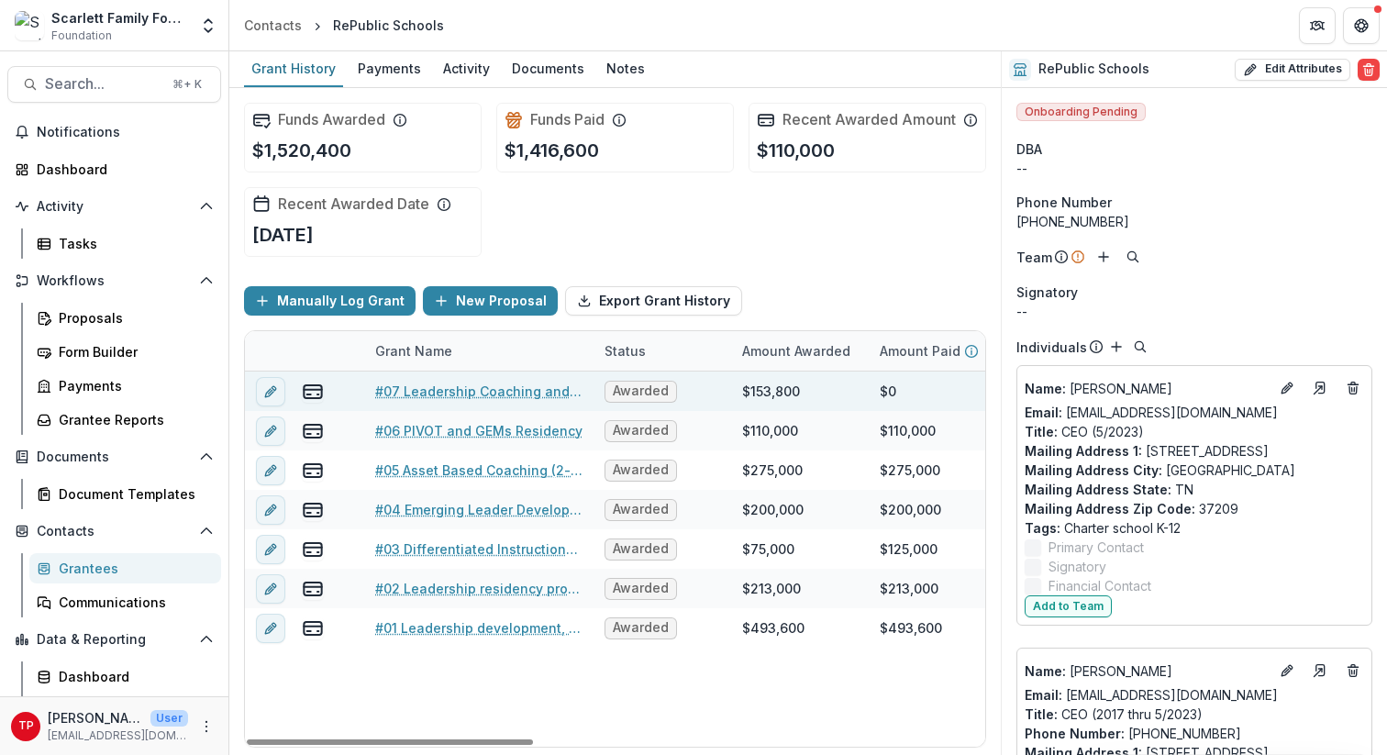
click at [438, 401] on link "#07 Leadership Coaching and Development" at bounding box center [478, 391] width 207 height 19
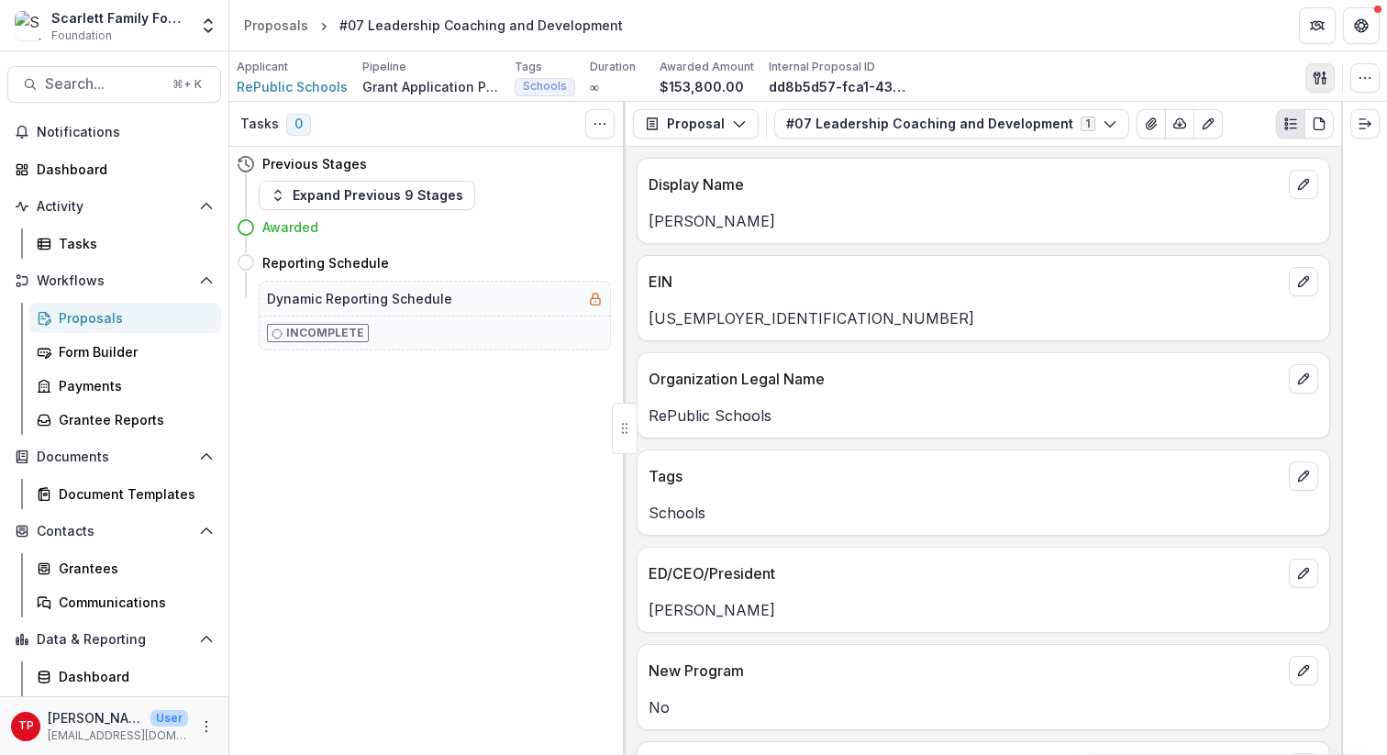
click at [1045, 77] on icon "button" at bounding box center [1320, 78] width 15 height 15
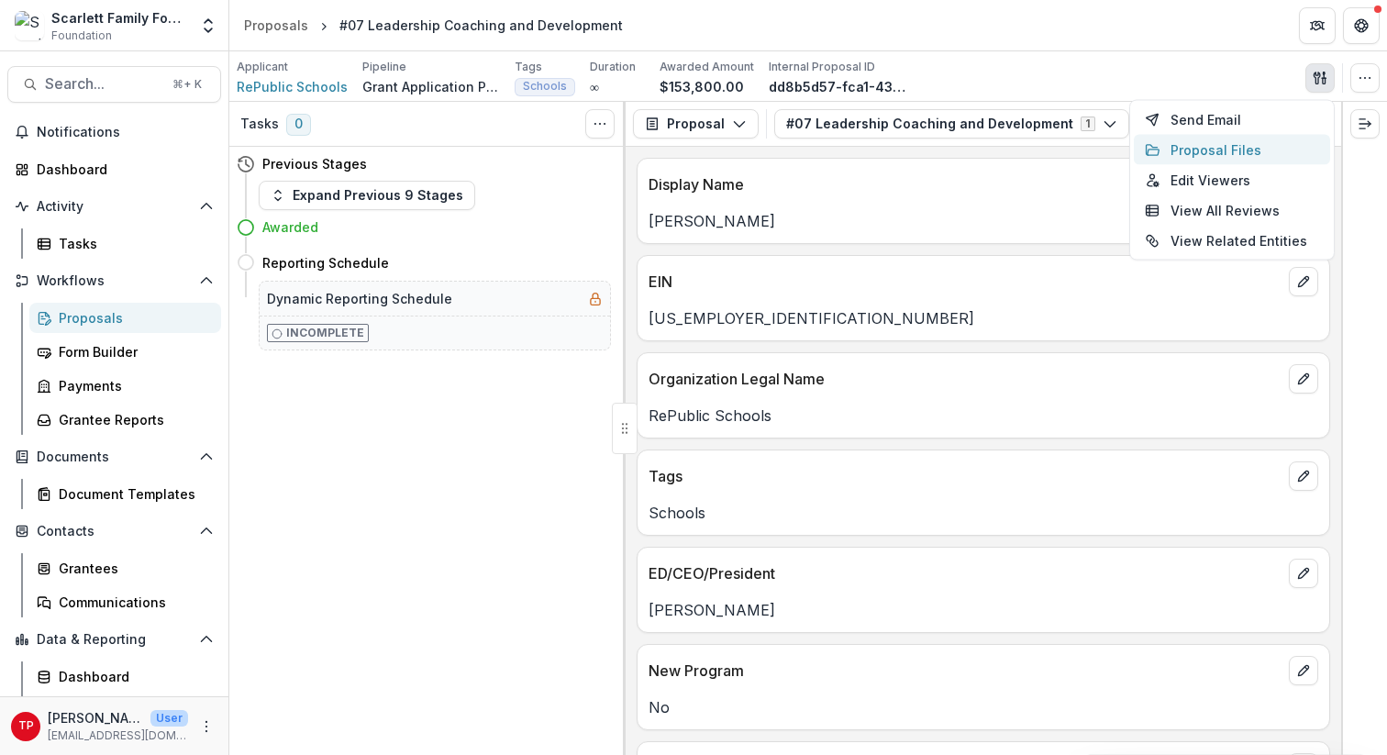
click at [1045, 145] on button "Proposal Files" at bounding box center [1232, 150] width 196 height 30
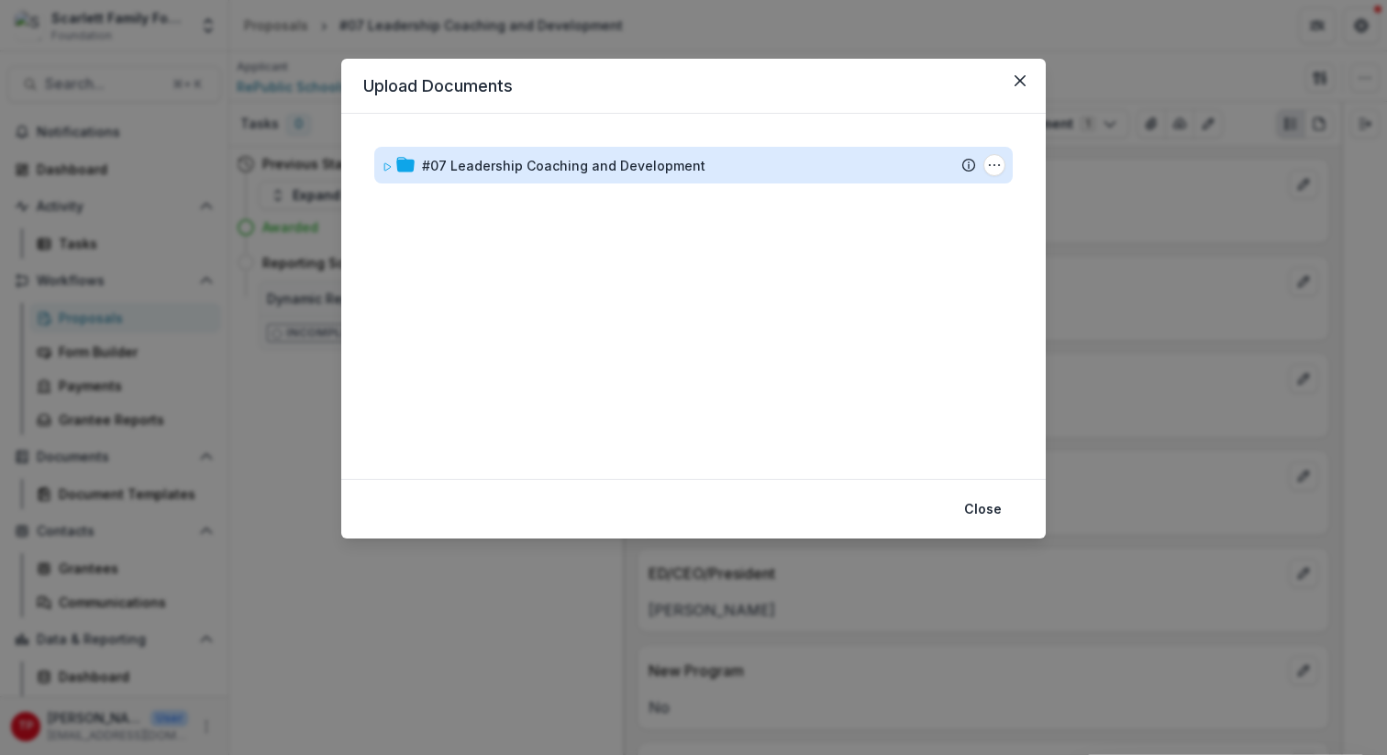
click at [575, 163] on div "#07 Leadership Coaching and Development" at bounding box center [563, 165] width 283 height 19
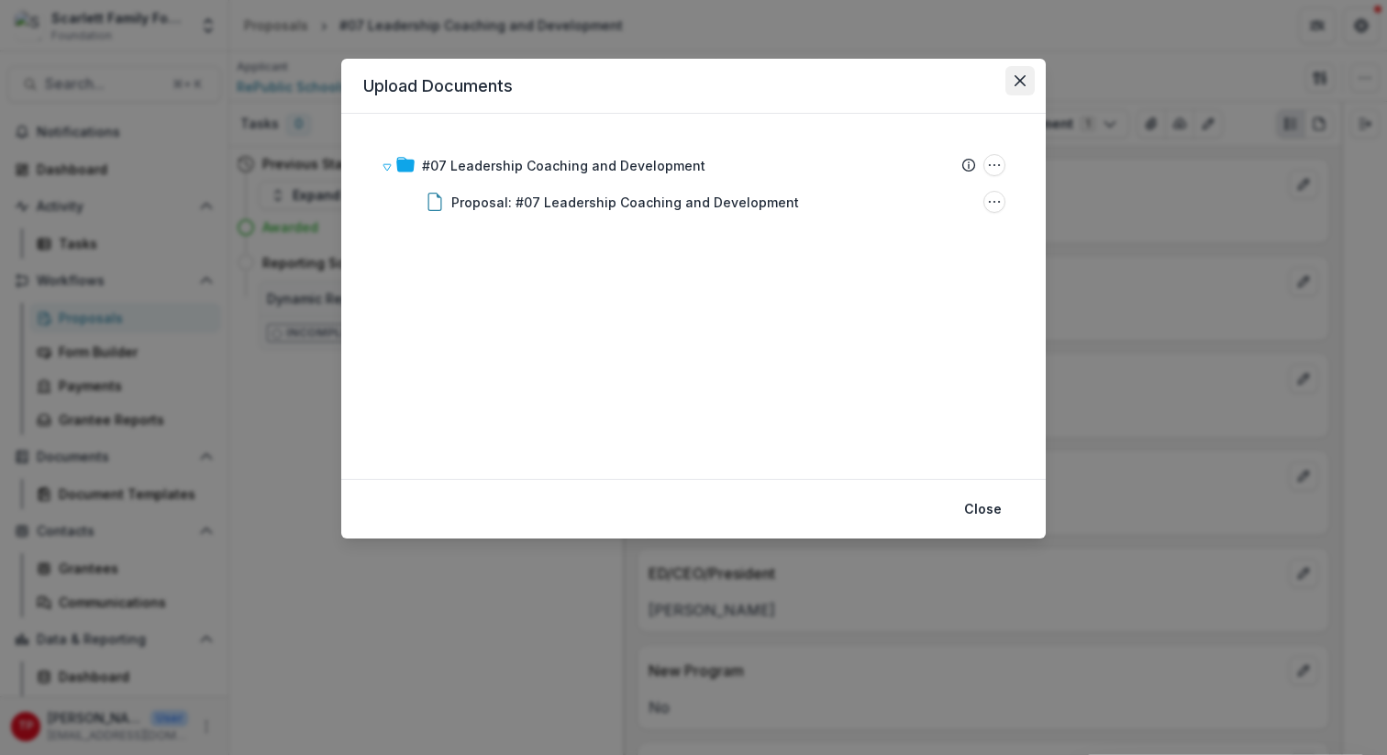
click at [1016, 83] on icon "Close" at bounding box center [1019, 80] width 11 height 11
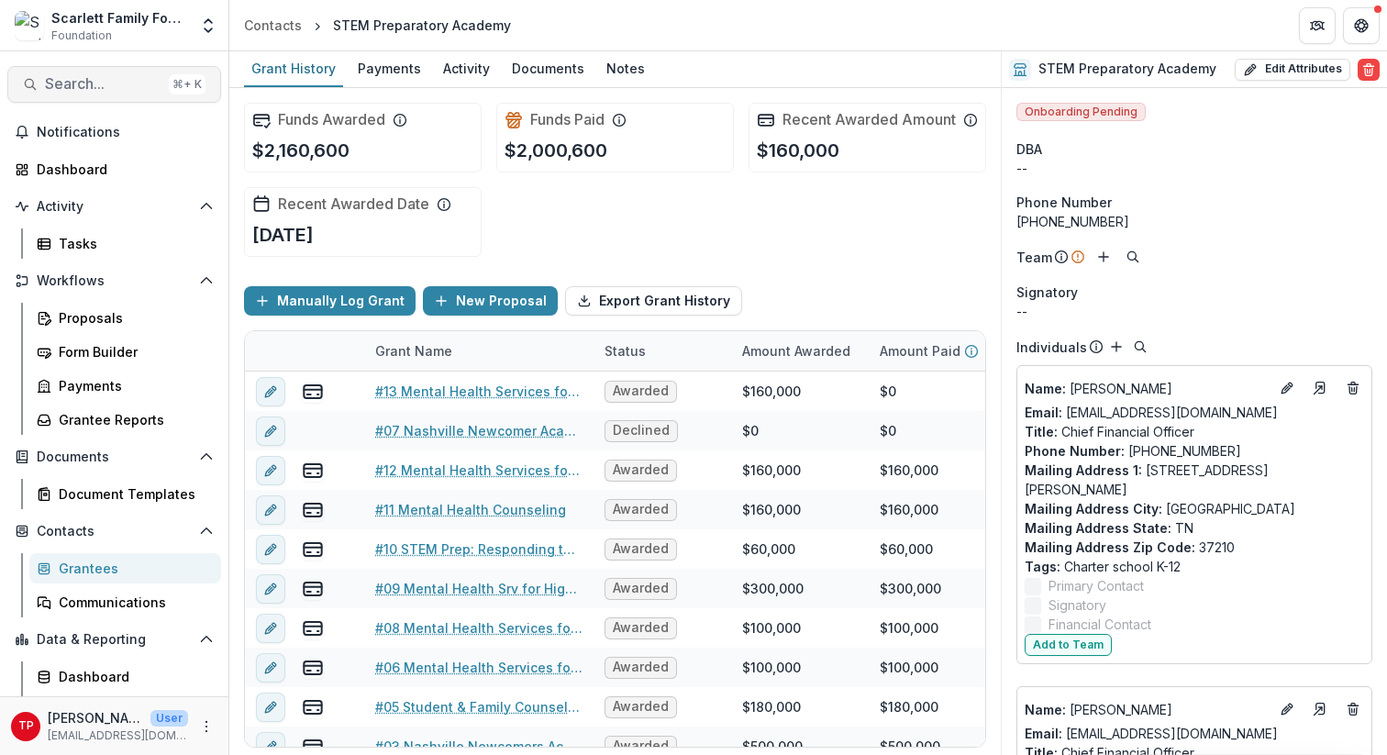
click at [80, 83] on span "Search..." at bounding box center [103, 83] width 116 height 17
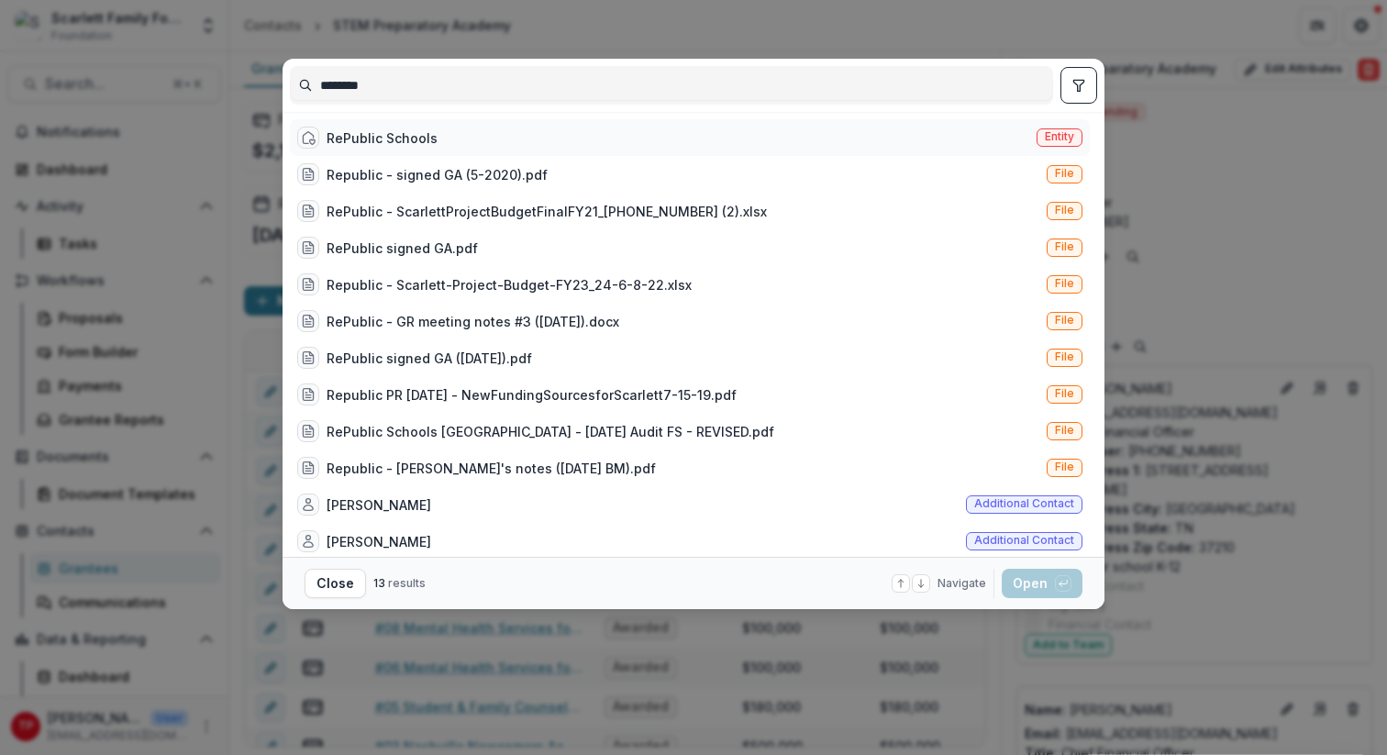
type input "********"
click at [411, 137] on div "RePublic Schools" at bounding box center [382, 137] width 111 height 19
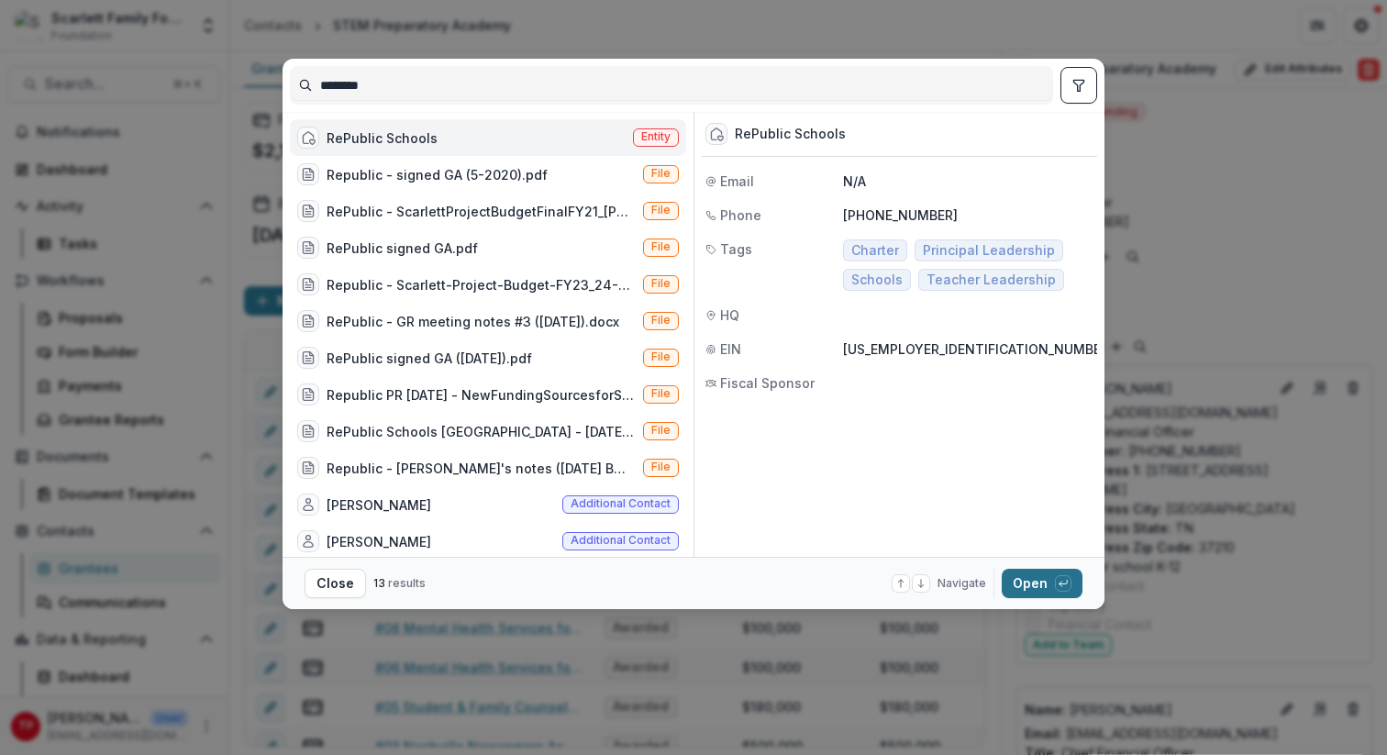
click at [1045, 580] on button "Open with enter key" at bounding box center [1042, 583] width 81 height 29
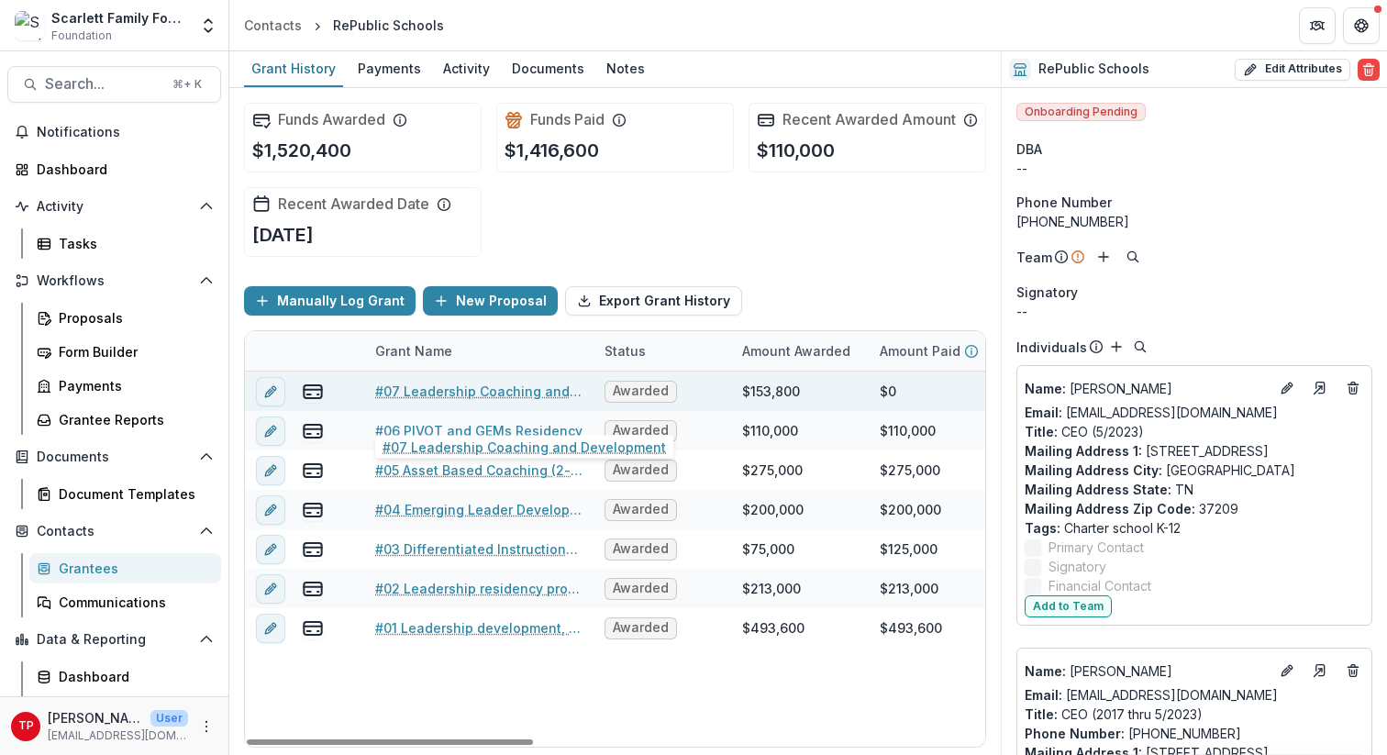
click at [442, 401] on link "#07 Leadership Coaching and Development" at bounding box center [478, 391] width 207 height 19
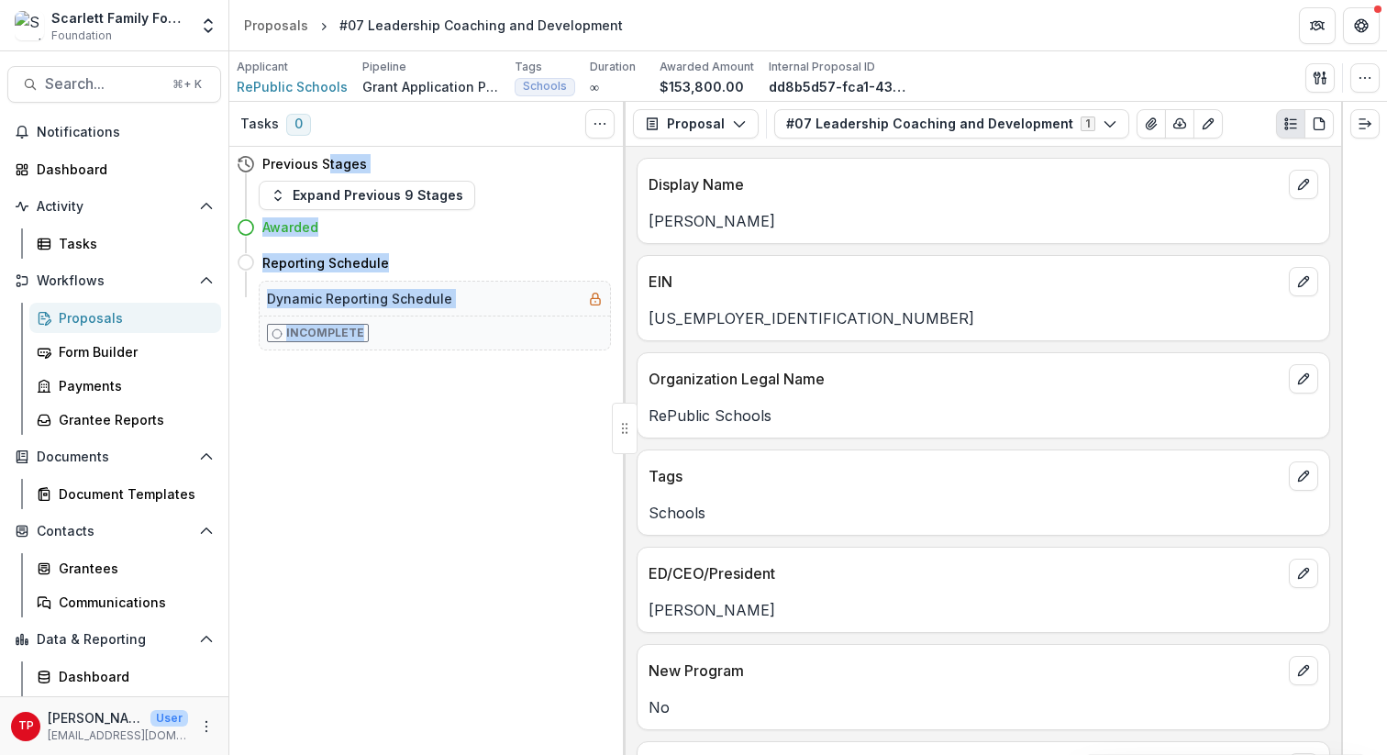
drag, startPoint x: 443, startPoint y: 402, endPoint x: 324, endPoint y: 148, distance: 280.7
click at [324, 149] on div "Tasks 0 Show Cancelled Tasks Previous Stages Expand Previous 9 Stages Awarded R…" at bounding box center [427, 428] width 396 height 653
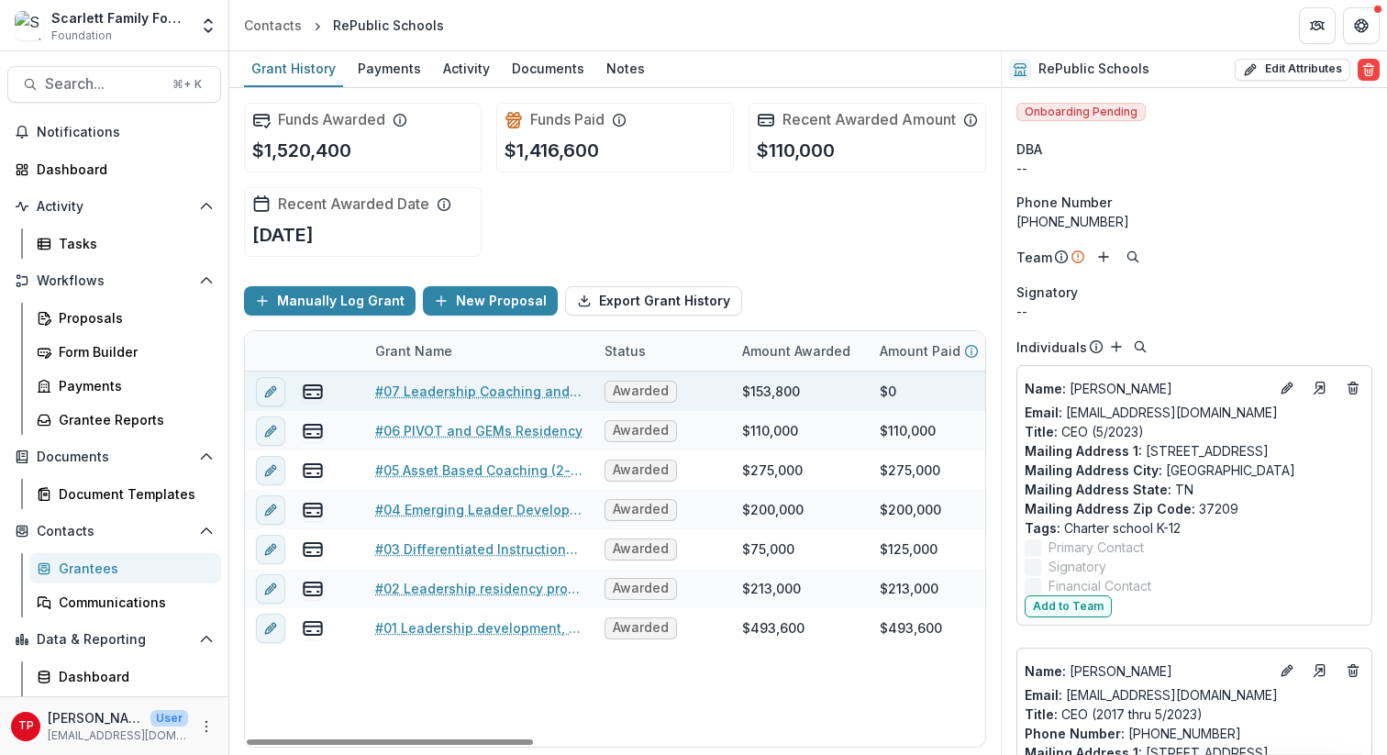
click at [428, 401] on link "#07 Leadership Coaching and Development" at bounding box center [478, 391] width 207 height 19
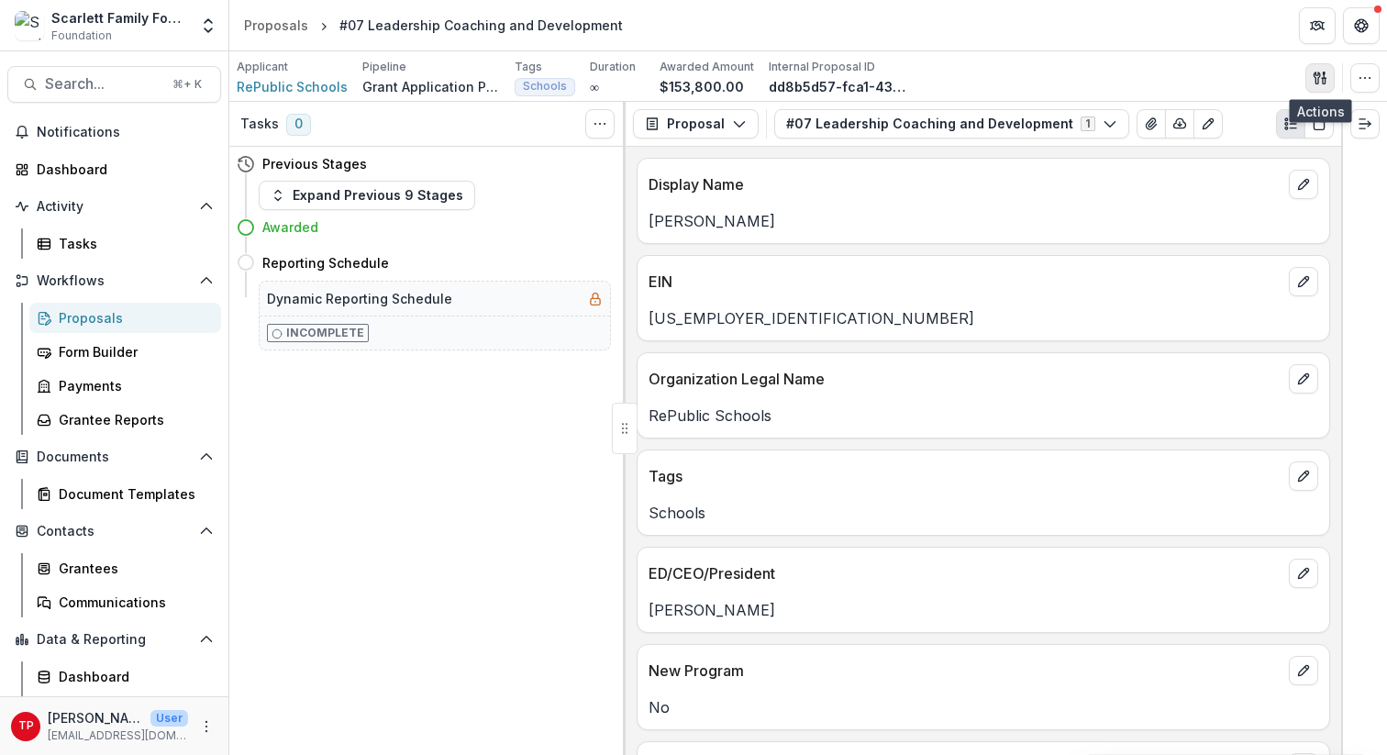
click at [1045, 79] on icon "button" at bounding box center [1320, 78] width 15 height 15
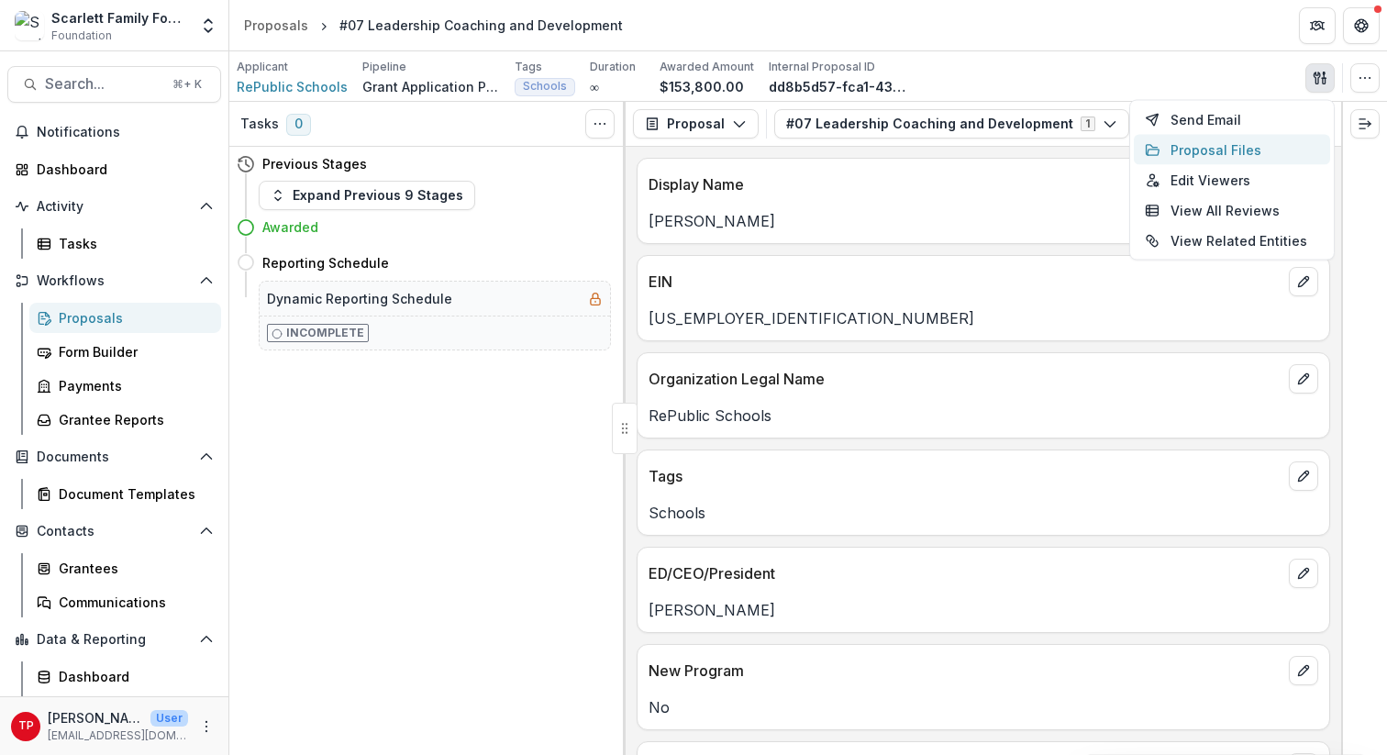
click at [1045, 146] on button "Proposal Files" at bounding box center [1232, 150] width 196 height 30
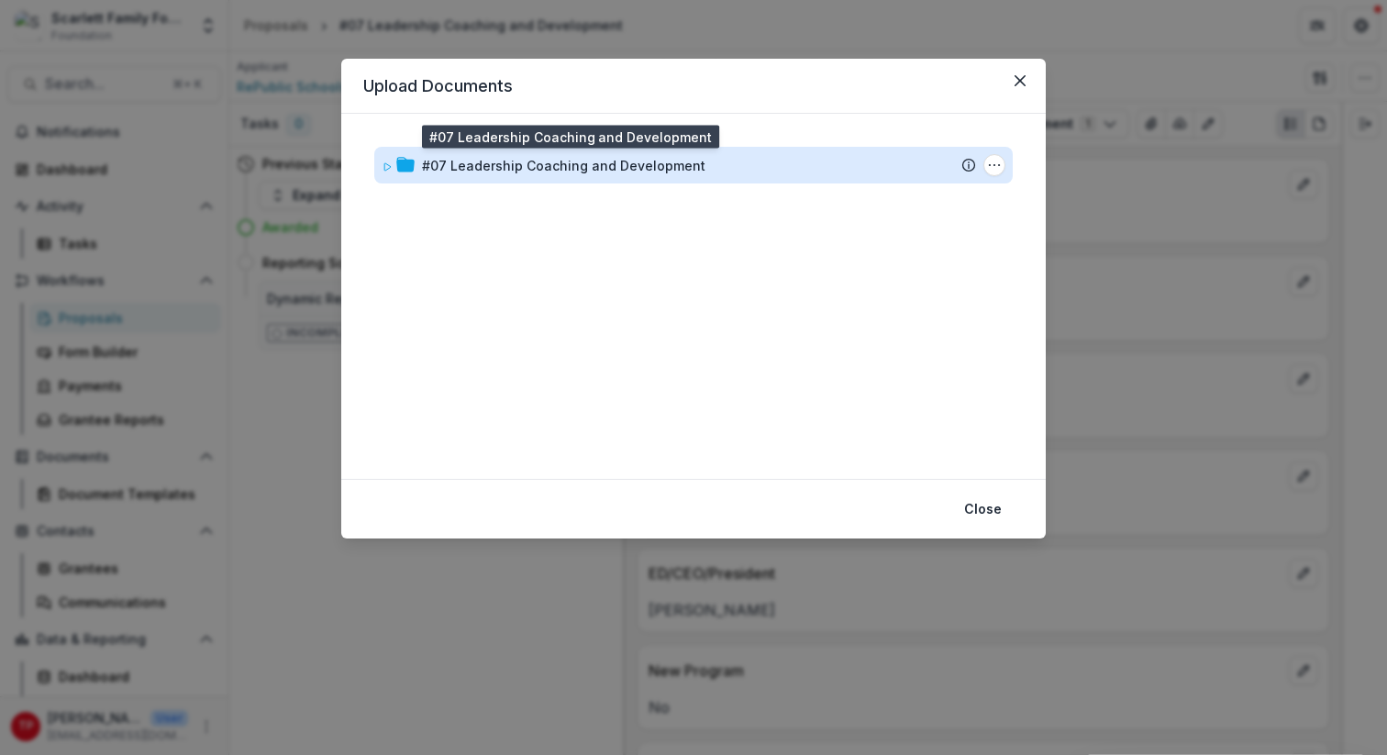
click at [508, 173] on div "#07 Leadership Coaching and Development" at bounding box center [563, 165] width 283 height 19
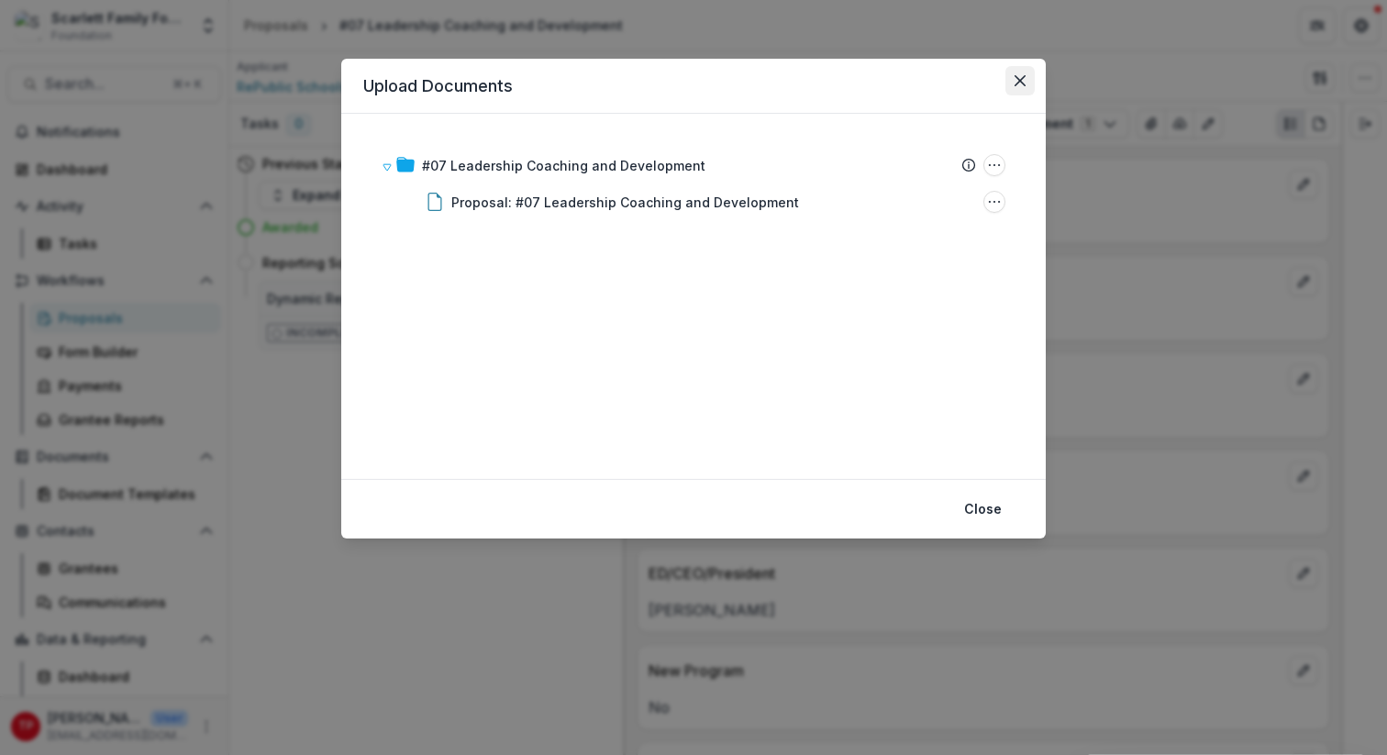
click at [1033, 81] on button "Close" at bounding box center [1019, 80] width 29 height 29
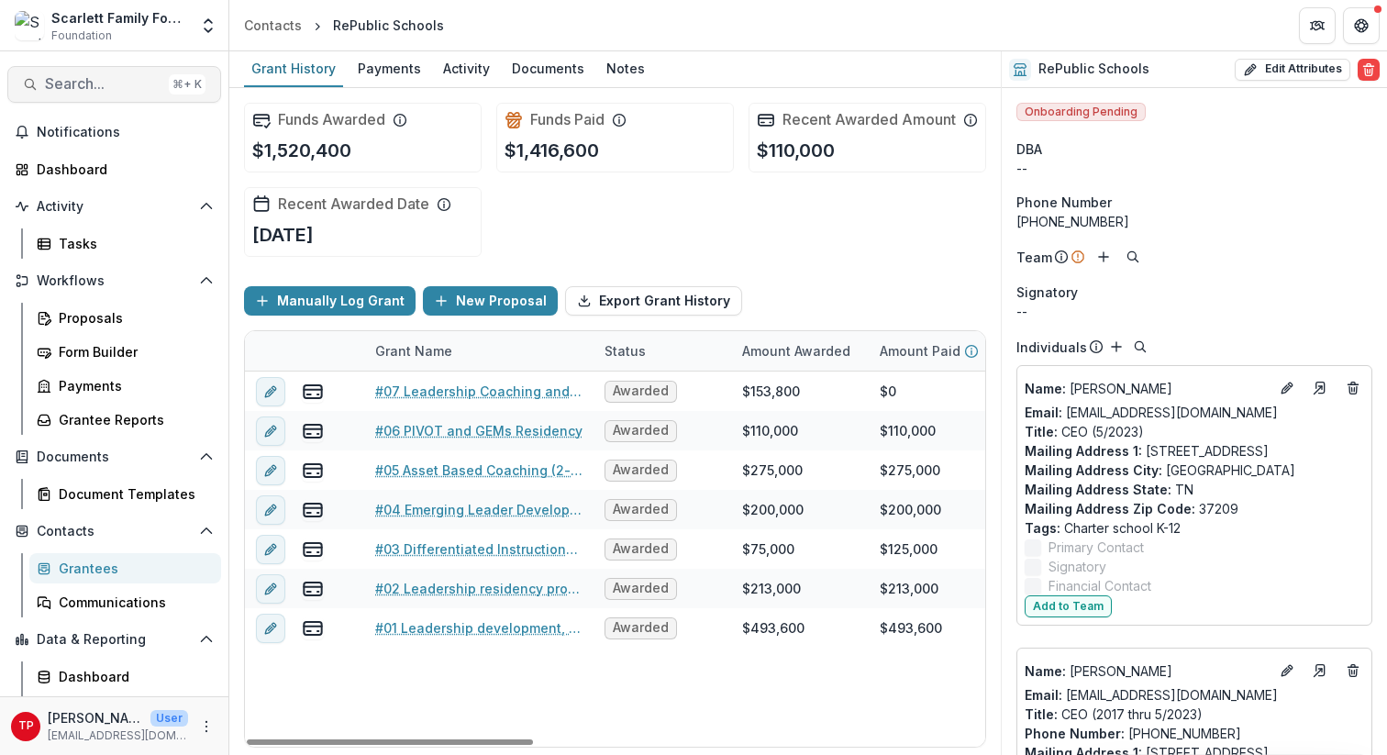
click at [112, 80] on span "Search..." at bounding box center [103, 83] width 116 height 17
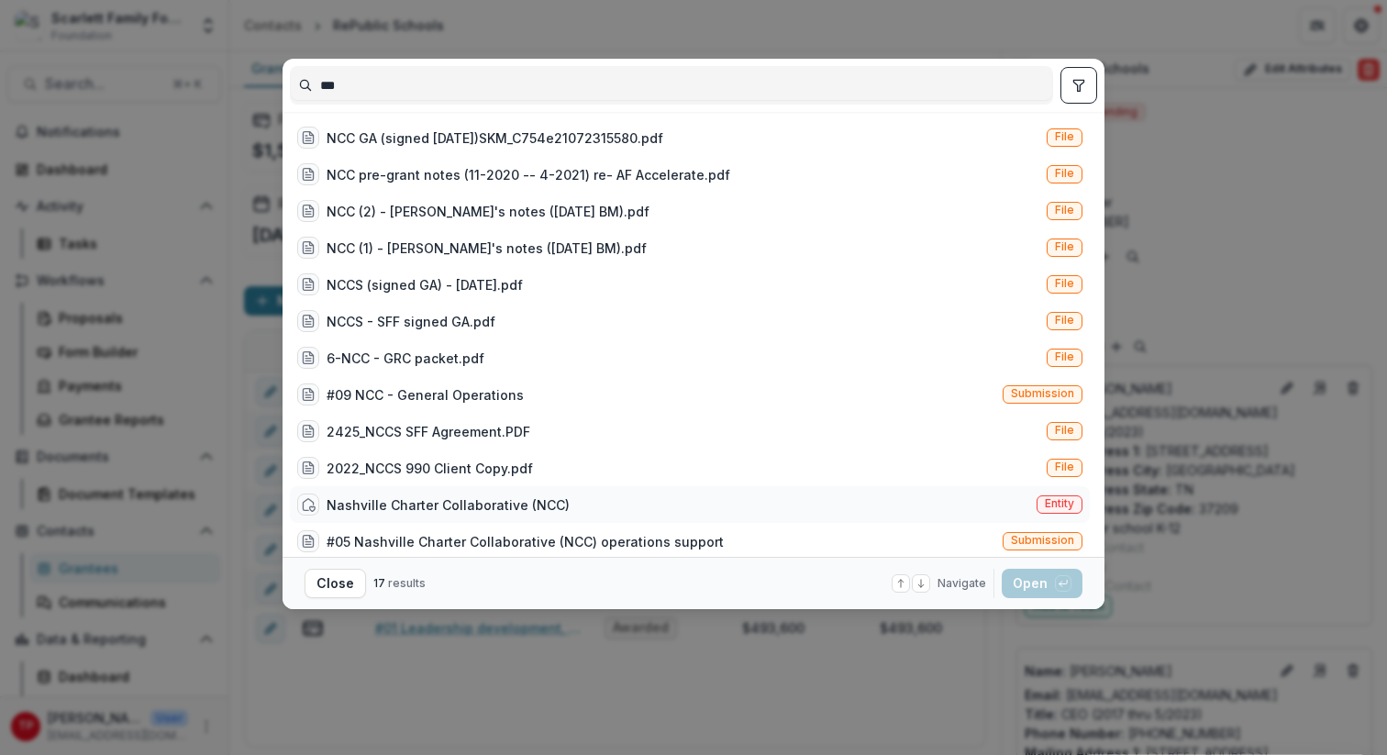
type input "***"
click at [478, 511] on div "Nashville Charter Collaborative (NCC)" at bounding box center [448, 504] width 243 height 19
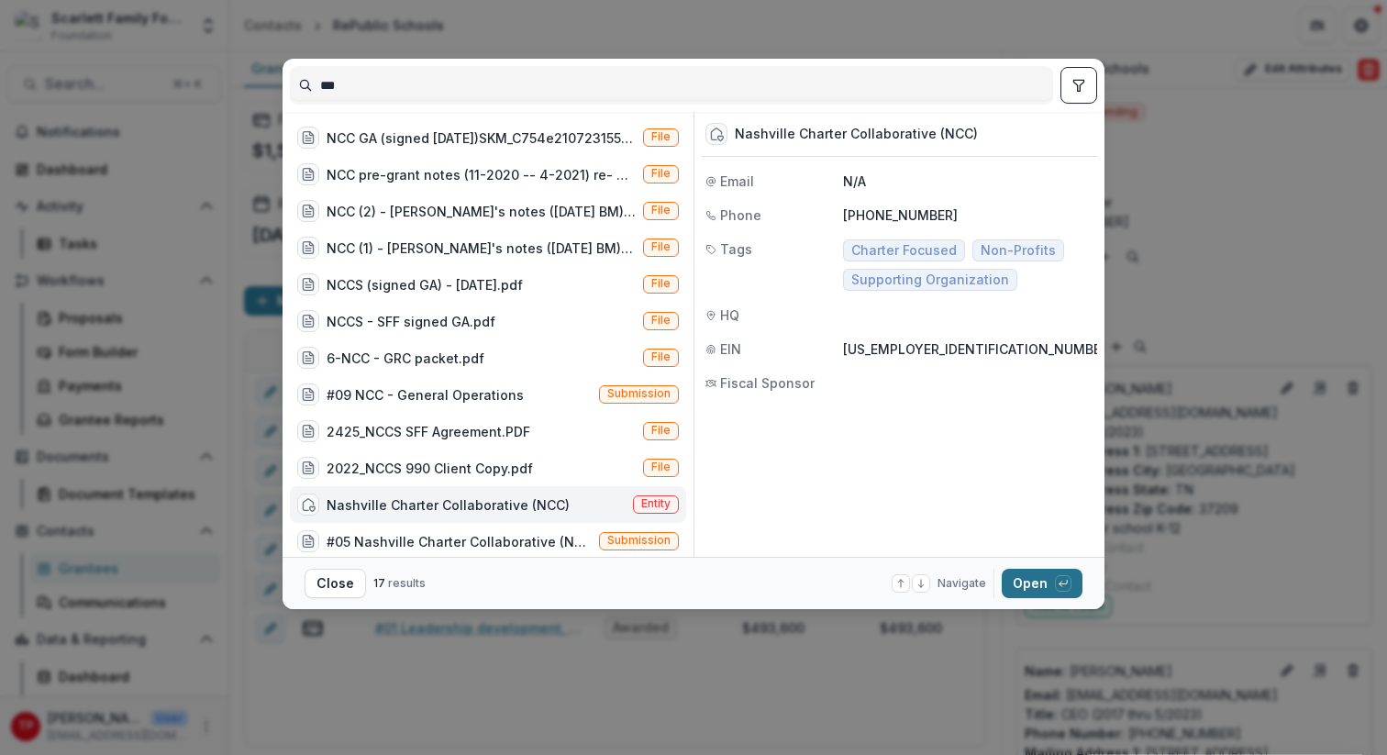
click at [1045, 583] on button "Open with enter key" at bounding box center [1042, 583] width 81 height 29
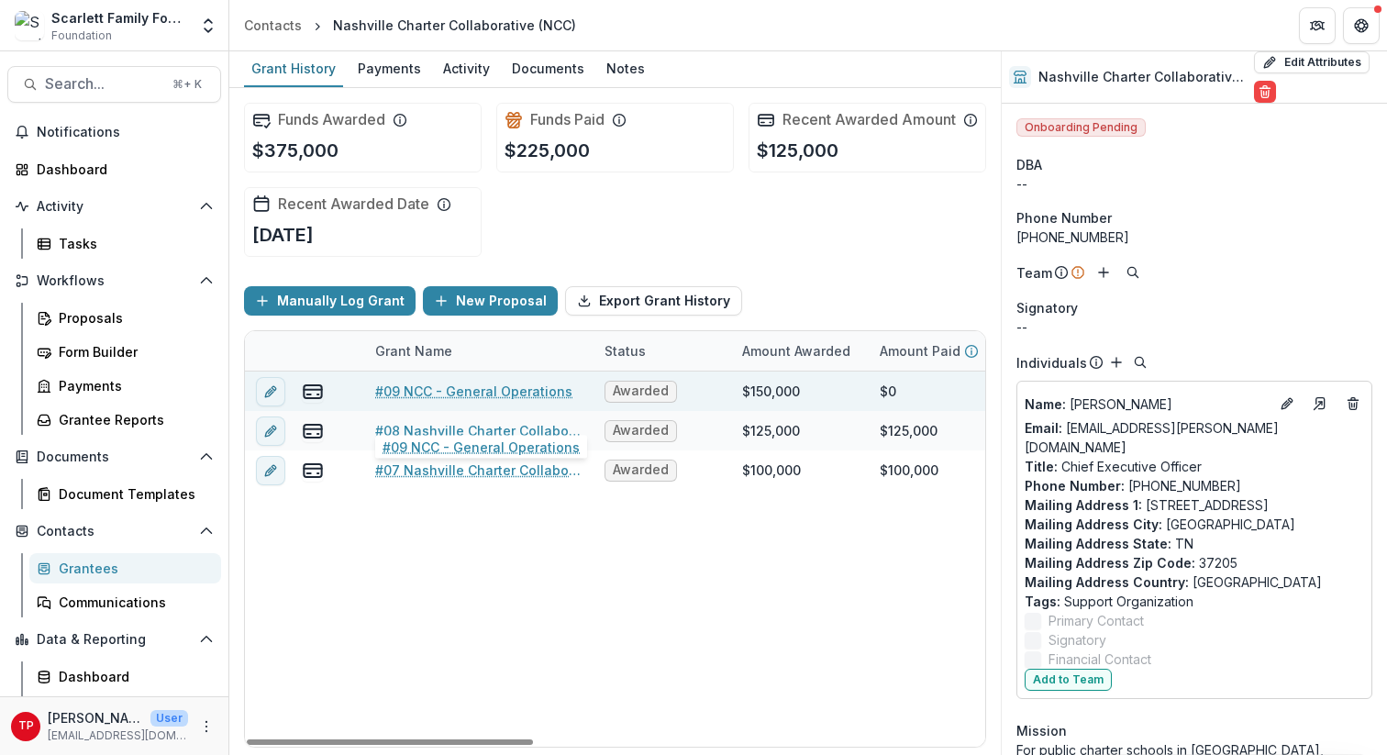
click at [492, 401] on link "#09 NCC - General Operations" at bounding box center [473, 391] width 197 height 19
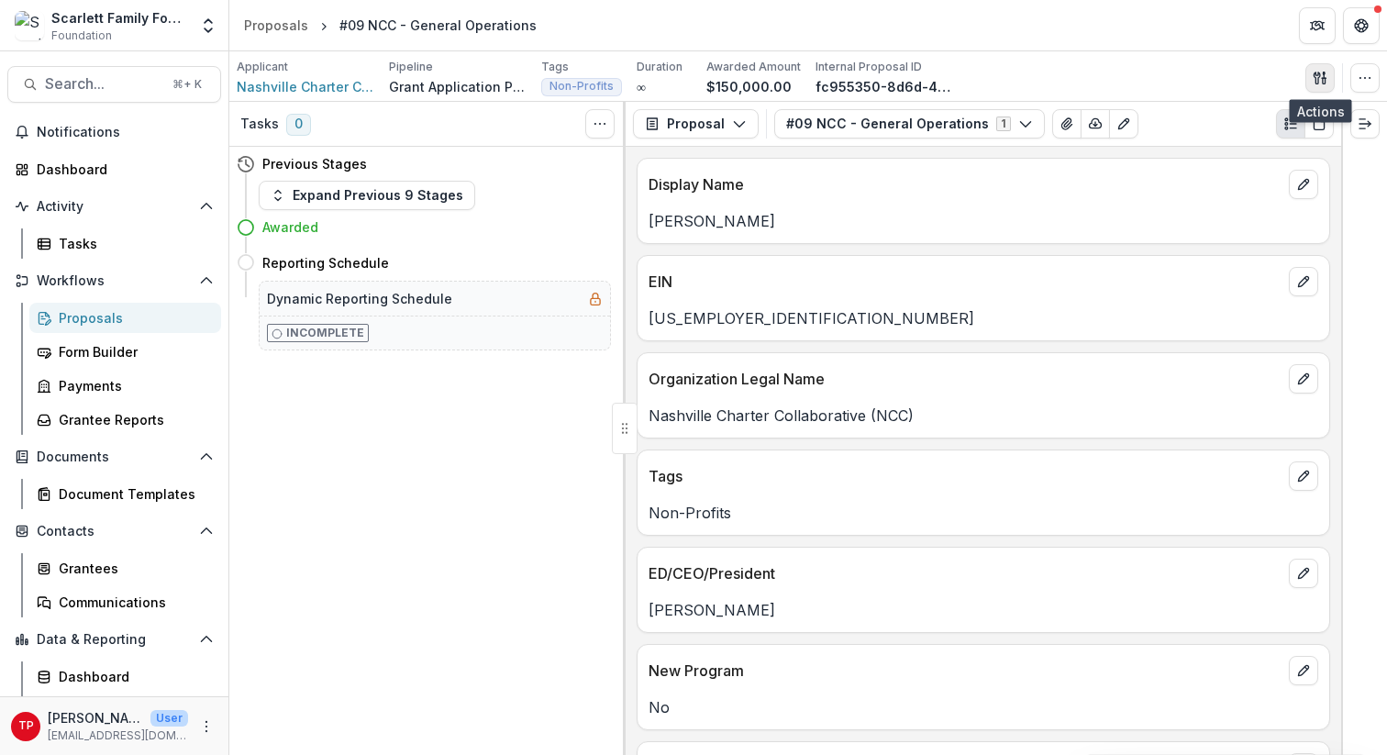
click at [1045, 72] on icon "button" at bounding box center [1316, 78] width 6 height 12
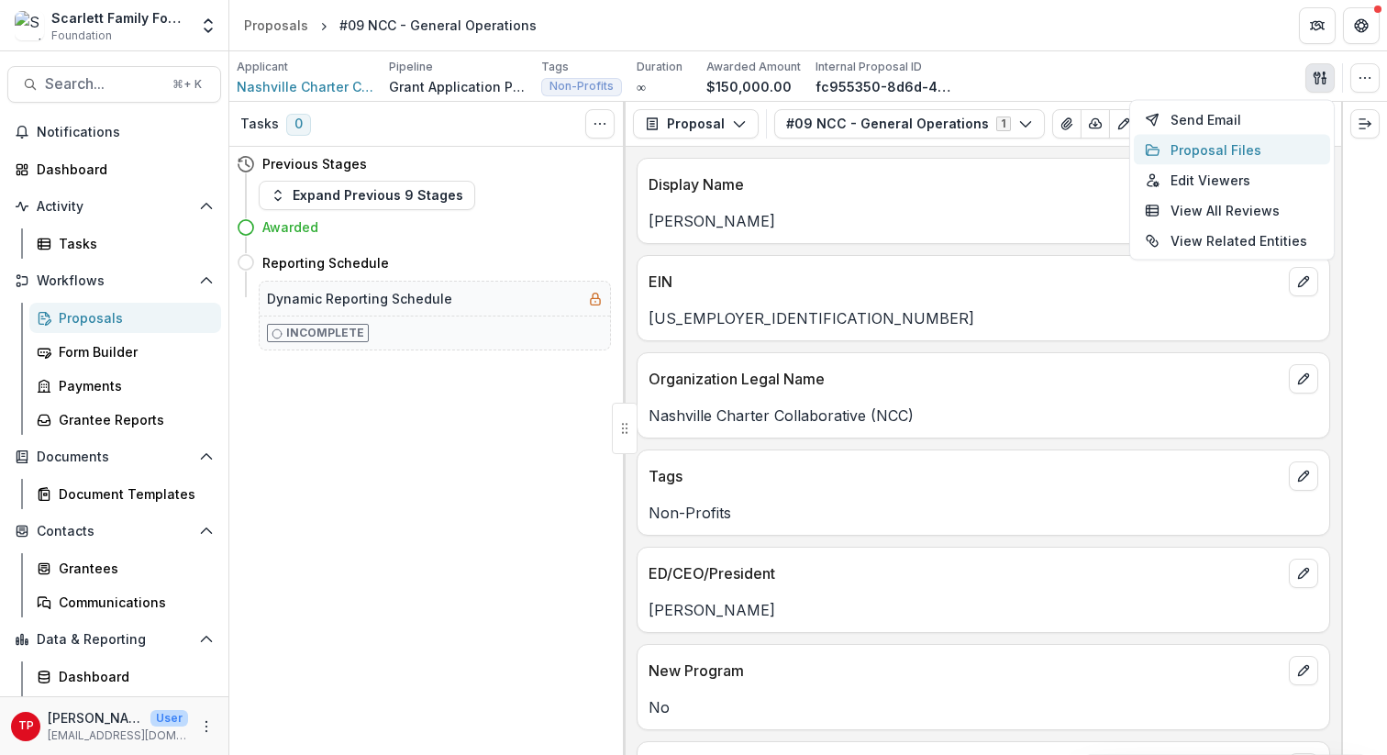
click at [1045, 150] on button "Proposal Files" at bounding box center [1232, 150] width 196 height 30
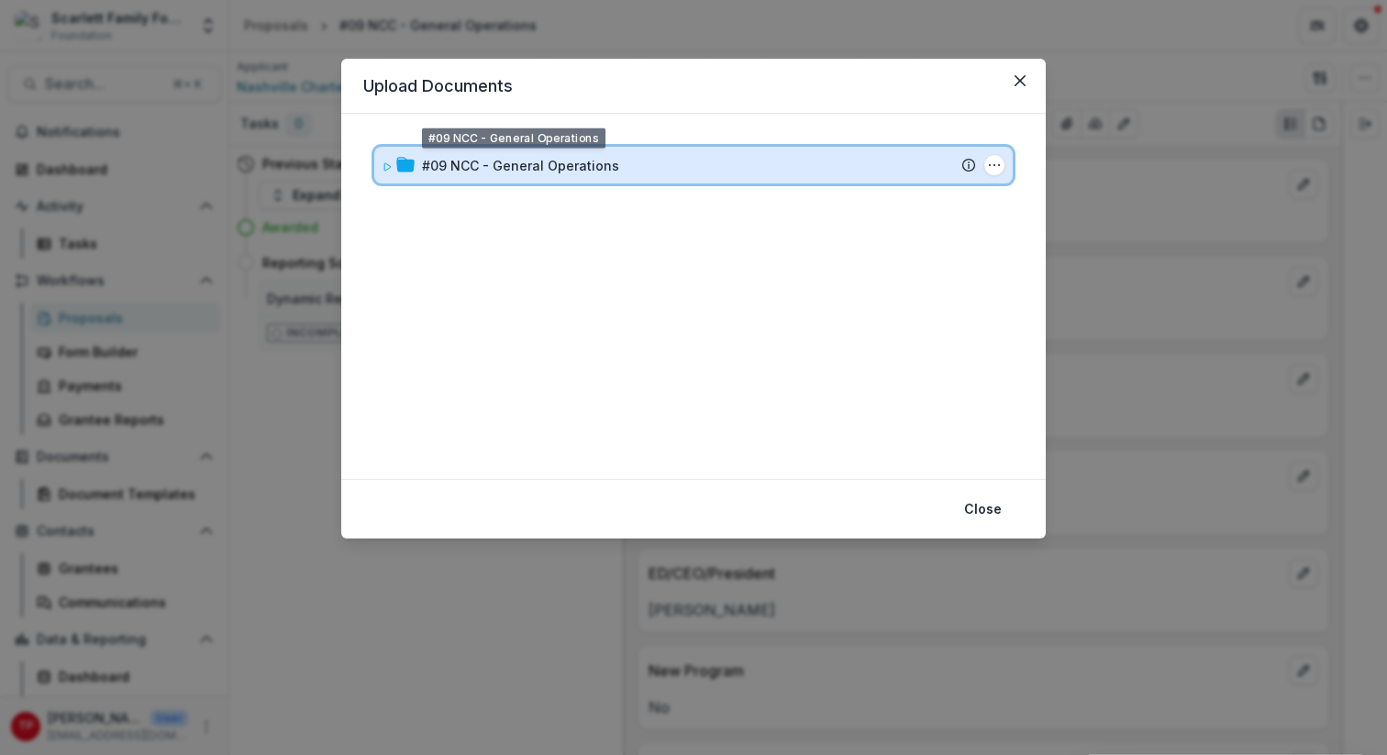
click at [498, 174] on div "#09 NCC - General Operations Submission Temelio Proposal Attached proposal docu…" at bounding box center [693, 165] width 638 height 37
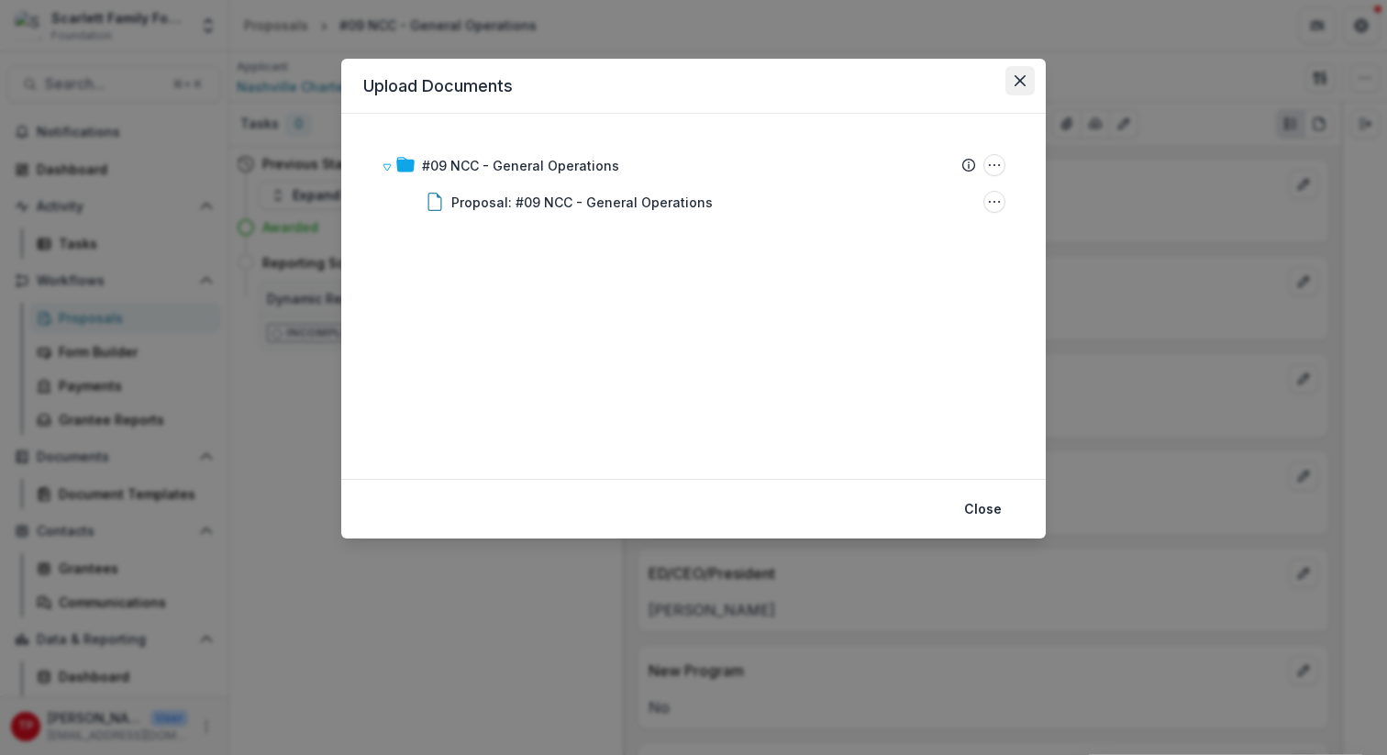
click at [1014, 82] on icon "Close" at bounding box center [1019, 80] width 11 height 11
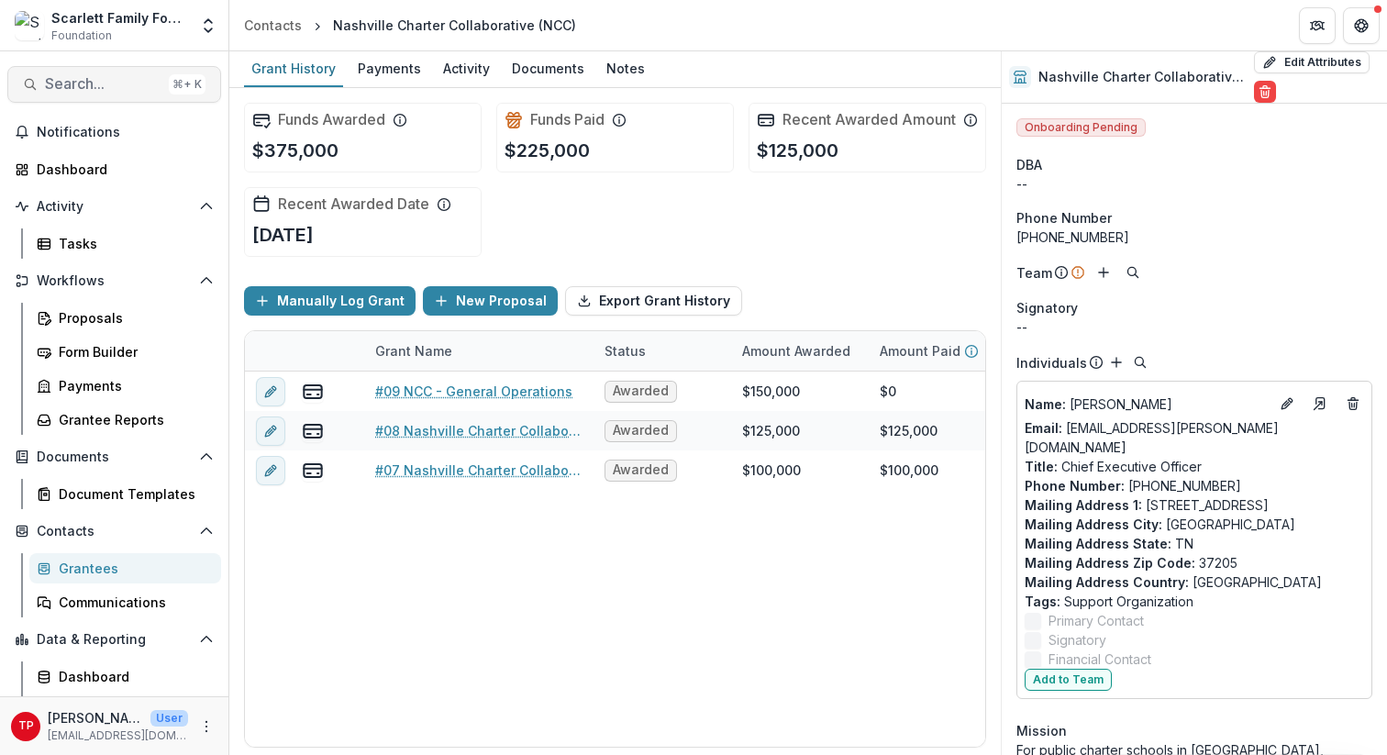
click at [74, 85] on span "Search..." at bounding box center [103, 83] width 116 height 17
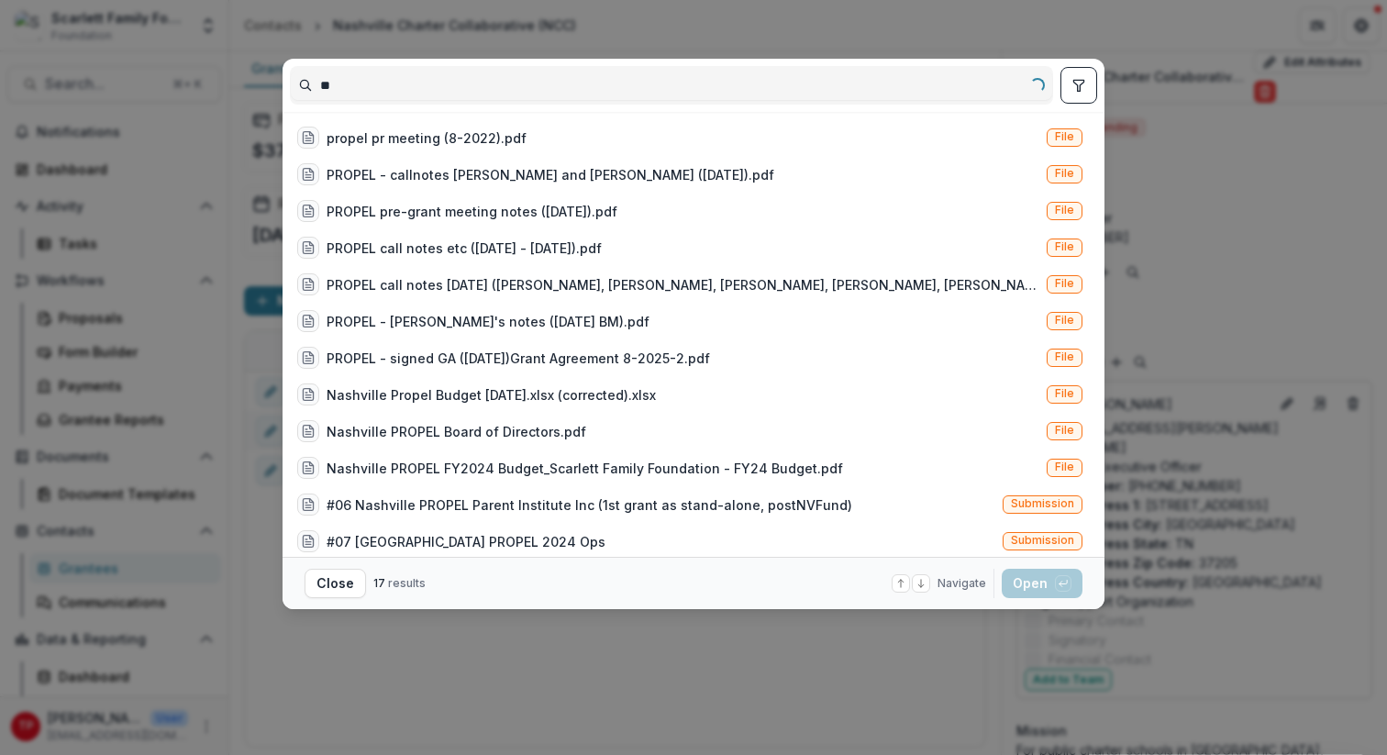
type input "*"
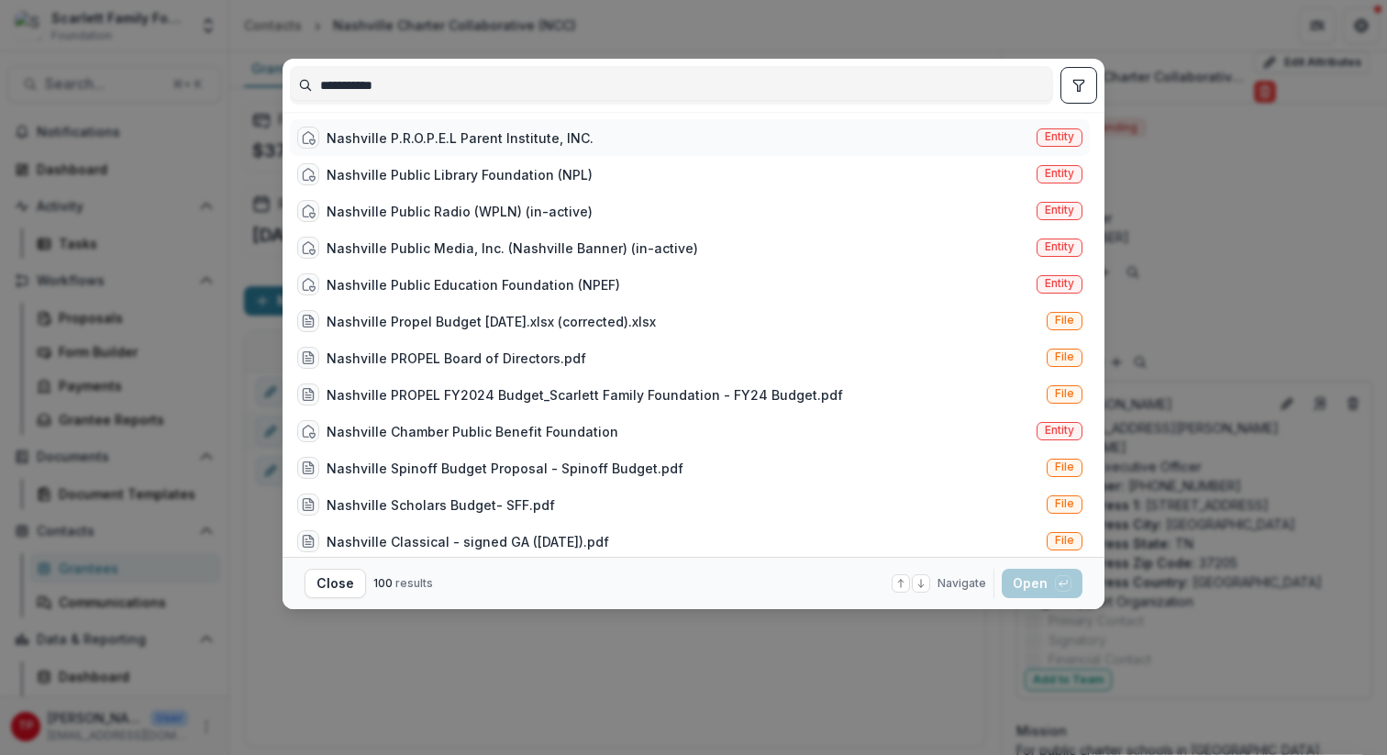
type input "**********"
click at [460, 136] on div "Nashville P.R.O.P.E.L Parent Institute, INC." at bounding box center [460, 137] width 267 height 19
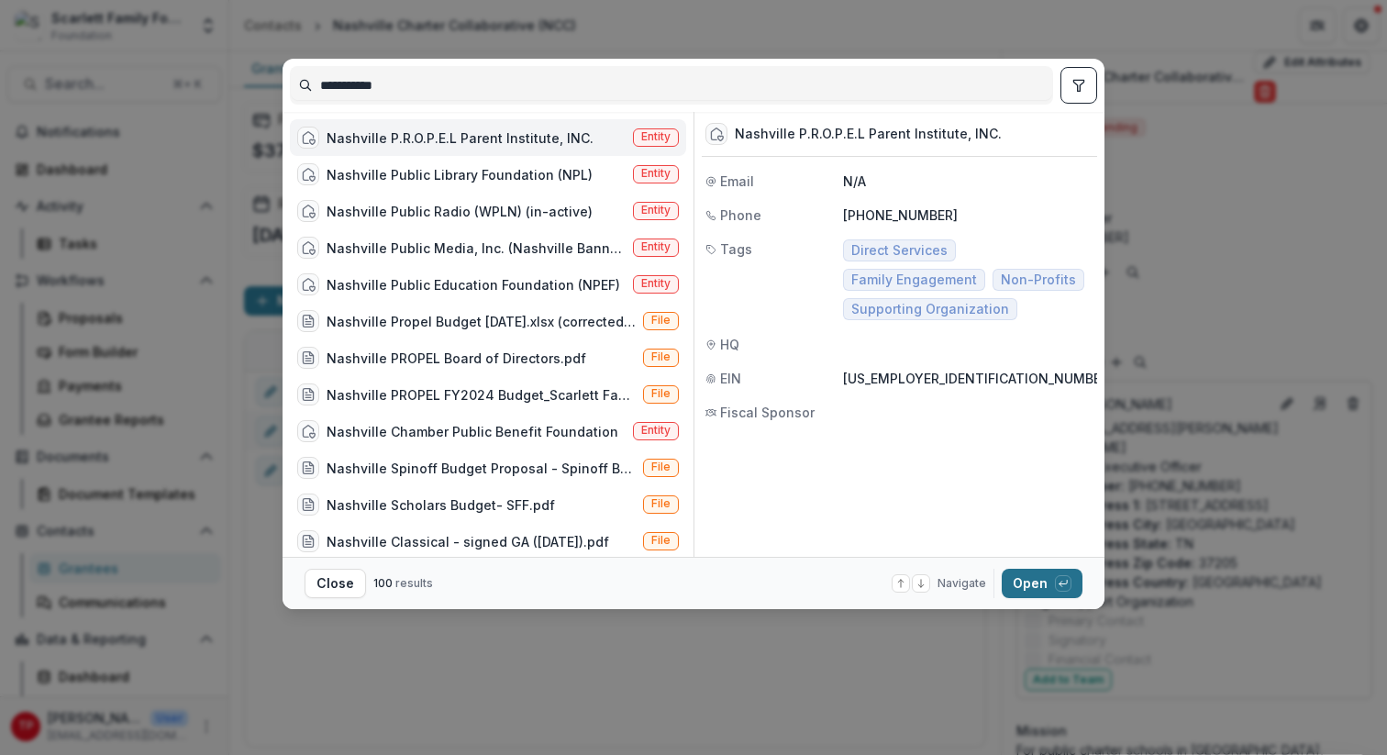
click at [1017, 576] on button "Open with enter key" at bounding box center [1042, 583] width 81 height 29
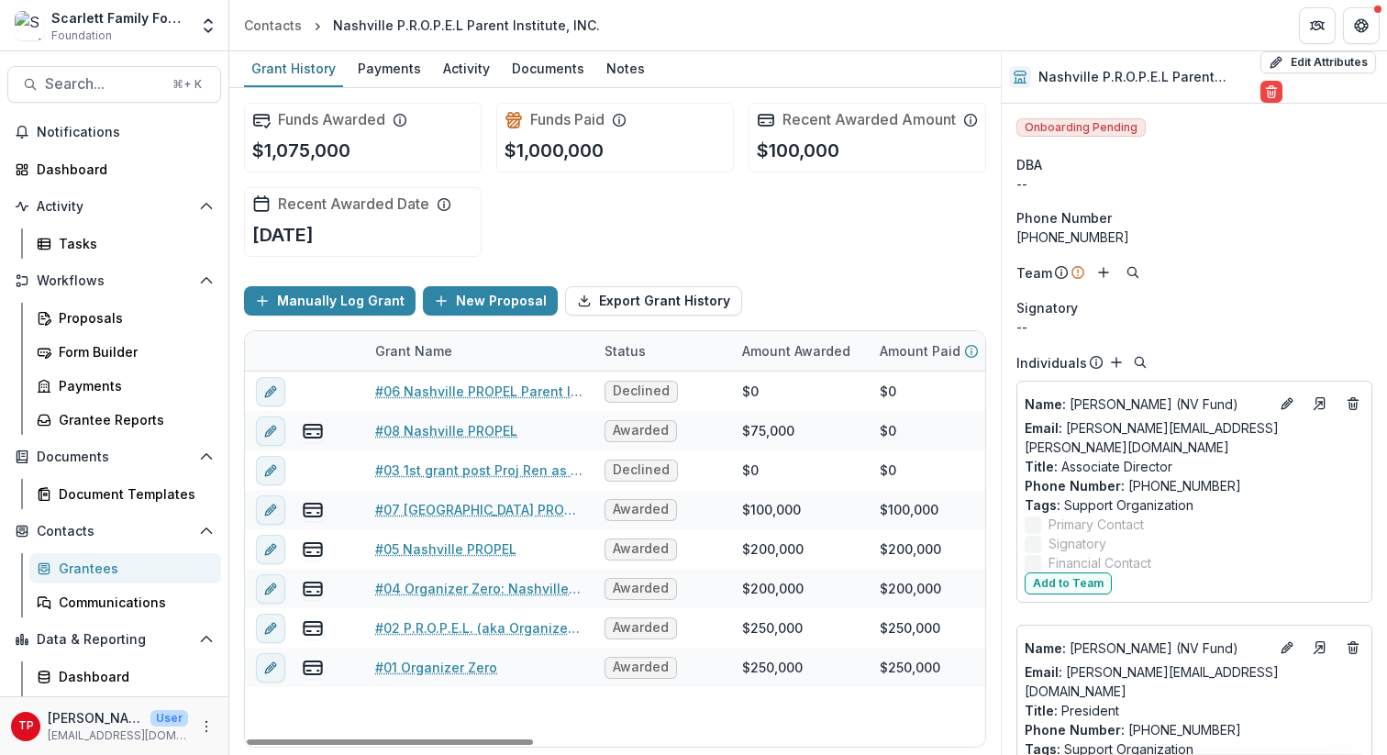
click at [450, 360] on div "Grant Name" at bounding box center [413, 350] width 99 height 19
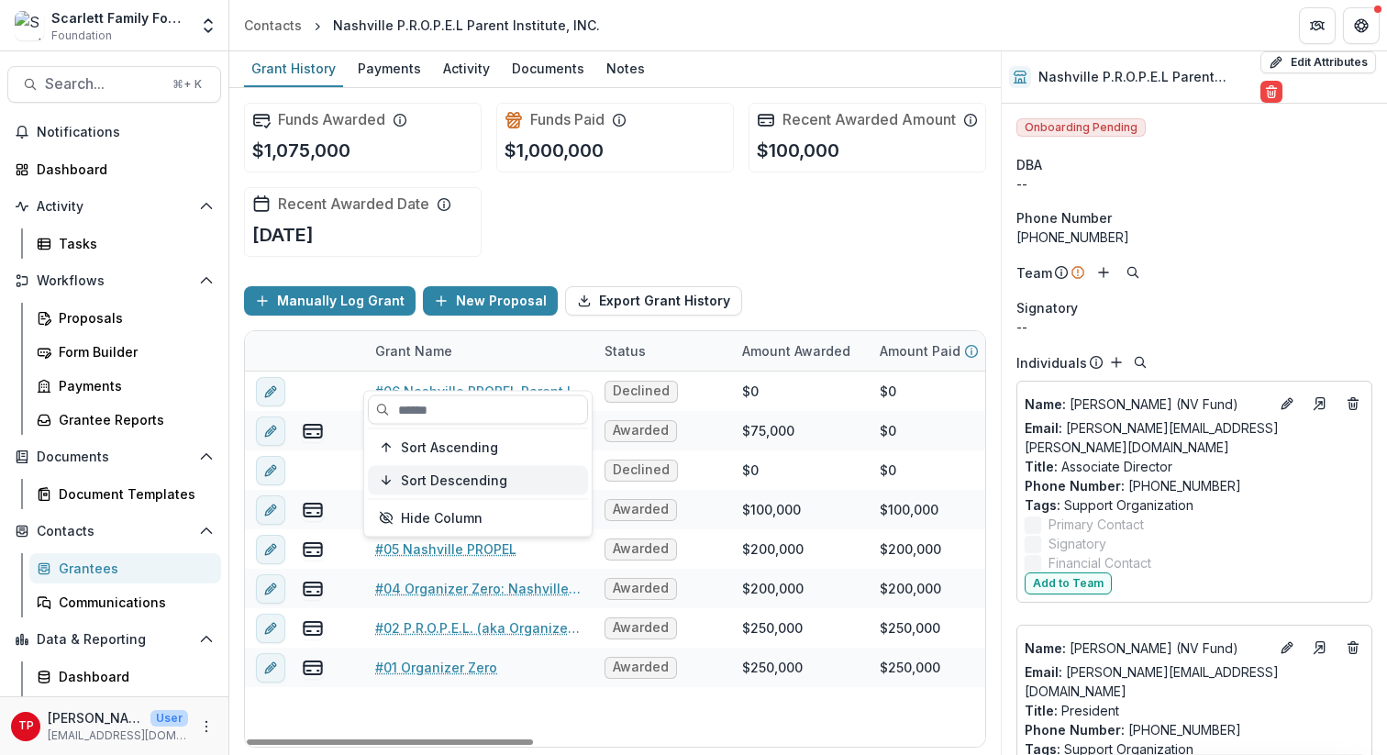
click at [455, 471] on button "Sort Descending" at bounding box center [478, 480] width 220 height 29
click at [651, 257] on div "Funds Awarded $1,075,000 Funds Paid $1,000,000 Recent Awarded Amount $100,000 R…" at bounding box center [615, 179] width 742 height 183
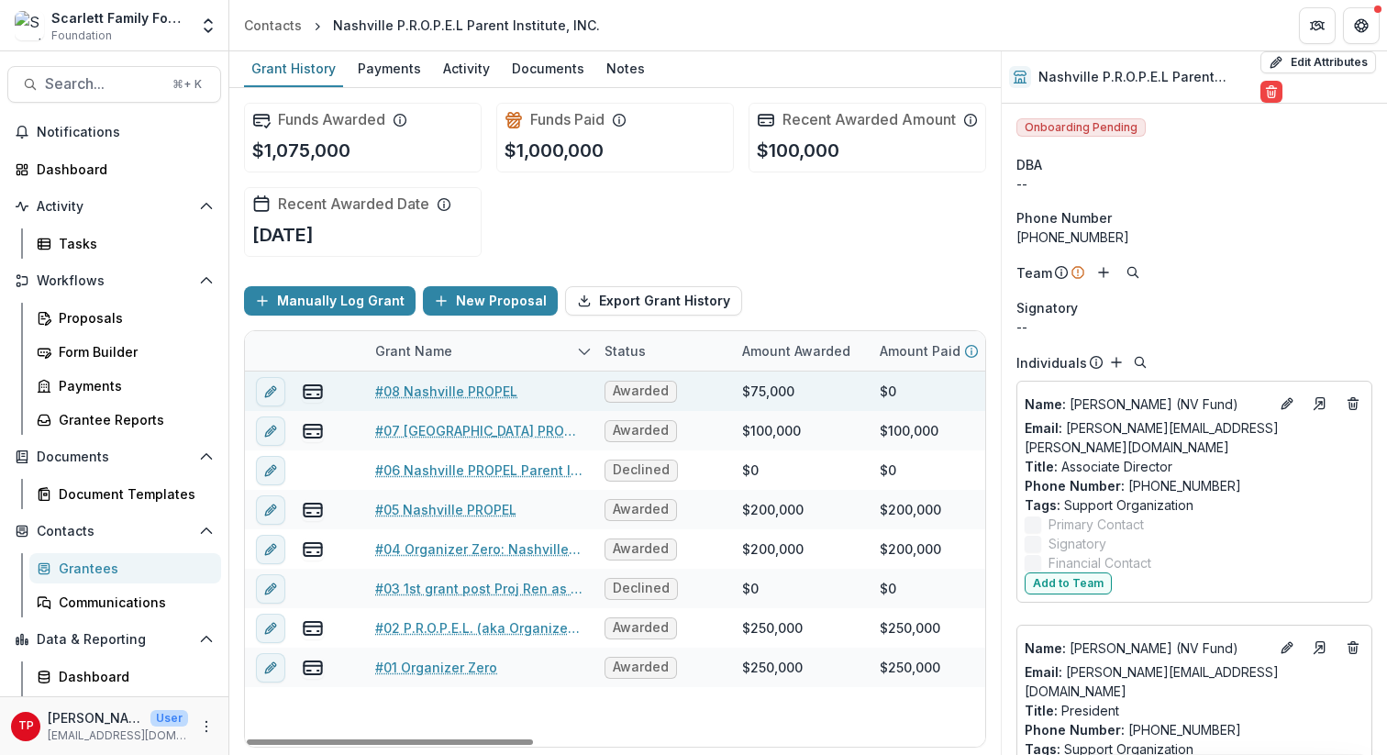
click at [446, 411] on div "#08 Nashville PROPEL" at bounding box center [478, 390] width 207 height 39
click at [443, 401] on link "#08 Nashville PROPEL" at bounding box center [446, 391] width 142 height 19
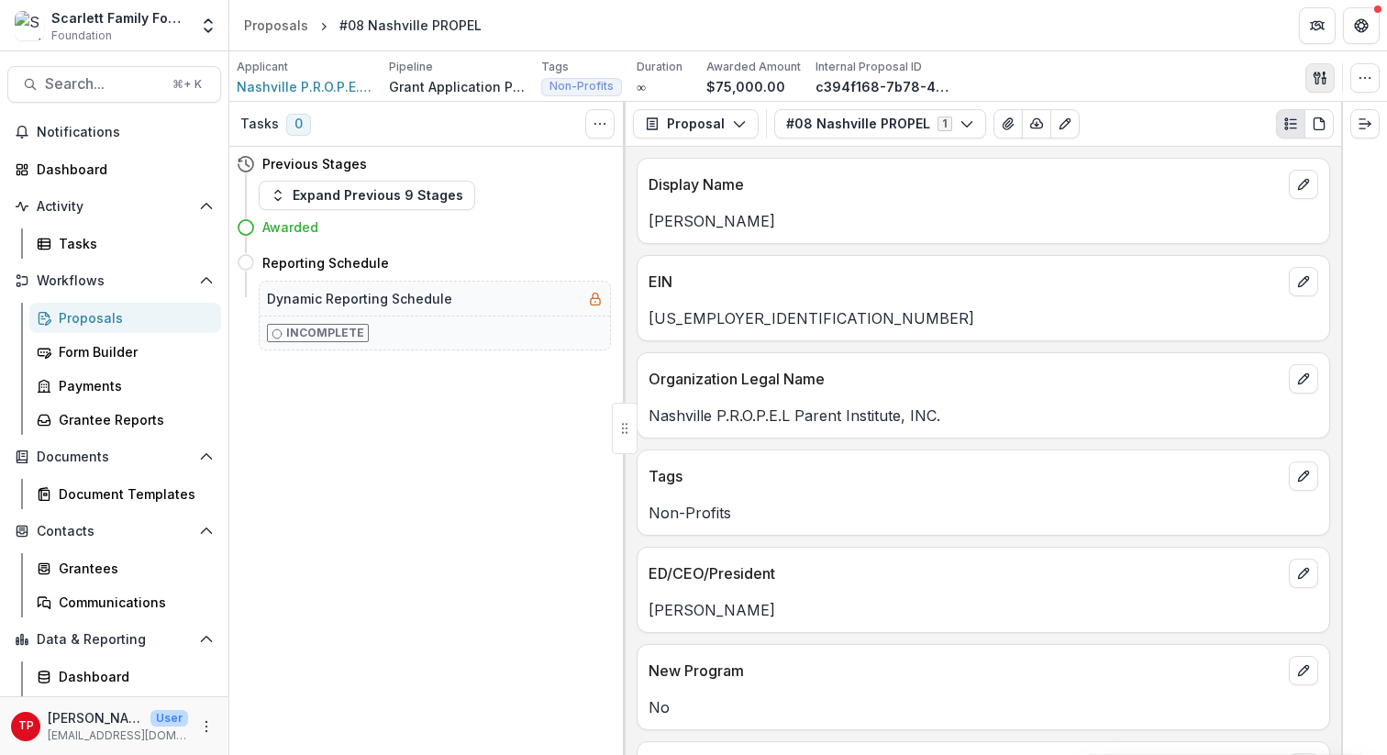
click at [1045, 79] on icon "button" at bounding box center [1320, 78] width 15 height 15
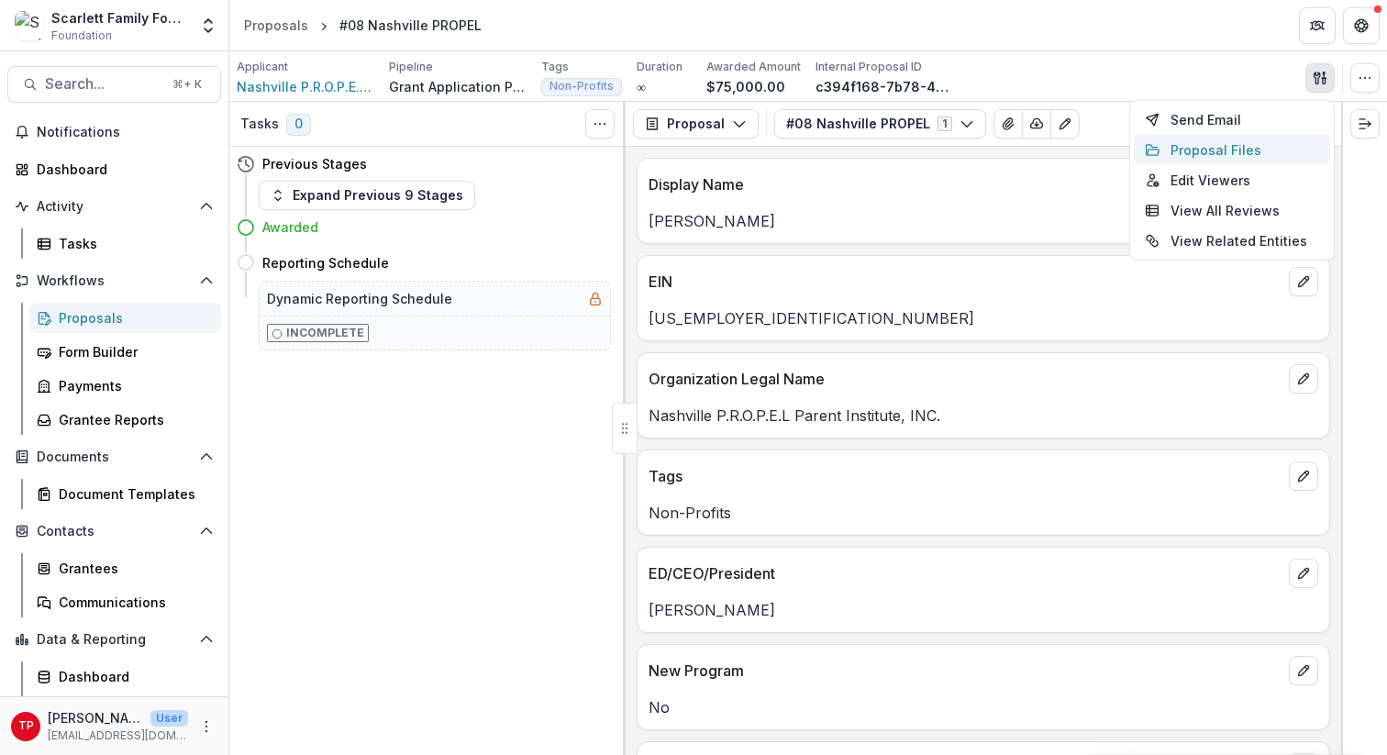
click at [1045, 153] on button "Proposal Files" at bounding box center [1232, 150] width 196 height 30
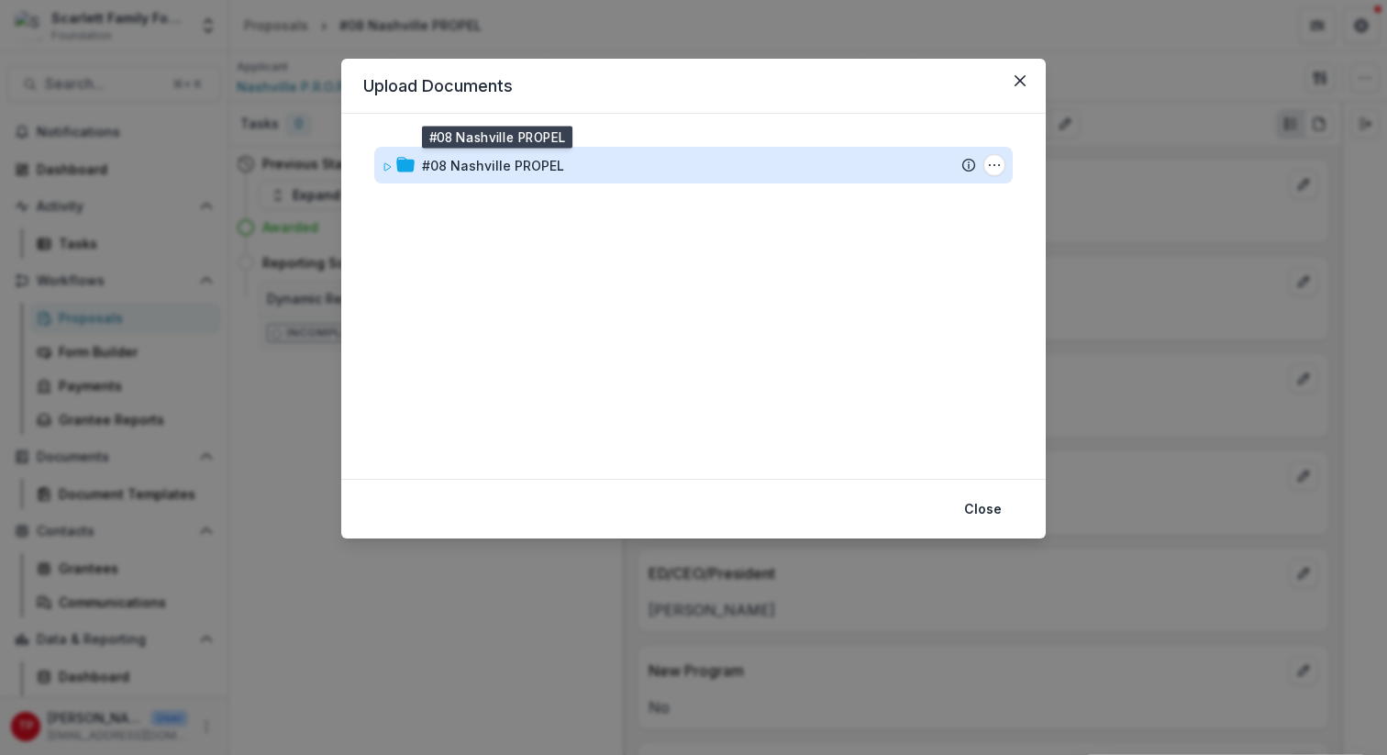
click at [527, 158] on div "#08 Nashville PROPEL" at bounding box center [493, 165] width 142 height 19
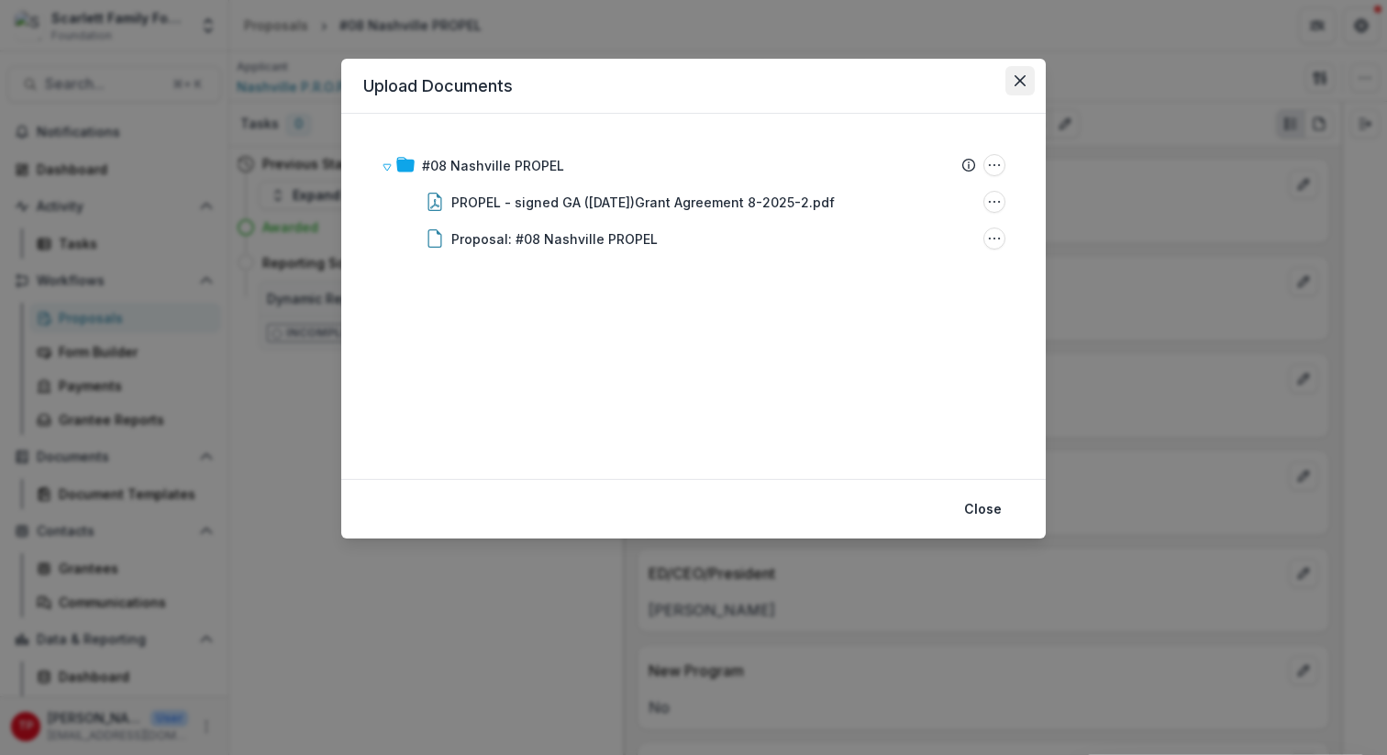
click at [1022, 75] on icon "Close" at bounding box center [1019, 80] width 11 height 11
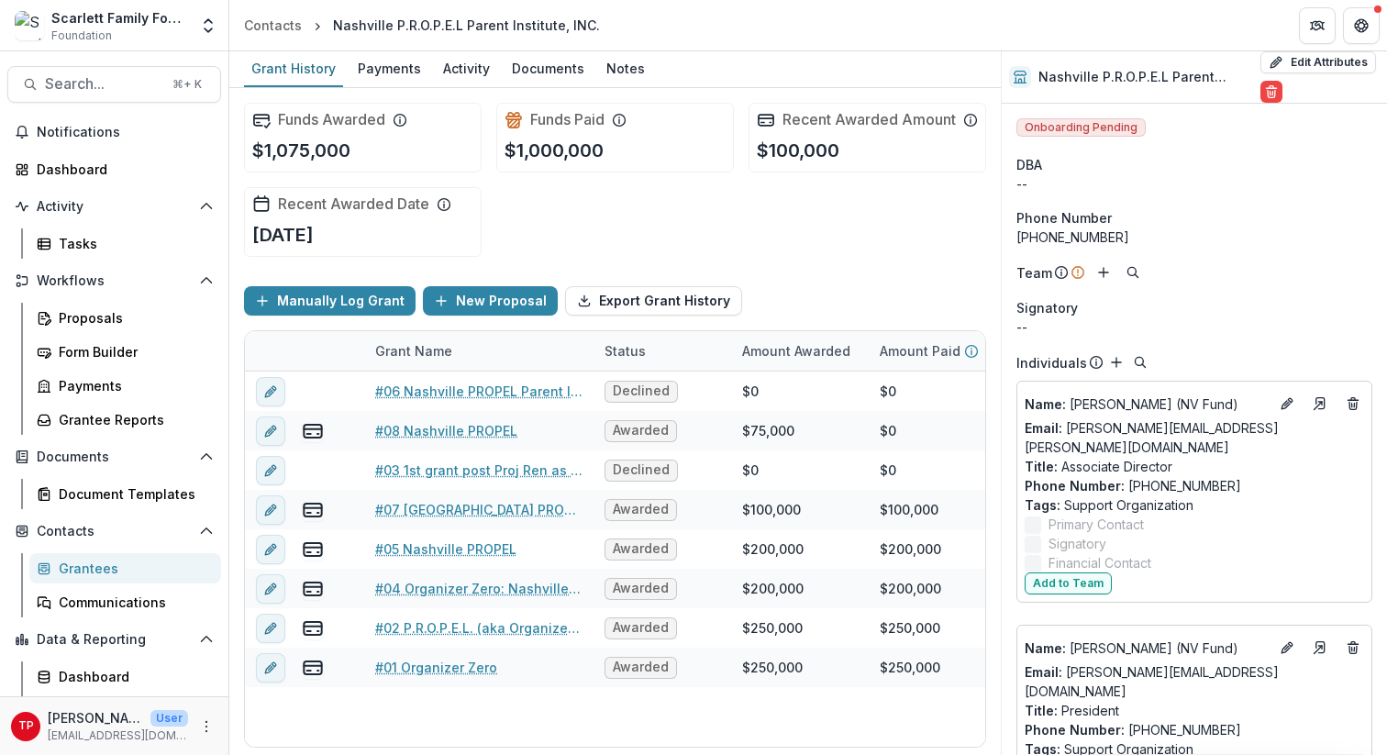
click at [83, 186] on div "Notifications Dashboard Activity Tasks Workflows Proposals Form Builder Payment…" at bounding box center [114, 421] width 228 height 608
click at [82, 164] on div "Dashboard" at bounding box center [122, 169] width 170 height 19
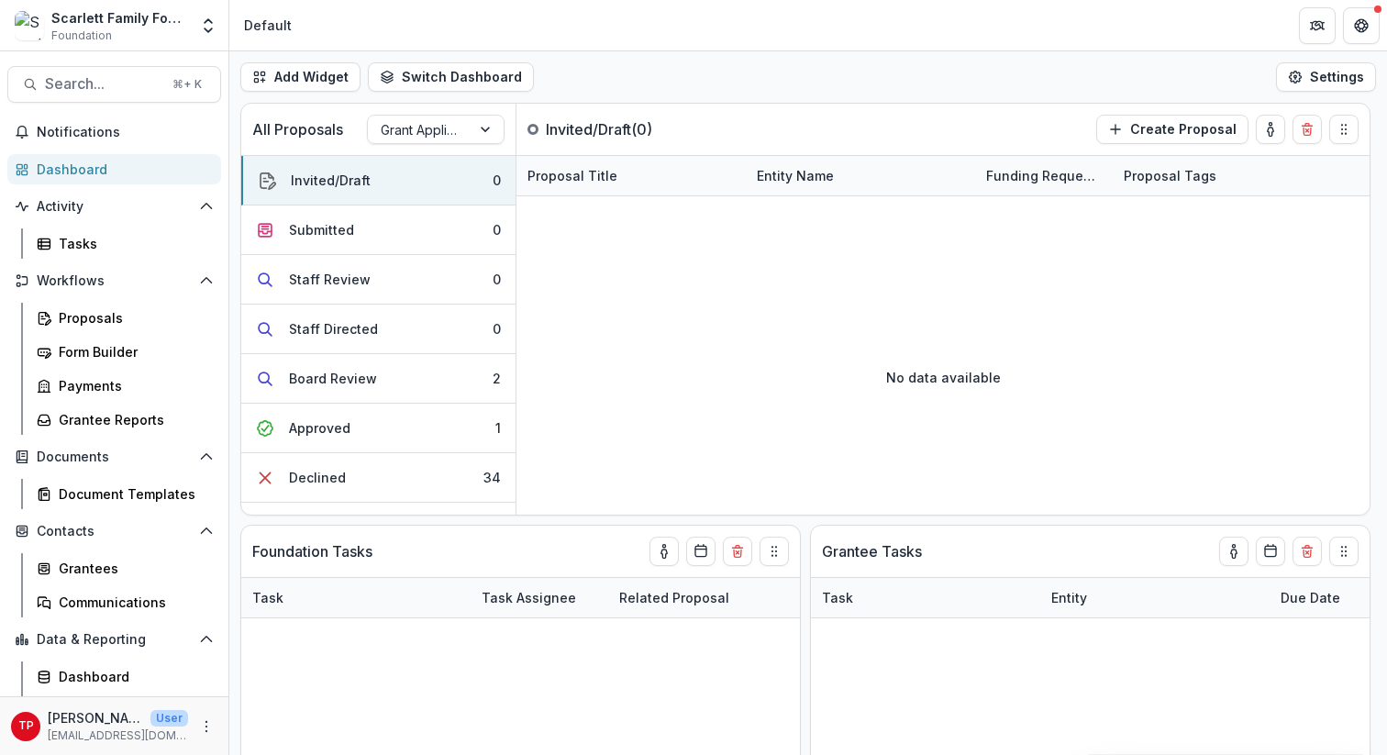
click at [759, 56] on div "Add Widget Switch Dashboard Default New Dashboard Settings" at bounding box center [808, 76] width 1158 height 51
click at [69, 83] on span "Search..." at bounding box center [103, 83] width 116 height 17
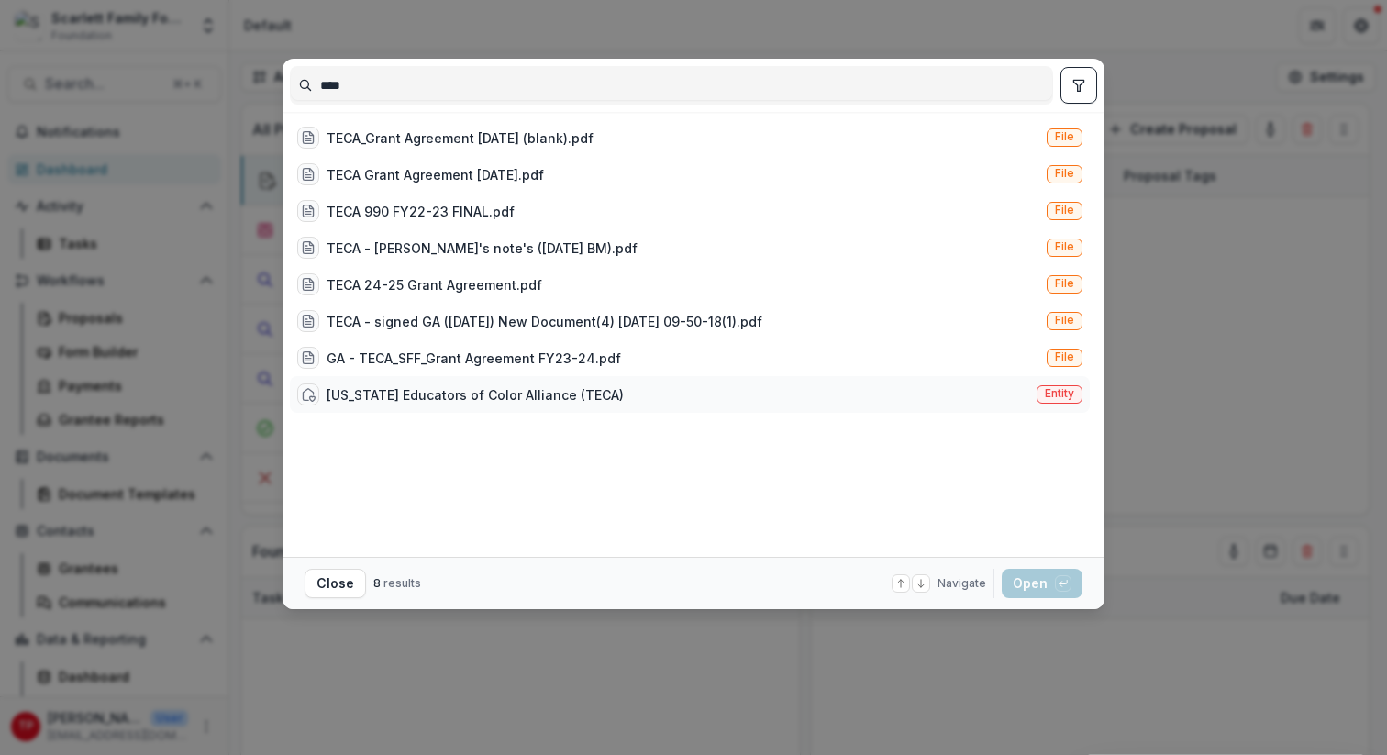
type input "****"
click at [488, 394] on div "[US_STATE] Educators of Color Alliance (TECA)" at bounding box center [475, 394] width 297 height 19
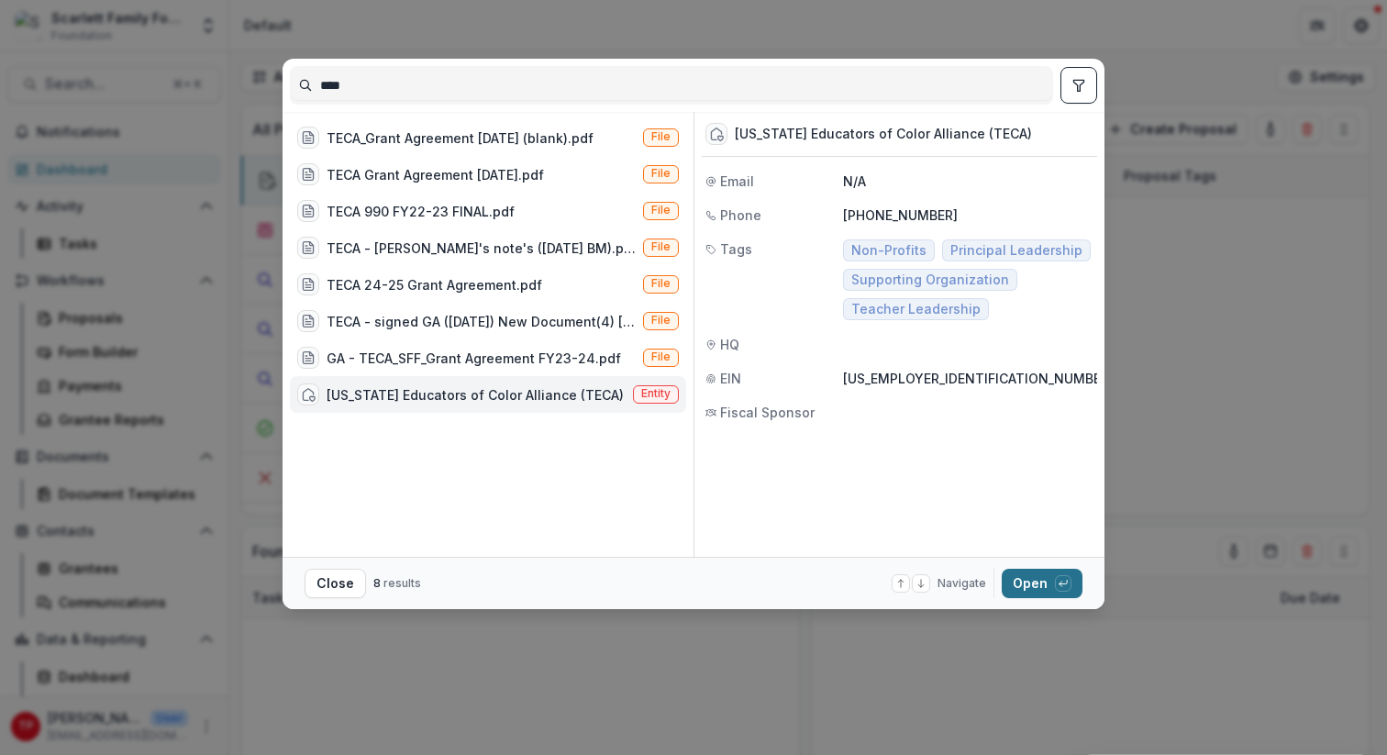
click at [1032, 574] on button "Open with enter key" at bounding box center [1042, 583] width 81 height 29
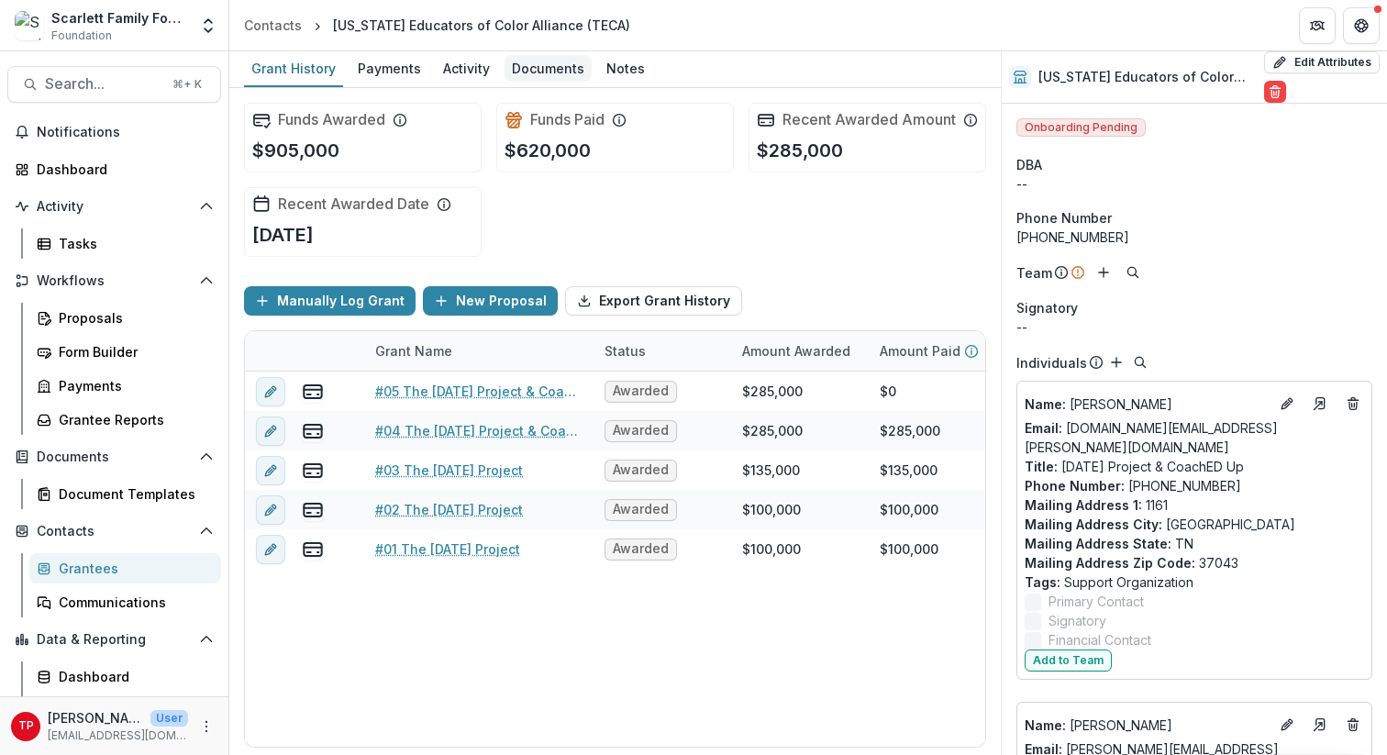
click at [540, 69] on div "Documents" at bounding box center [547, 68] width 87 height 27
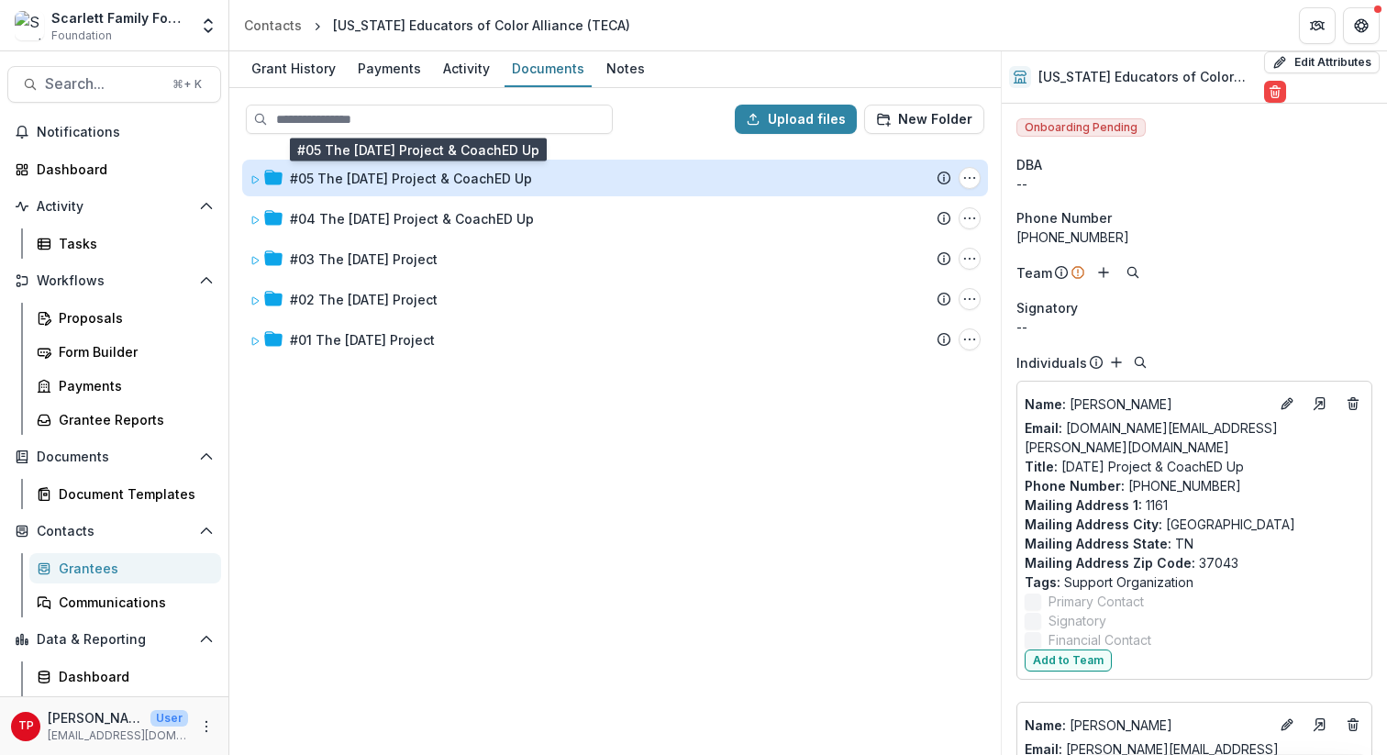
click at [438, 180] on div "#05 The [DATE] Project & CoachED Up" at bounding box center [411, 178] width 242 height 19
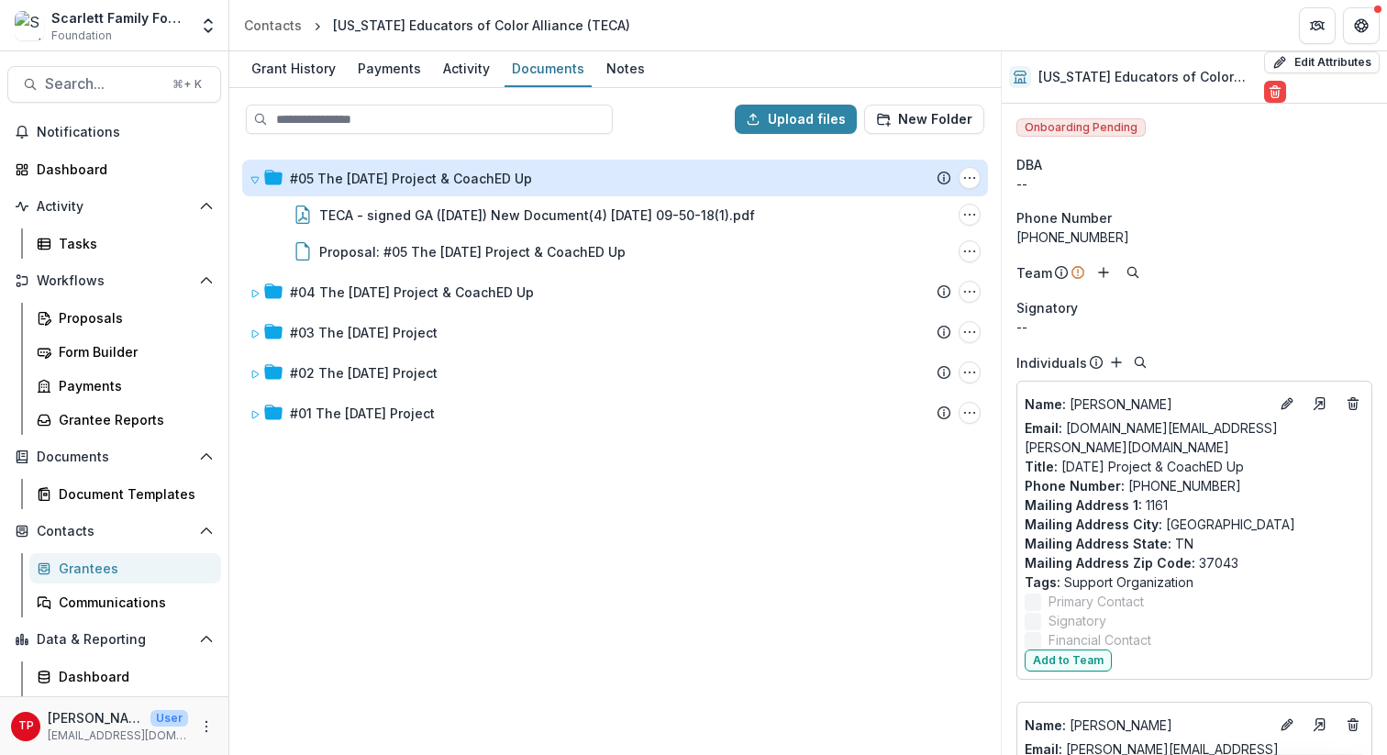
click at [468, 175] on div "#05 The [DATE] Project & CoachED Up" at bounding box center [411, 178] width 242 height 19
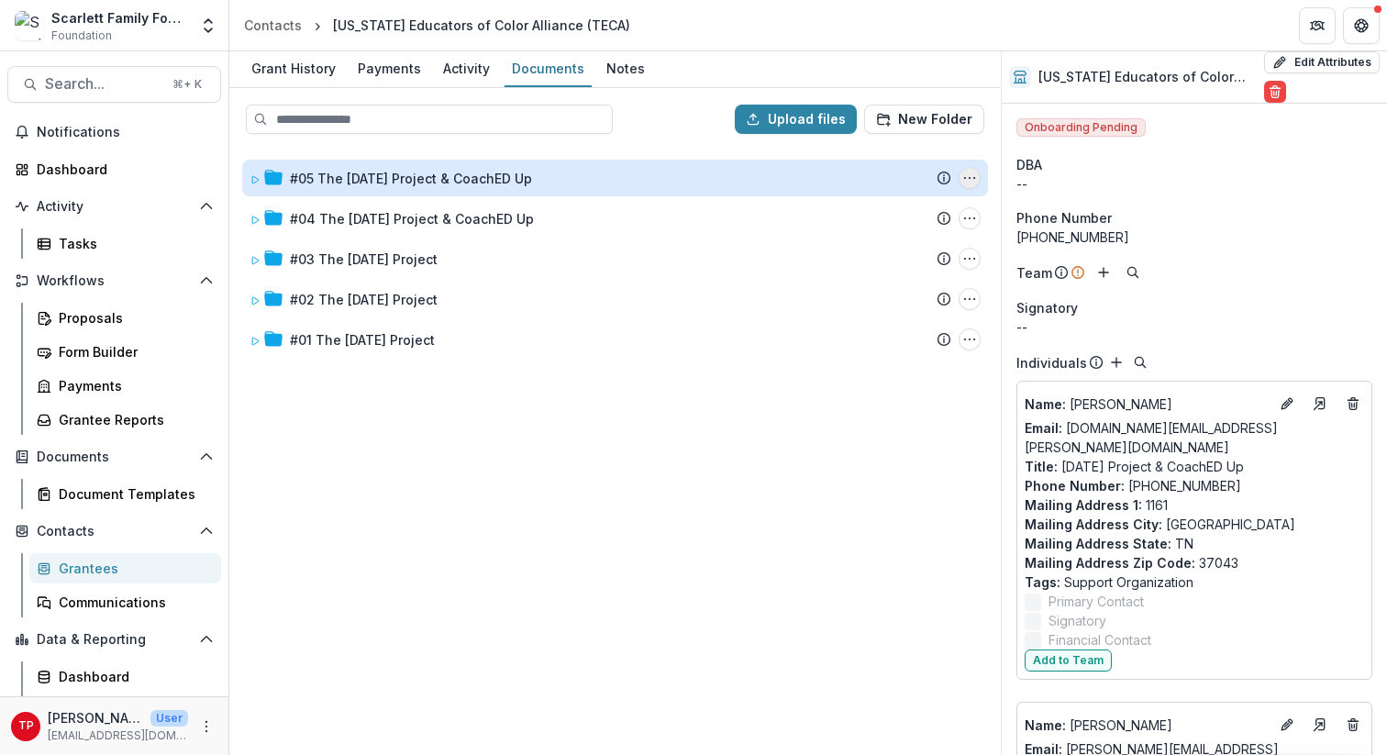
click at [975, 174] on icon "#05 The Ascension Project & CoachED Up Options" at bounding box center [969, 178] width 15 height 15
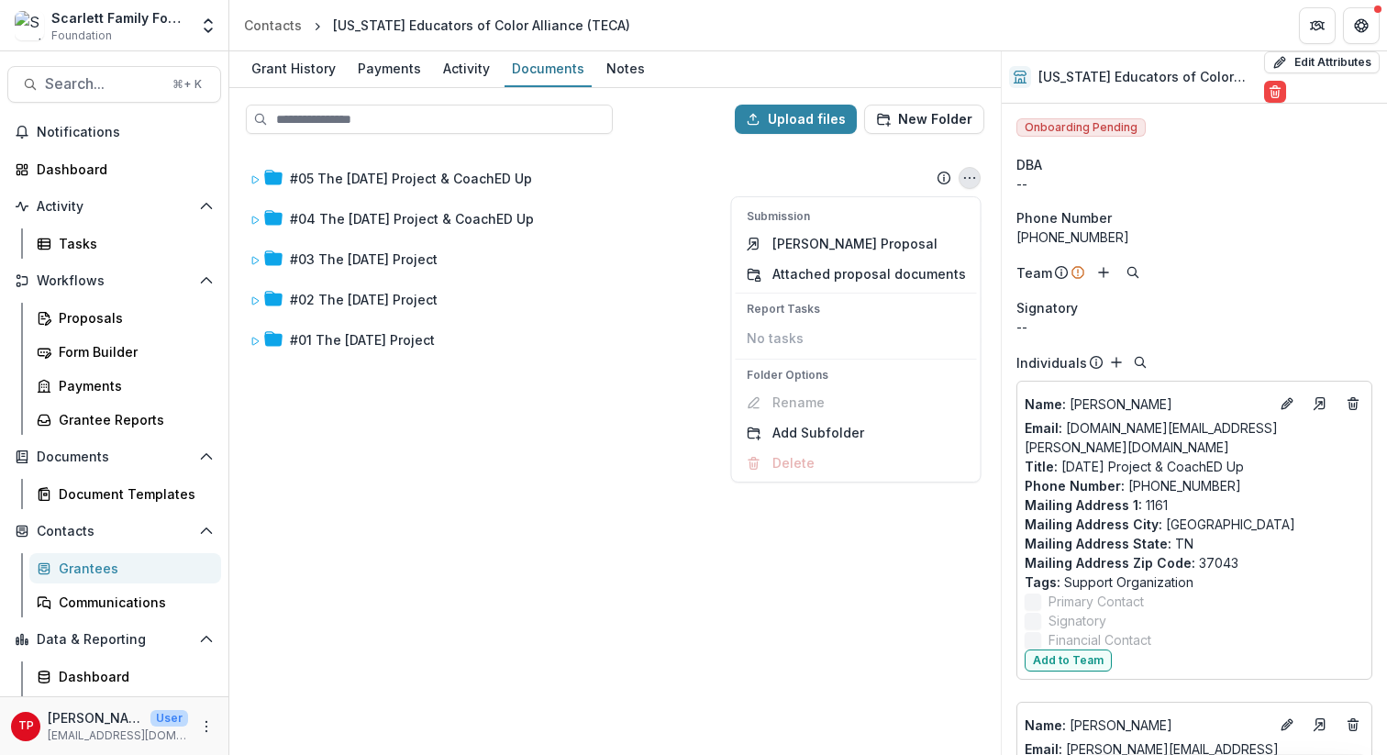
click at [558, 386] on div "#05 The Ascension Project & CoachED Up Submission Temelio Proposal Attached pro…" at bounding box center [615, 451] width 768 height 604
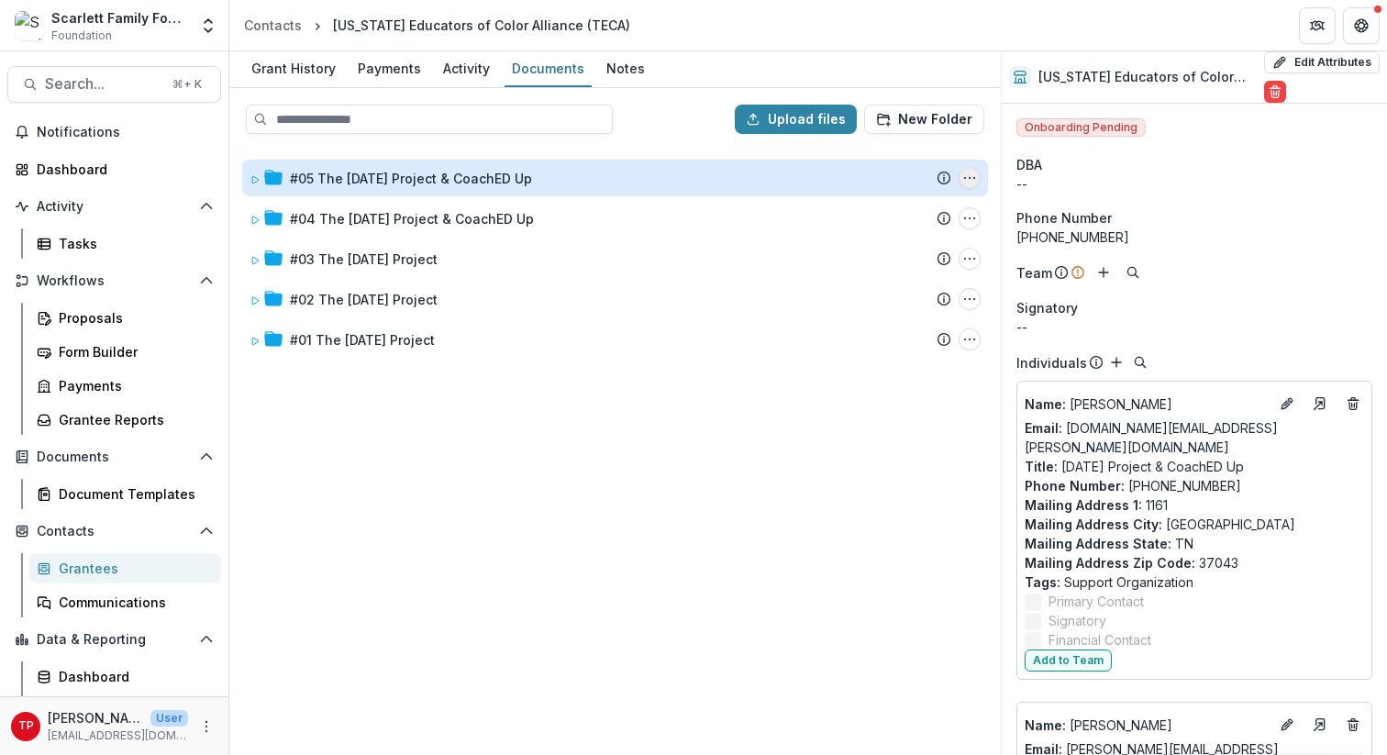
click at [971, 178] on icon "#05 The Ascension Project & CoachED Up Options" at bounding box center [969, 178] width 15 height 15
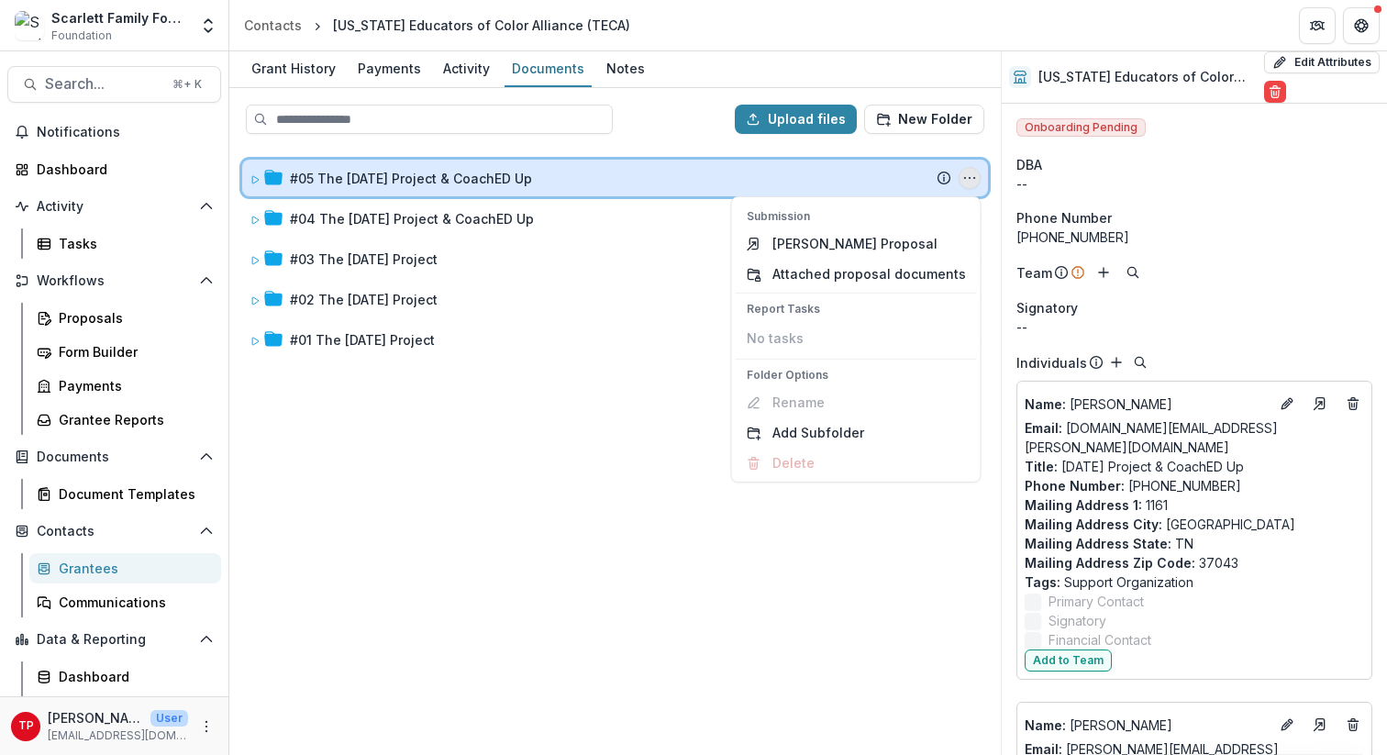
click at [259, 180] on icon at bounding box center [254, 179] width 11 height 11
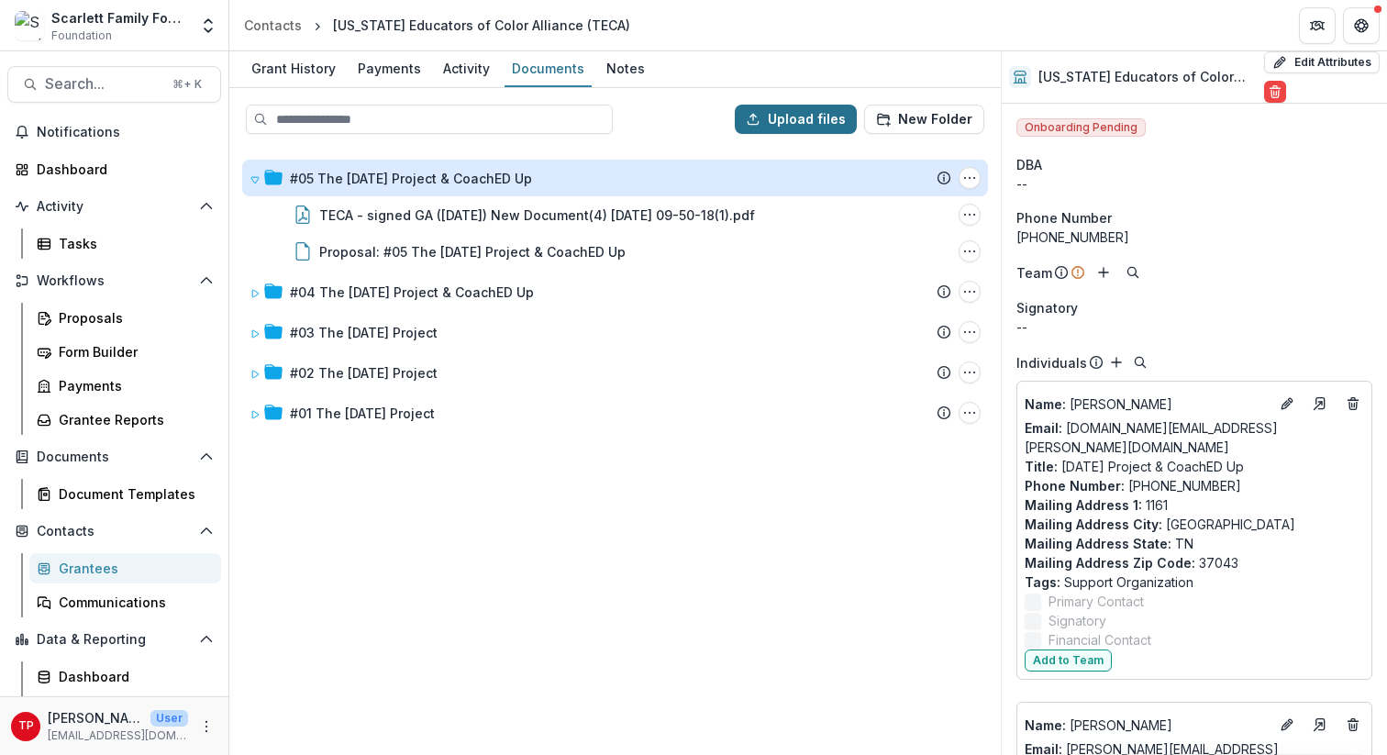
click at [817, 112] on button "Upload files" at bounding box center [796, 119] width 122 height 29
click at [780, 126] on button "Upload files" at bounding box center [796, 119] width 122 height 29
type input "**********"
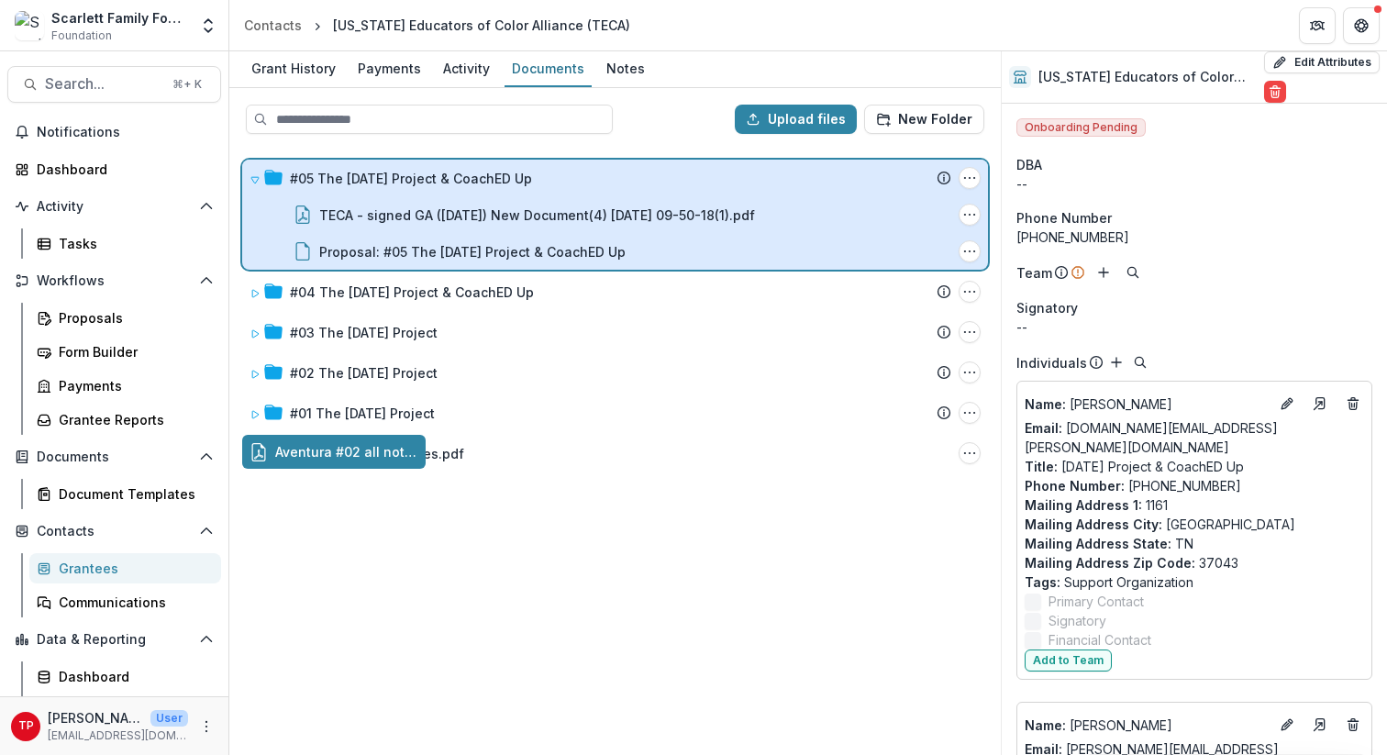
drag, startPoint x: 340, startPoint y: 457, endPoint x: 392, endPoint y: 195, distance: 266.4
click at [392, 195] on div "Upload files New Folder #05 The Ascension Project & CoachED Up Submission Temel…" at bounding box center [614, 421] width 771 height 667
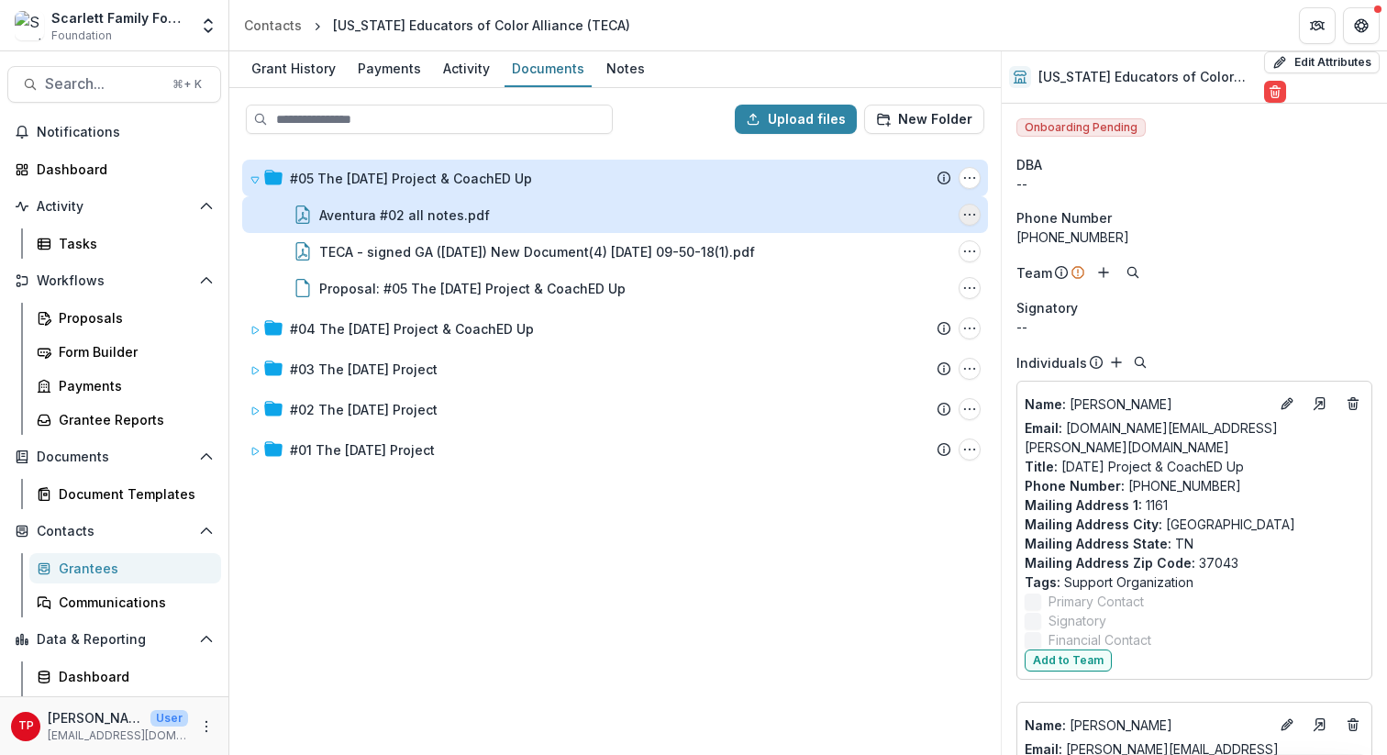
click at [971, 213] on icon "Aventura #02 all notes.pdf Options" at bounding box center [969, 214] width 15 height 15
click at [840, 334] on button "Delete" at bounding box center [879, 341] width 196 height 30
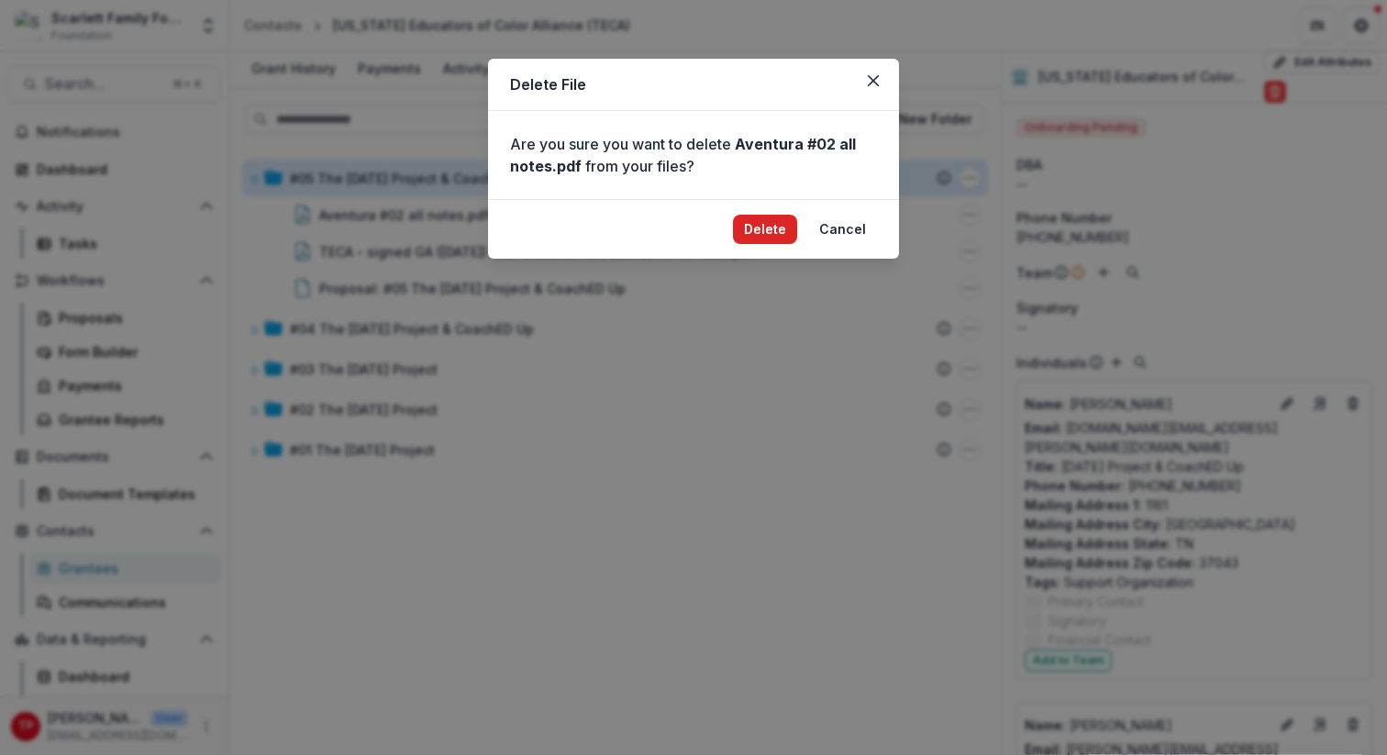
click at [780, 224] on button "Delete" at bounding box center [765, 229] width 64 height 29
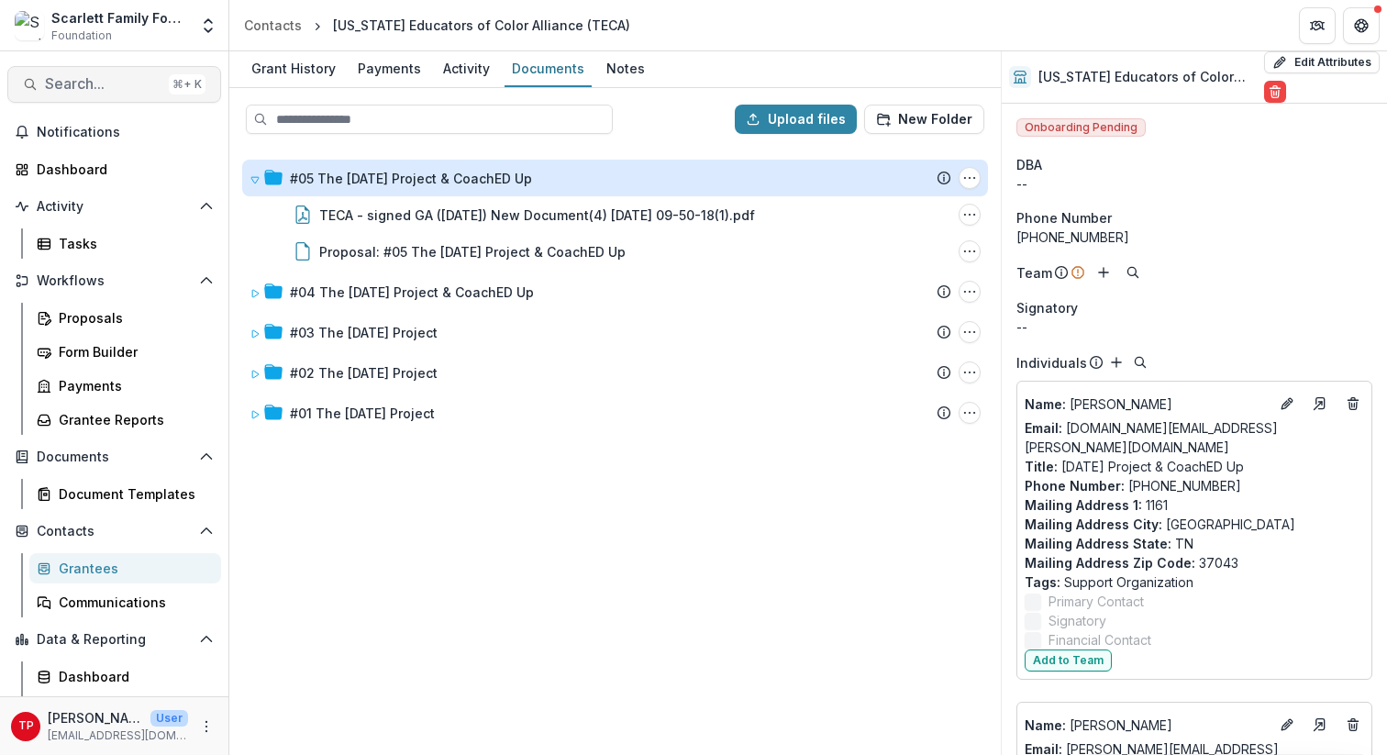
click at [103, 81] on span "Search..." at bounding box center [103, 83] width 116 height 17
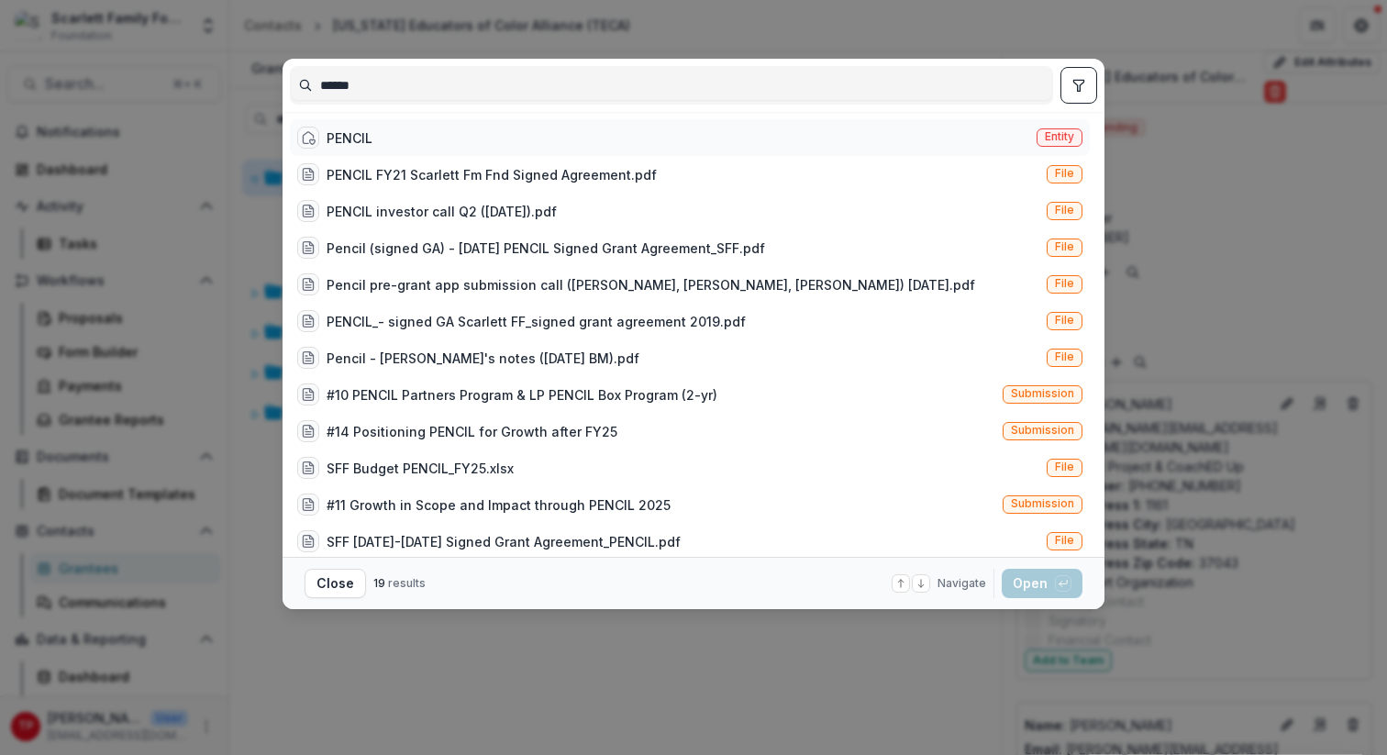
type input "******"
click at [362, 143] on div "PENCIL" at bounding box center [350, 137] width 46 height 19
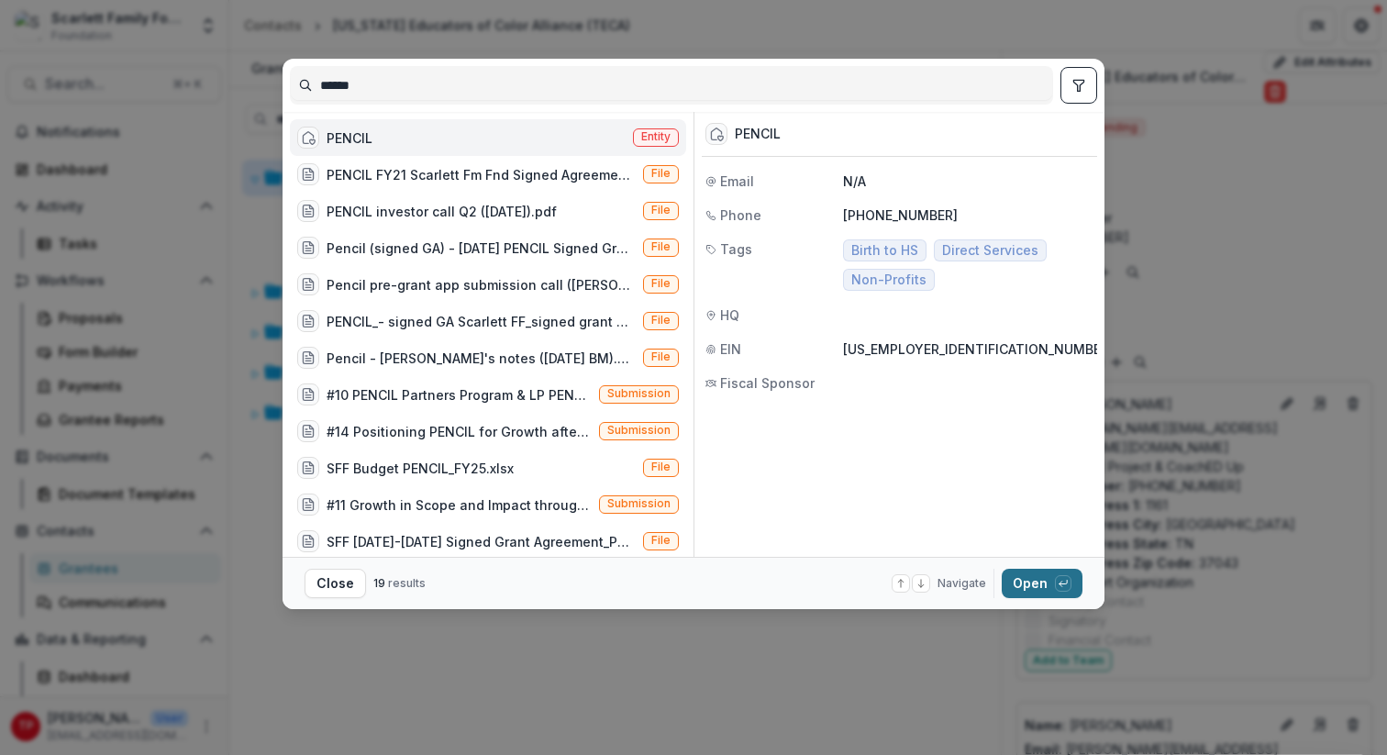
click at [1030, 579] on button "Open with enter key" at bounding box center [1042, 583] width 81 height 29
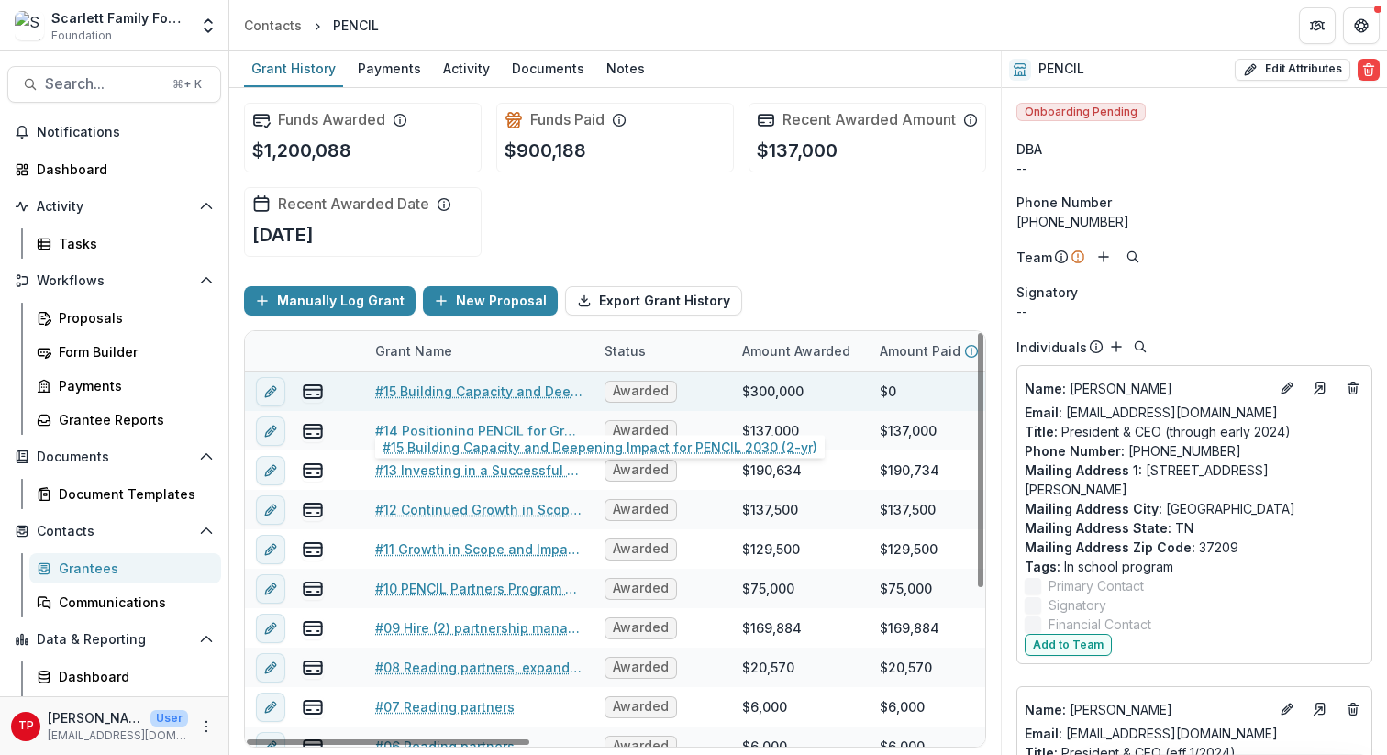
click at [441, 401] on link "#15 Building Capacity and Deepening Impact for PENCIL 2030 (2-yr)" at bounding box center [478, 391] width 207 height 19
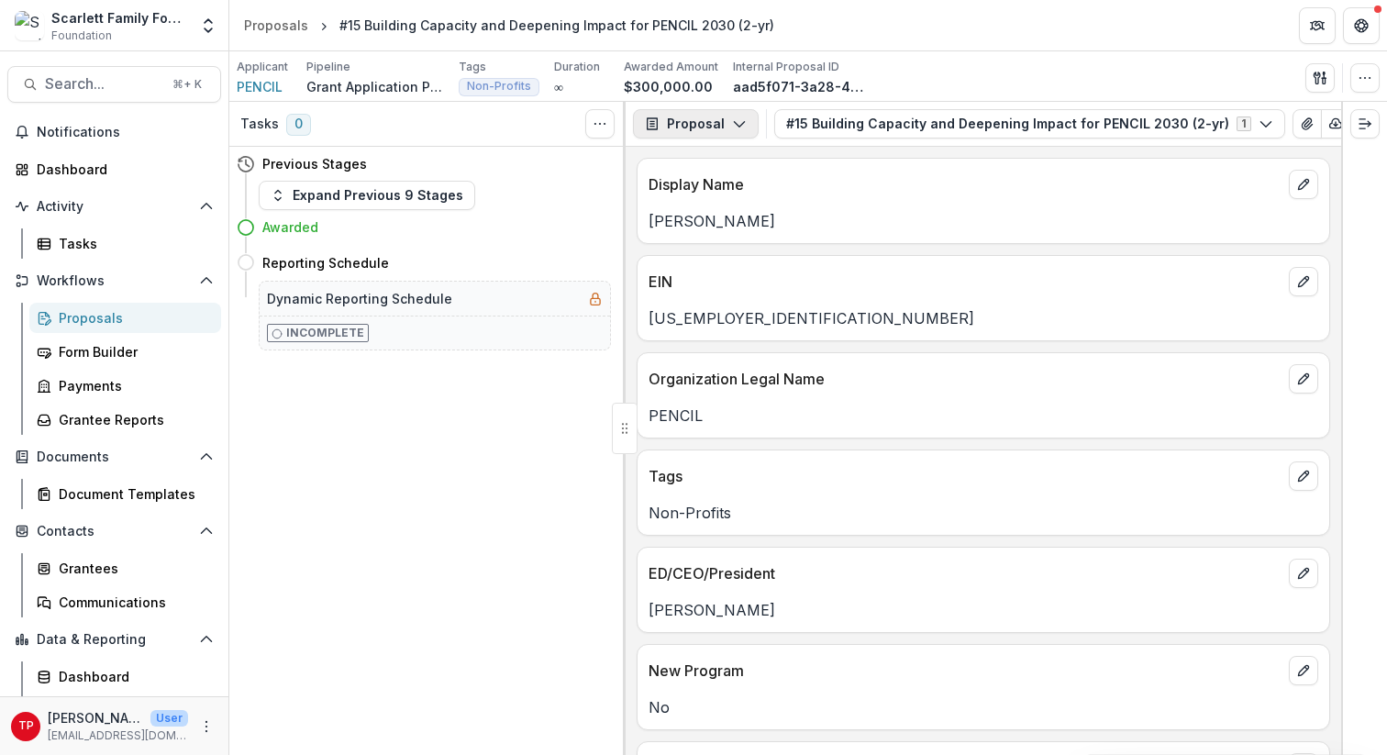
click at [738, 125] on polyline "button" at bounding box center [739, 125] width 10 height 6
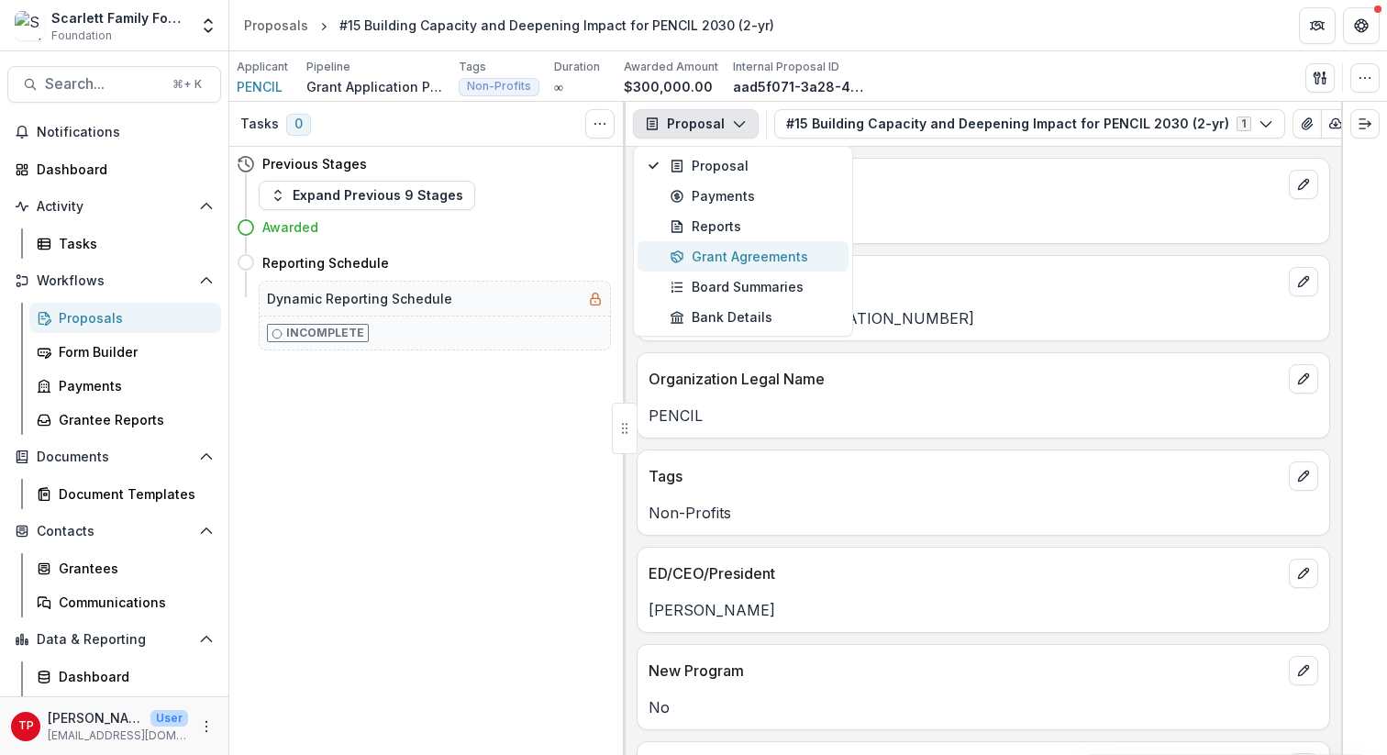
click at [741, 250] on div "Grant Agreements" at bounding box center [754, 256] width 168 height 19
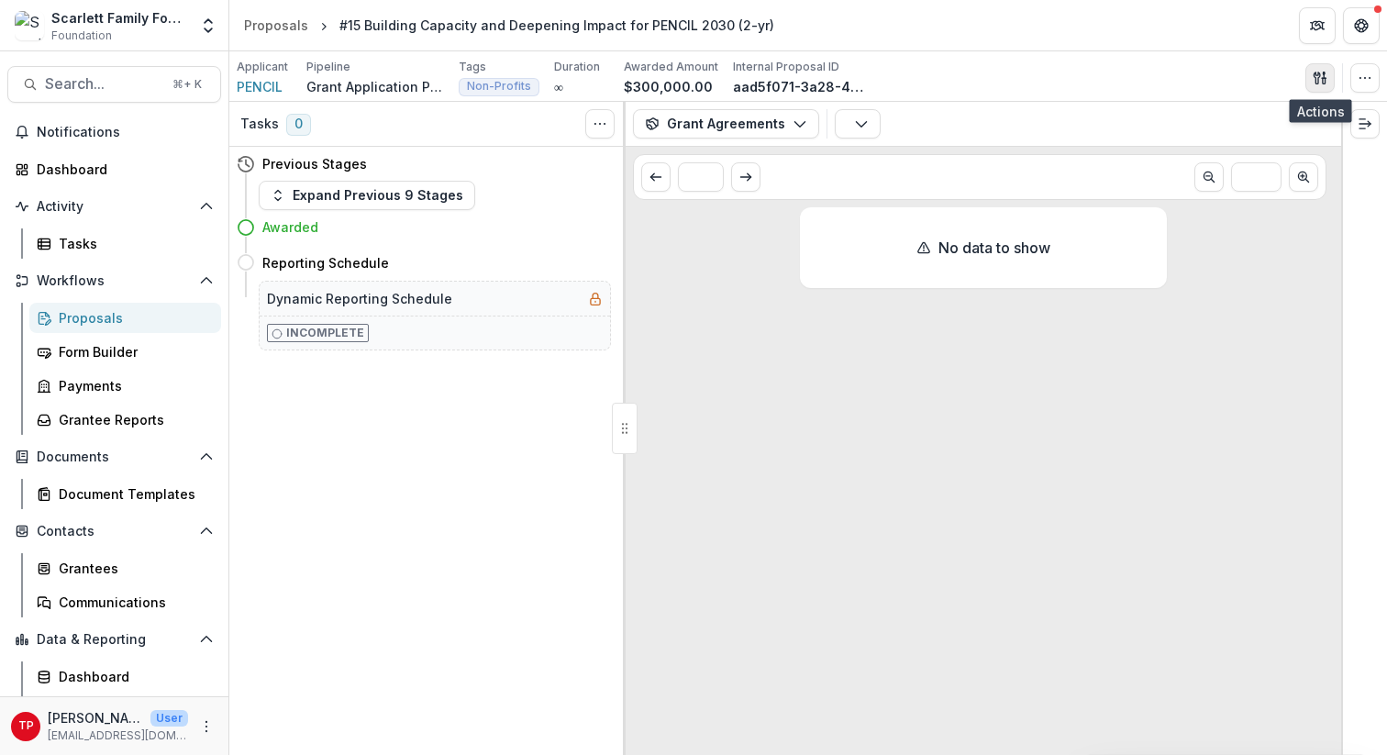
click at [1045, 72] on icon "button" at bounding box center [1320, 78] width 15 height 15
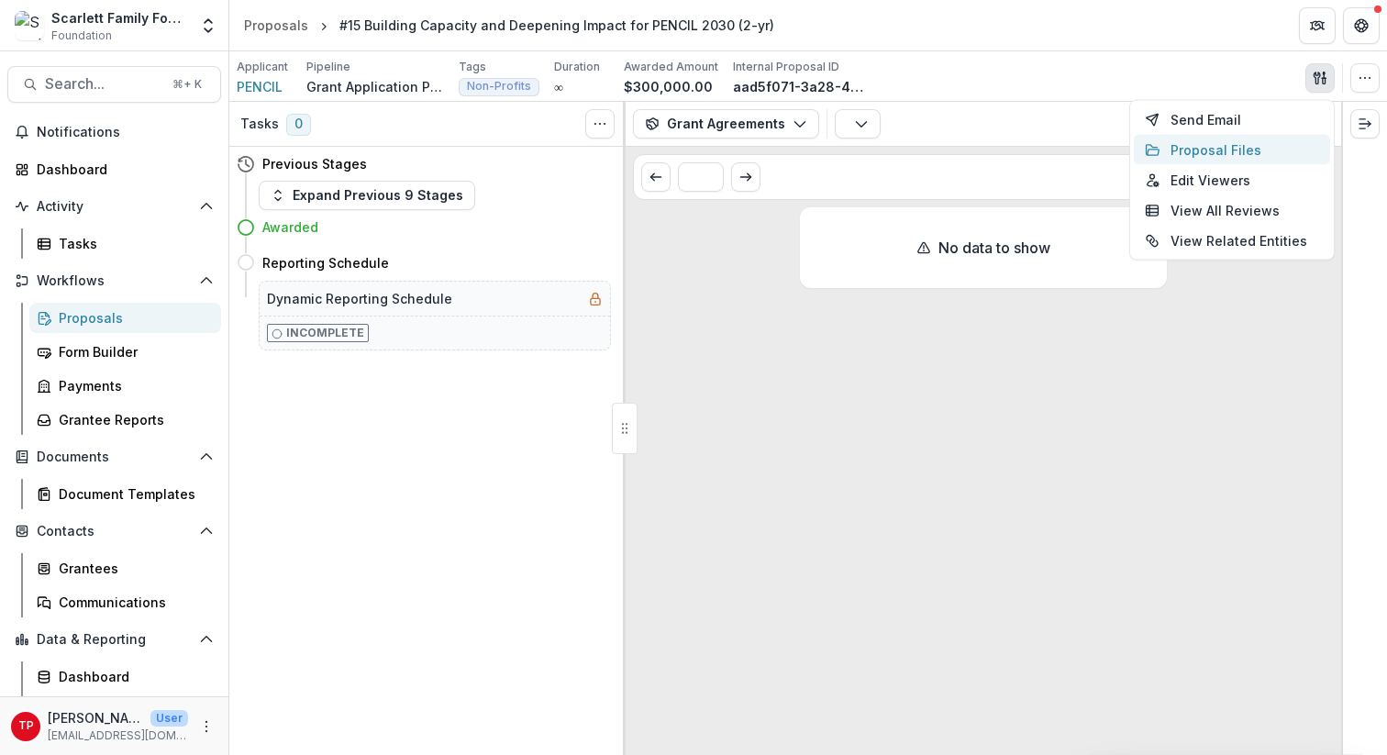
click at [1045, 150] on button "Proposal Files" at bounding box center [1232, 150] width 196 height 30
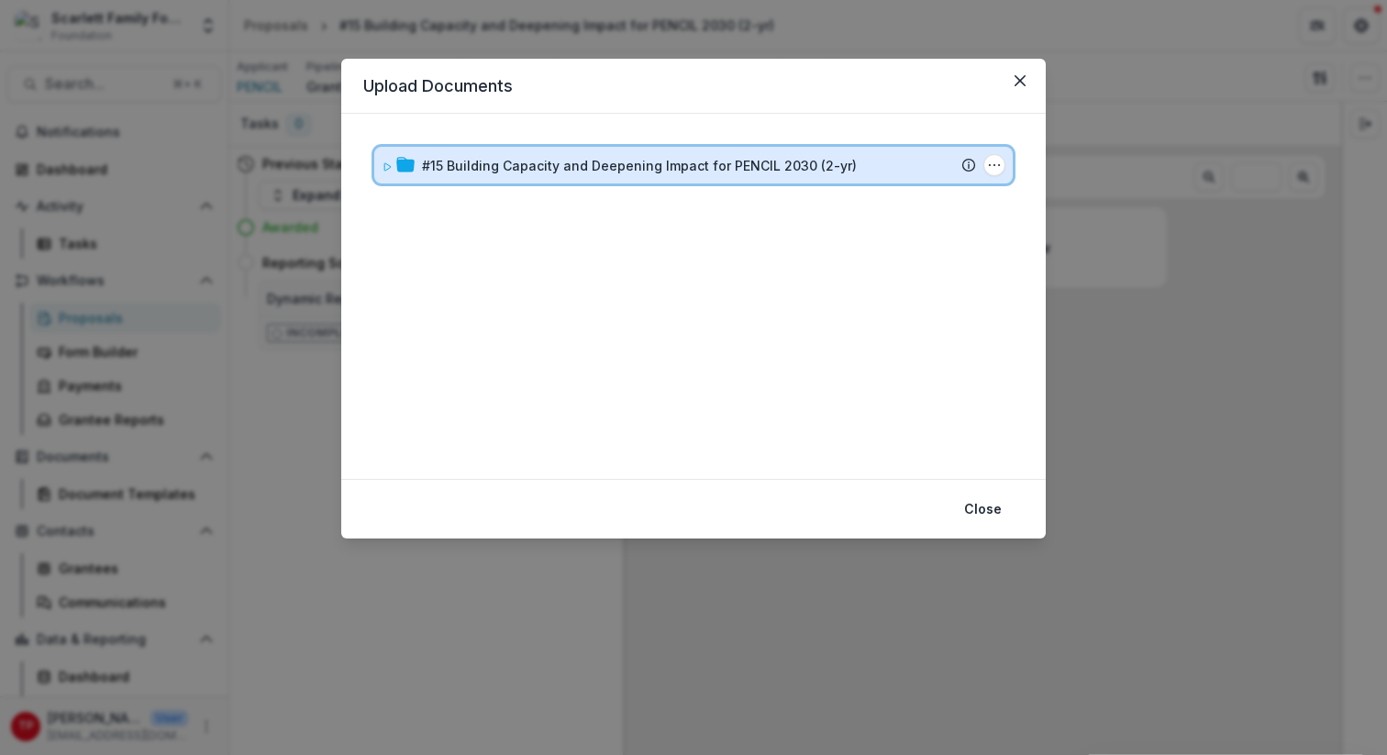
click at [412, 168] on icon at bounding box center [405, 164] width 18 height 15
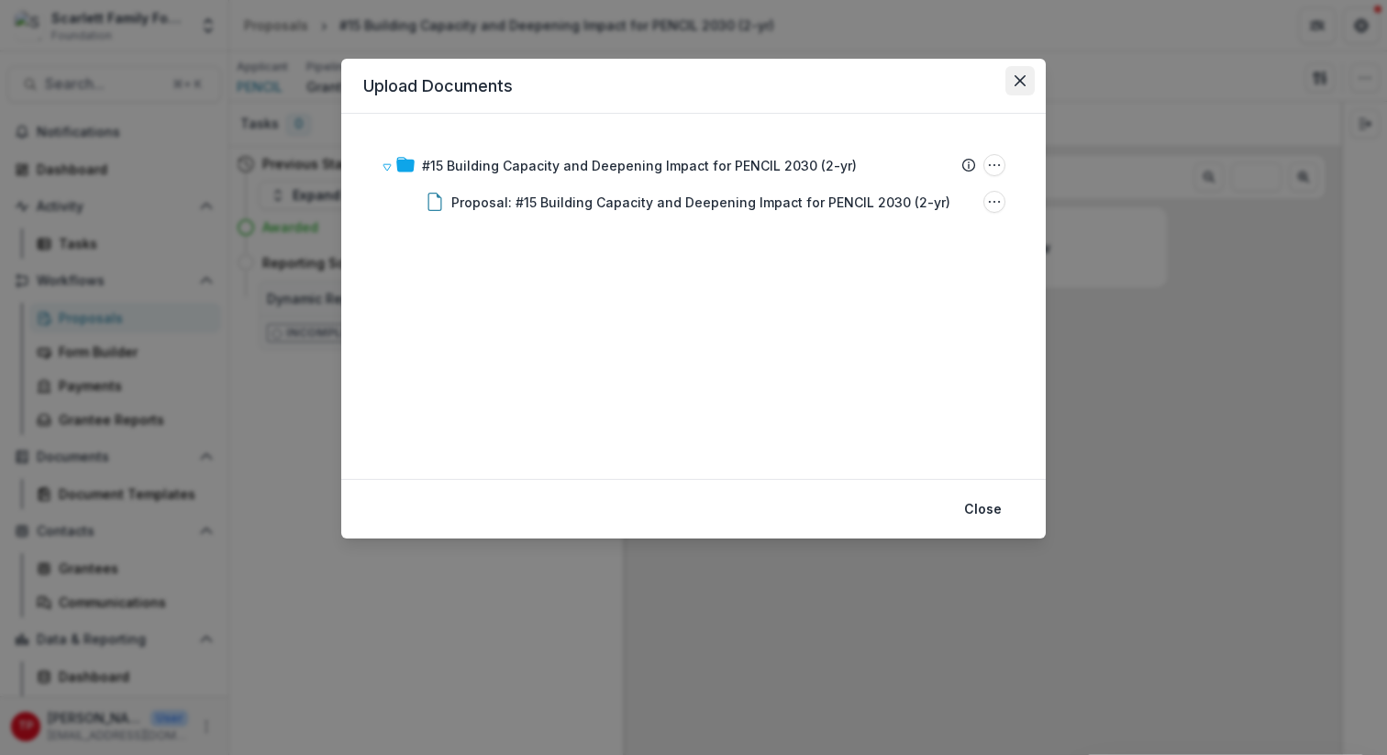
click at [1018, 80] on icon "Close" at bounding box center [1019, 80] width 11 height 11
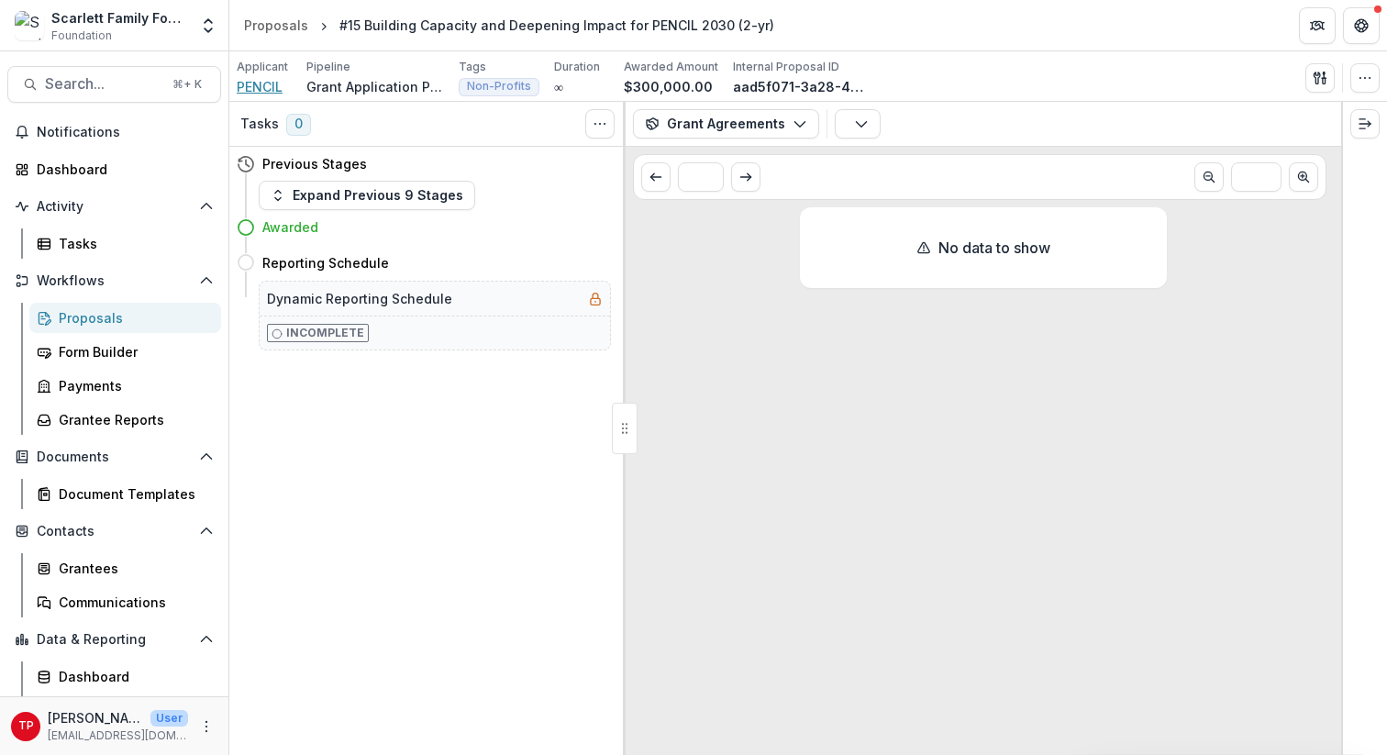
click at [257, 87] on span "PENCIL" at bounding box center [260, 86] width 46 height 19
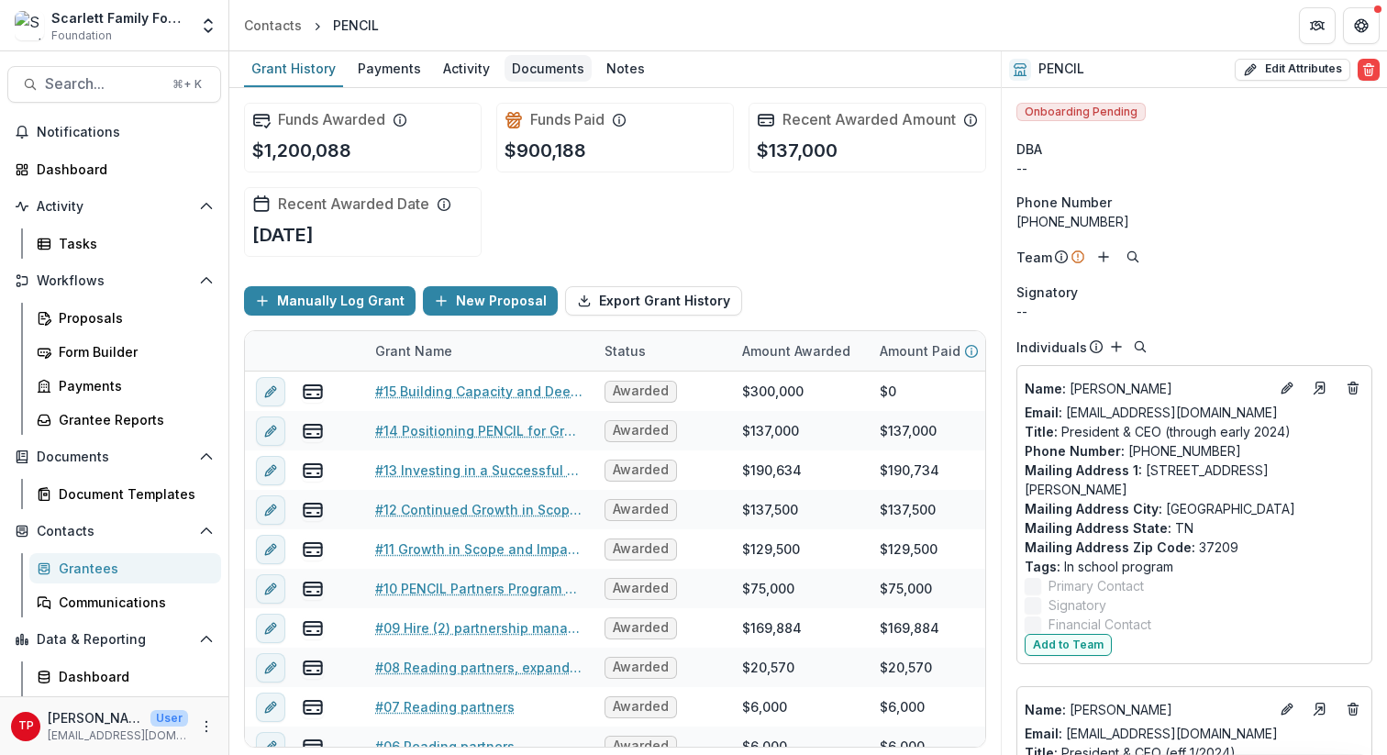
click at [539, 69] on div "Documents" at bounding box center [547, 68] width 87 height 27
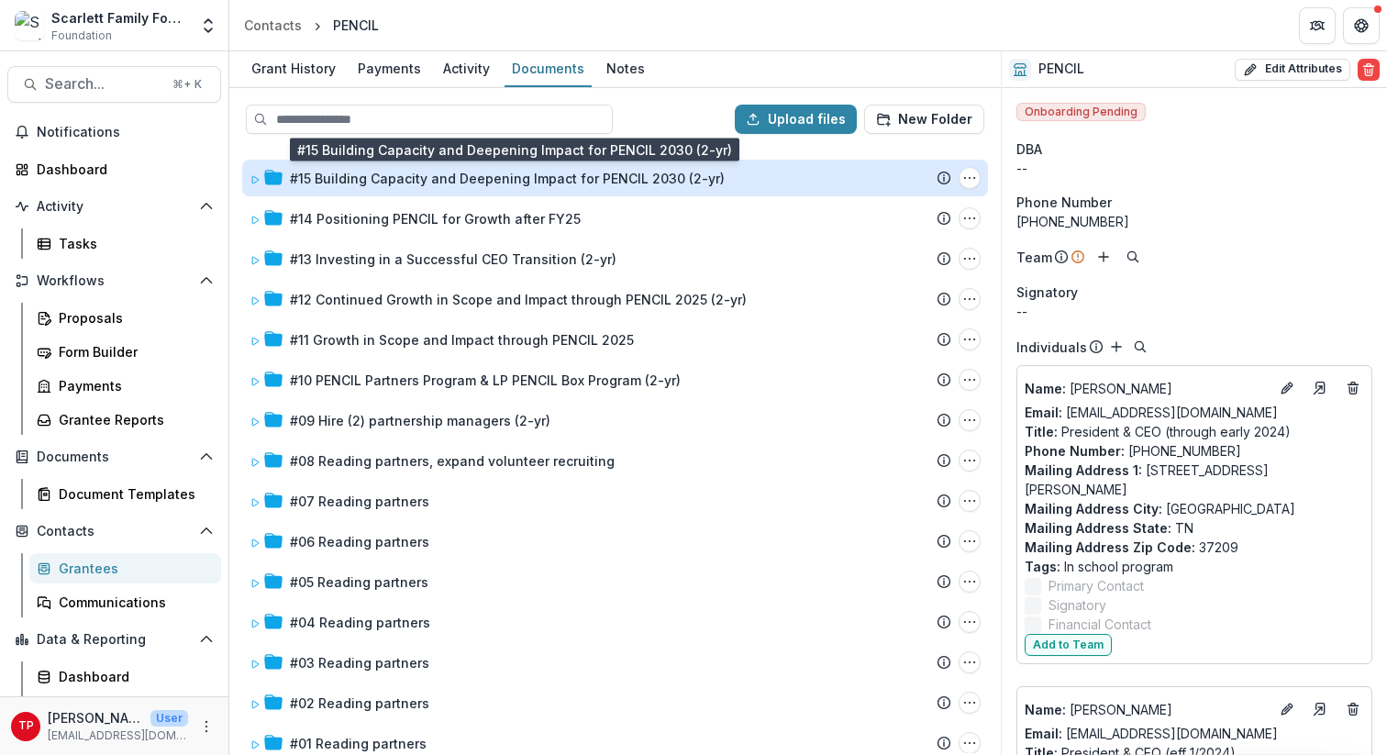
click at [414, 176] on div "#15 Building Capacity and Deepening Impact for PENCIL 2030 (2-yr)" at bounding box center [507, 178] width 435 height 19
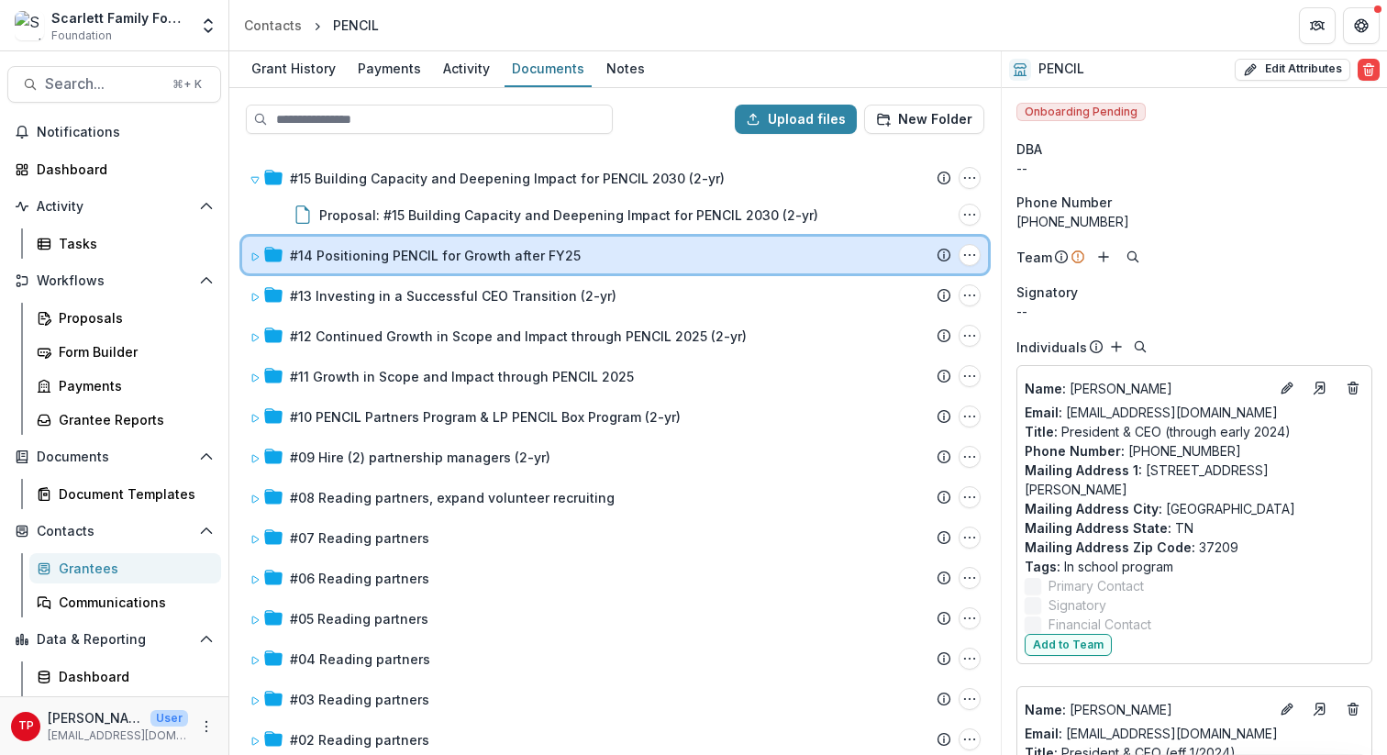
click at [254, 259] on icon at bounding box center [255, 256] width 6 height 7
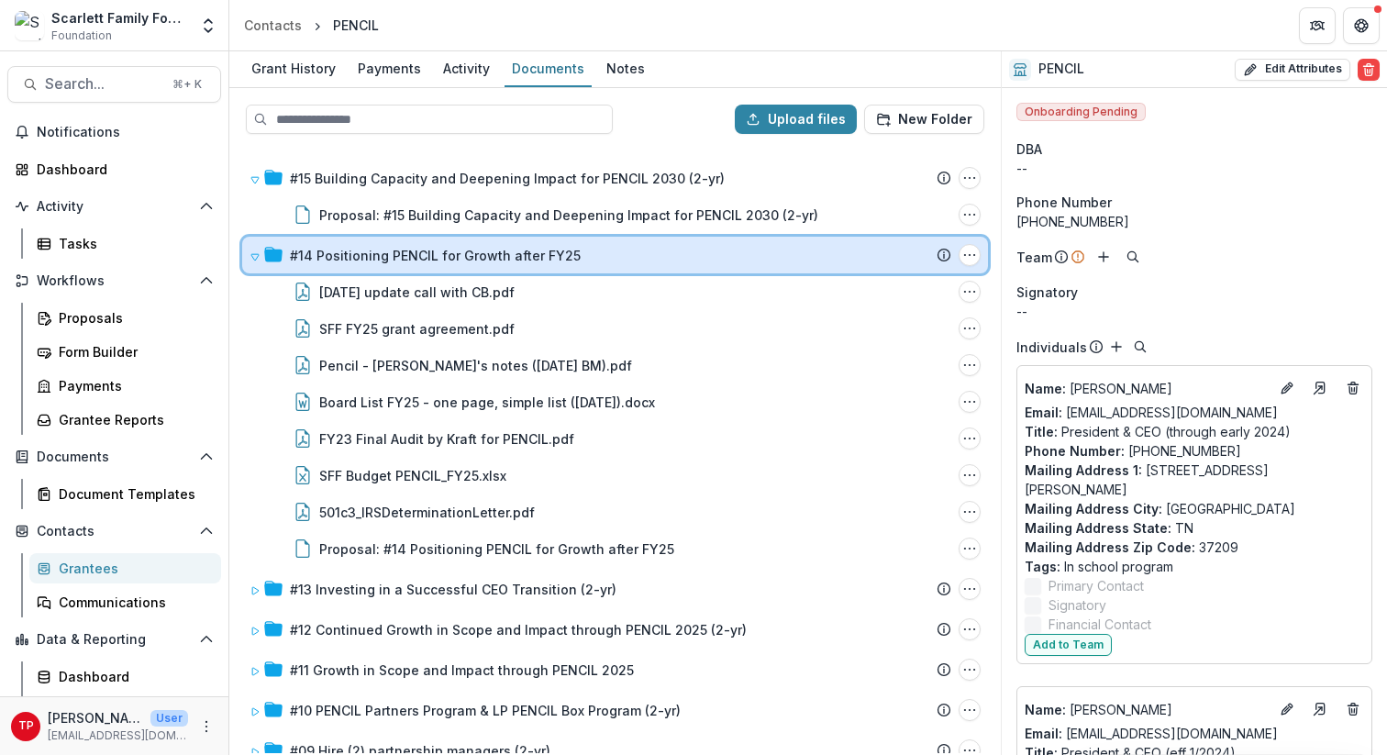
click at [254, 259] on icon at bounding box center [254, 256] width 11 height 11
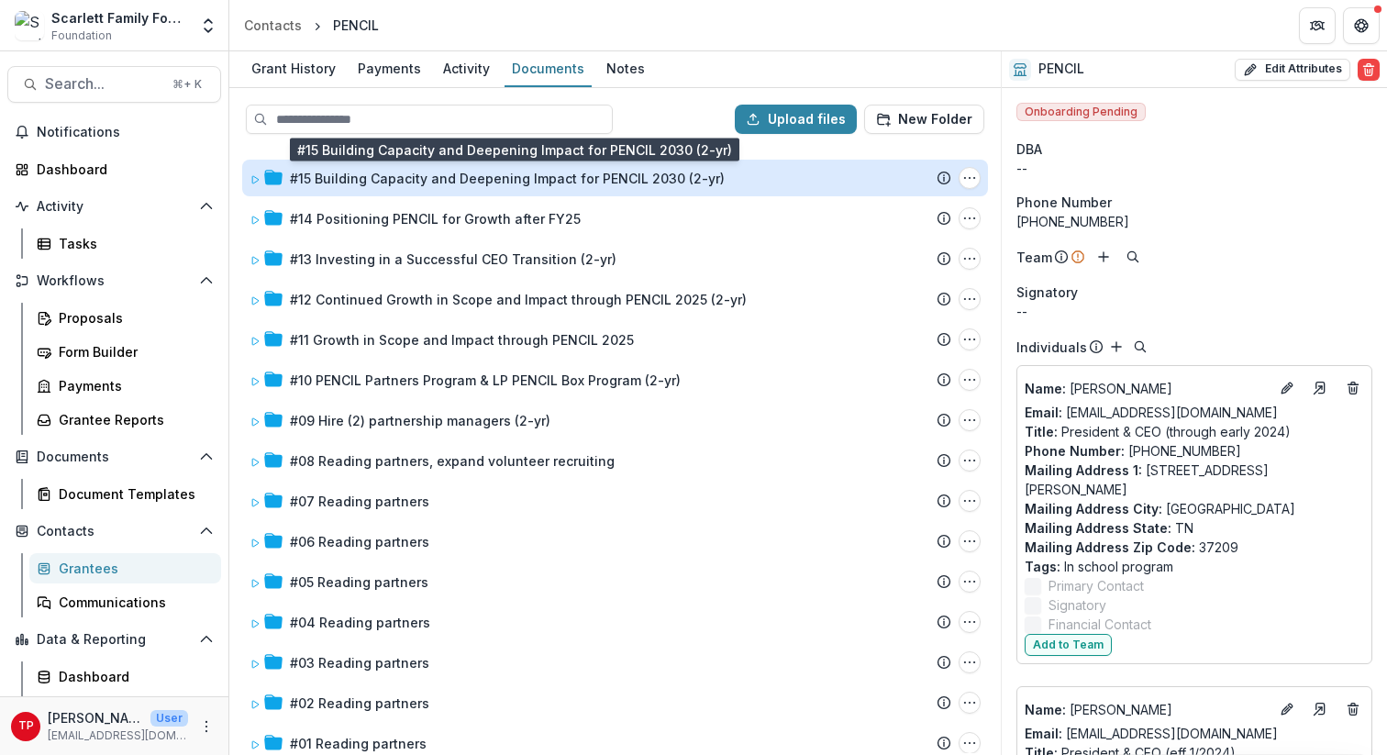
click at [382, 179] on div "#15 Building Capacity and Deepening Impact for PENCIL 2030 (2-yr)" at bounding box center [507, 178] width 435 height 19
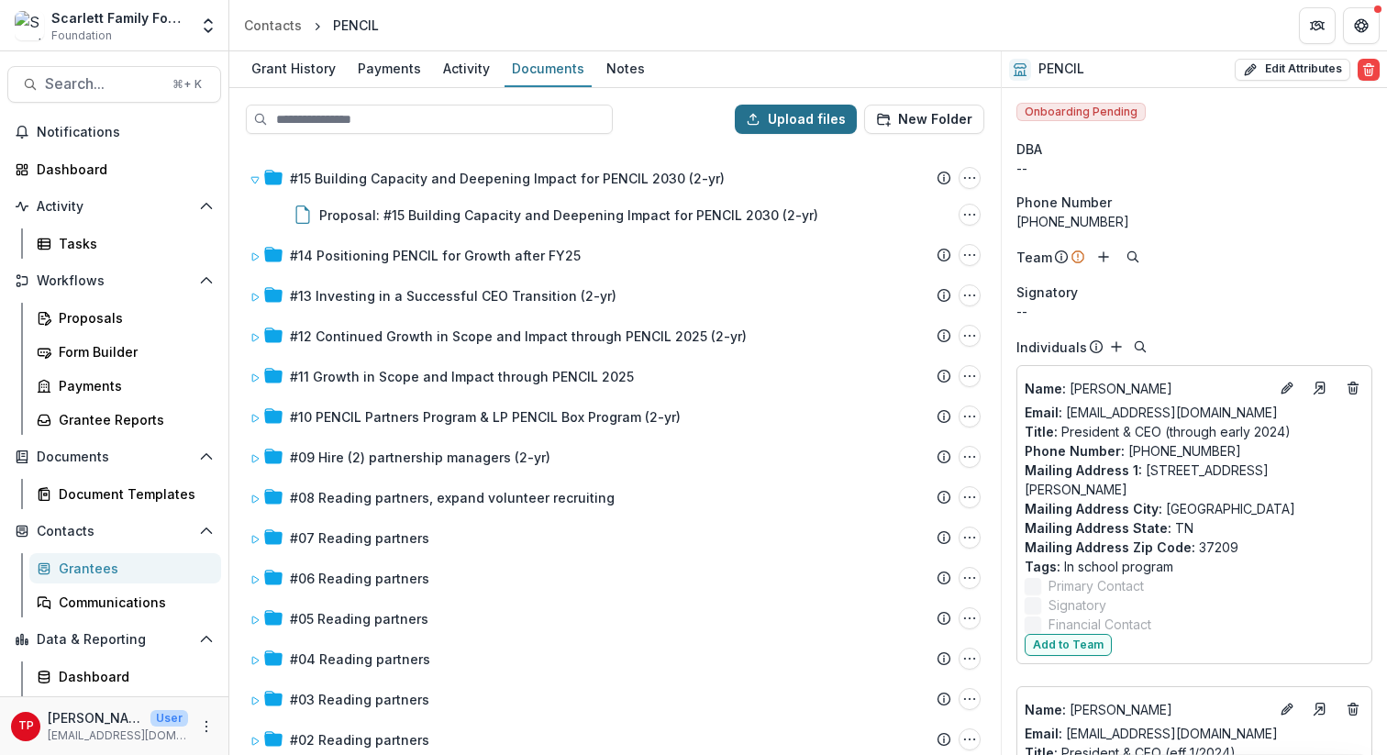
click at [778, 121] on button "Upload files" at bounding box center [796, 119] width 122 height 29
type input "**********"
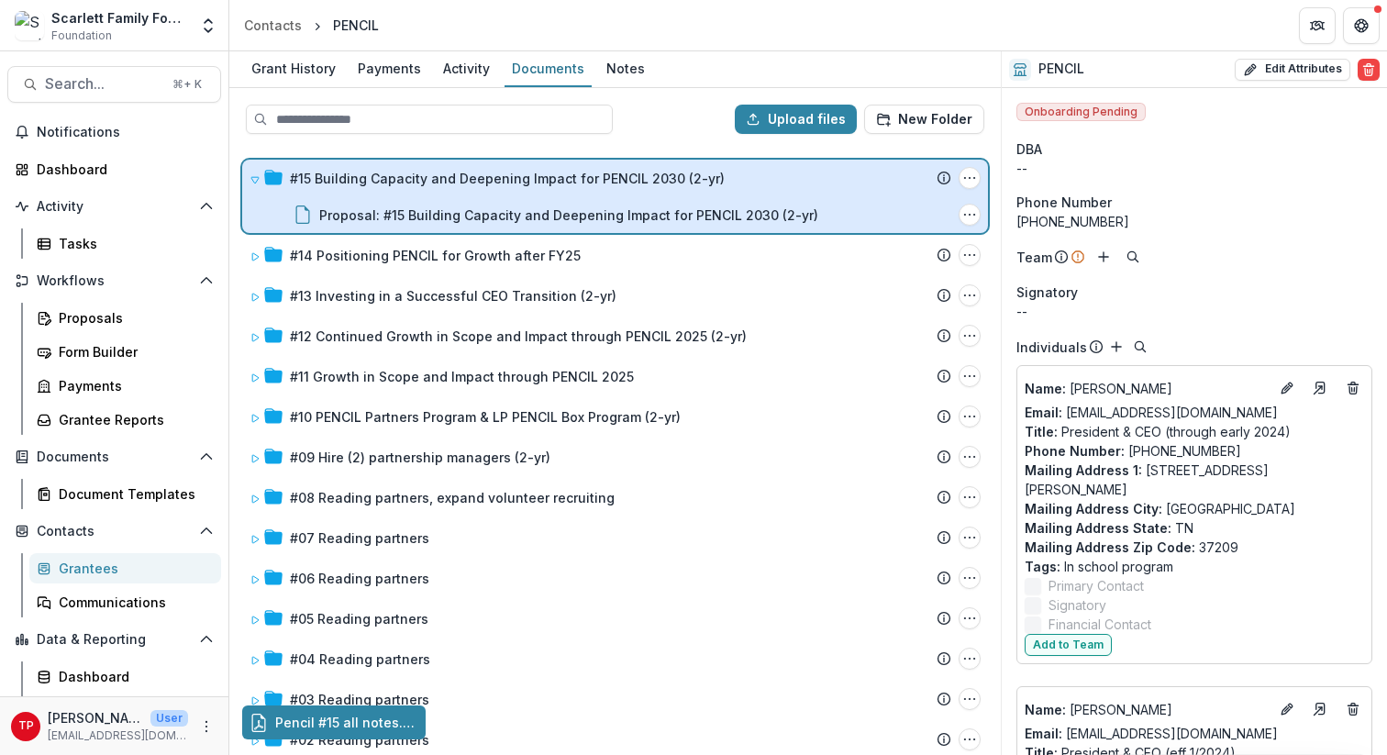
drag, startPoint x: 383, startPoint y: 720, endPoint x: 415, endPoint y: 183, distance: 538.4
click at [415, 183] on div "Upload files New Folder #15 Building Capacity and Deepening Impact for PENCIL 2…" at bounding box center [614, 421] width 771 height 667
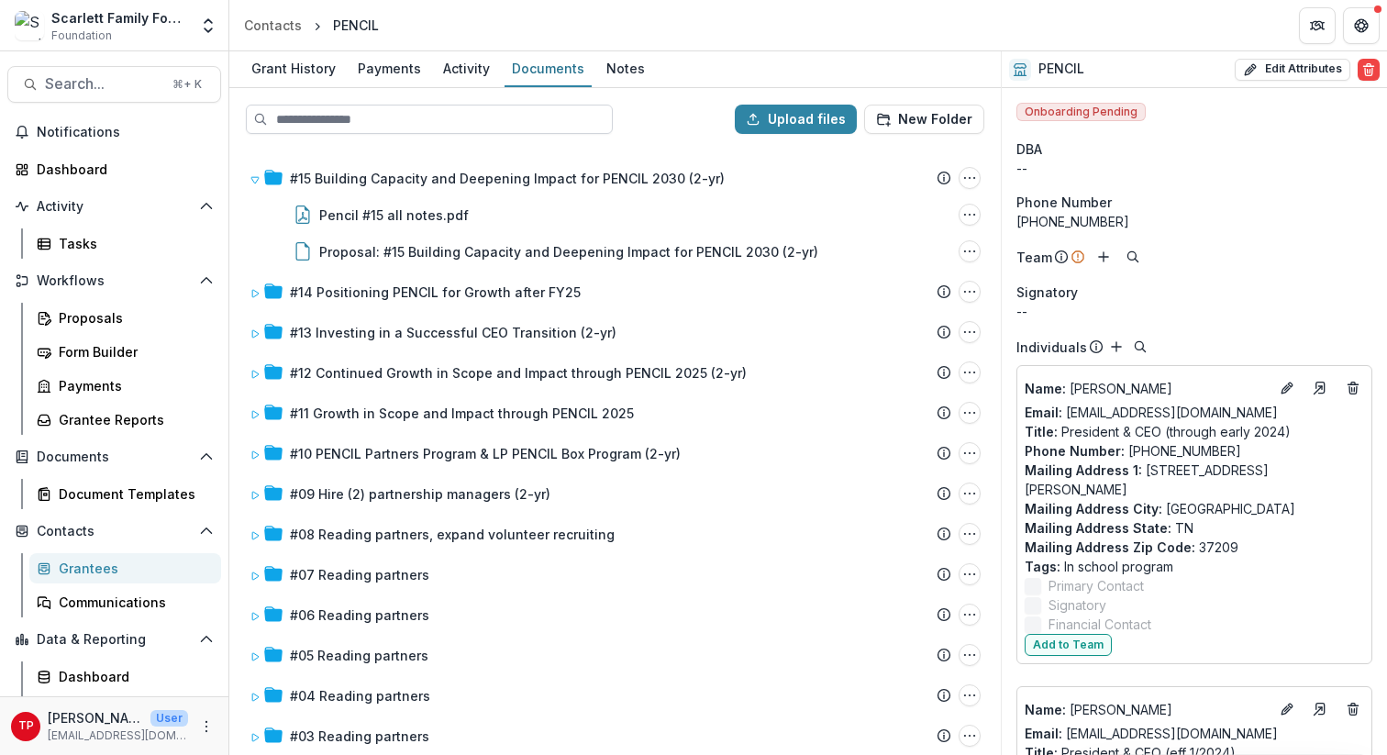
click at [340, 122] on input at bounding box center [429, 119] width 367 height 29
click at [102, 81] on span "Search..." at bounding box center [103, 83] width 116 height 17
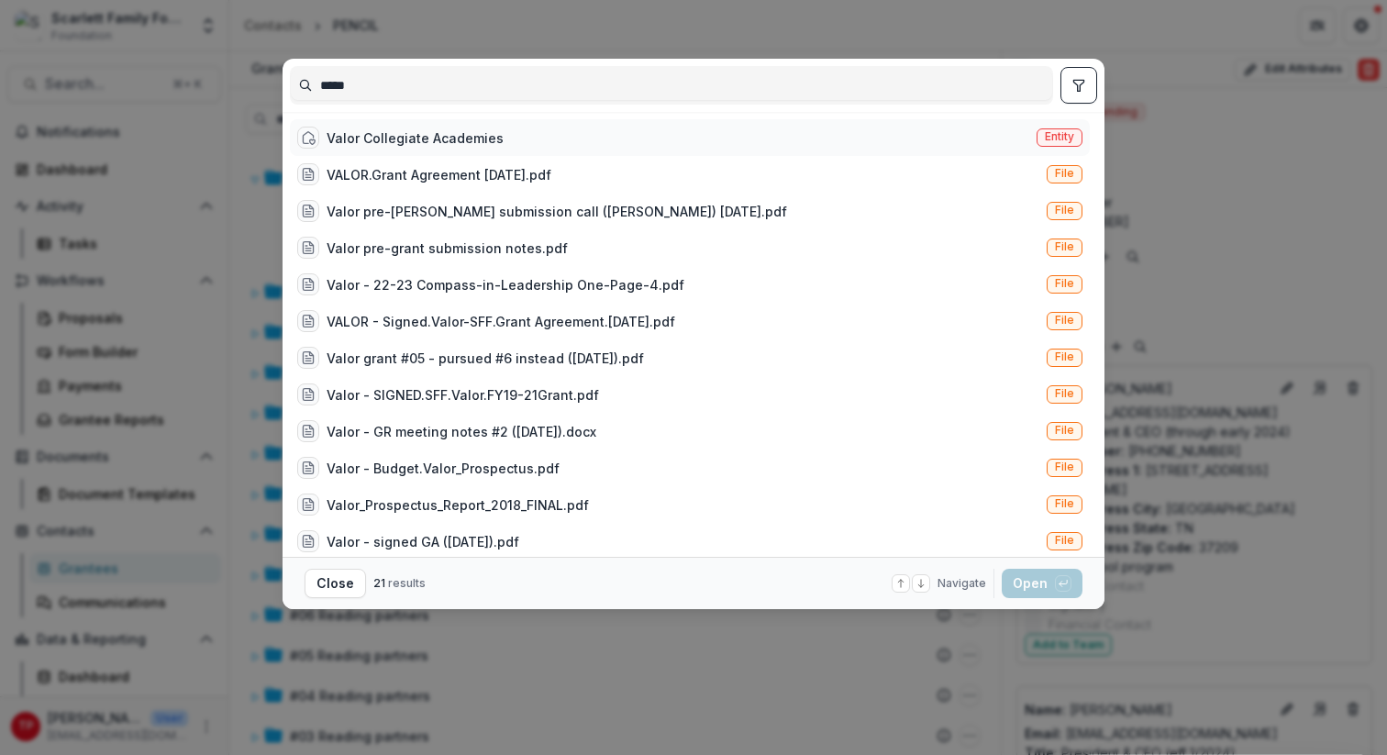
type input "*****"
click at [402, 133] on div "Valor Collegiate Academies" at bounding box center [415, 137] width 177 height 19
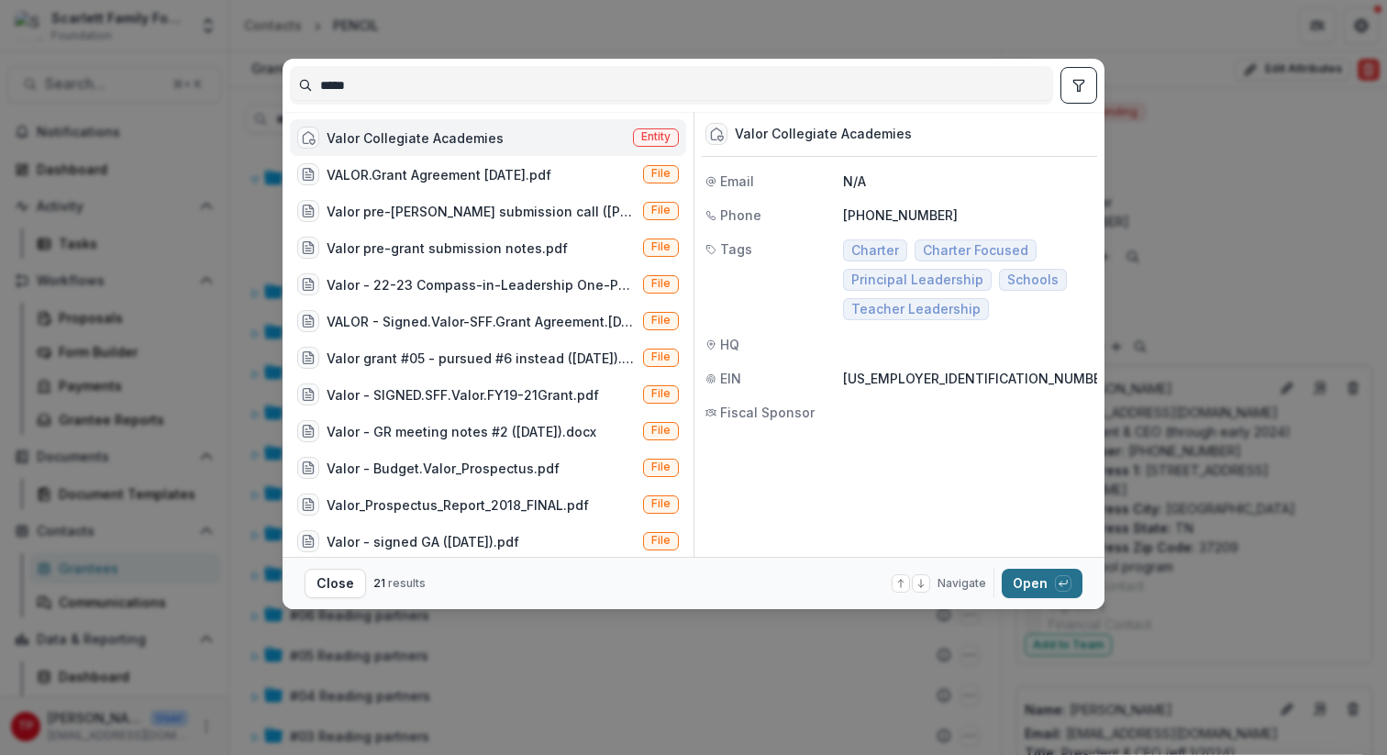
click at [1026, 576] on button "Open with enter key" at bounding box center [1042, 583] width 81 height 29
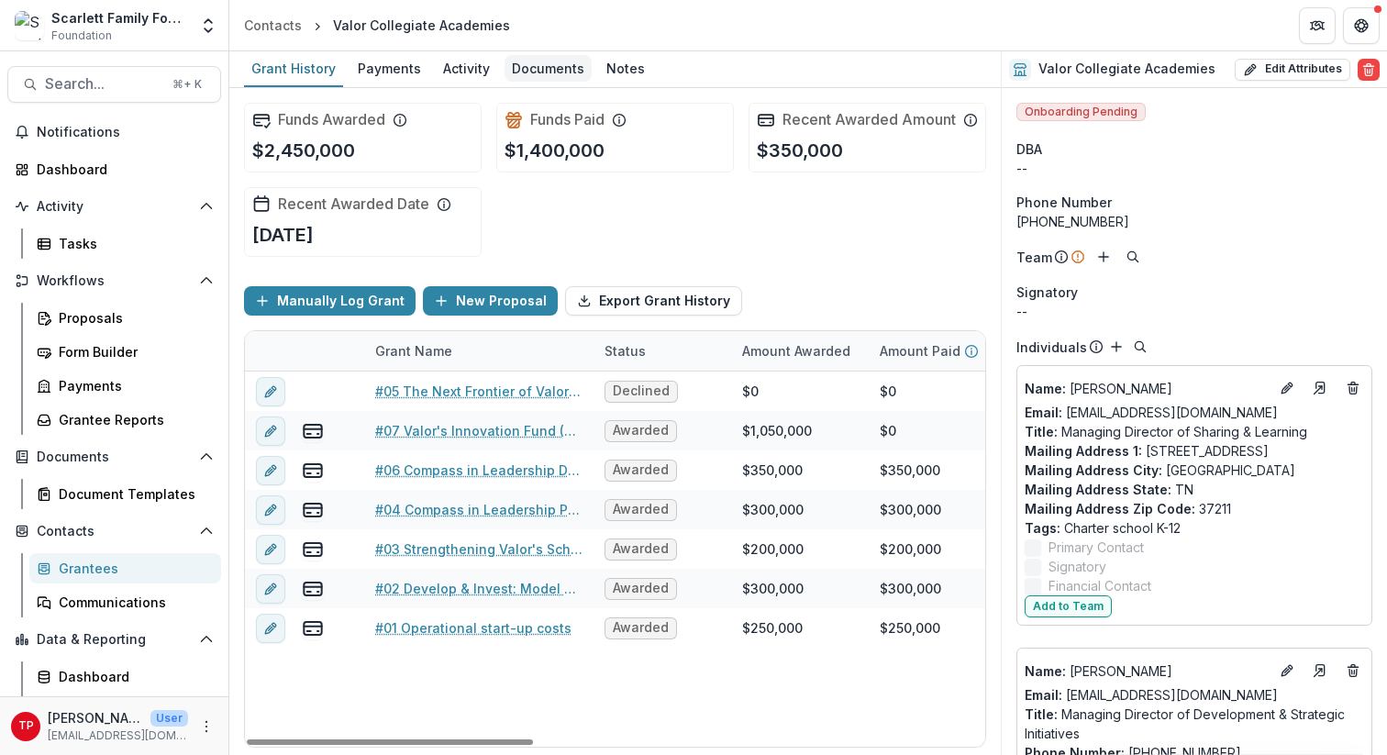
click at [539, 71] on div "Documents" at bounding box center [547, 68] width 87 height 27
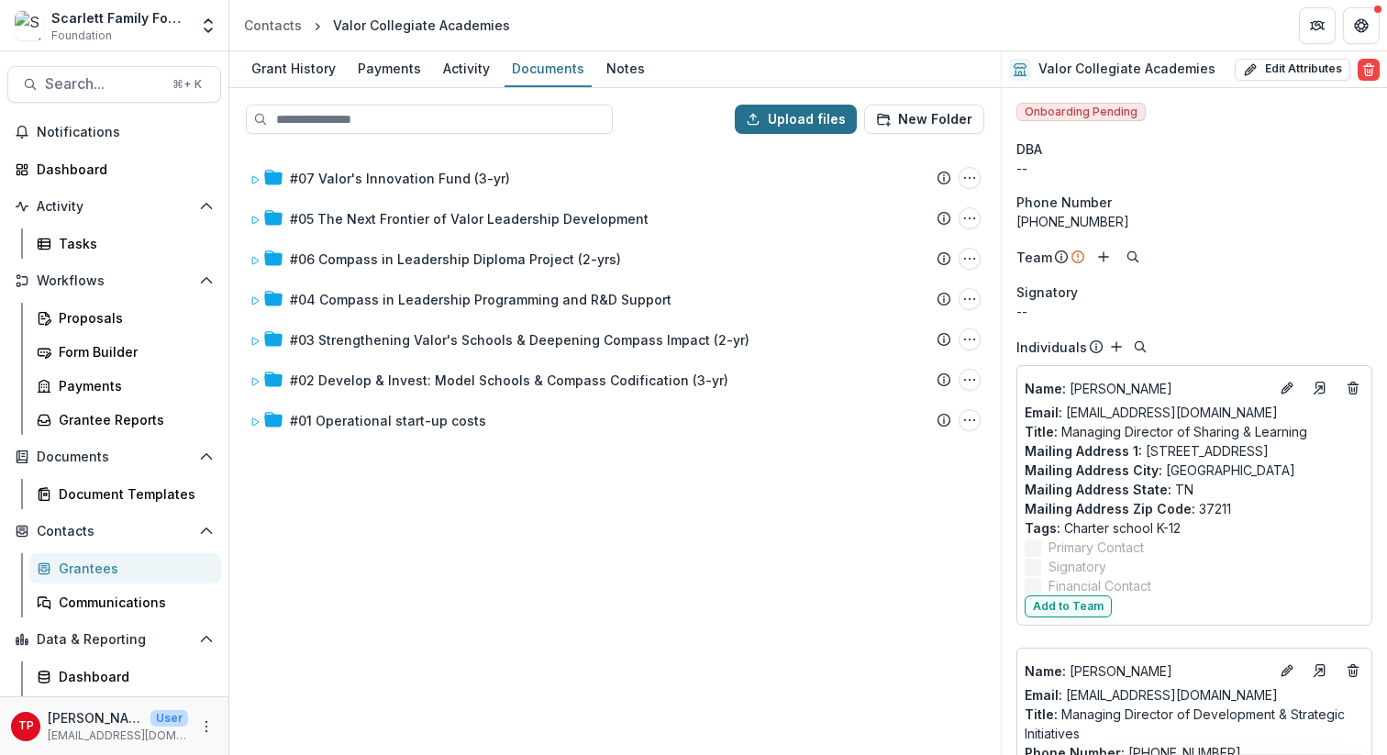
click at [788, 116] on button "Upload files" at bounding box center [796, 119] width 122 height 29
type input "**********"
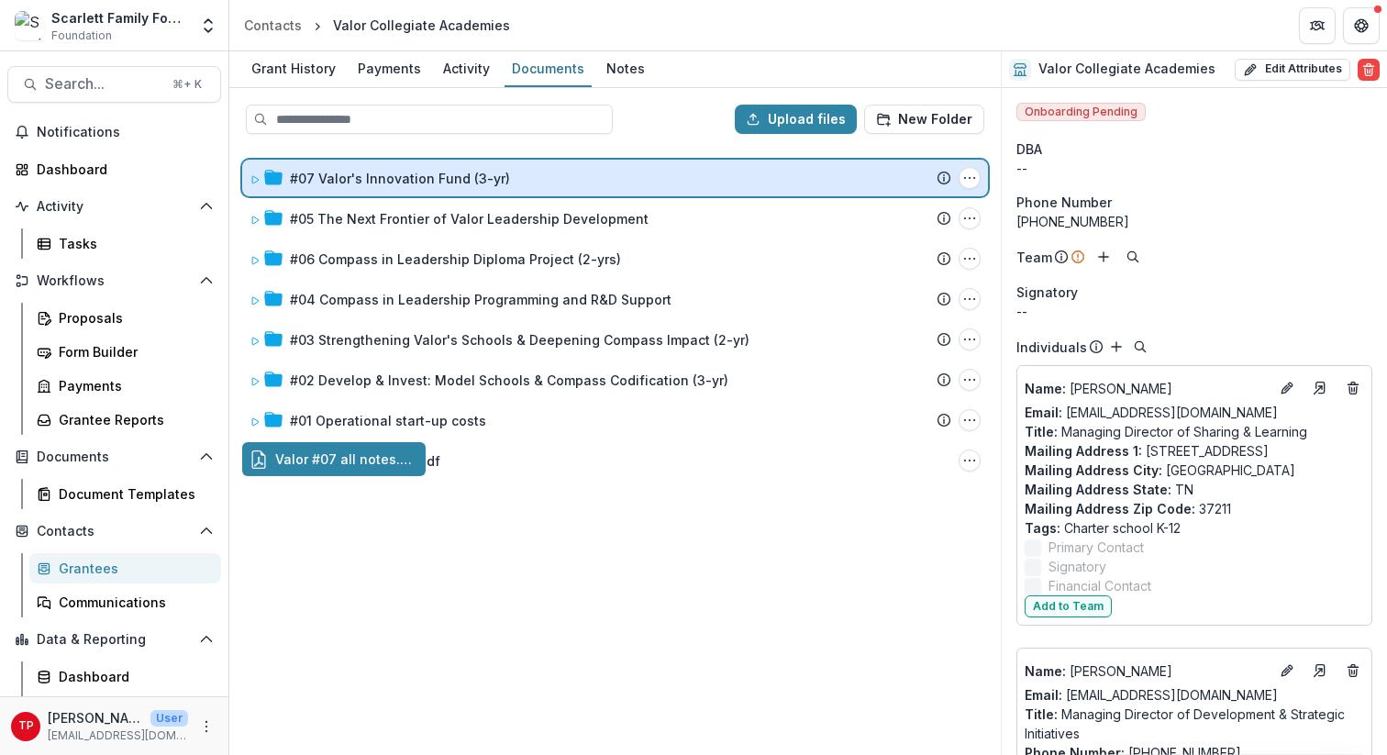
drag, startPoint x: 351, startPoint y: 457, endPoint x: 385, endPoint y: 182, distance: 277.2
click at [385, 182] on div "Upload files New Folder #07 Valor's Innovation Fund (3-yr) Submission Temelio P…" at bounding box center [614, 421] width 771 height 667
click at [257, 177] on icon at bounding box center [254, 179] width 11 height 11
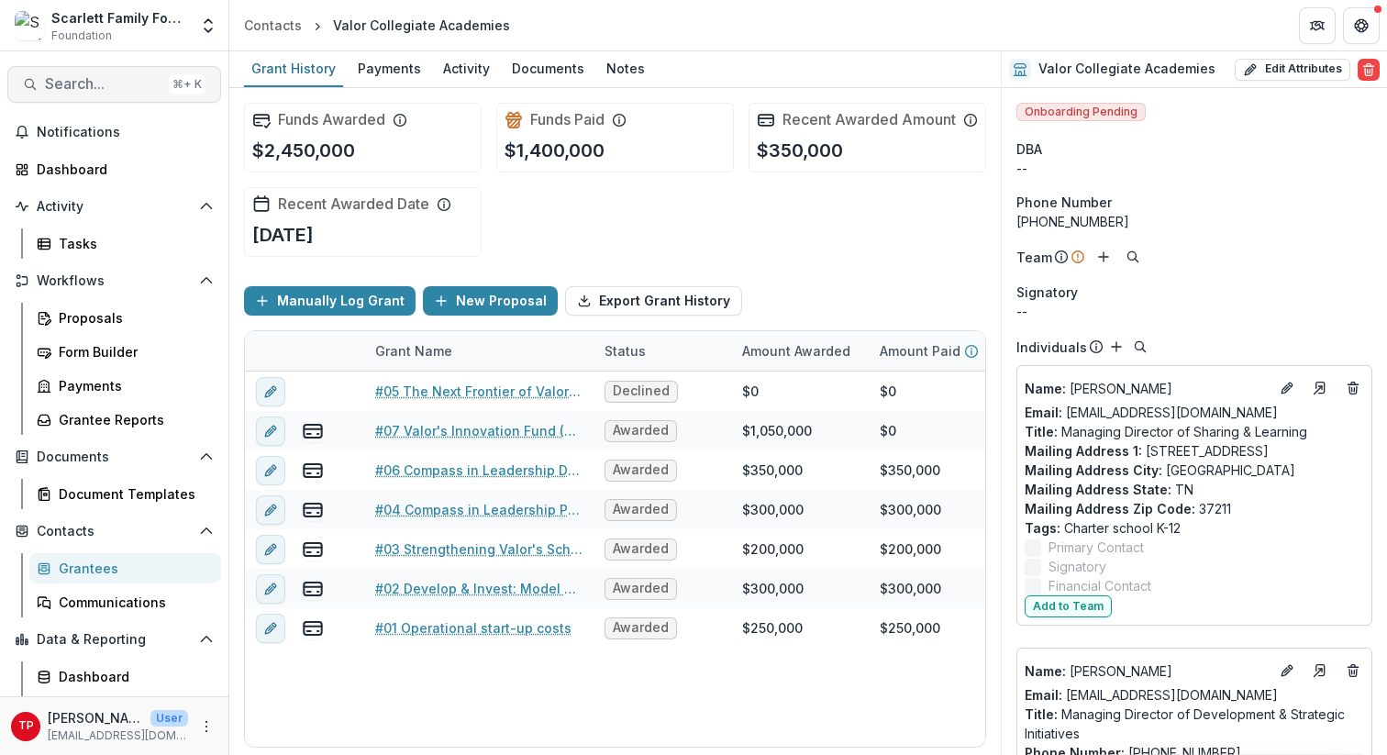
click at [84, 84] on span "Search..." at bounding box center [103, 83] width 116 height 17
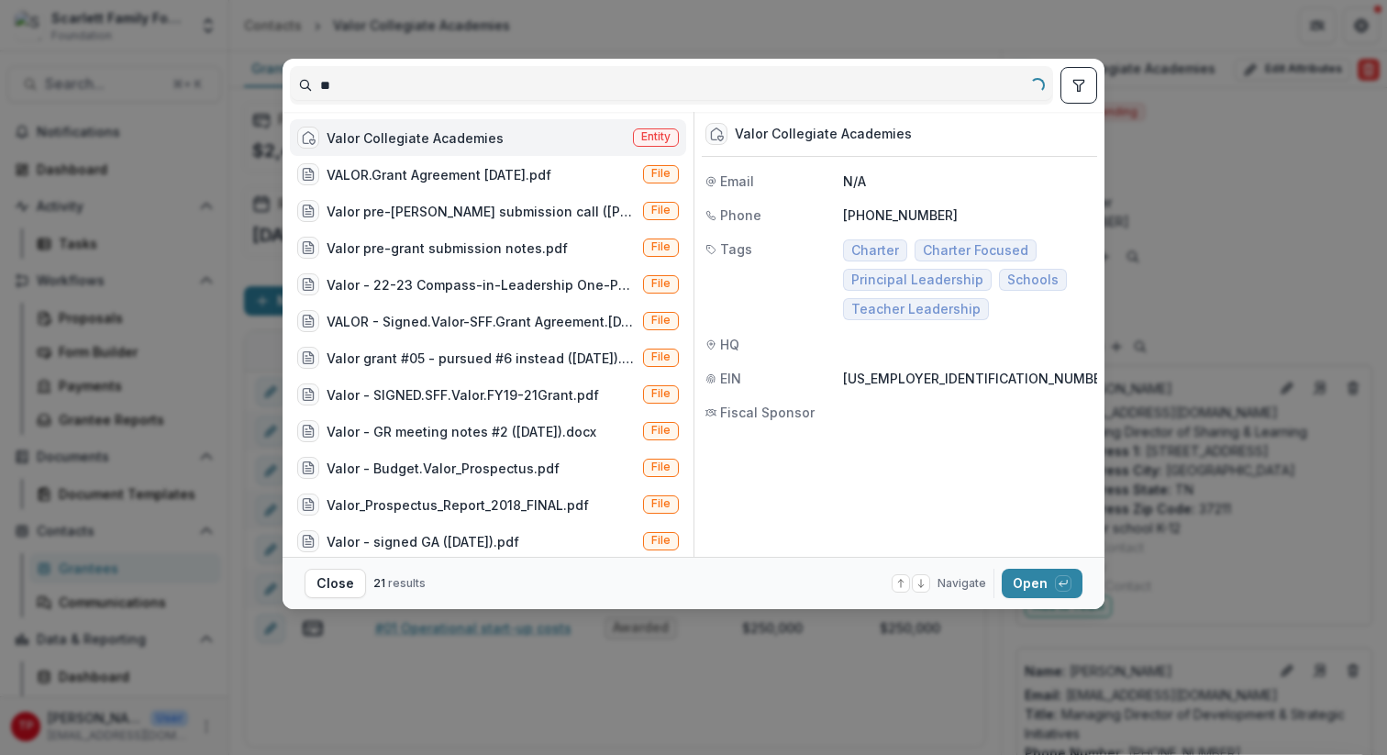
type input "*"
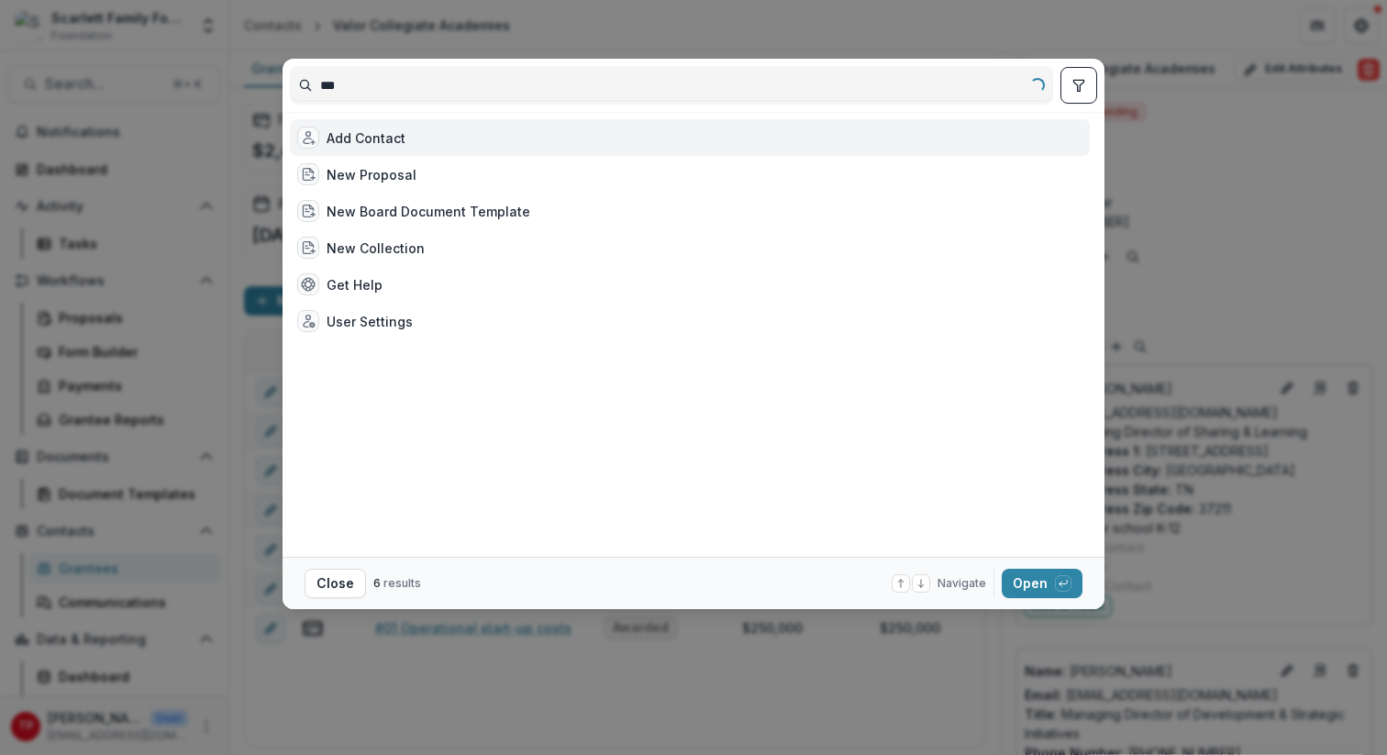
type input "****"
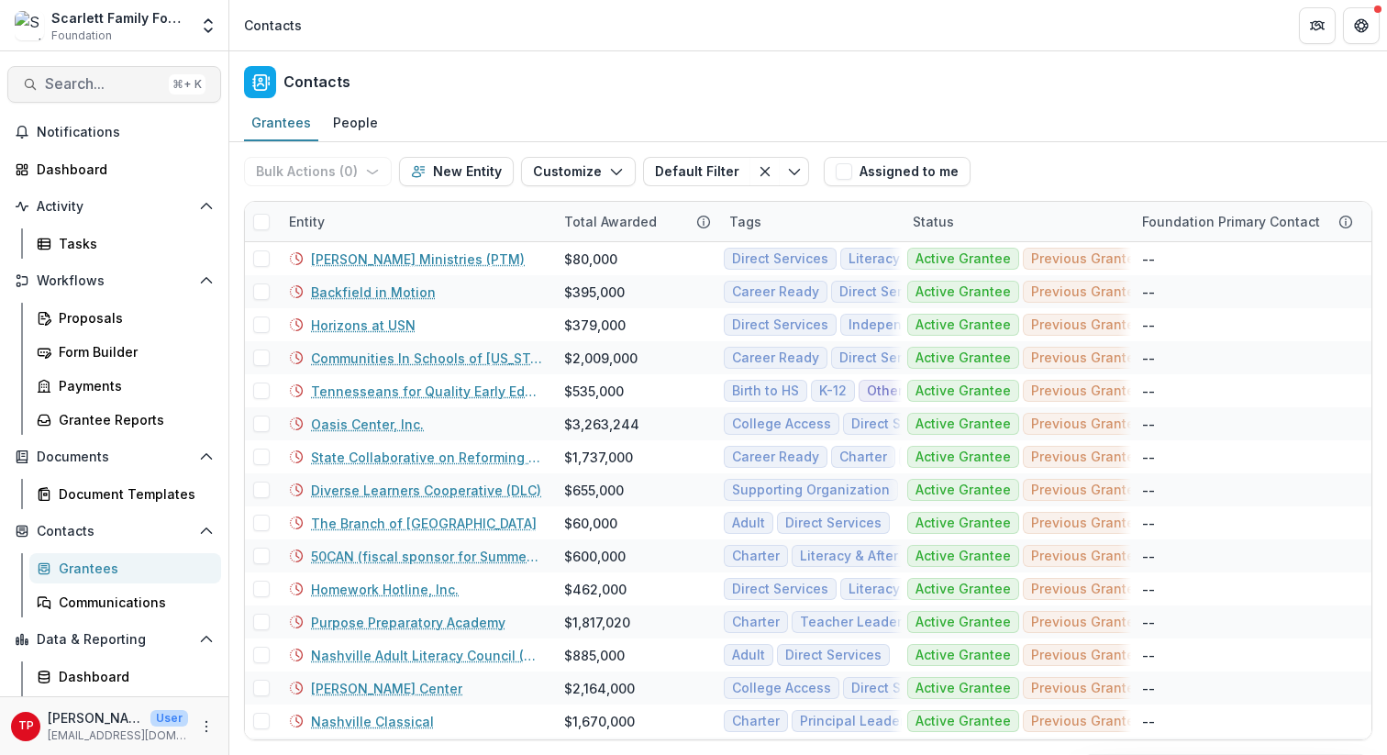
click at [112, 81] on span "Search..." at bounding box center [103, 83] width 116 height 17
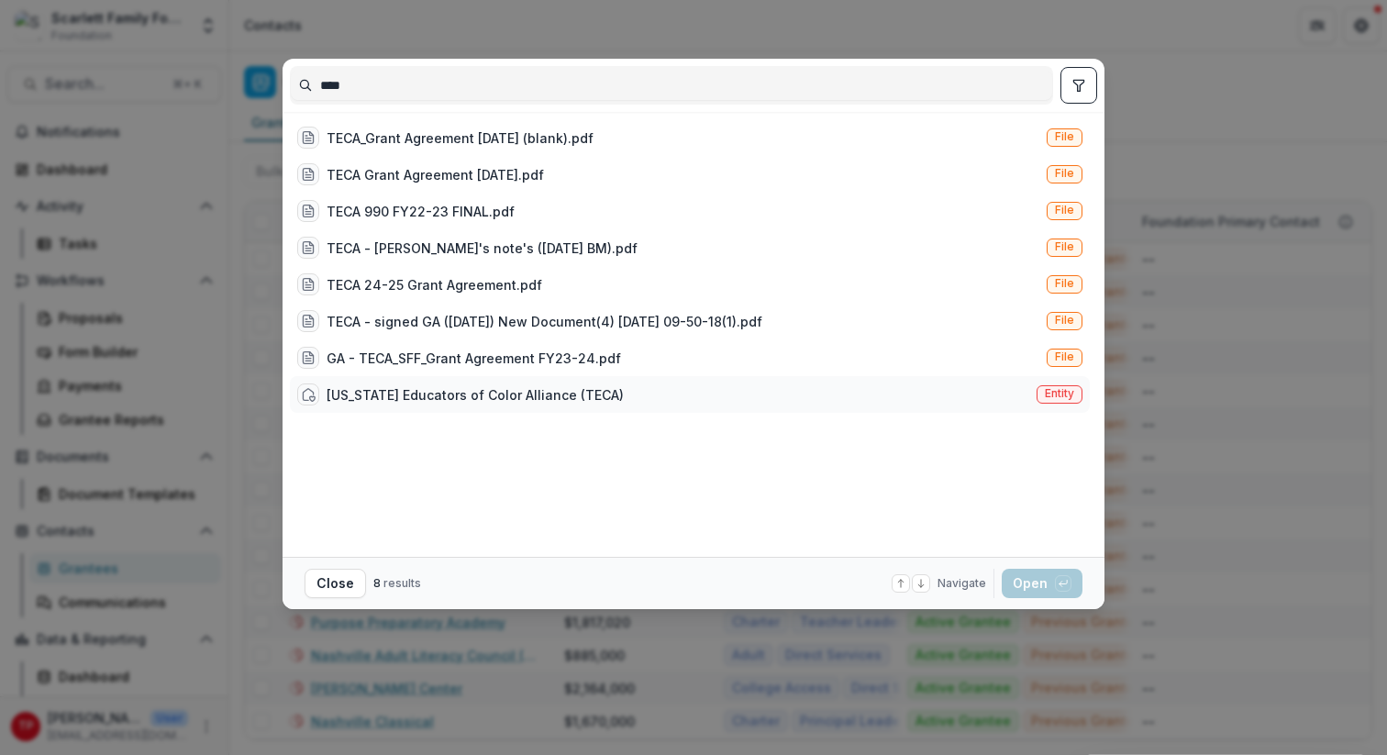
type input "****"
click at [409, 399] on div "[US_STATE] Educators of Color Alliance (TECA)" at bounding box center [475, 394] width 297 height 19
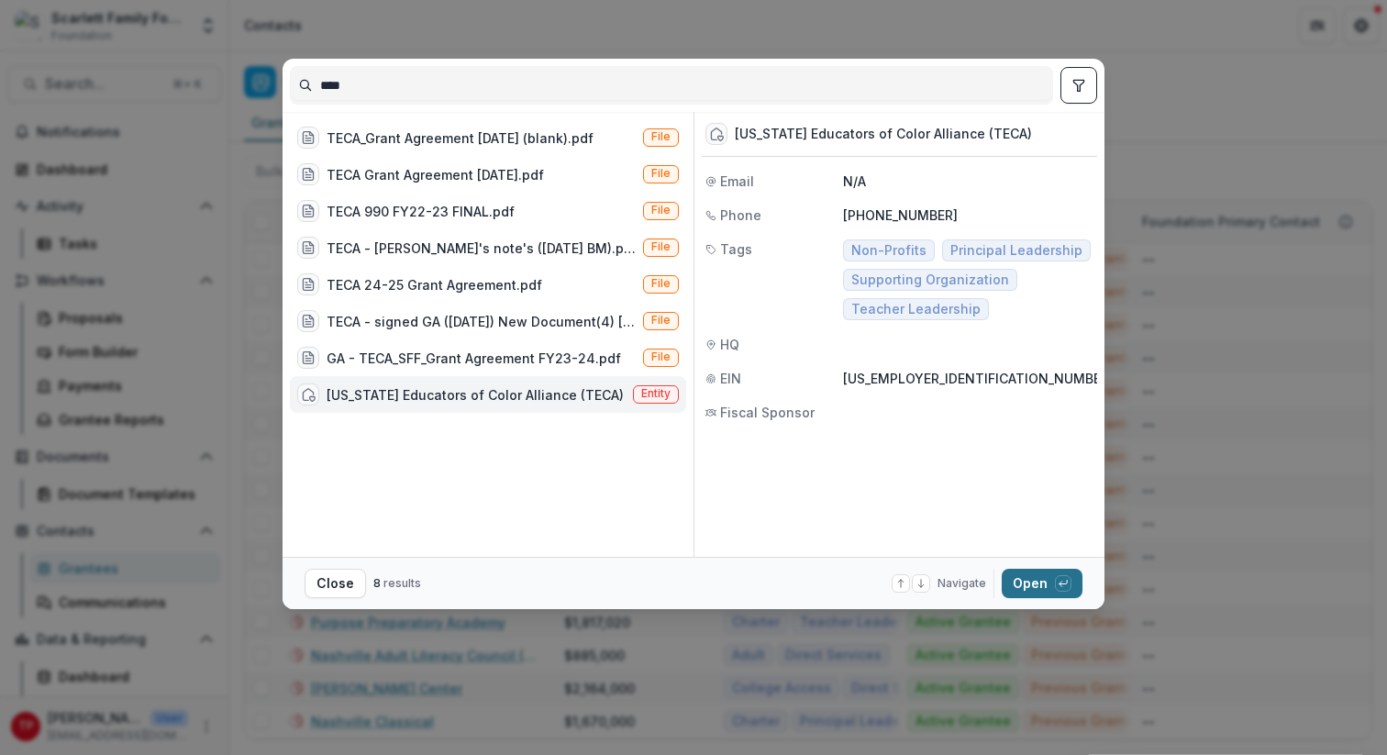
click at [1036, 587] on button "Open with enter key" at bounding box center [1042, 583] width 81 height 29
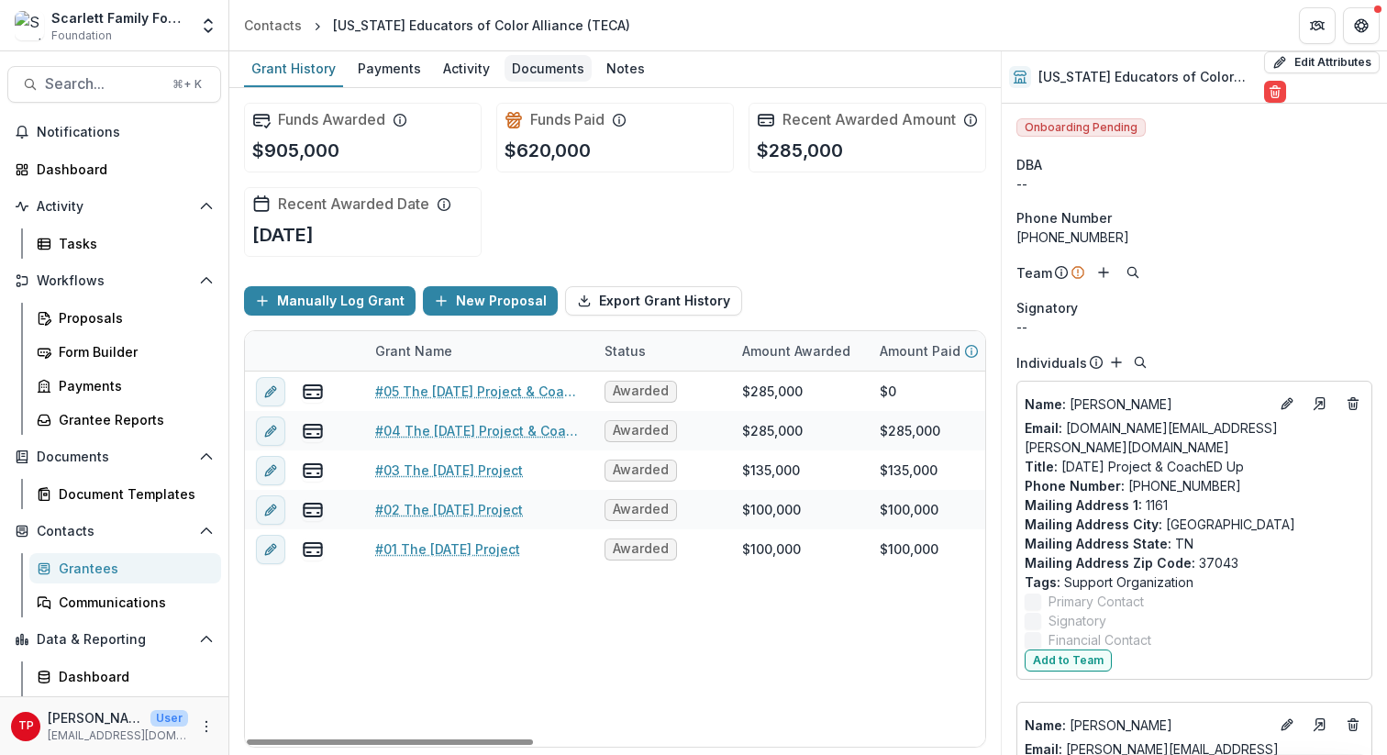
click at [544, 73] on div "Documents" at bounding box center [547, 68] width 87 height 27
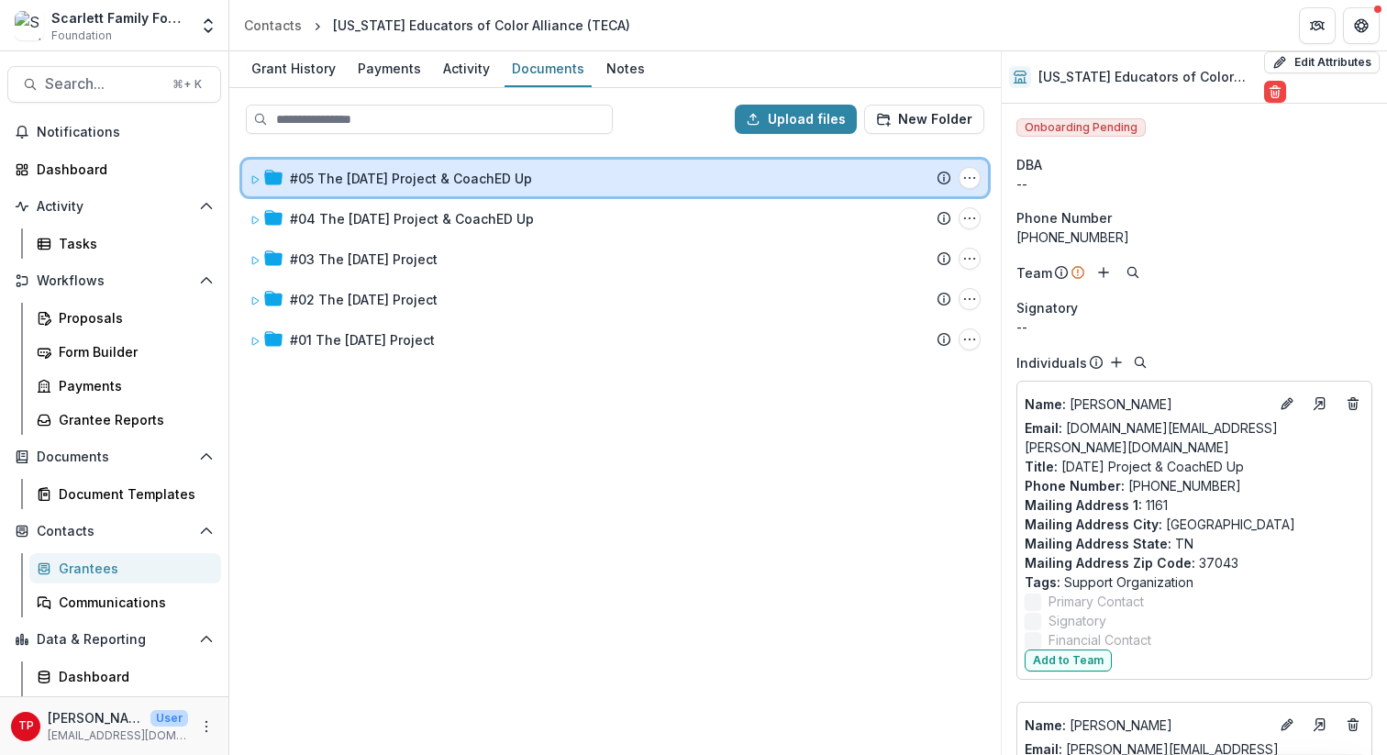
click at [257, 177] on icon at bounding box center [254, 179] width 11 height 11
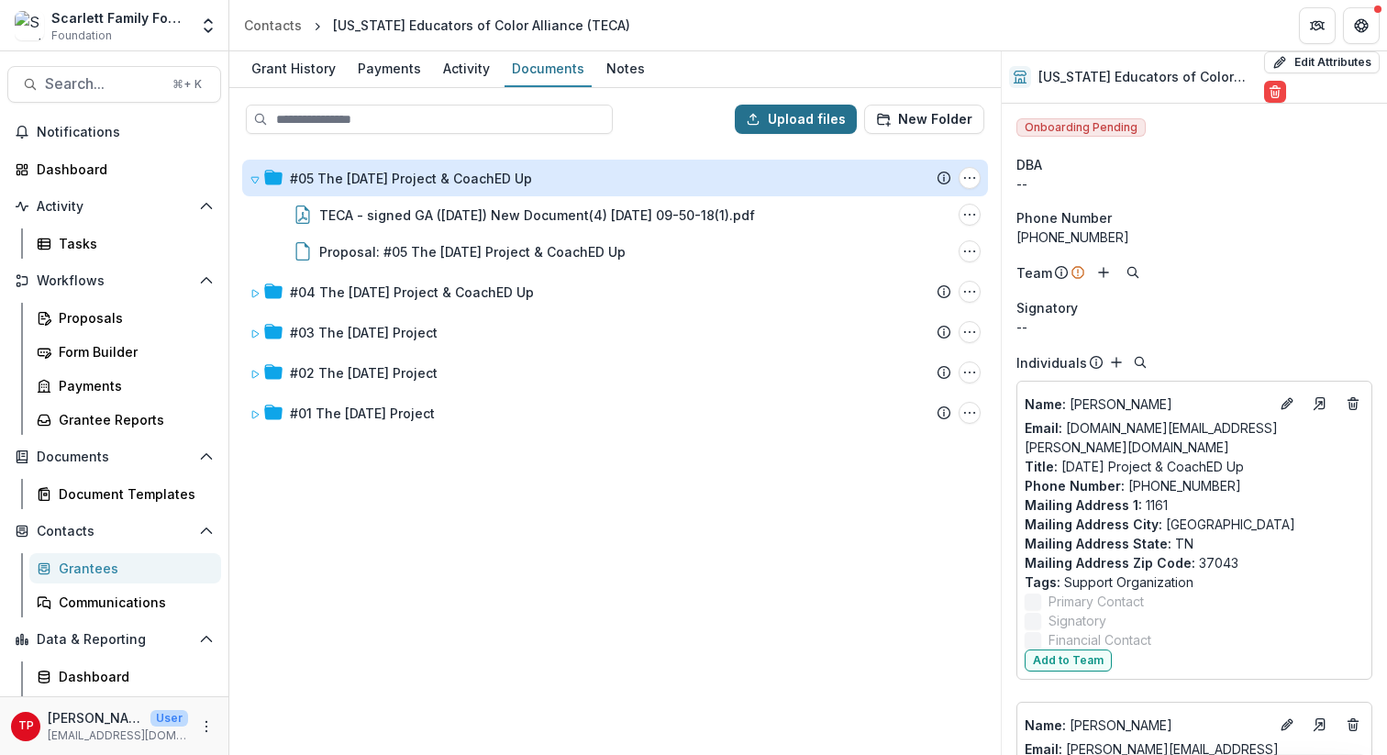
click at [811, 116] on button "Upload files" at bounding box center [796, 119] width 122 height 29
type input "**********"
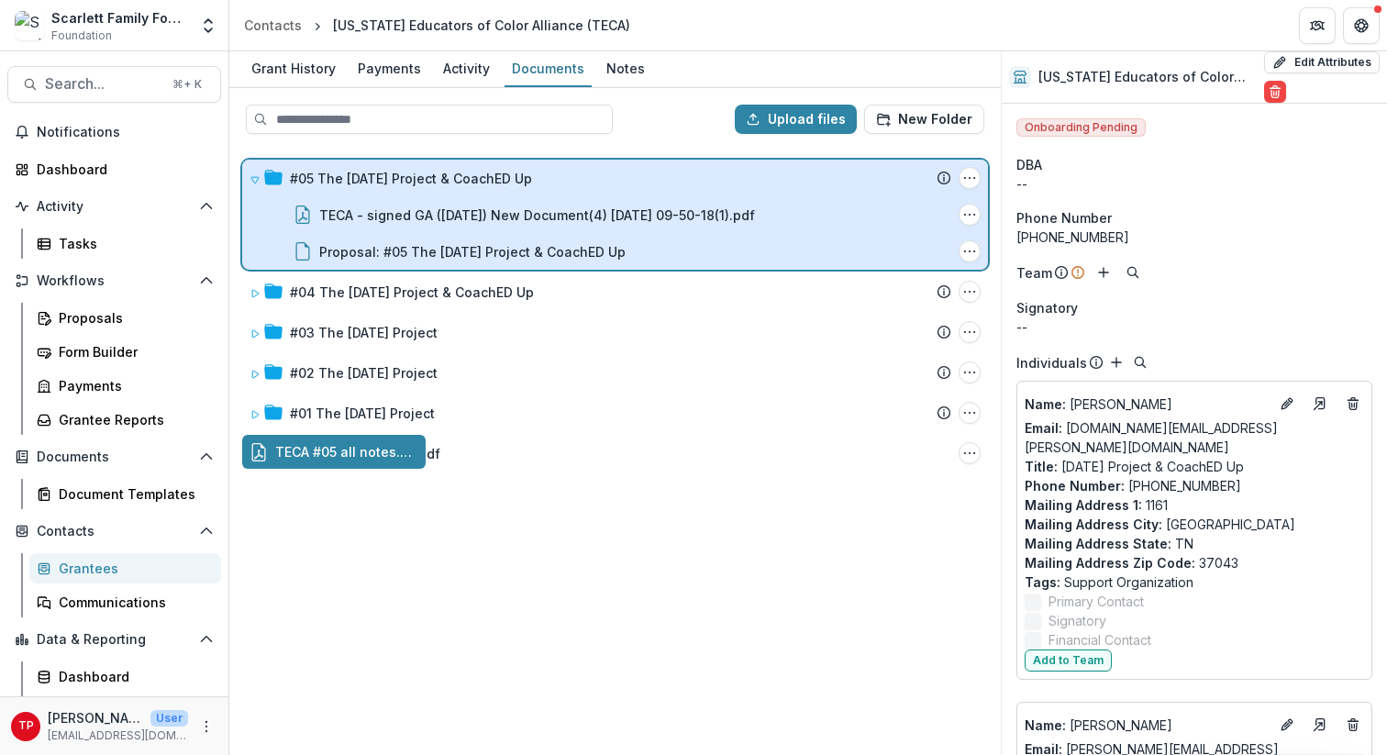
drag, startPoint x: 323, startPoint y: 449, endPoint x: 378, endPoint y: 243, distance: 213.6
click at [378, 243] on div "Upload files New Folder #05 The [DATE] Project & CoachED Up Submission Temelio …" at bounding box center [614, 421] width 771 height 667
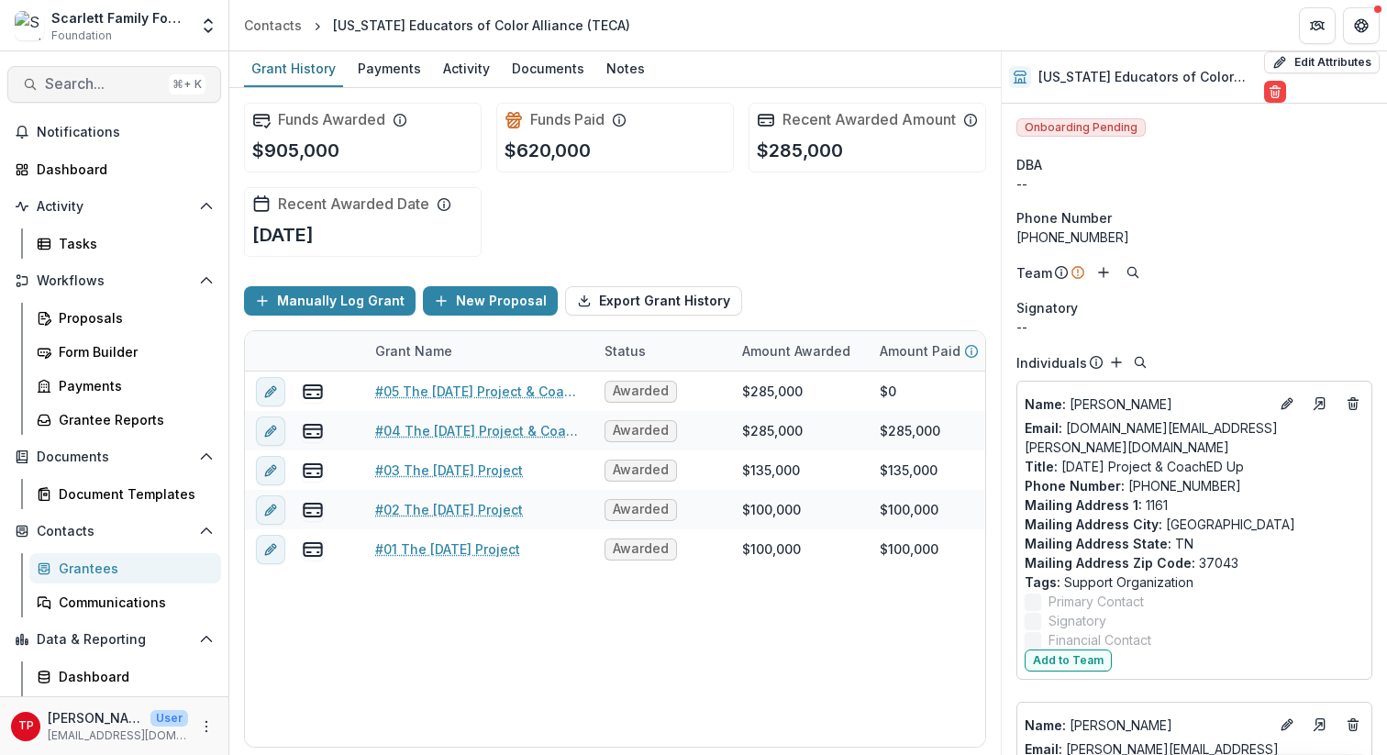
click at [76, 81] on span "Search..." at bounding box center [103, 83] width 116 height 17
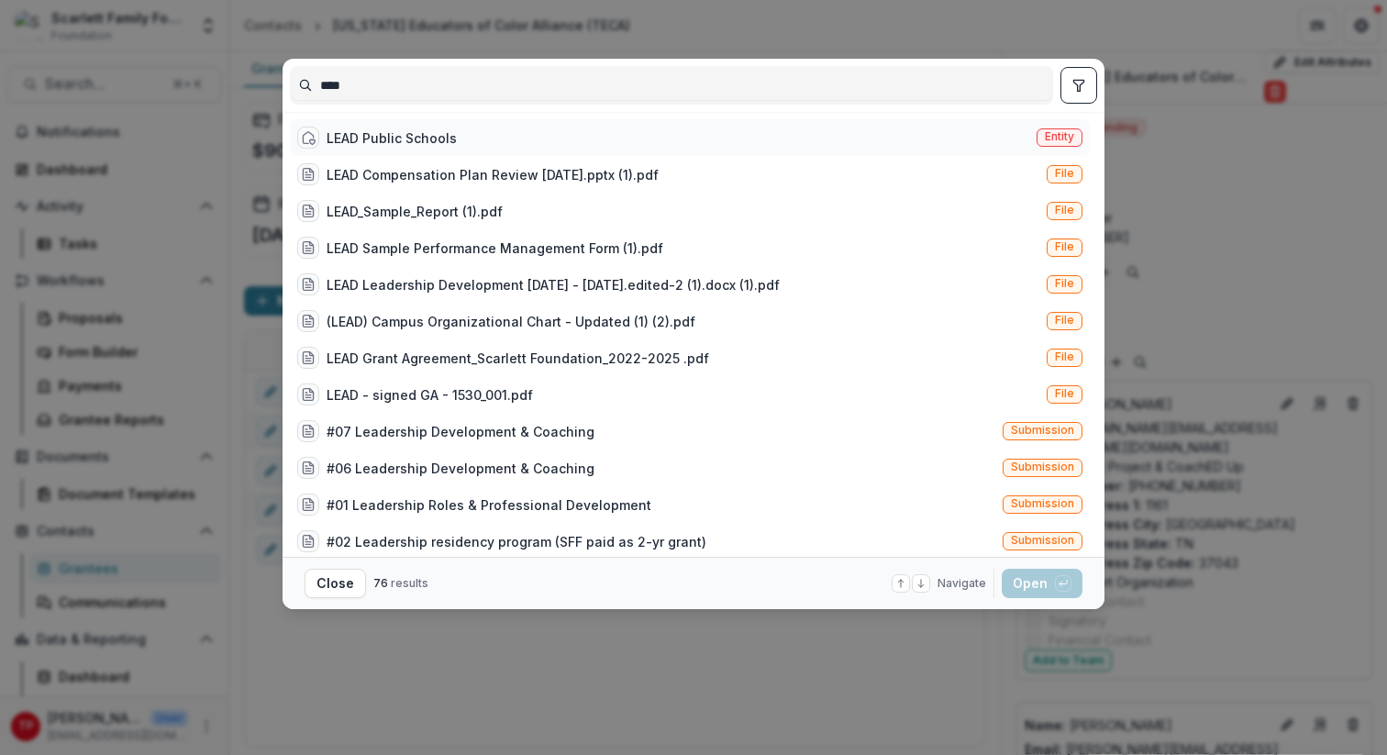
type input "****"
click at [355, 145] on div "LEAD Public Schools" at bounding box center [392, 137] width 130 height 19
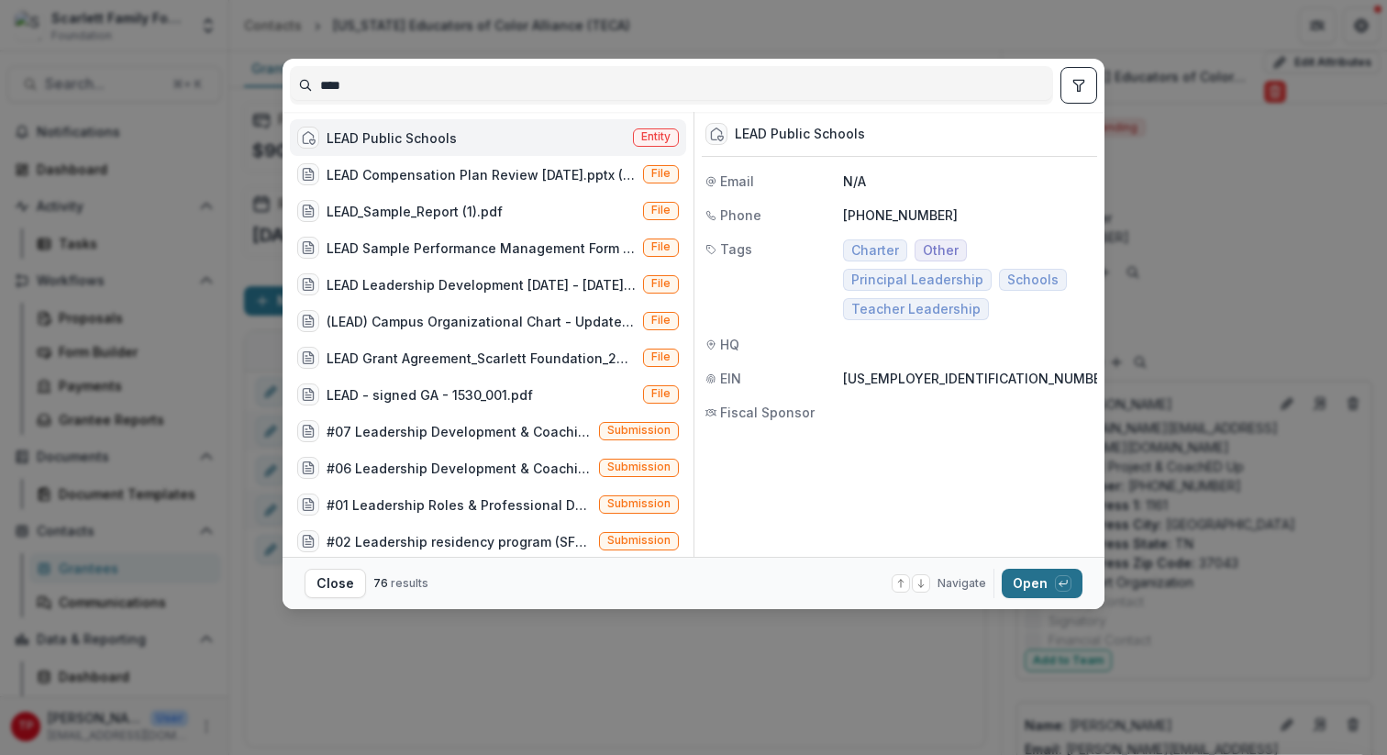
click at [1033, 573] on button "Open with enter key" at bounding box center [1042, 583] width 81 height 29
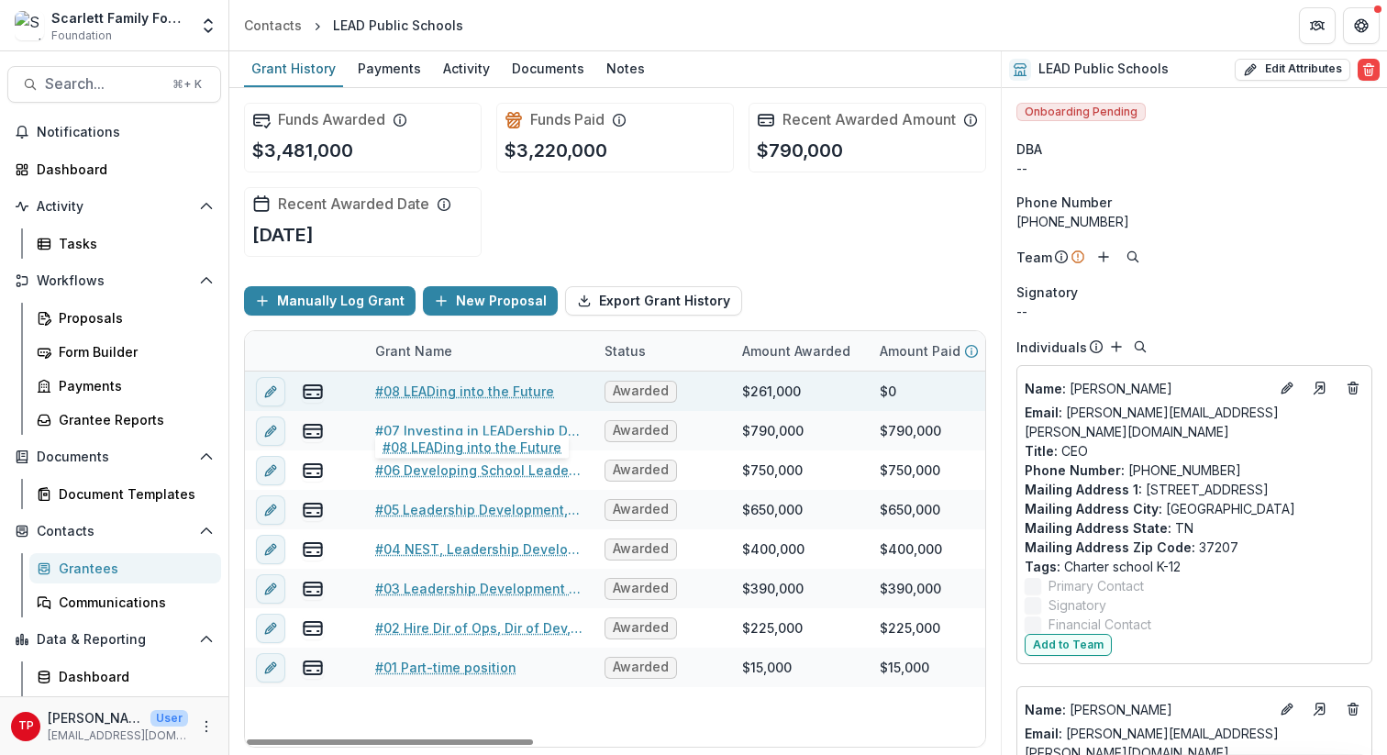
click at [428, 401] on link "#08 LEADing into the Future" at bounding box center [464, 391] width 179 height 19
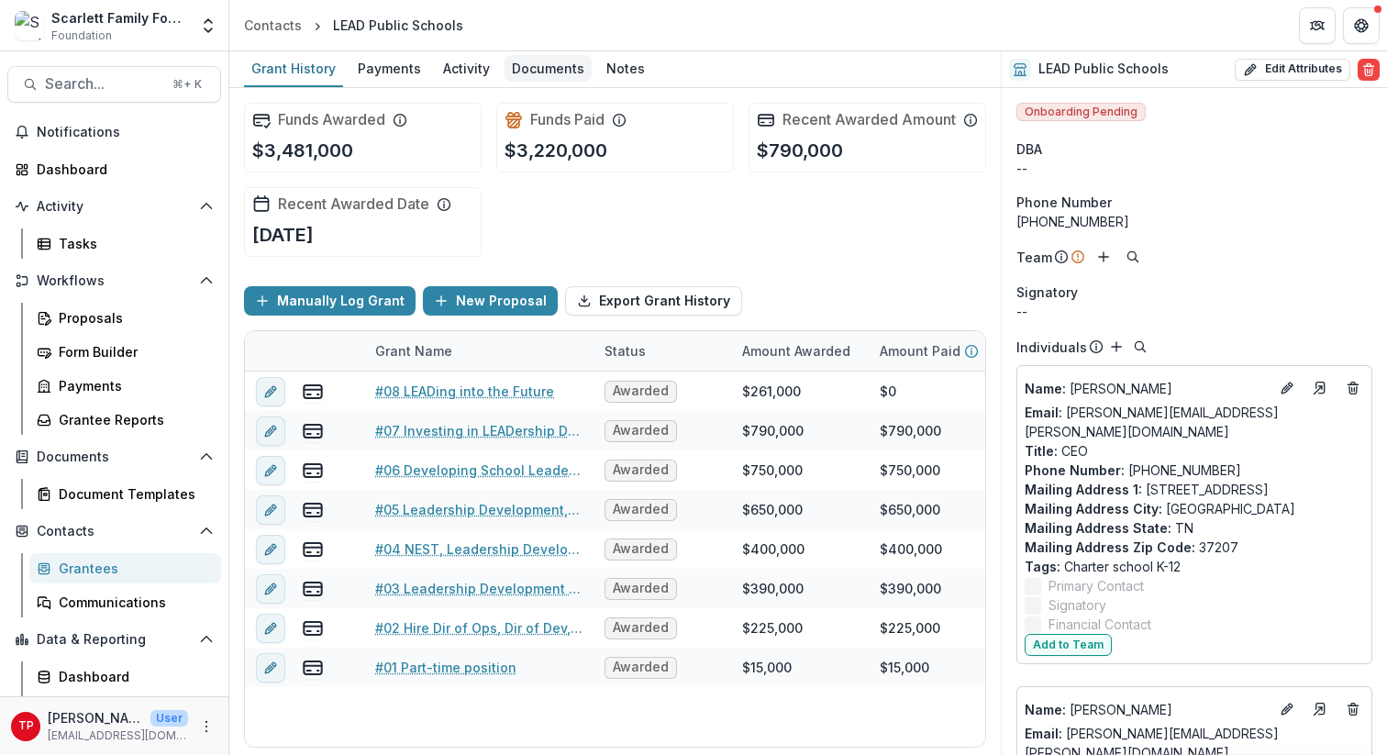
click at [538, 71] on div "Documents" at bounding box center [547, 68] width 87 height 27
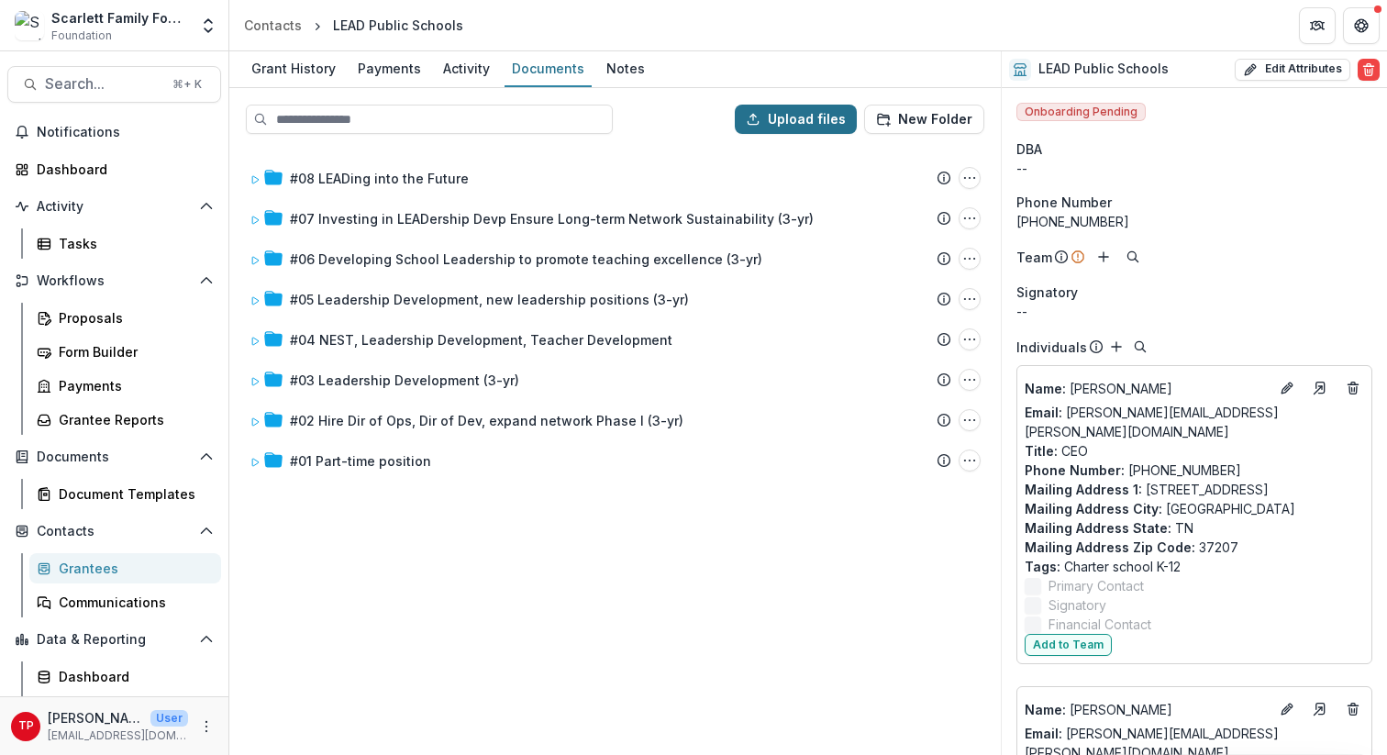
click at [784, 119] on button "Upload files" at bounding box center [796, 119] width 122 height 29
type input "**********"
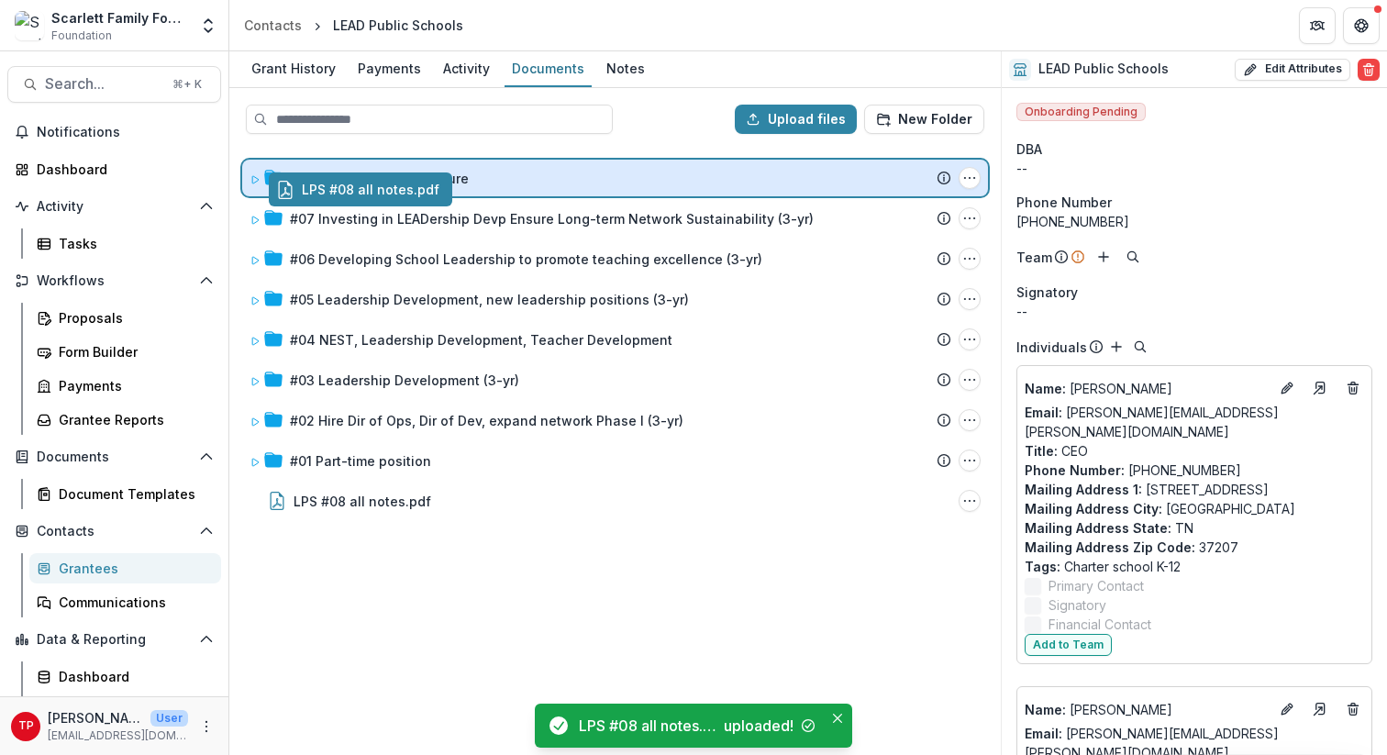
drag, startPoint x: 376, startPoint y: 504, endPoint x: 403, endPoint y: 194, distance: 311.2
click at [403, 194] on div "Upload files New Folder #08 LEADing into the Future Submission Temelio Proposal…" at bounding box center [614, 421] width 771 height 667
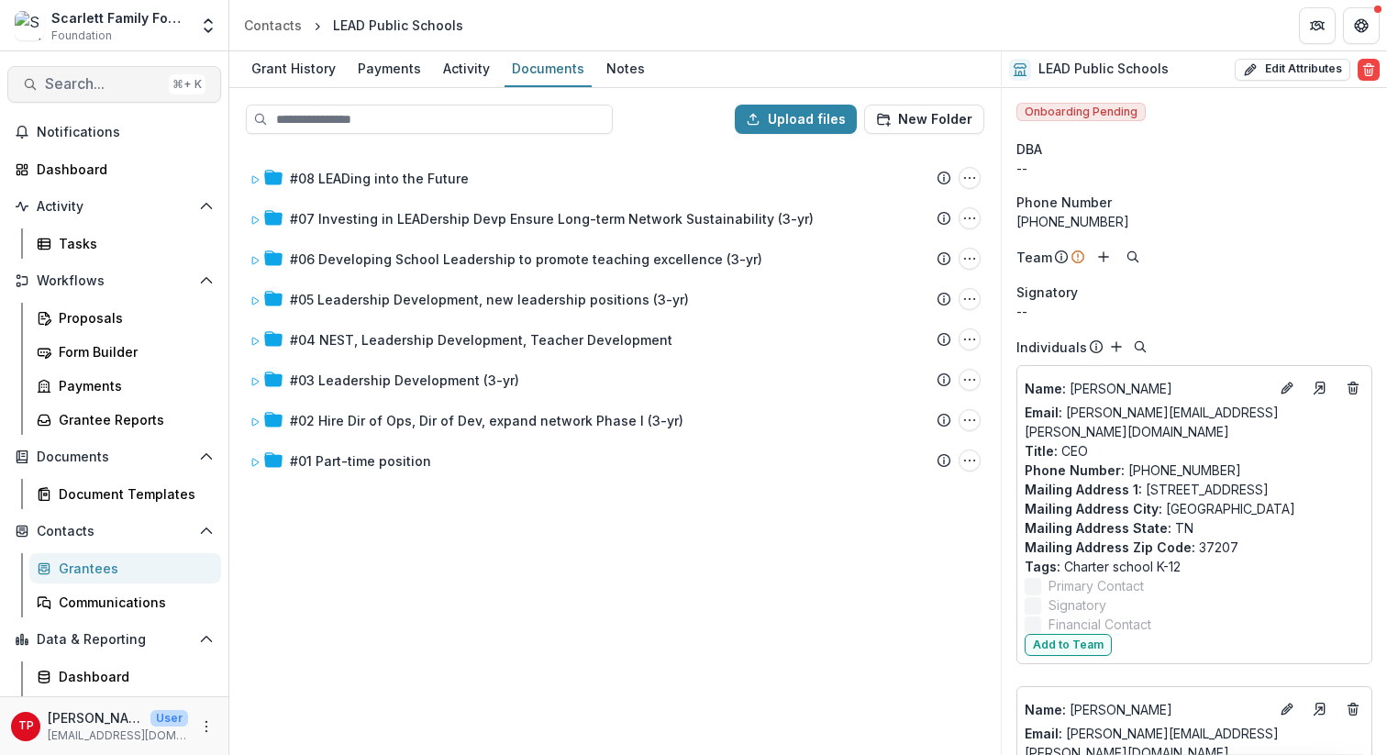
click at [83, 81] on span "Search..." at bounding box center [103, 83] width 116 height 17
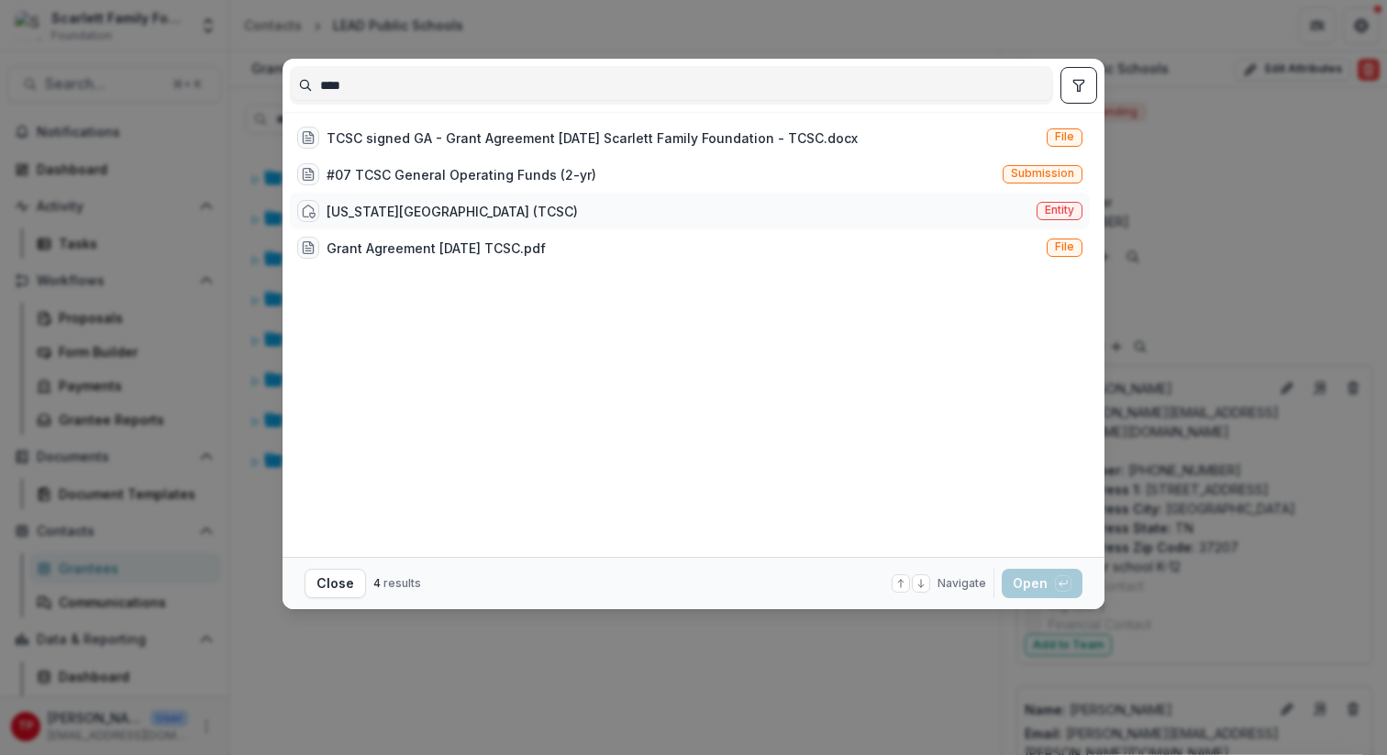
type input "****"
click at [418, 205] on div "[US_STATE][GEOGRAPHIC_DATA] (TCSC)" at bounding box center [452, 211] width 251 height 19
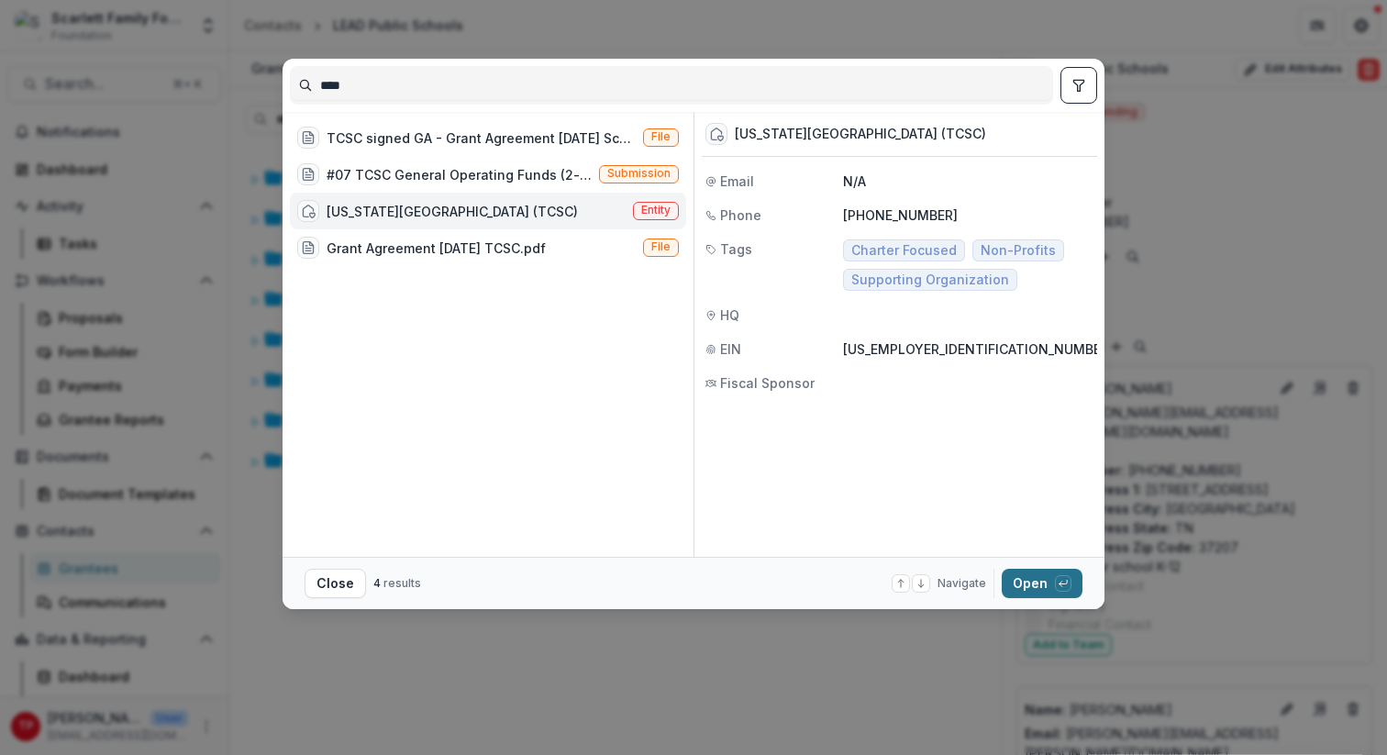
click at [1034, 585] on button "Open with enter key" at bounding box center [1042, 583] width 81 height 29
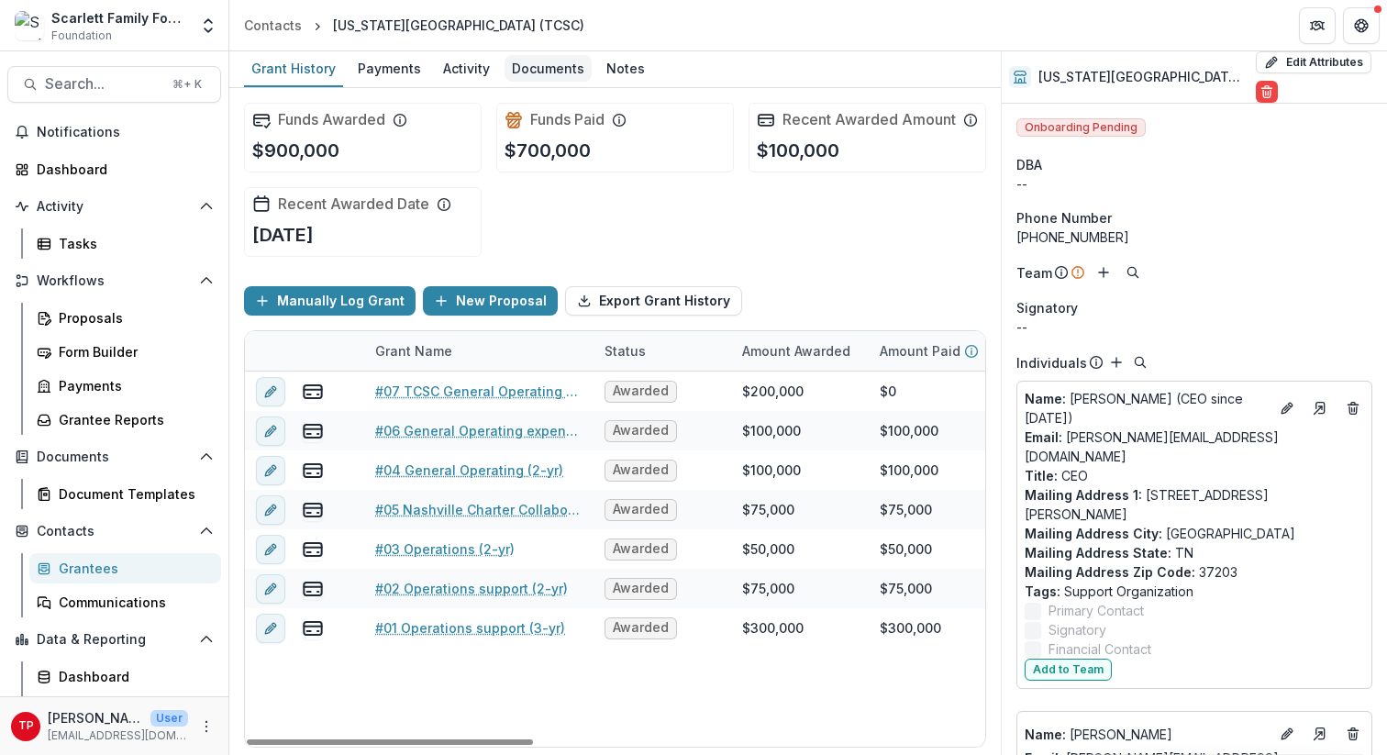
click at [547, 65] on div "Documents" at bounding box center [547, 68] width 87 height 27
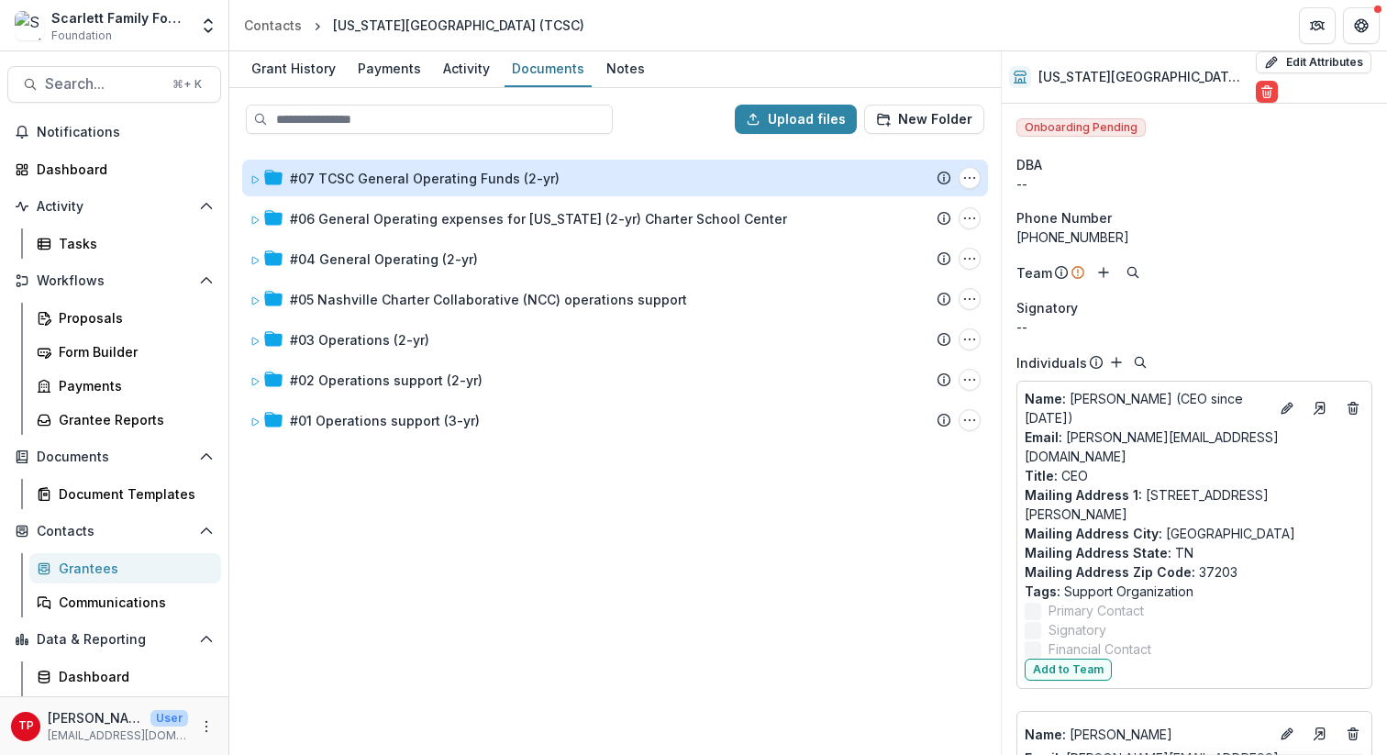
click at [388, 183] on div "#07 TCSC General Operating Funds (2-yr)" at bounding box center [425, 178] width 270 height 19
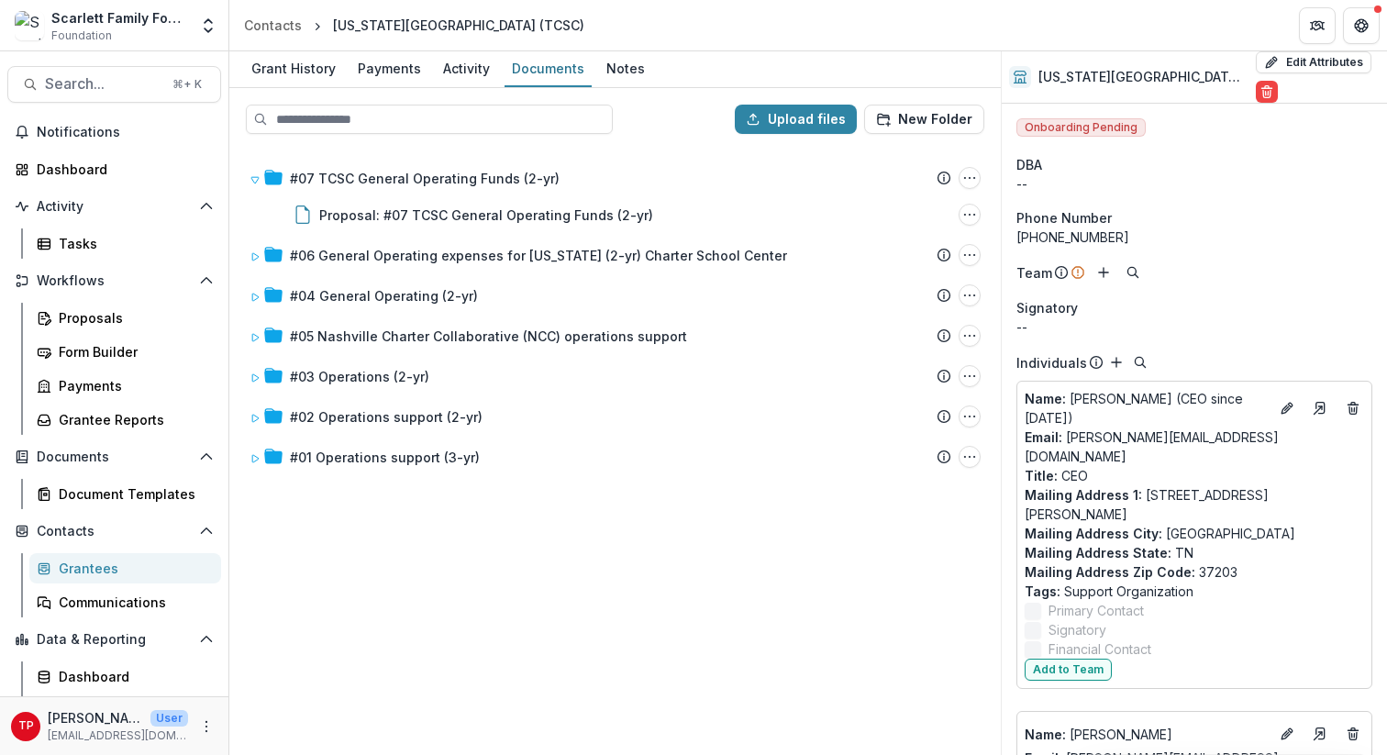
click at [436, 507] on div "#07 TCSC General Operating Funds (2-yr) Submission Temelio Proposal Attached pr…" at bounding box center [615, 451] width 768 height 604
click at [825, 117] on button "Upload files" at bounding box center [796, 119] width 122 height 29
type input "**********"
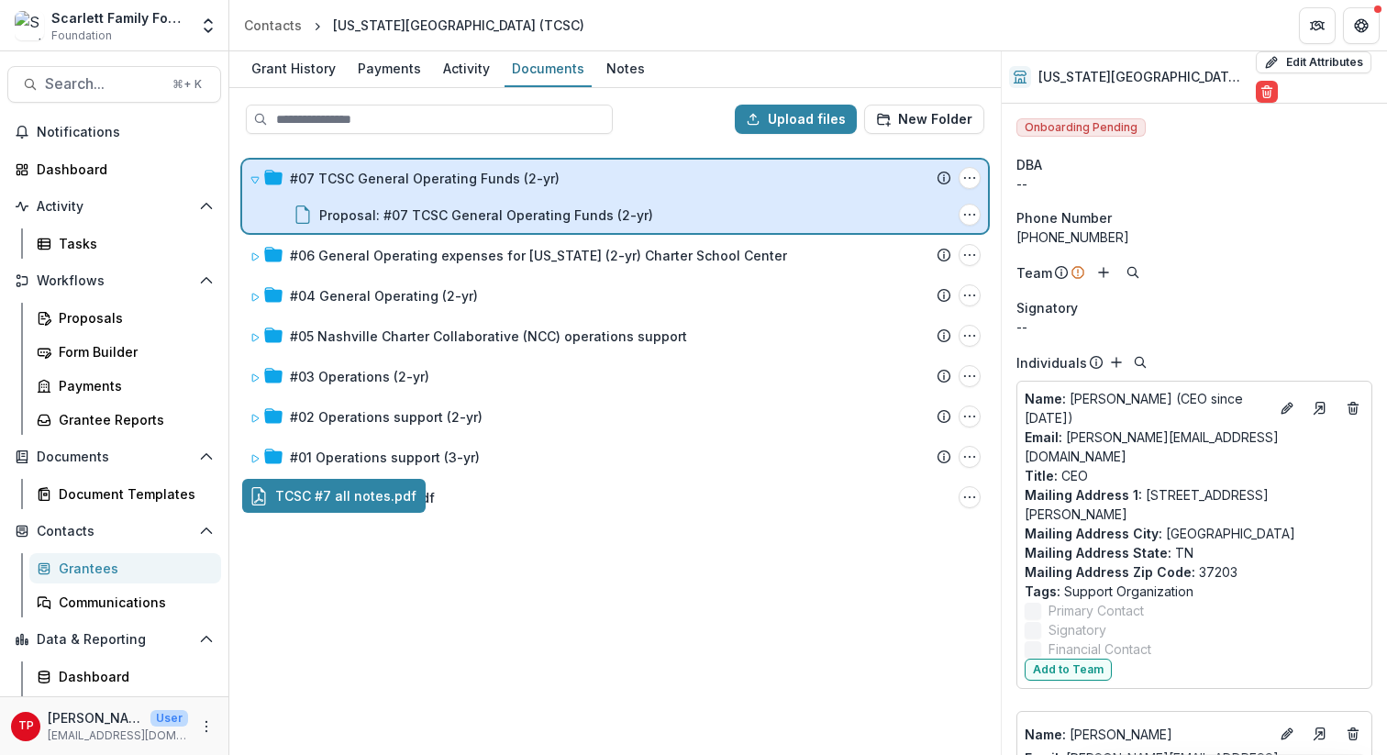
drag, startPoint x: 380, startPoint y: 493, endPoint x: 443, endPoint y: 194, distance: 306.5
click at [443, 194] on div "Upload files New Folder #07 TCSC General Operating Funds (2-yr) Submission Teme…" at bounding box center [614, 421] width 771 height 667
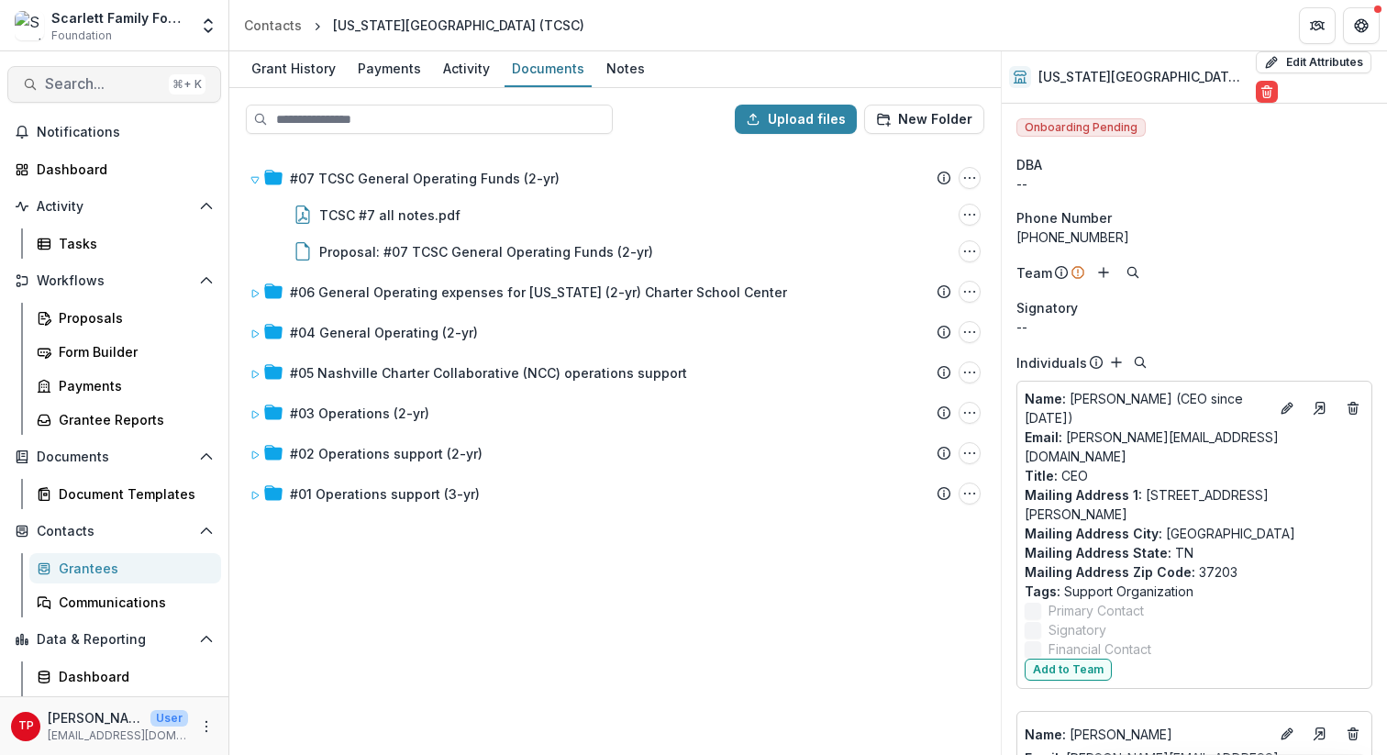
click at [99, 83] on span "Search..." at bounding box center [103, 83] width 116 height 17
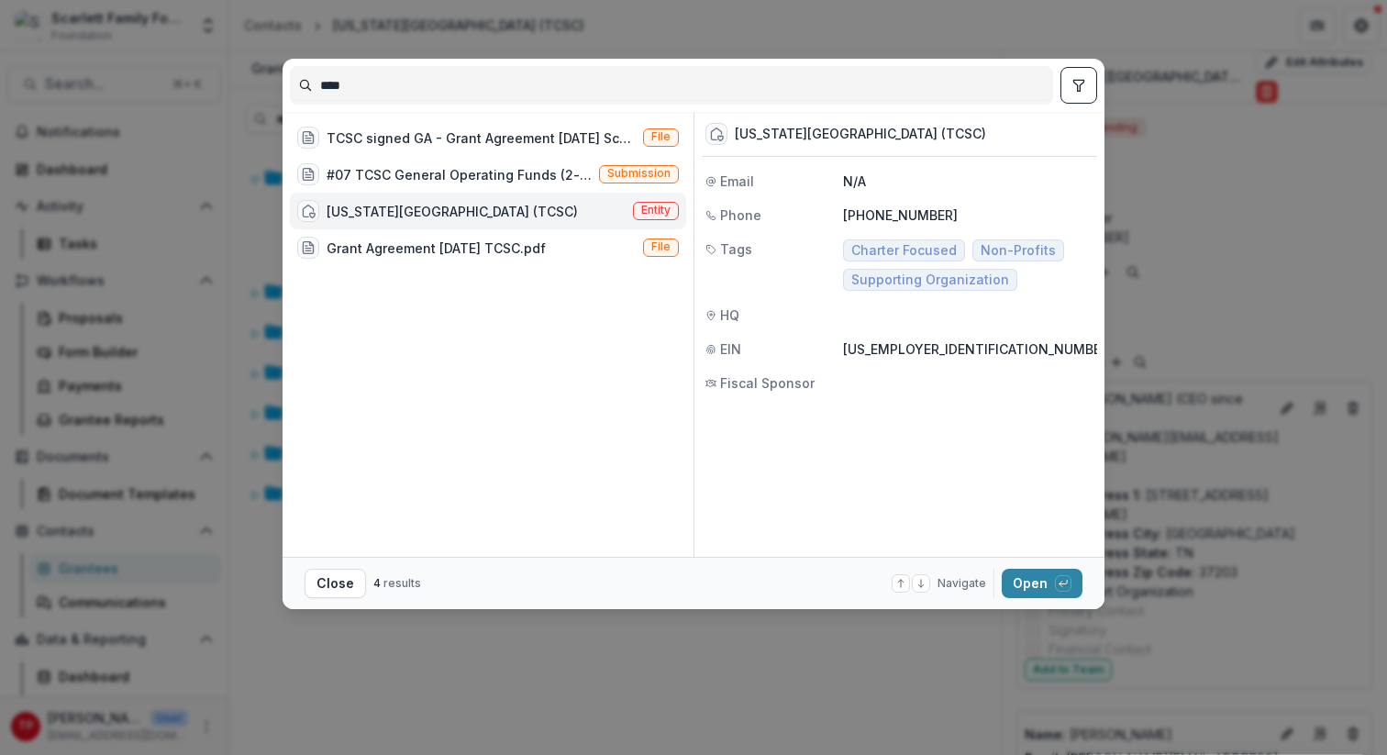
drag, startPoint x: 358, startPoint y: 82, endPoint x: 247, endPoint y: 82, distance: 111.0
click at [247, 82] on div "**** TCSC signed GA - Grant Agreement [DATE] Scarlett Family Foundation - TCSC.…" at bounding box center [693, 377] width 1387 height 755
type input "****"
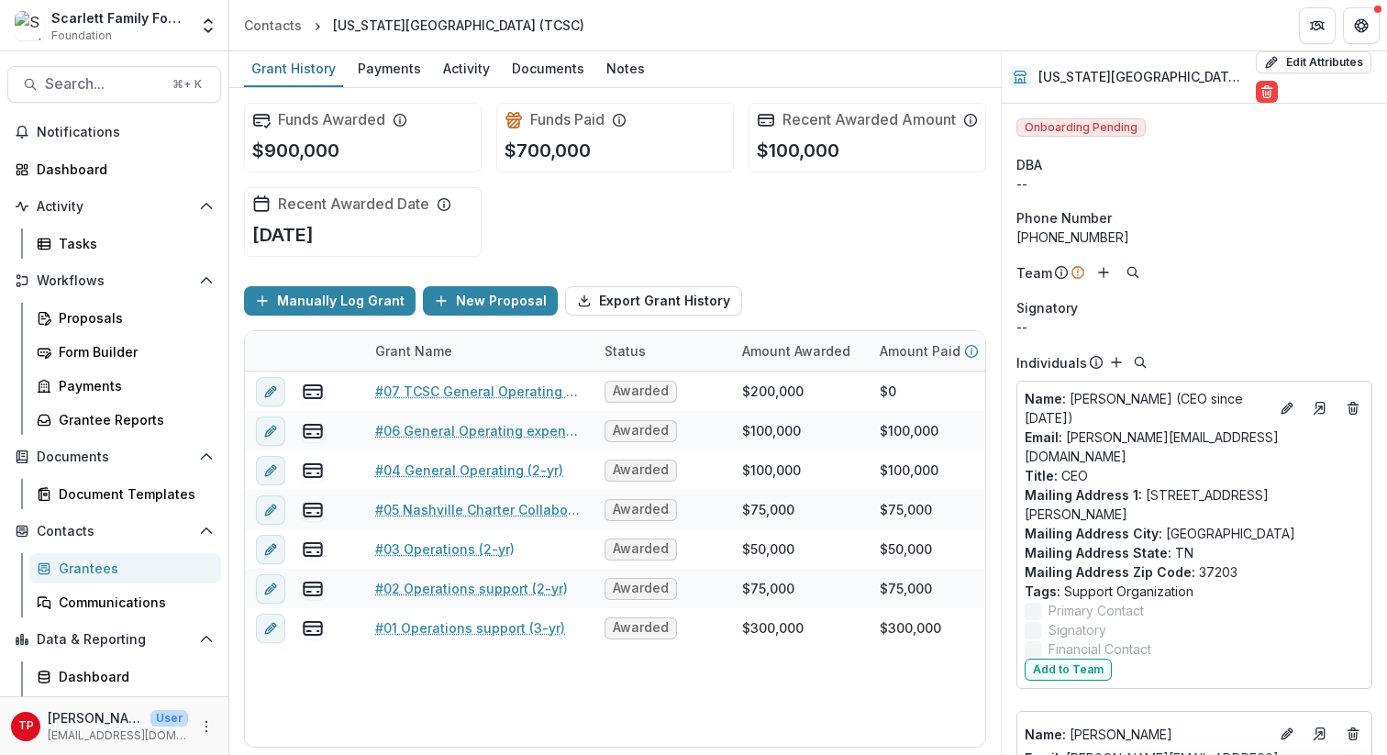
click at [247, 82] on link "Grant History" at bounding box center [293, 69] width 99 height 36
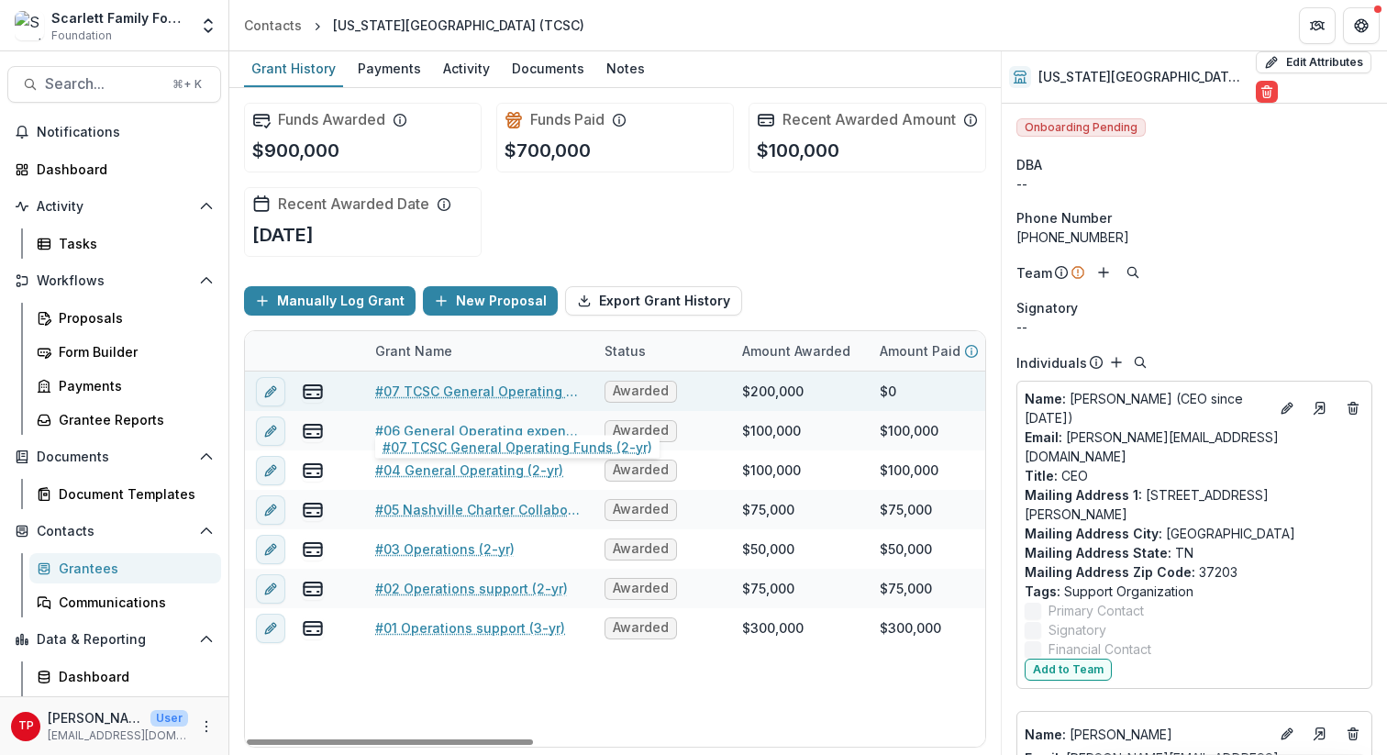
click at [476, 401] on link "#07 TCSC General Operating Funds (2-yr)" at bounding box center [478, 391] width 207 height 19
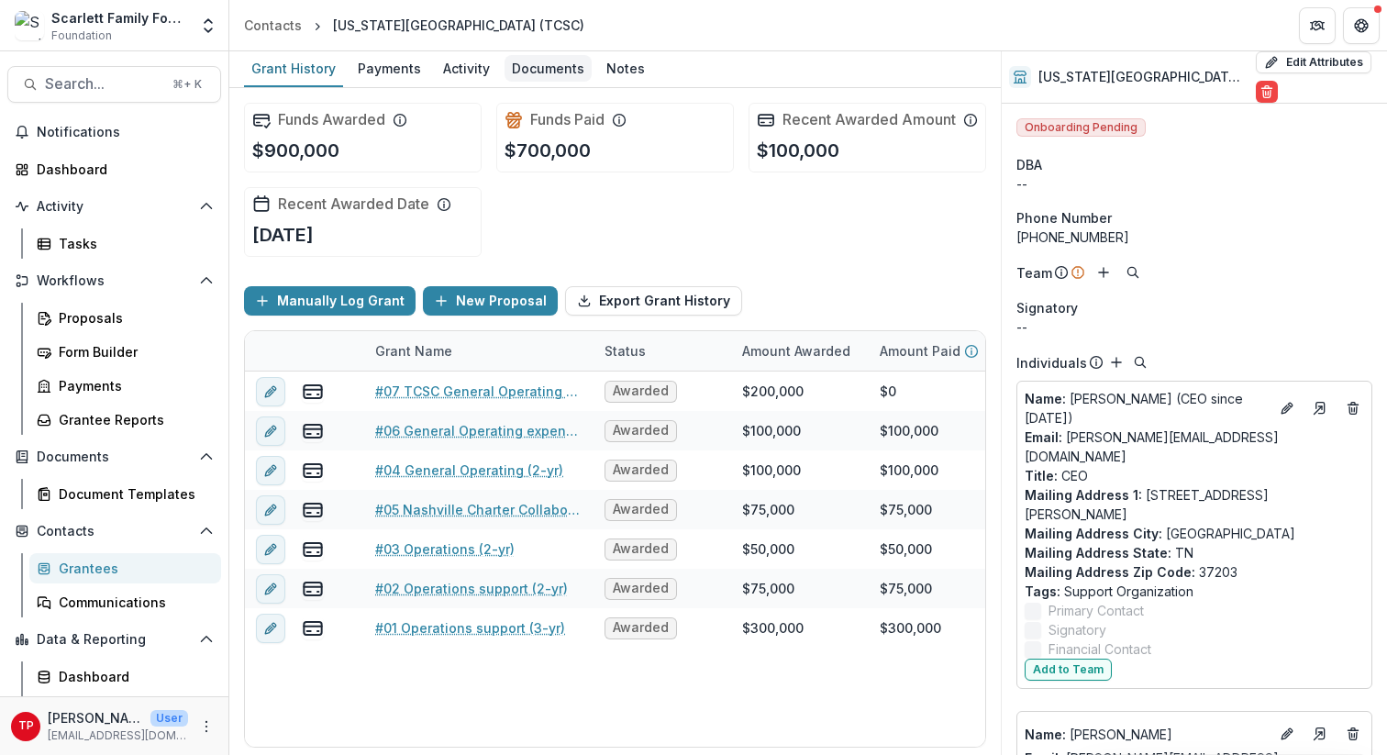
click at [531, 70] on div "Documents" at bounding box center [547, 68] width 87 height 27
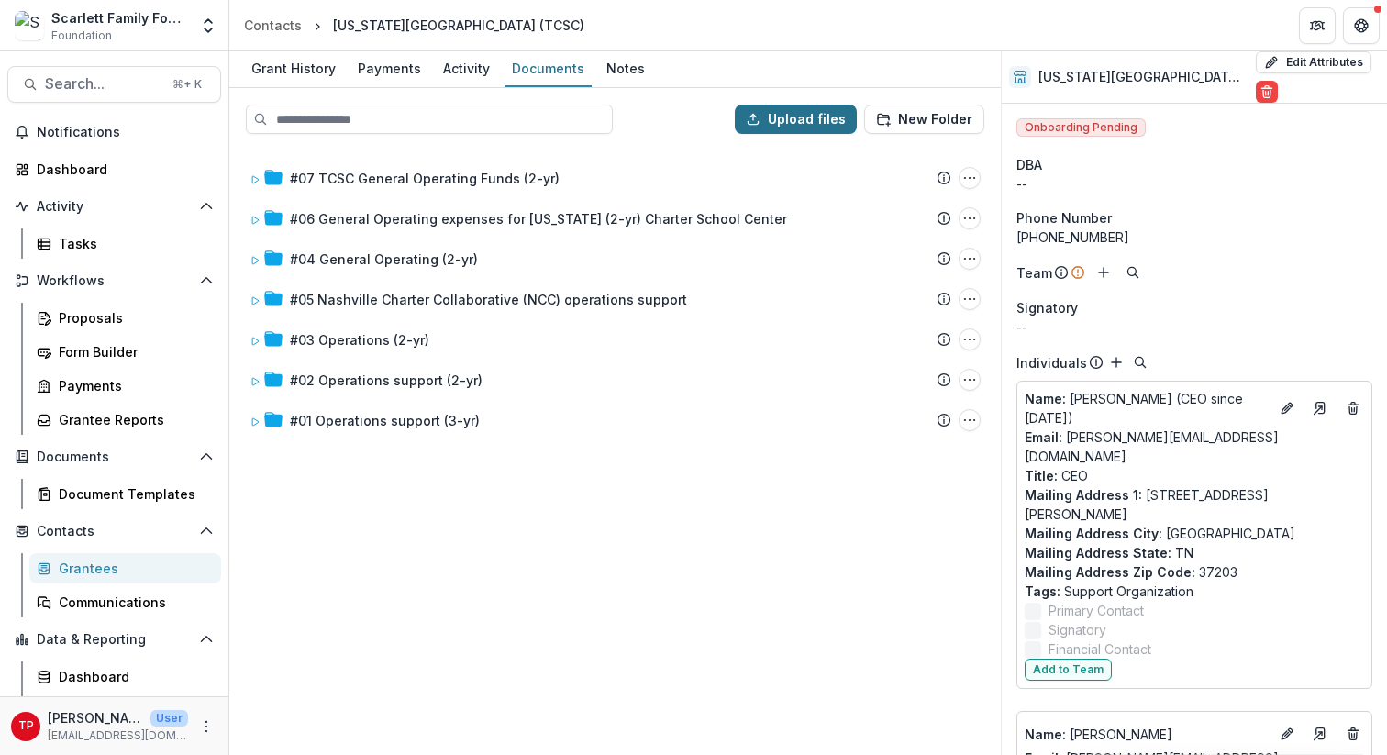
click at [790, 121] on button "Upload files" at bounding box center [796, 119] width 122 height 29
type input "**********"
click at [104, 86] on span "Search..." at bounding box center [103, 83] width 116 height 17
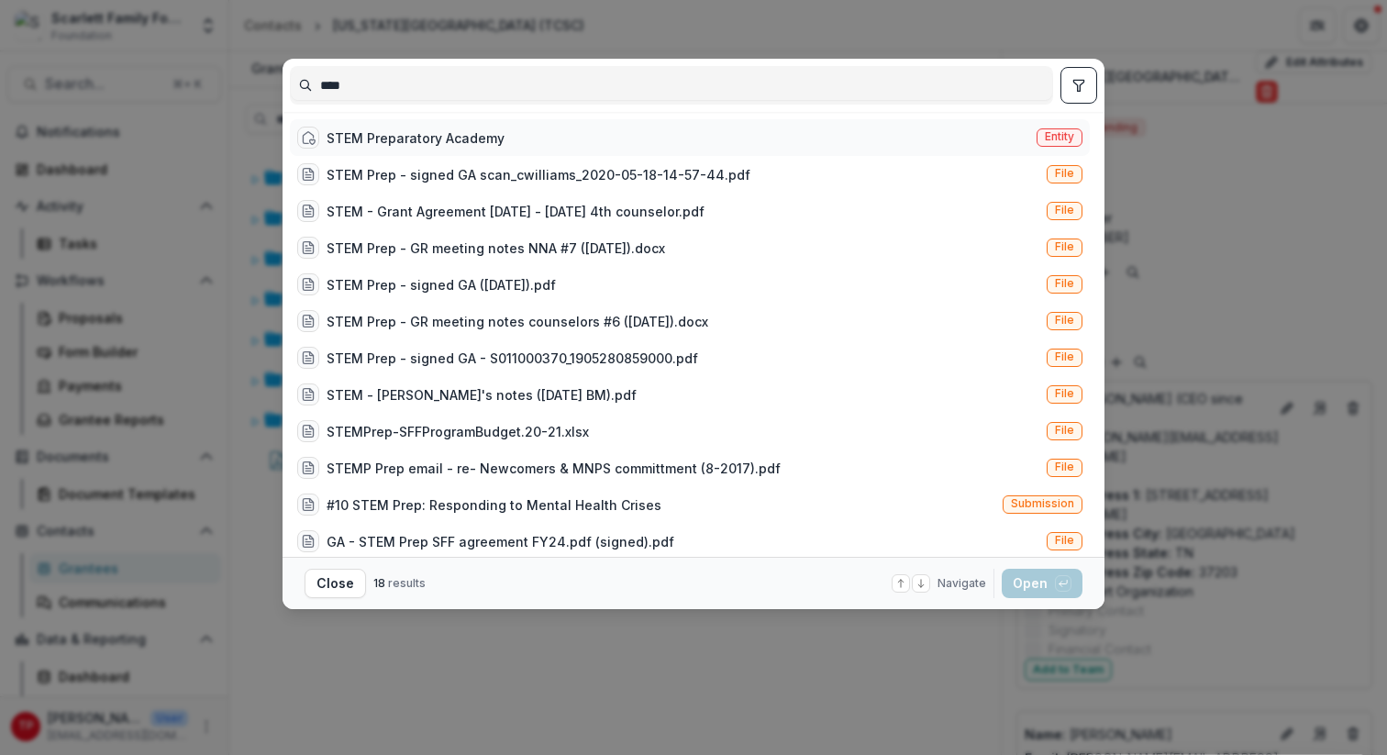
type input "****"
click at [413, 132] on div "STEM Preparatory Academy" at bounding box center [416, 137] width 178 height 19
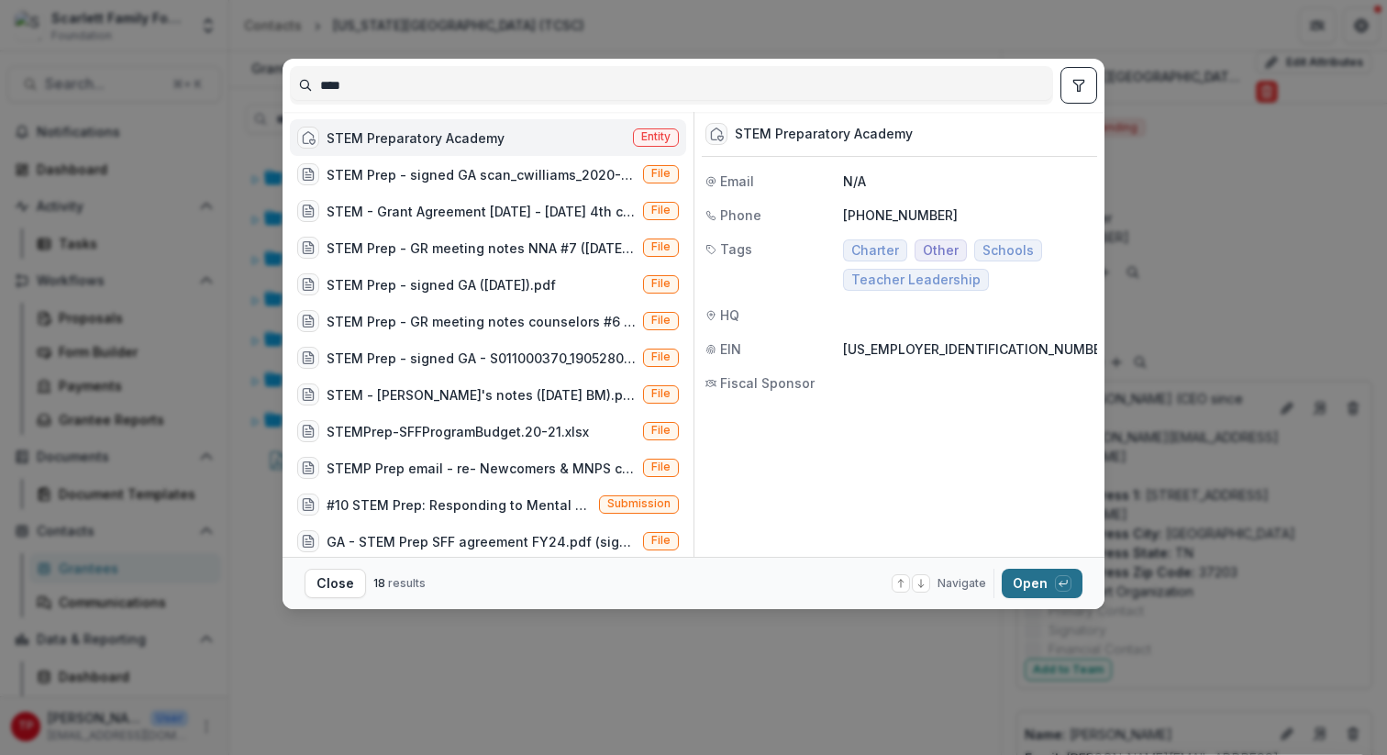
click at [1025, 583] on button "Open with enter key" at bounding box center [1042, 583] width 81 height 29
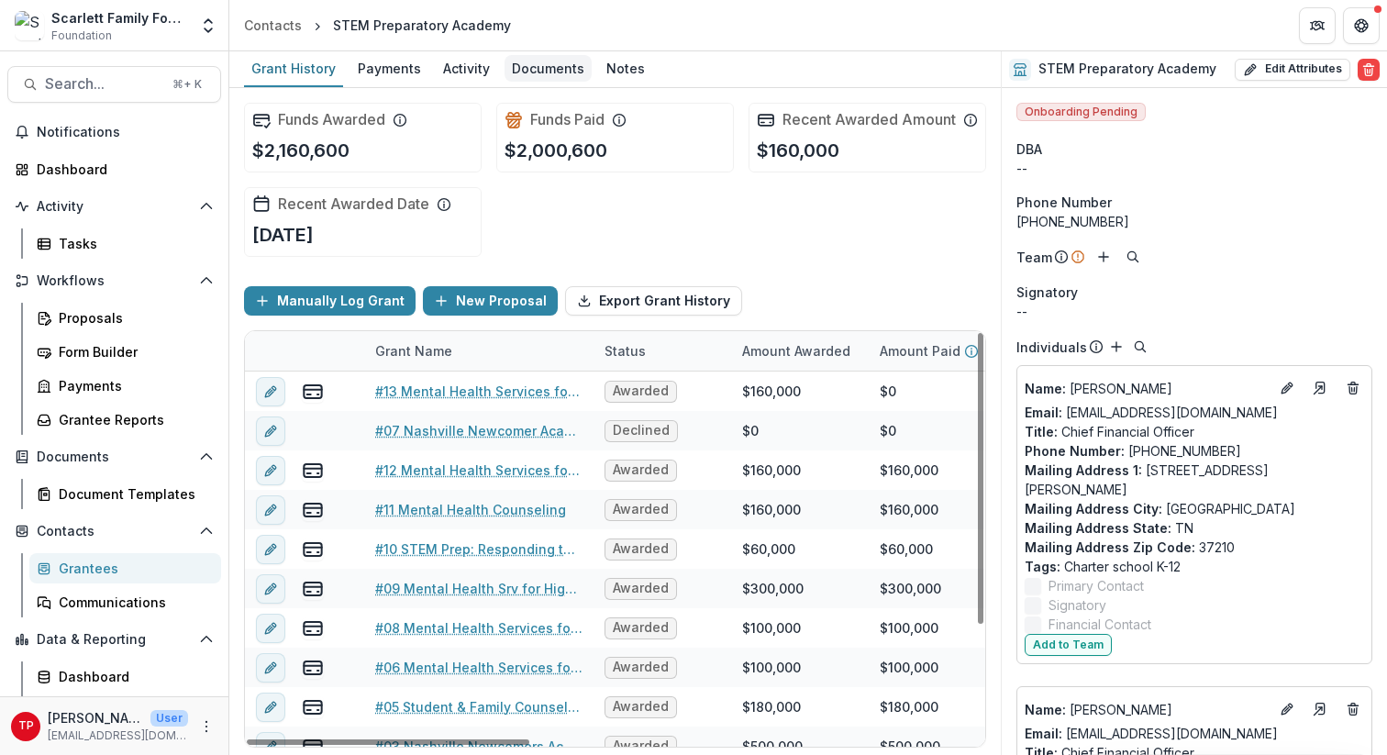
click at [540, 62] on div "Documents" at bounding box center [547, 68] width 87 height 27
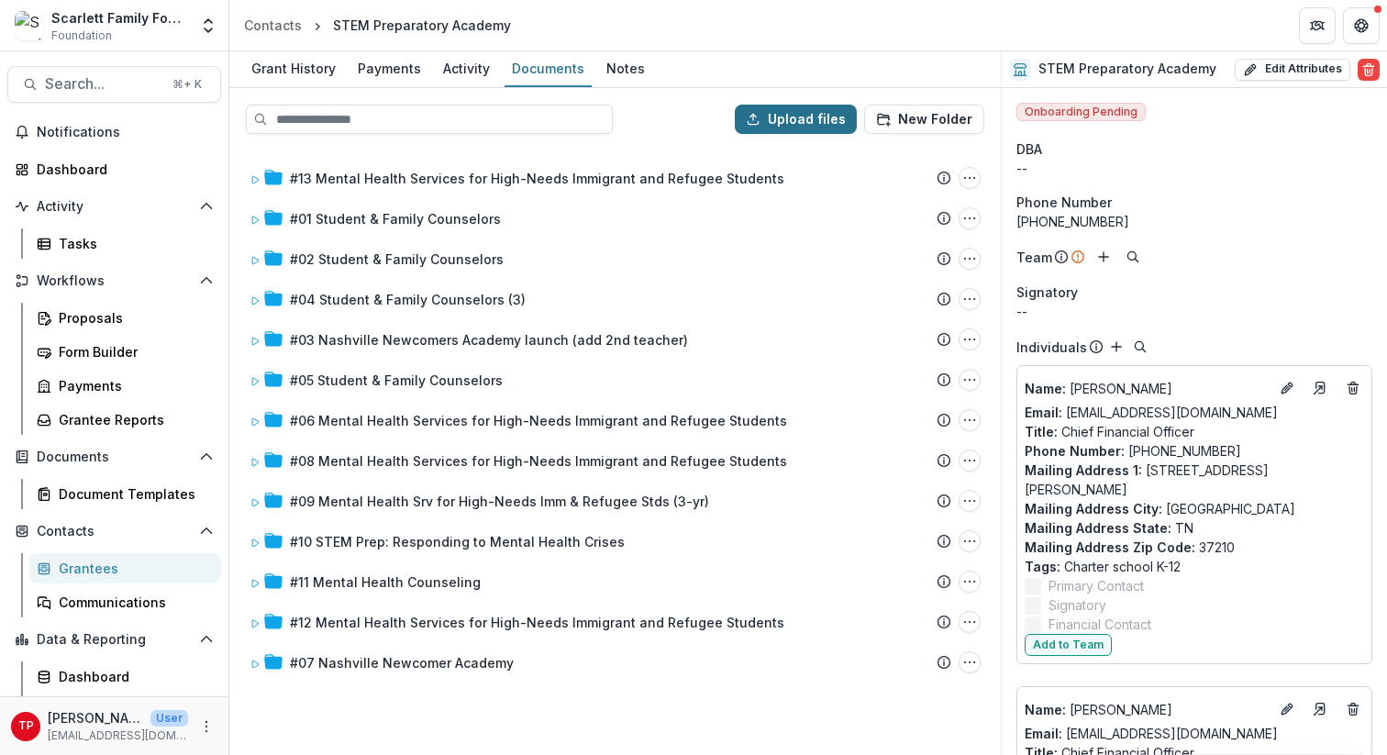
click at [792, 122] on button "Upload files" at bounding box center [796, 119] width 122 height 29
type input "**********"
click at [93, 81] on span "Search..." at bounding box center [103, 83] width 116 height 17
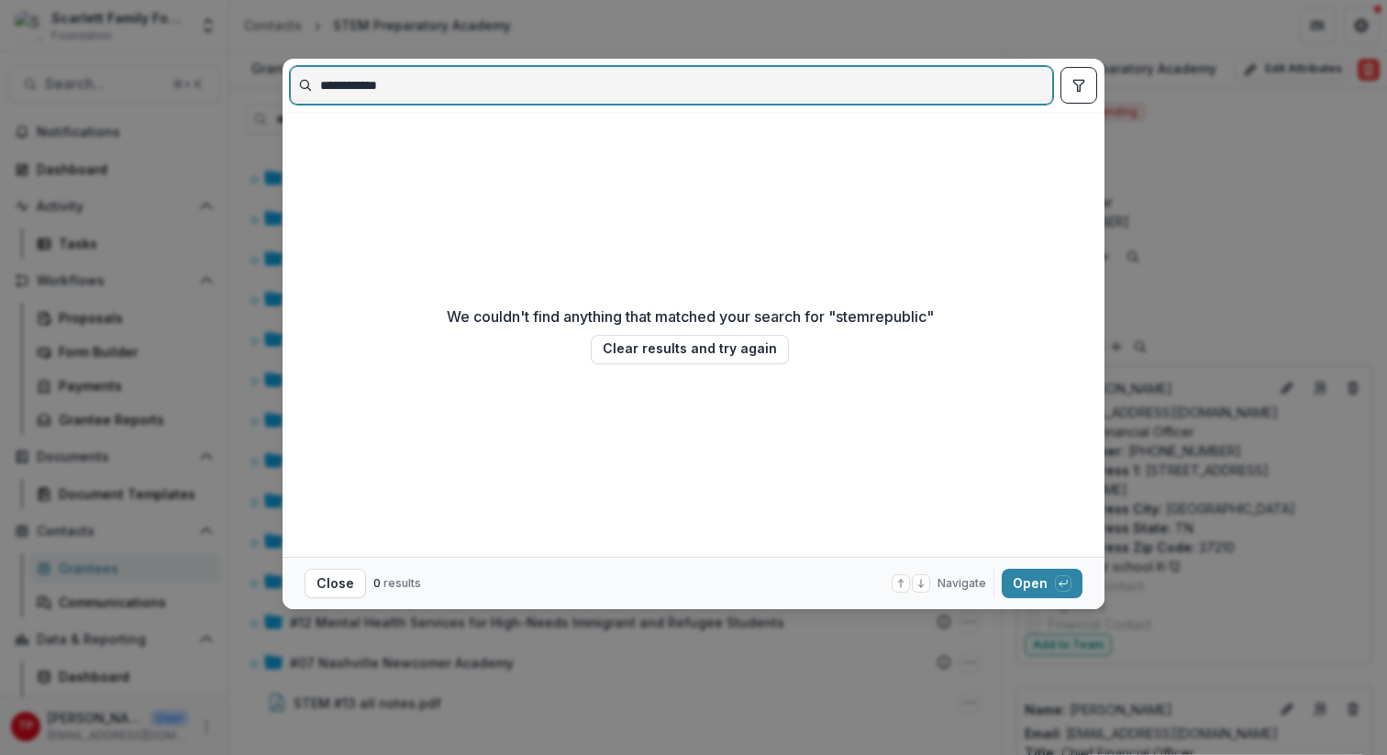
click at [405, 84] on input "**********" at bounding box center [671, 85] width 761 height 29
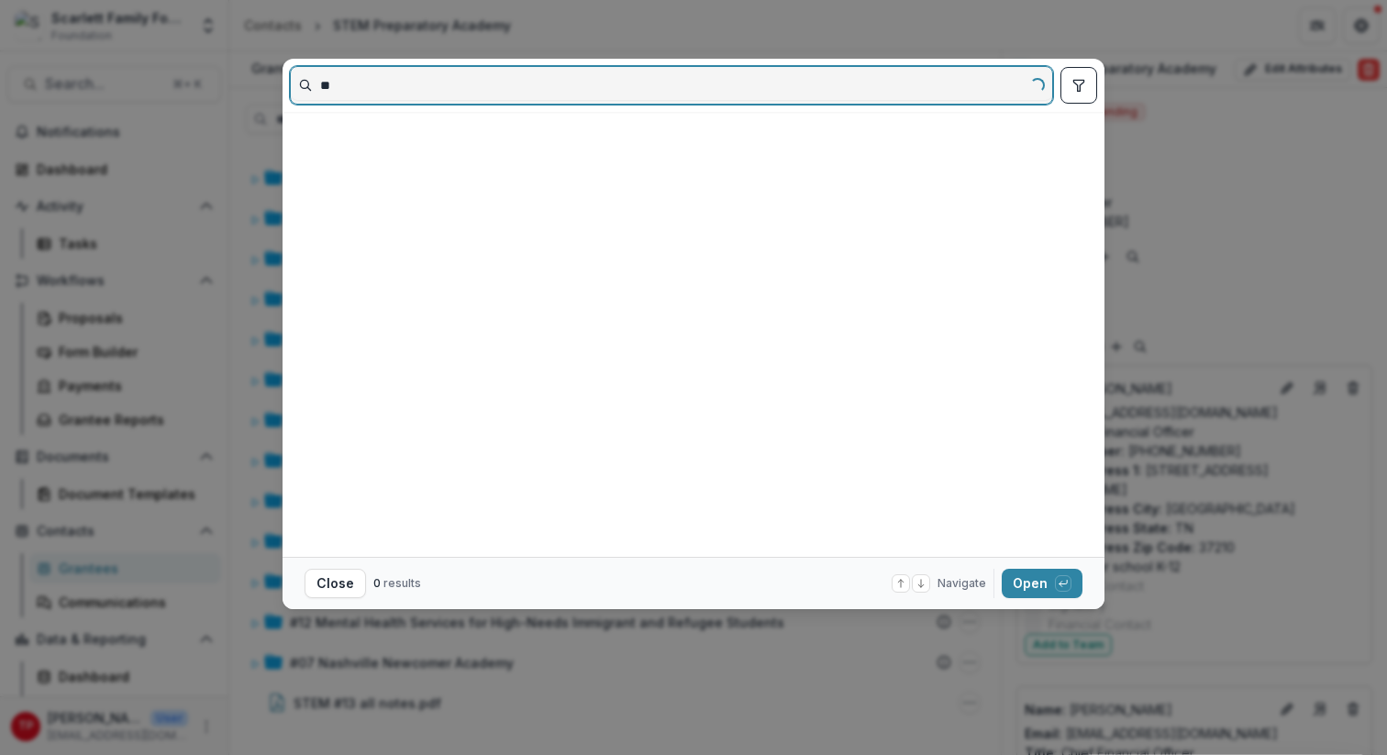
type input "*"
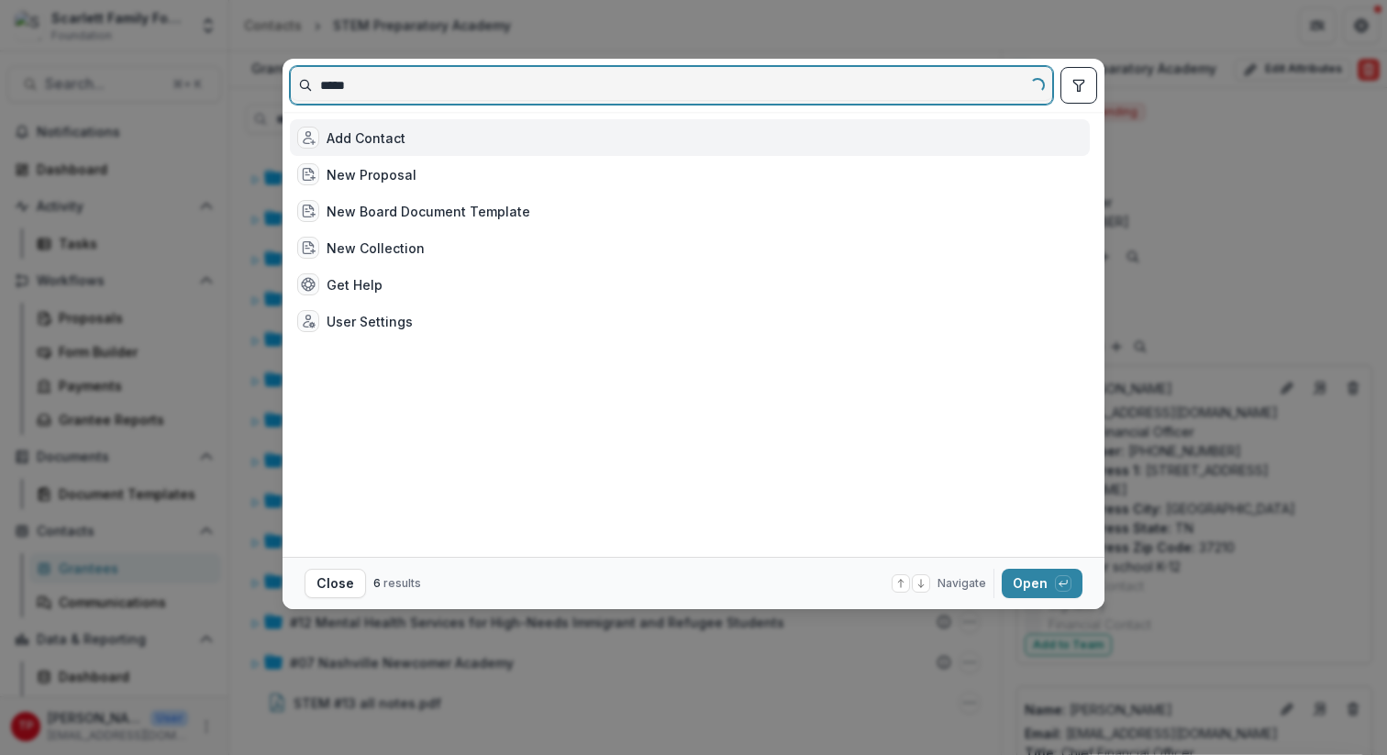
type input "******"
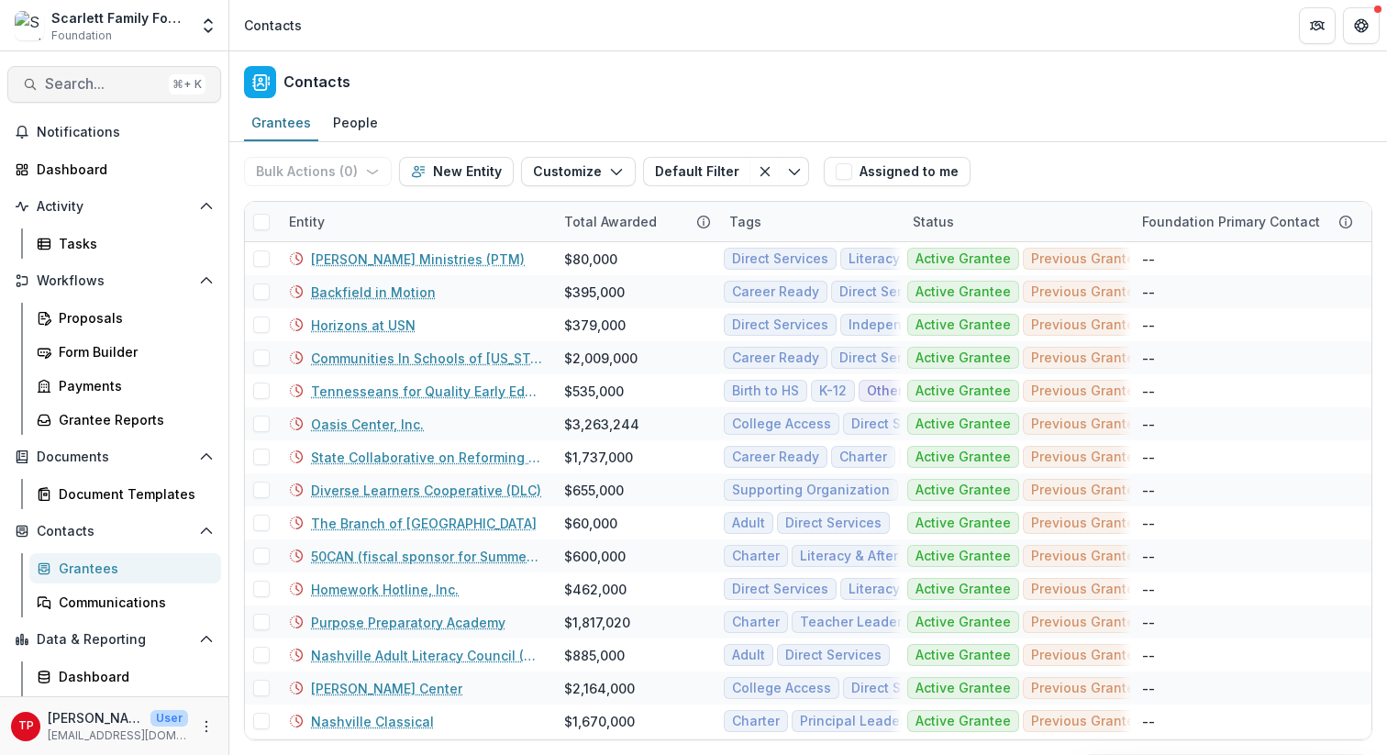
click at [116, 83] on span "Search..." at bounding box center [103, 83] width 116 height 17
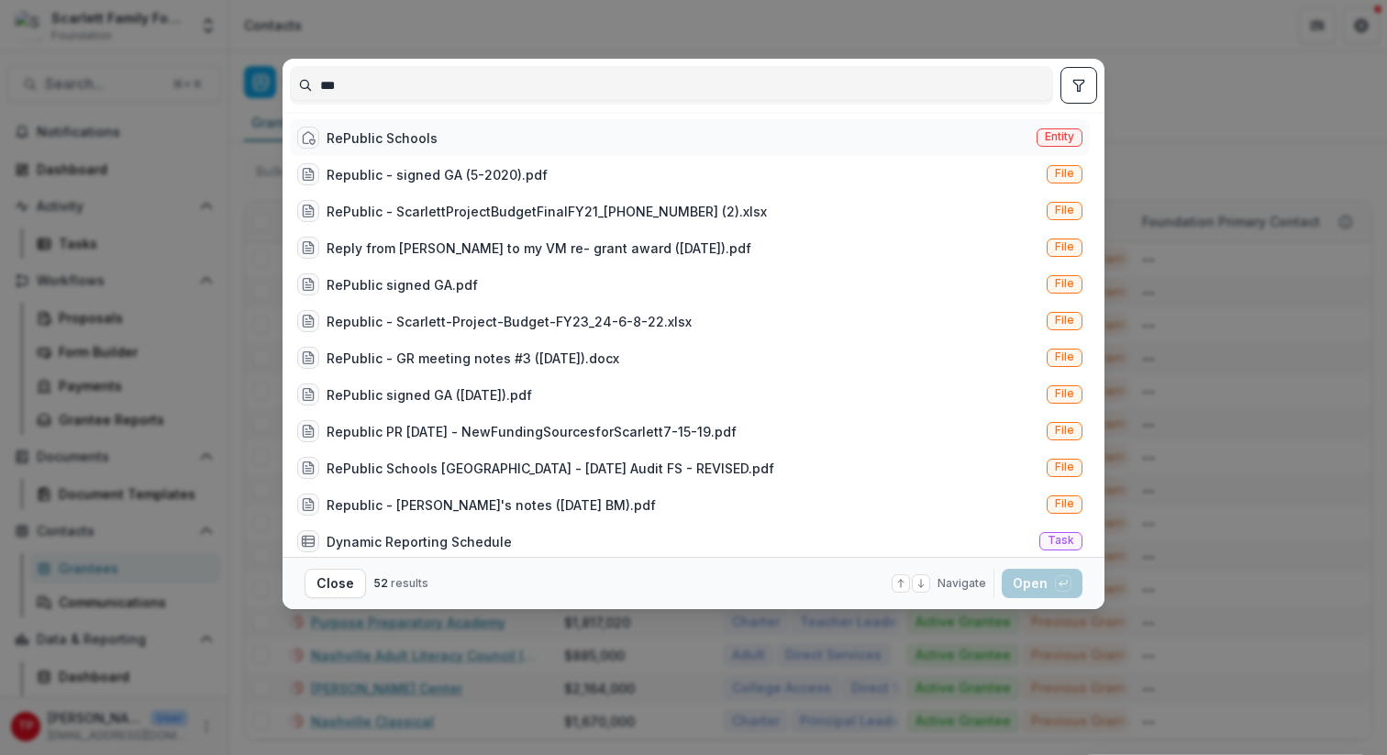
type input "***"
click at [415, 130] on div "RePublic Schools" at bounding box center [382, 137] width 111 height 19
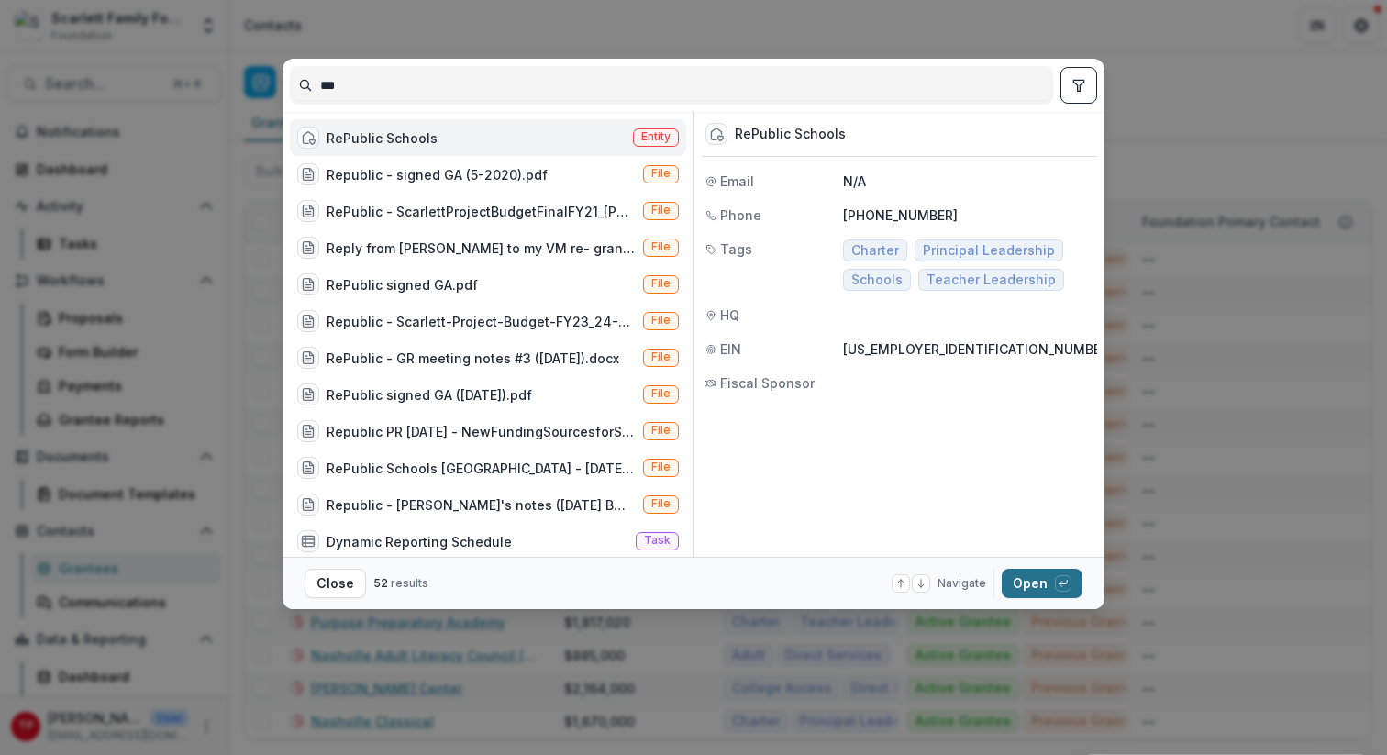
click at [1028, 581] on button "Open with enter key" at bounding box center [1042, 583] width 81 height 29
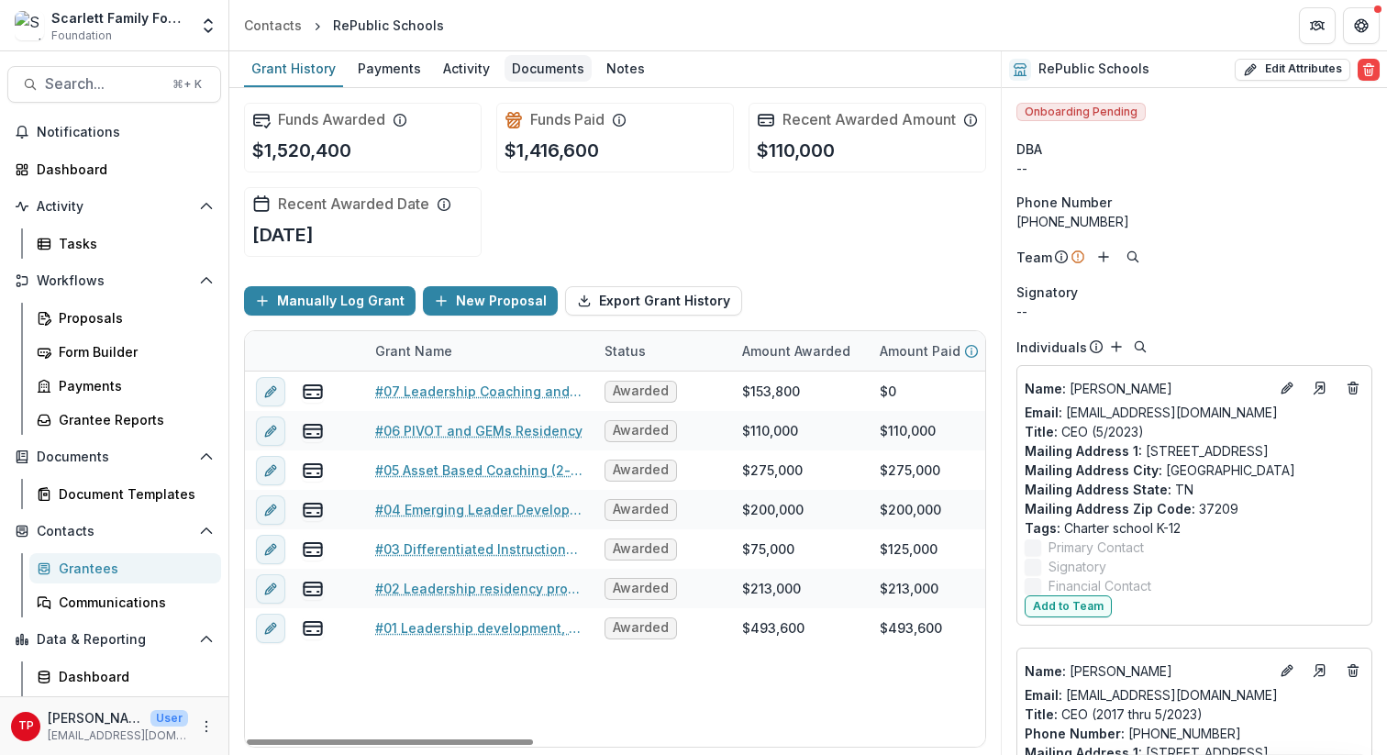
click at [550, 74] on div "Documents" at bounding box center [547, 68] width 87 height 27
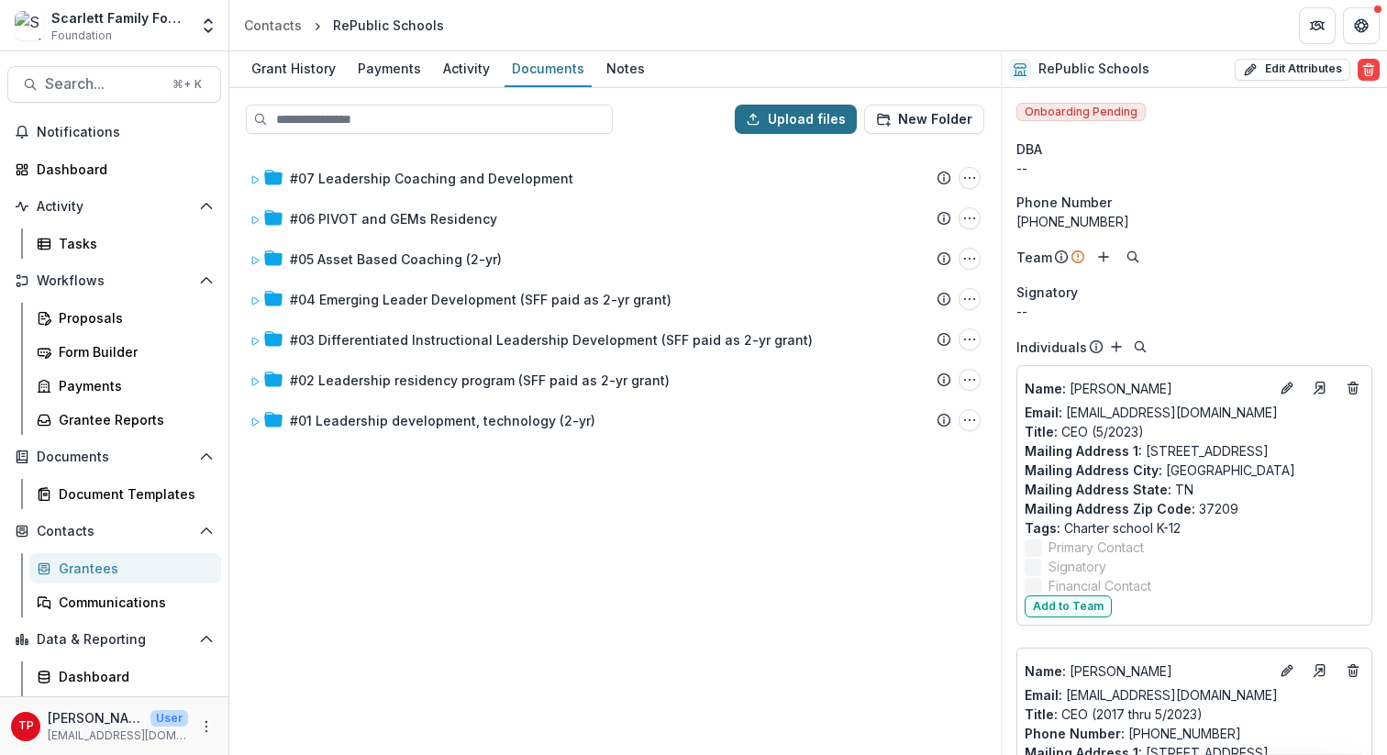
click at [799, 116] on button "Upload files" at bounding box center [796, 119] width 122 height 29
type input "**********"
click at [80, 84] on span "Search..." at bounding box center [103, 83] width 116 height 17
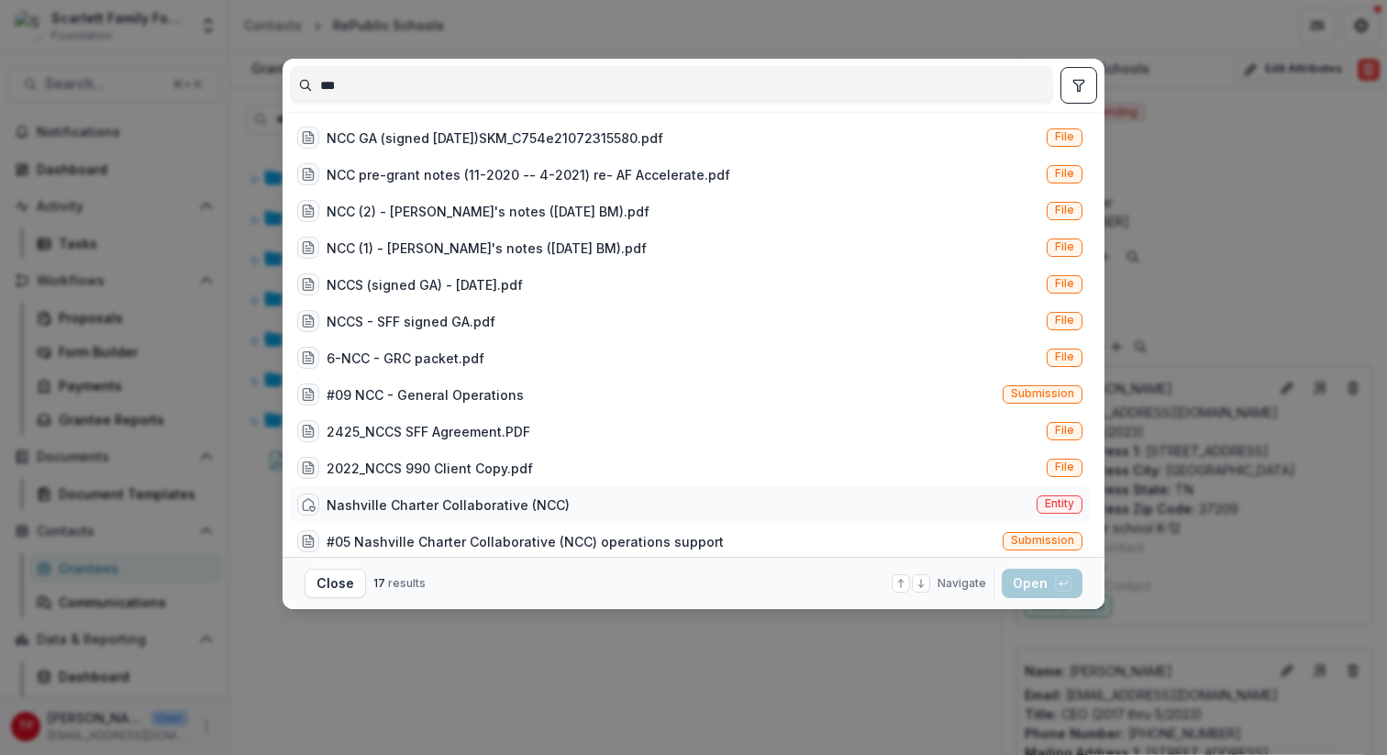
type input "***"
click at [491, 502] on div "Nashville Charter Collaborative (NCC)" at bounding box center [448, 504] width 243 height 19
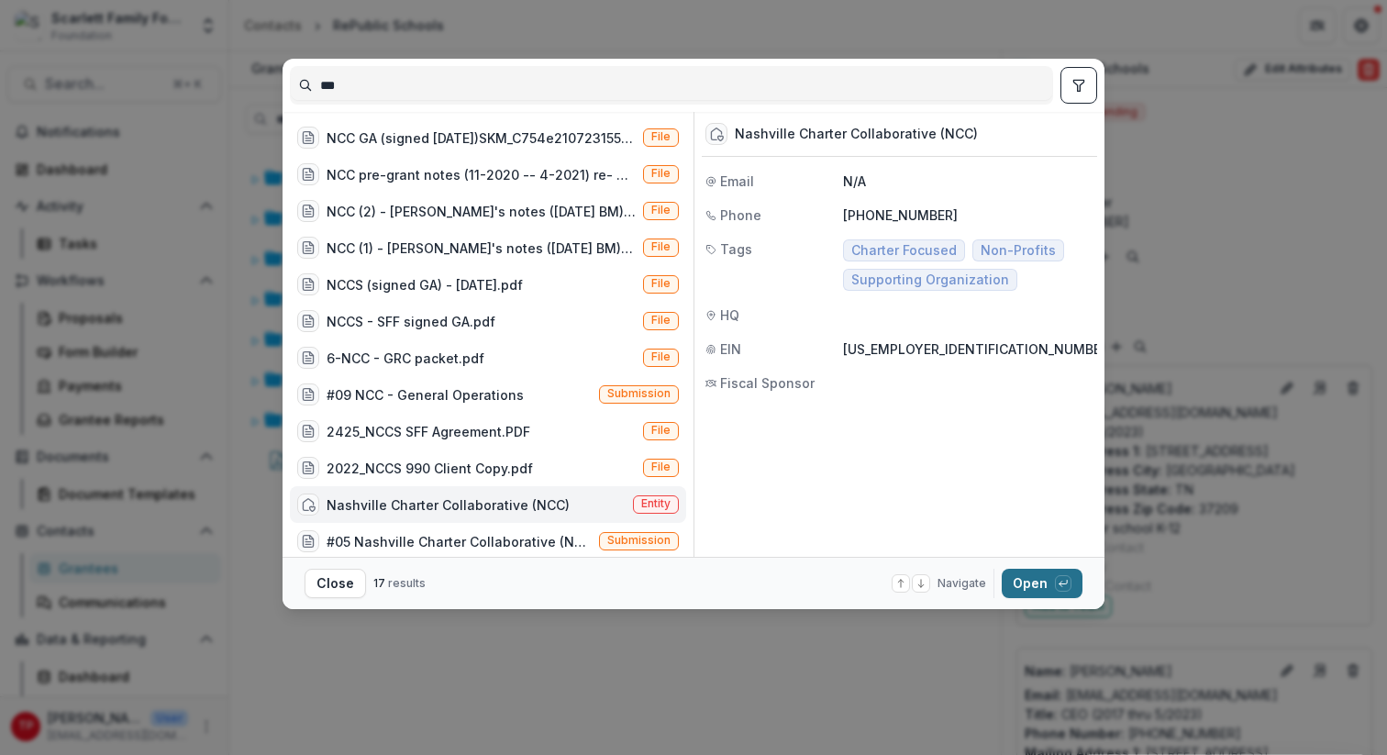
click at [1034, 580] on button "Open with enter key" at bounding box center [1042, 583] width 81 height 29
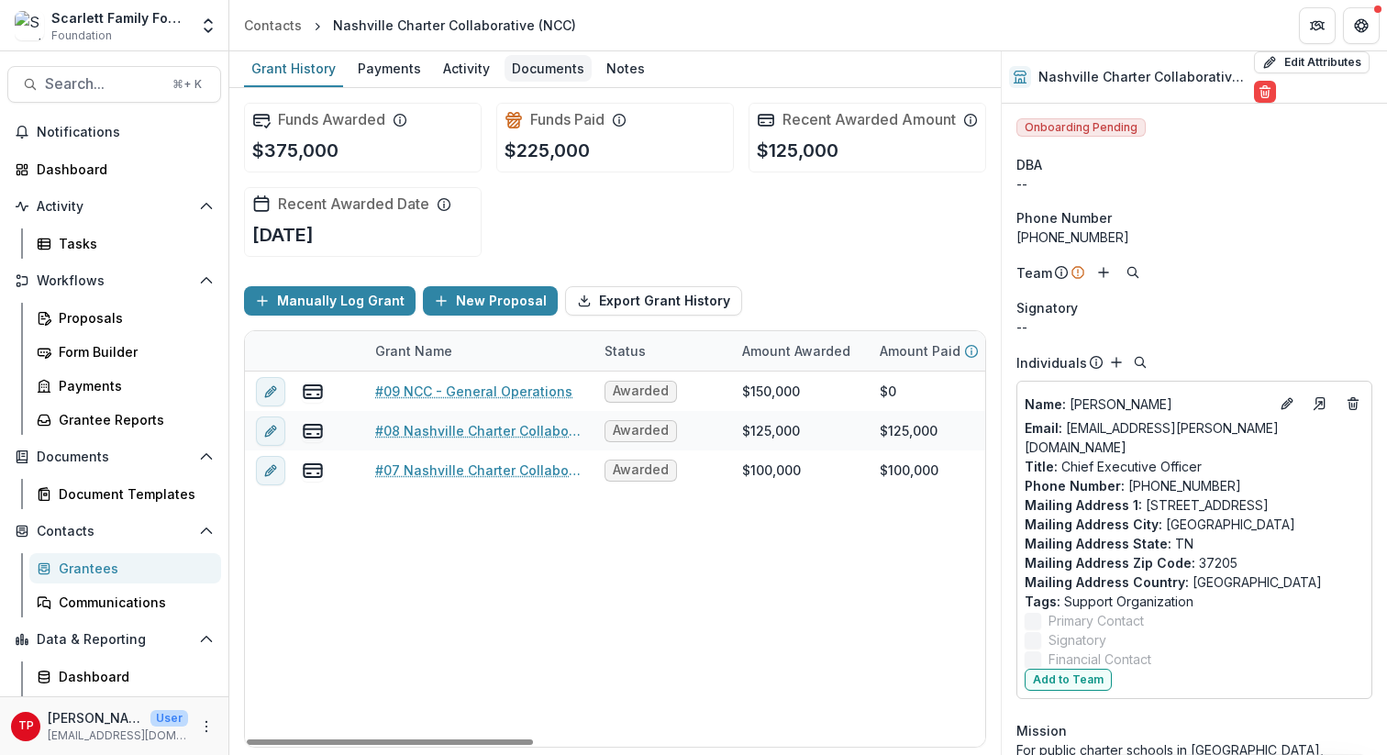
click at [537, 66] on div "Documents" at bounding box center [547, 68] width 87 height 27
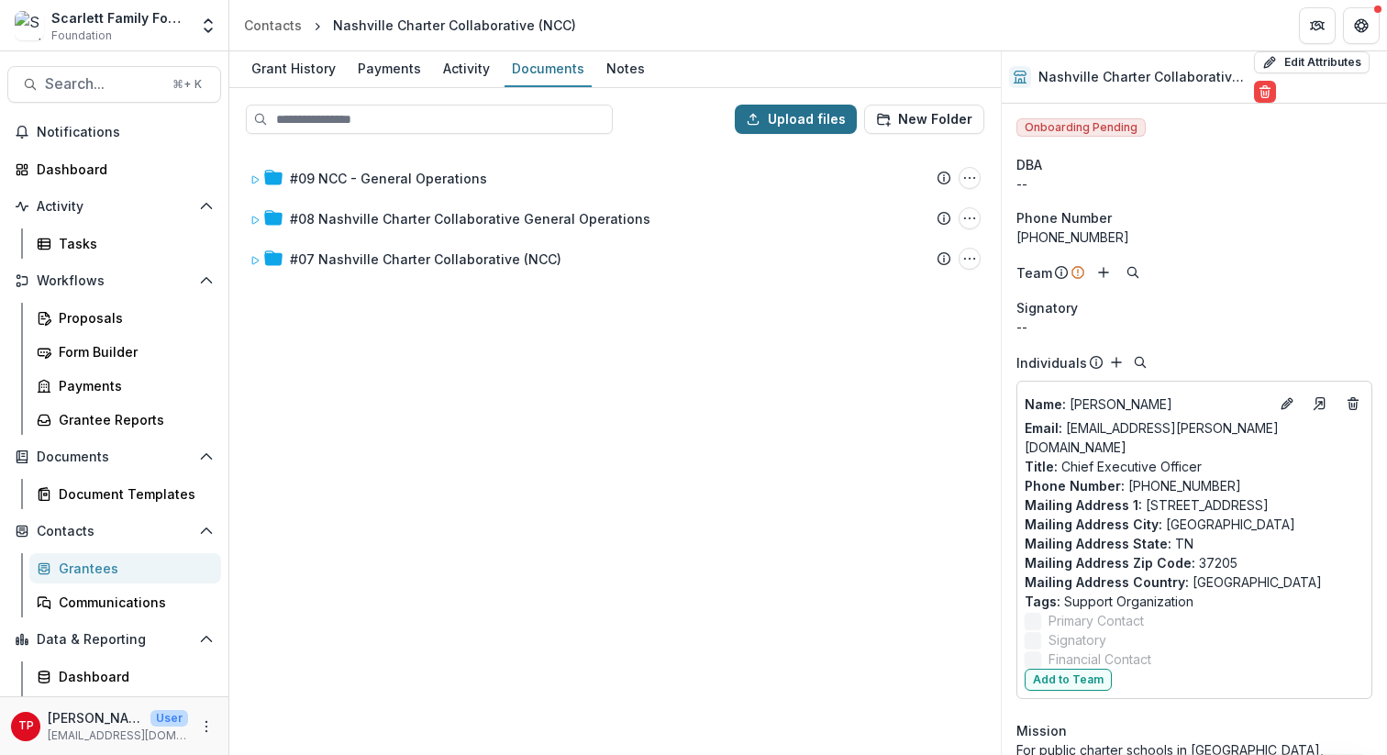
click at [781, 125] on button "Upload files" at bounding box center [796, 119] width 122 height 29
type input "**********"
click at [94, 79] on span "Search..." at bounding box center [103, 83] width 116 height 17
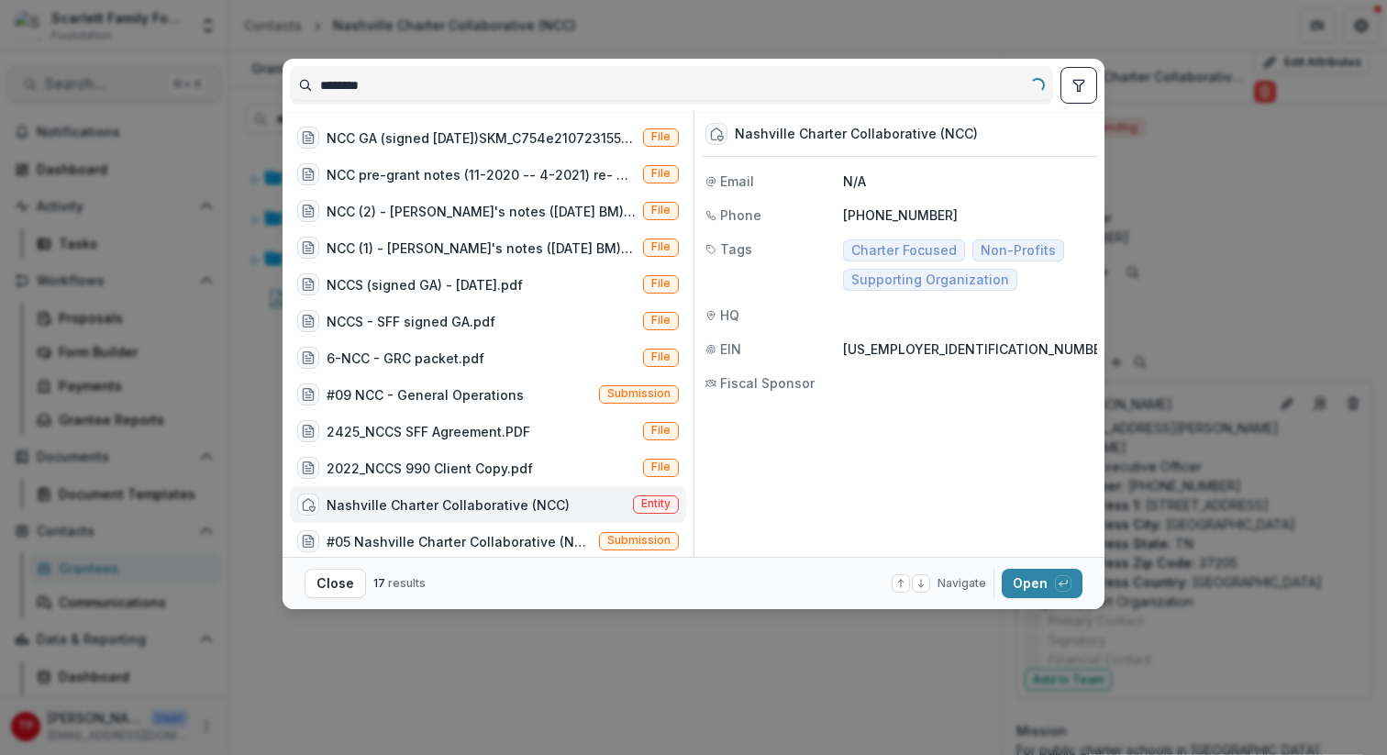
type input "*********"
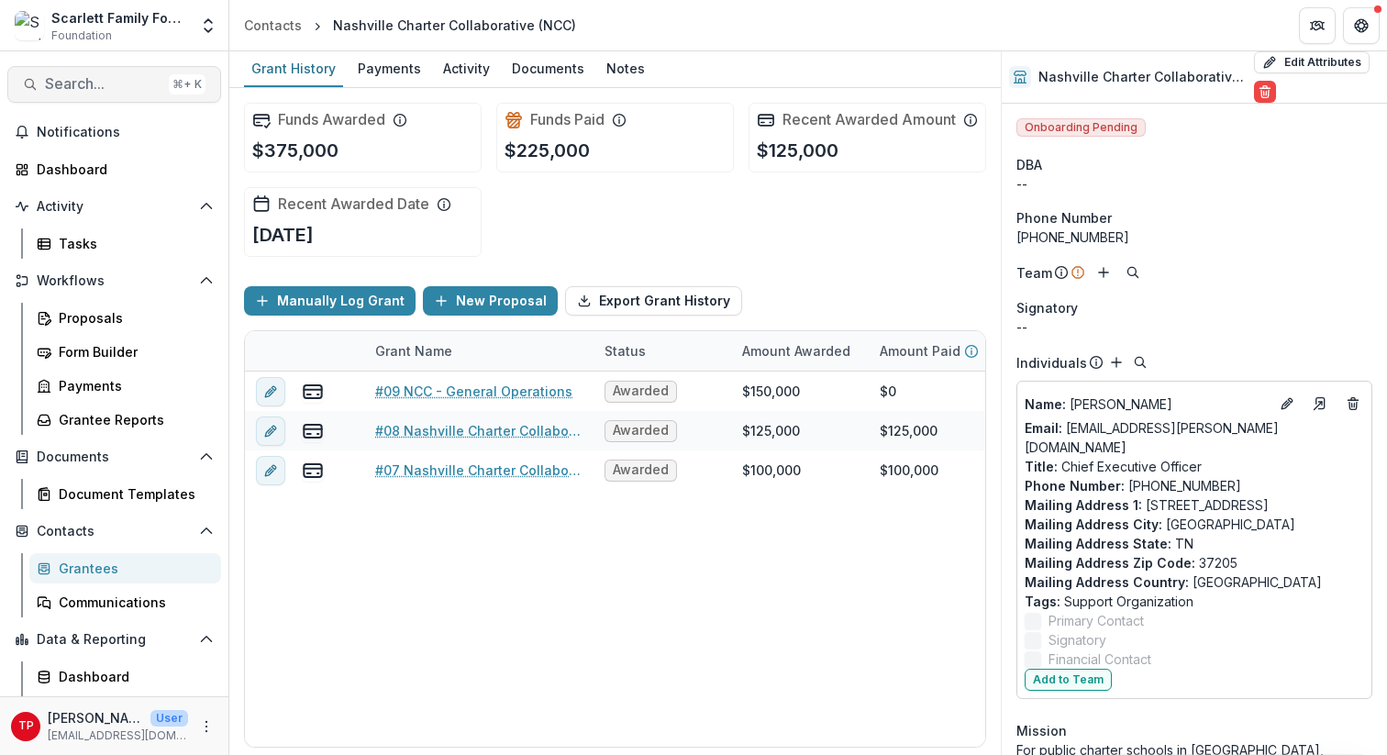
click at [104, 81] on span "Search..." at bounding box center [103, 83] width 116 height 17
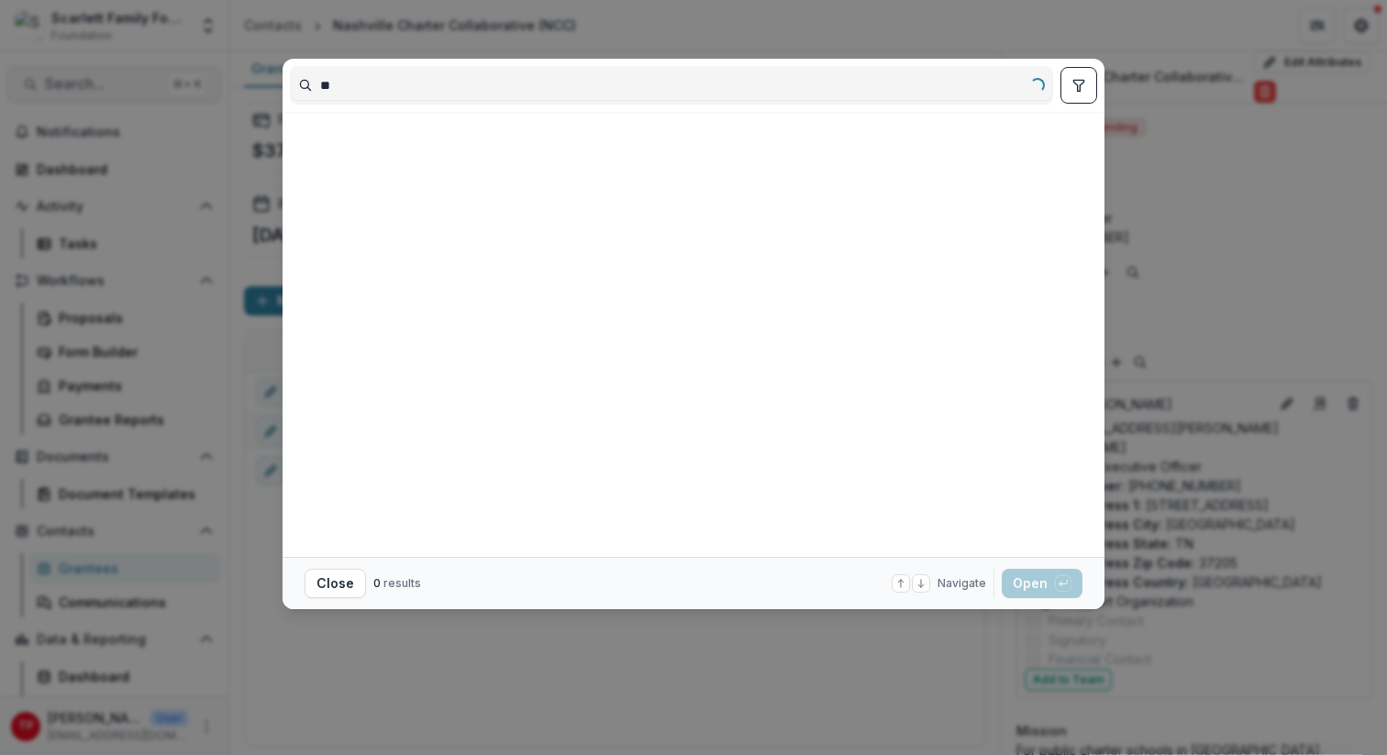
type input "*"
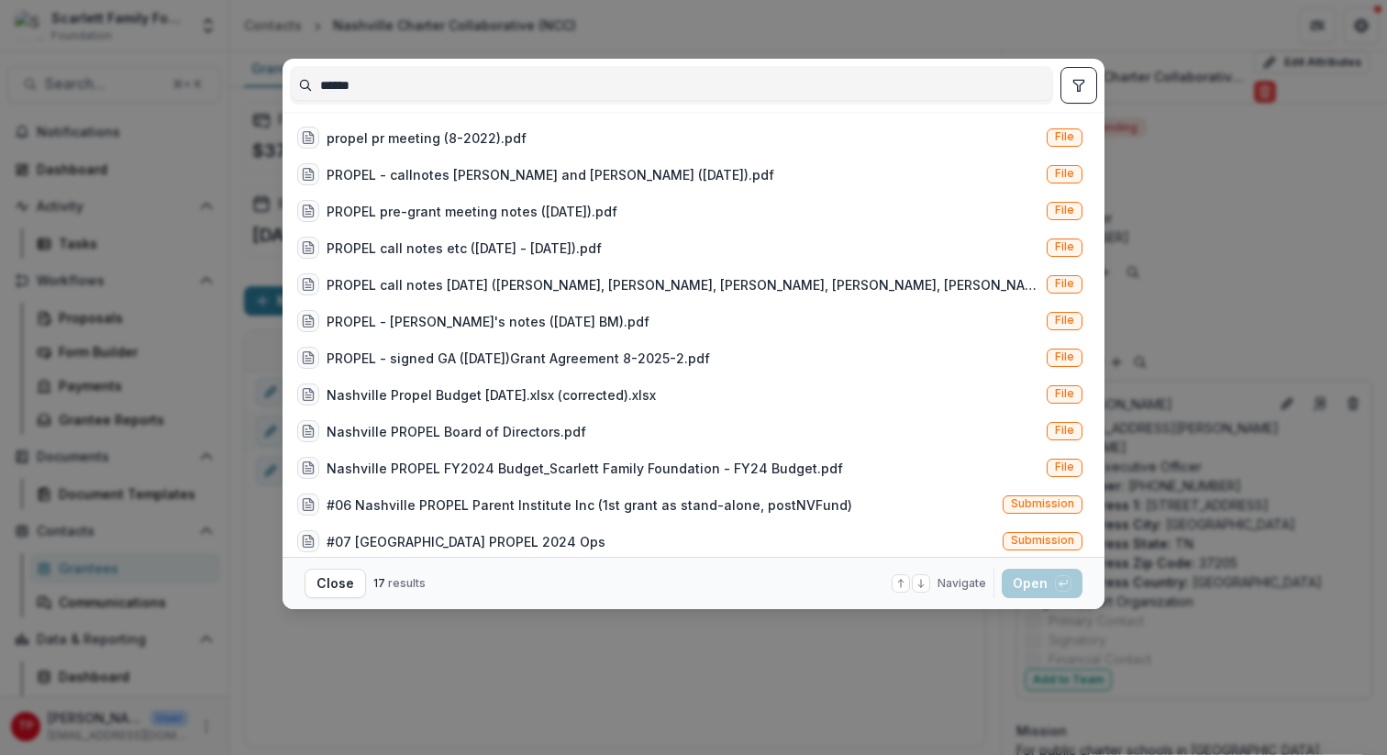
click at [316, 85] on input "******" at bounding box center [671, 85] width 761 height 29
type input "**********"
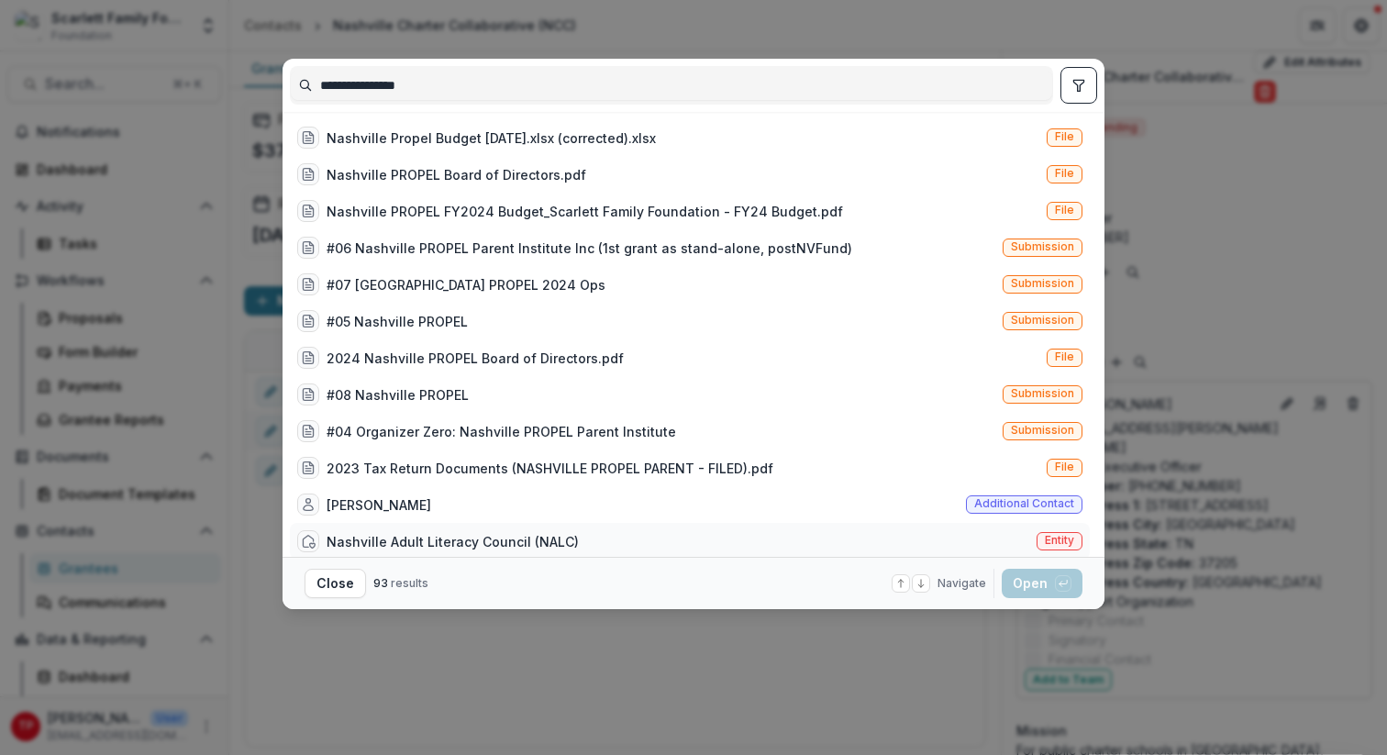
click at [469, 543] on div "Nashville Adult Literacy Council (NALC)" at bounding box center [453, 541] width 252 height 19
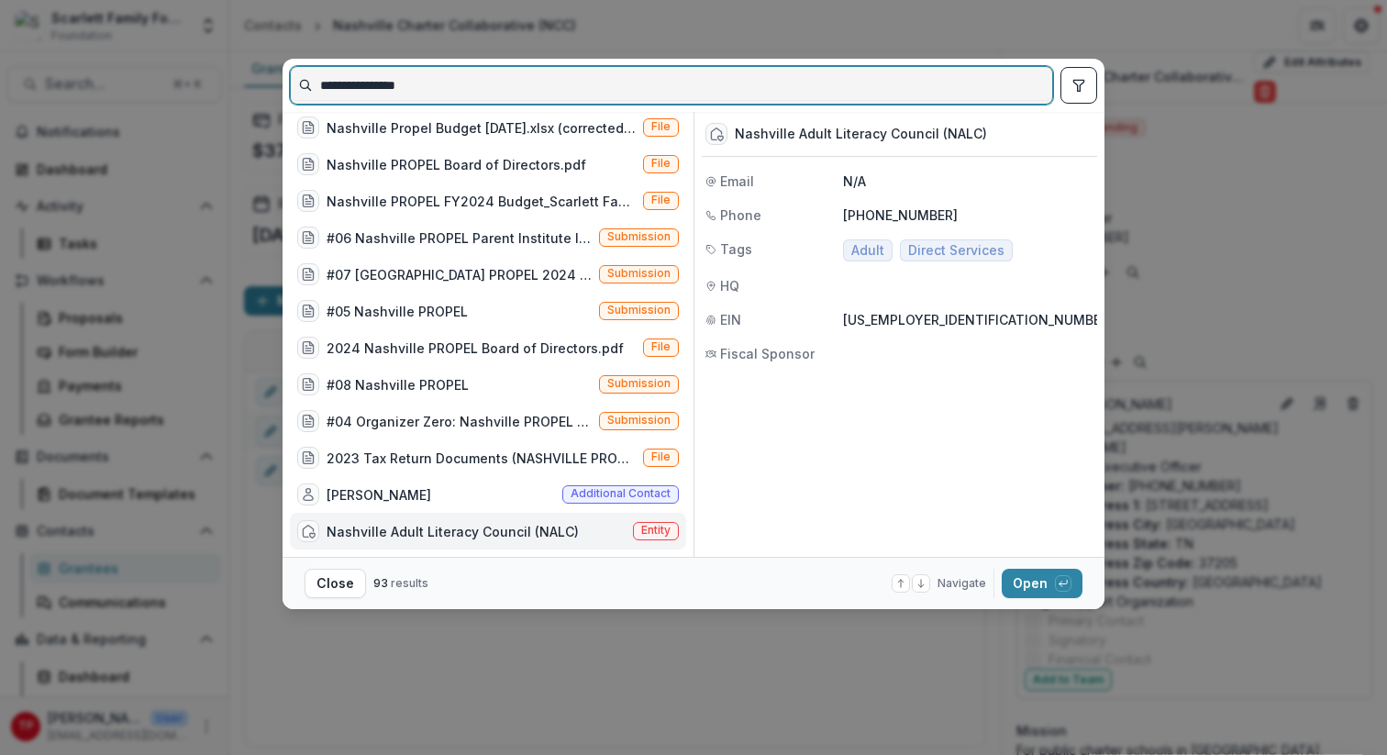
click at [467, 96] on input "**********" at bounding box center [671, 85] width 761 height 29
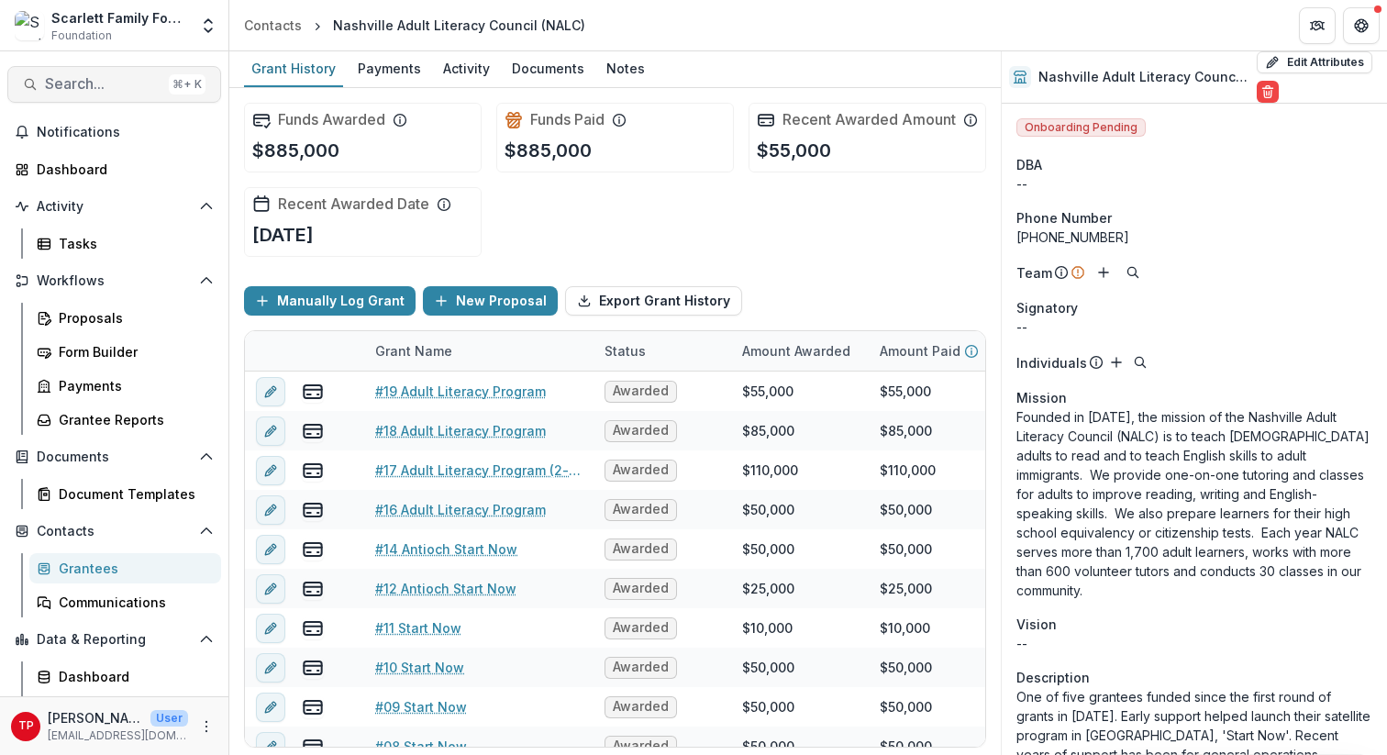
click at [89, 88] on span "Search..." at bounding box center [103, 83] width 116 height 17
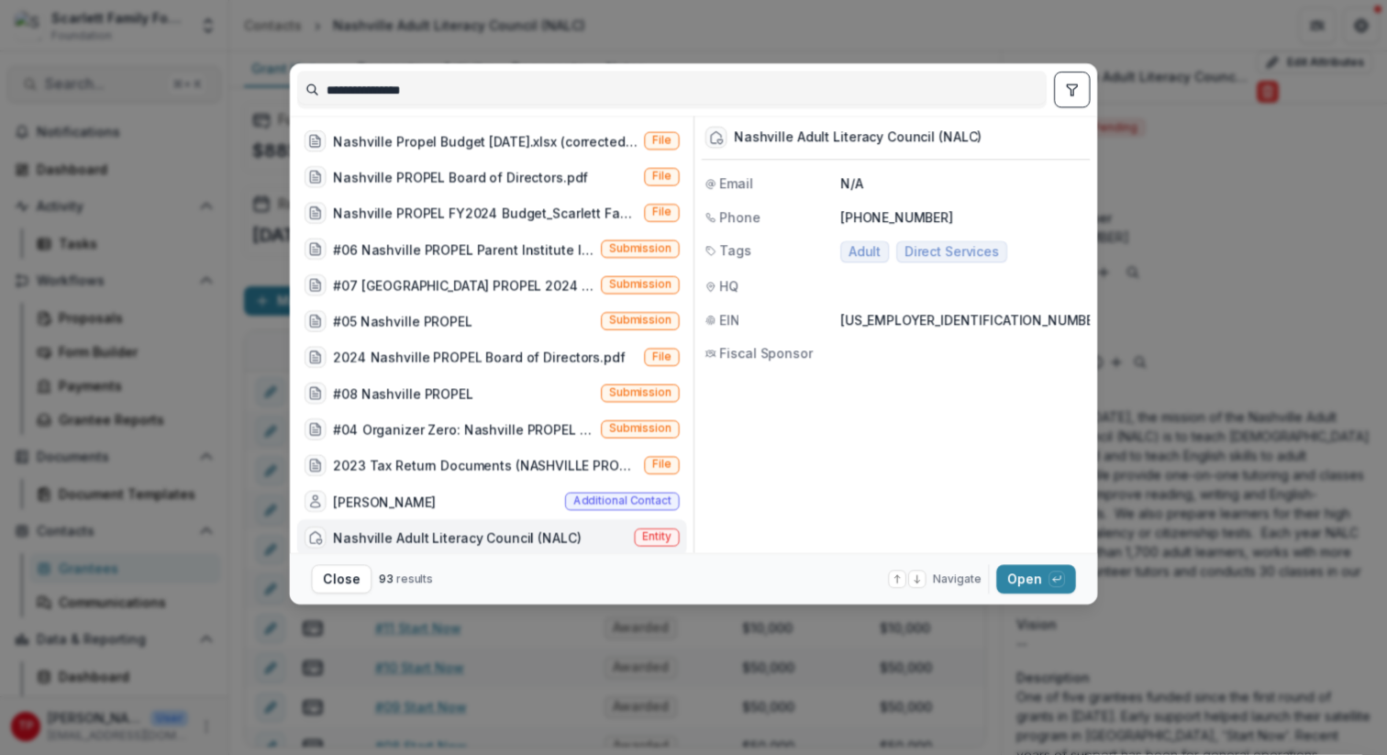
scroll to position [10, 0]
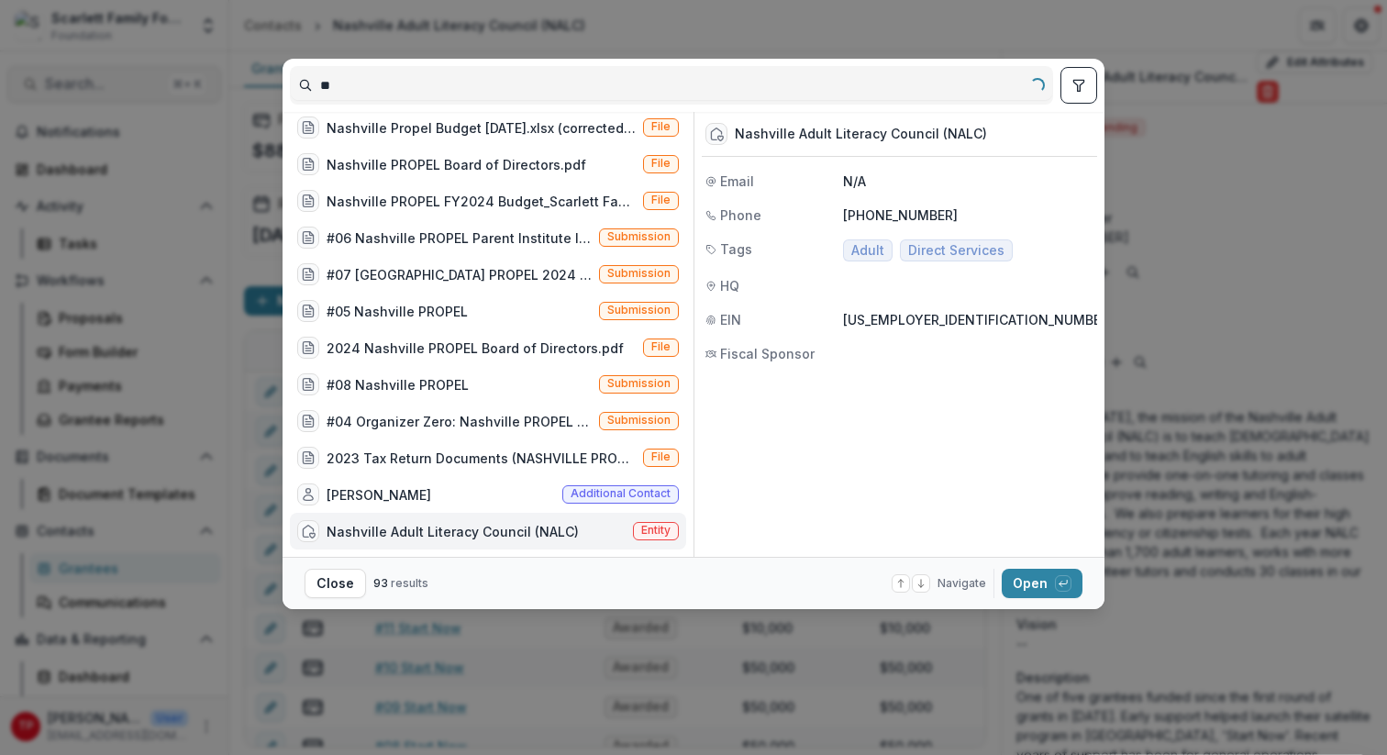
type input "*"
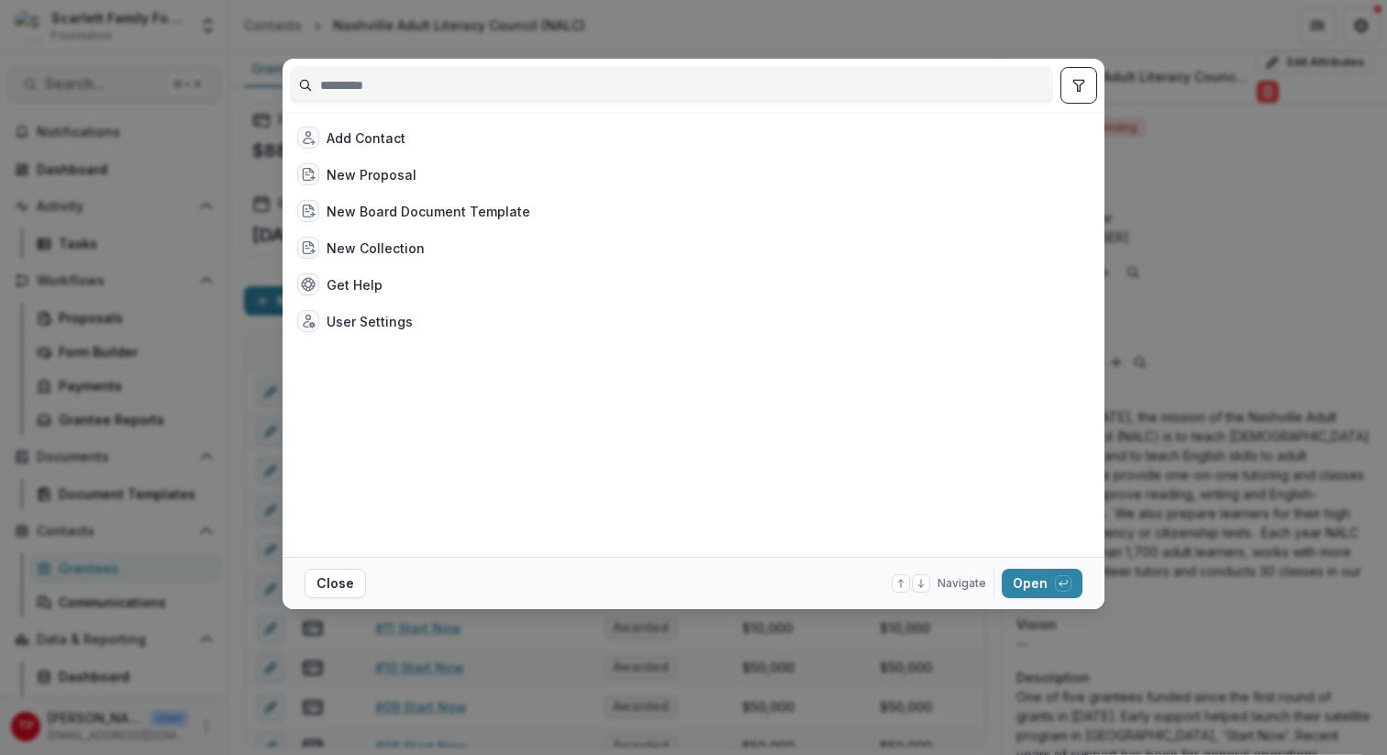
scroll to position [0, 0]
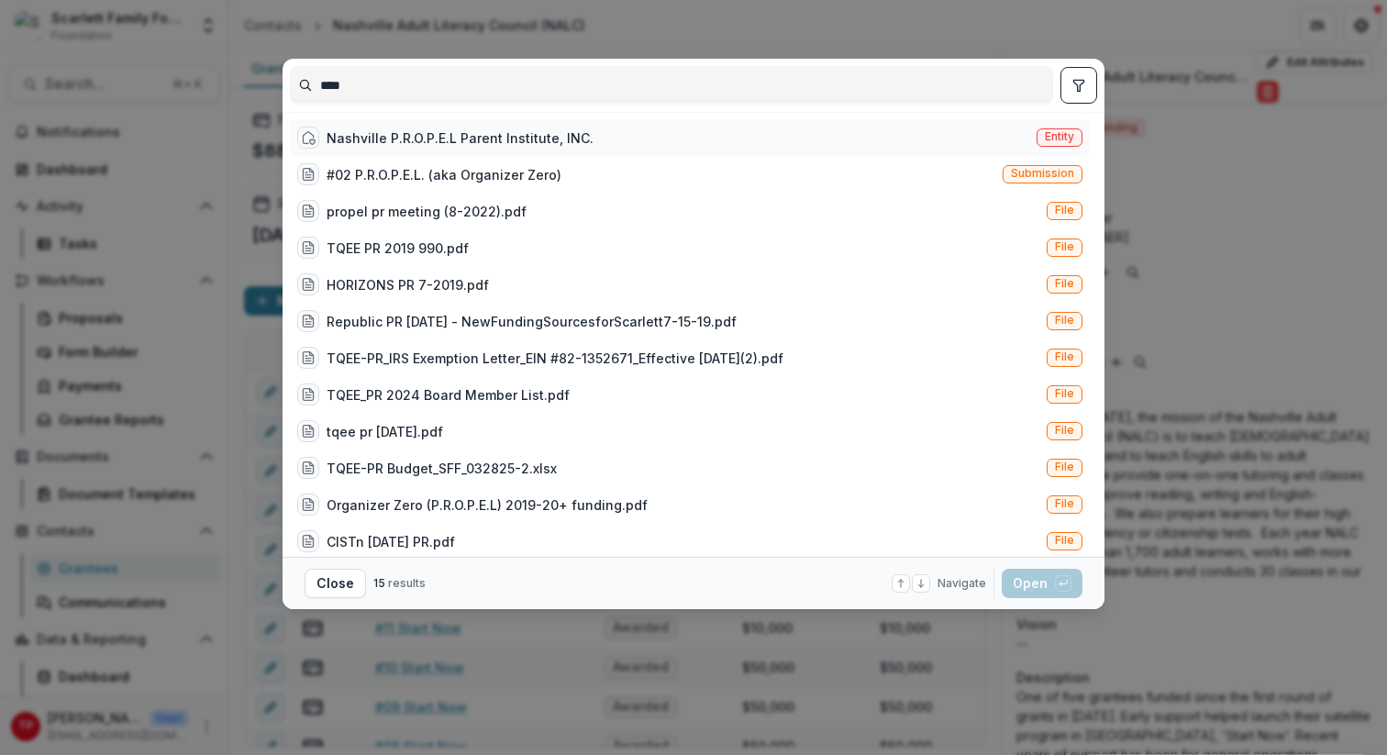
type input "****"
click at [436, 138] on div "Nashville P.R.O.P.E.L Parent Institute, INC." at bounding box center [460, 137] width 267 height 19
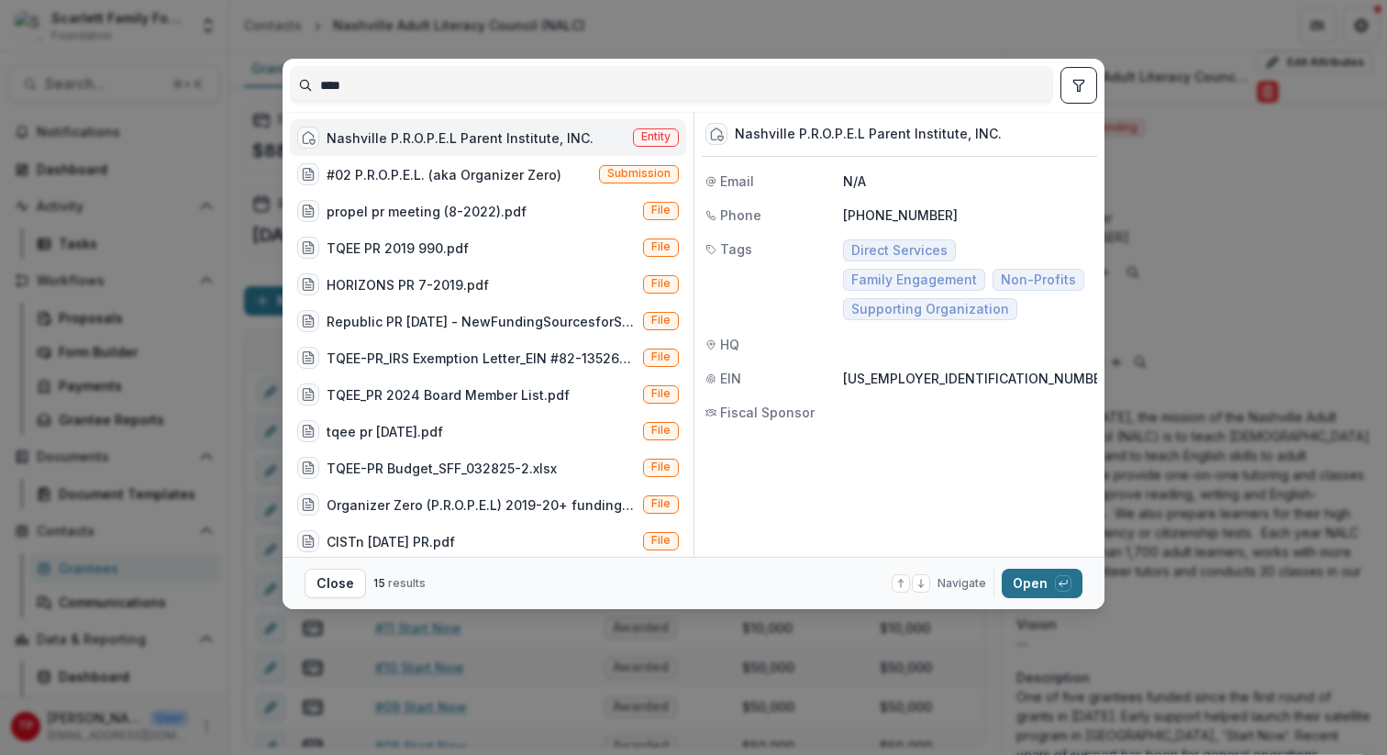
click at [1022, 586] on button "Open with enter key" at bounding box center [1042, 583] width 81 height 29
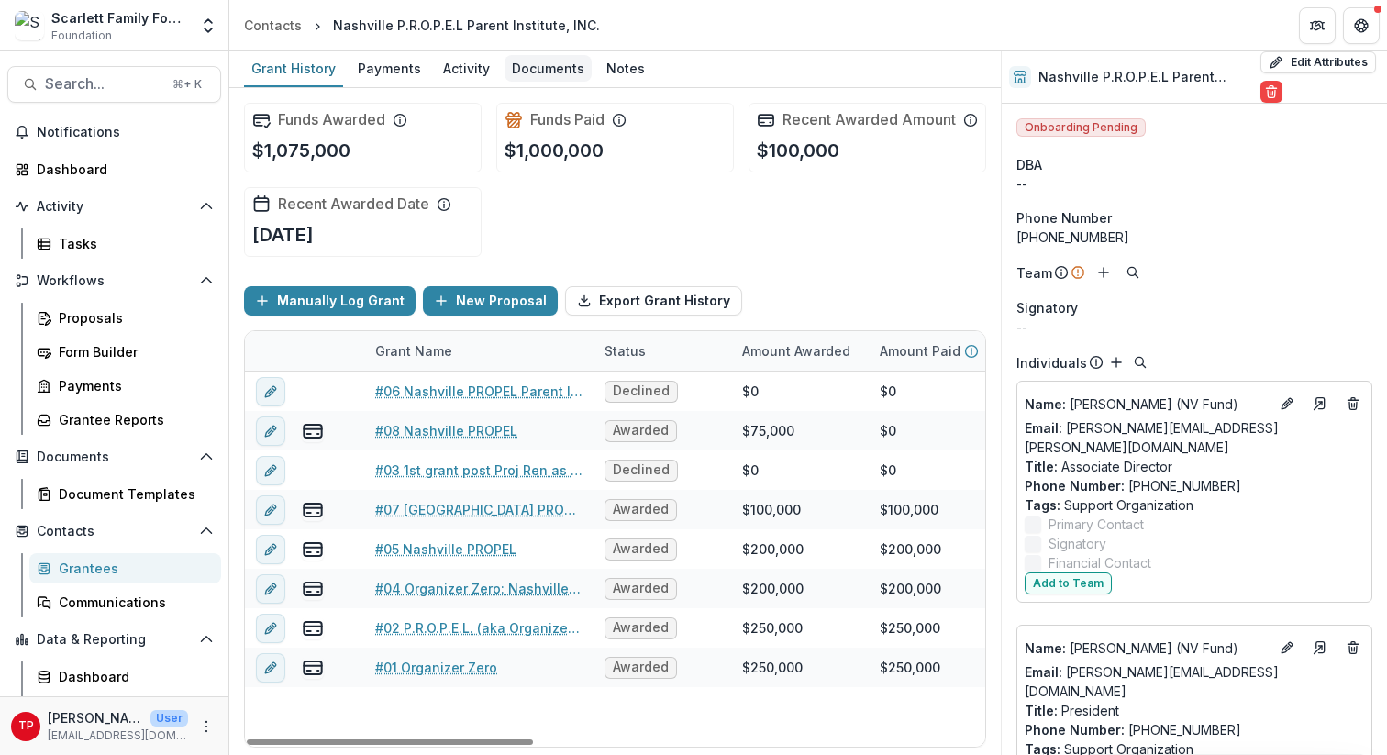
click at [535, 74] on div "Documents" at bounding box center [547, 68] width 87 height 27
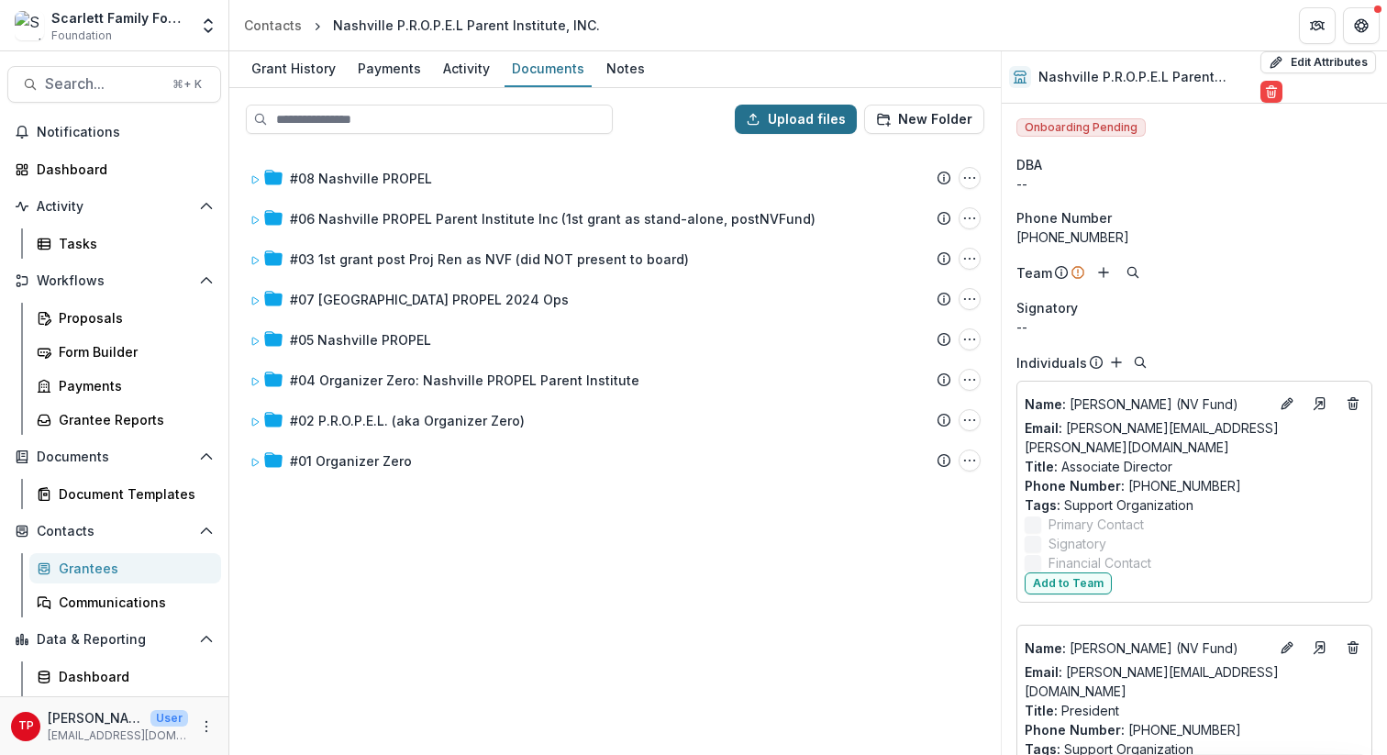
click at [824, 118] on button "Upload files" at bounding box center [796, 119] width 122 height 29
type input "**********"
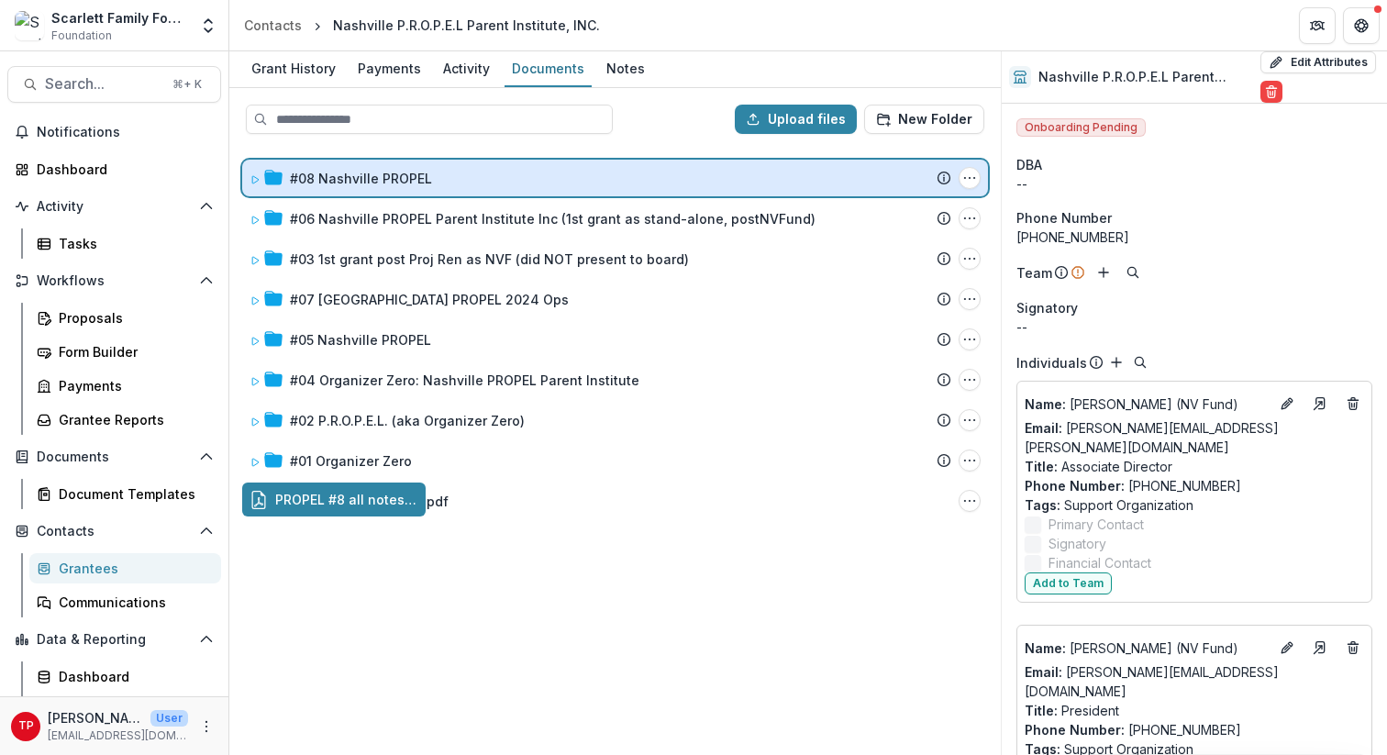
drag, startPoint x: 351, startPoint y: 500, endPoint x: 386, endPoint y: 177, distance: 324.7
click at [386, 177] on div "Upload files New Folder #08 Nashville PROPEL Submission Temelio Proposal Attach…" at bounding box center [614, 421] width 771 height 667
click at [259, 176] on icon at bounding box center [254, 179] width 11 height 11
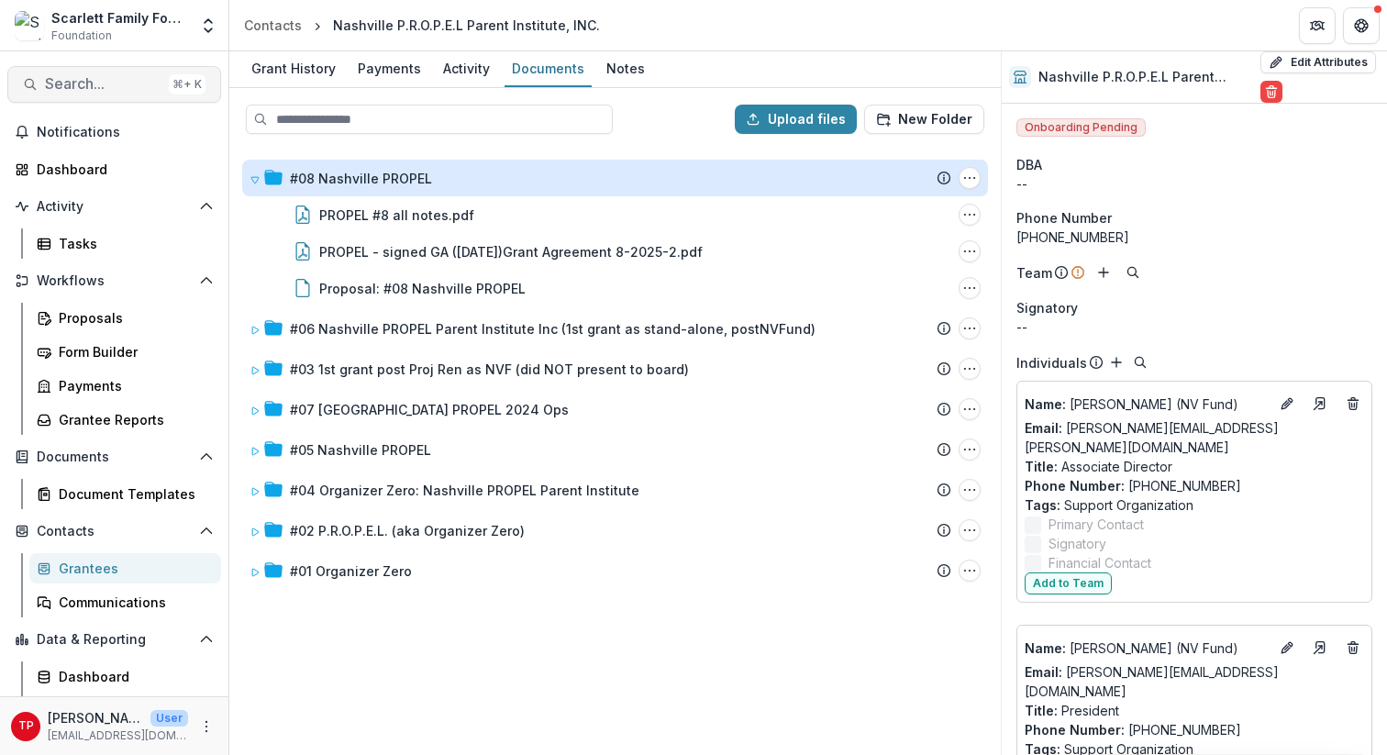
click at [100, 91] on span "Search..." at bounding box center [103, 83] width 116 height 17
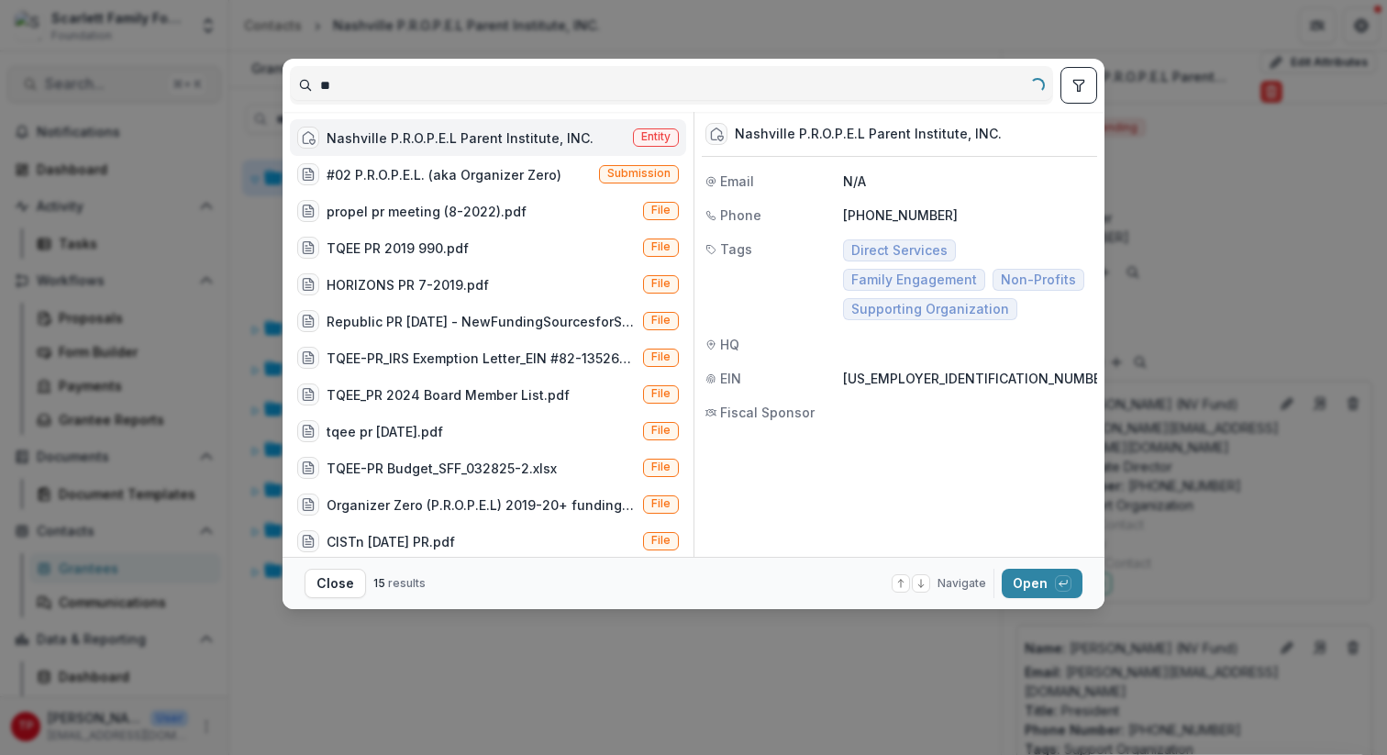
type input "*"
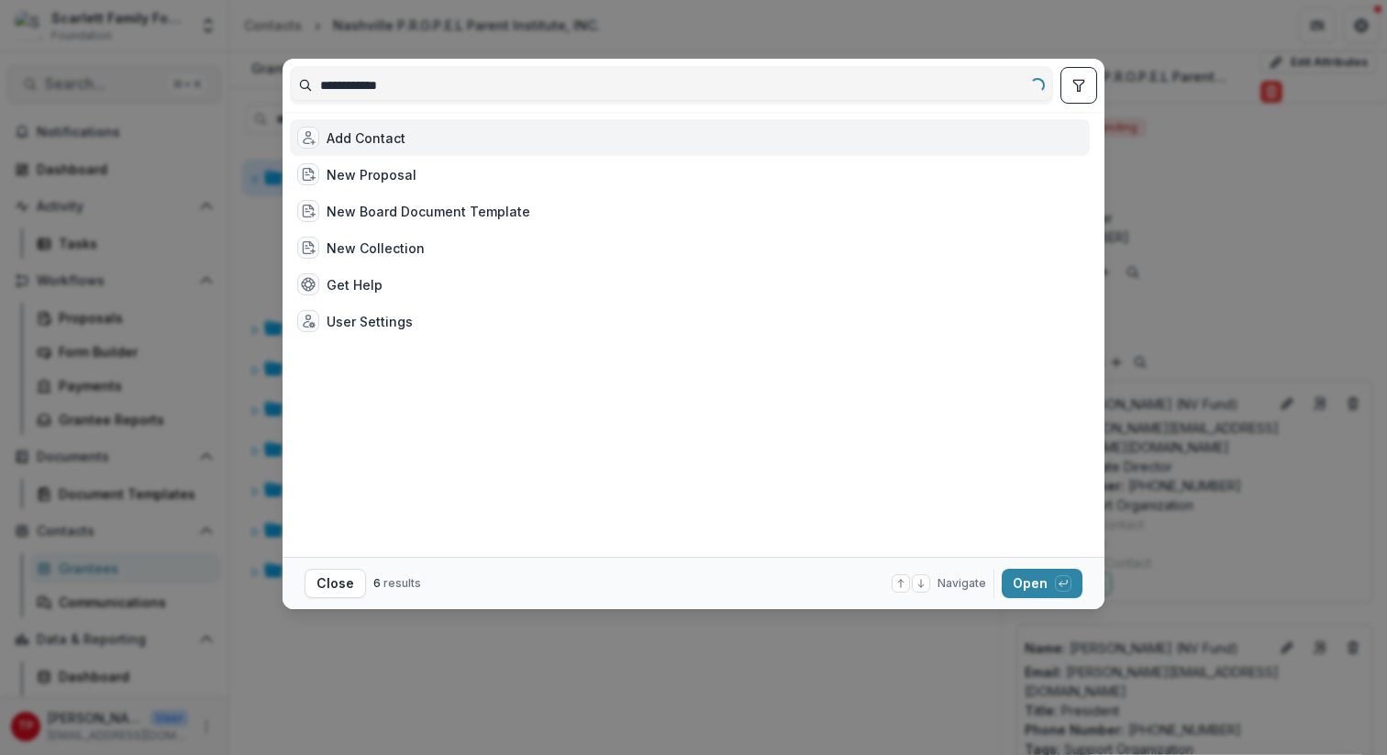
type input "**********"
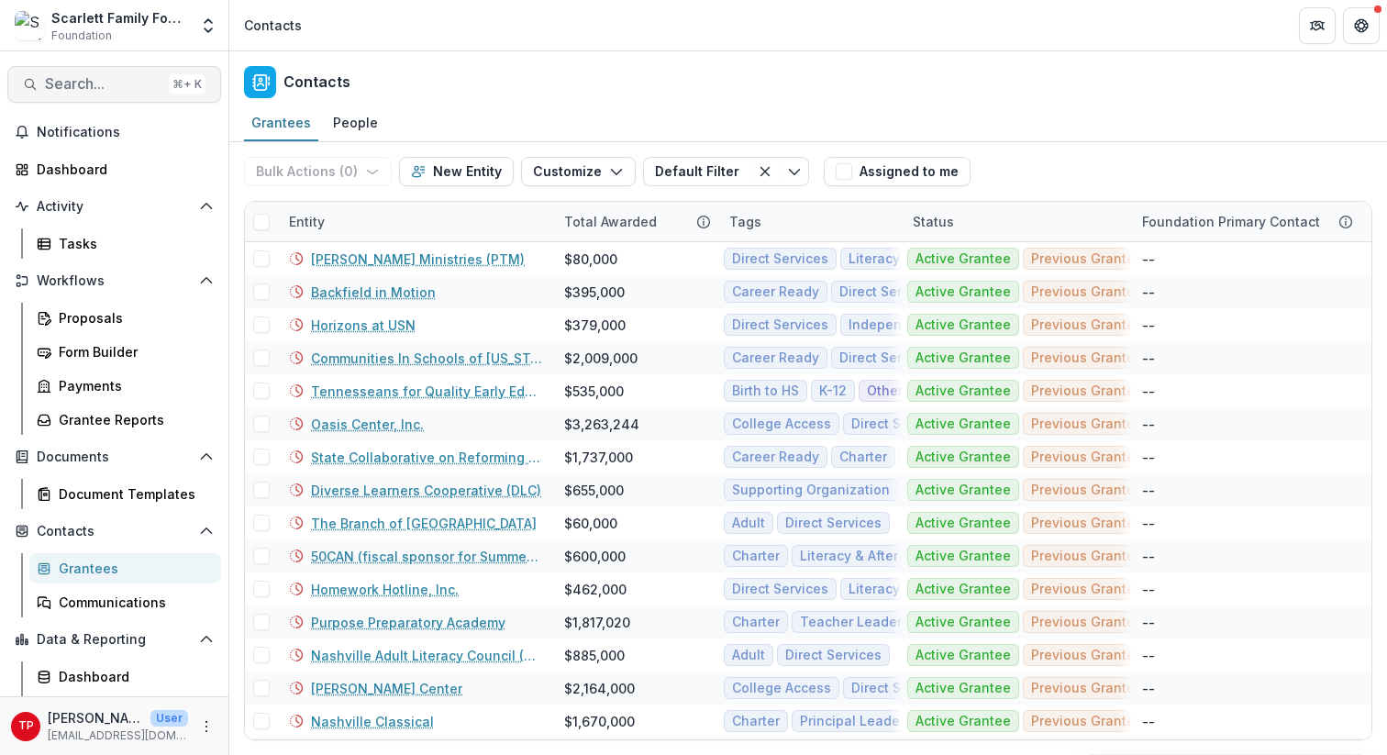
click at [101, 80] on span "Search..." at bounding box center [103, 83] width 116 height 17
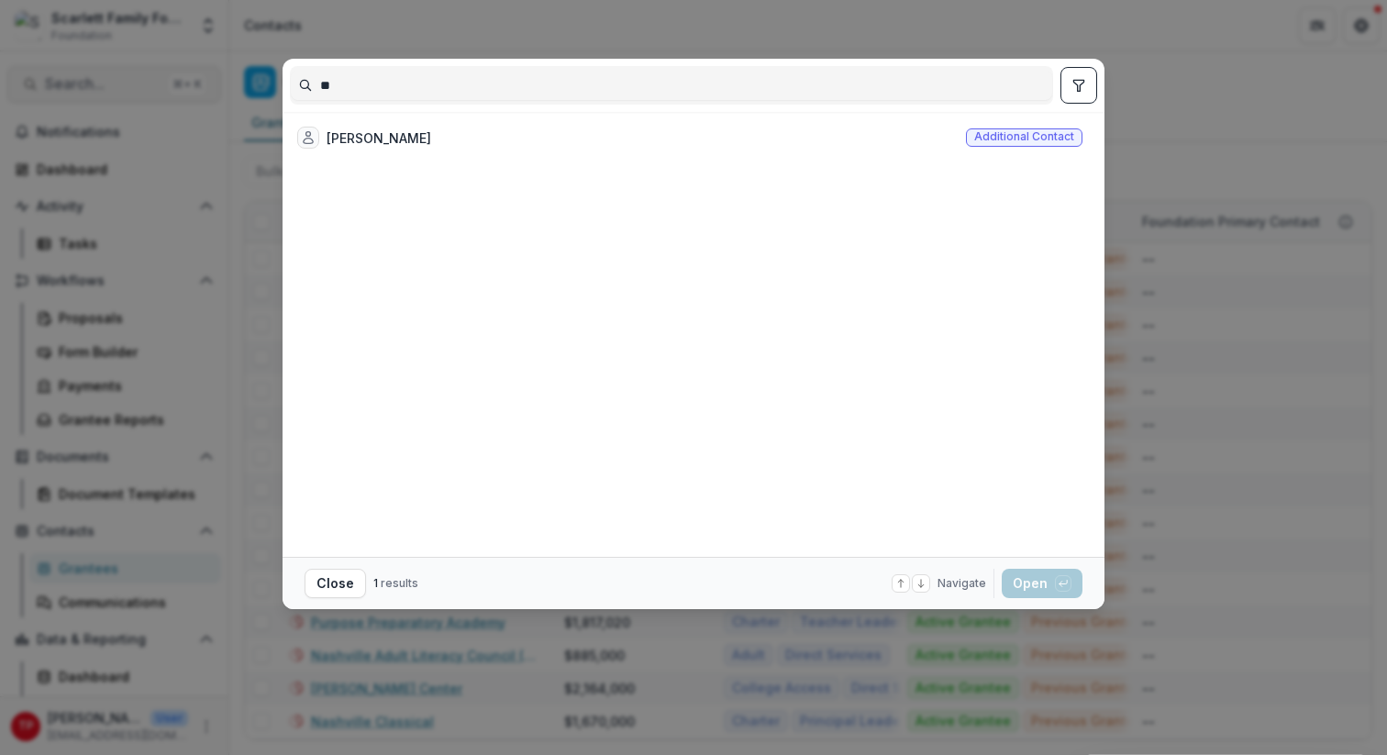
type input "*"
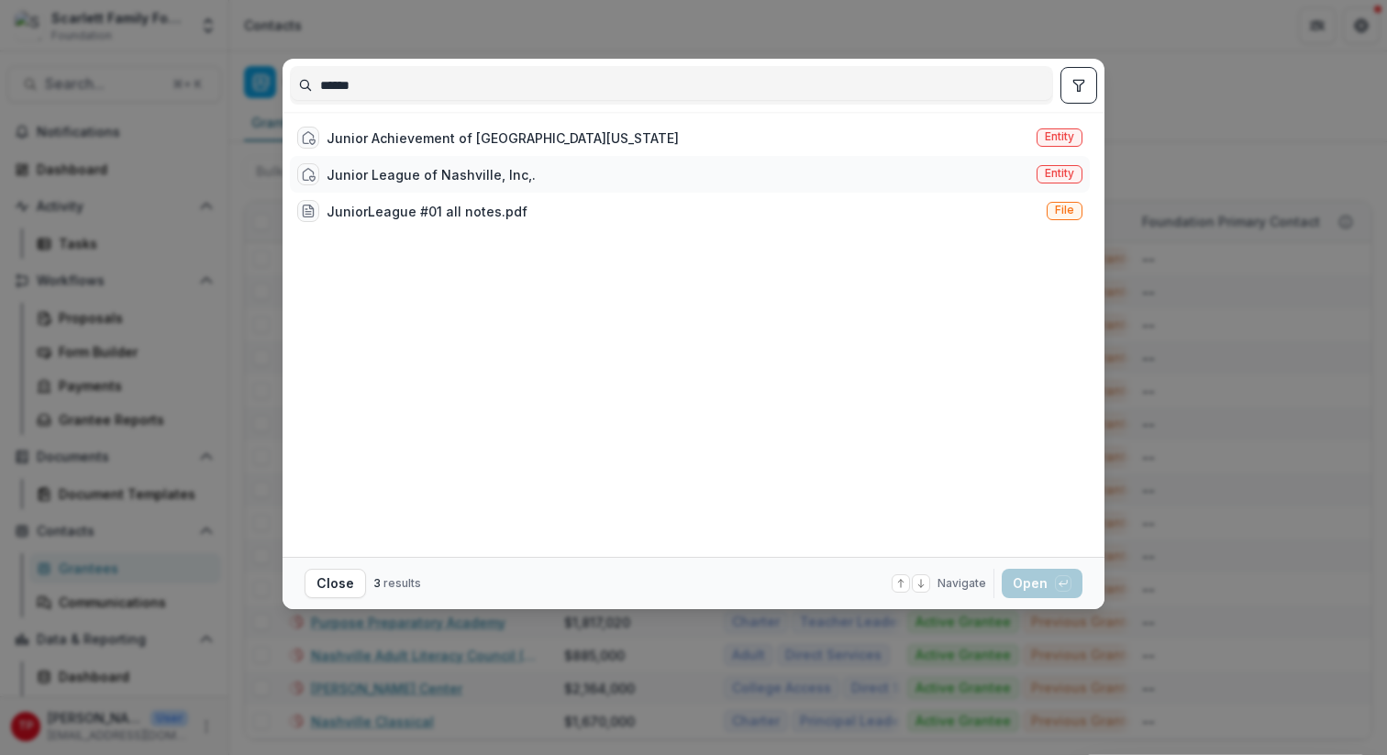
type input "******"
click at [398, 165] on div "Junior League of Nashville, Inc,." at bounding box center [431, 174] width 209 height 19
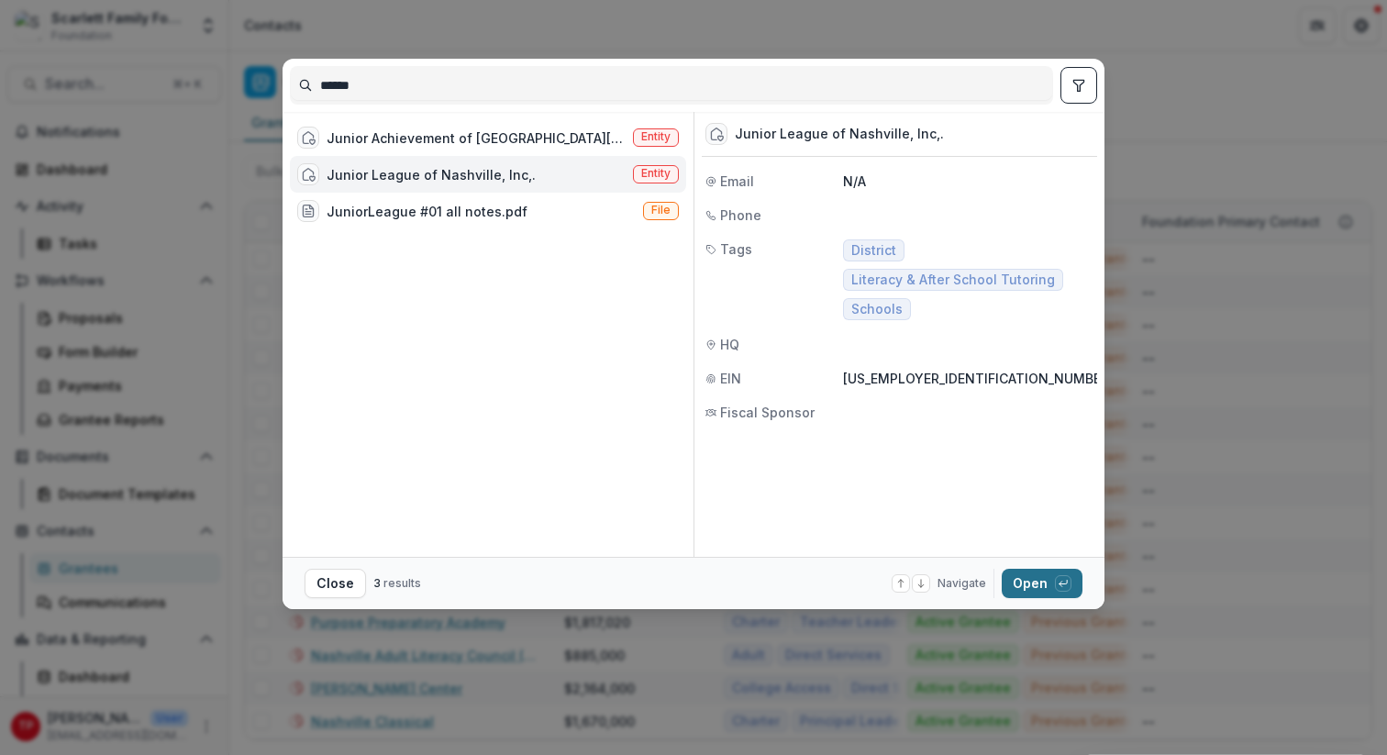
click at [1028, 582] on button "Open with enter key" at bounding box center [1042, 583] width 81 height 29
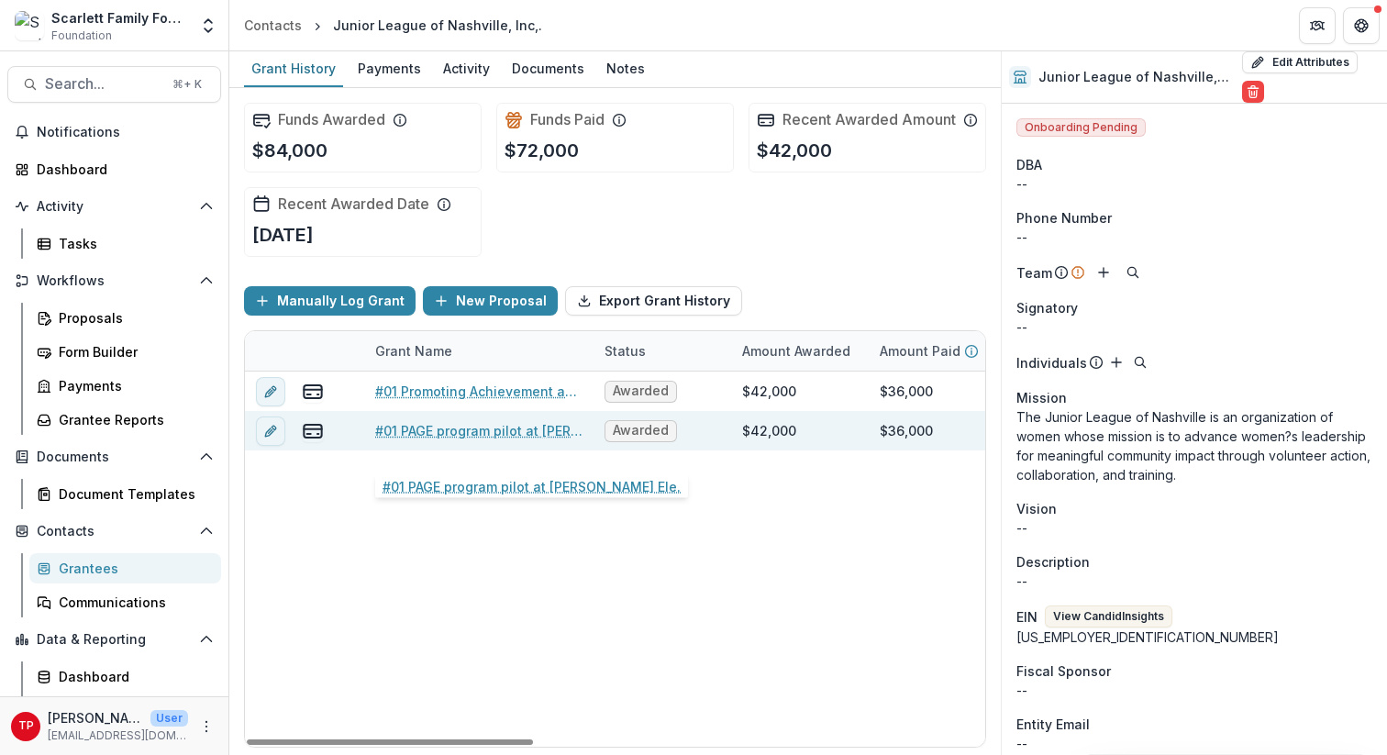
click at [482, 440] on link "#01 PAGE program pilot at [PERSON_NAME] Ele." at bounding box center [478, 430] width 207 height 19
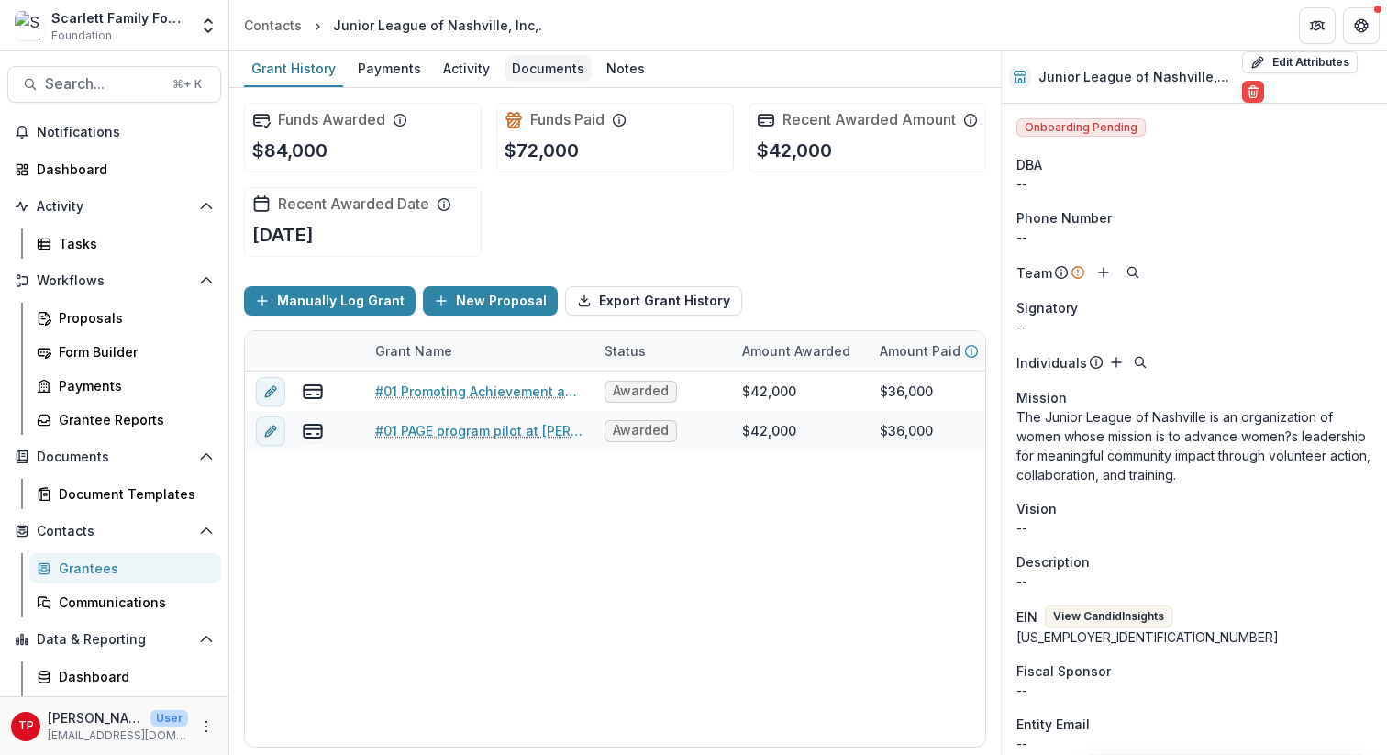
click at [549, 63] on div "Documents" at bounding box center [547, 68] width 87 height 27
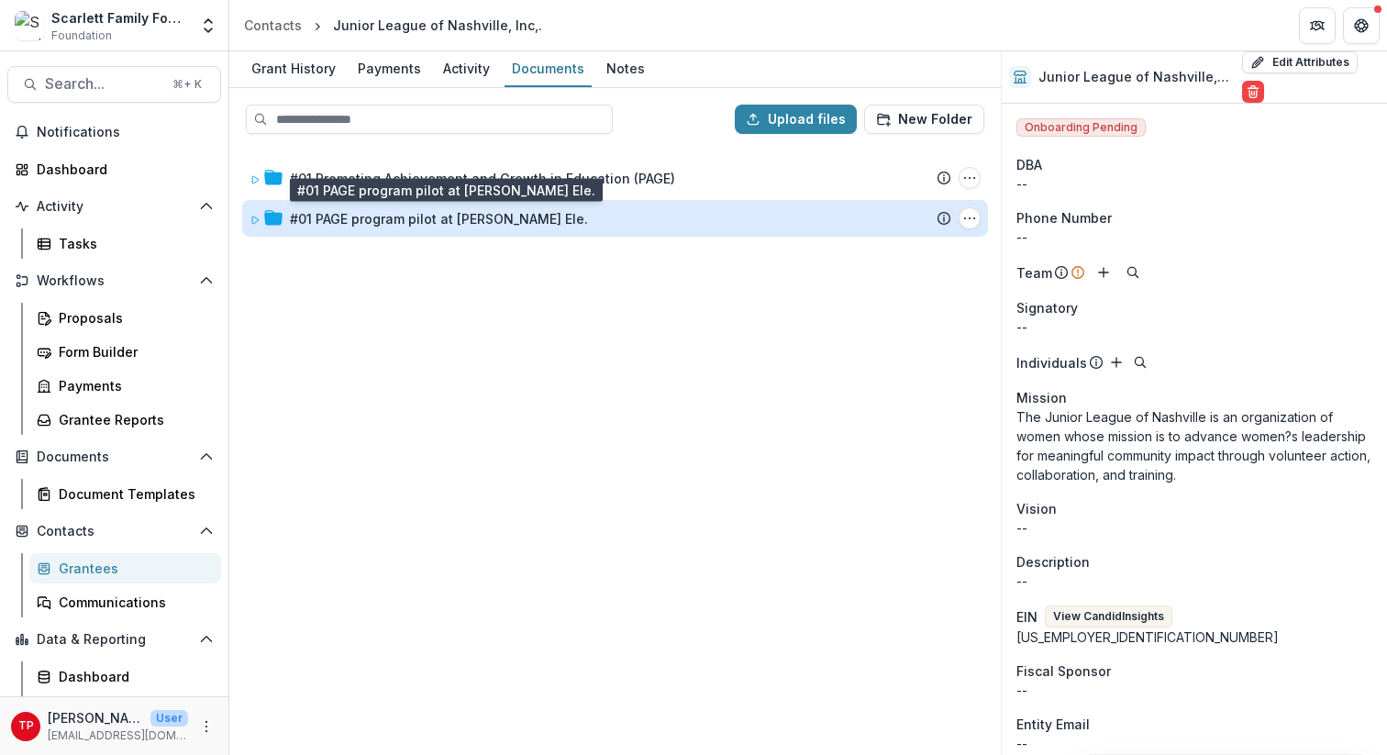
click at [317, 226] on div "#01 PAGE program pilot at [PERSON_NAME] Ele." at bounding box center [439, 218] width 298 height 19
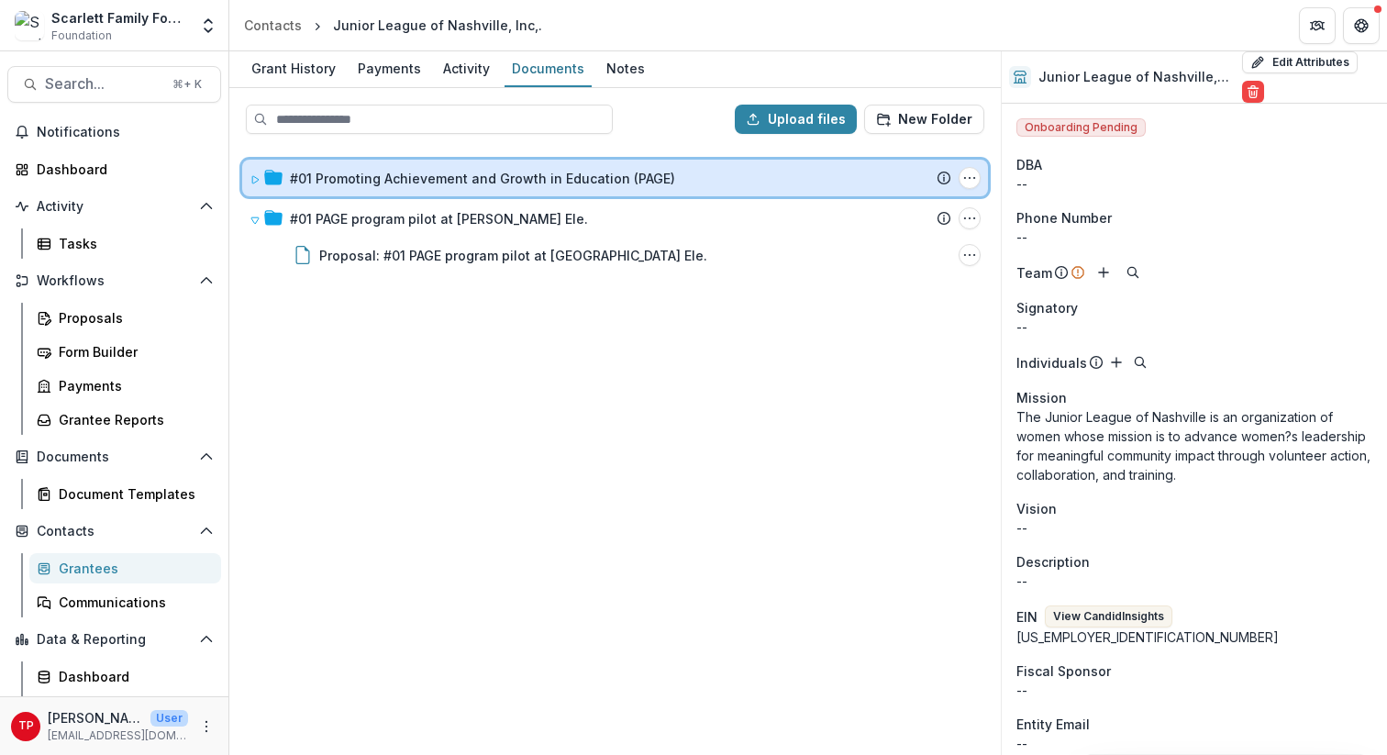
click at [257, 179] on icon at bounding box center [255, 179] width 6 height 7
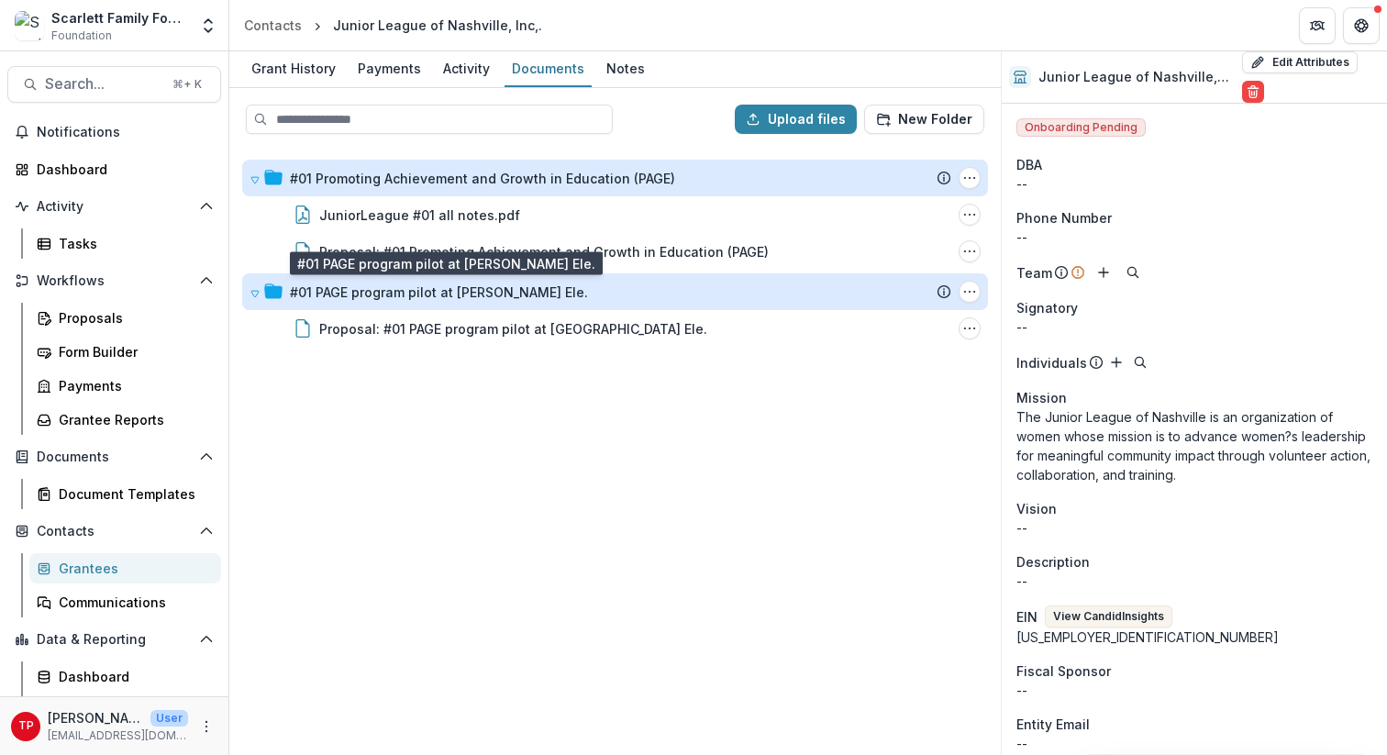
click at [345, 297] on div "#01 PAGE program pilot at [PERSON_NAME] Ele." at bounding box center [439, 291] width 298 height 19
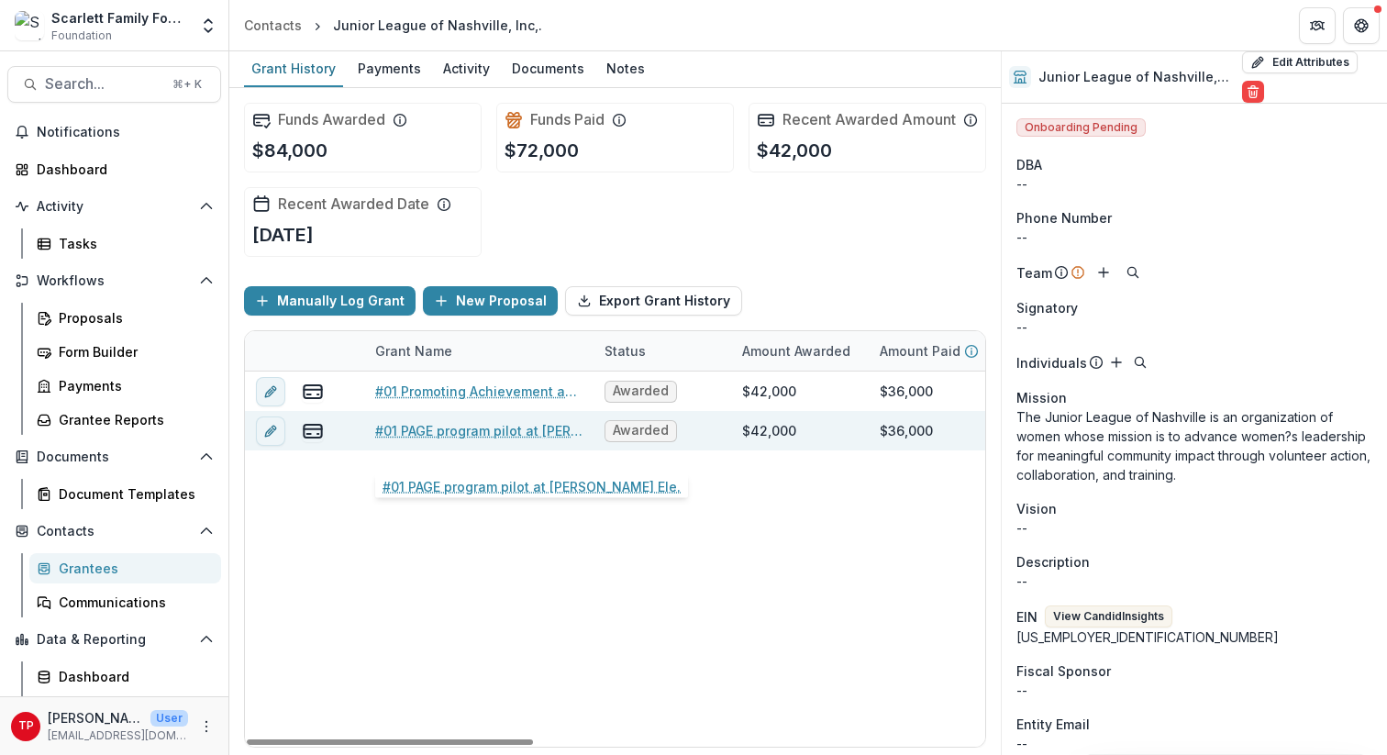
click at [432, 440] on link "#01 PAGE program pilot at [PERSON_NAME] Ele." at bounding box center [478, 430] width 207 height 19
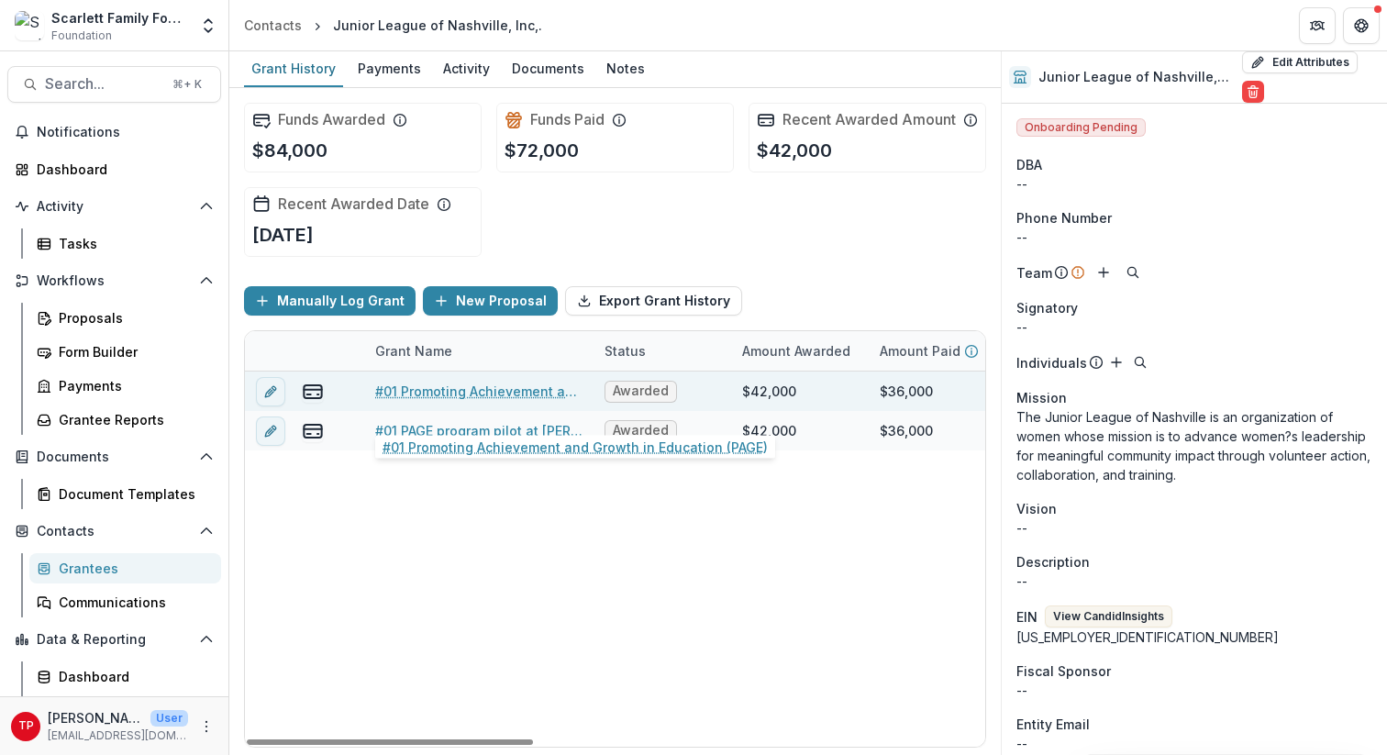
click at [465, 401] on link "#01 Promoting Achievement and Growth in Education (PAGE)" at bounding box center [478, 391] width 207 height 19
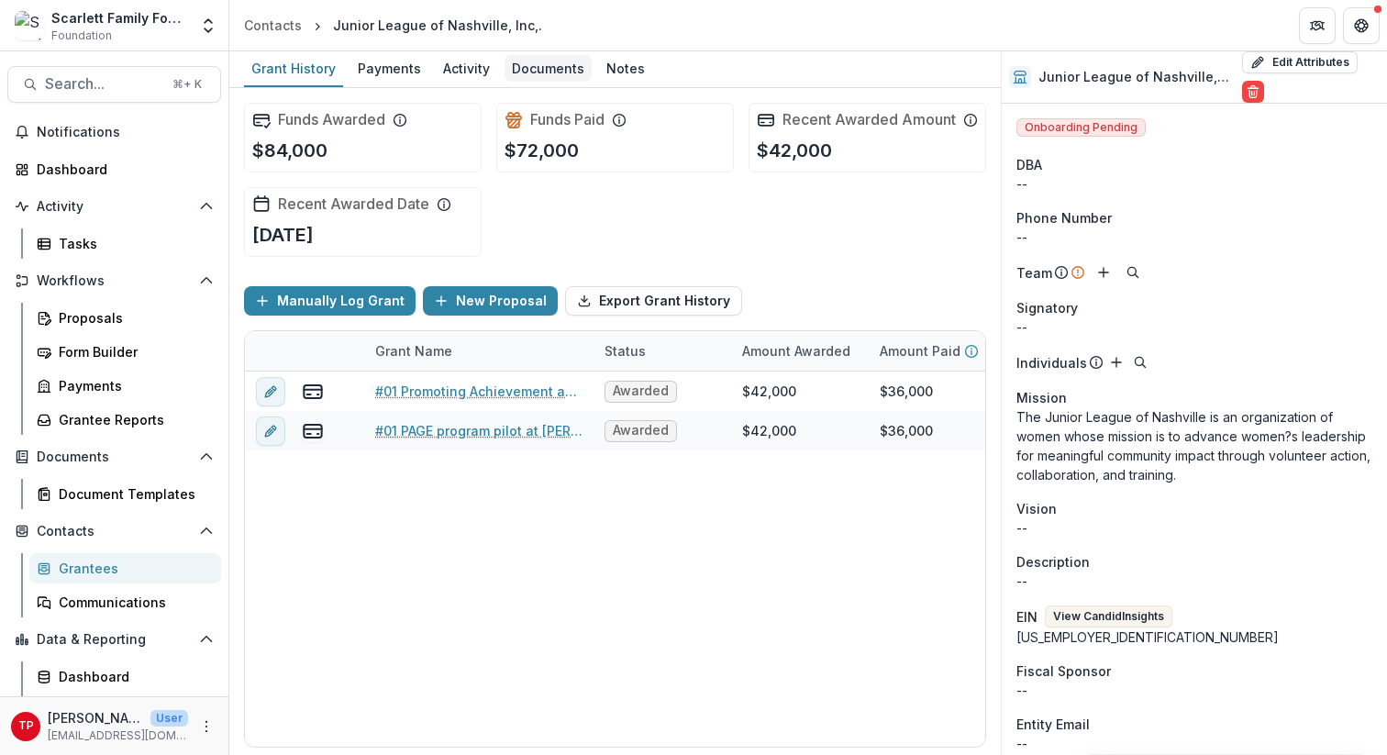
click at [534, 72] on div "Documents" at bounding box center [547, 68] width 87 height 27
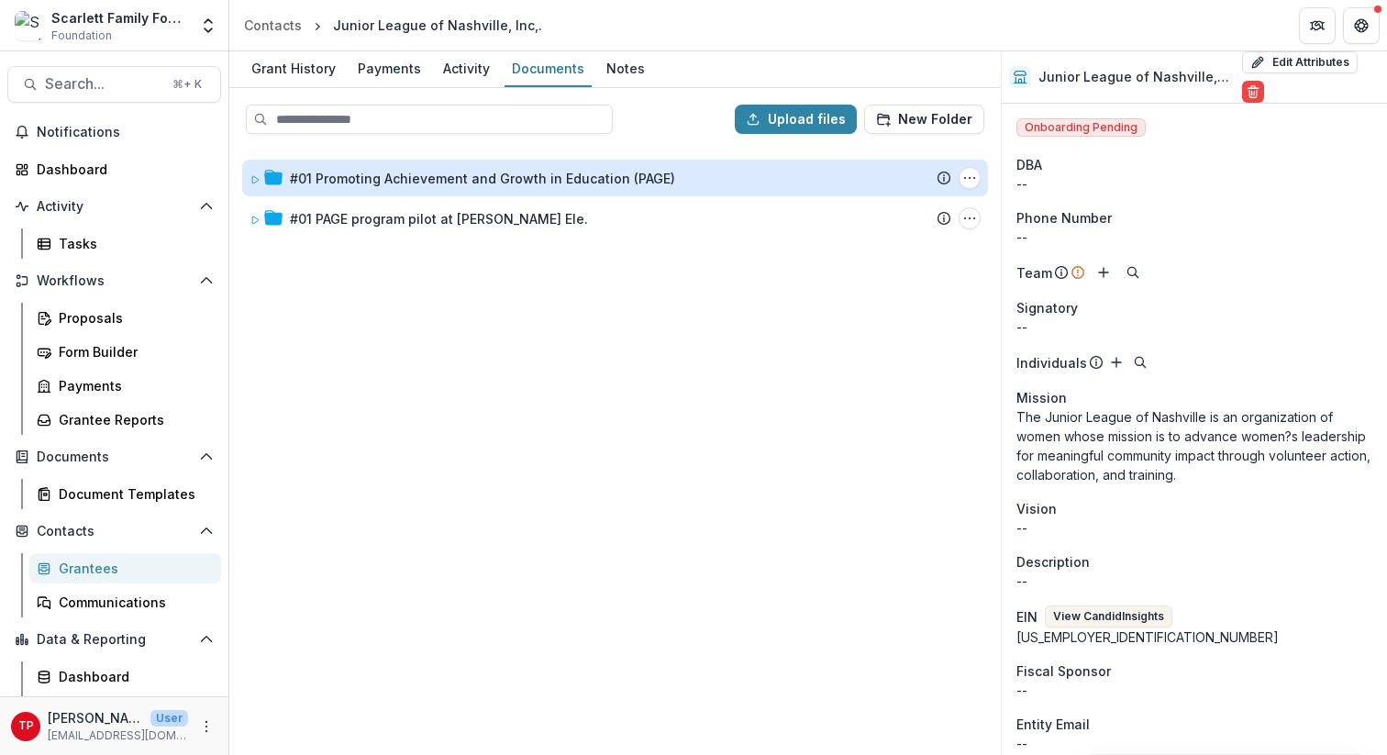
click at [353, 183] on div "#01 Promoting Achievement and Growth in Education (PAGE)" at bounding box center [482, 178] width 385 height 19
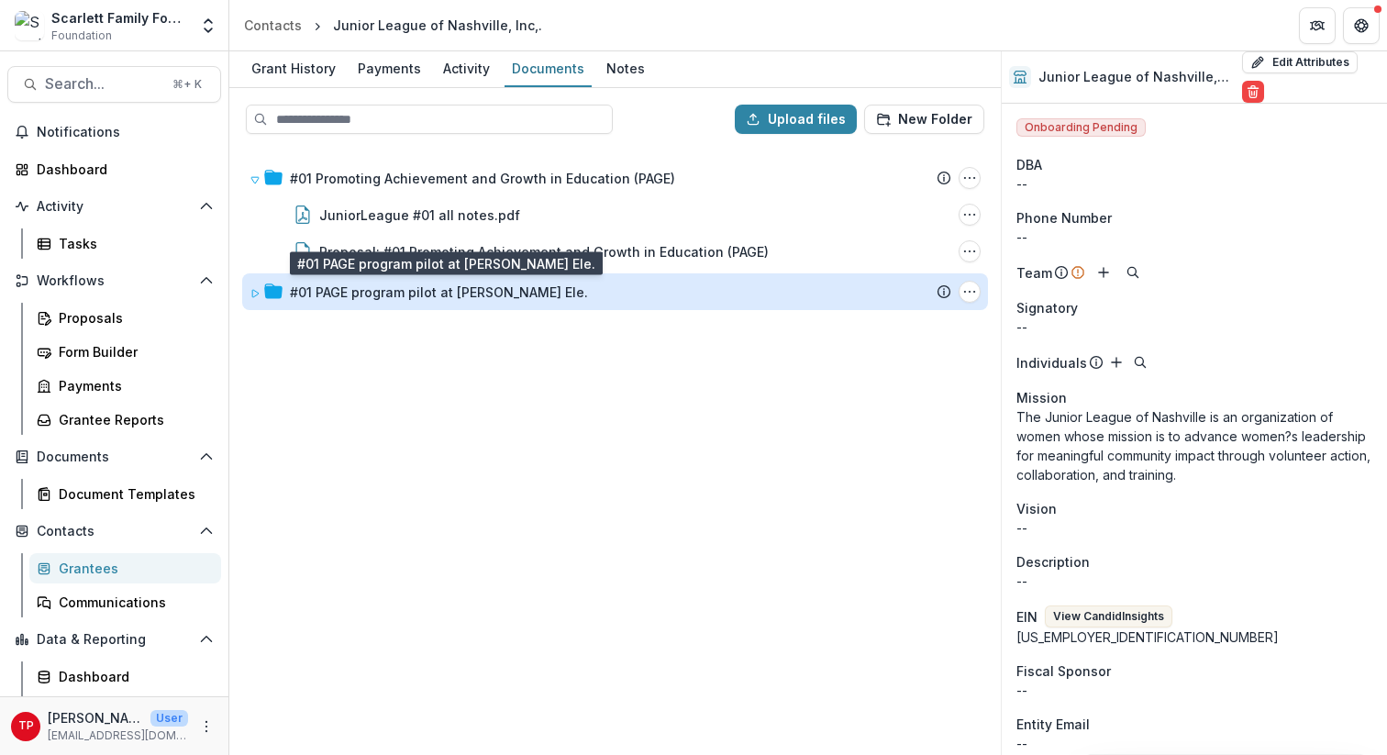
click at [347, 297] on div "#01 PAGE program pilot at [PERSON_NAME] Ele." at bounding box center [439, 291] width 298 height 19
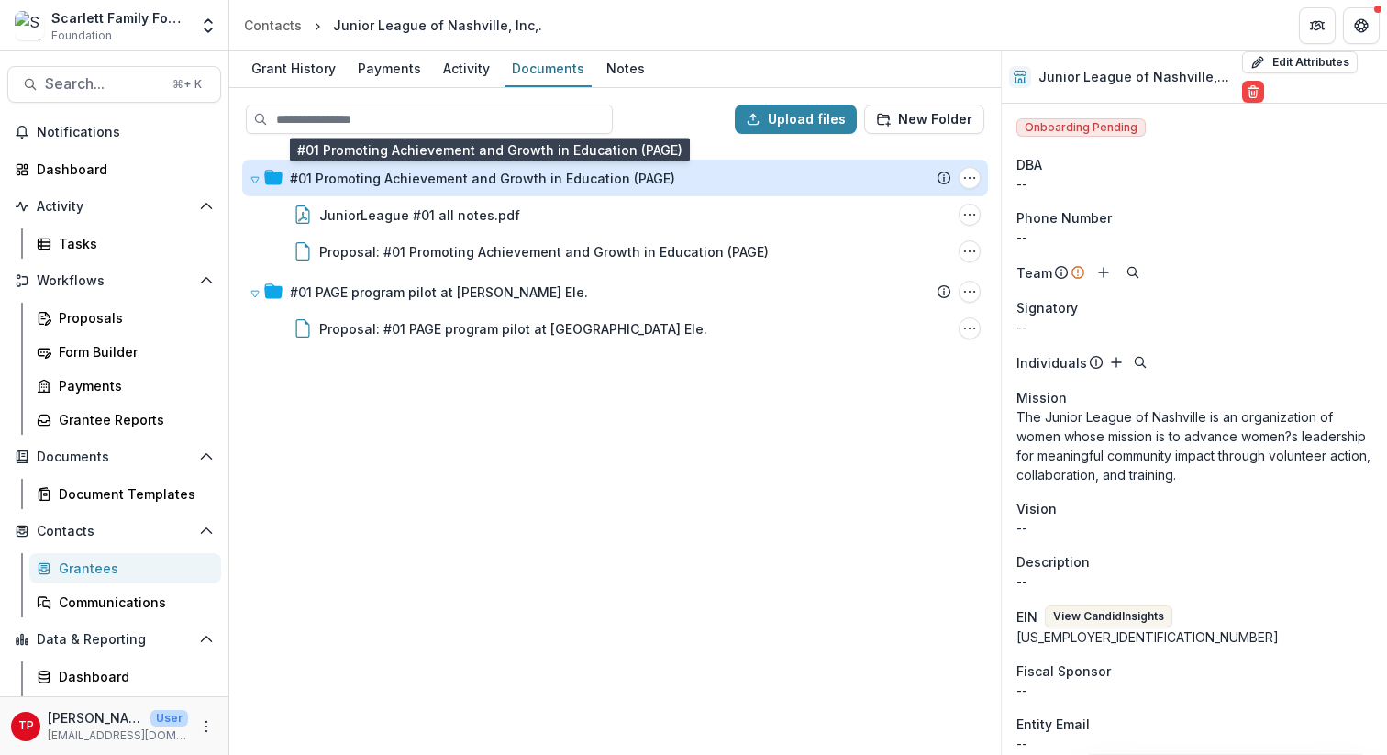
click at [367, 183] on div "#01 Promoting Achievement and Growth in Education (PAGE)" at bounding box center [482, 178] width 385 height 19
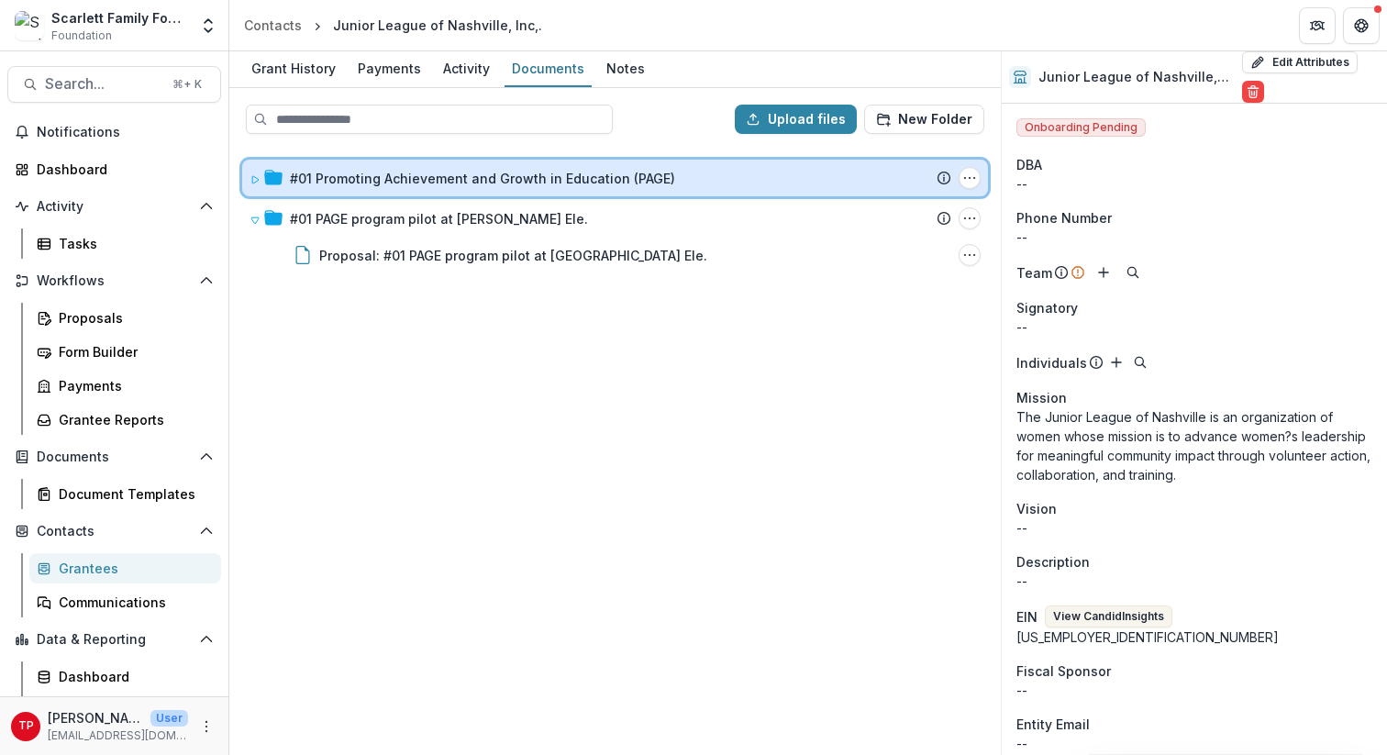
click at [261, 176] on div at bounding box center [265, 178] width 33 height 19
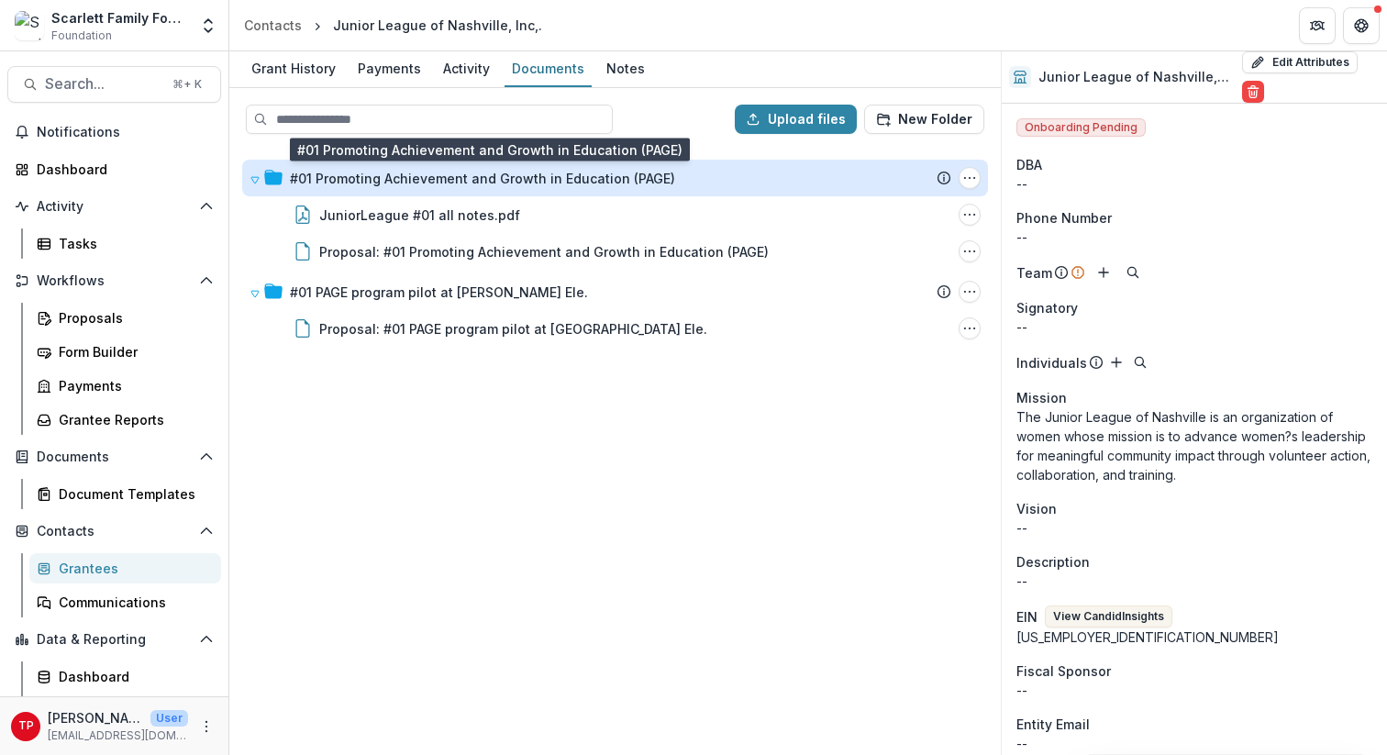
click at [327, 172] on div "#01 Promoting Achievement and Growth in Education (PAGE)" at bounding box center [482, 178] width 385 height 19
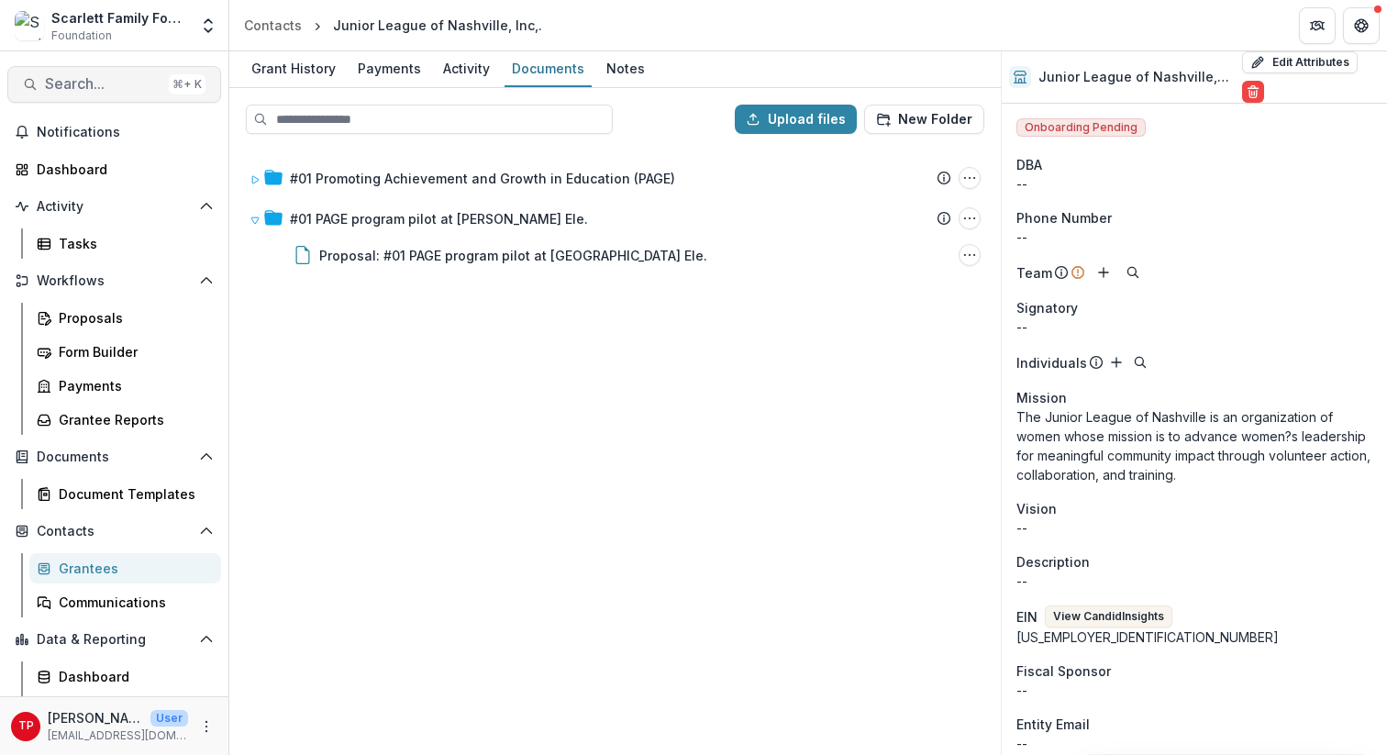
click at [79, 86] on span "Search..." at bounding box center [103, 83] width 116 height 17
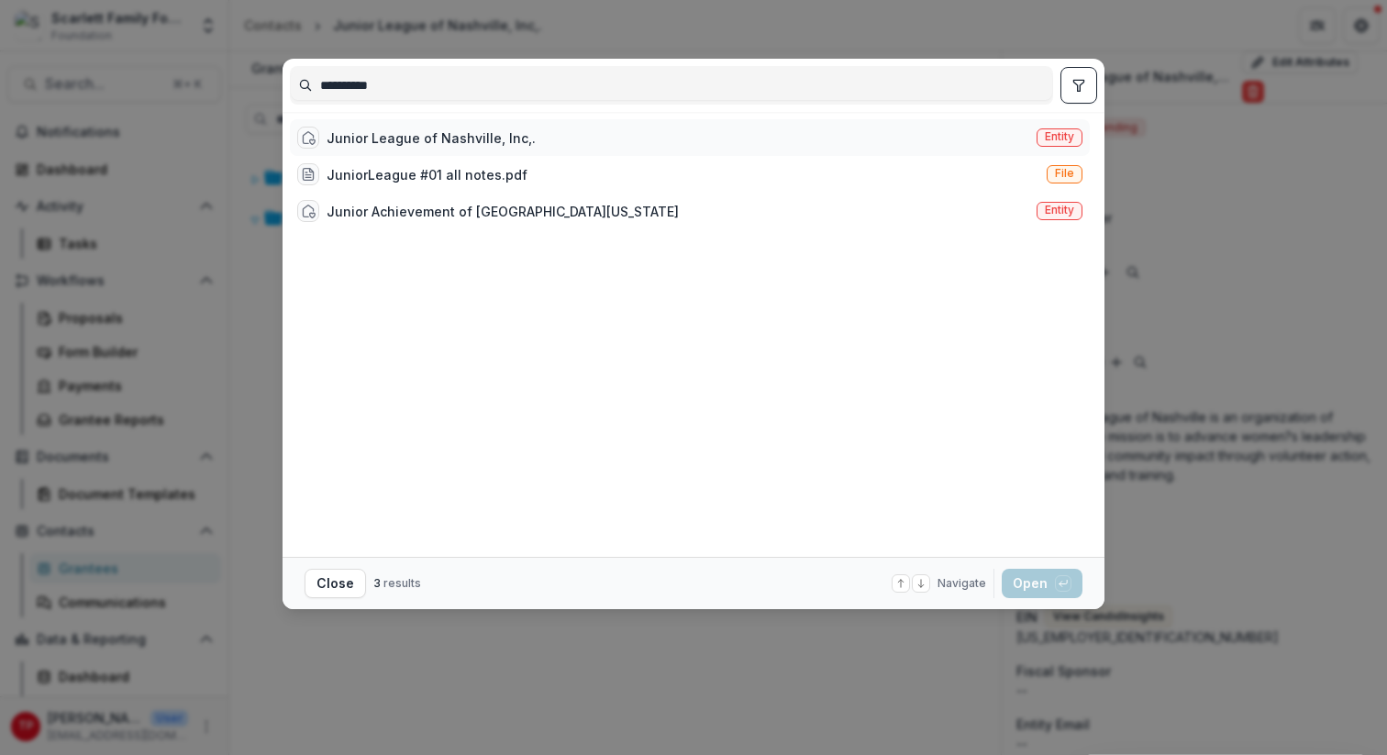
type input "**********"
click at [356, 142] on div "Junior League of Nashville, Inc,." at bounding box center [431, 137] width 209 height 19
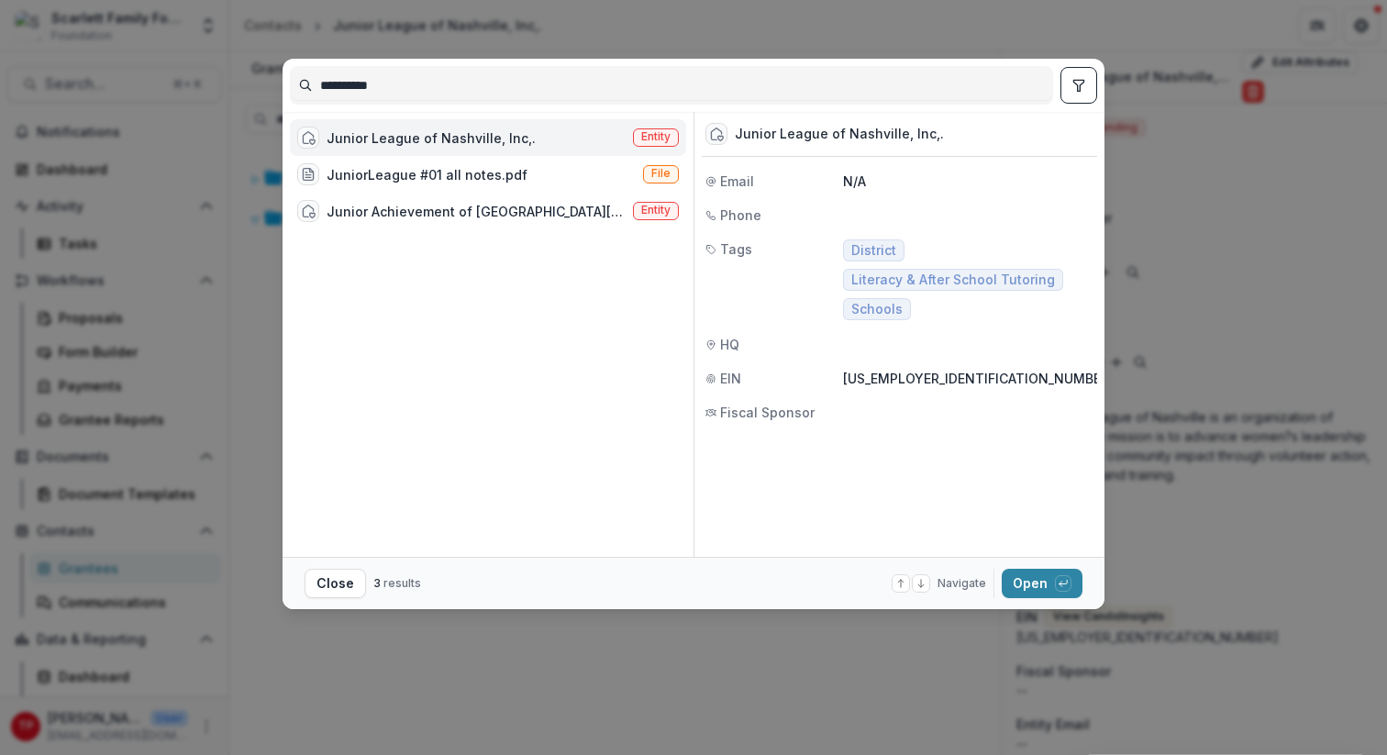
click at [356, 142] on div "Junior League of Nashville, Inc,." at bounding box center [431, 137] width 209 height 19
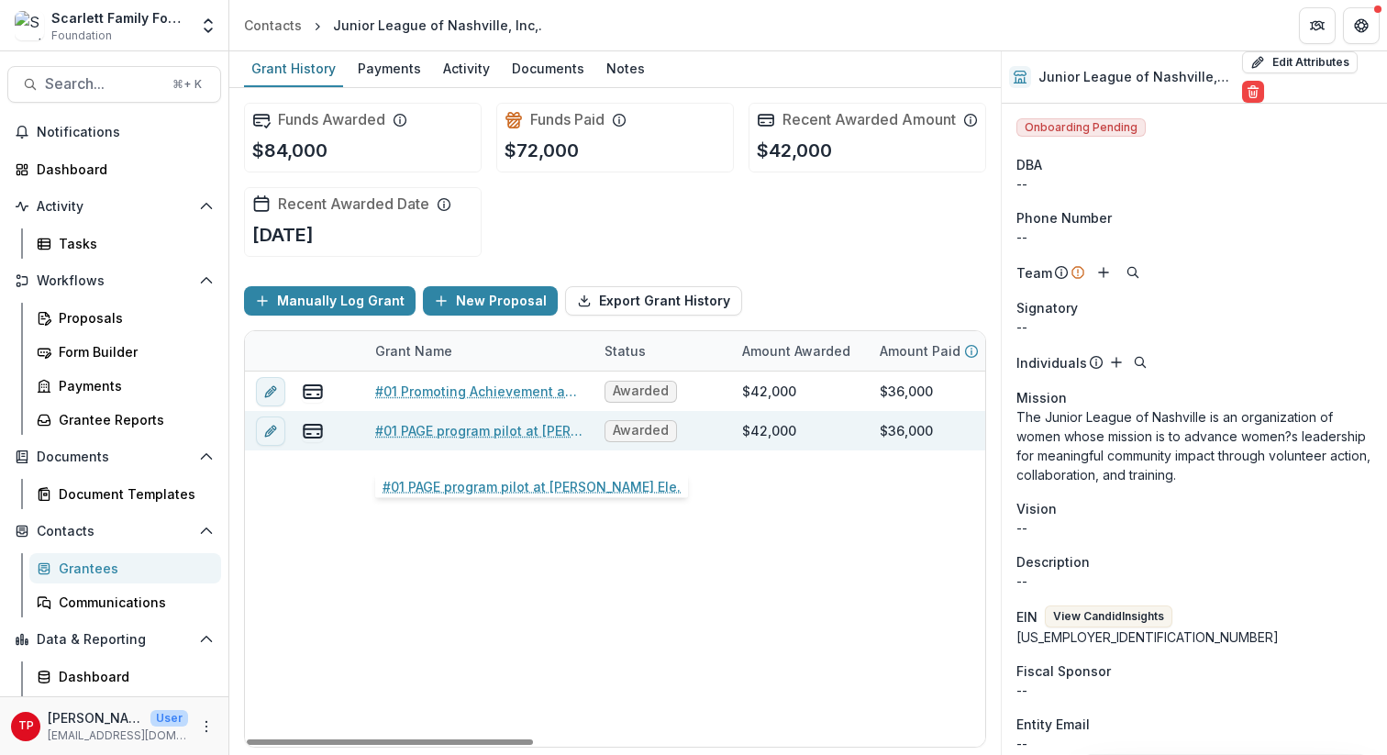
click at [425, 440] on link "#01 PAGE program pilot at [PERSON_NAME] Ele." at bounding box center [478, 430] width 207 height 19
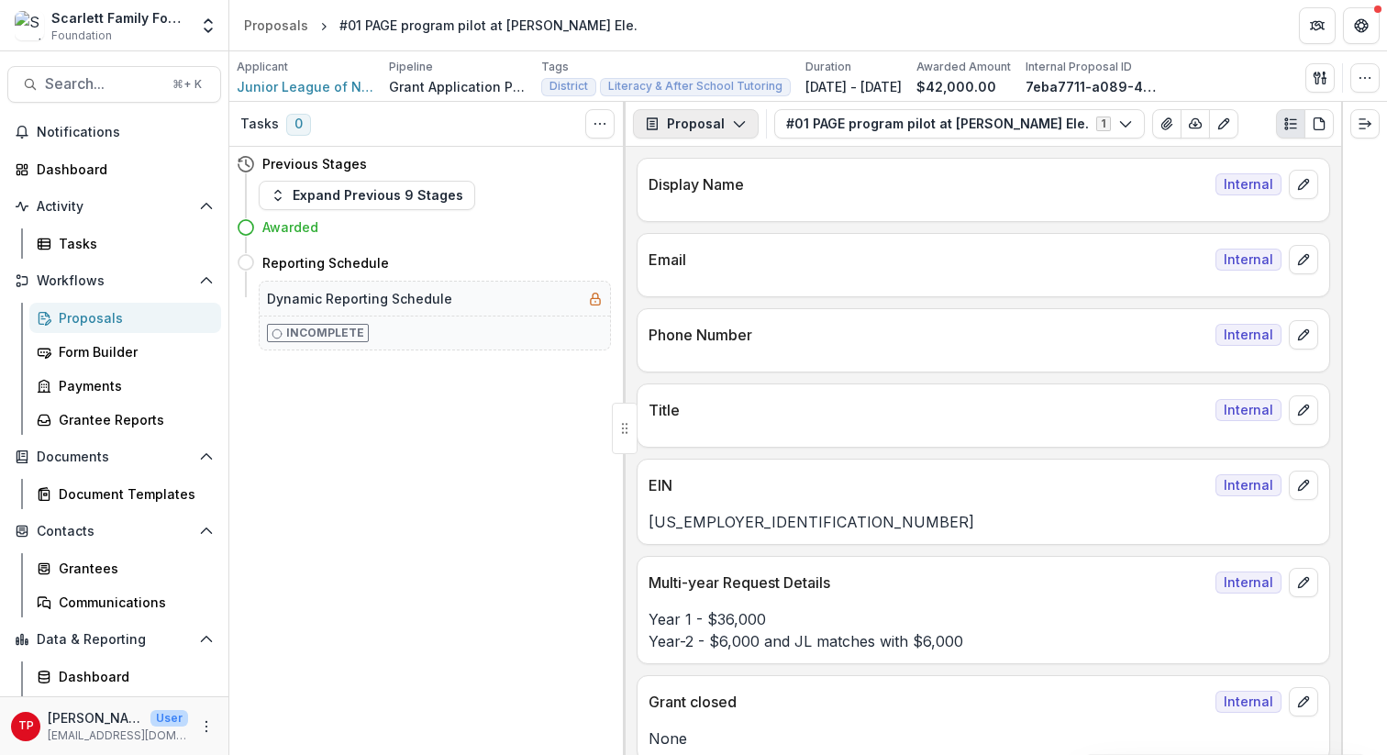
click at [737, 122] on icon "button" at bounding box center [739, 123] width 15 height 15
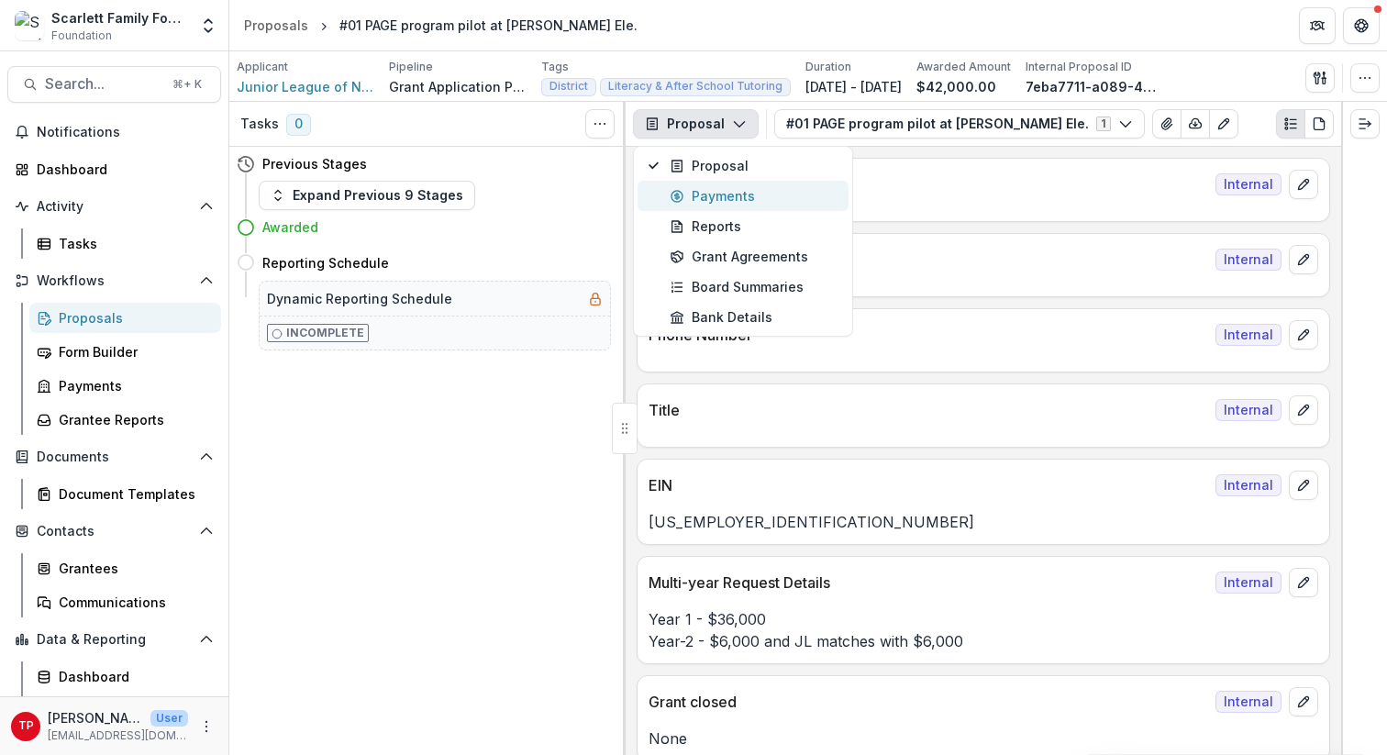
click at [719, 194] on div "Payments" at bounding box center [754, 195] width 168 height 19
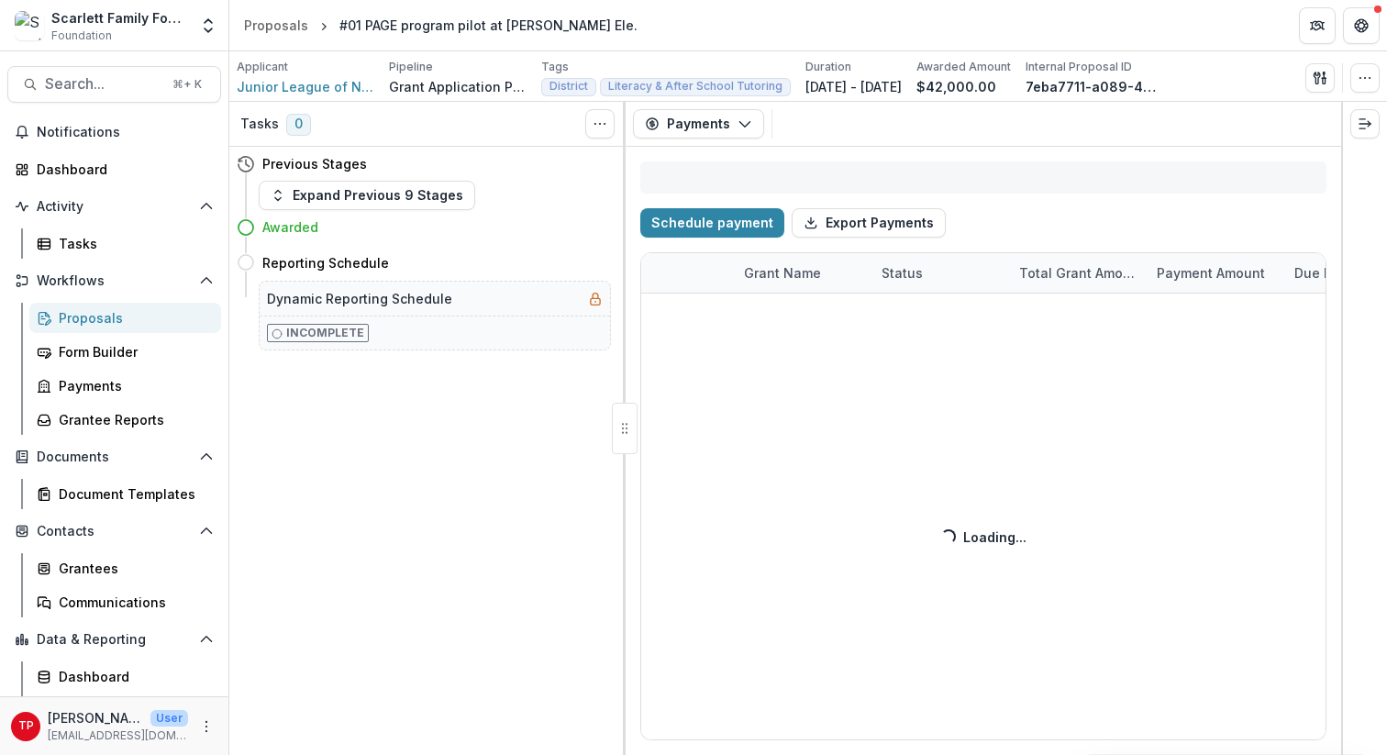
select select "****"
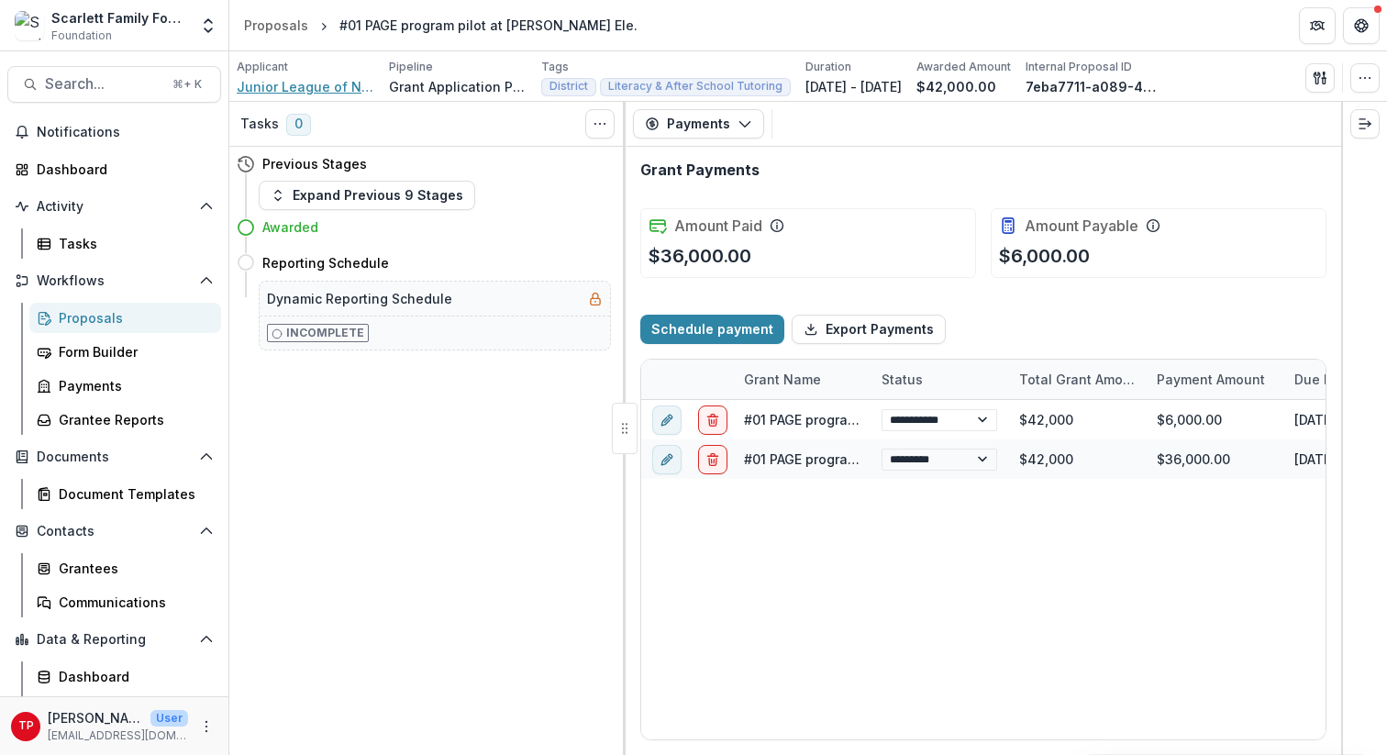
click at [319, 87] on span "Junior League of Nashville, Inc,." at bounding box center [306, 86] width 138 height 19
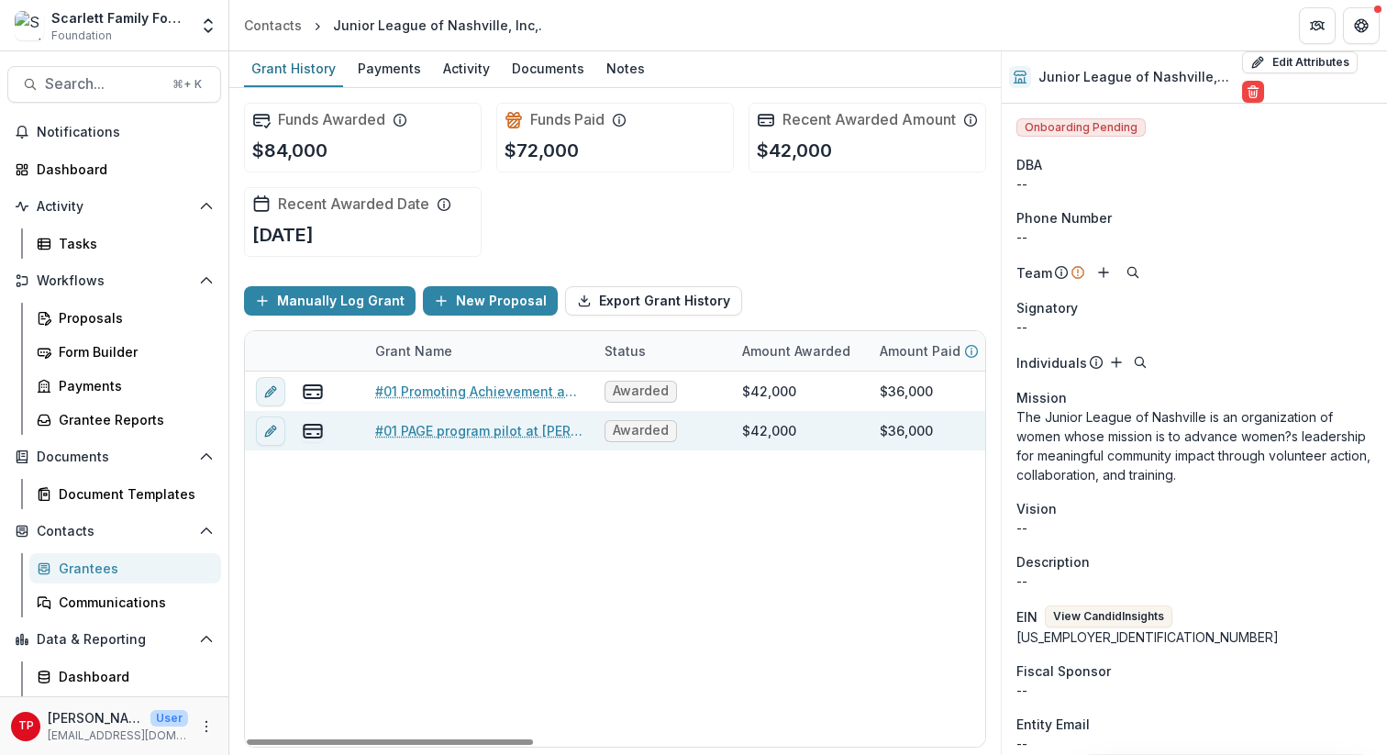
click at [429, 440] on link "#01 PAGE program pilot at [PERSON_NAME] Ele." at bounding box center [478, 430] width 207 height 19
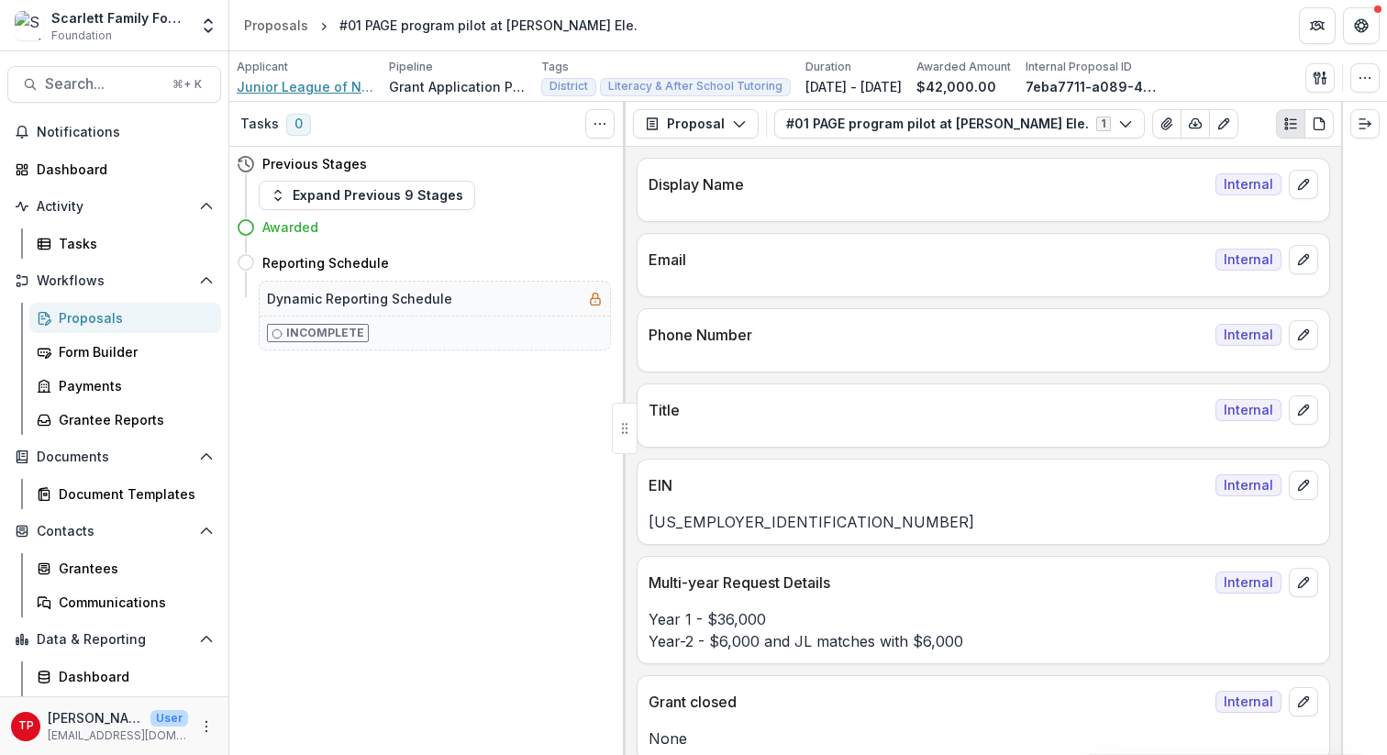
click at [294, 85] on span "Junior League of Nashville, Inc,." at bounding box center [306, 86] width 138 height 19
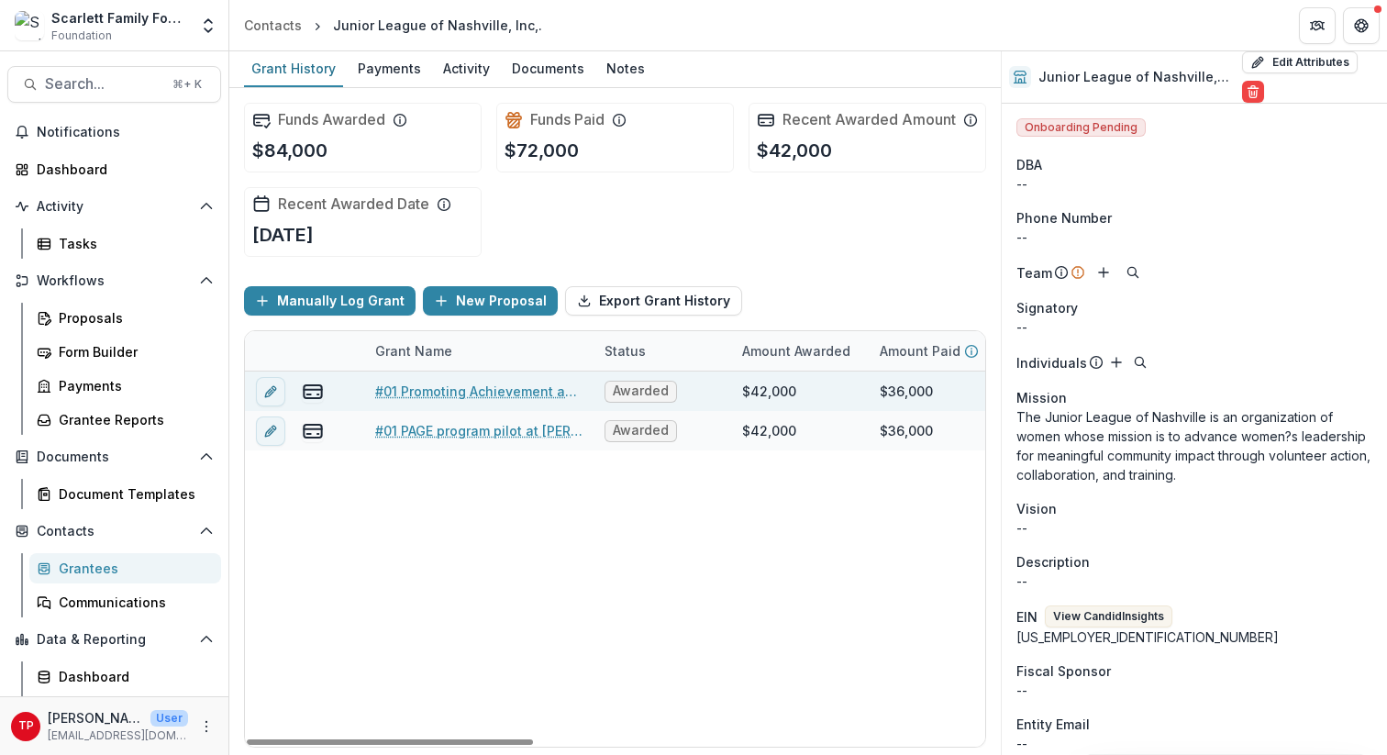
click at [431, 401] on link "#01 Promoting Achievement and Growth in Education (PAGE)" at bounding box center [478, 391] width 207 height 19
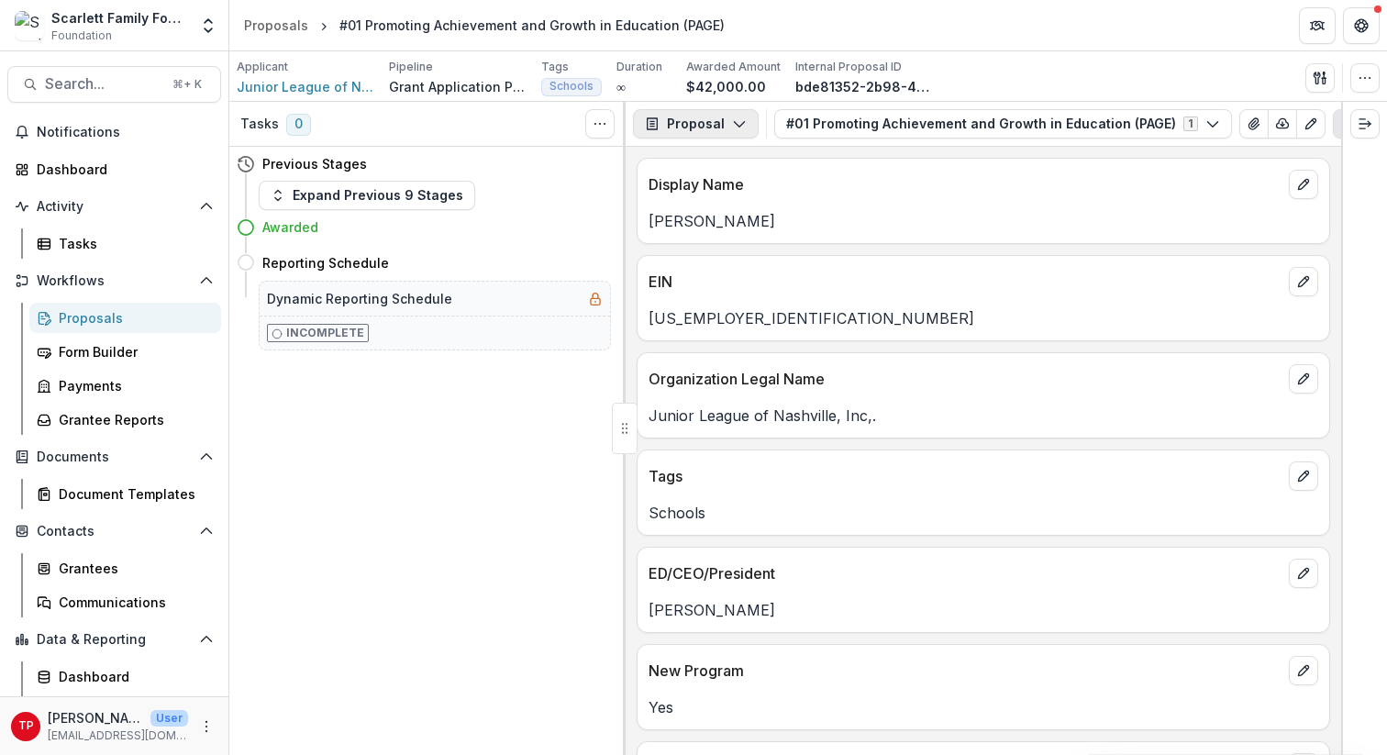
click at [739, 123] on polyline "button" at bounding box center [739, 125] width 10 height 6
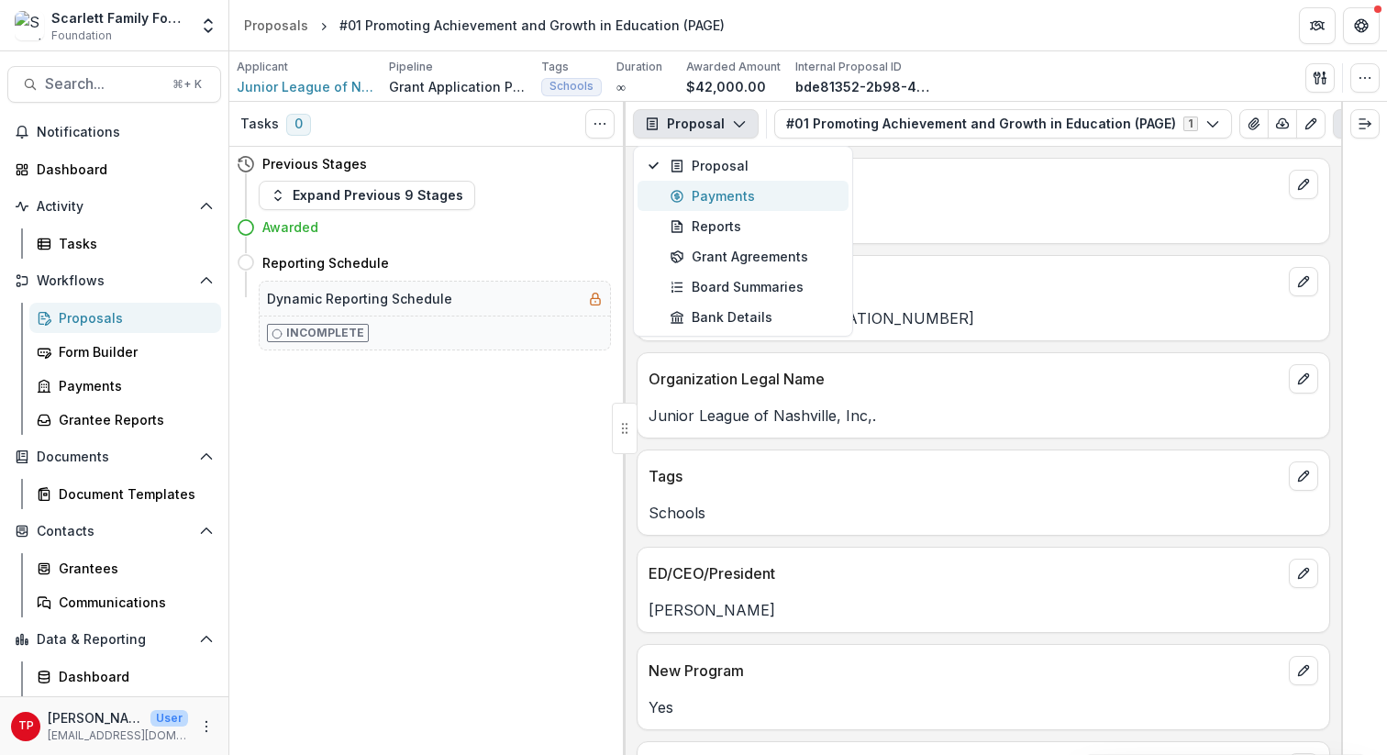
click at [726, 197] on div "Payments" at bounding box center [754, 195] width 168 height 19
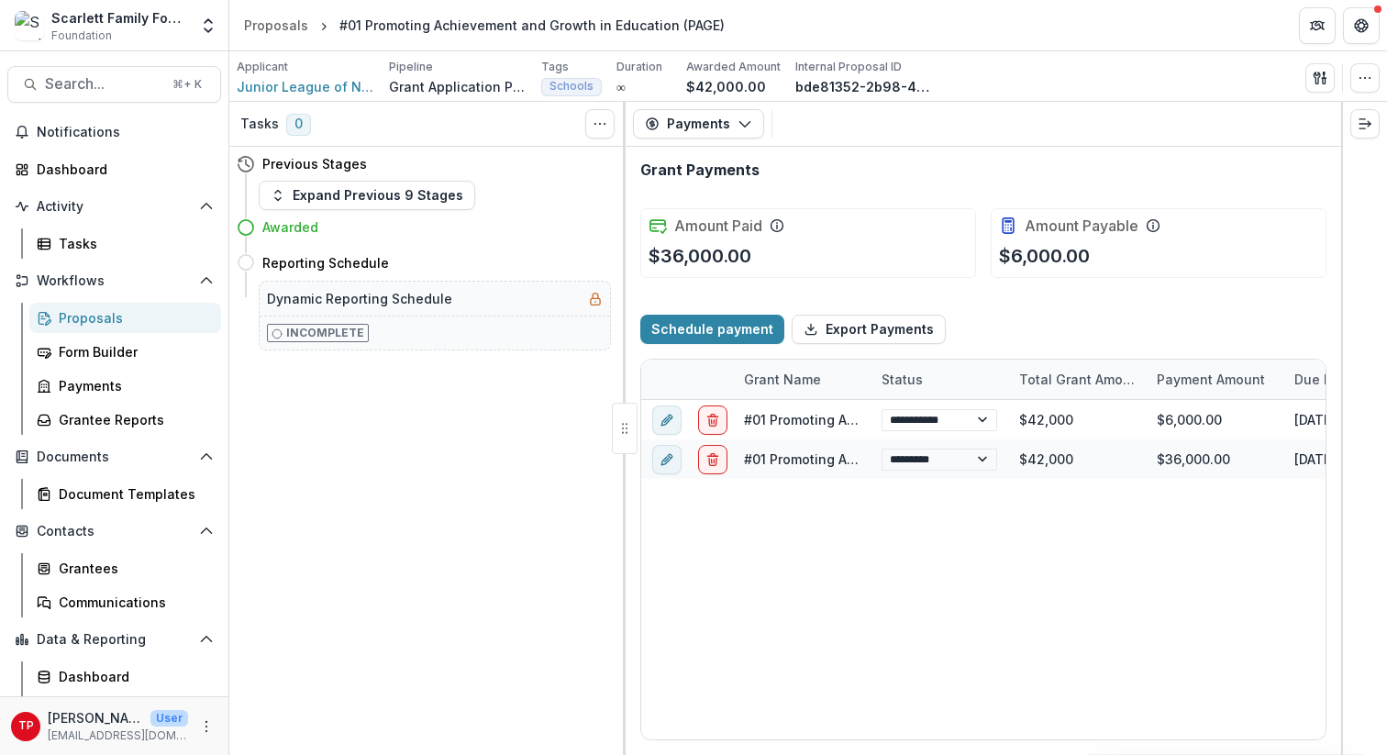
select select "****"
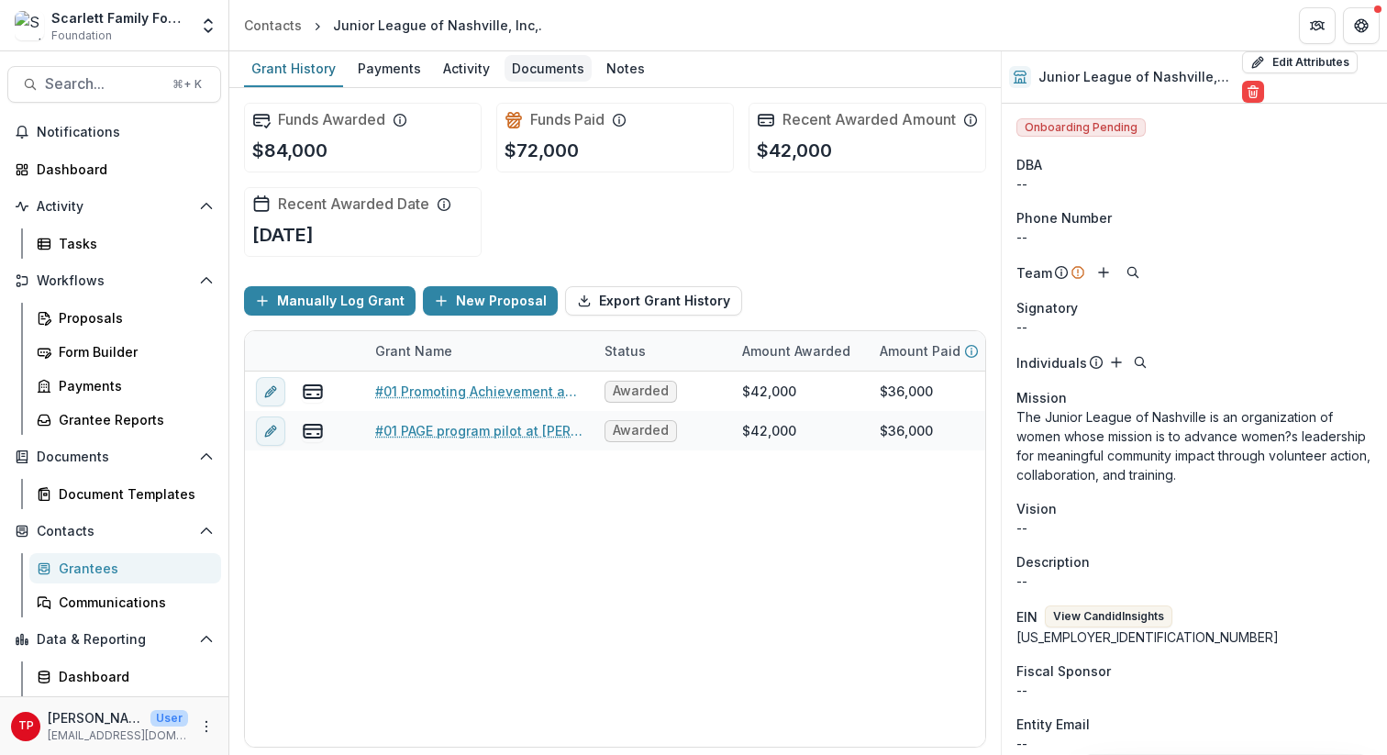
click at [550, 62] on div "Documents" at bounding box center [547, 68] width 87 height 27
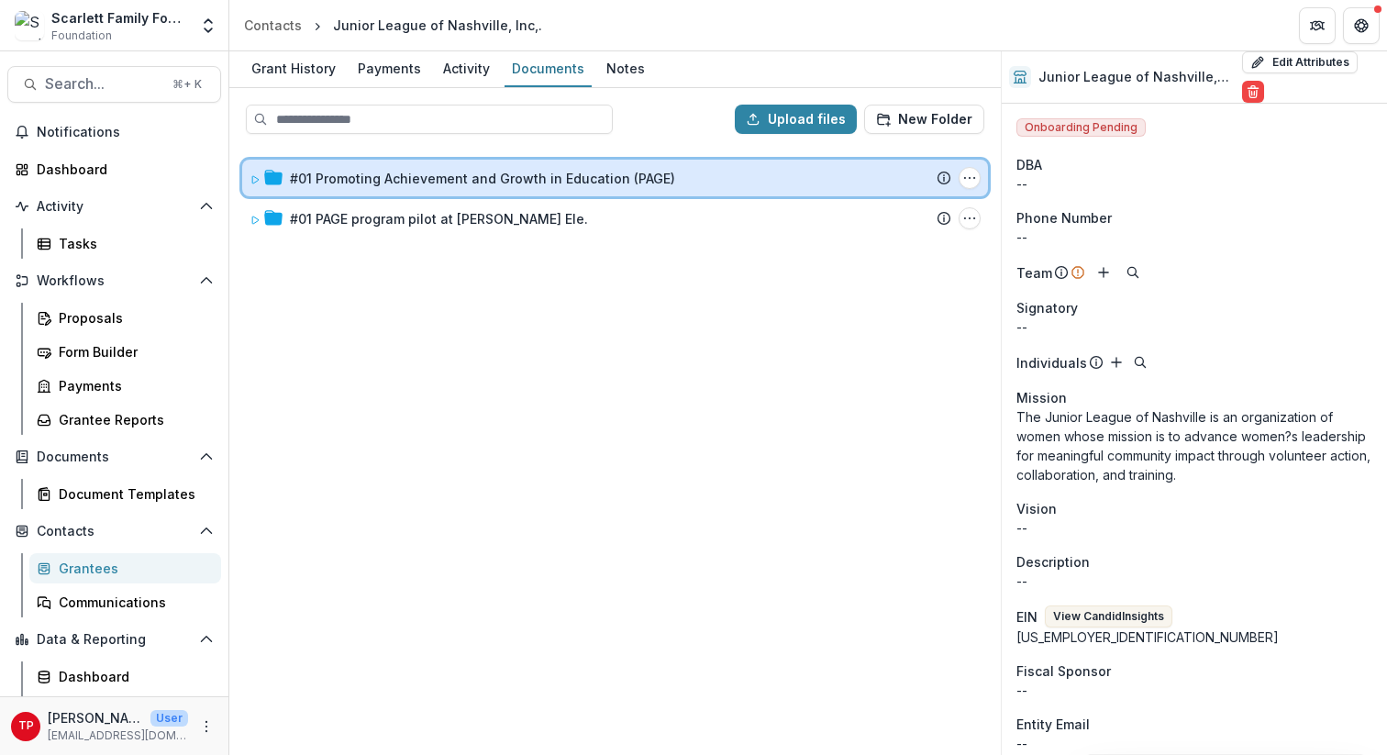
click at [259, 174] on icon at bounding box center [254, 179] width 11 height 11
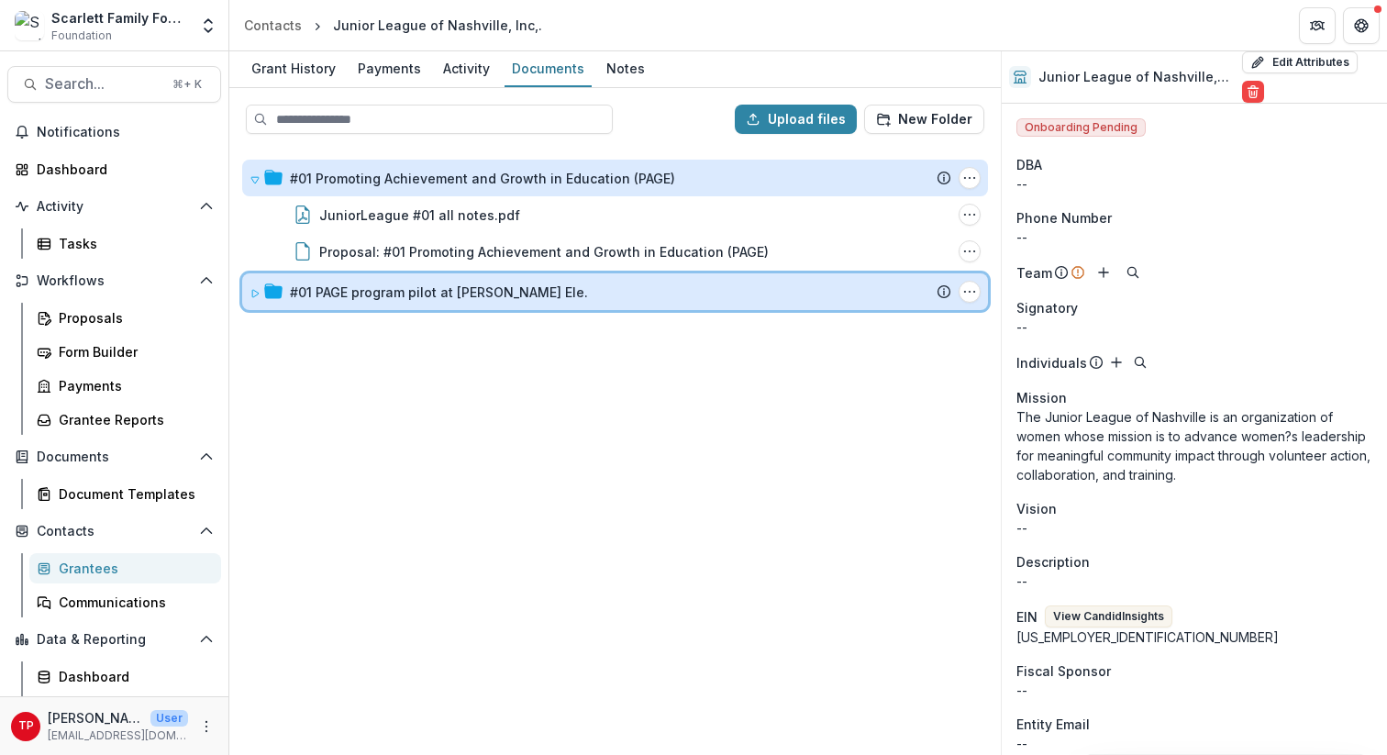
click at [259, 288] on icon at bounding box center [254, 293] width 11 height 11
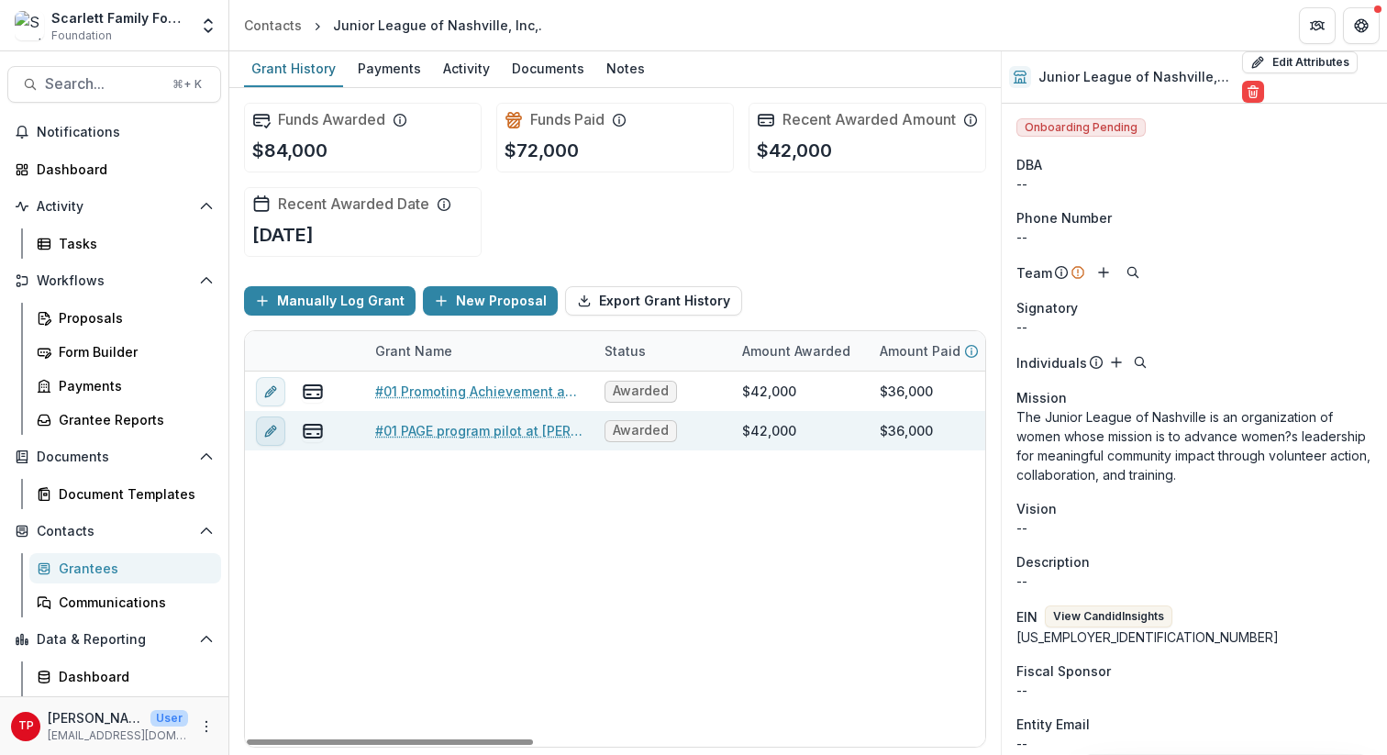
click at [271, 430] on icon "edit" at bounding box center [273, 428] width 5 height 5
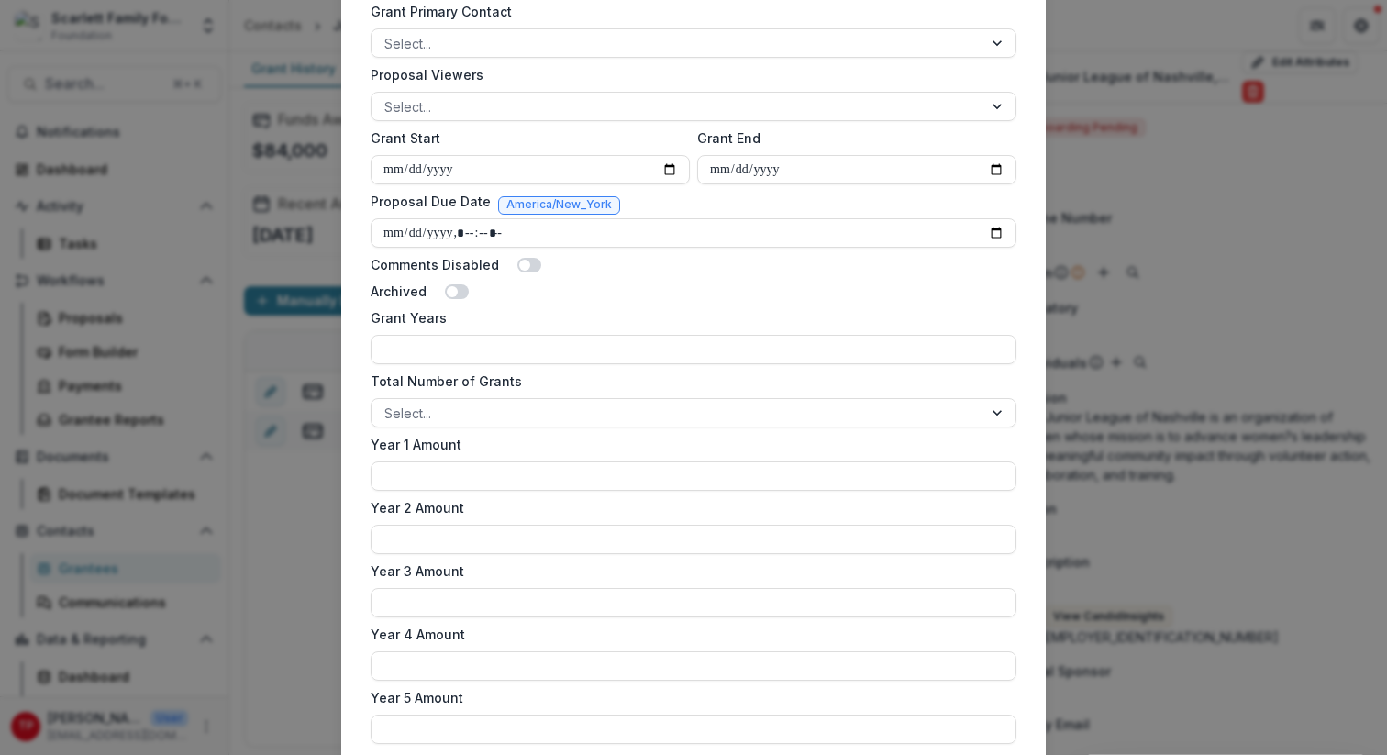
scroll to position [1069, 0]
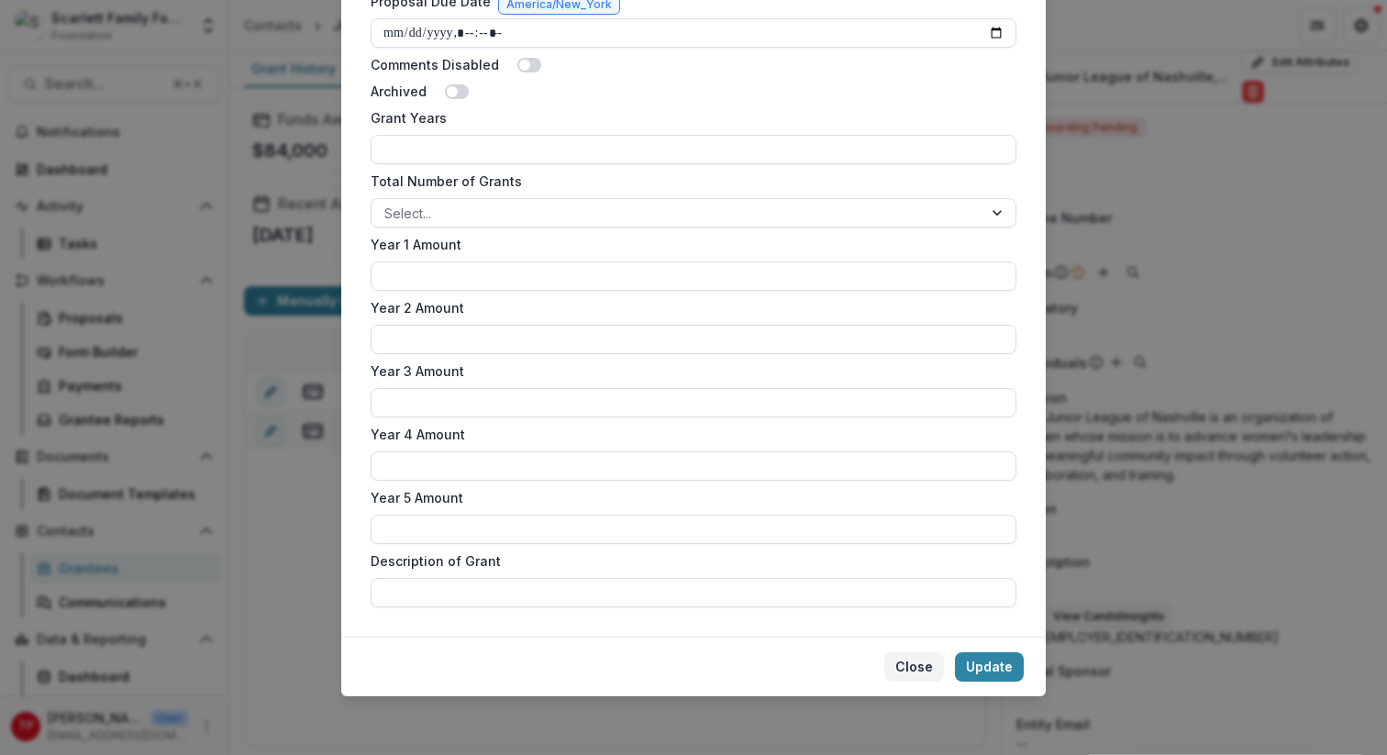
click at [919, 663] on button "Close" at bounding box center [914, 666] width 60 height 29
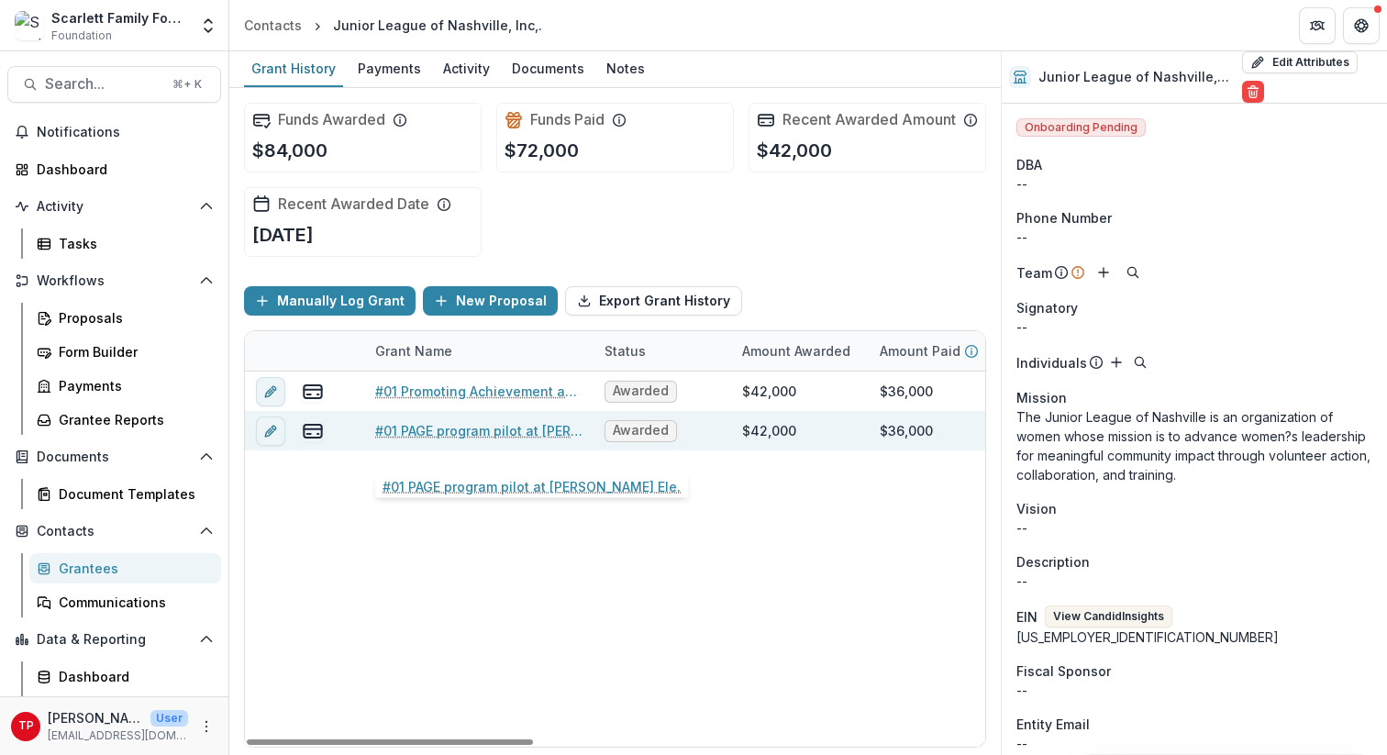
click at [426, 440] on link "#01 PAGE program pilot at [PERSON_NAME] Ele." at bounding box center [478, 430] width 207 height 19
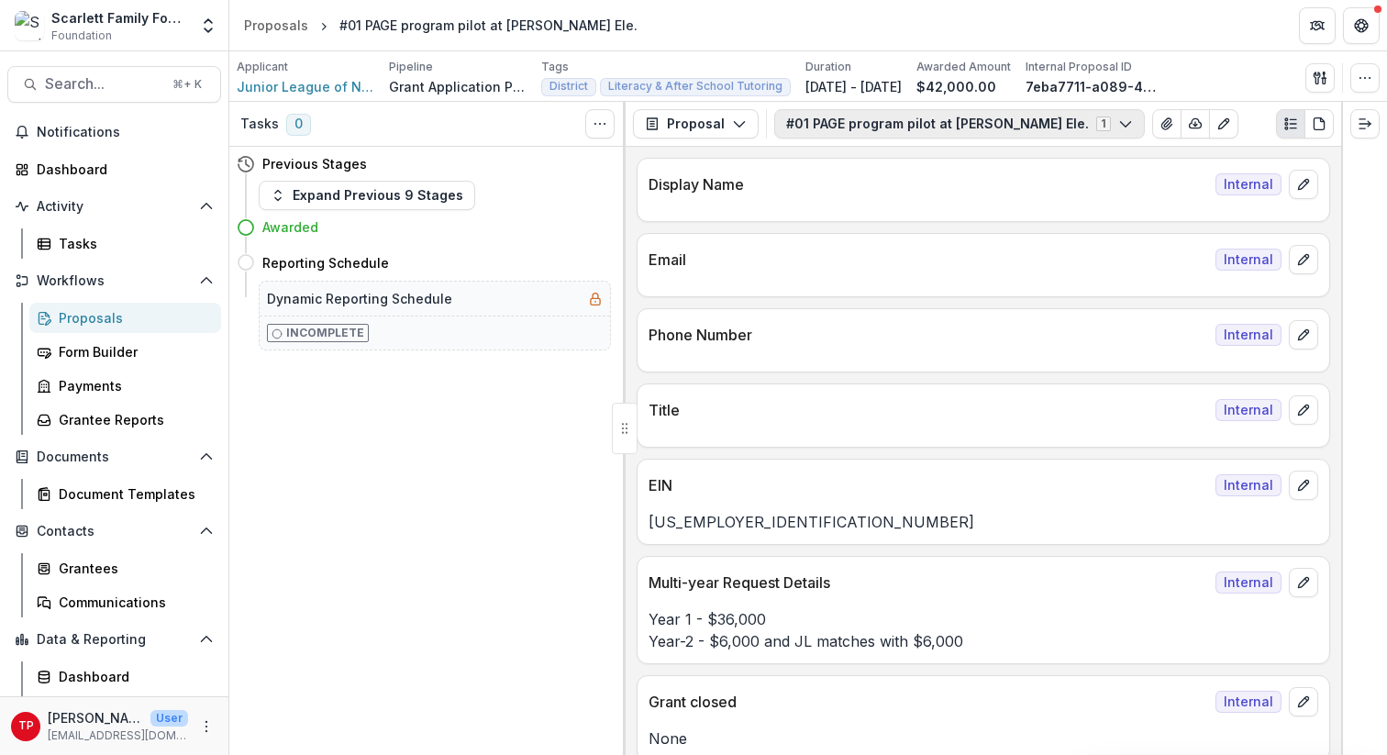
click at [1120, 123] on polyline "button" at bounding box center [1125, 125] width 10 height 6
click at [1319, 76] on icon "button" at bounding box center [1316, 78] width 6 height 12
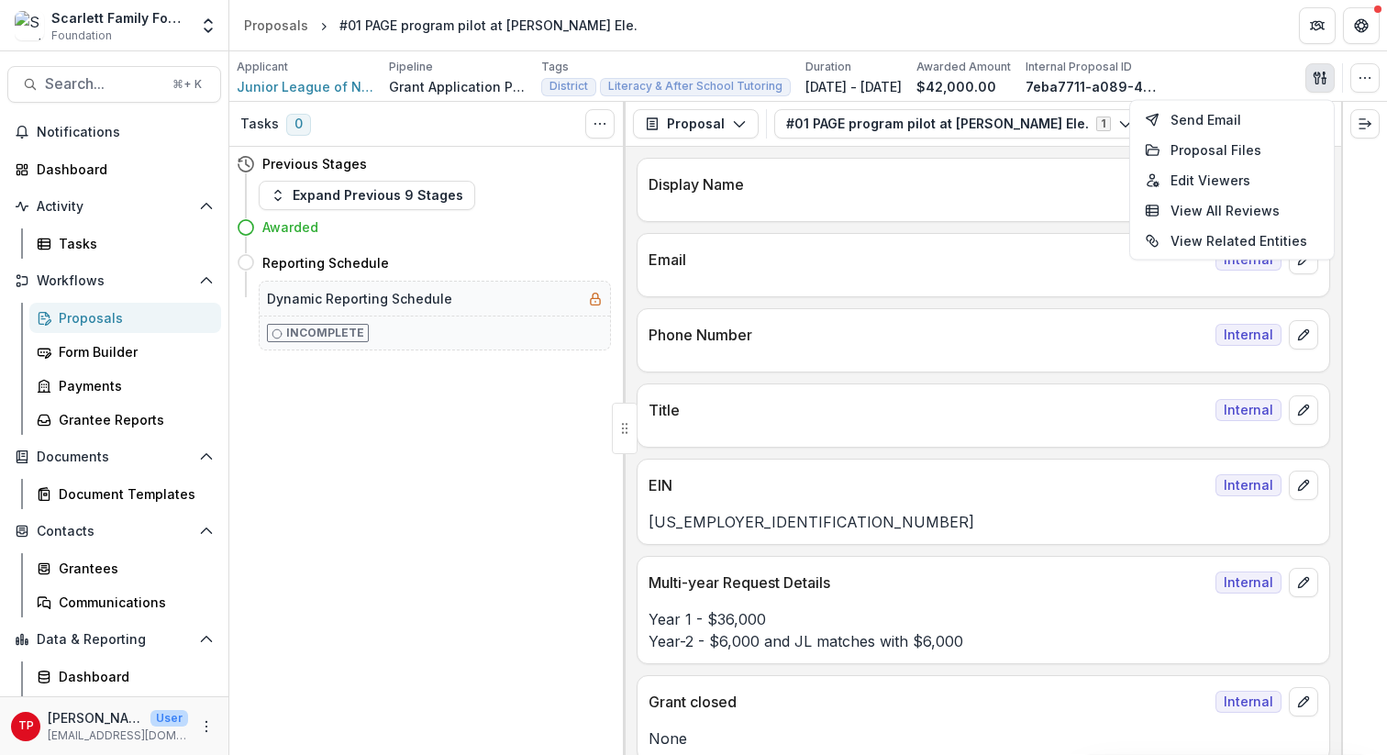
click at [1085, 164] on div "Display Name Internal" at bounding box center [983, 179] width 692 height 40
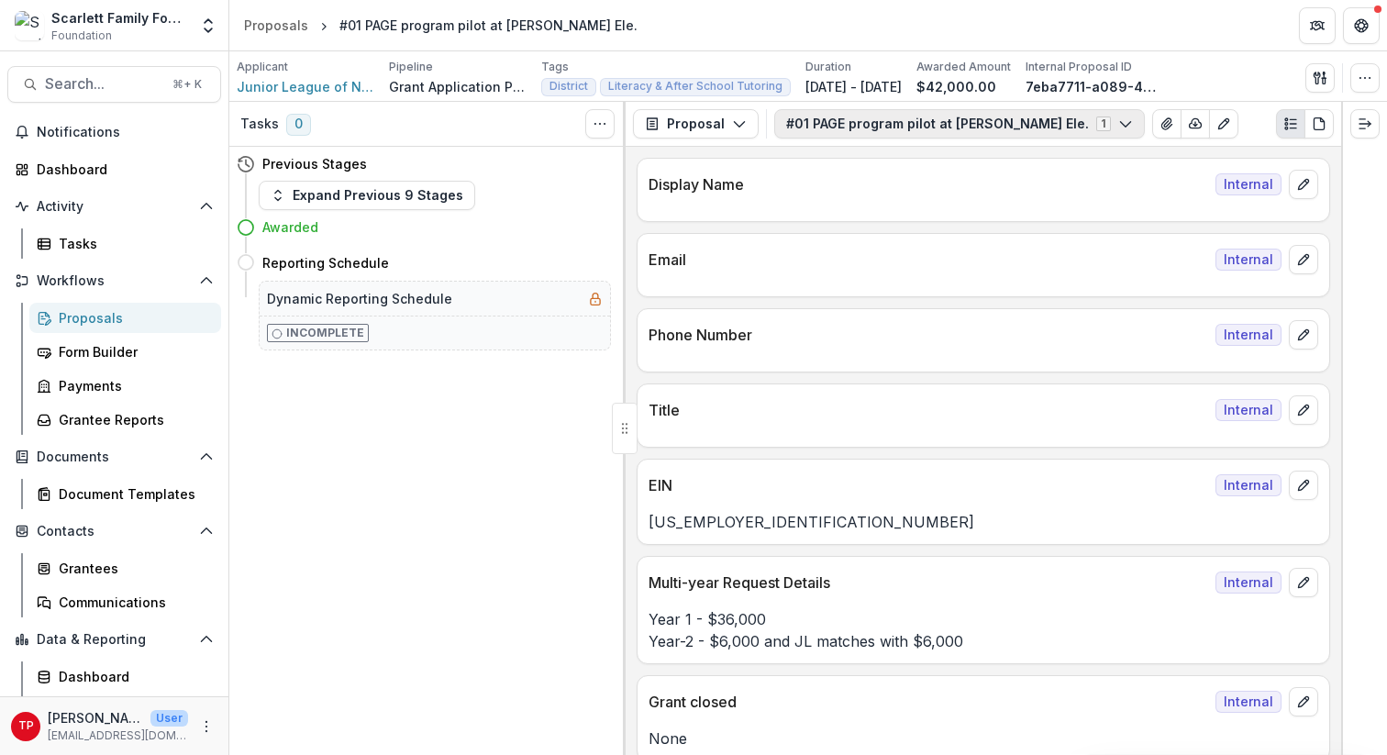
click at [838, 124] on button "#01 PAGE program pilot at [PERSON_NAME] Ele. 1" at bounding box center [959, 123] width 371 height 29
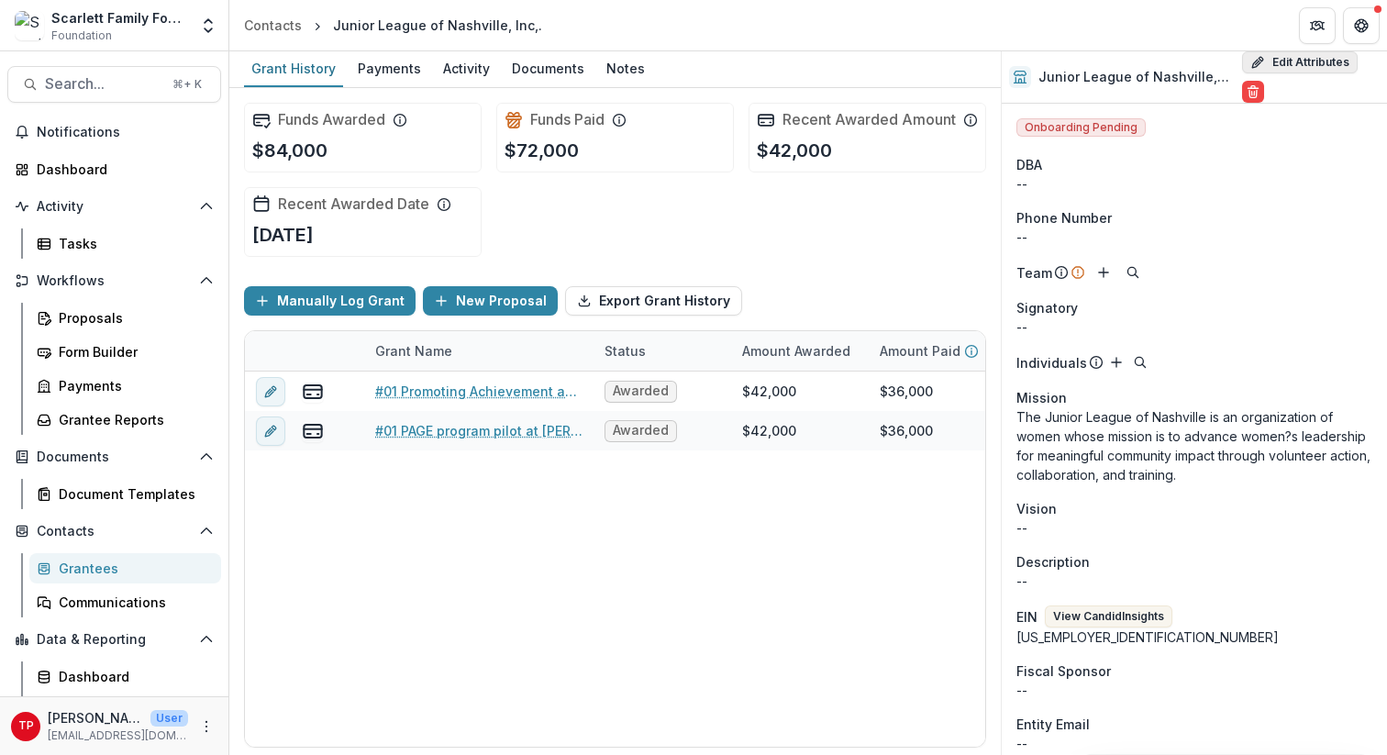
click at [1295, 61] on button "Edit Attributes" at bounding box center [1300, 62] width 116 height 22
select select
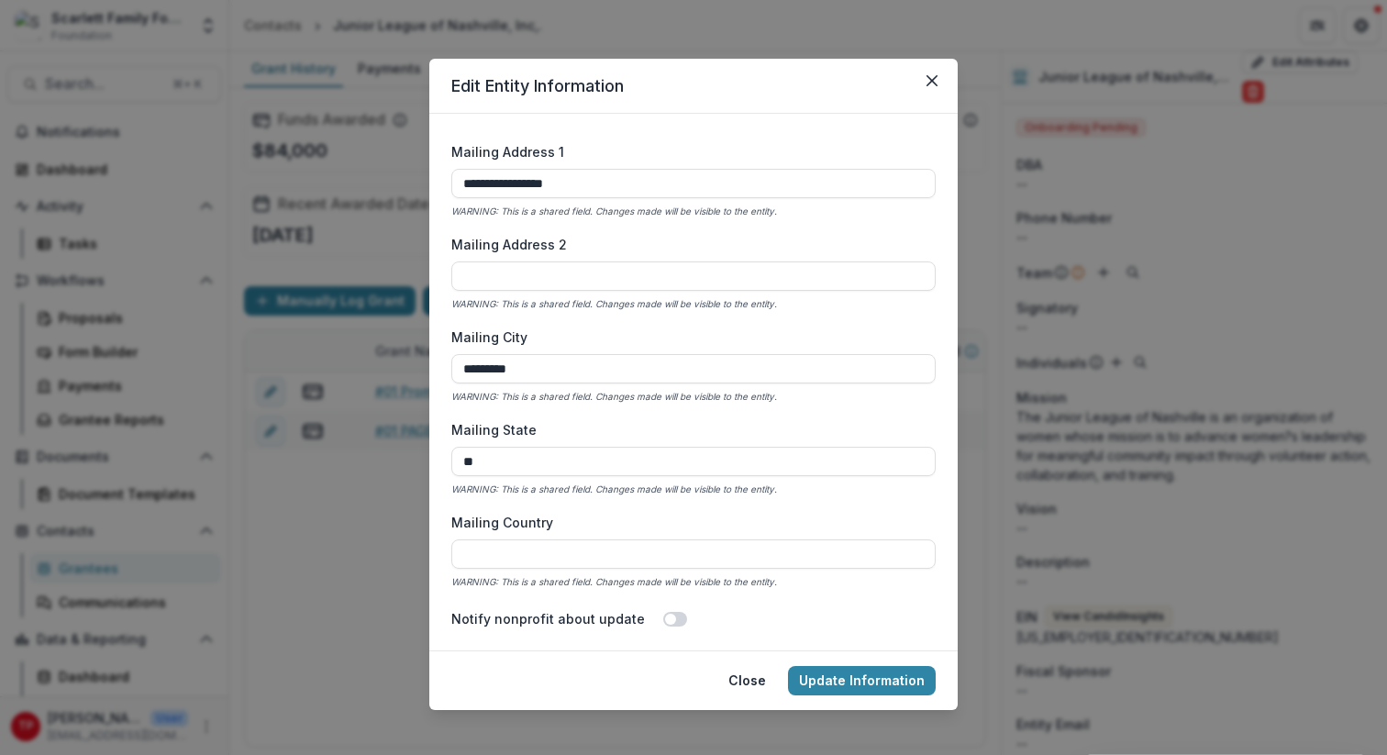
scroll to position [1609, 0]
click at [742, 680] on button "Close" at bounding box center [747, 680] width 60 height 29
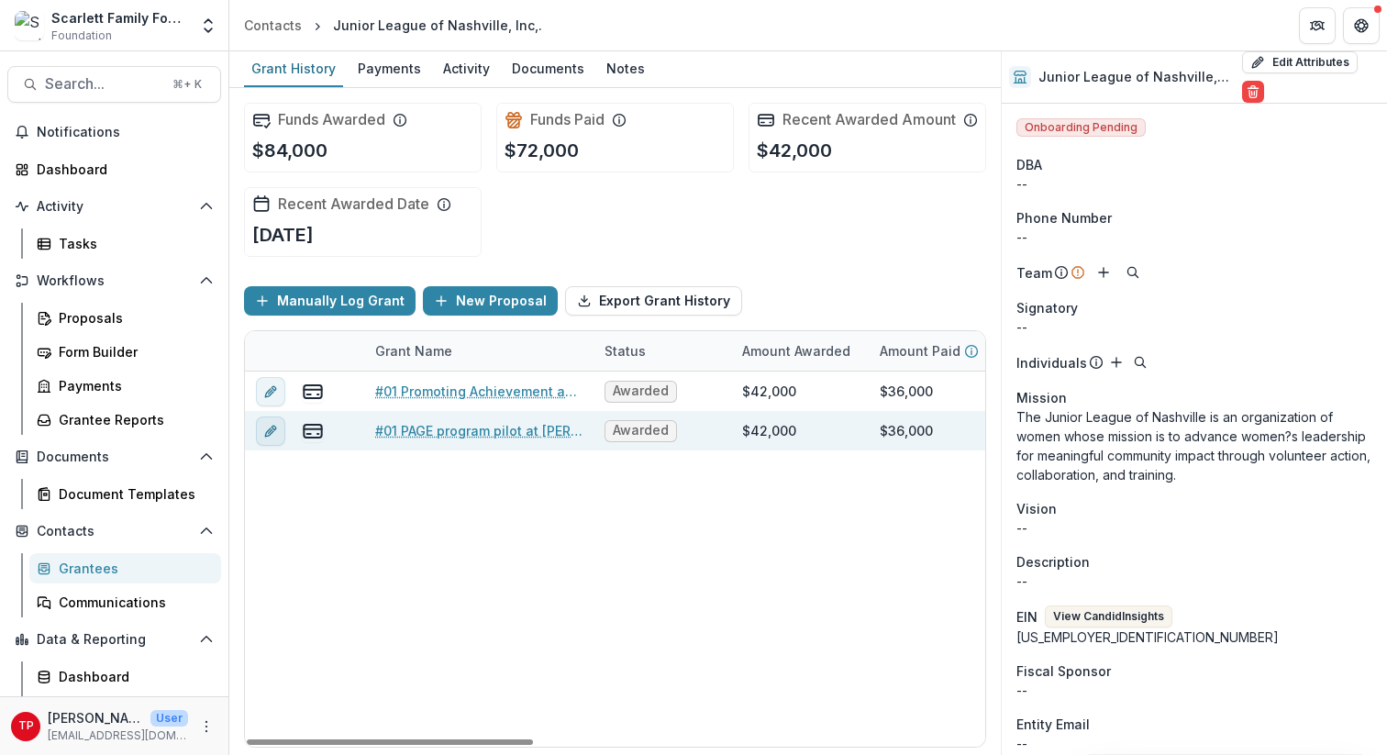
click at [272, 438] on icon "edit" at bounding box center [270, 431] width 15 height 15
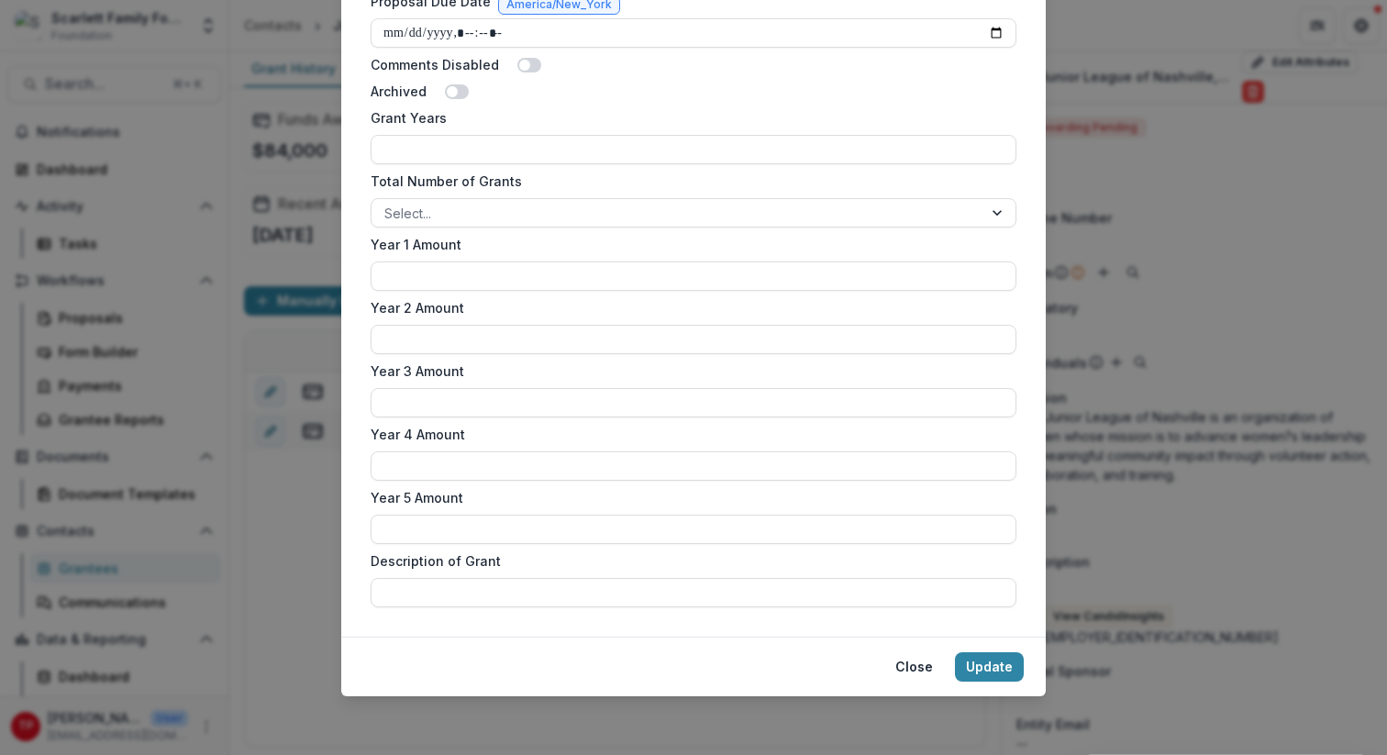
scroll to position [0, 0]
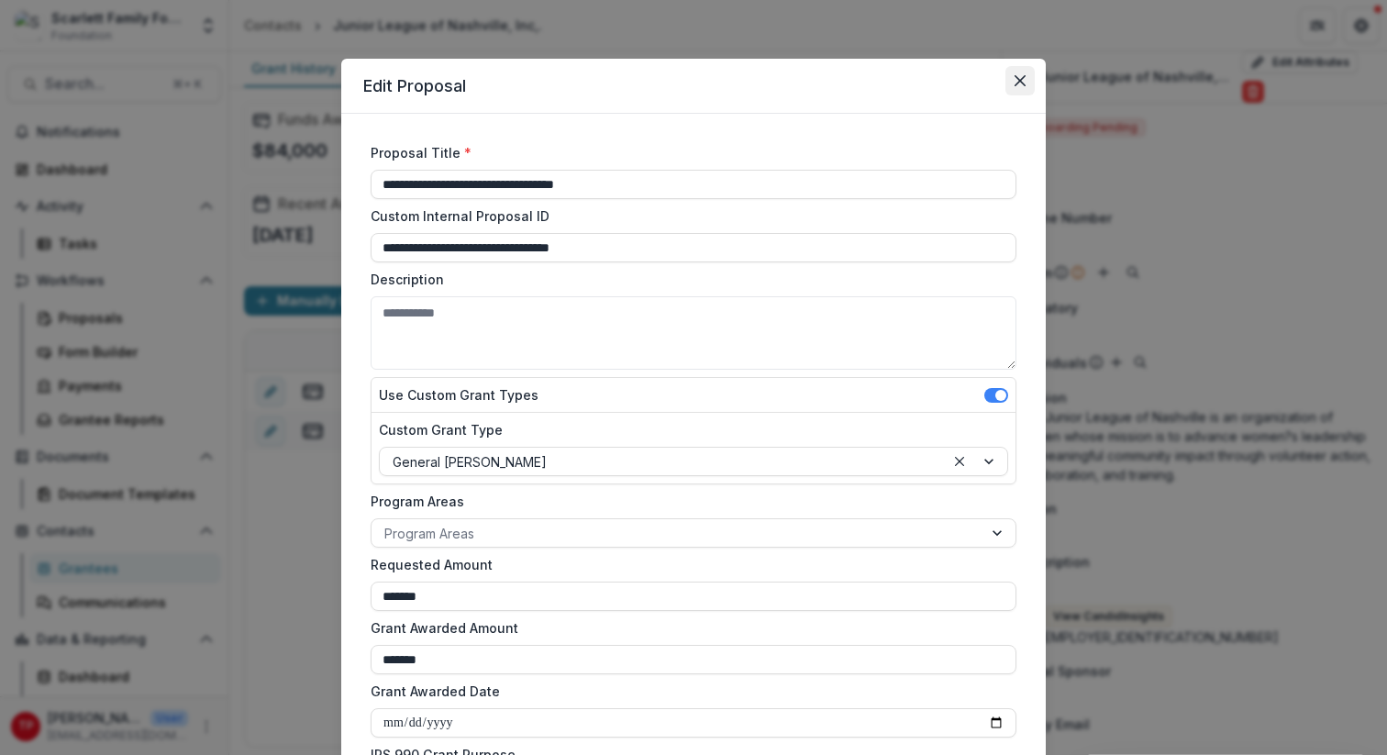
click at [1018, 76] on icon "Close" at bounding box center [1019, 80] width 11 height 11
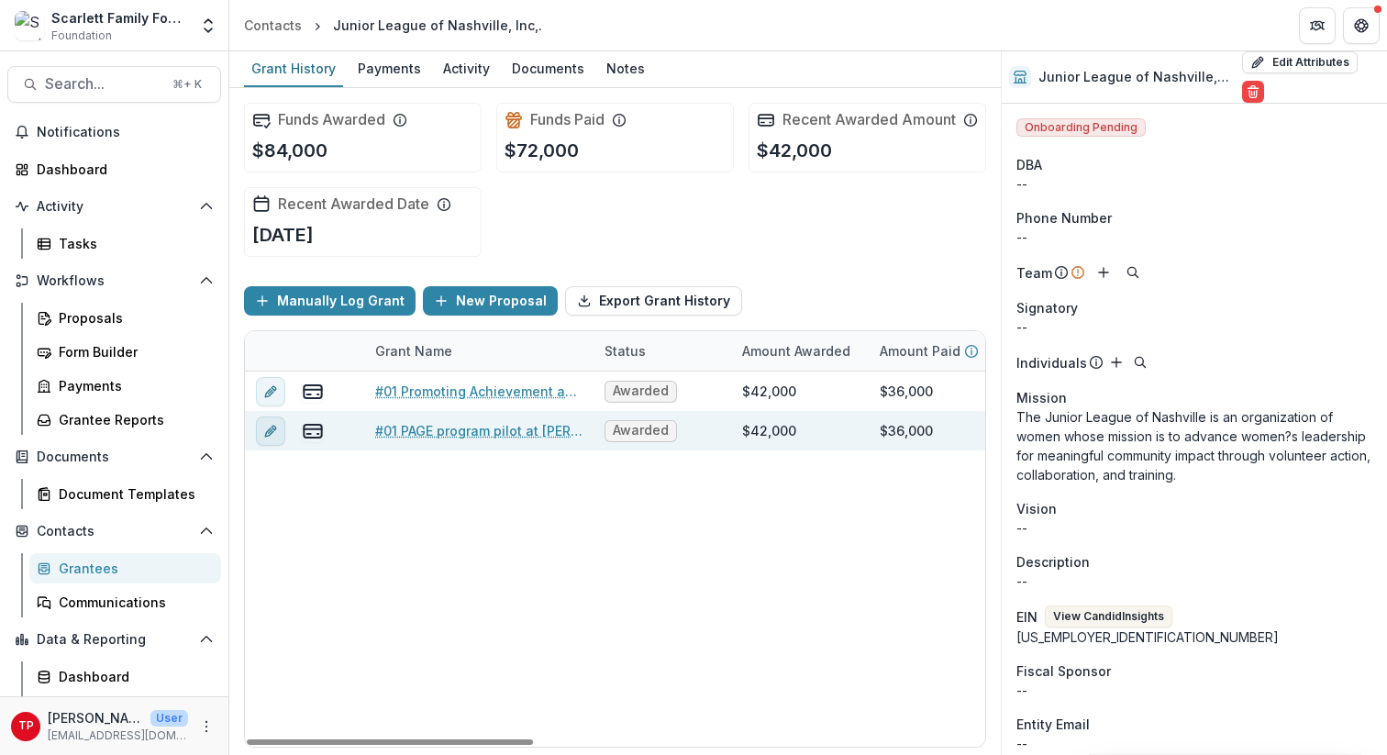
click at [269, 436] on icon "edit" at bounding box center [269, 431] width 8 height 8
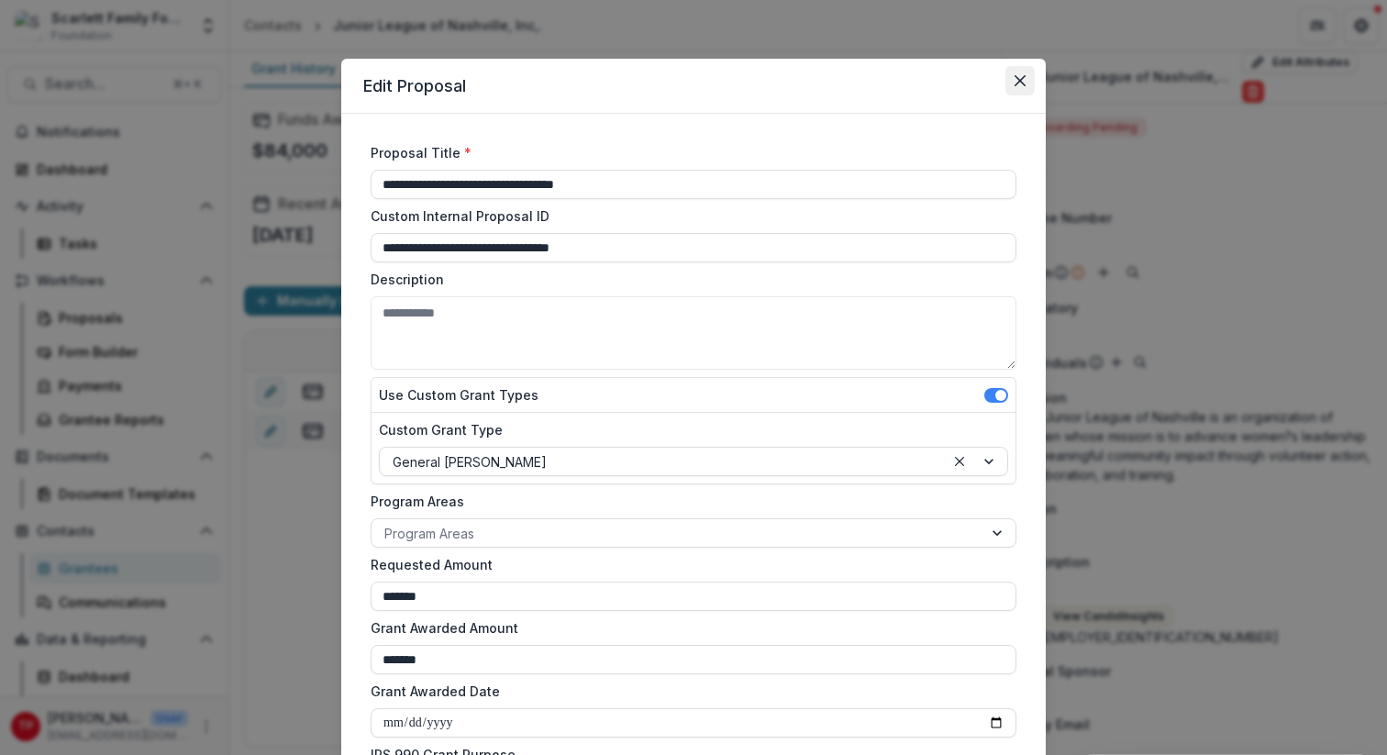
click at [1015, 77] on icon "Close" at bounding box center [1019, 80] width 11 height 11
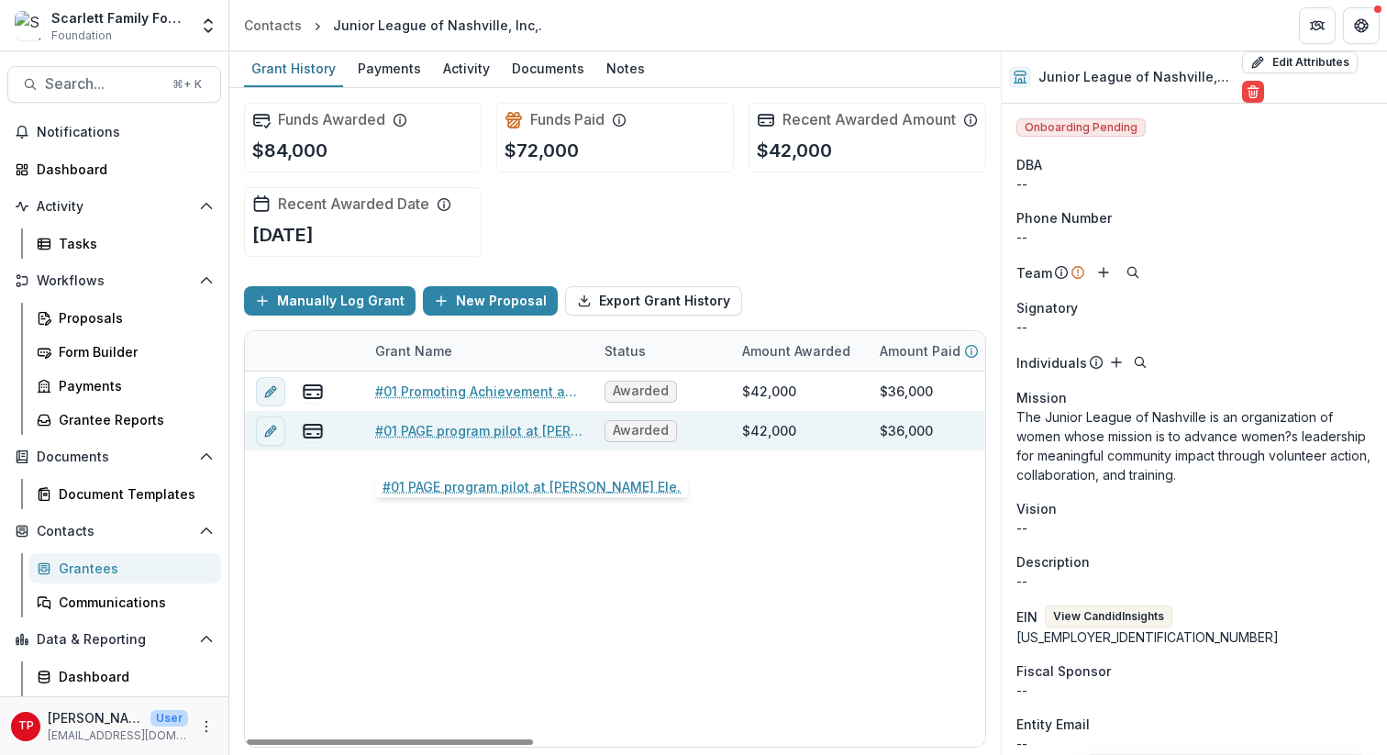
click at [492, 440] on link "#01 PAGE program pilot at [PERSON_NAME] Ele." at bounding box center [478, 430] width 207 height 19
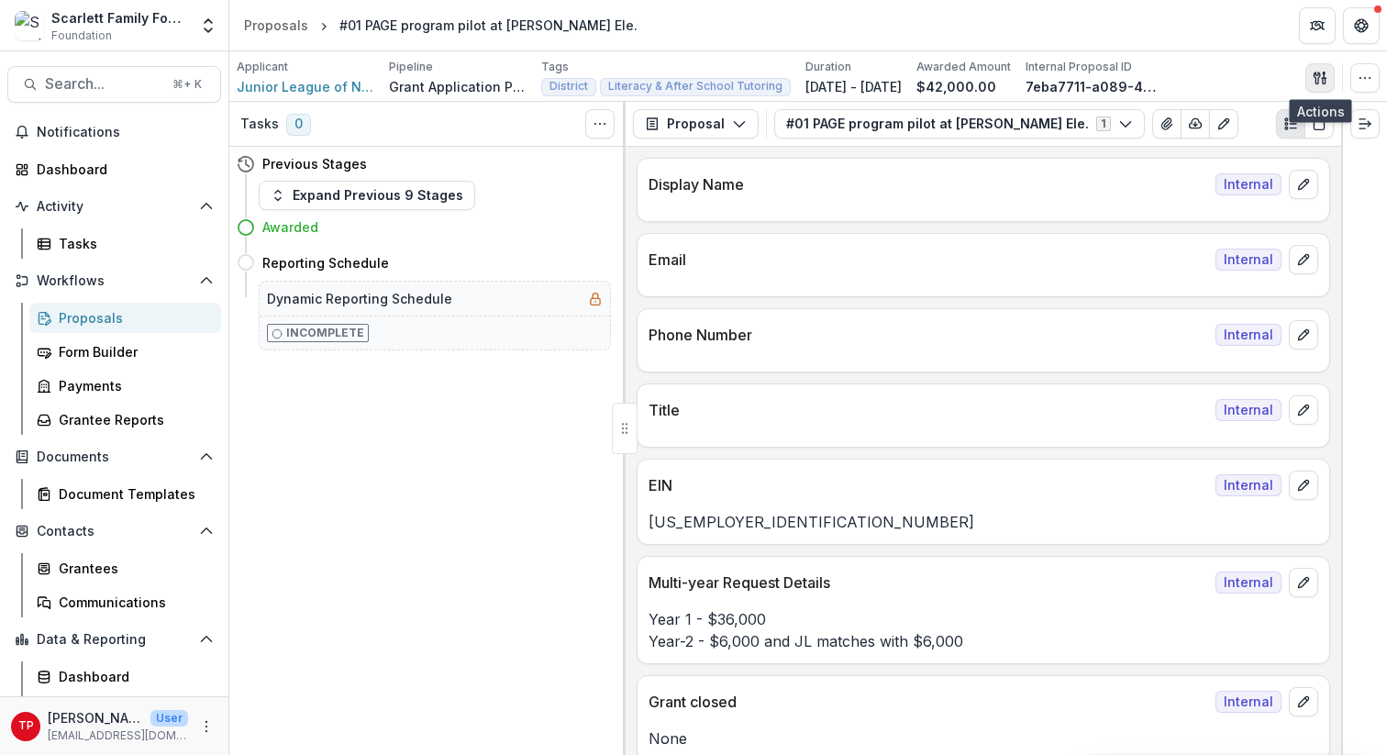
click at [1324, 77] on line "button" at bounding box center [1324, 75] width 0 height 6
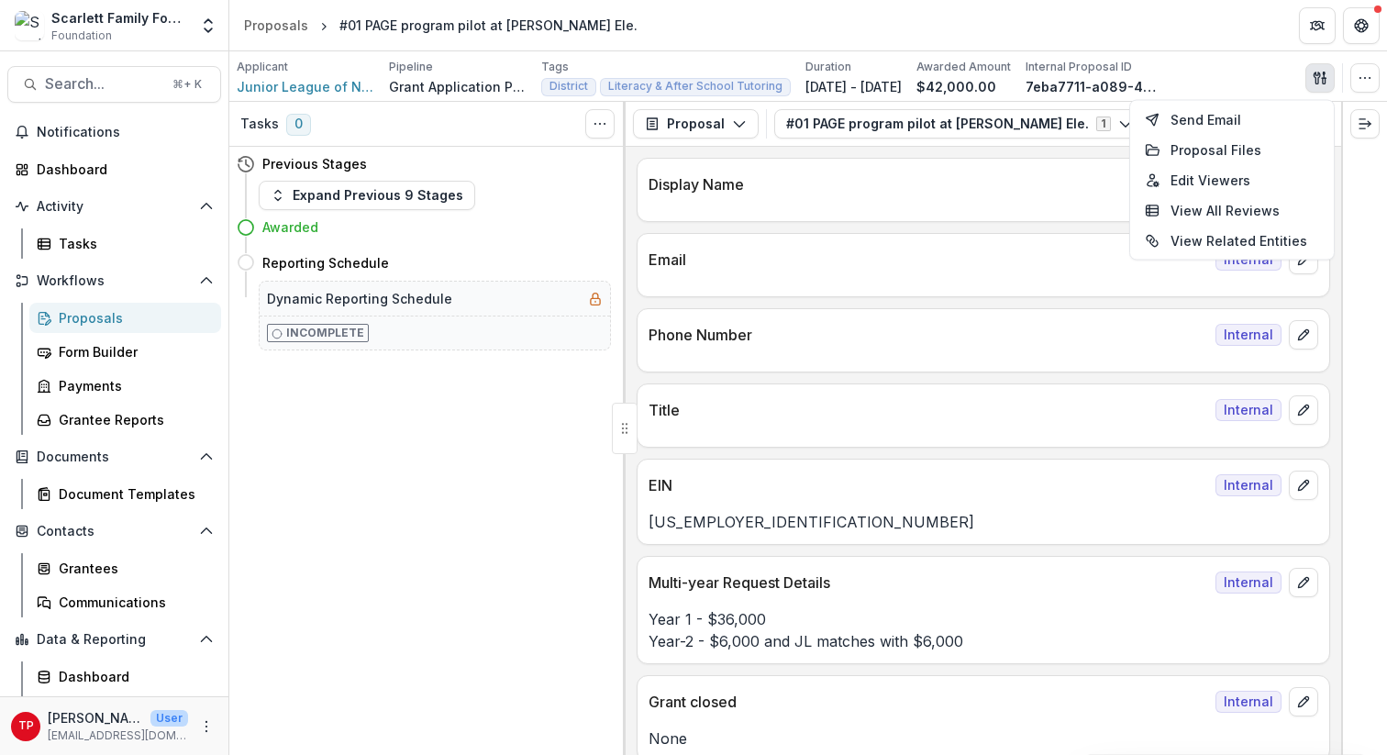
click at [1270, 72] on div "Applicant Junior League of Nashville, Inc,. Pipeline Grant Application Process …" at bounding box center [808, 78] width 1143 height 38
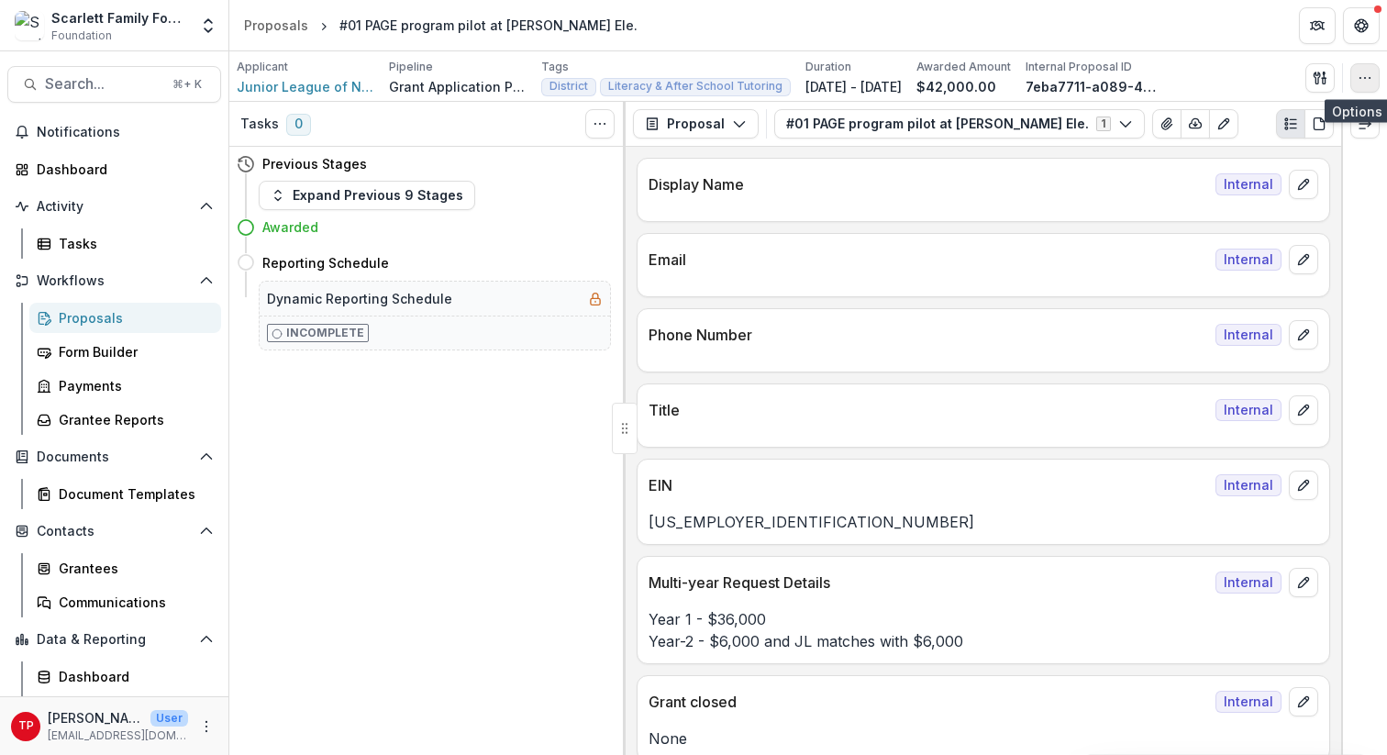
click at [1367, 78] on icon "button" at bounding box center [1364, 78] width 15 height 15
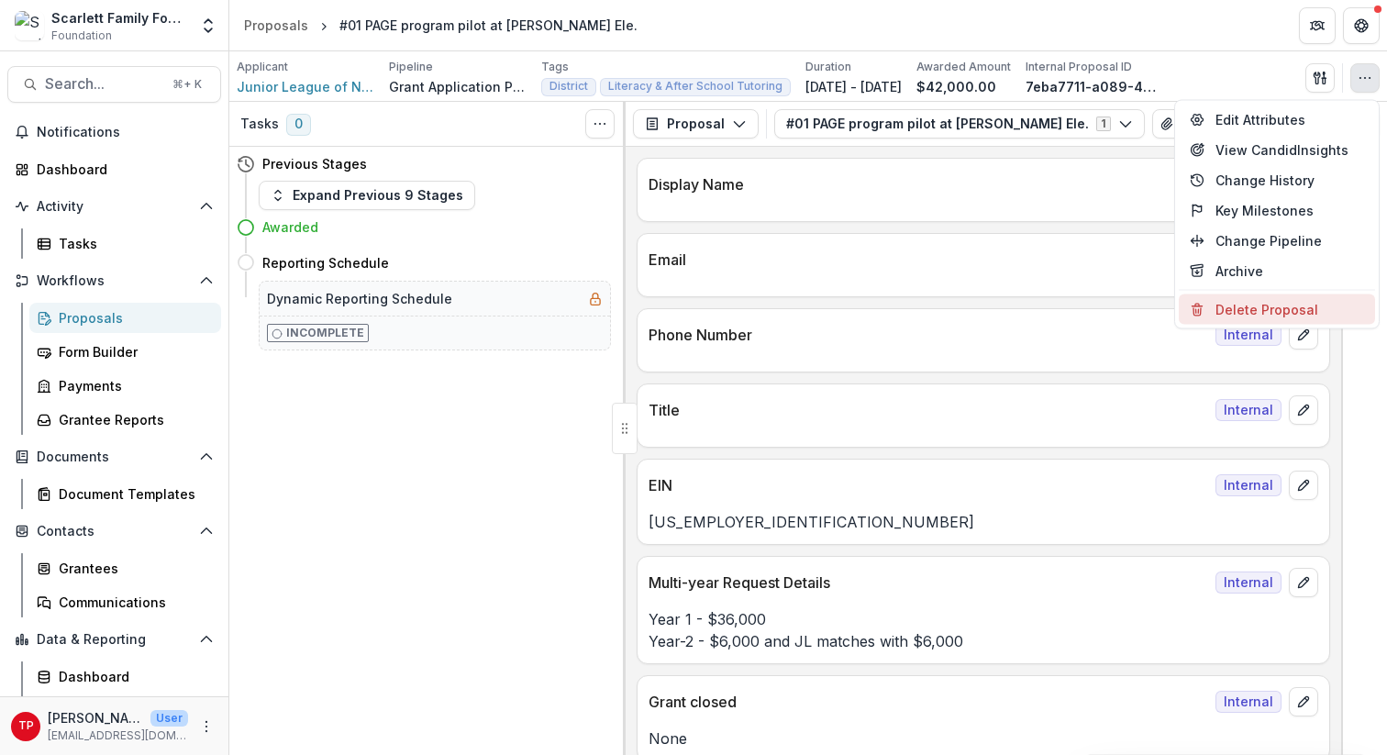
click at [1250, 310] on button "Delete Proposal" at bounding box center [1277, 309] width 196 height 30
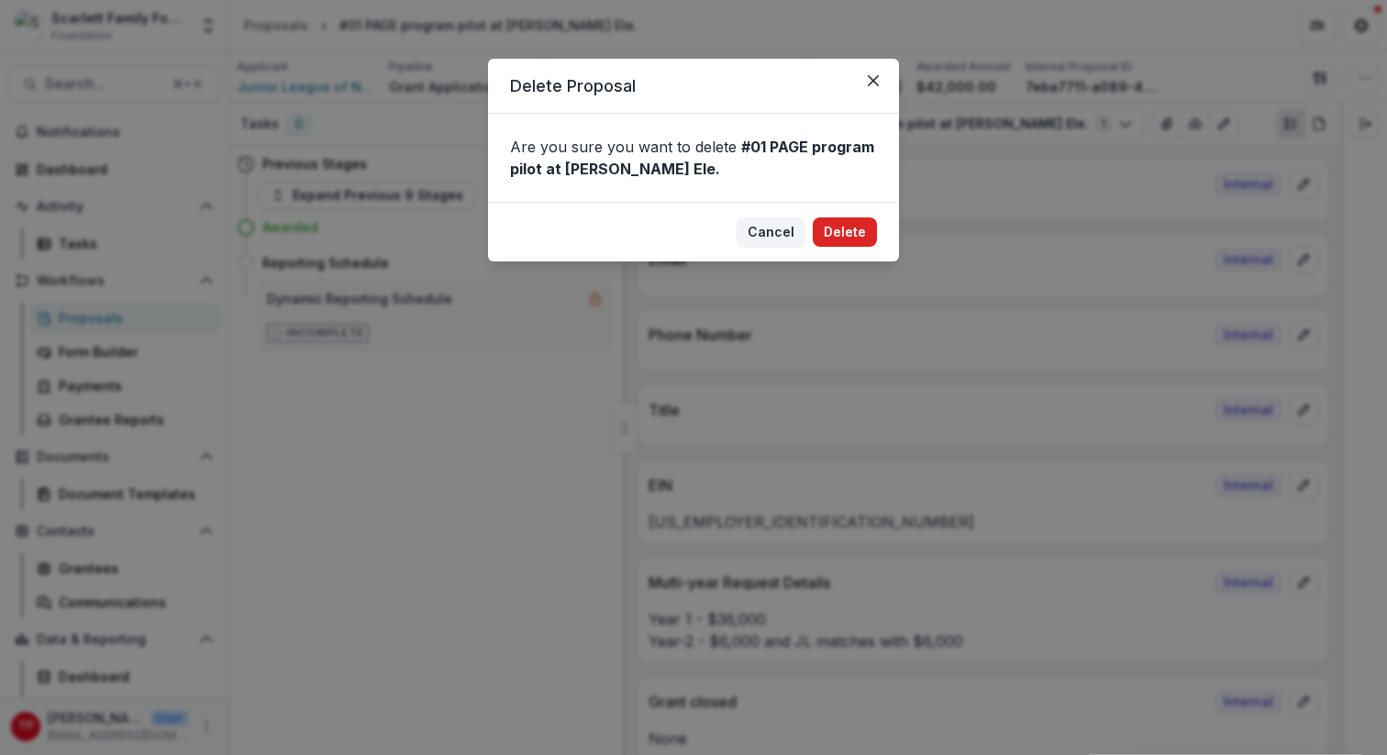
click at [839, 232] on button "Delete" at bounding box center [845, 231] width 64 height 29
